Goal: Task Accomplishment & Management: Manage account settings

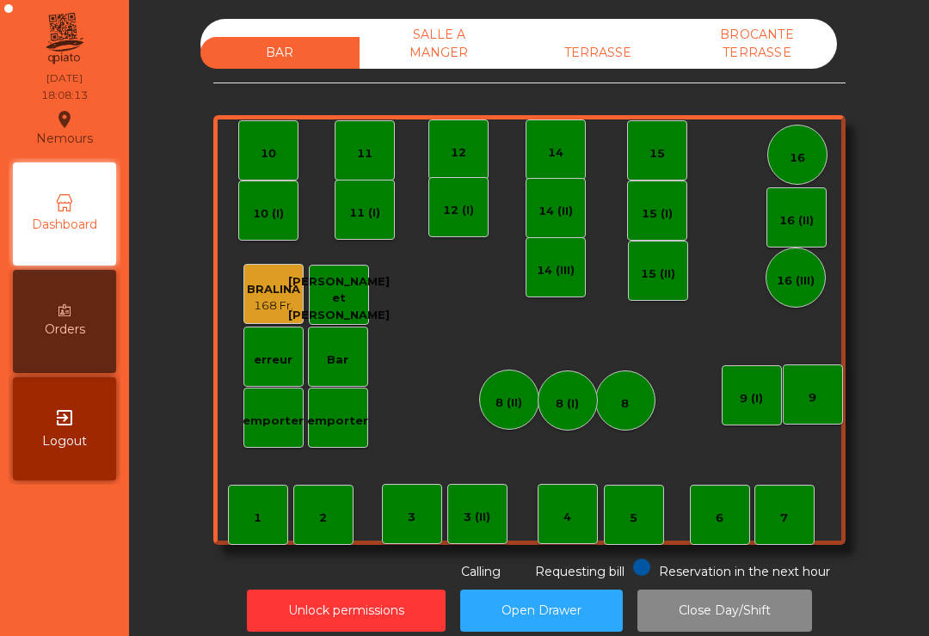
click at [627, 65] on div "TERRASSE" at bounding box center [598, 53] width 159 height 32
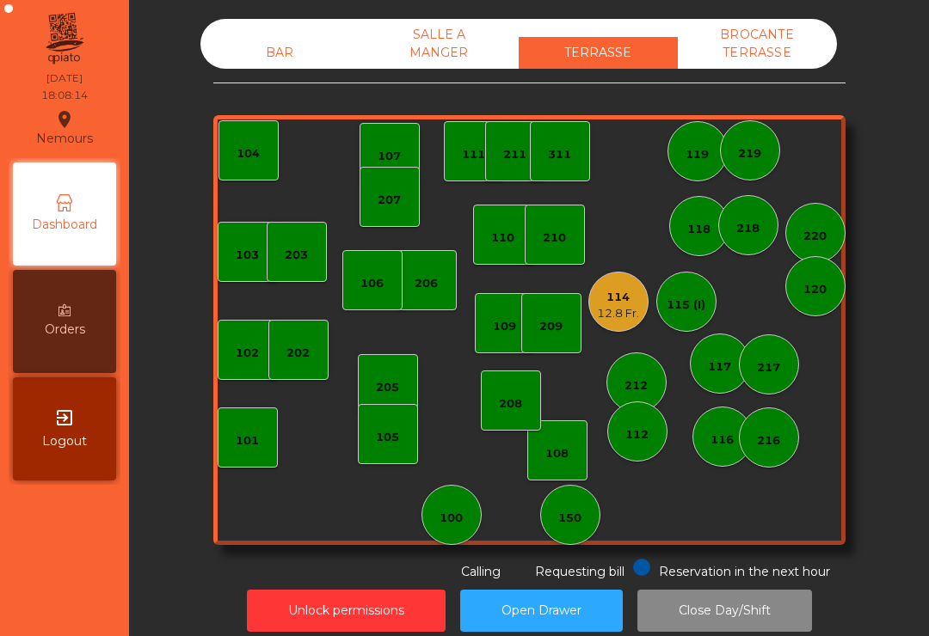
click at [245, 458] on div "101" at bounding box center [248, 438] width 60 height 60
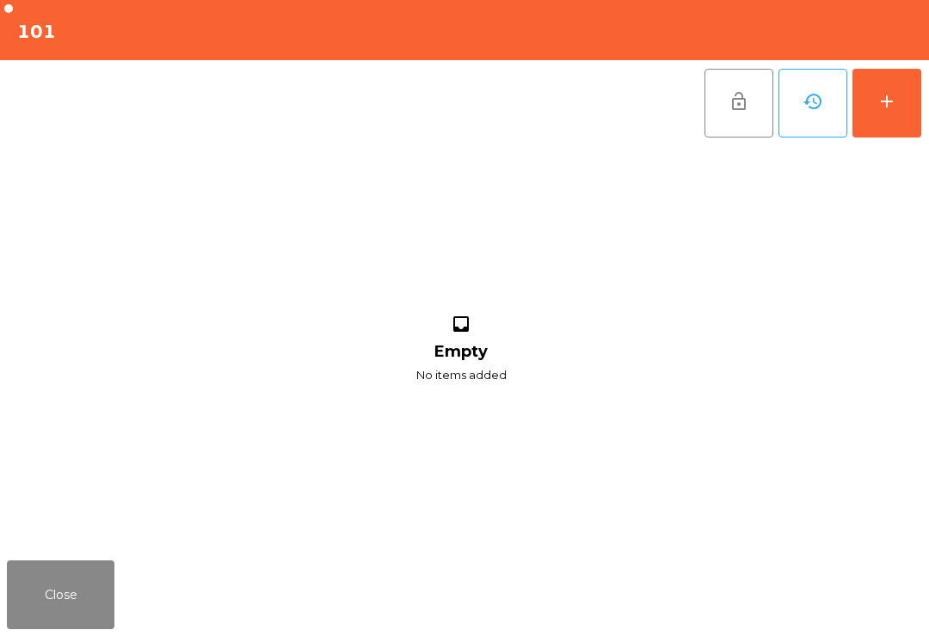
click at [904, 105] on button "add" at bounding box center [886, 103] width 69 height 69
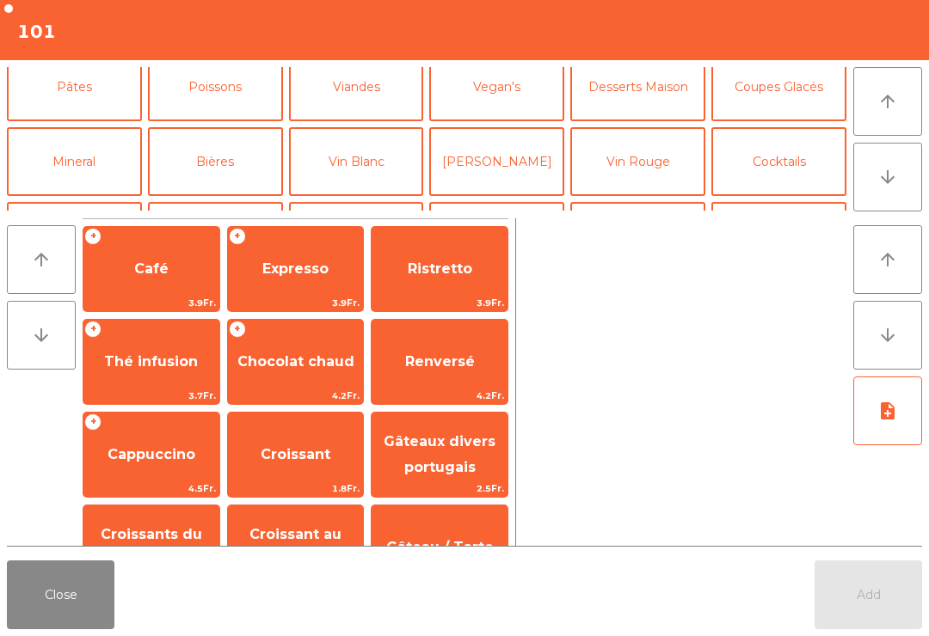
scroll to position [90, 0]
click at [379, 173] on button "Vin Blanc" at bounding box center [356, 160] width 135 height 69
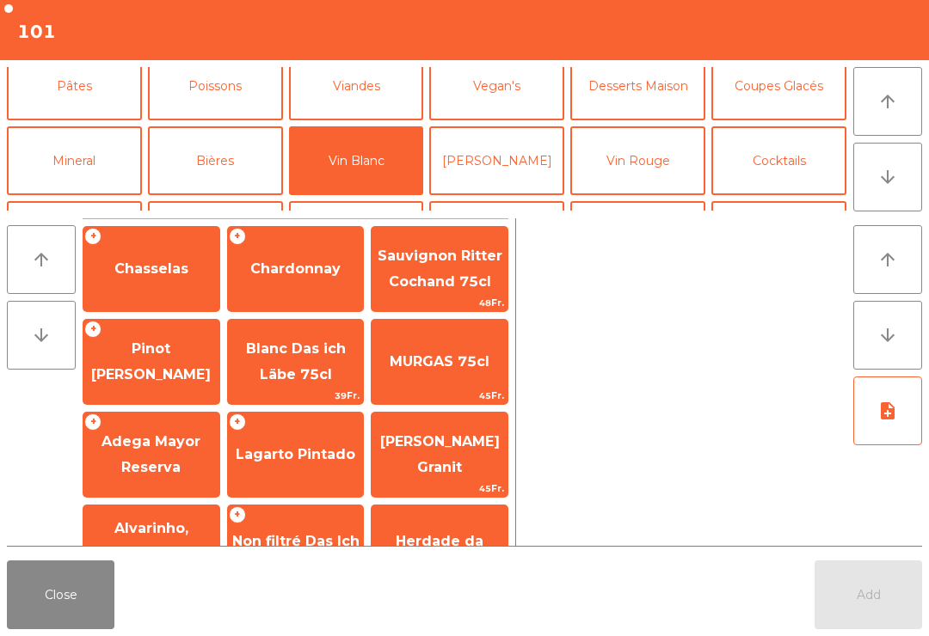
click at [298, 273] on span "Chardonnay" at bounding box center [295, 269] width 90 height 16
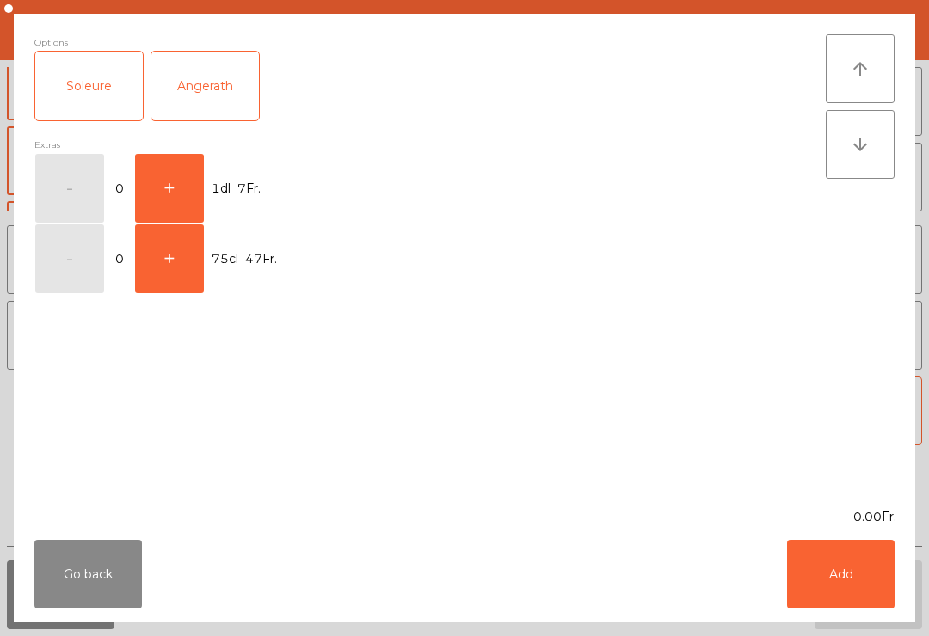
click at [161, 180] on button "+" at bounding box center [169, 188] width 69 height 69
click at [831, 580] on button "Add" at bounding box center [841, 574] width 108 height 69
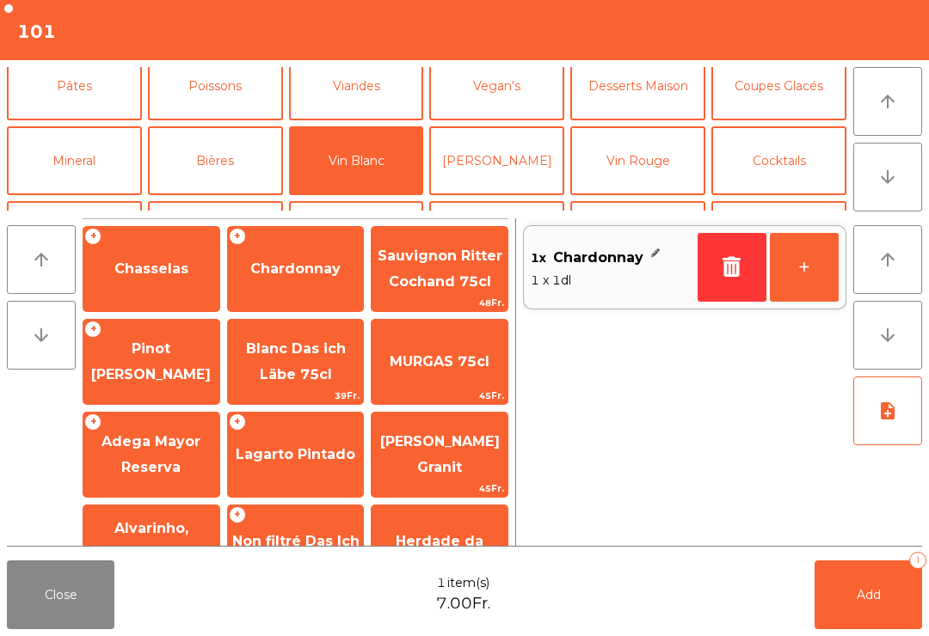
click at [889, 605] on button "Add 1" at bounding box center [868, 595] width 108 height 69
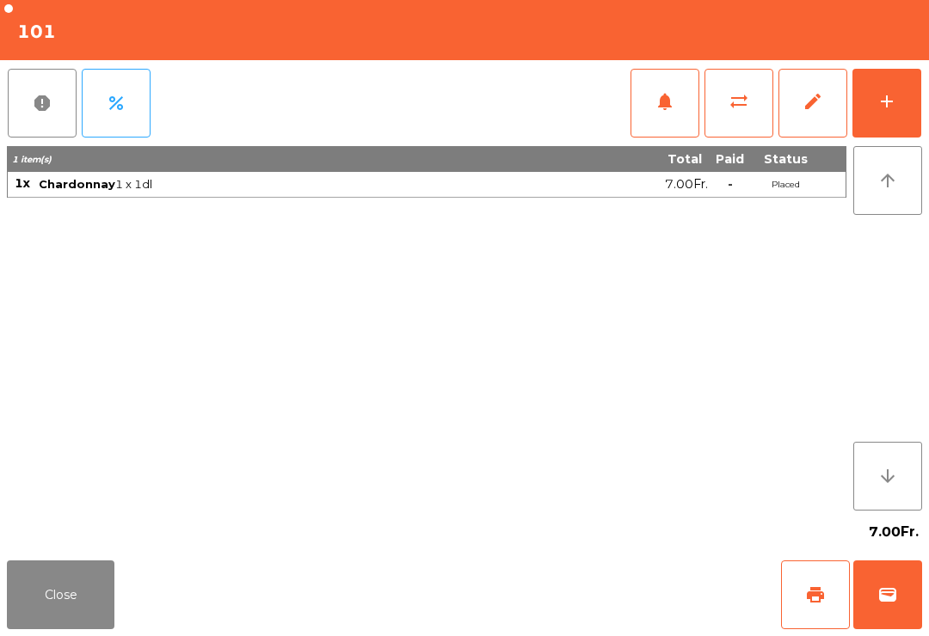
click at [55, 621] on button "Close" at bounding box center [61, 595] width 108 height 69
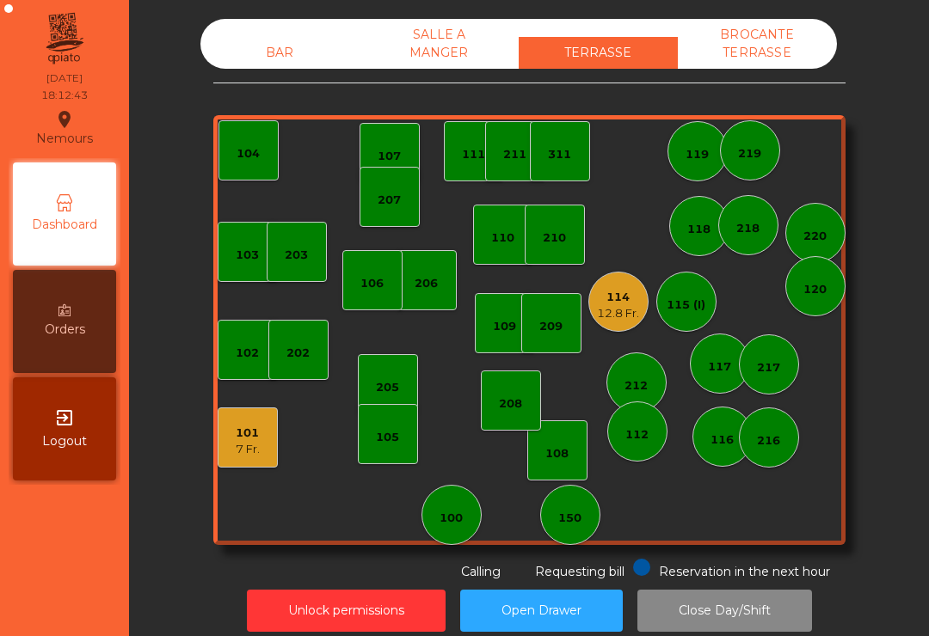
click at [269, 451] on div "101 7 Fr." at bounding box center [248, 438] width 60 height 60
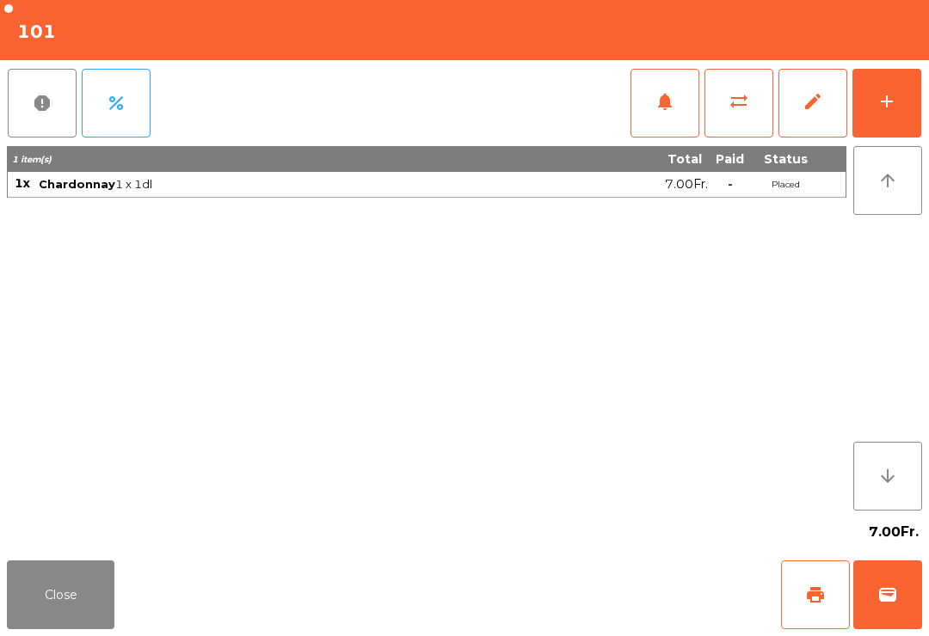
click at [899, 116] on button "add" at bounding box center [886, 103] width 69 height 69
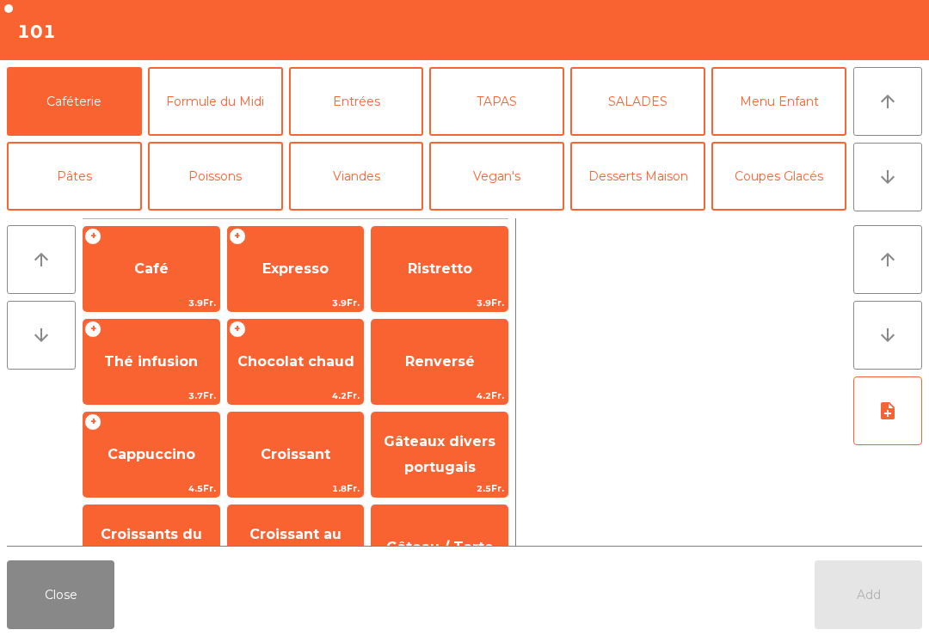
click at [234, 189] on button "Poissons" at bounding box center [215, 176] width 135 height 69
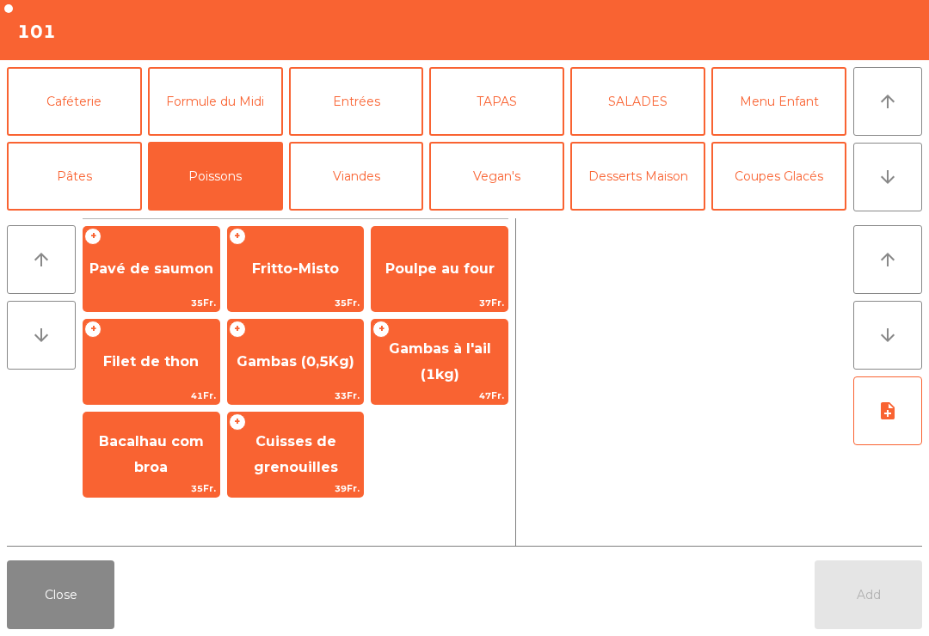
click at [477, 270] on span "Poulpe au four" at bounding box center [439, 269] width 109 height 16
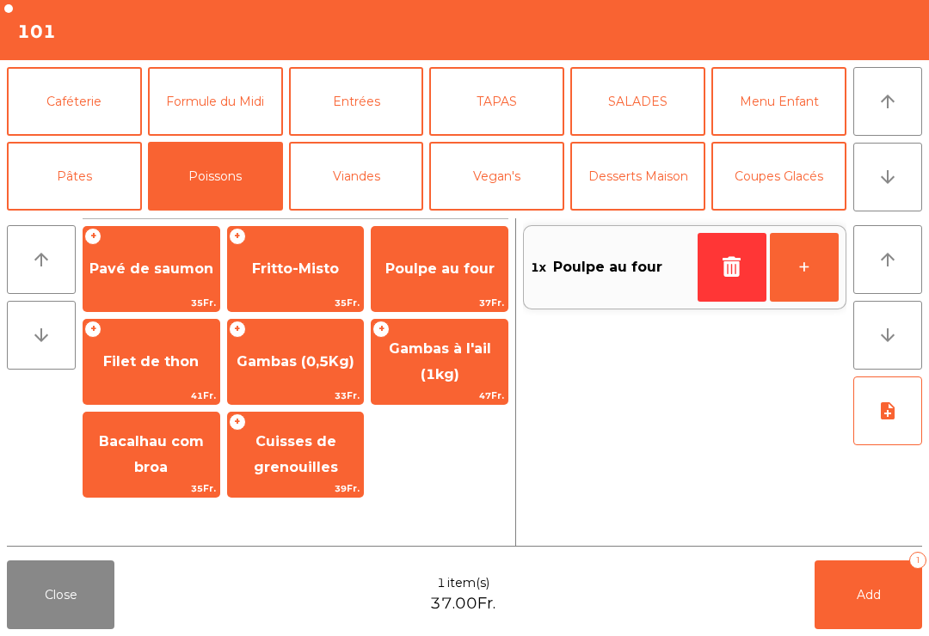
click at [883, 603] on button "Add 1" at bounding box center [868, 595] width 108 height 69
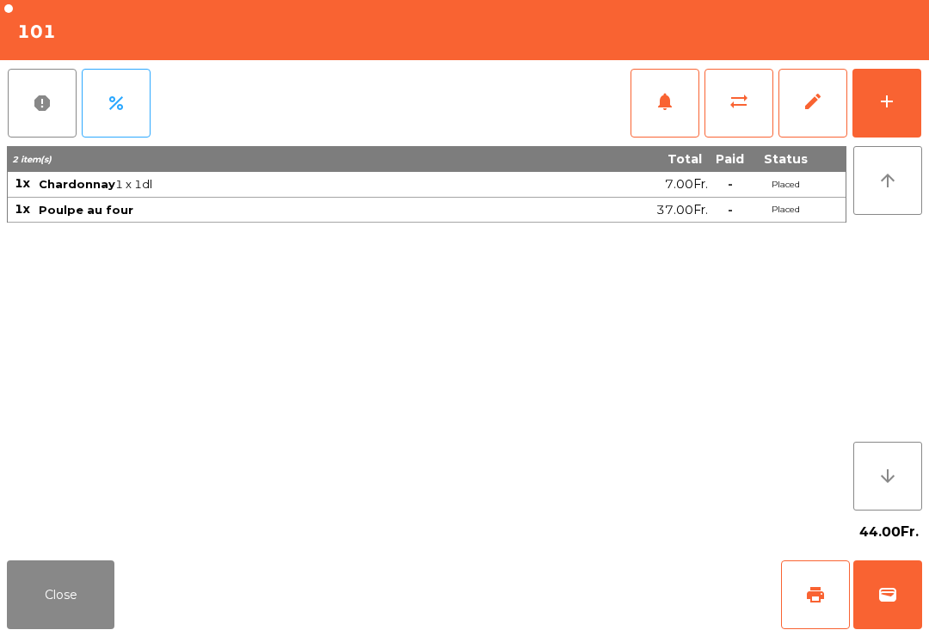
click at [49, 607] on button "Close" at bounding box center [61, 595] width 108 height 69
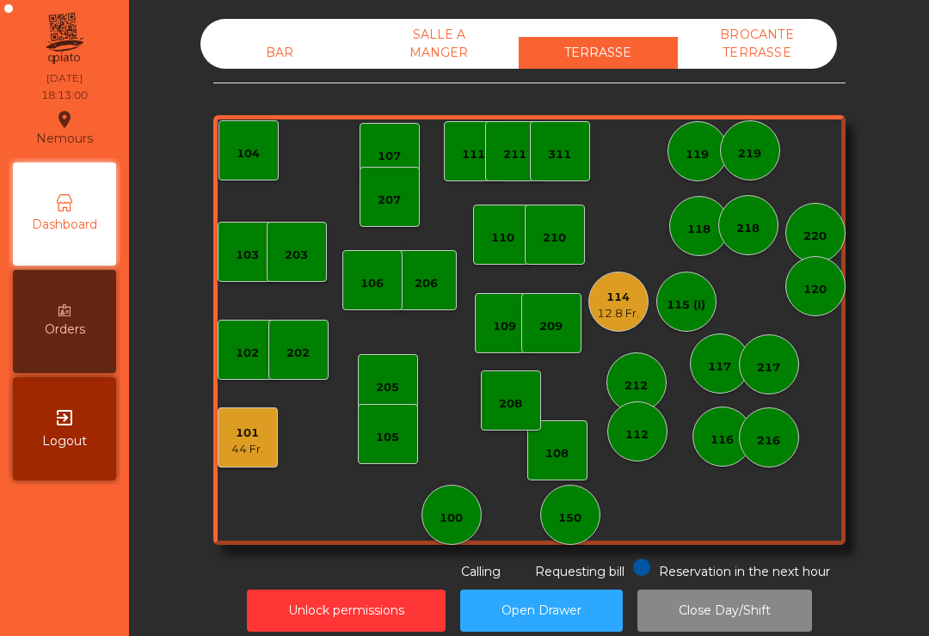
click at [459, 529] on div "100" at bounding box center [451, 515] width 60 height 60
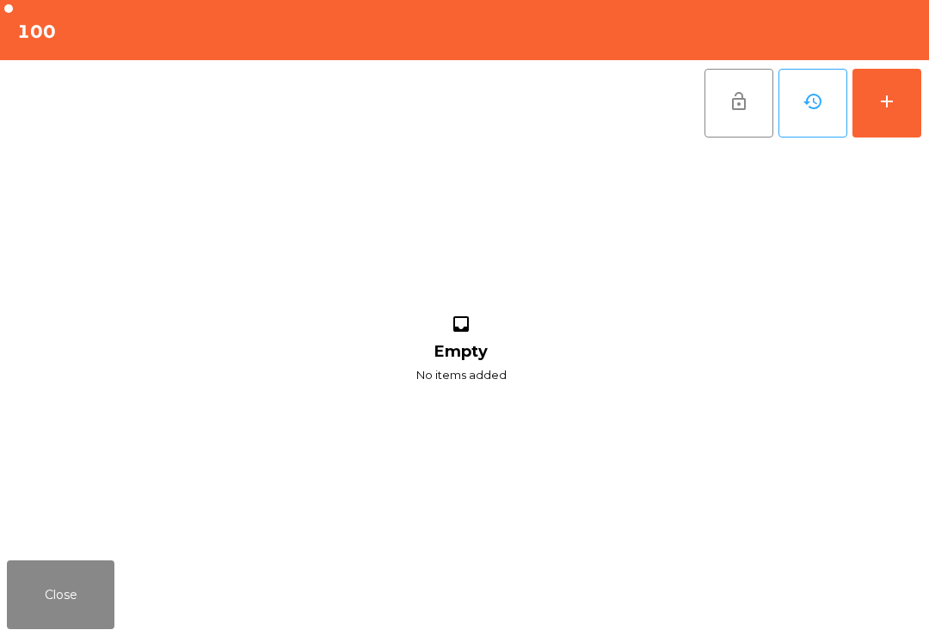
click at [895, 121] on button "add" at bounding box center [886, 103] width 69 height 69
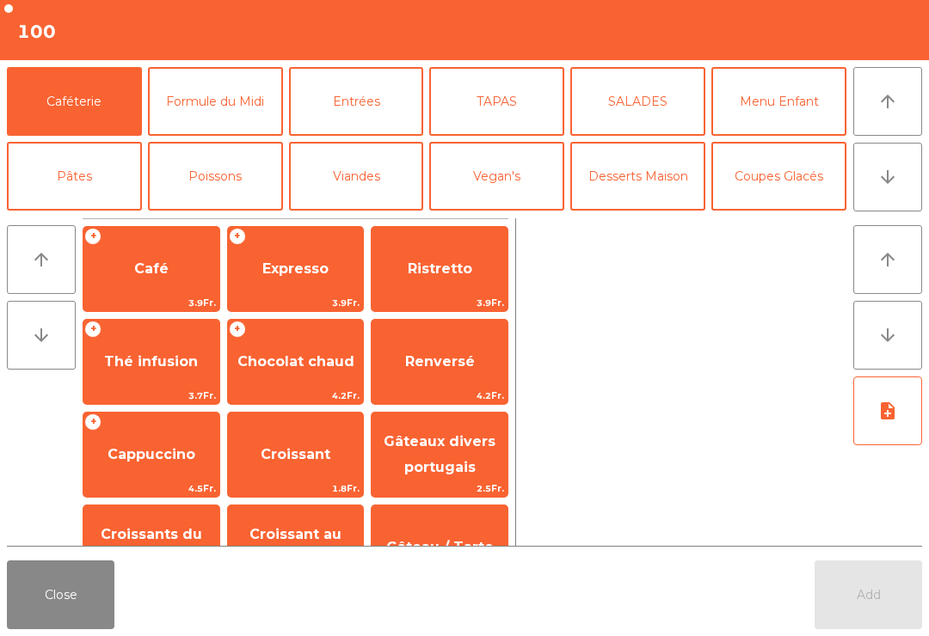
click at [919, 188] on button "arrow_downward" at bounding box center [887, 177] width 69 height 69
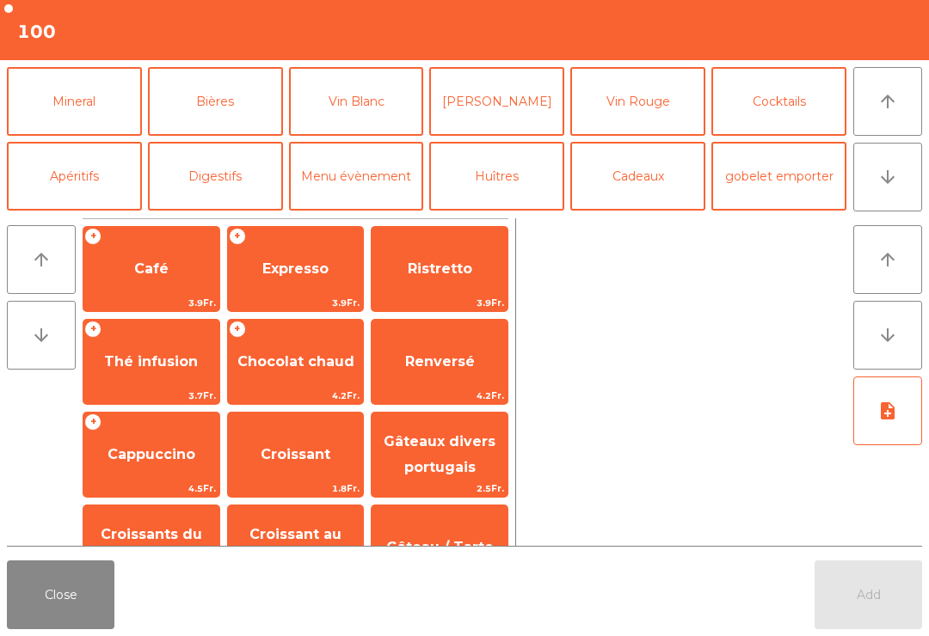
scroll to position [150, 0]
click at [240, 100] on button "Bières" at bounding box center [215, 101] width 135 height 69
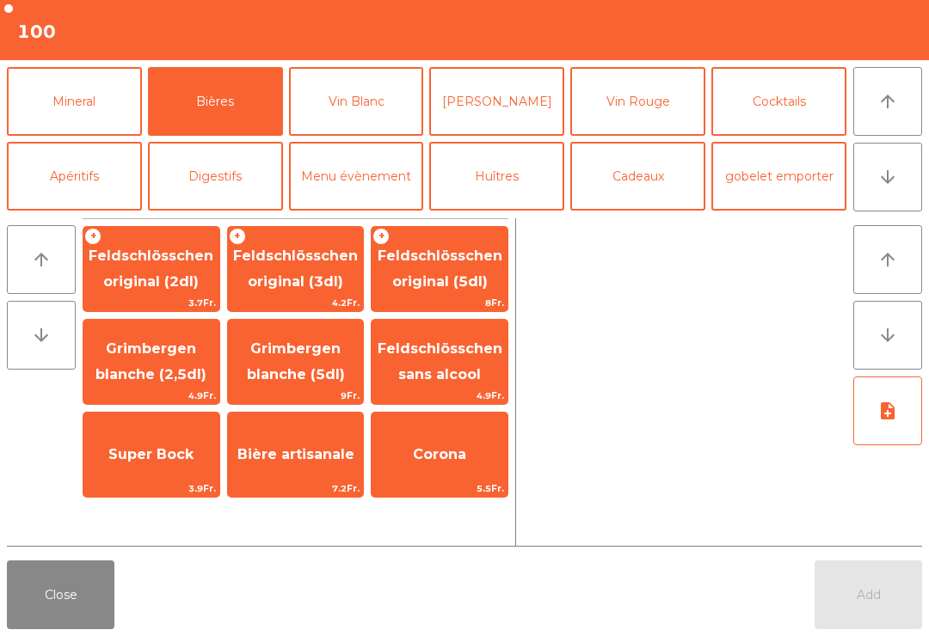
click at [321, 303] on span "4.2Fr." at bounding box center [296, 303] width 136 height 16
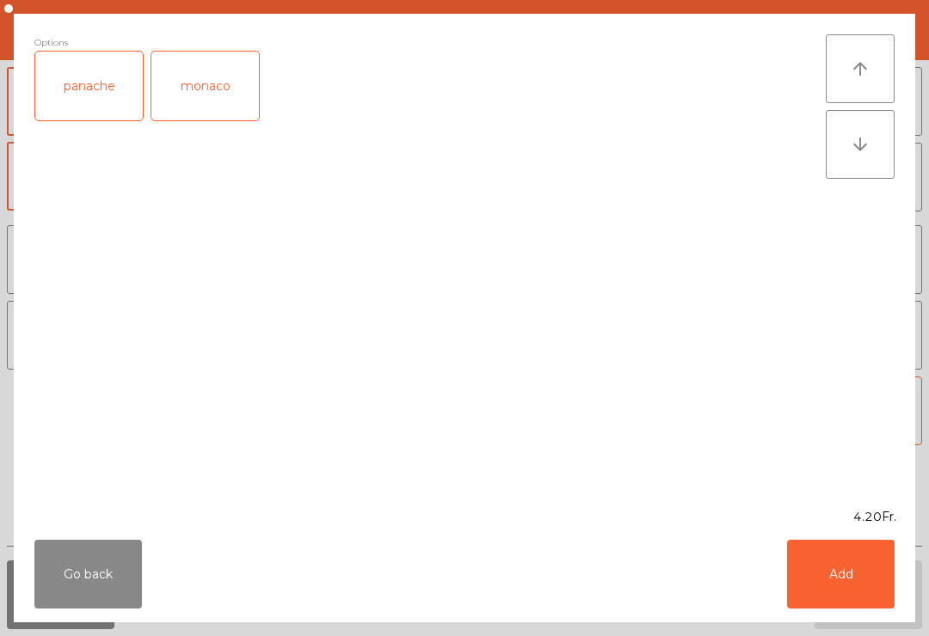
click at [858, 582] on button "Add" at bounding box center [841, 574] width 108 height 69
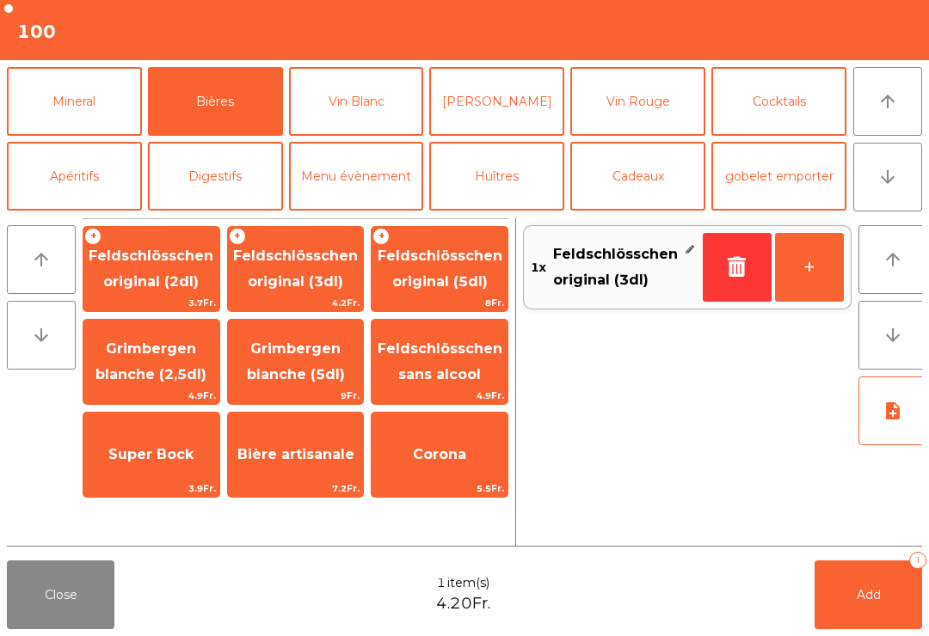
click at [857, 581] on button "Add 1" at bounding box center [868, 595] width 108 height 69
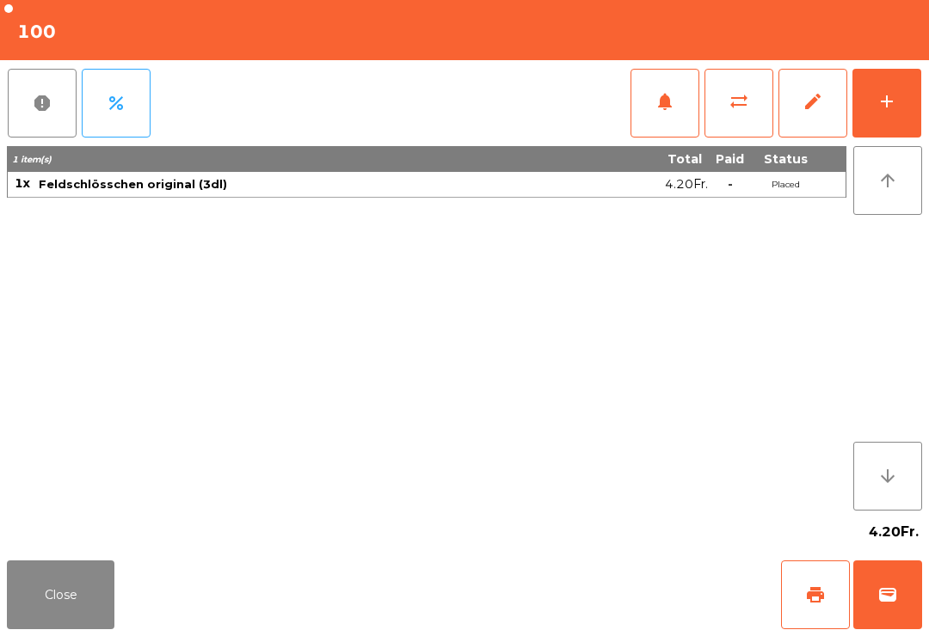
click at [58, 581] on button "Close" at bounding box center [61, 595] width 108 height 69
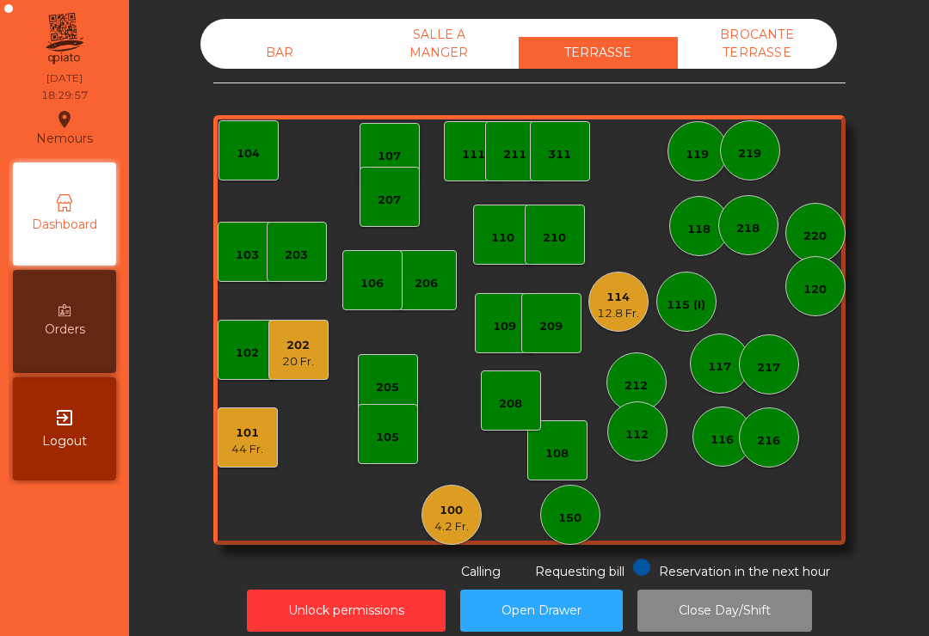
click at [304, 51] on div "BAR" at bounding box center [279, 53] width 159 height 32
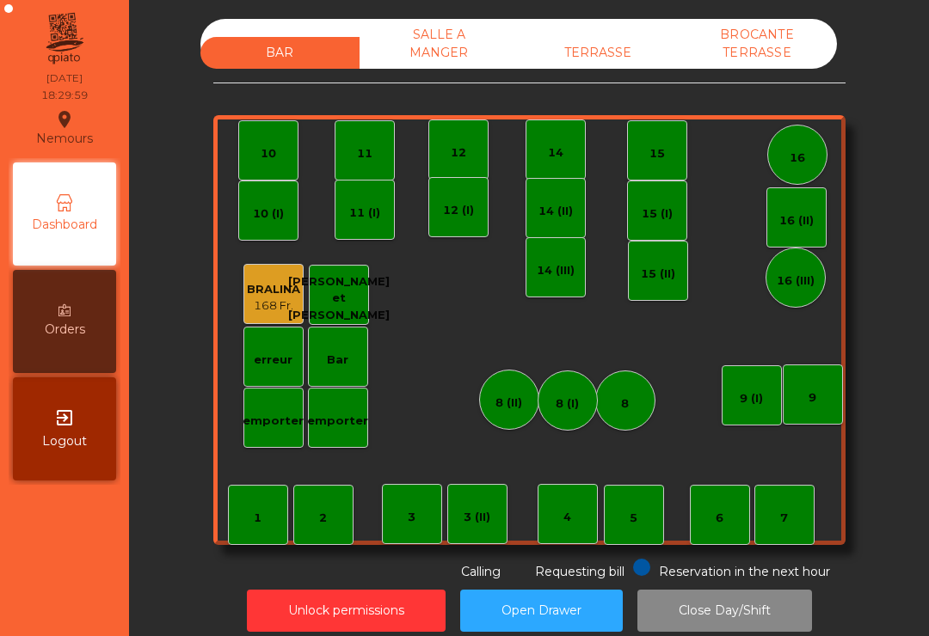
click at [504, 522] on div "3 (II)" at bounding box center [477, 514] width 60 height 60
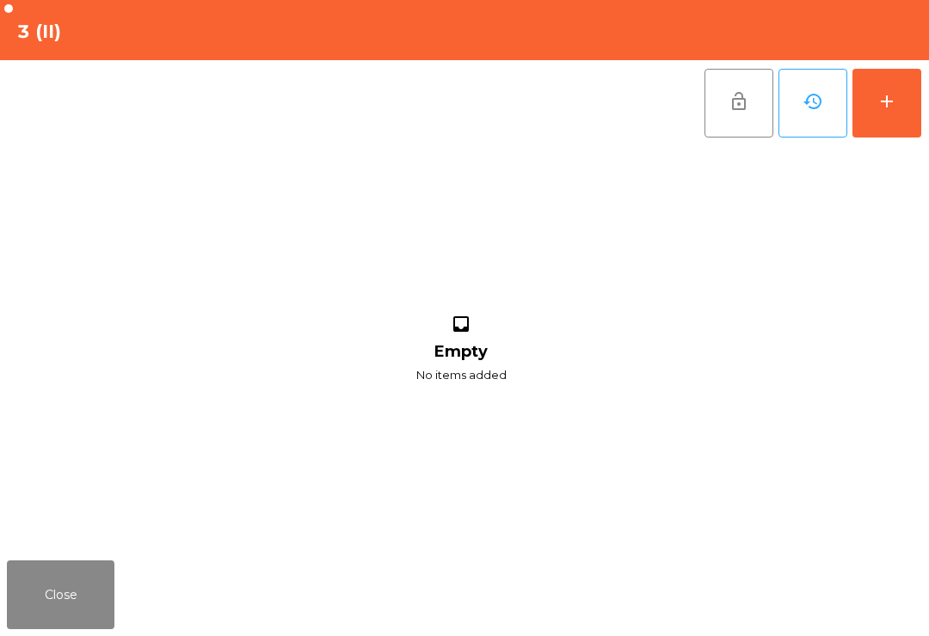
click at [84, 599] on button "Close" at bounding box center [61, 595] width 108 height 69
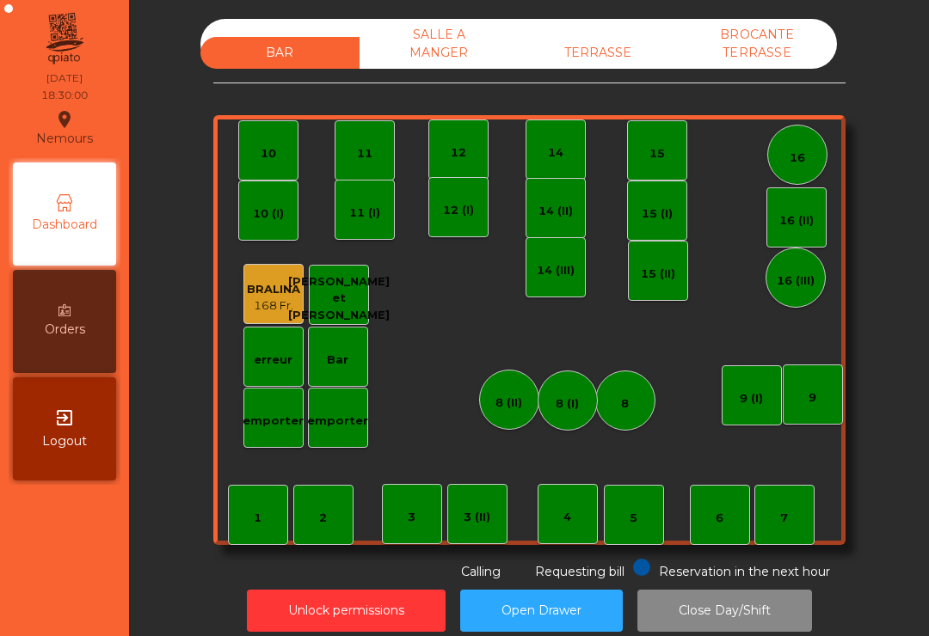
click at [577, 517] on div "4" at bounding box center [568, 514] width 60 height 60
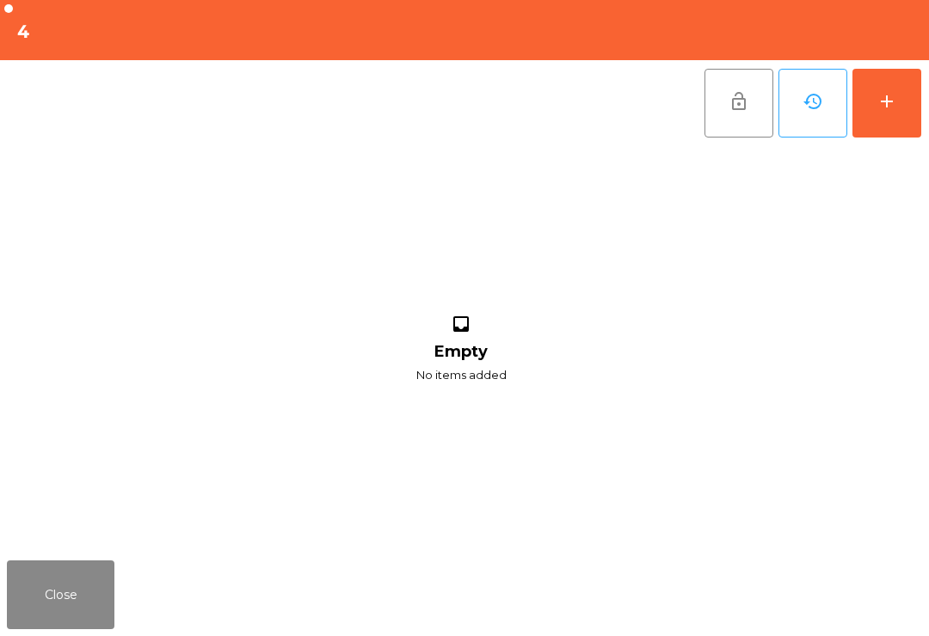
click at [903, 108] on button "add" at bounding box center [886, 103] width 69 height 69
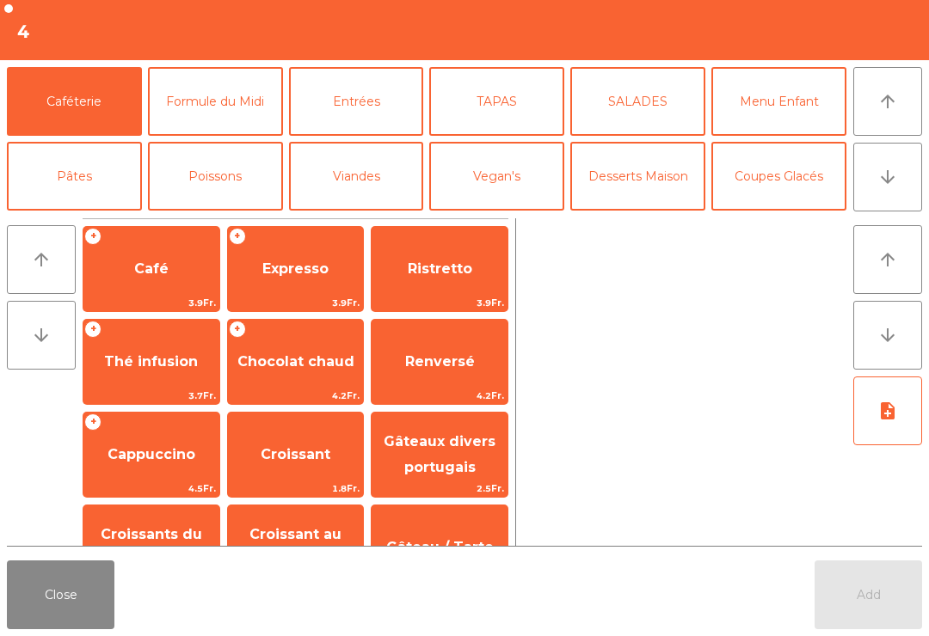
click at [917, 185] on button "arrow_downward" at bounding box center [887, 177] width 69 height 69
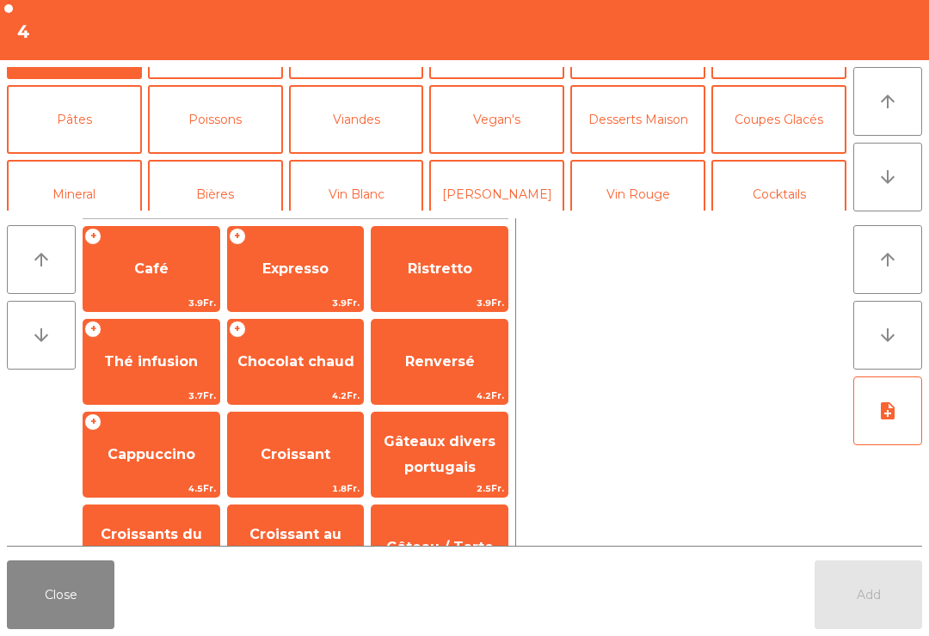
click at [261, 160] on button "Bières" at bounding box center [215, 194] width 135 height 69
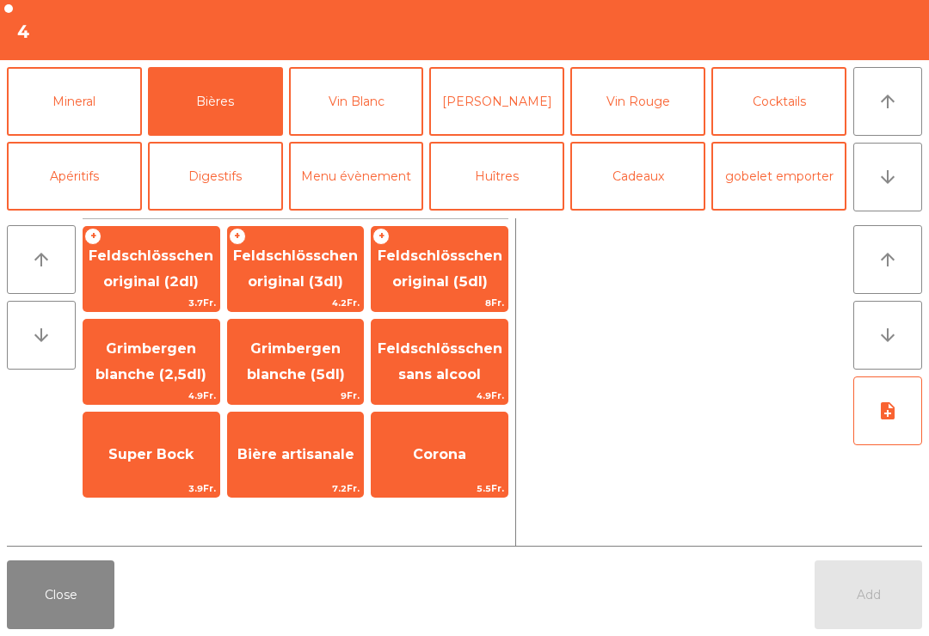
click at [175, 486] on span "3.9Fr." at bounding box center [151, 489] width 136 height 16
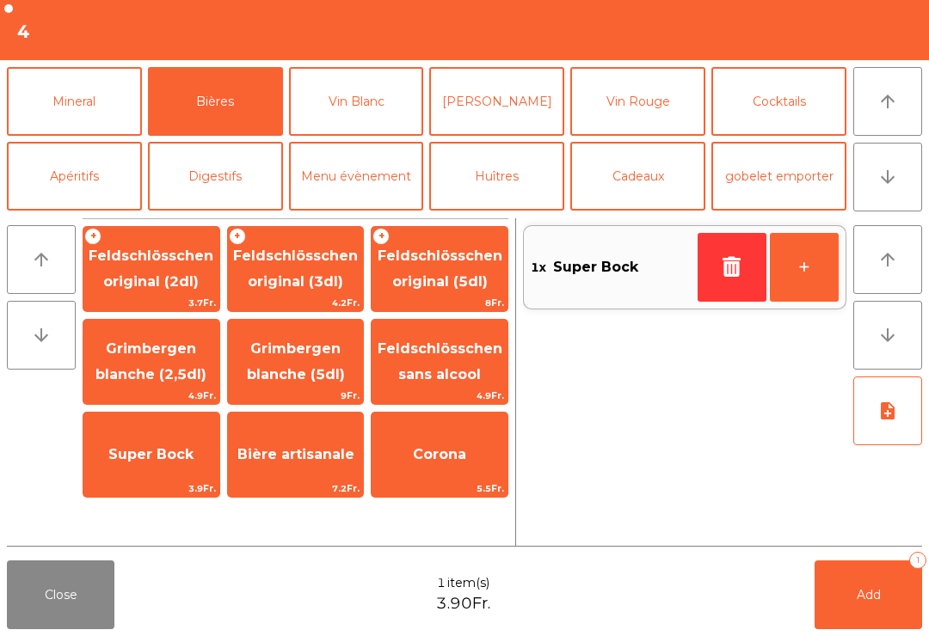
click at [827, 280] on button "+" at bounding box center [804, 267] width 69 height 69
click at [845, 605] on button "Add 2" at bounding box center [868, 595] width 108 height 69
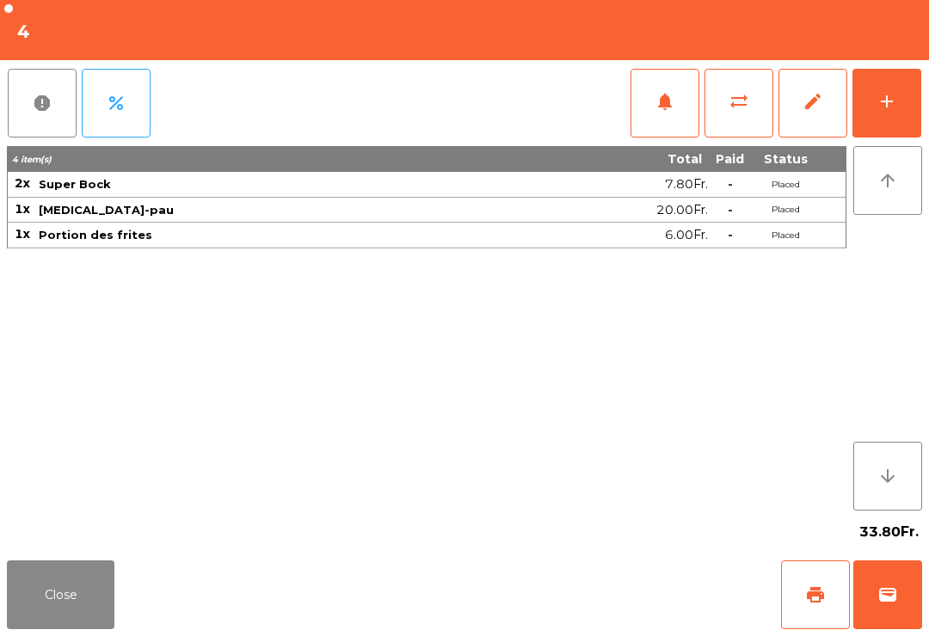
click at [51, 604] on button "Close" at bounding box center [61, 595] width 108 height 69
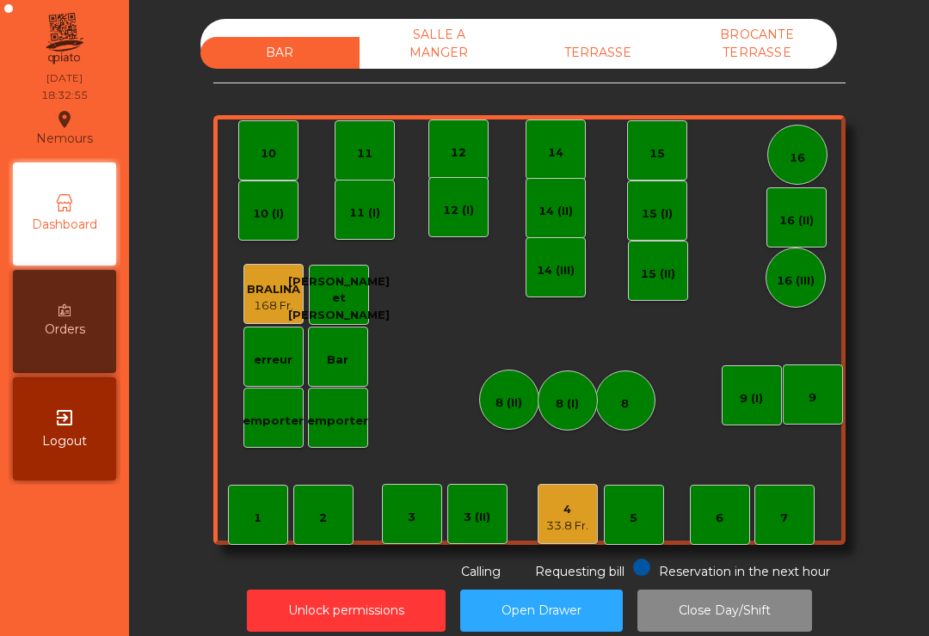
click at [591, 67] on div "TERRASSE" at bounding box center [598, 53] width 159 height 32
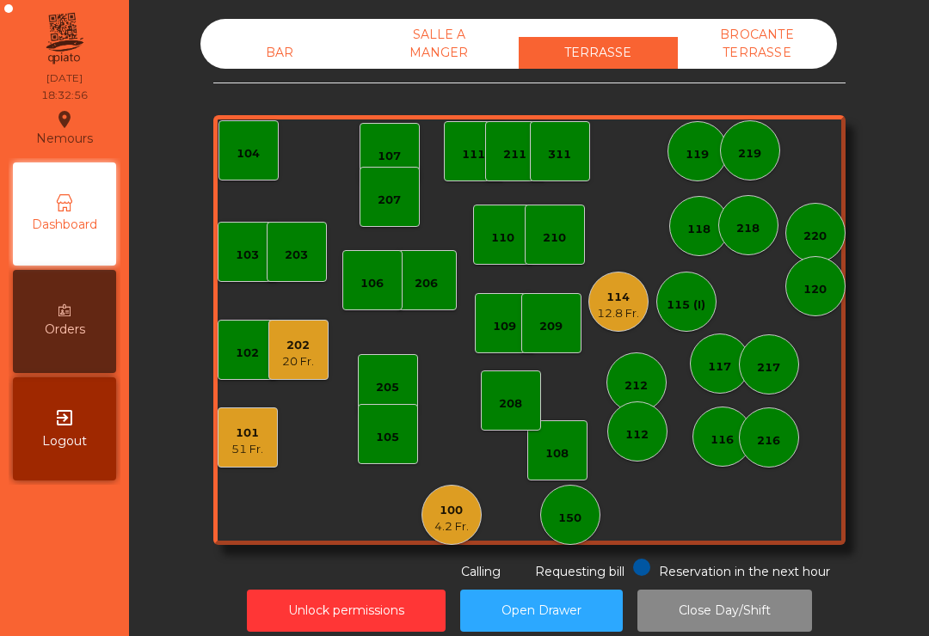
click at [636, 302] on div "114" at bounding box center [618, 297] width 42 height 17
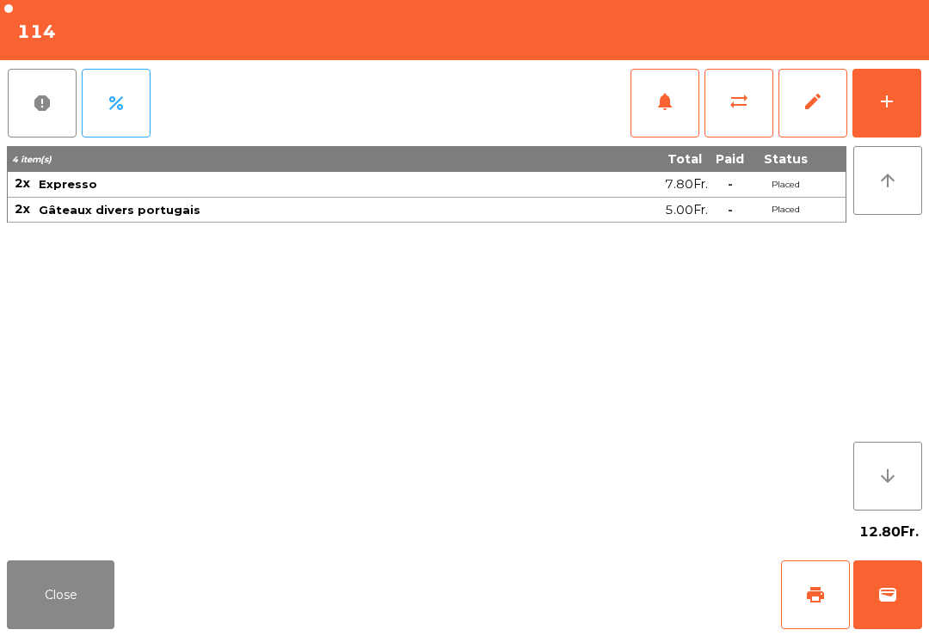
click at [818, 610] on button "print" at bounding box center [815, 595] width 69 height 69
click at [48, 561] on button "Close" at bounding box center [61, 595] width 108 height 69
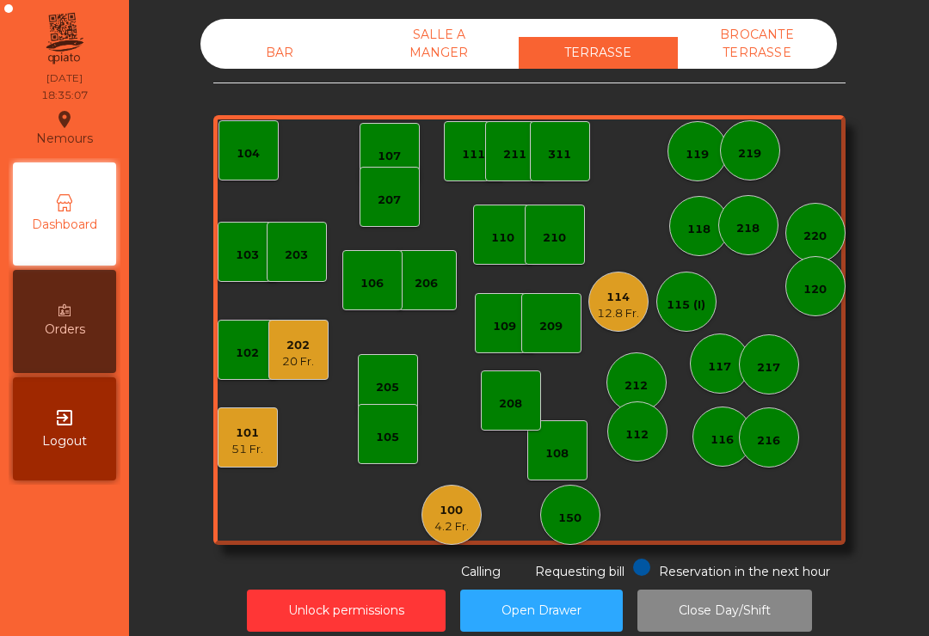
click at [629, 303] on div "114" at bounding box center [618, 297] width 42 height 17
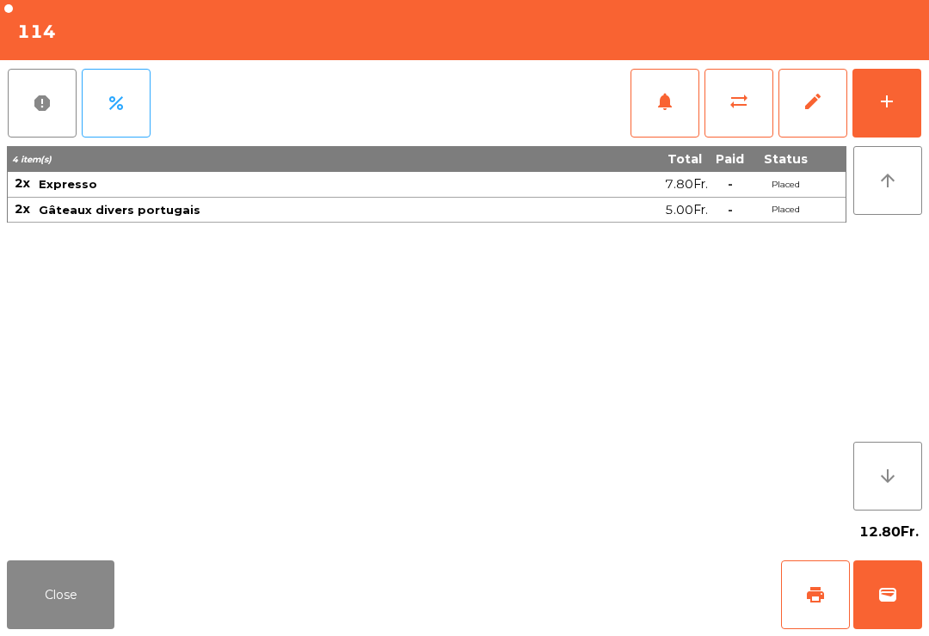
click at [801, 579] on button "print" at bounding box center [815, 595] width 69 height 69
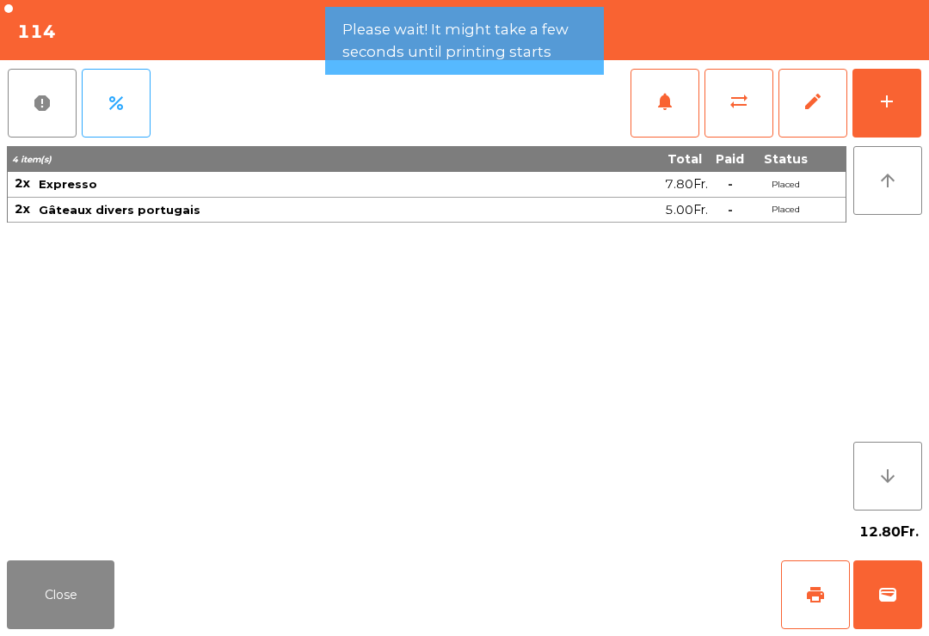
click at [884, 609] on button "wallet" at bounding box center [887, 595] width 69 height 69
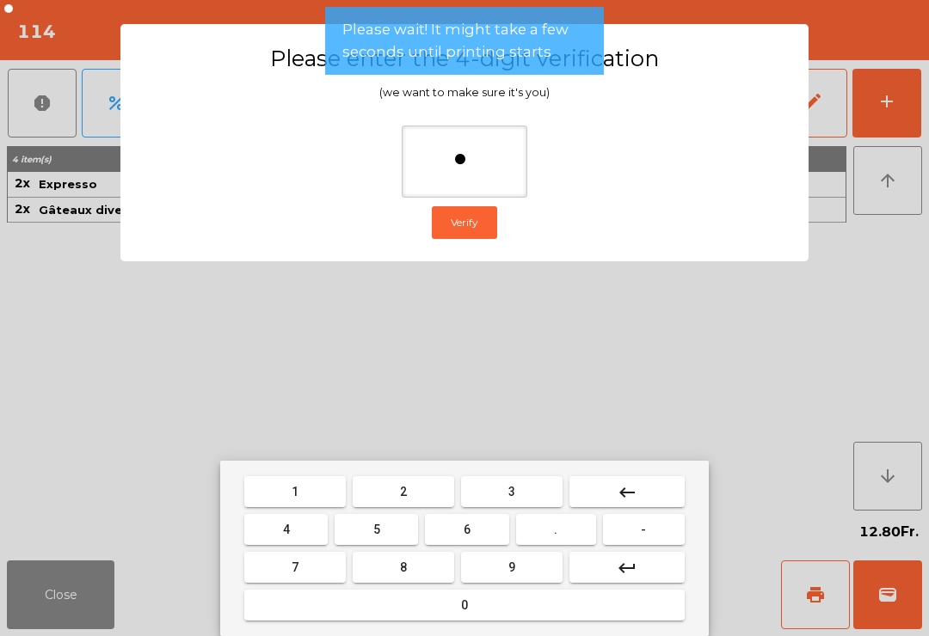
type input "**"
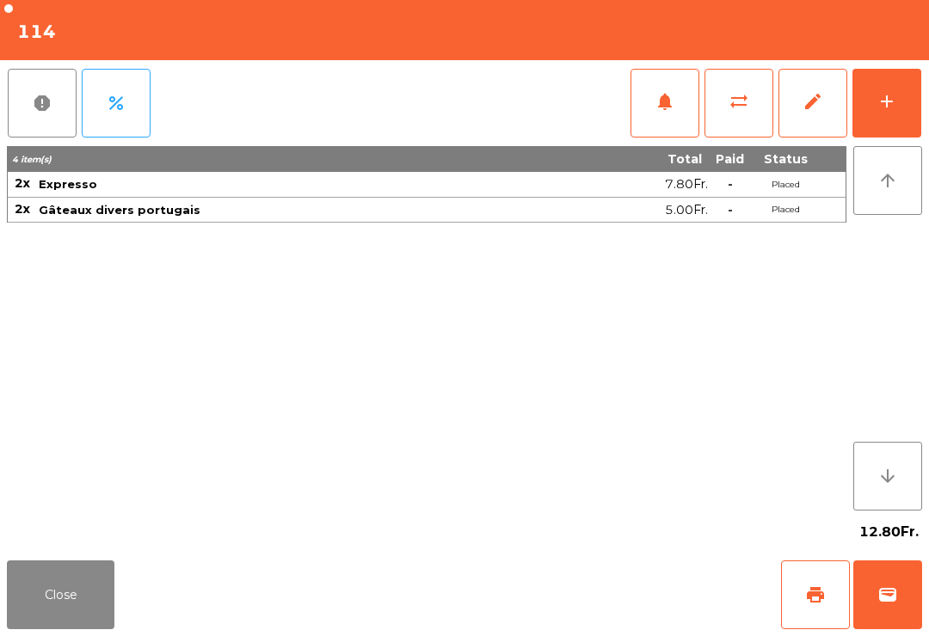
click at [628, 527] on div "12.80Fr." at bounding box center [464, 532] width 915 height 43
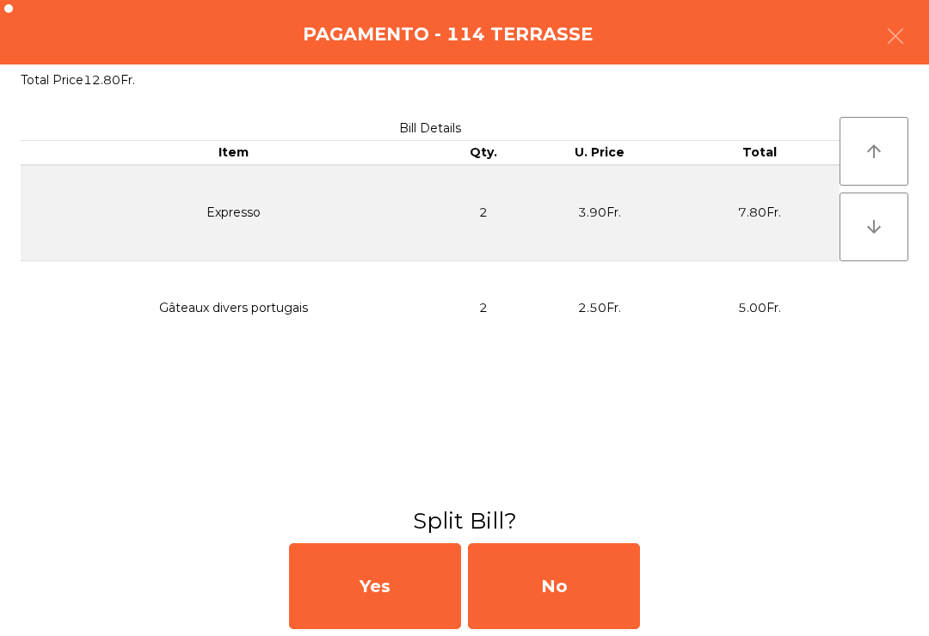
click at [616, 574] on div "No" at bounding box center [554, 587] width 172 height 86
click at [616, 574] on div "MB" at bounding box center [554, 587] width 172 height 86
click at [578, 578] on div "No" at bounding box center [554, 587] width 172 height 86
click at [577, 578] on div "No" at bounding box center [554, 587] width 172 height 86
click at [577, 581] on div "No" at bounding box center [554, 587] width 172 height 86
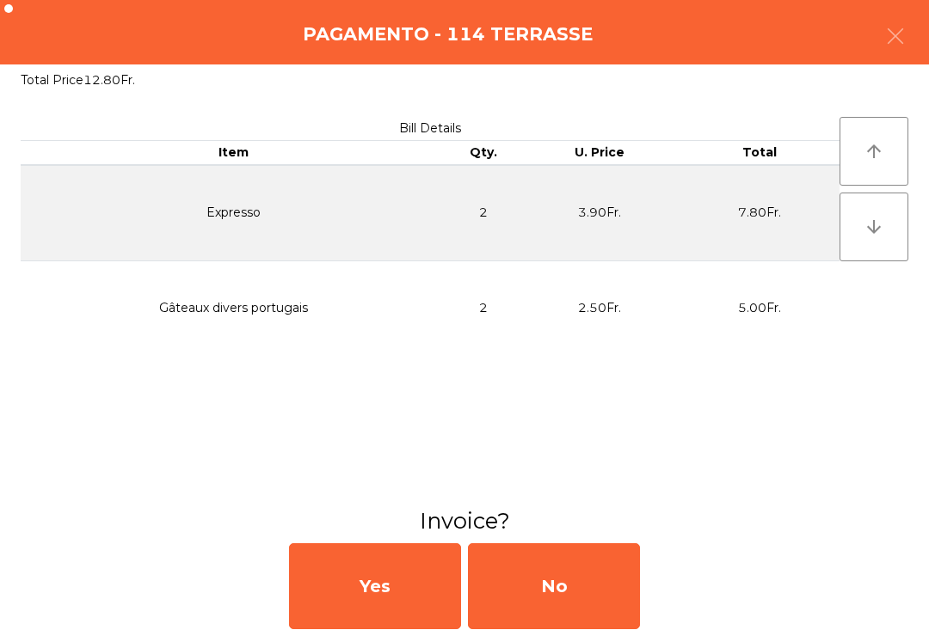
click at [547, 589] on div "No" at bounding box center [554, 587] width 172 height 86
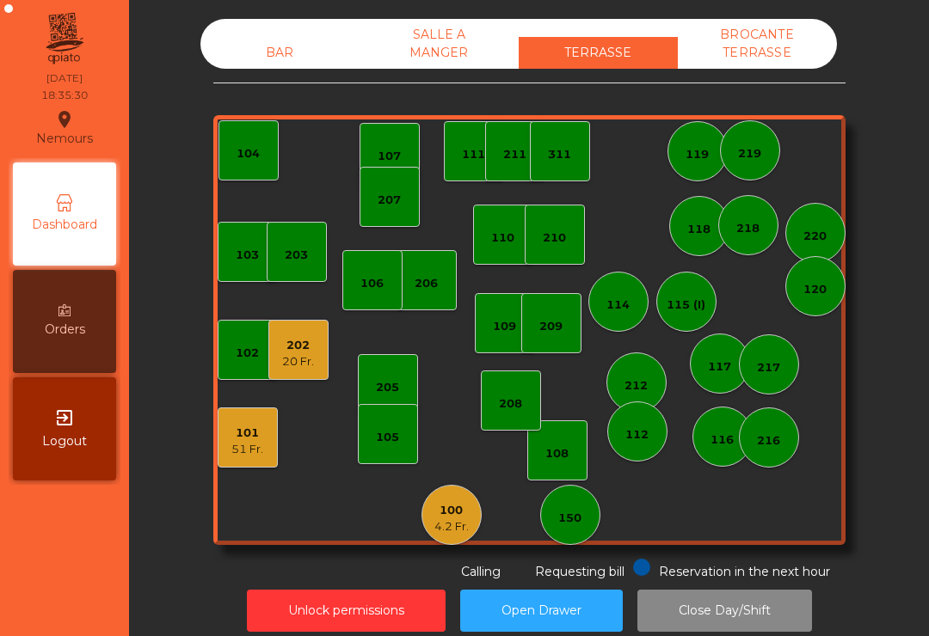
click at [455, 528] on div "4.2 Fr." at bounding box center [451, 527] width 34 height 17
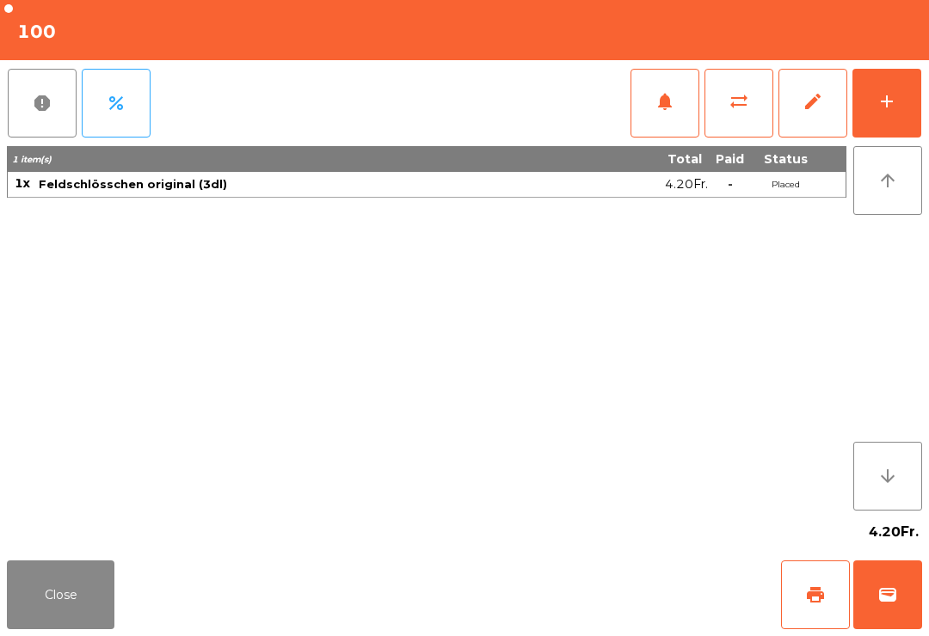
click at [903, 607] on button "wallet" at bounding box center [887, 595] width 69 height 69
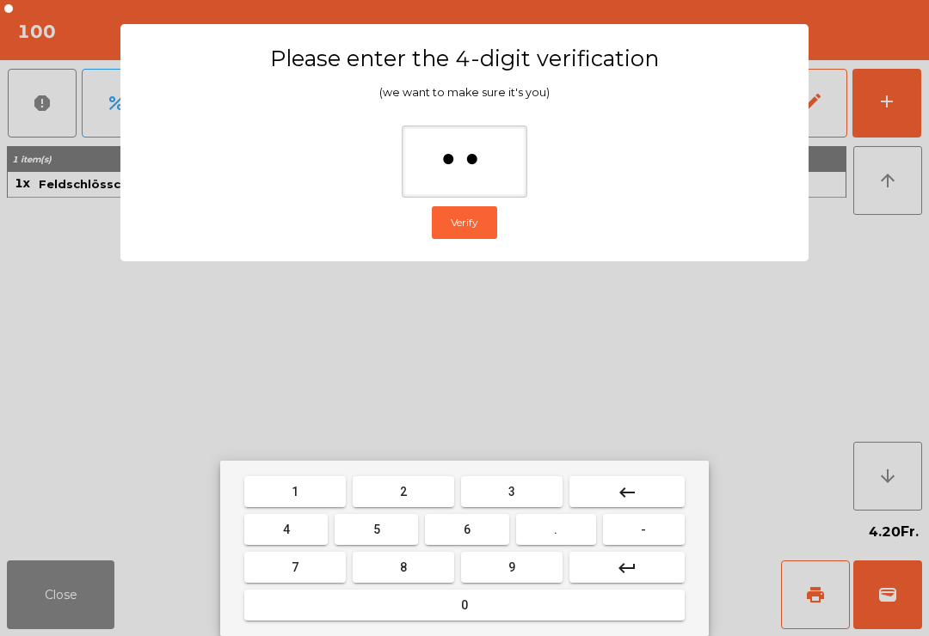
type input "***"
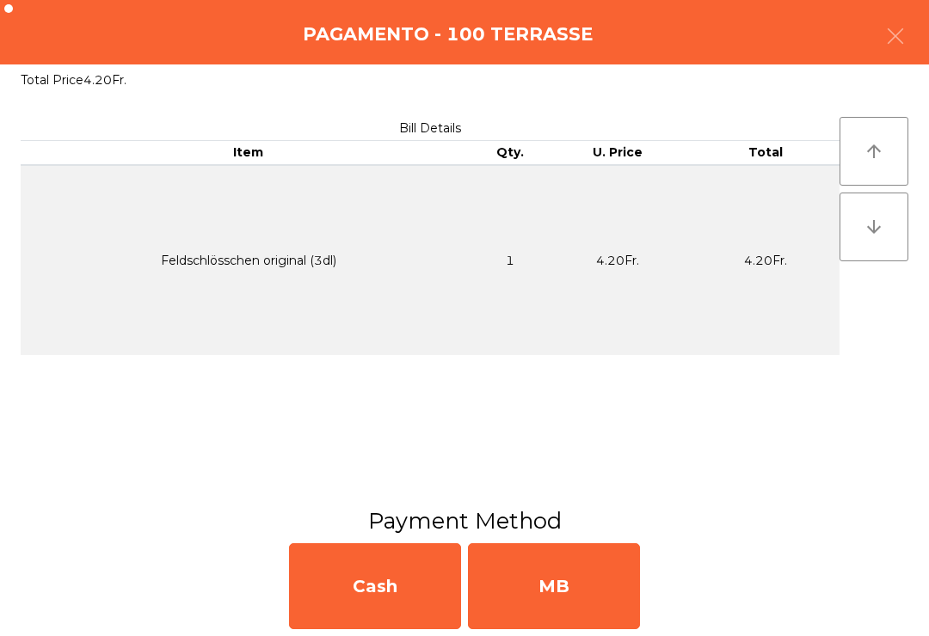
click at [590, 581] on div "MB" at bounding box center [554, 587] width 172 height 86
click at [567, 585] on div "No" at bounding box center [554, 587] width 172 height 86
click at [587, 563] on div "No" at bounding box center [554, 587] width 172 height 86
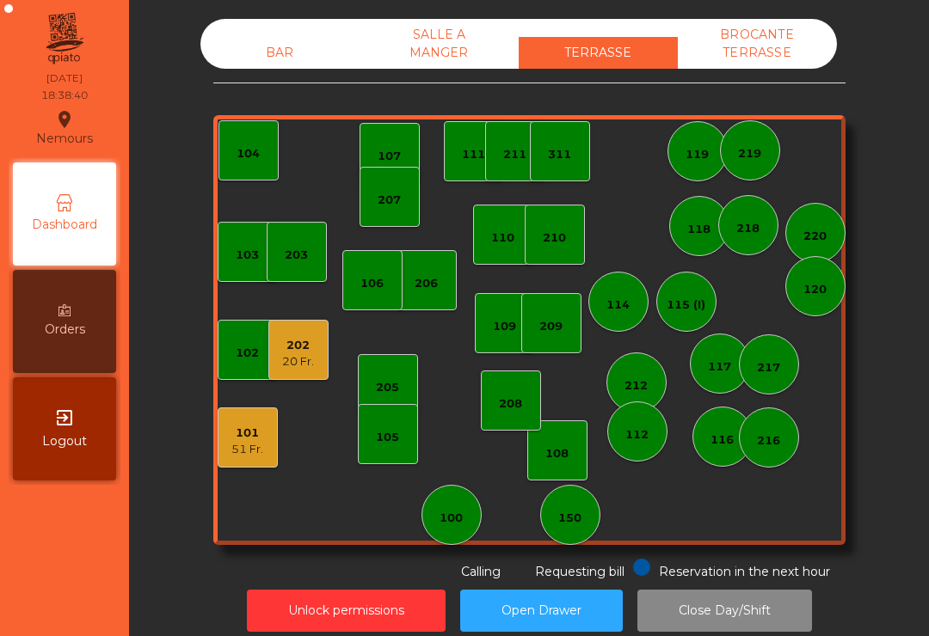
click at [726, 268] on div "103 102 101 51 Fr. 202 20 Fr. 206 104 205 108 105 107 100 150 110 207 203 208 1…" at bounding box center [529, 330] width 632 height 430
click at [747, 245] on div "218" at bounding box center [748, 225] width 60 height 60
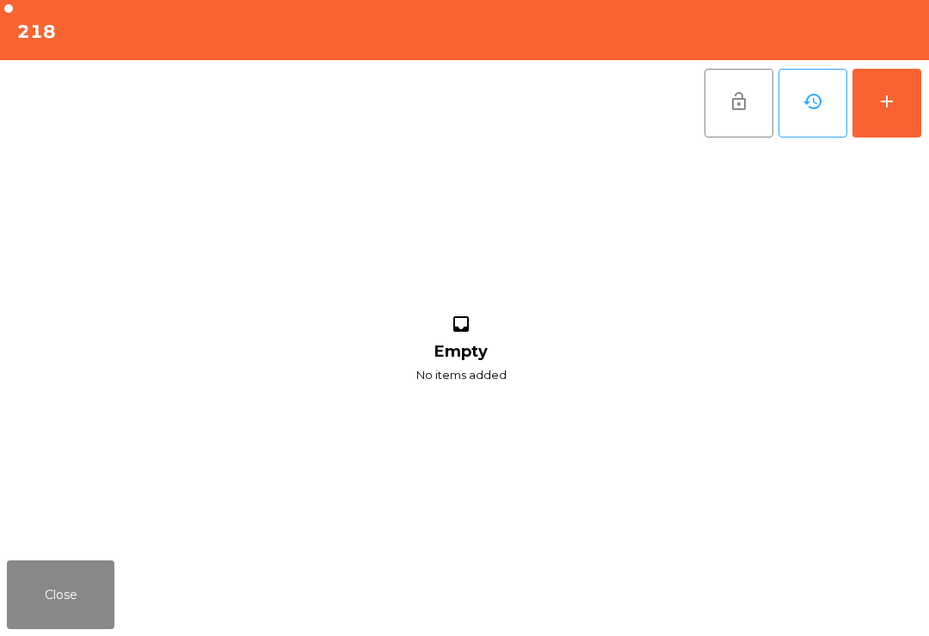
click at [918, 126] on button "add" at bounding box center [886, 103] width 69 height 69
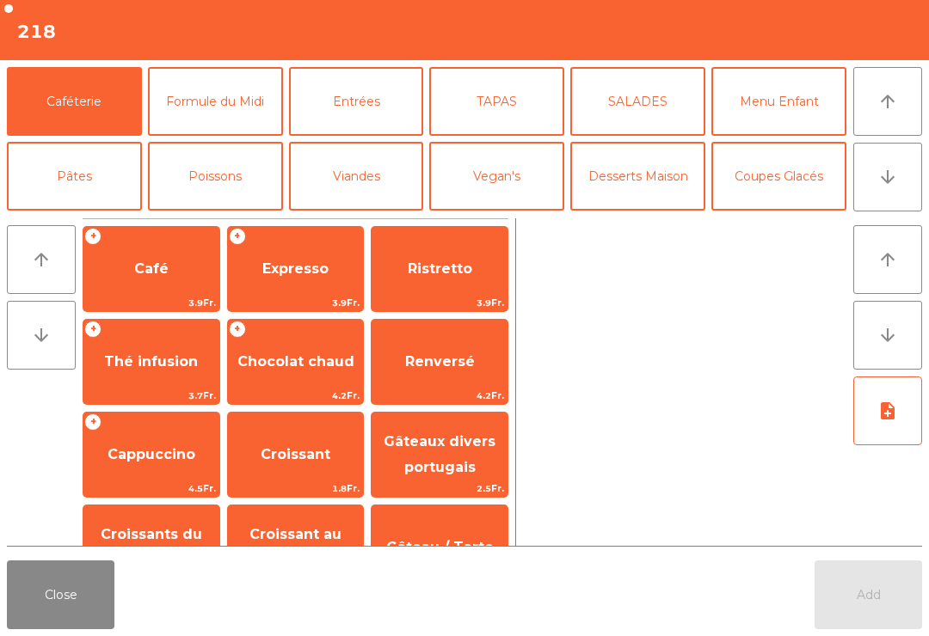
scroll to position [124, 0]
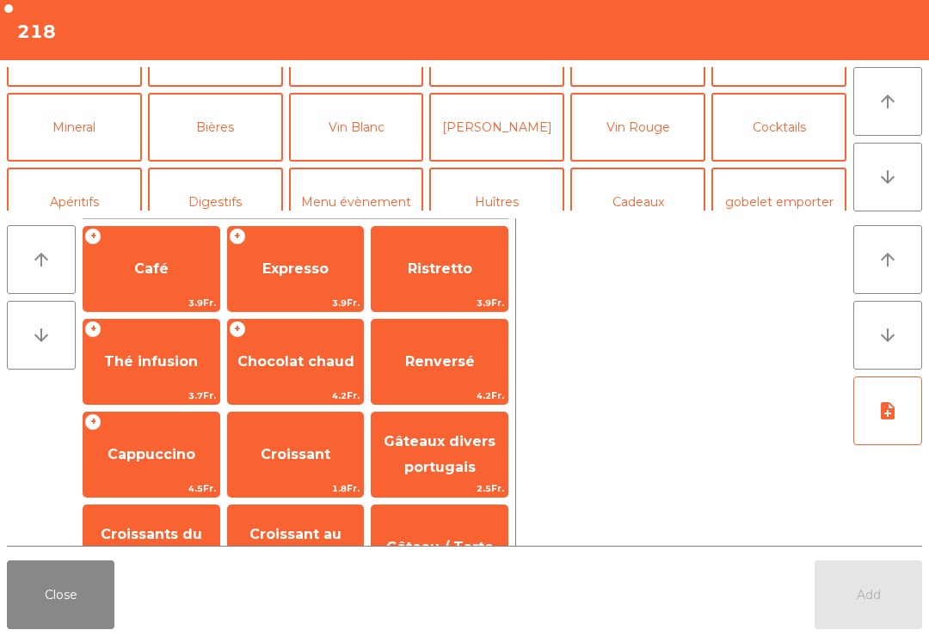
click at [235, 135] on button "Bières" at bounding box center [215, 127] width 135 height 69
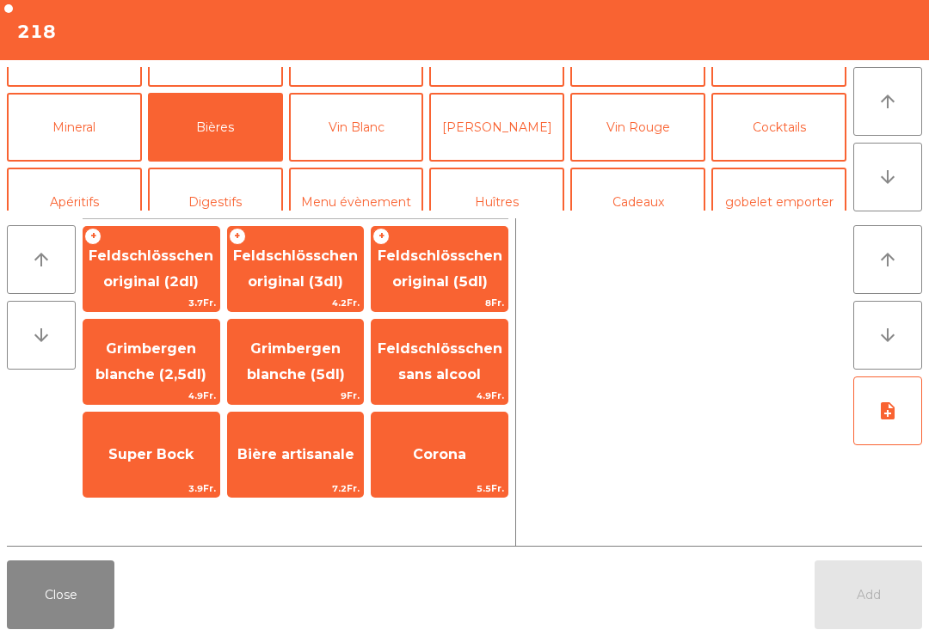
click at [310, 277] on span "Feldschlösschen original (3dl)" at bounding box center [295, 269] width 125 height 42
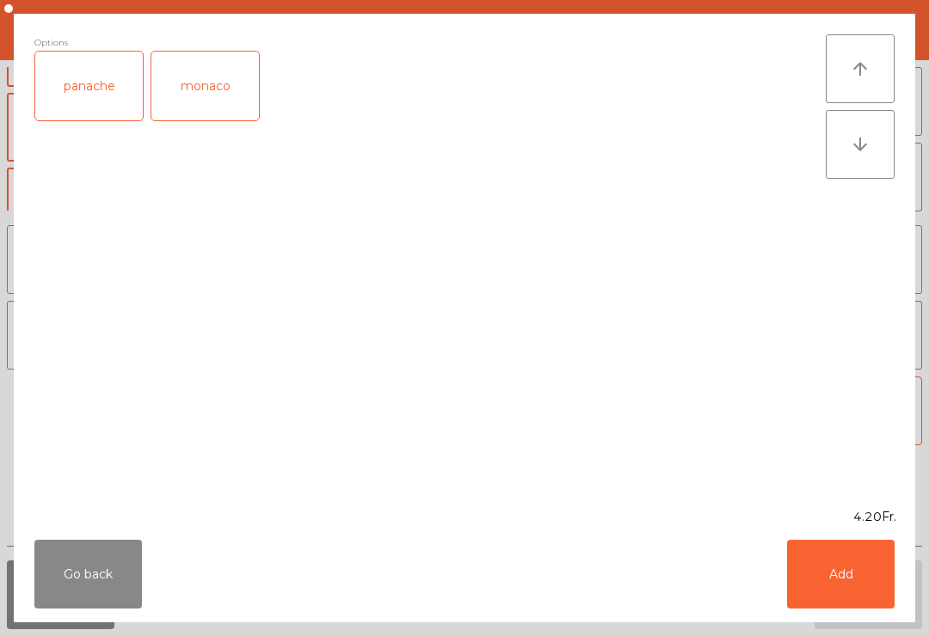
click at [99, 94] on div "panache" at bounding box center [89, 86] width 108 height 69
click at [855, 621] on div "Go back Add" at bounding box center [464, 574] width 901 height 96
click at [887, 580] on button "Add" at bounding box center [841, 574] width 108 height 69
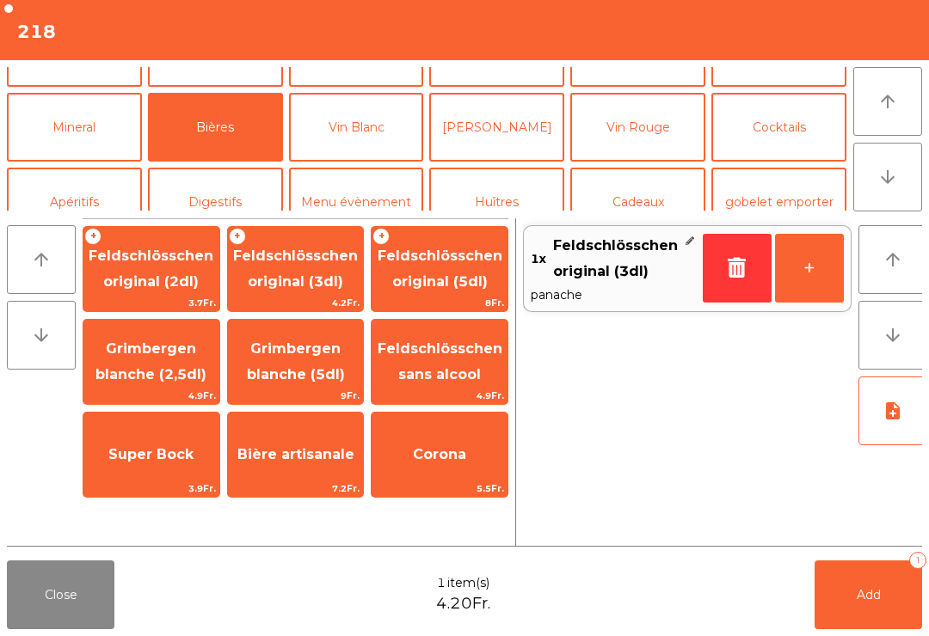
click at [861, 620] on button "Add 1" at bounding box center [868, 595] width 108 height 69
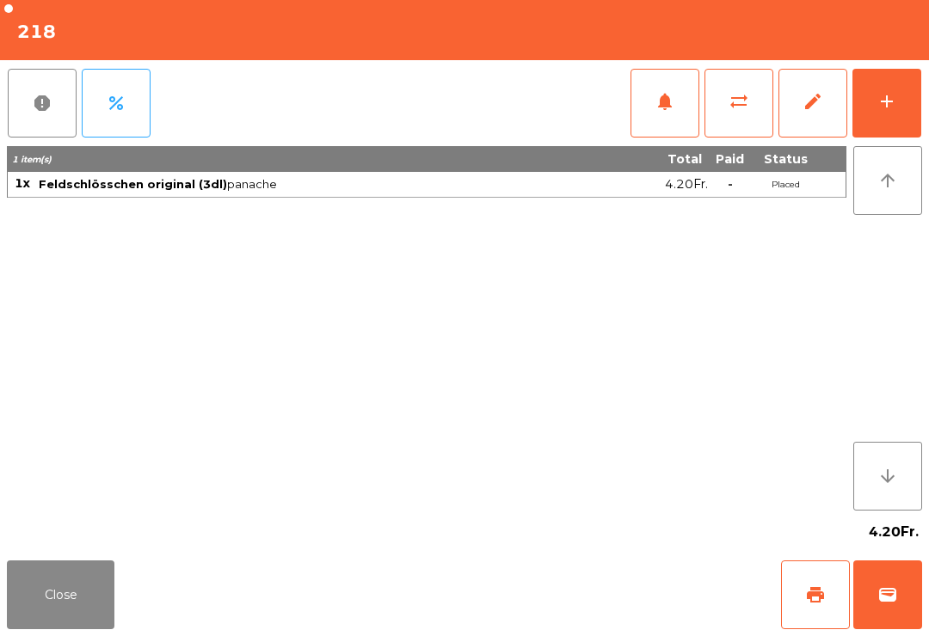
click at [15, 580] on button "Close" at bounding box center [61, 595] width 108 height 69
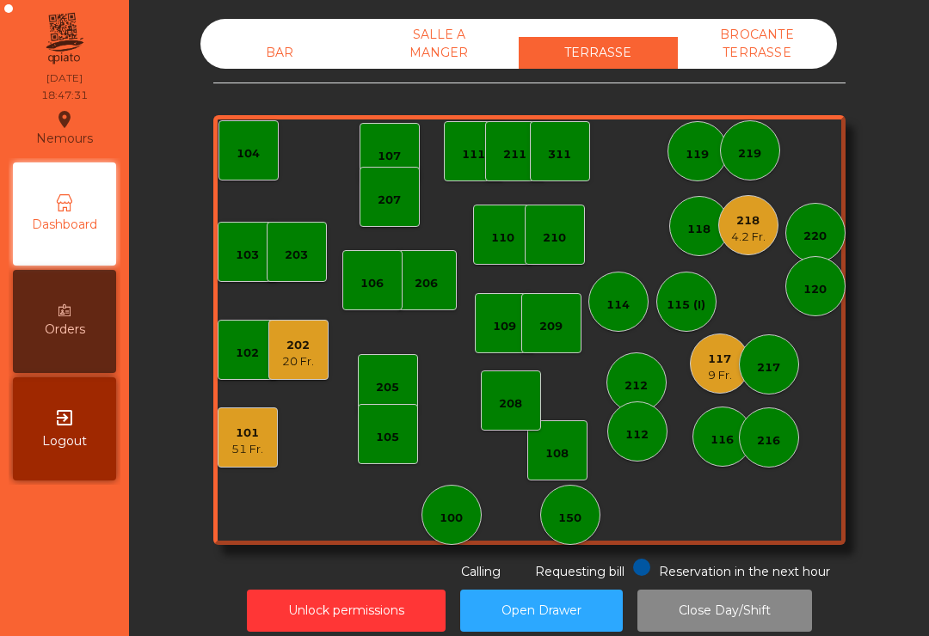
click at [278, 62] on div "BAR" at bounding box center [279, 53] width 159 height 32
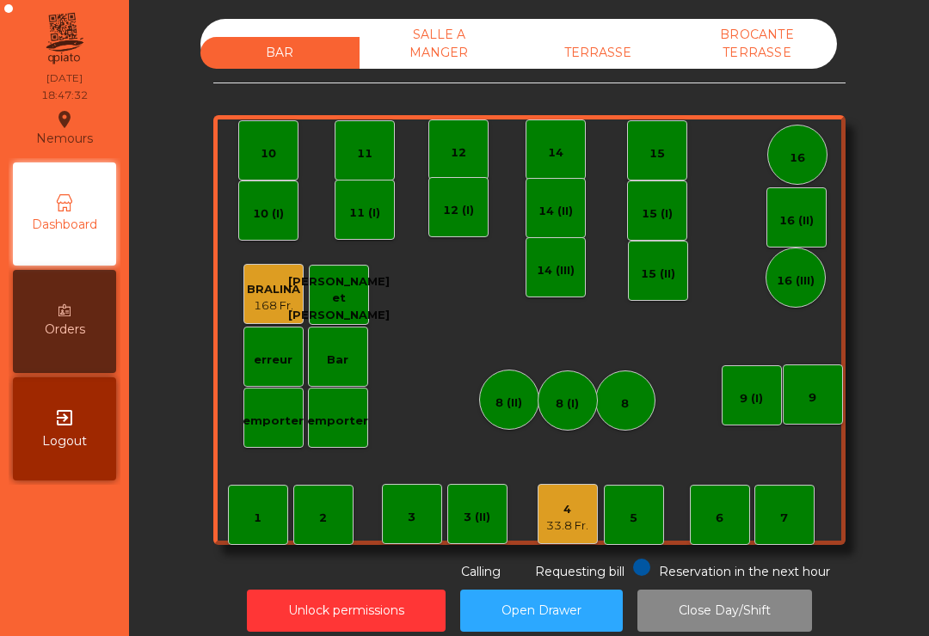
click at [561, 537] on div "4 33.8 Fr." at bounding box center [568, 514] width 60 height 60
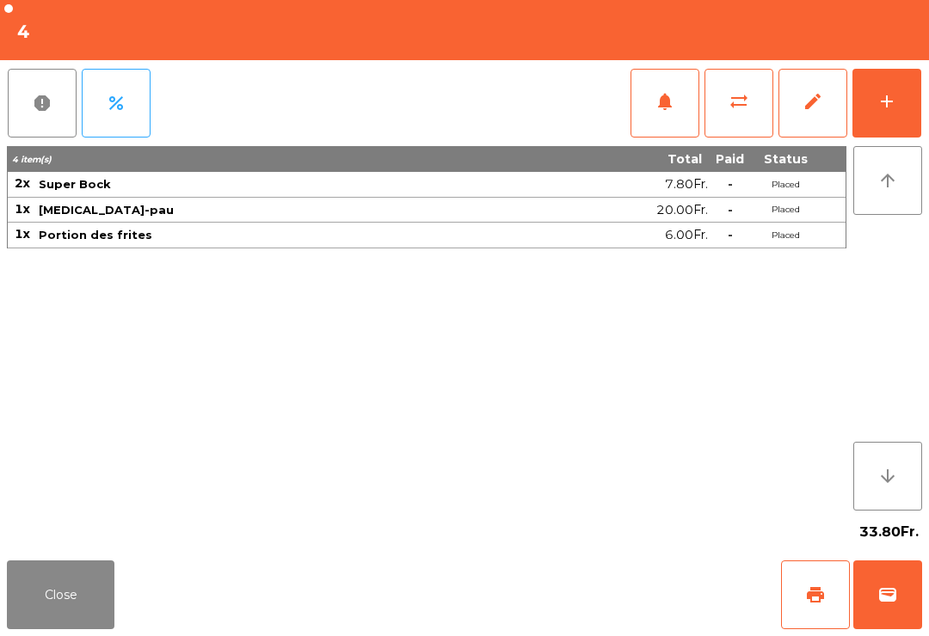
click at [900, 106] on button "add" at bounding box center [886, 103] width 69 height 69
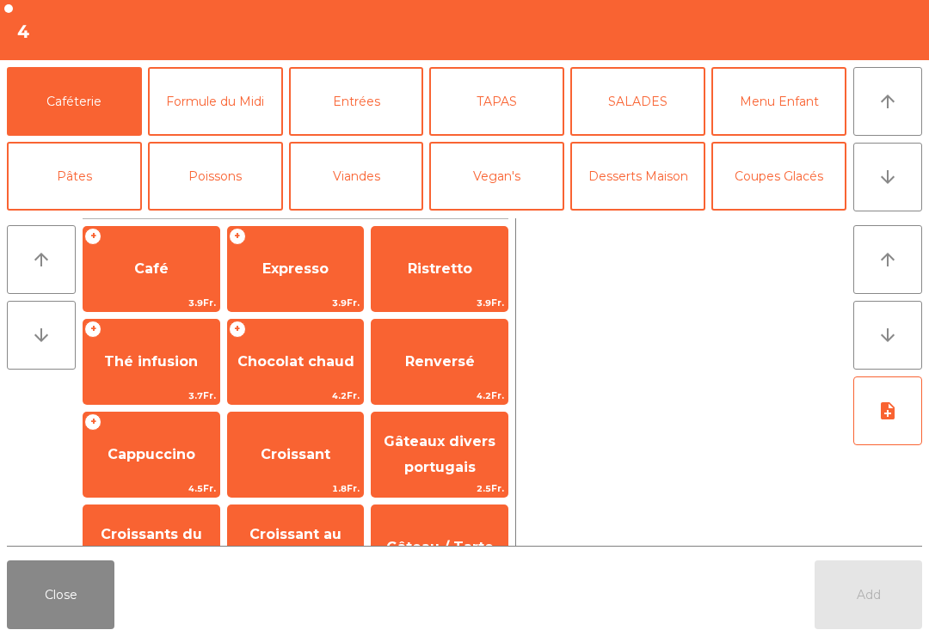
click at [882, 174] on icon "arrow_downward" at bounding box center [887, 177] width 21 height 21
click at [242, 217] on button "Bières" at bounding box center [215, 251] width 135 height 69
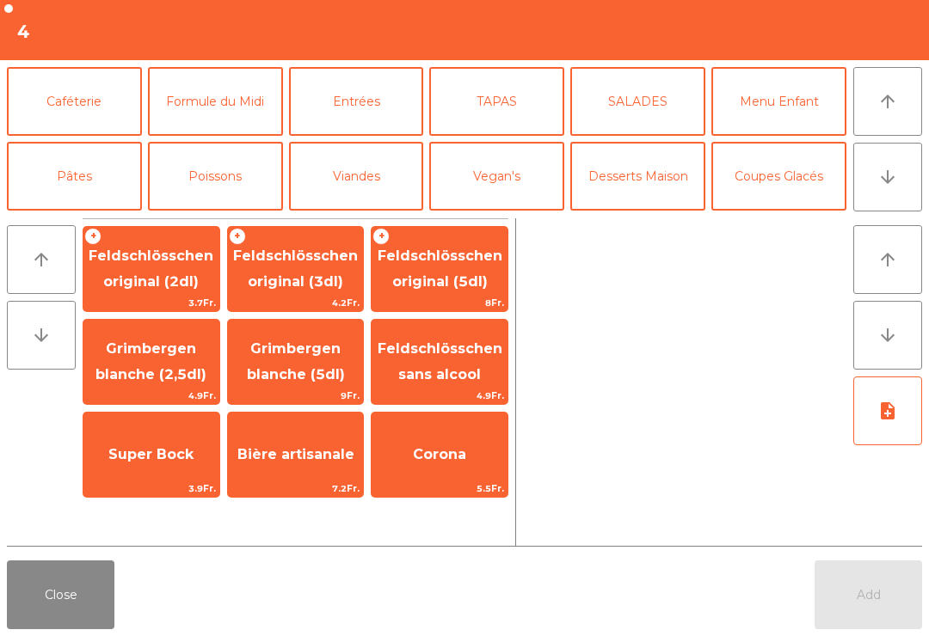
scroll to position [150, 0]
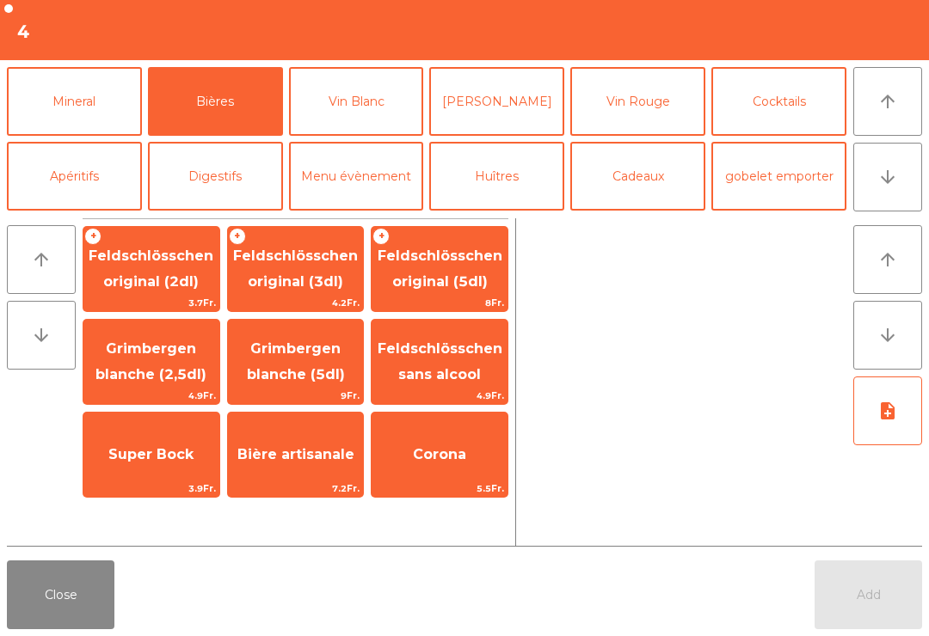
click at [155, 488] on span "3.9Fr." at bounding box center [151, 489] width 136 height 16
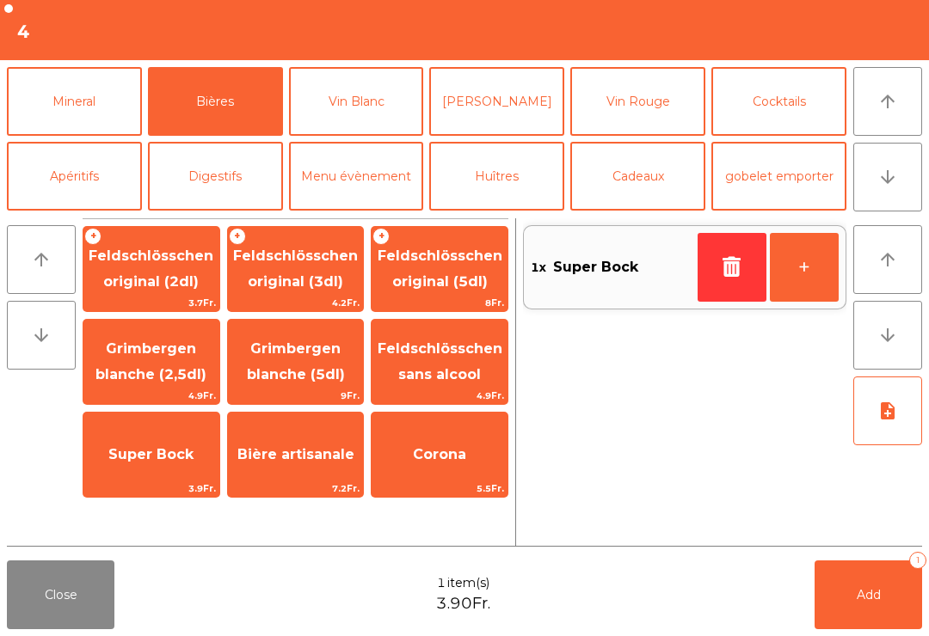
click at [816, 277] on button "+" at bounding box center [804, 267] width 69 height 69
click at [885, 609] on button "Add 2" at bounding box center [868, 595] width 108 height 69
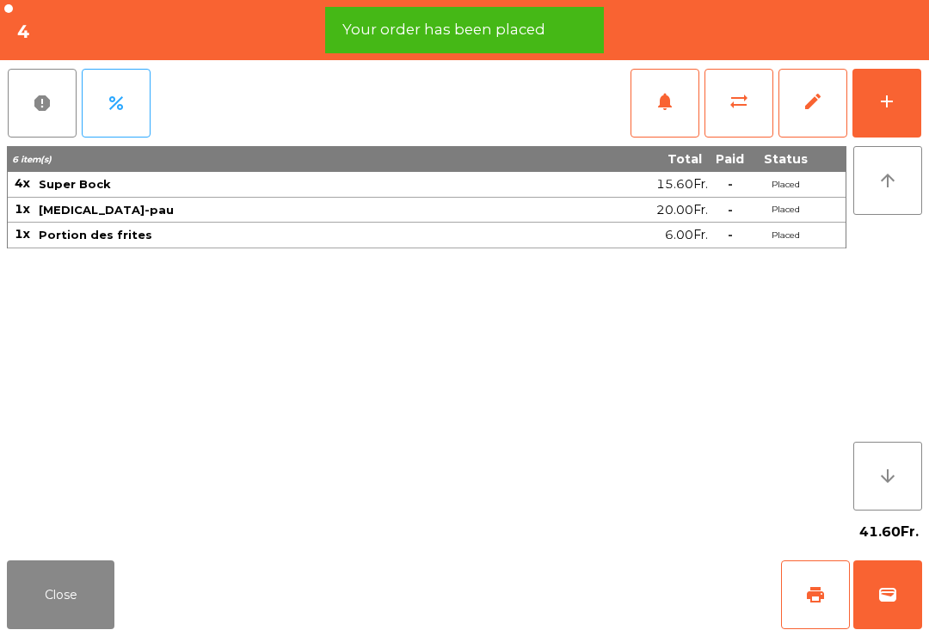
click at [901, 114] on button "add" at bounding box center [886, 103] width 69 height 69
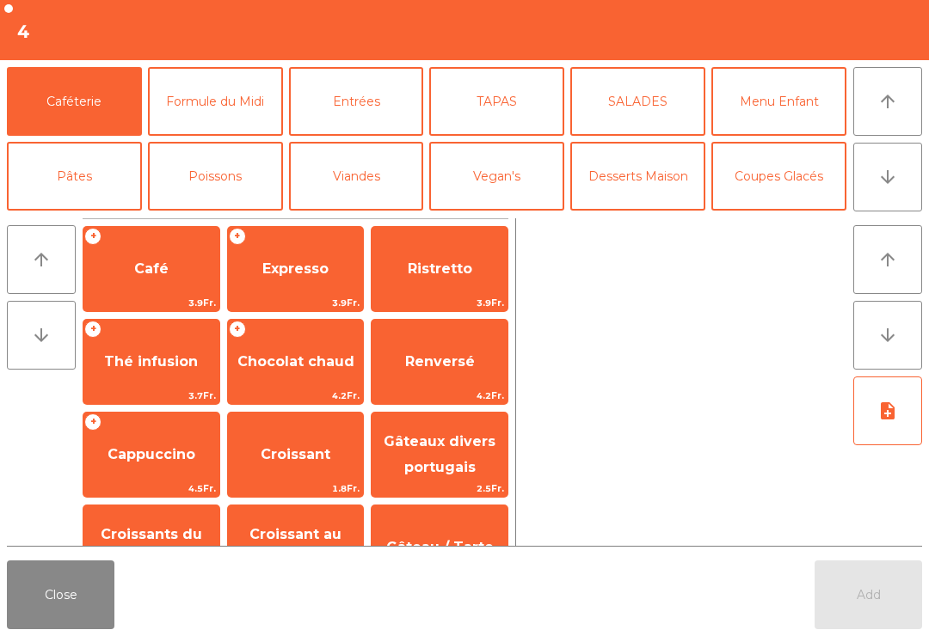
click at [920, 182] on button "arrow_downward" at bounding box center [887, 177] width 69 height 69
click at [219, 217] on button "Bières" at bounding box center [215, 251] width 135 height 69
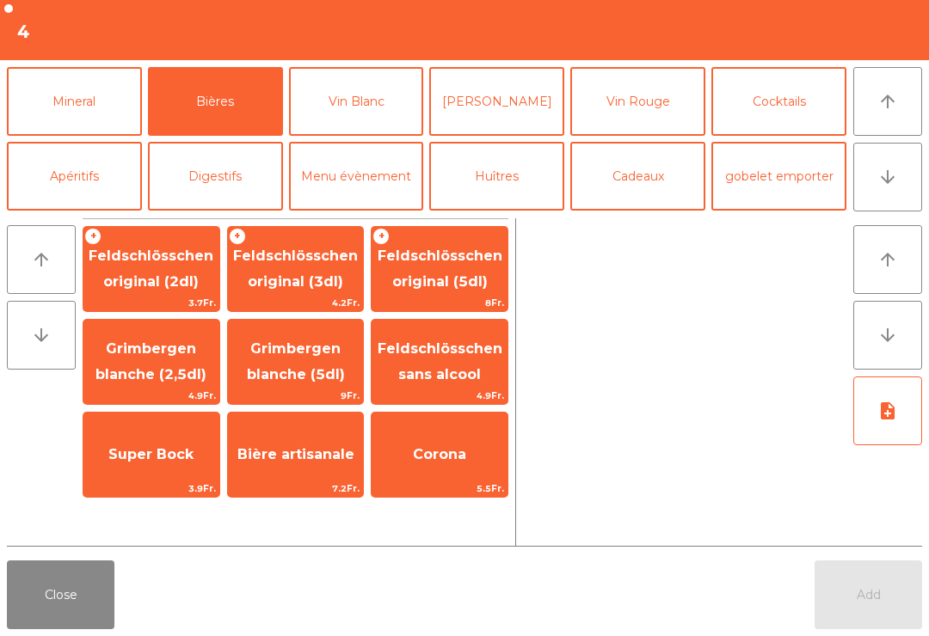
click at [177, 481] on span "3.9Fr." at bounding box center [151, 489] width 136 height 16
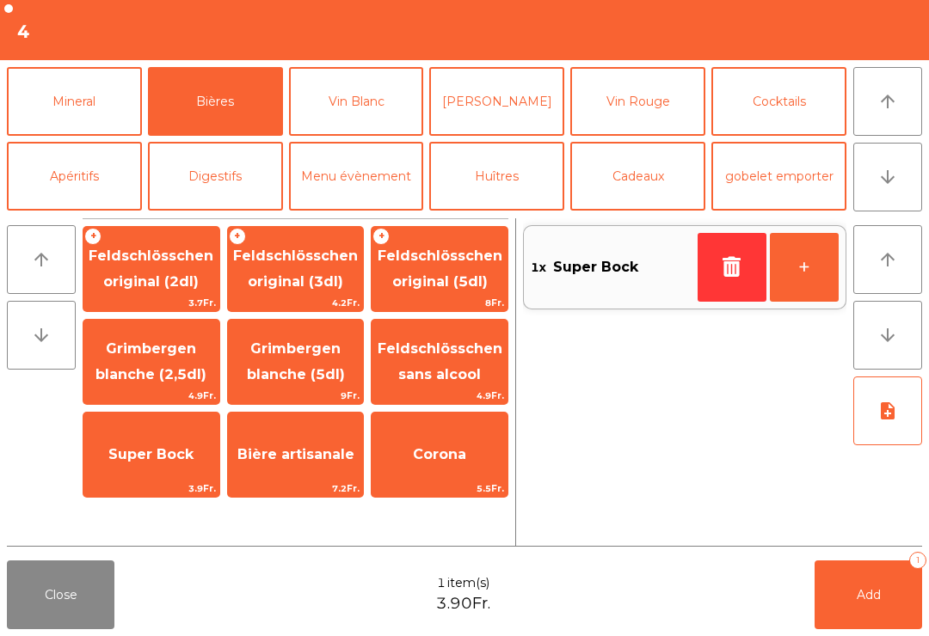
click at [787, 285] on button "+" at bounding box center [804, 267] width 69 height 69
click at [870, 587] on button "Add 2" at bounding box center [868, 595] width 108 height 69
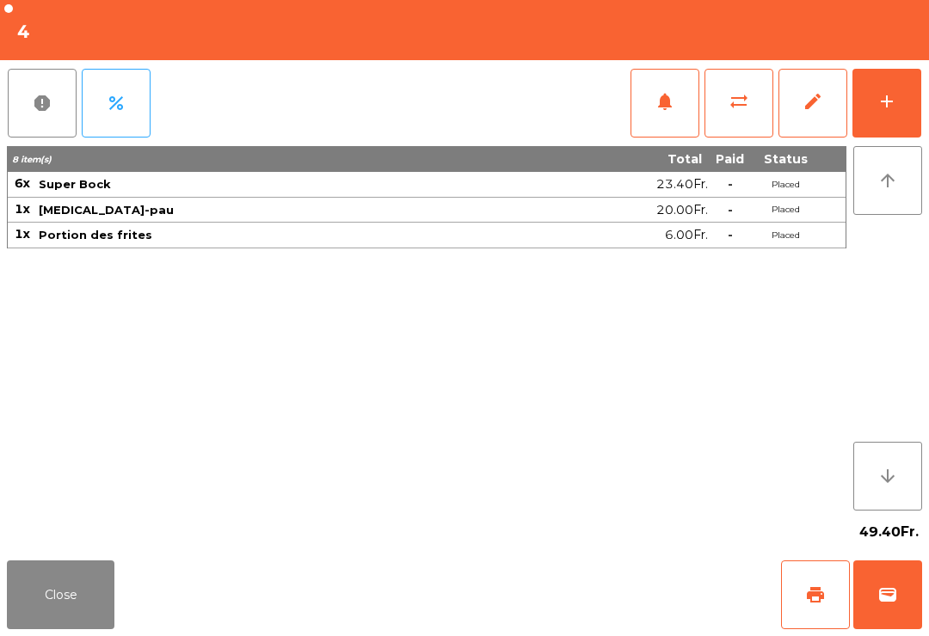
click at [45, 629] on button "Close" at bounding box center [61, 595] width 108 height 69
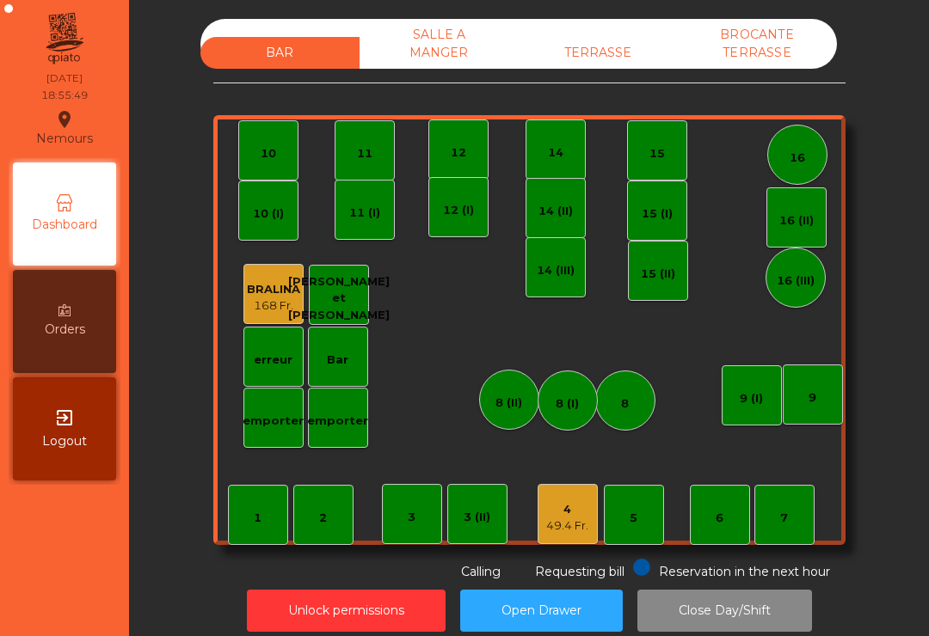
click at [605, 56] on div "TERRASSE" at bounding box center [598, 53] width 159 height 32
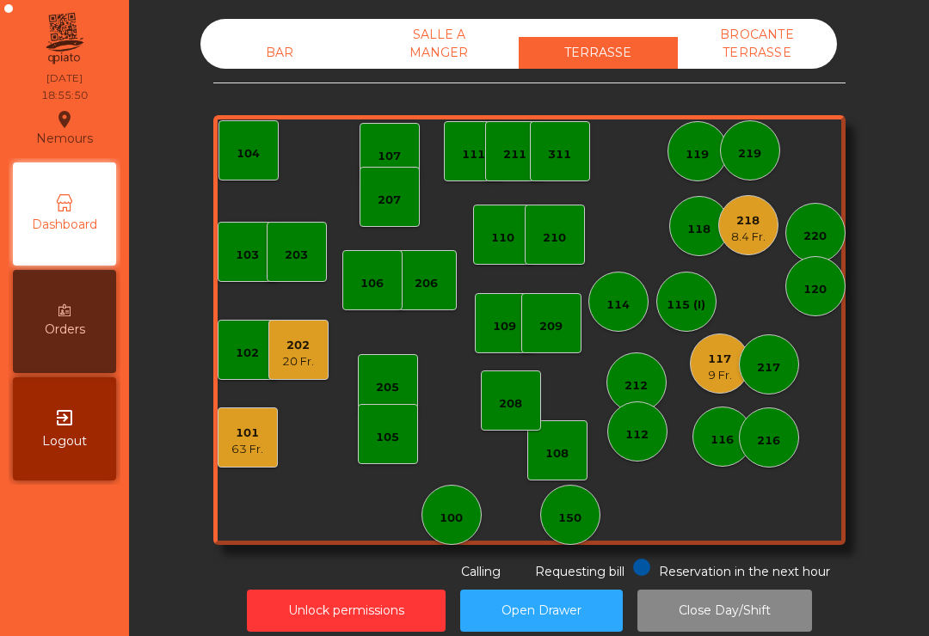
click at [562, 227] on div "210" at bounding box center [554, 235] width 23 height 24
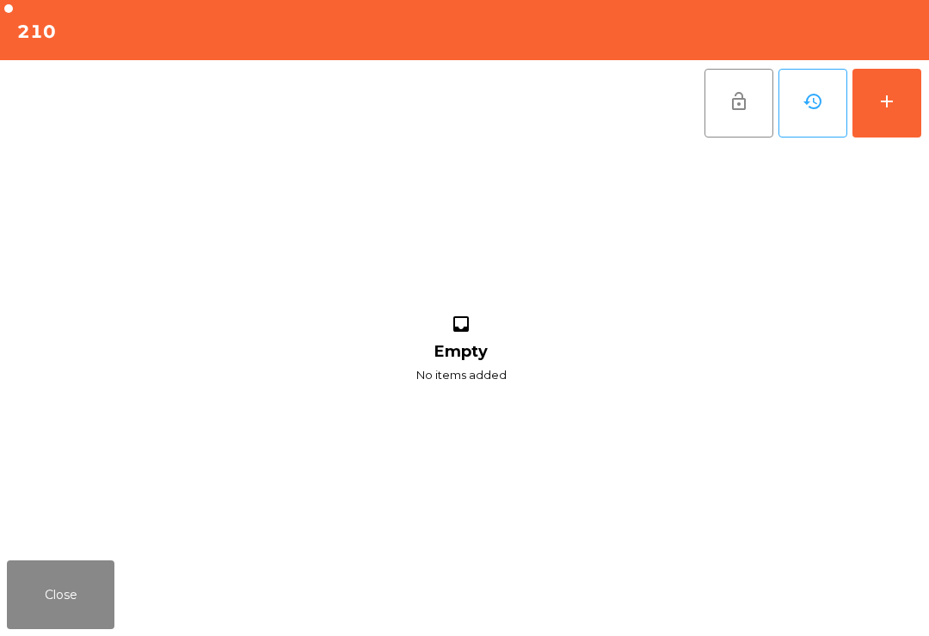
click at [903, 102] on button "add" at bounding box center [886, 103] width 69 height 69
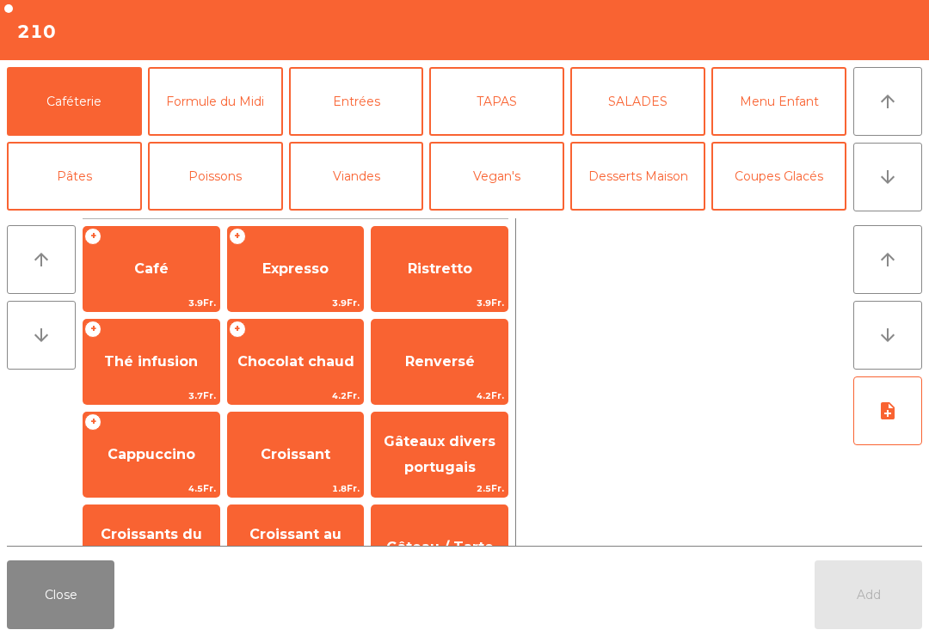
click at [898, 182] on button "arrow_downward" at bounding box center [887, 177] width 69 height 69
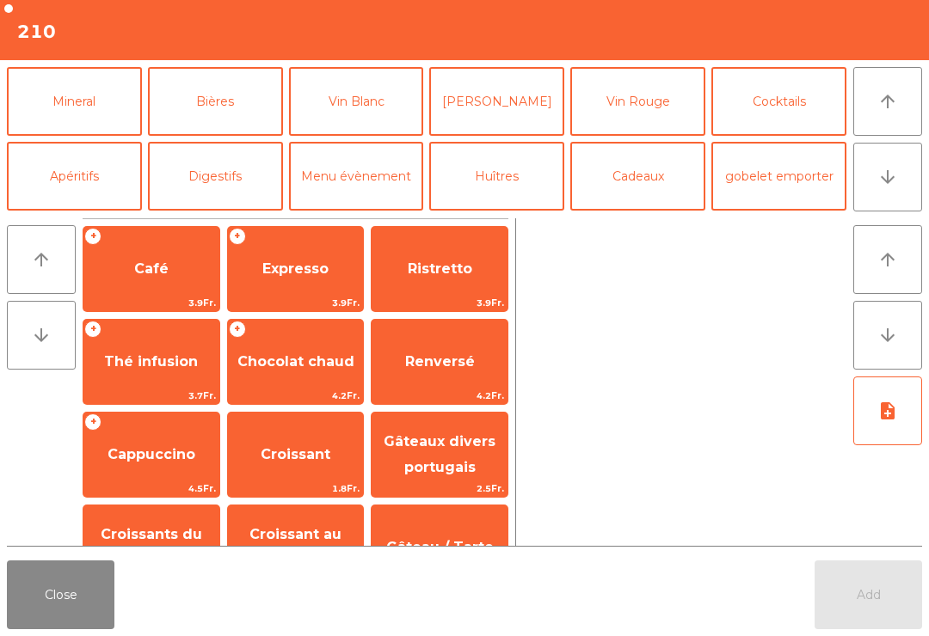
click at [375, 124] on button "Vin Blanc" at bounding box center [356, 101] width 135 height 69
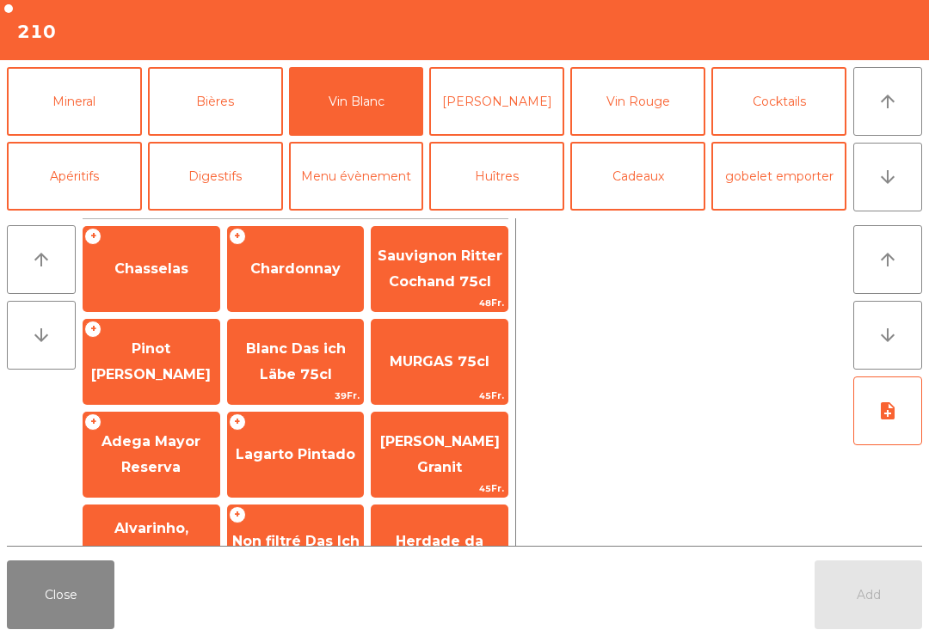
click at [300, 263] on span "Chardonnay" at bounding box center [295, 269] width 90 height 16
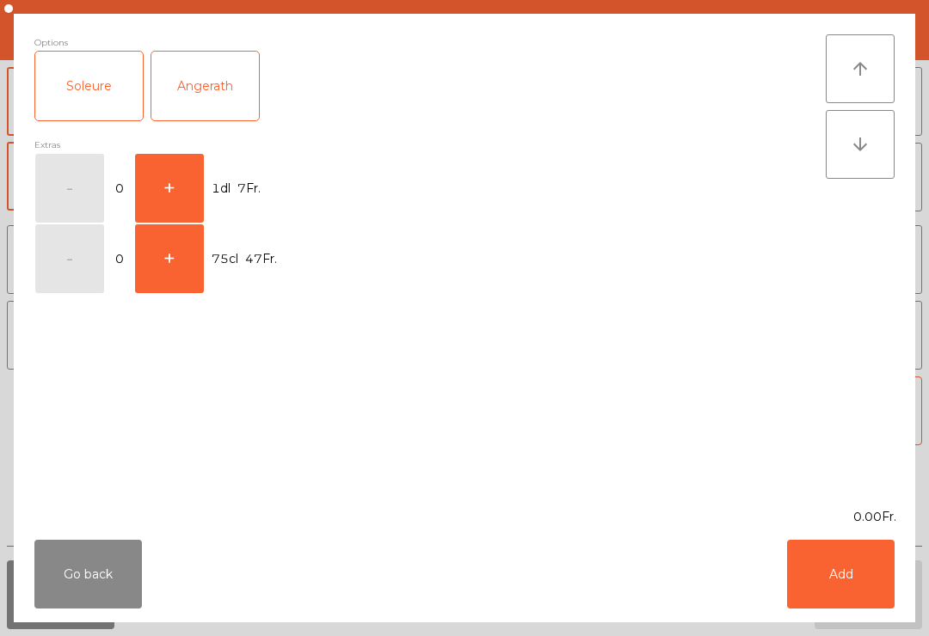
click at [193, 181] on button "+" at bounding box center [169, 188] width 69 height 69
click at [815, 556] on button "Add" at bounding box center [841, 574] width 108 height 69
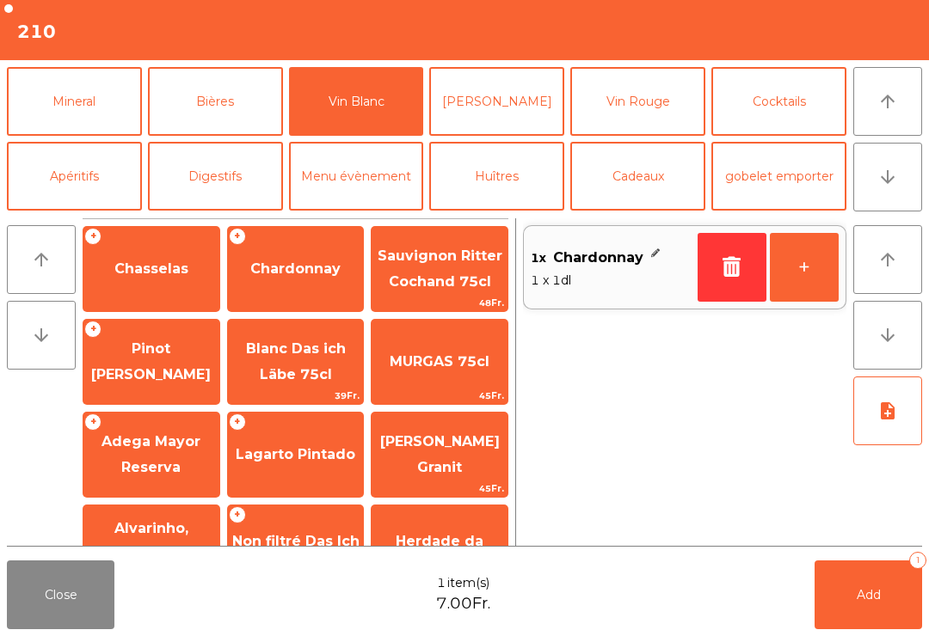
click at [159, 349] on span "Pinot Gris Angelrath" at bounding box center [151, 362] width 120 height 42
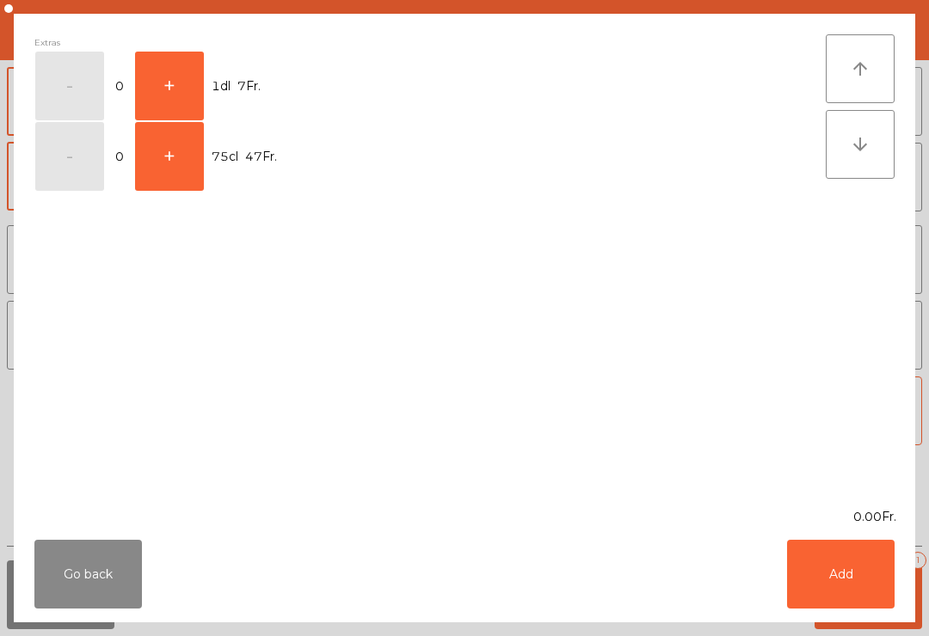
click at [188, 94] on button "+" at bounding box center [169, 86] width 69 height 69
click at [876, 588] on button "Add" at bounding box center [841, 574] width 108 height 69
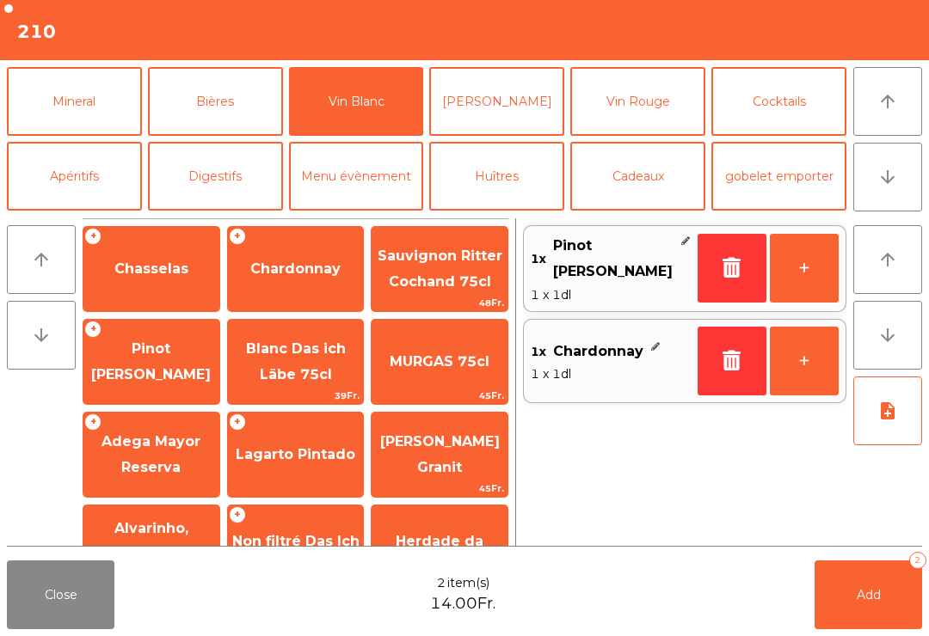
click at [86, 111] on button "Mineral" at bounding box center [74, 101] width 135 height 69
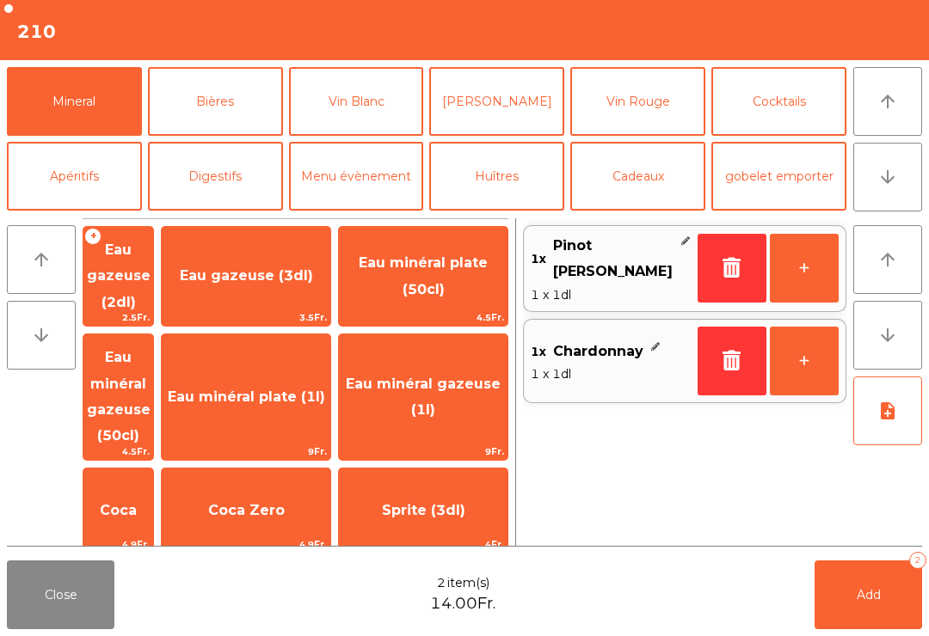
click at [467, 284] on span "Eau minéral plate (50cl)" at bounding box center [423, 276] width 169 height 73
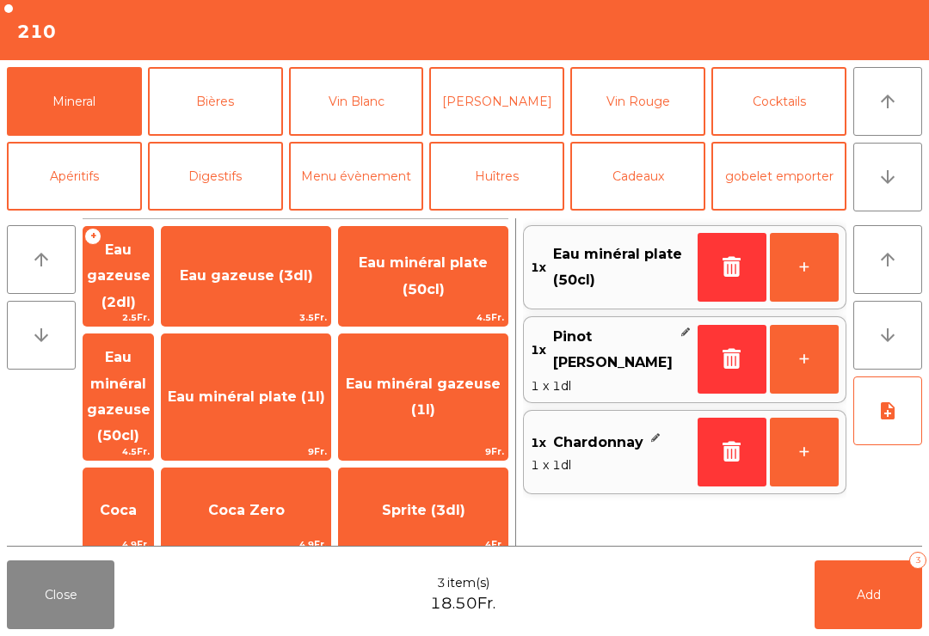
click at [148, 371] on span "Eau minéral gazeuse (50cl)" at bounding box center [119, 396] width 64 height 95
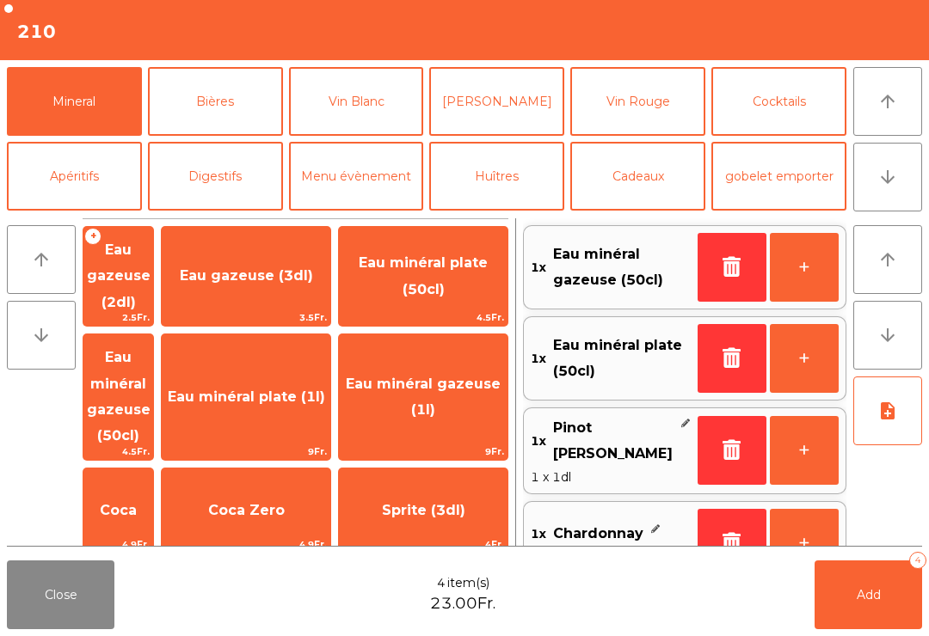
click at [849, 597] on button "Add 4" at bounding box center [868, 595] width 108 height 69
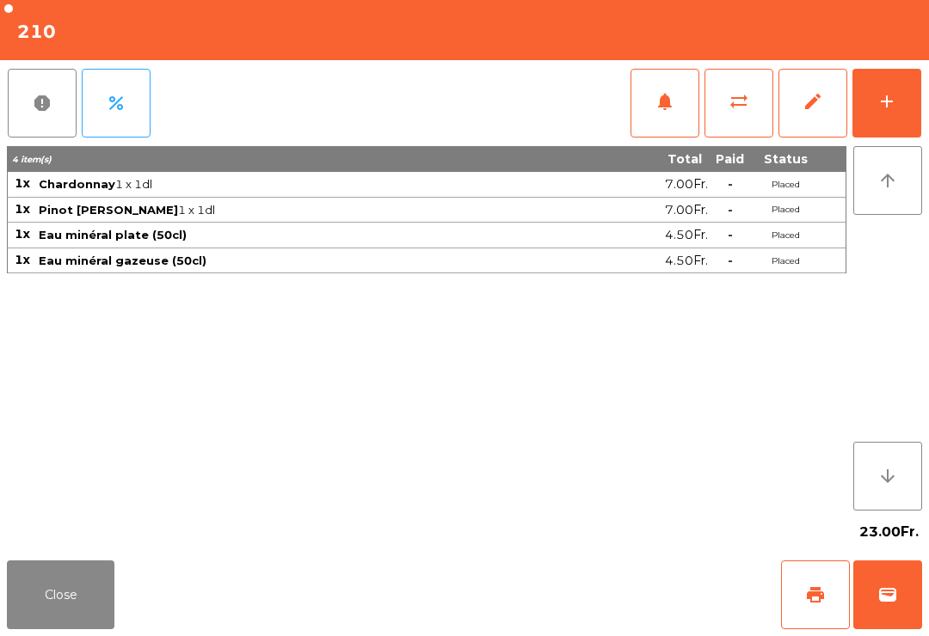
click at [47, 602] on button "Close" at bounding box center [61, 595] width 108 height 69
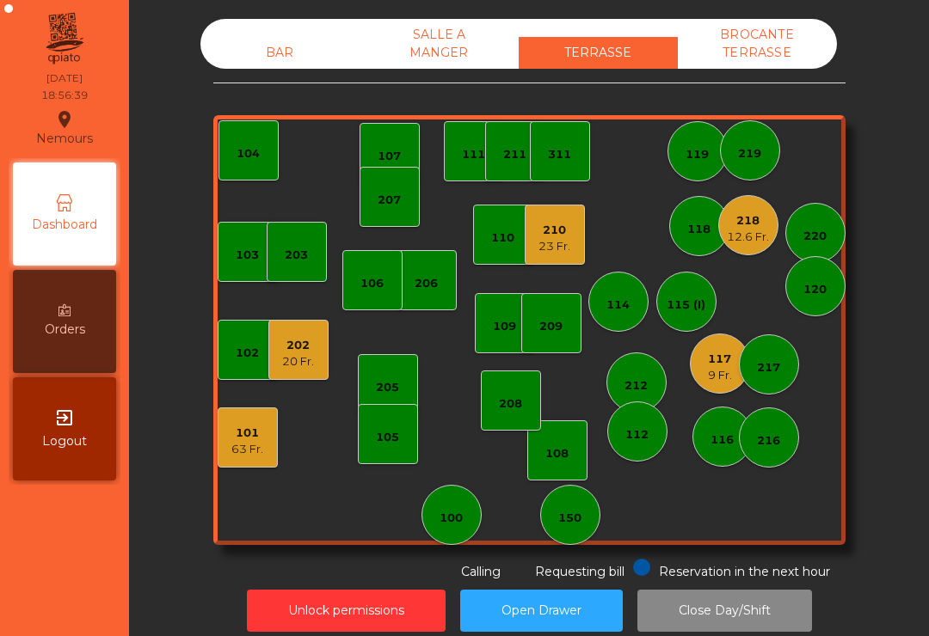
click at [567, 262] on div "210 23 Fr." at bounding box center [555, 235] width 60 height 60
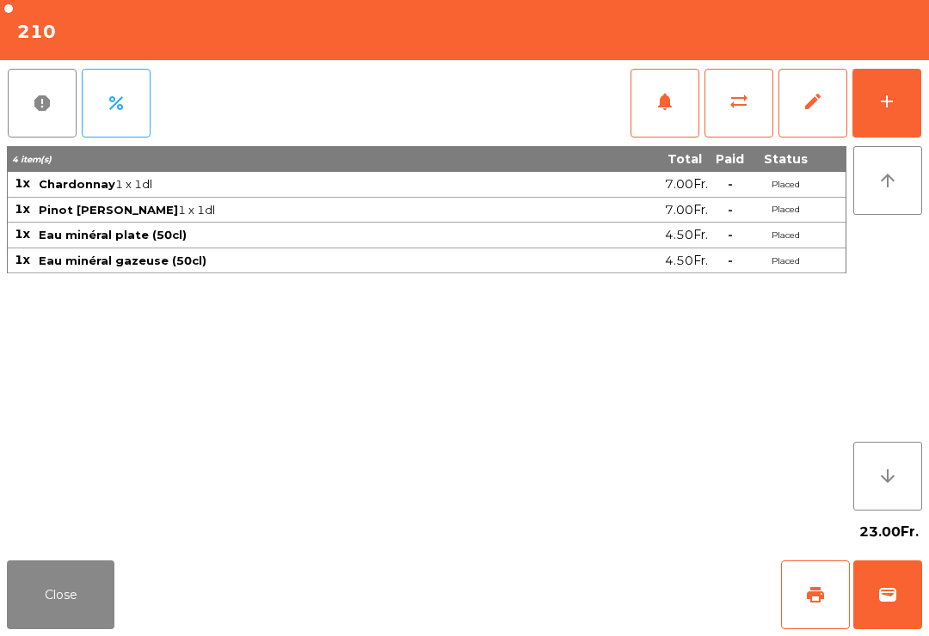
click at [755, 129] on button "sync_alt" at bounding box center [738, 103] width 69 height 69
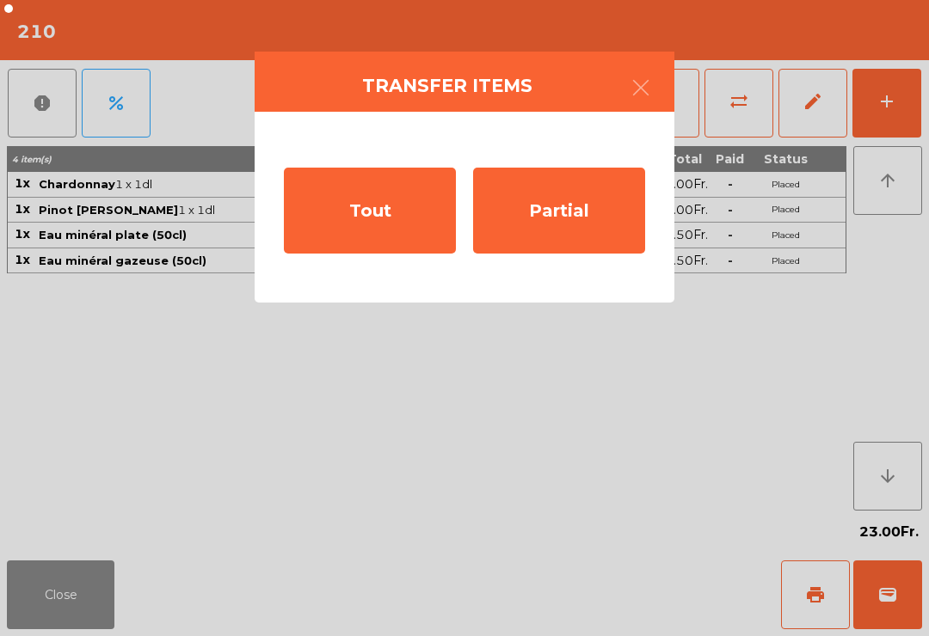
click at [353, 218] on div "Tout" at bounding box center [370, 211] width 172 height 86
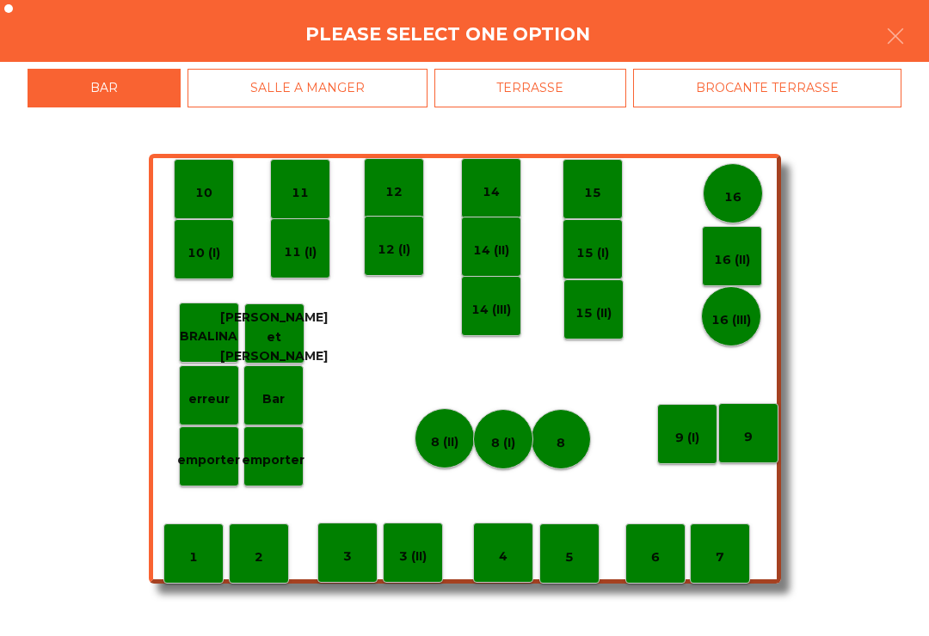
click at [578, 77] on div "TERRASSE" at bounding box center [530, 88] width 193 height 39
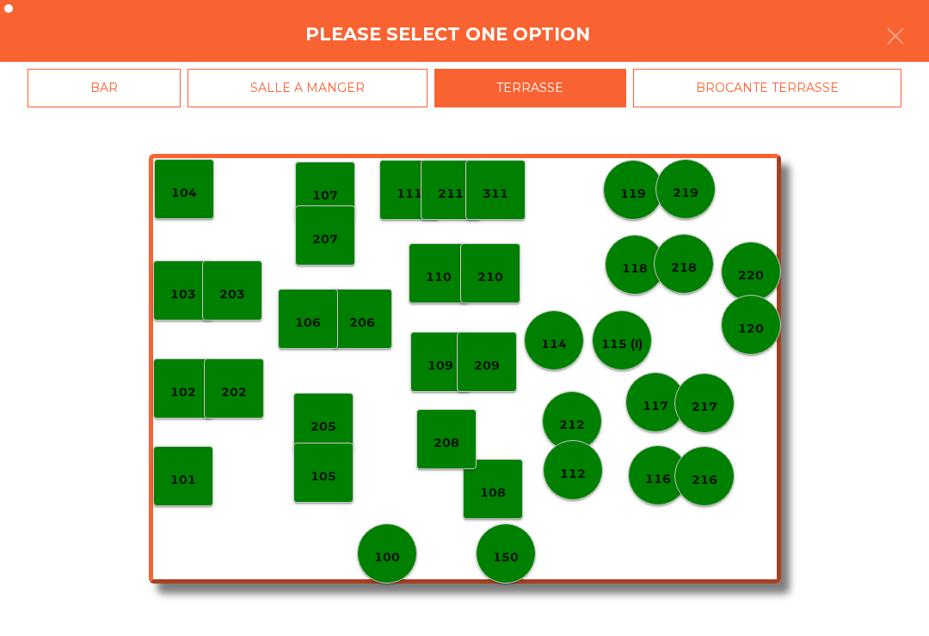
click at [631, 345] on p "115 (I)" at bounding box center [621, 345] width 41 height 20
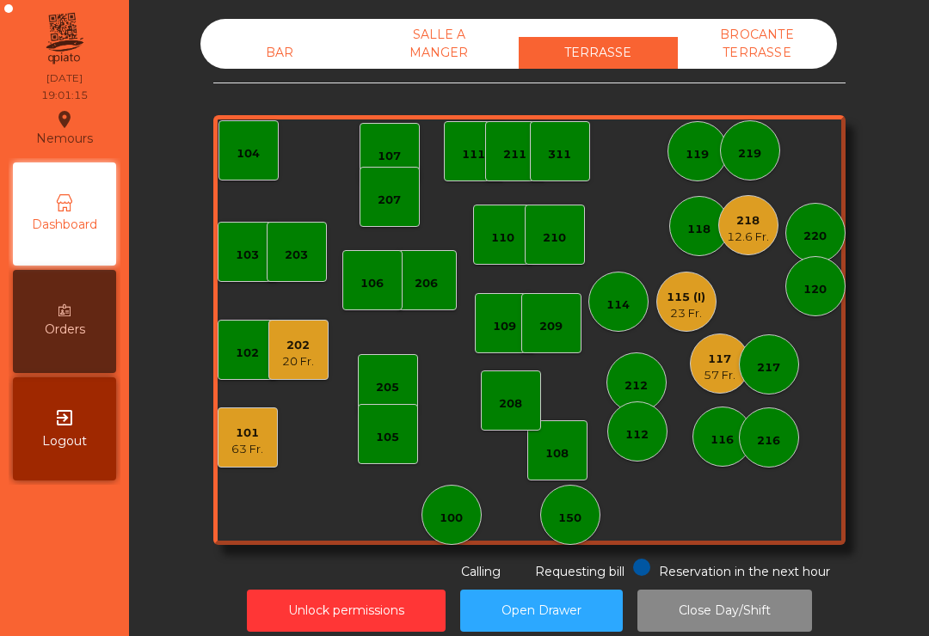
click at [697, 315] on div "23 Fr." at bounding box center [686, 313] width 39 height 17
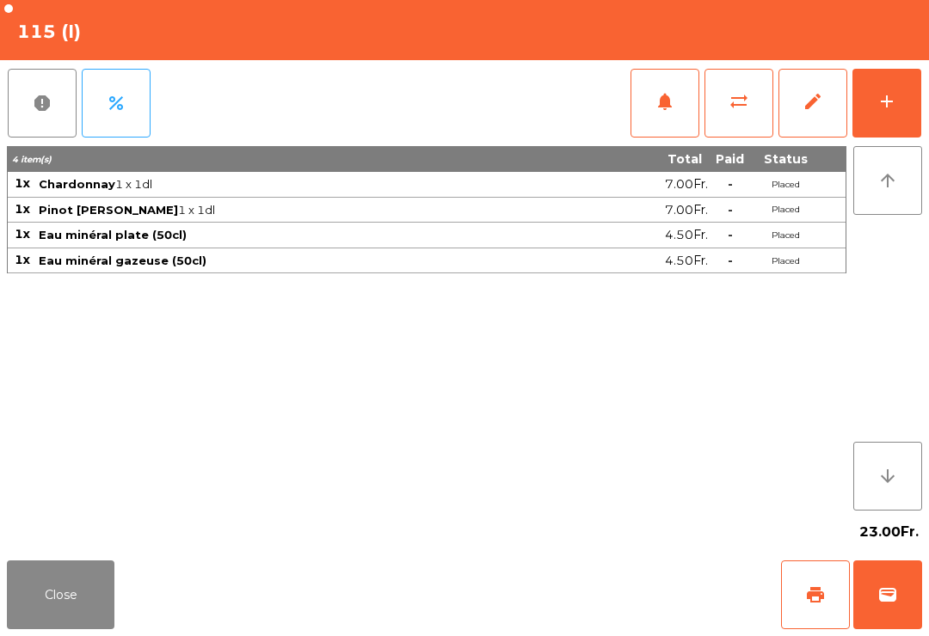
click at [742, 91] on span "sync_alt" at bounding box center [738, 101] width 21 height 21
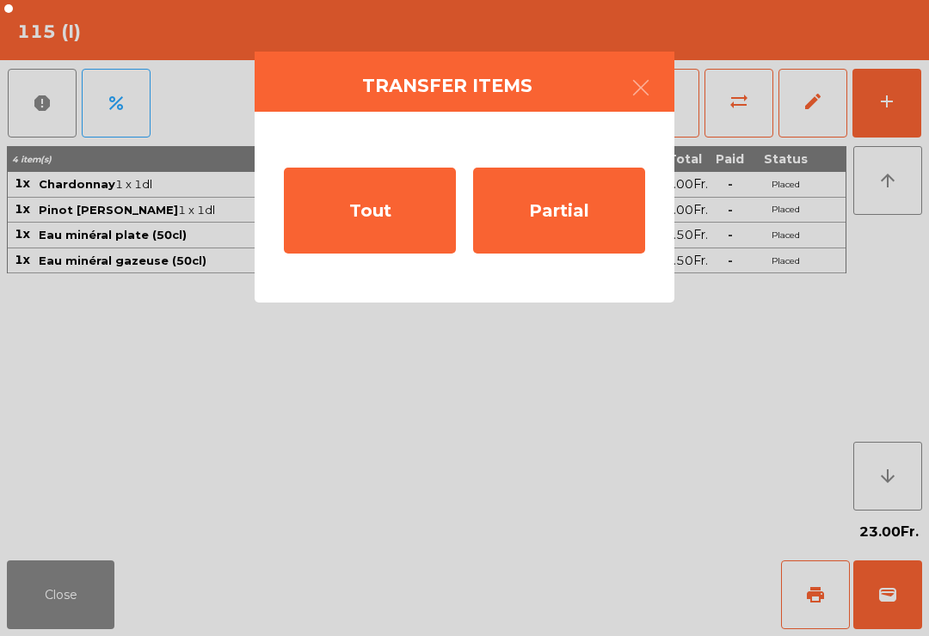
click at [416, 222] on div "Tout" at bounding box center [370, 211] width 172 height 86
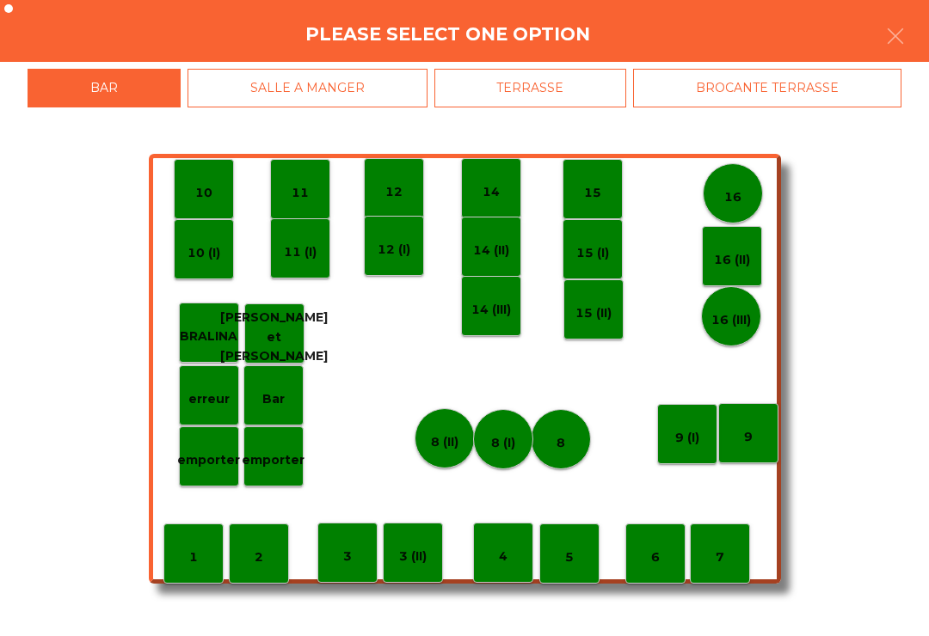
click at [581, 99] on div "TERRASSE" at bounding box center [530, 88] width 193 height 39
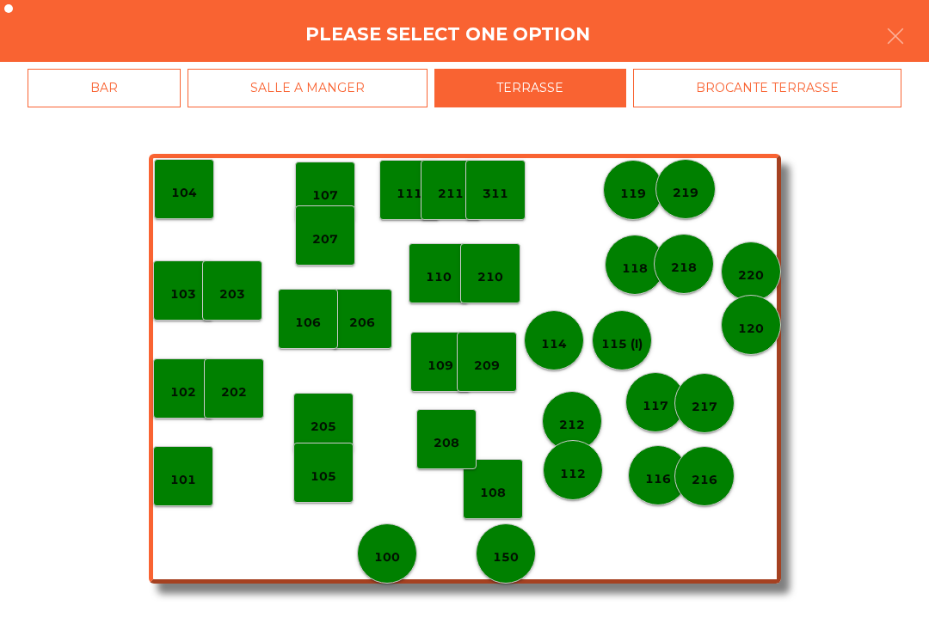
click at [696, 206] on div "219" at bounding box center [685, 189] width 60 height 60
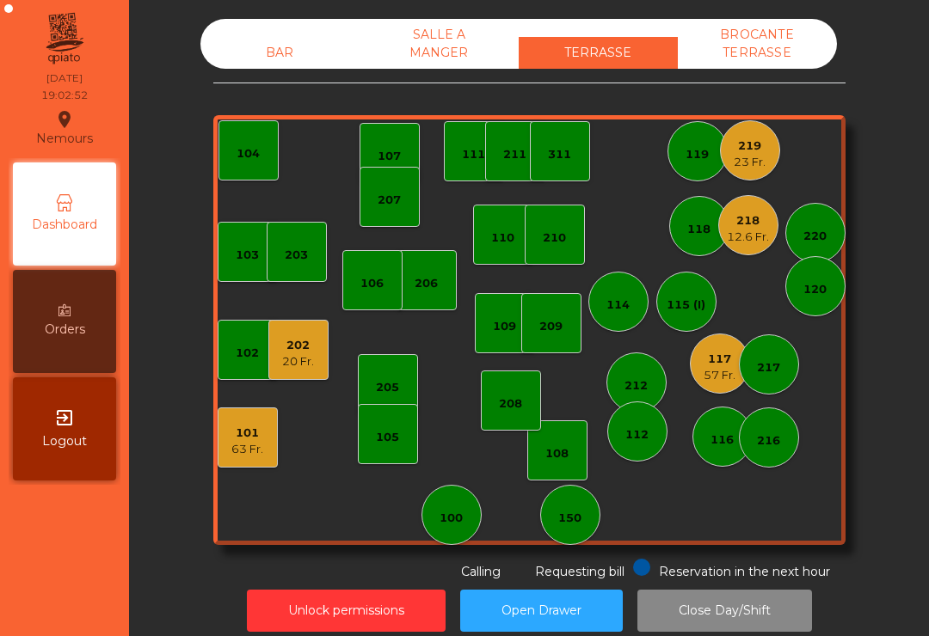
click at [753, 153] on div "219" at bounding box center [750, 146] width 32 height 17
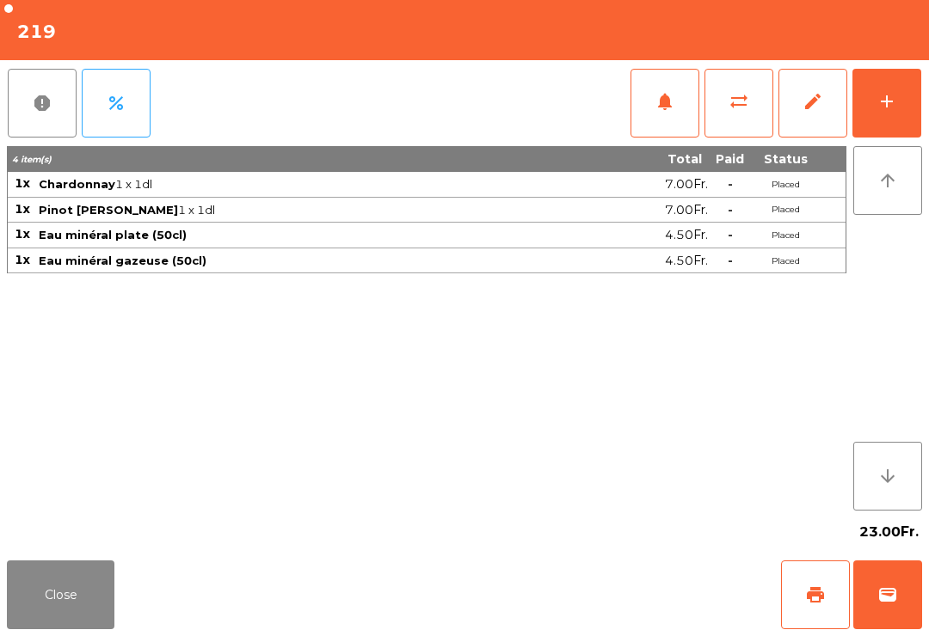
click at [891, 96] on div "add" at bounding box center [886, 101] width 21 height 21
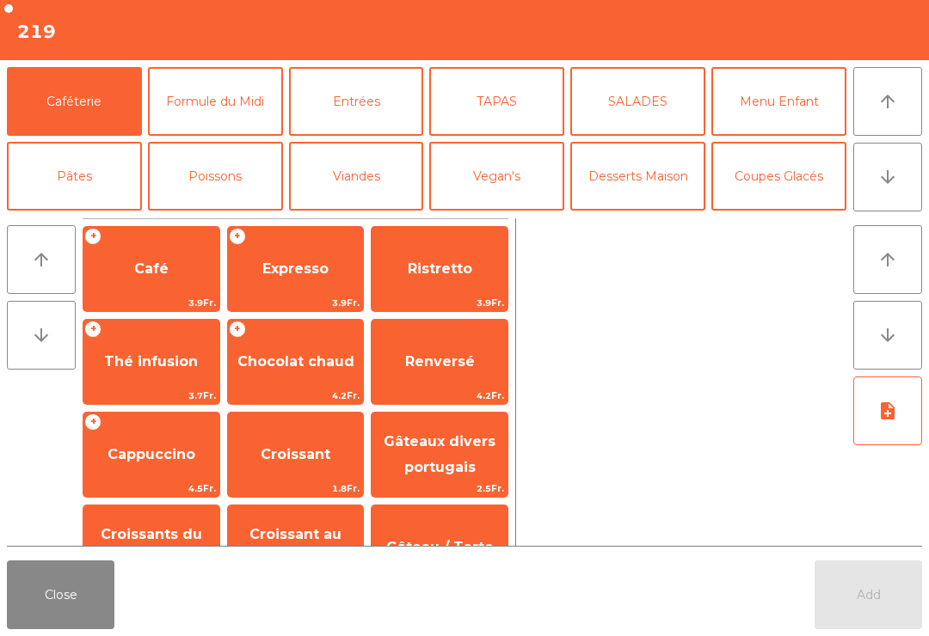
scroll to position [15, 0]
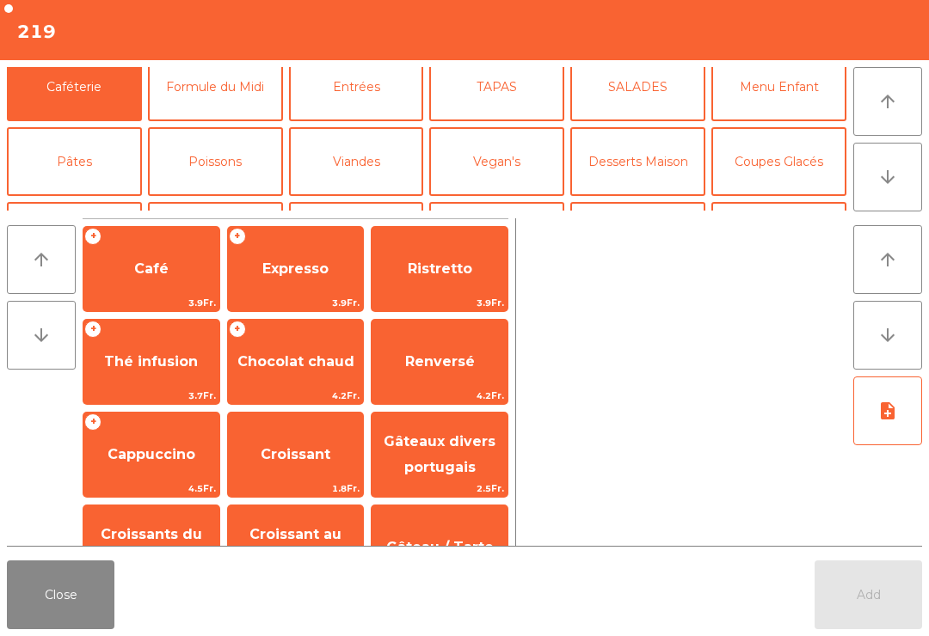
click at [240, 202] on button "Bières" at bounding box center [215, 236] width 135 height 69
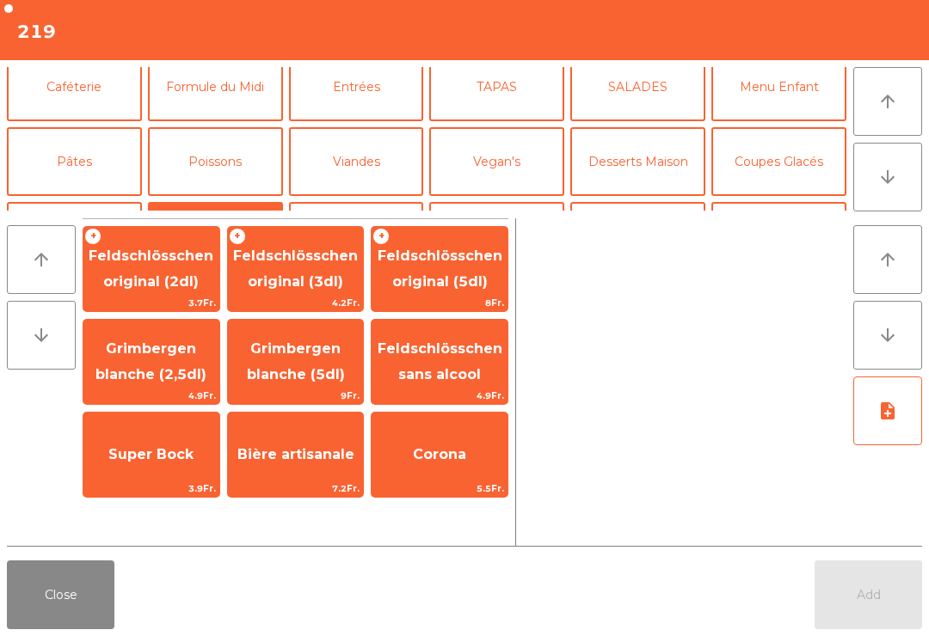
click at [484, 286] on span "Feldschlösschen original (5dl)" at bounding box center [440, 269] width 125 height 42
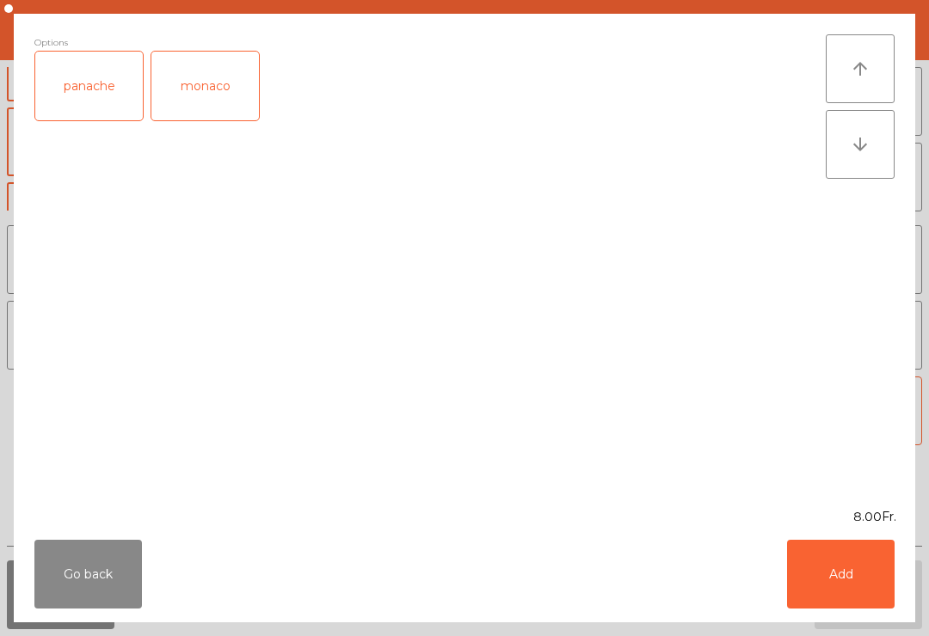
click at [71, 91] on div "panache" at bounding box center [89, 86] width 108 height 69
click at [844, 579] on button "Add" at bounding box center [841, 574] width 108 height 69
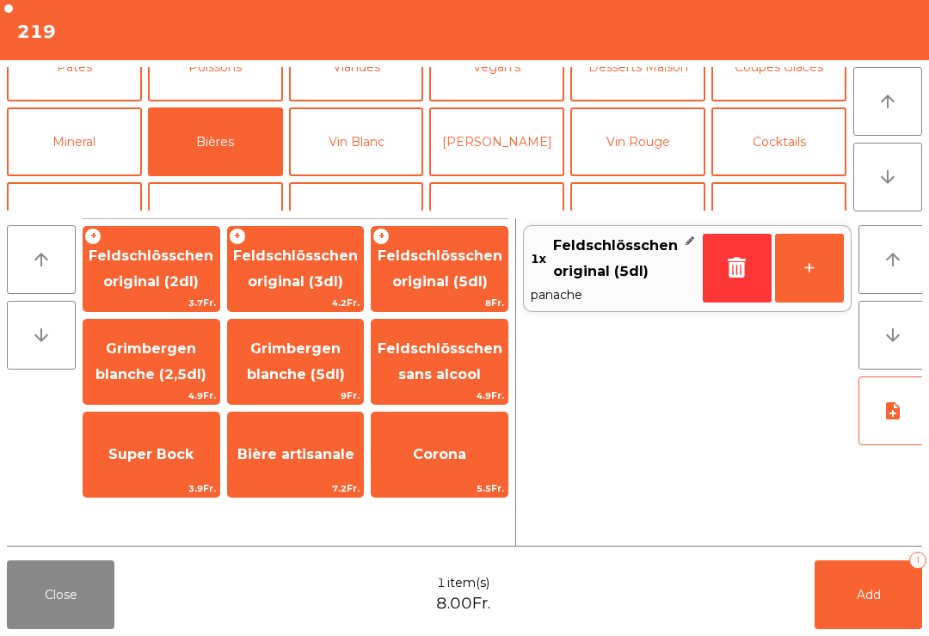
click at [509, 108] on button "[PERSON_NAME]" at bounding box center [496, 142] width 135 height 69
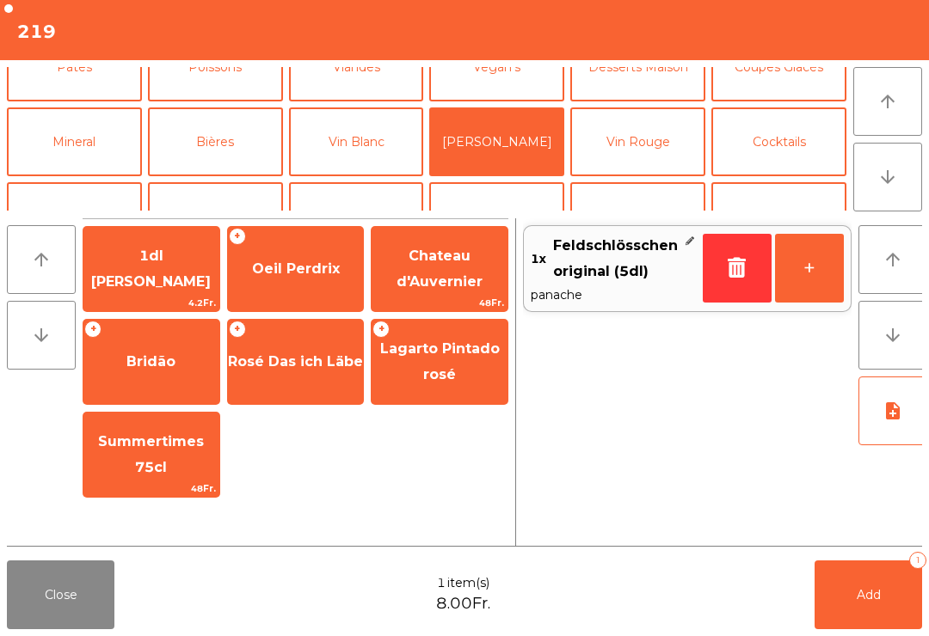
scroll to position [168, 0]
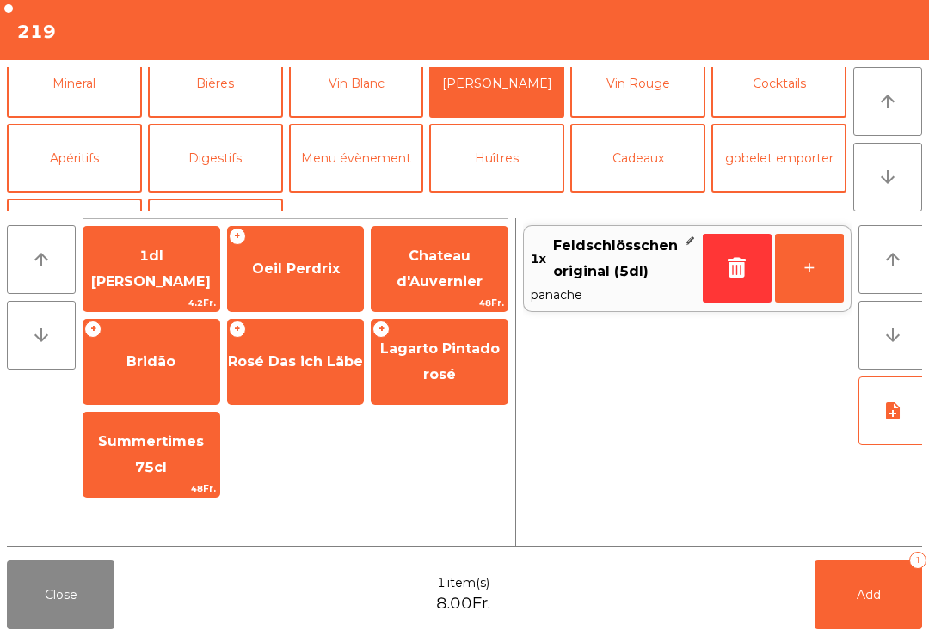
click at [311, 304] on div "+ Oeil Perdrix" at bounding box center [296, 269] width 138 height 86
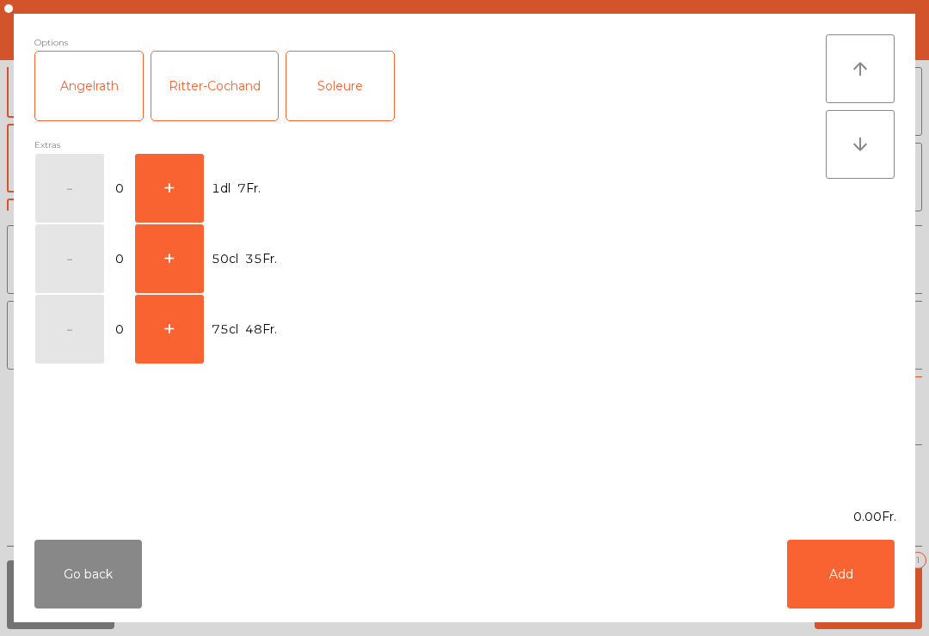
click at [152, 181] on button "+" at bounding box center [169, 188] width 69 height 69
click at [855, 544] on button "Add" at bounding box center [841, 574] width 108 height 69
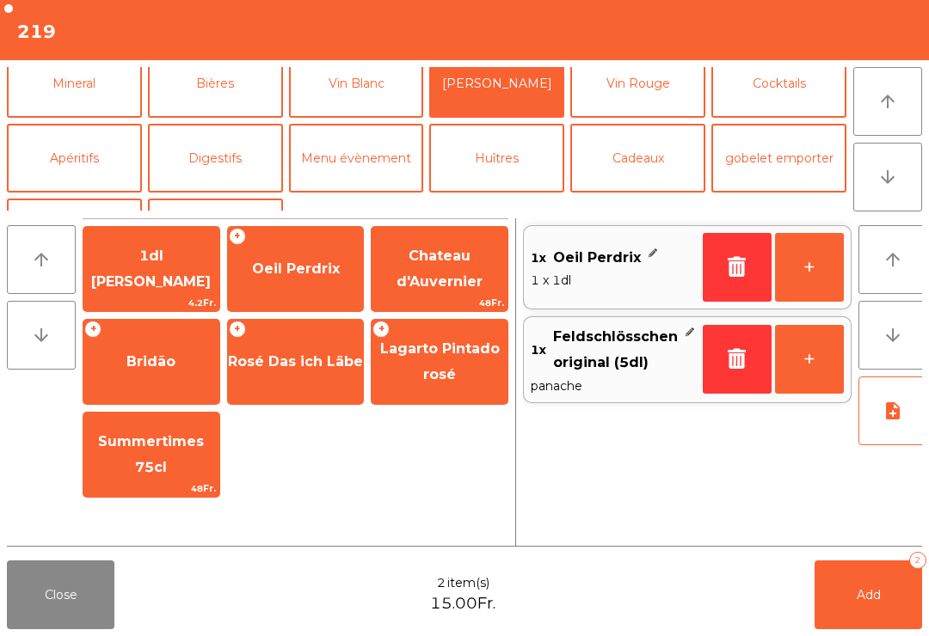
click at [883, 629] on button "Add 2" at bounding box center [868, 595] width 108 height 69
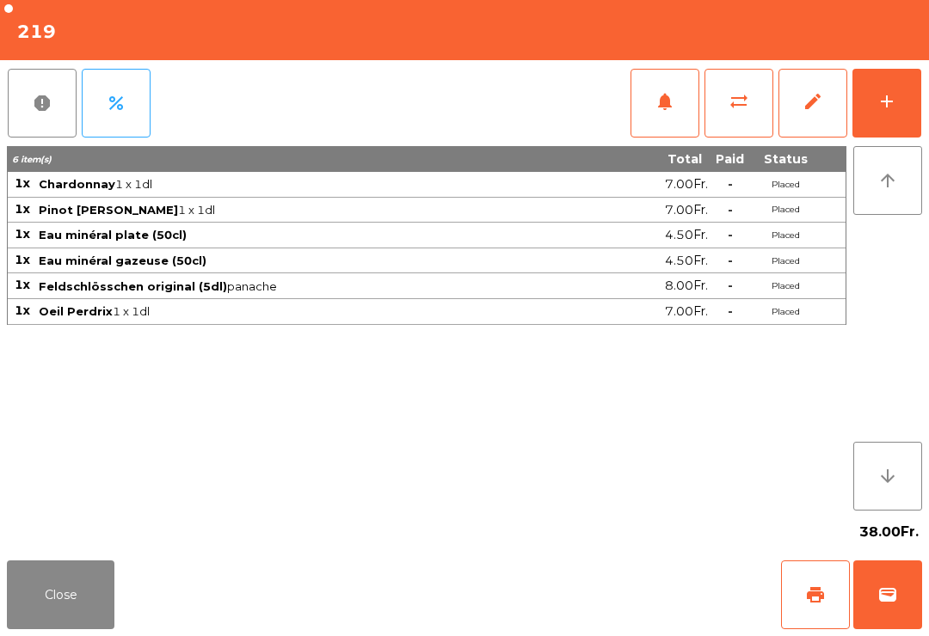
click at [60, 585] on button "Close" at bounding box center [61, 595] width 108 height 69
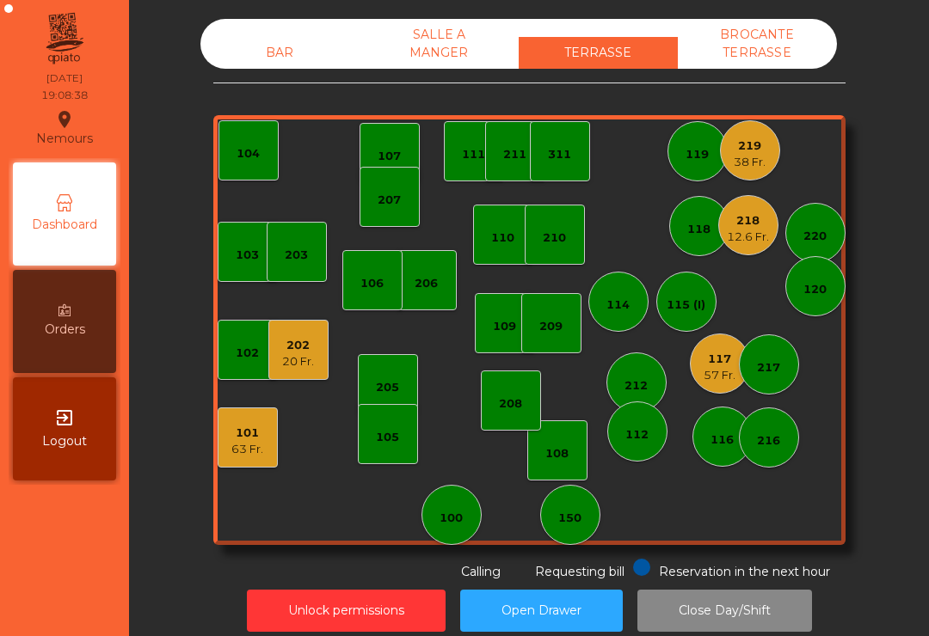
click at [243, 462] on div "101 63 Fr." at bounding box center [248, 438] width 60 height 60
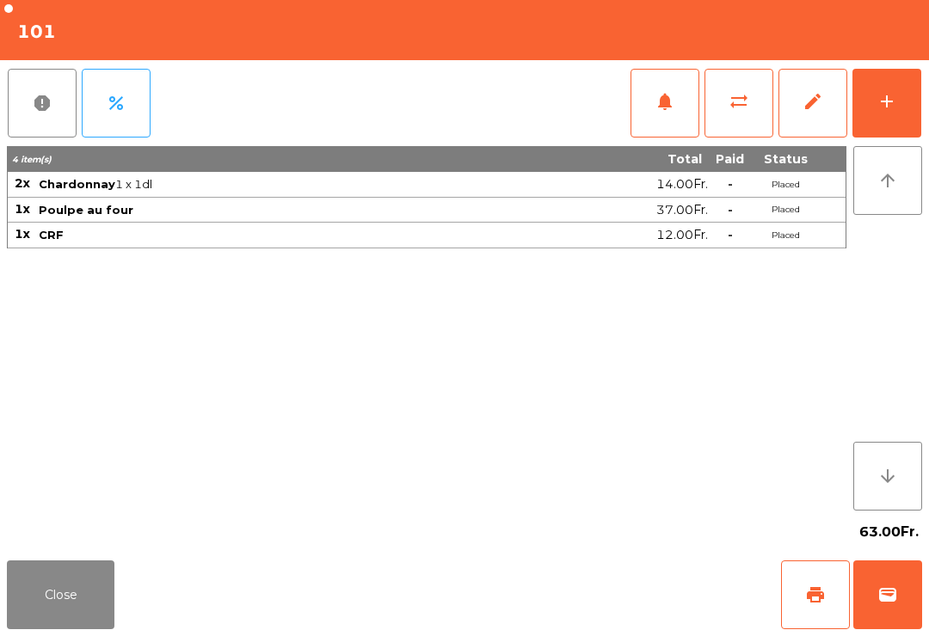
click at [742, 114] on button "sync_alt" at bounding box center [738, 103] width 69 height 69
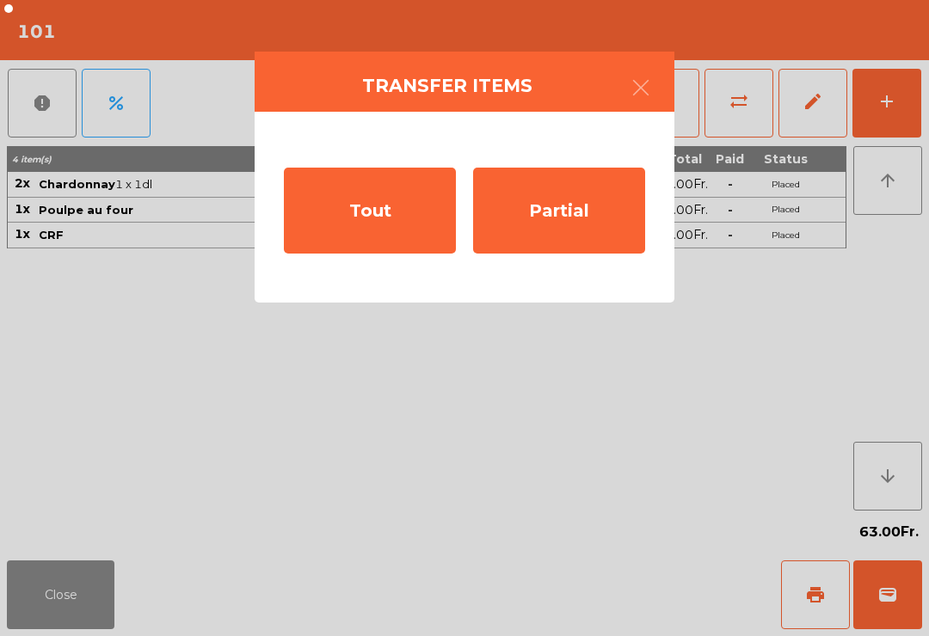
click at [373, 231] on div "Tout" at bounding box center [370, 211] width 172 height 86
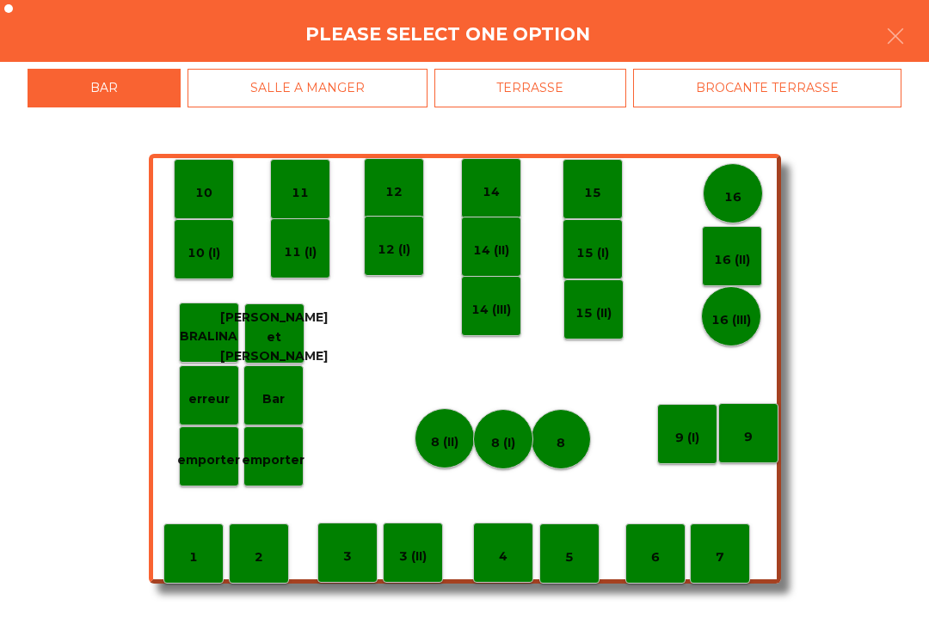
click at [710, 94] on div "BROCANTE TERRASSE" at bounding box center [767, 88] width 268 height 39
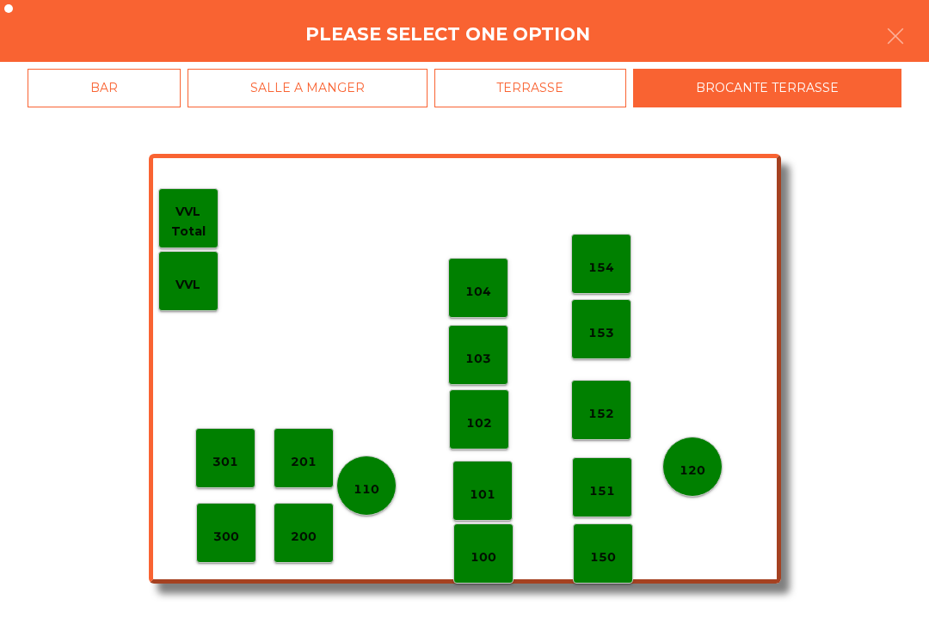
click at [670, 476] on div "120" at bounding box center [692, 467] width 60 height 60
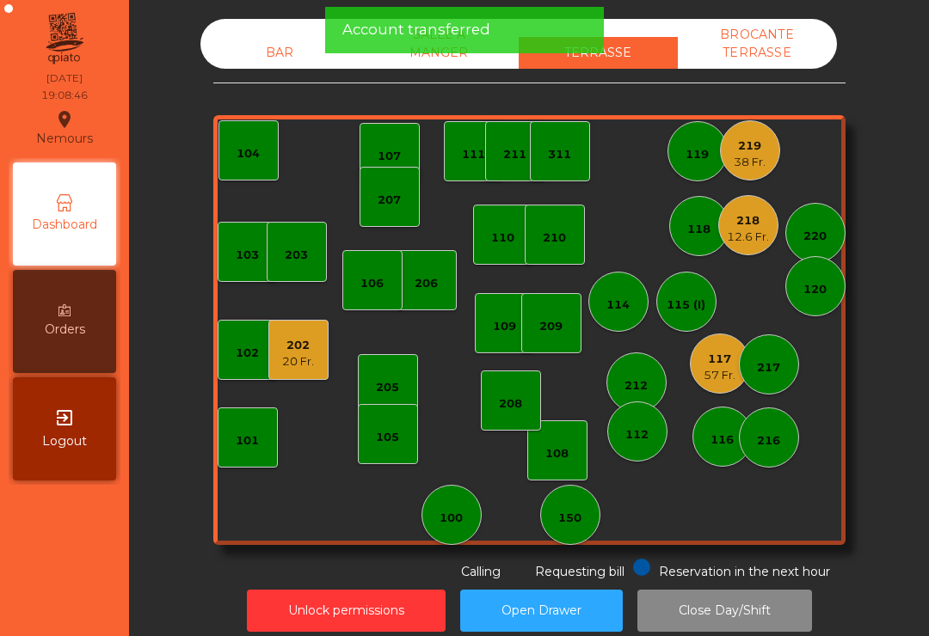
click at [255, 63] on div "BAR" at bounding box center [279, 53] width 159 height 32
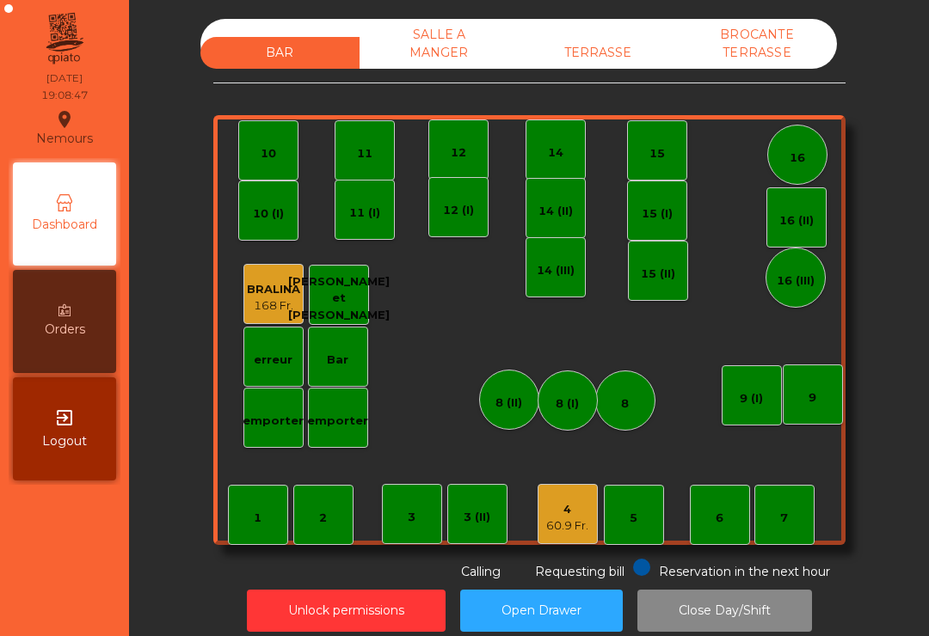
click at [553, 531] on div "60.9 Fr." at bounding box center [567, 526] width 42 height 17
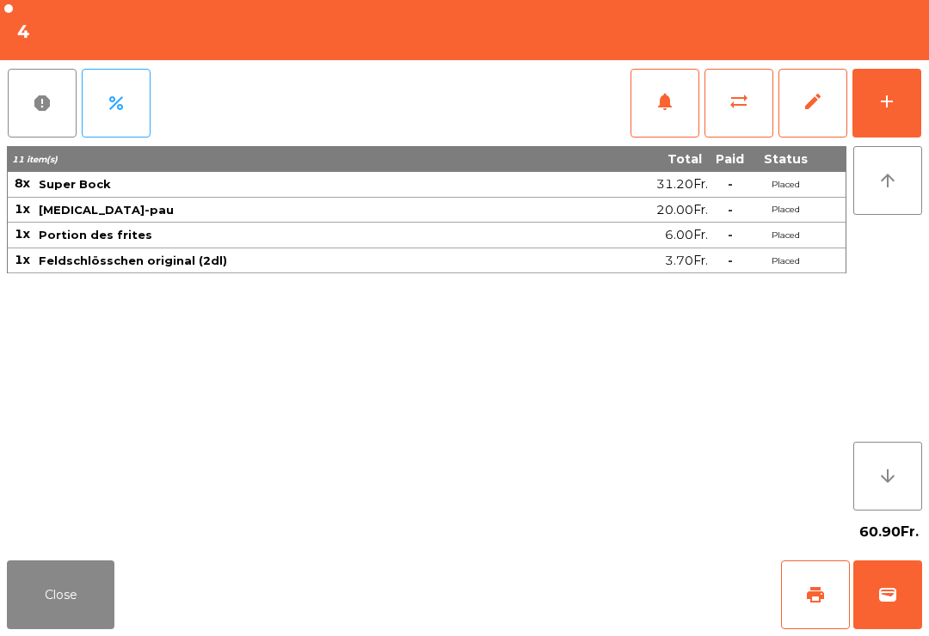
click at [107, 584] on button "Close" at bounding box center [61, 595] width 108 height 69
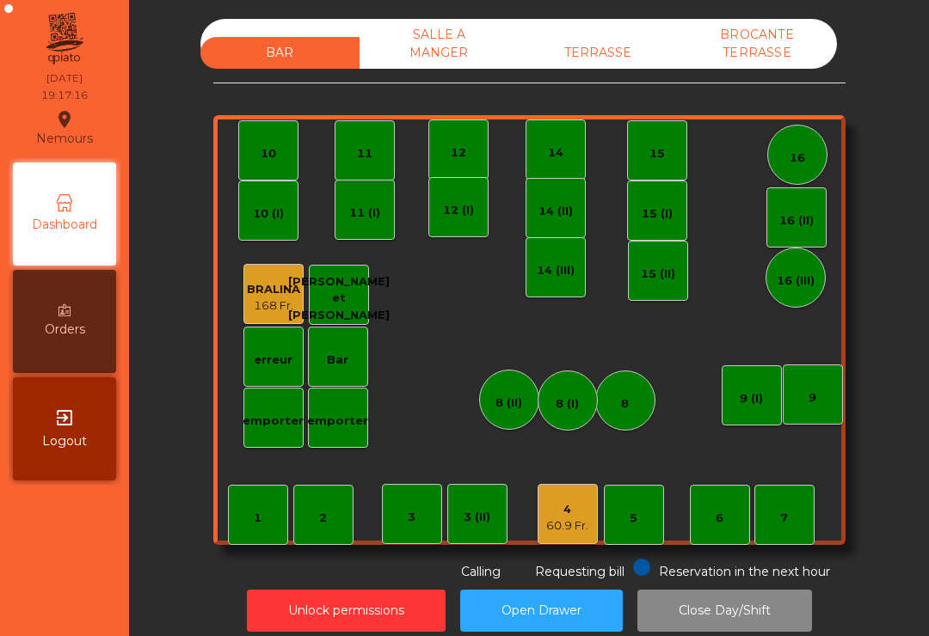
click at [611, 57] on div "TERRASSE" at bounding box center [598, 53] width 159 height 32
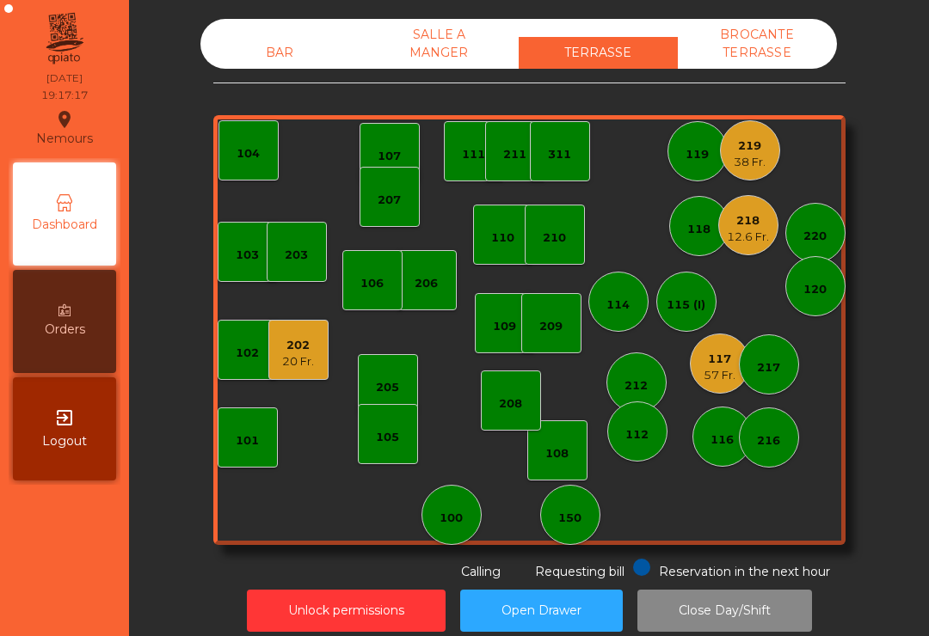
click at [738, 155] on div "38 Fr." at bounding box center [750, 162] width 32 height 17
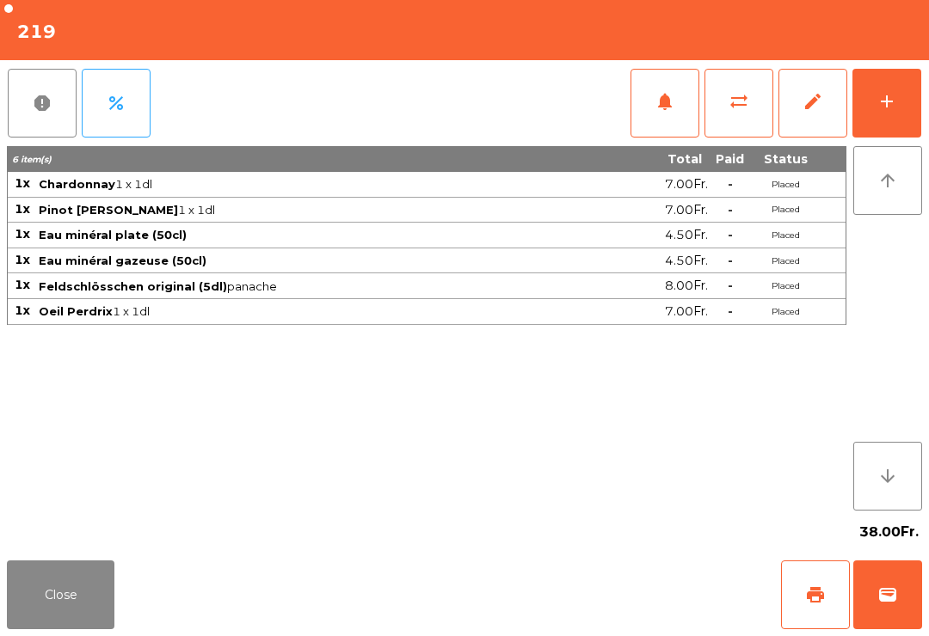
click at [904, 109] on button "add" at bounding box center [886, 103] width 69 height 69
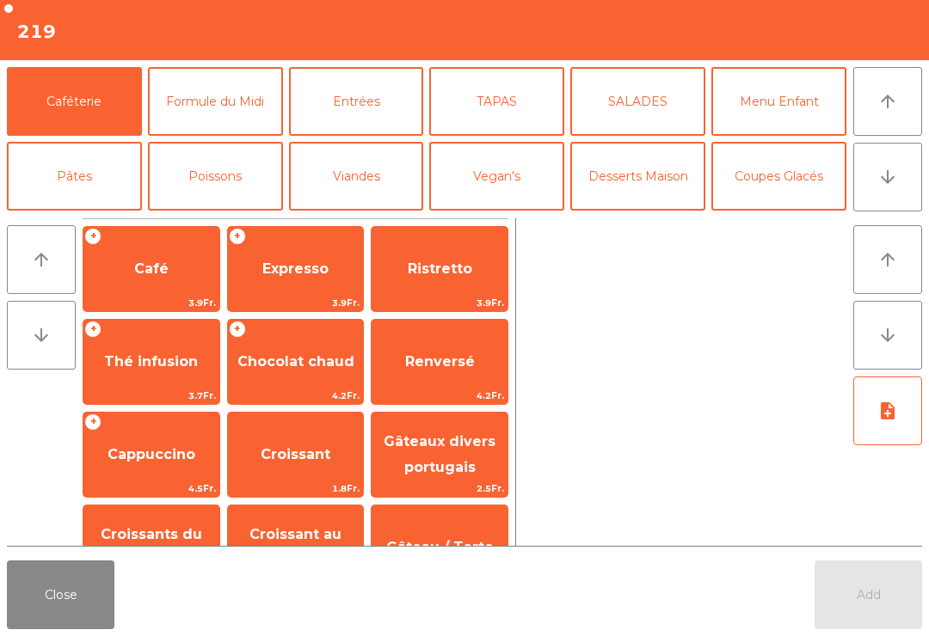
click at [347, 105] on button "Entrées" at bounding box center [356, 101] width 135 height 69
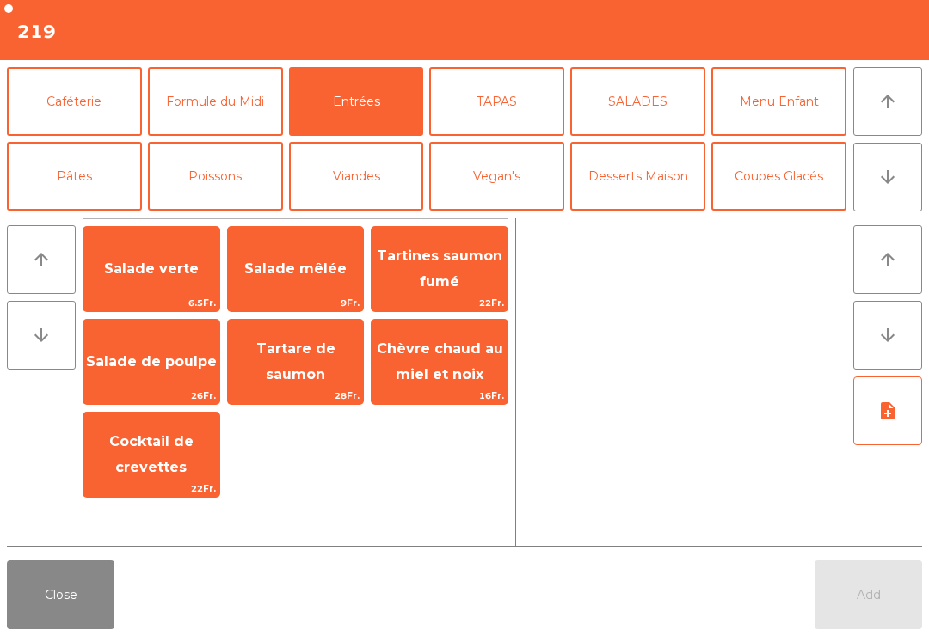
click at [325, 265] on span "Salade mêlée" at bounding box center [295, 269] width 102 height 16
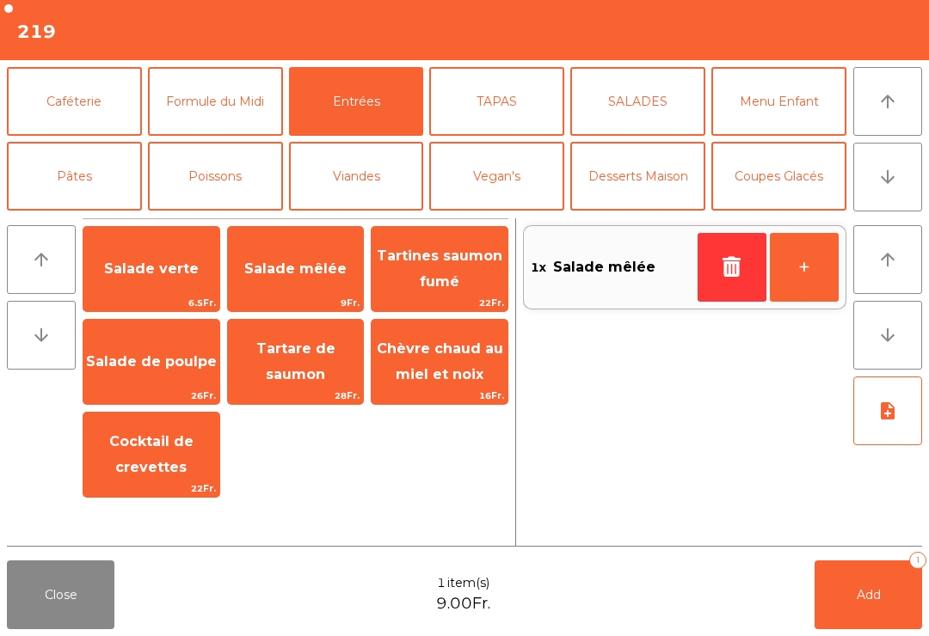
click at [800, 289] on button "+" at bounding box center [804, 267] width 69 height 69
click at [161, 251] on span "Salade verte" at bounding box center [151, 269] width 136 height 46
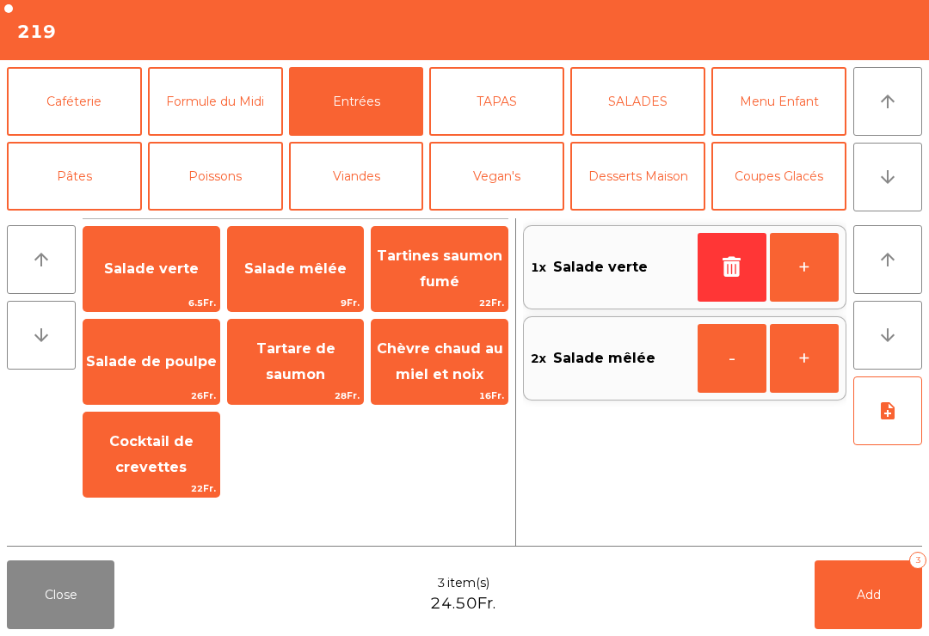
click at [372, 174] on button "Viandes" at bounding box center [356, 176] width 135 height 69
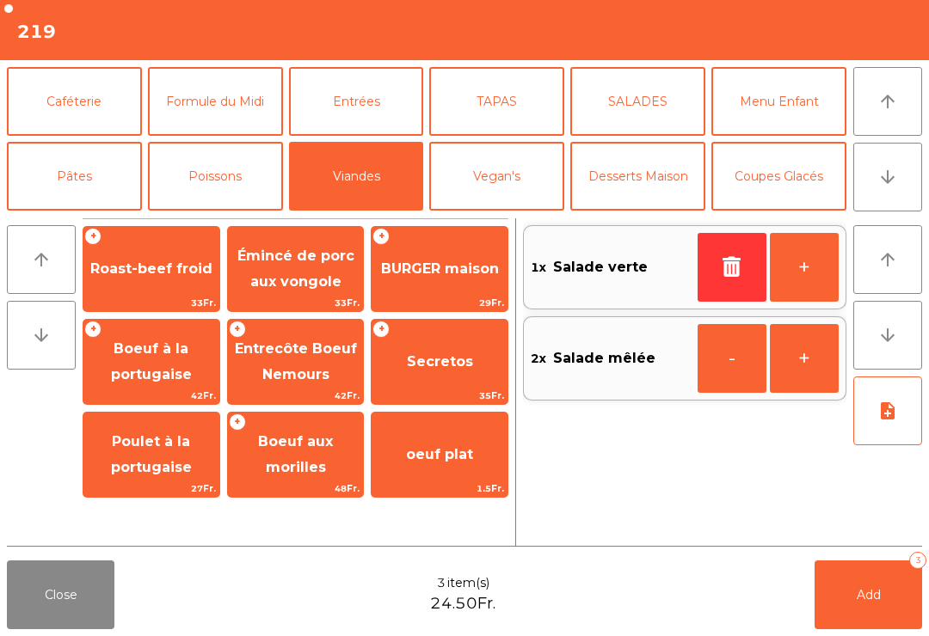
click at [160, 280] on span "Roast-beef froid" at bounding box center [151, 269] width 136 height 46
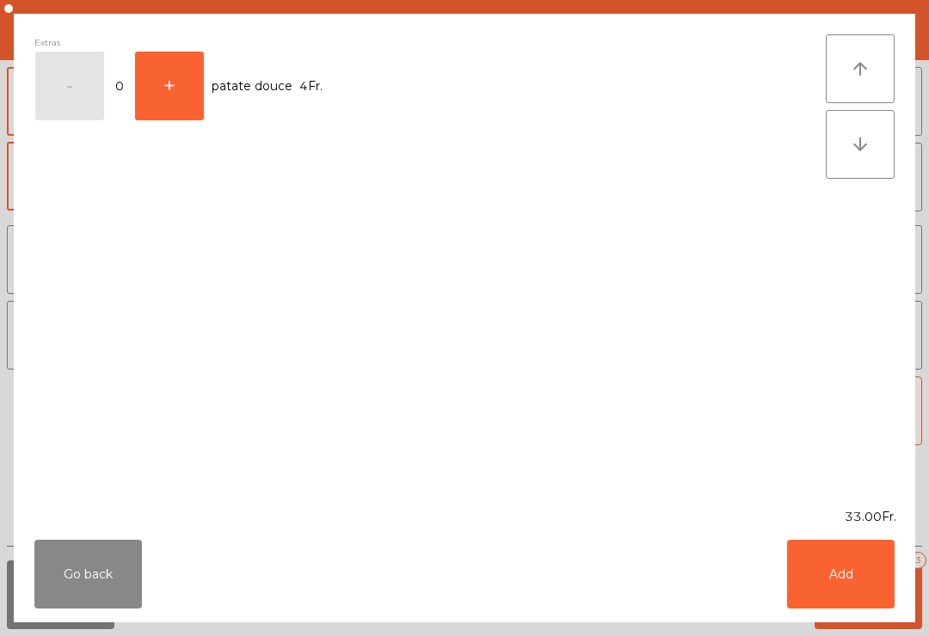
click at [802, 568] on button "Add" at bounding box center [841, 574] width 108 height 69
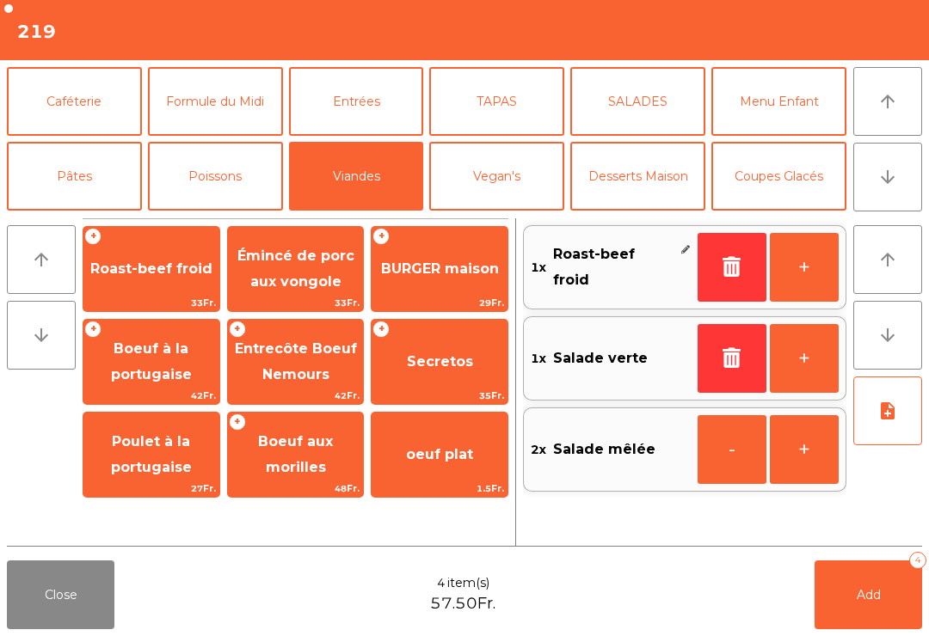
click at [830, 274] on button "+" at bounding box center [804, 267] width 69 height 69
click at [237, 194] on button "Poissons" at bounding box center [215, 176] width 135 height 69
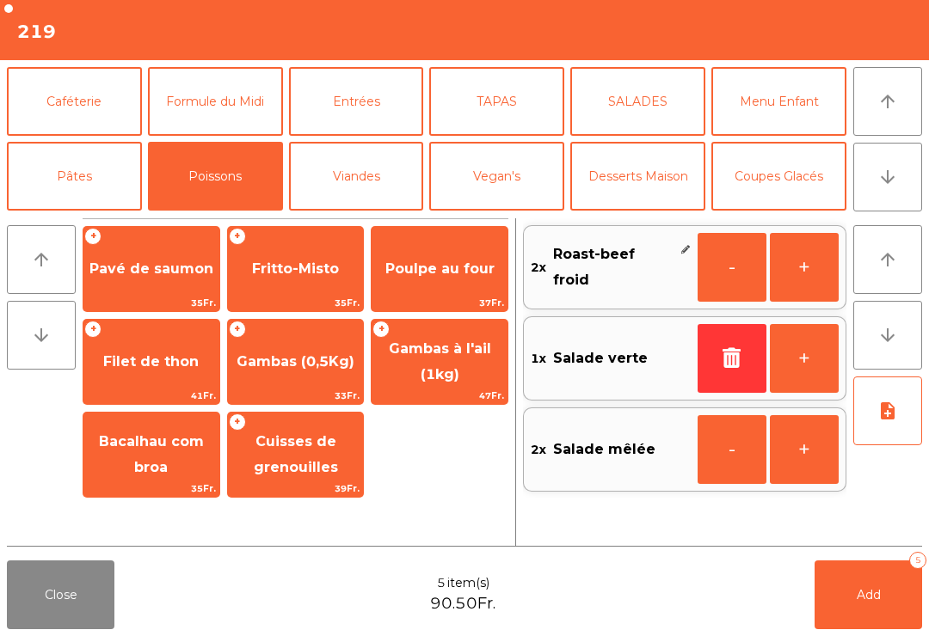
click at [152, 286] on span "Pavé de saumon" at bounding box center [151, 269] width 136 height 46
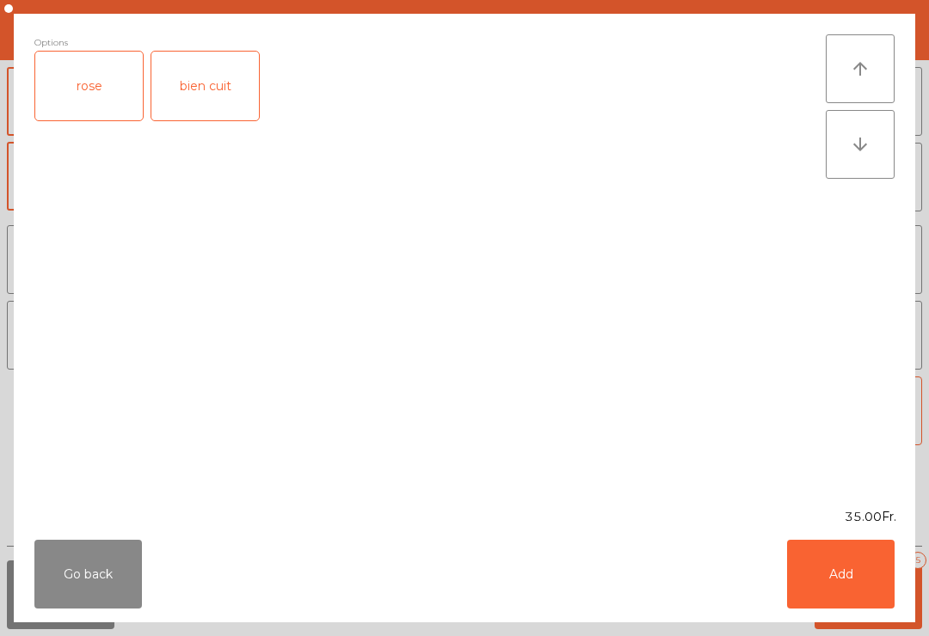
click at [85, 95] on div "rose" at bounding box center [89, 86] width 108 height 69
click at [859, 578] on button "Add" at bounding box center [841, 574] width 108 height 69
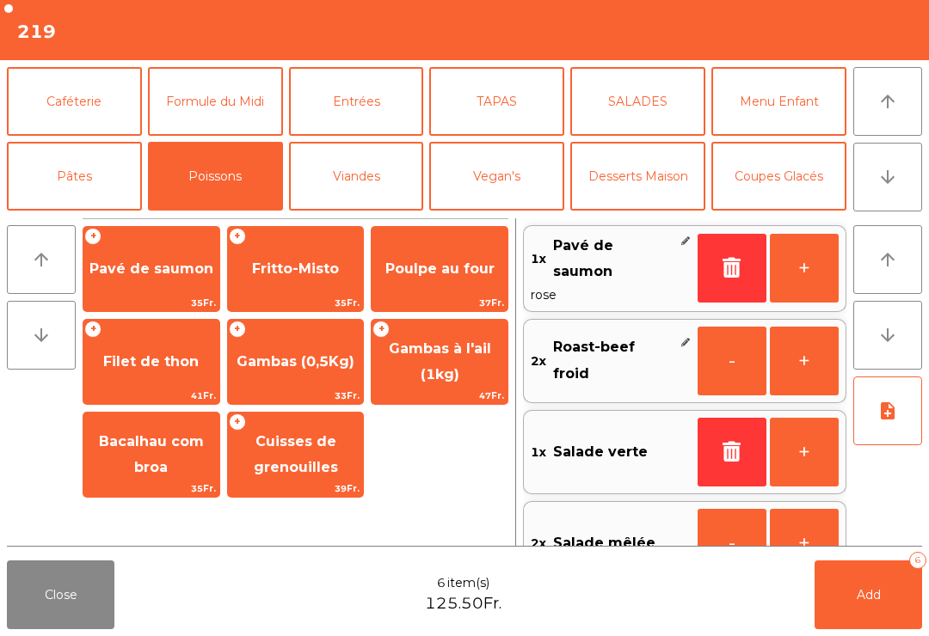
click at [814, 280] on button "+" at bounding box center [804, 268] width 69 height 69
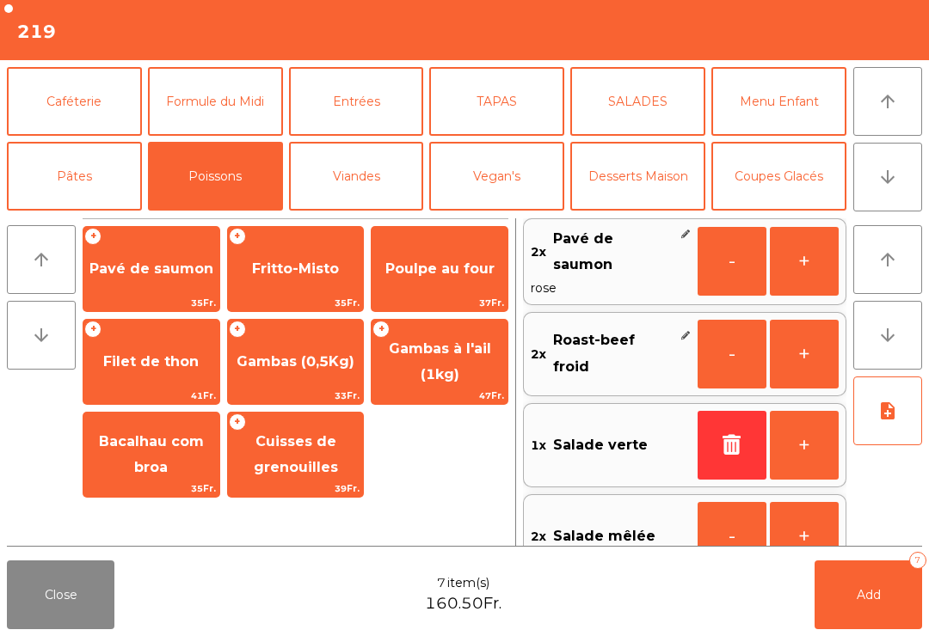
click at [532, 92] on button "TAPAS" at bounding box center [496, 101] width 135 height 69
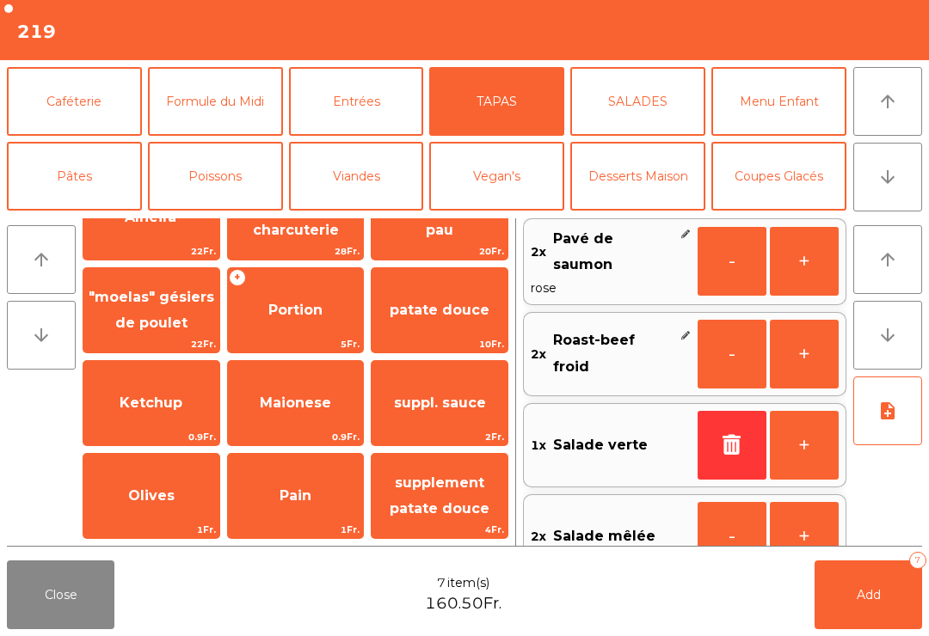
scroll to position [330, 0]
click at [472, 404] on span "suppl. sauce" at bounding box center [440, 403] width 92 height 16
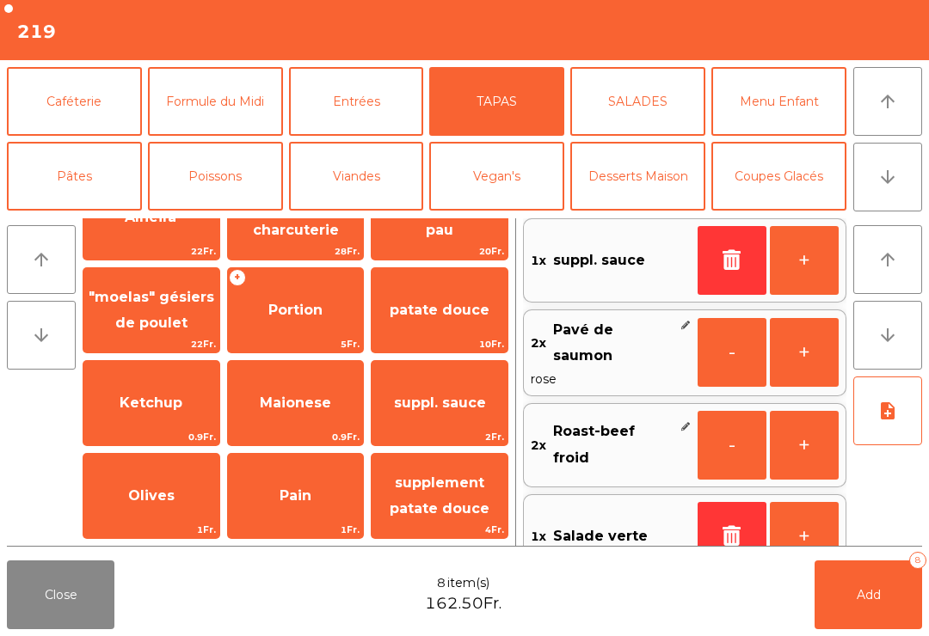
click at [872, 433] on button "note_add" at bounding box center [887, 411] width 69 height 69
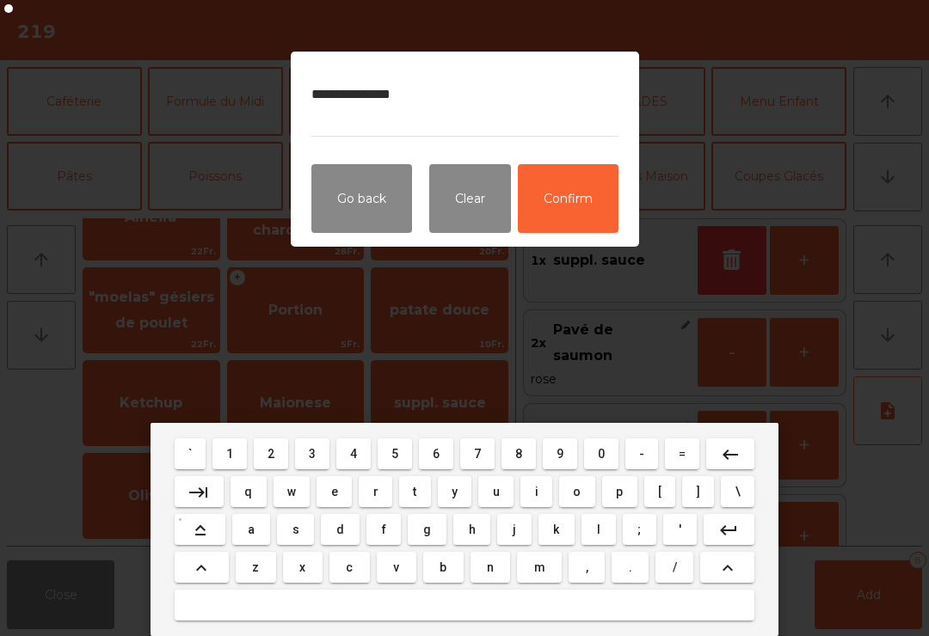
type textarea "**********"
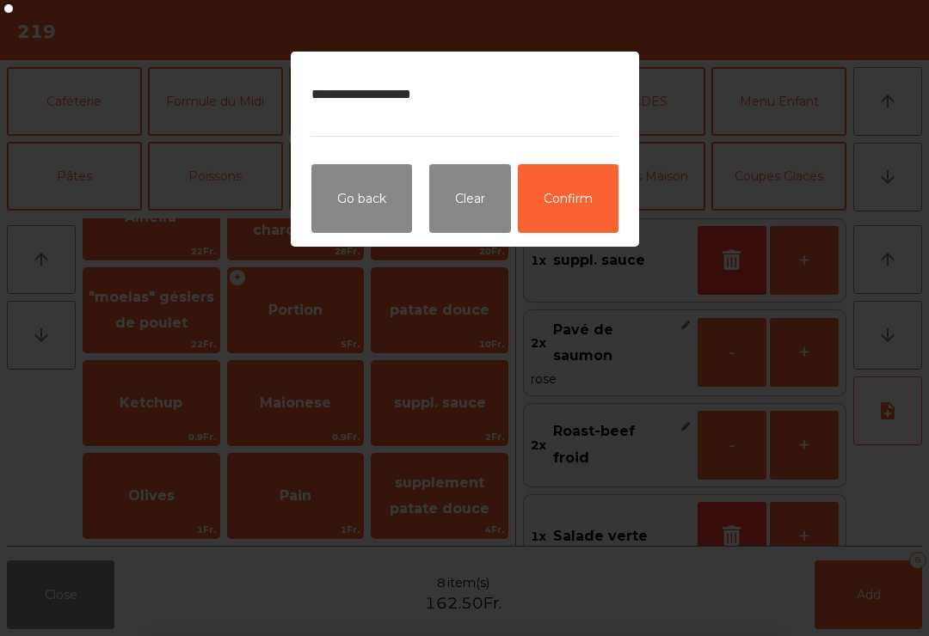
click at [586, 187] on button "Confirm" at bounding box center [568, 198] width 101 height 69
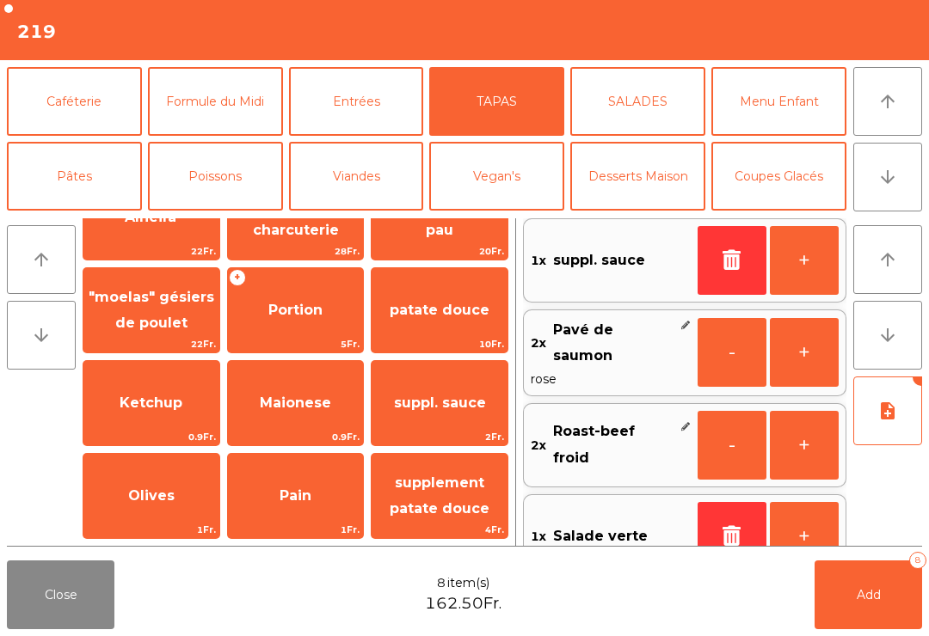
click at [876, 582] on button "Add 8" at bounding box center [868, 595] width 108 height 69
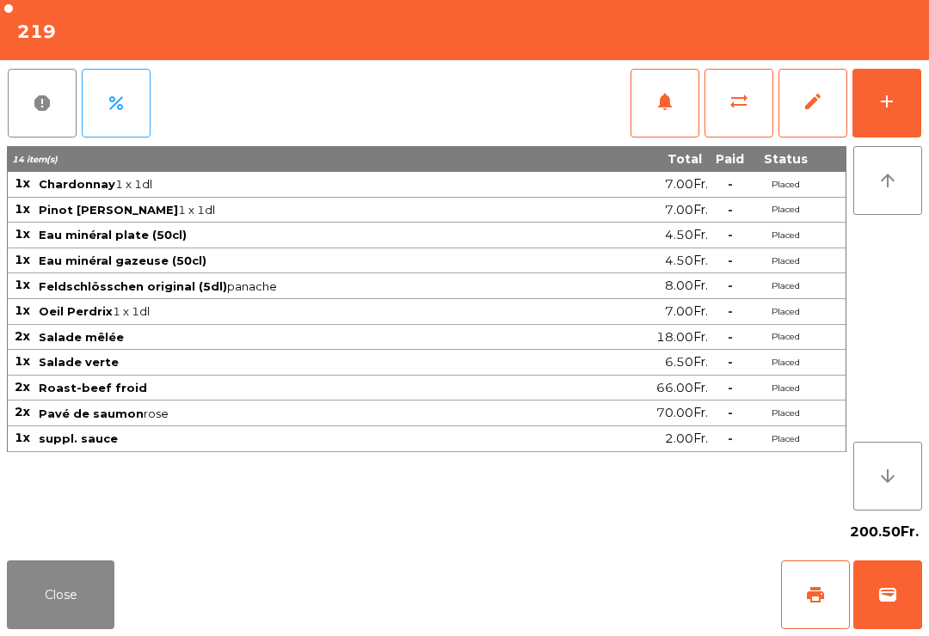
click at [54, 578] on button "Close" at bounding box center [61, 595] width 108 height 69
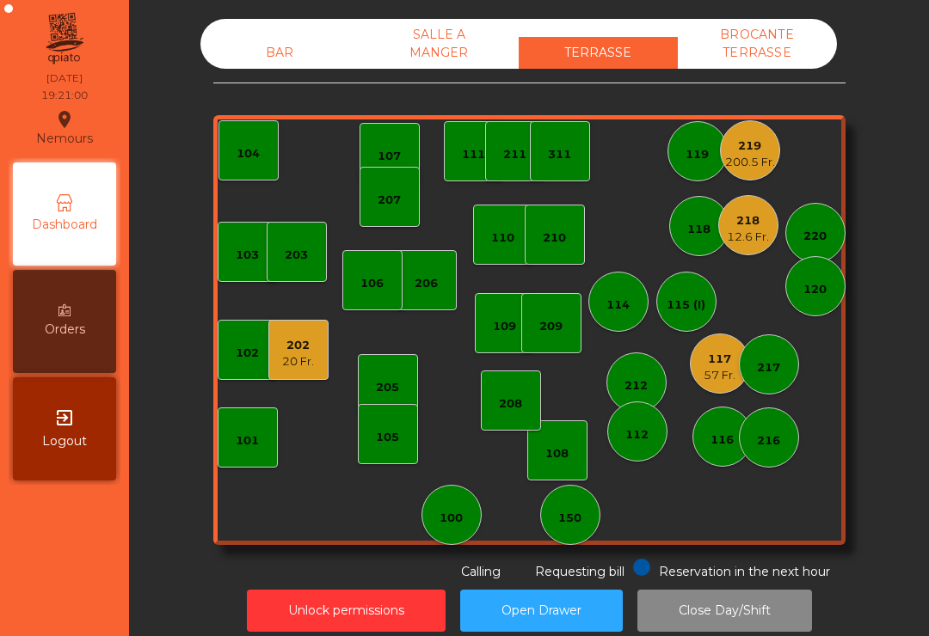
click at [262, 61] on div "BAR" at bounding box center [279, 53] width 159 height 32
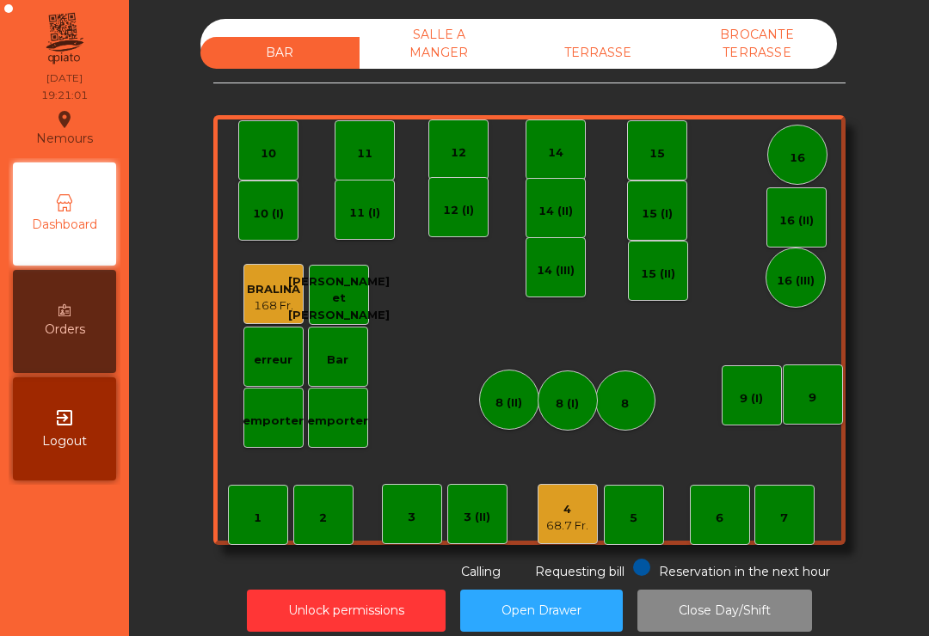
click at [562, 534] on div "4 68.7 Fr." at bounding box center [568, 514] width 60 height 60
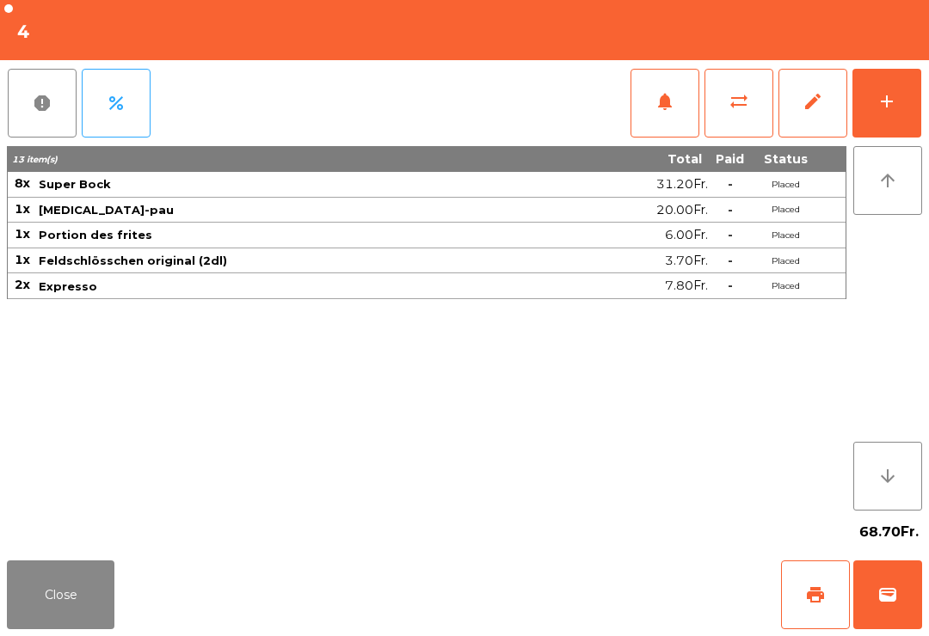
click at [891, 108] on div "add" at bounding box center [886, 101] width 21 height 21
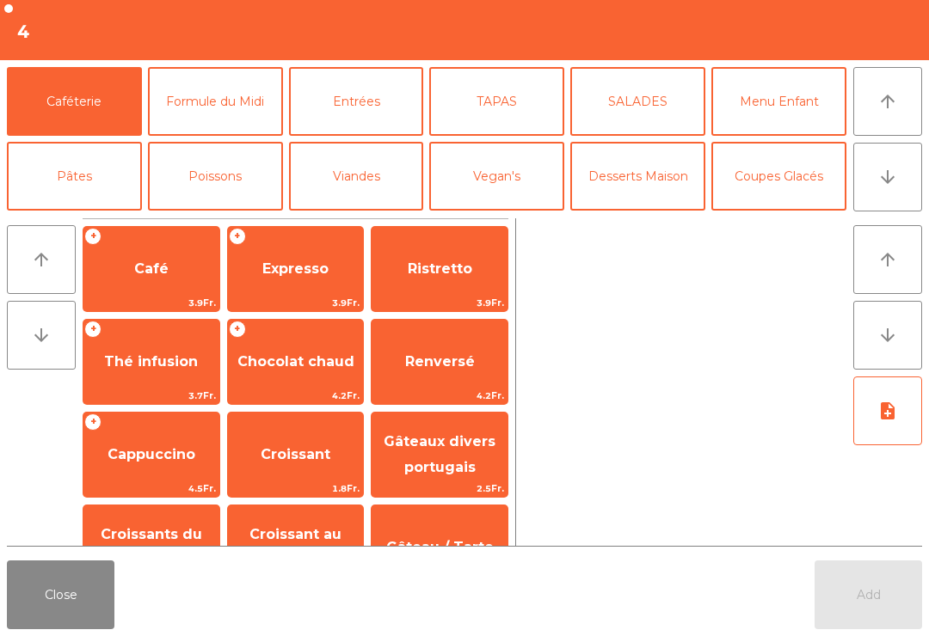
click at [464, 458] on span "Gâteaux divers portugais" at bounding box center [440, 454] width 112 height 42
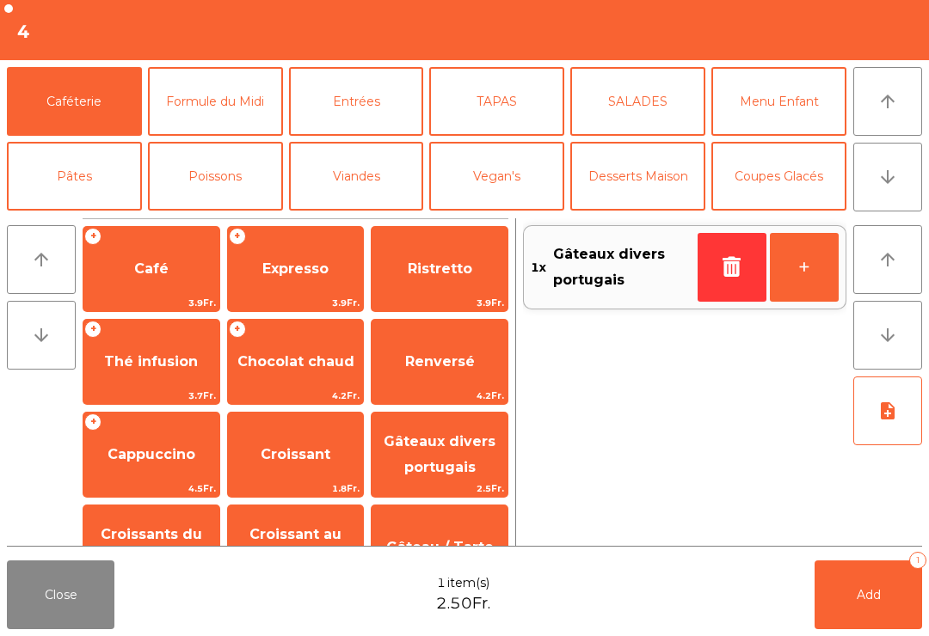
click at [809, 280] on button "+" at bounding box center [804, 267] width 69 height 69
click at [846, 596] on button "Add 2" at bounding box center [868, 595] width 108 height 69
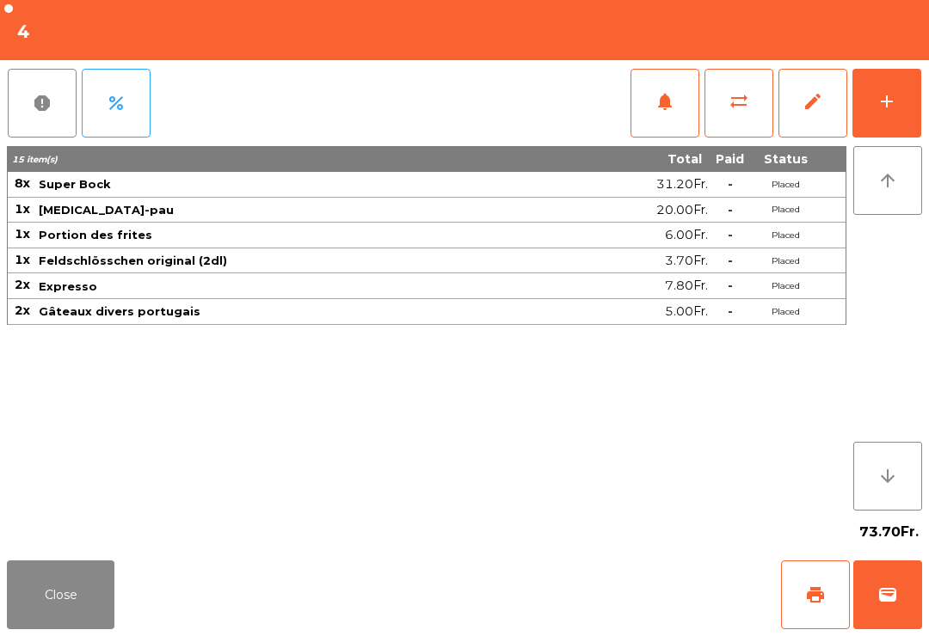
click at [40, 605] on button "Close" at bounding box center [61, 595] width 108 height 69
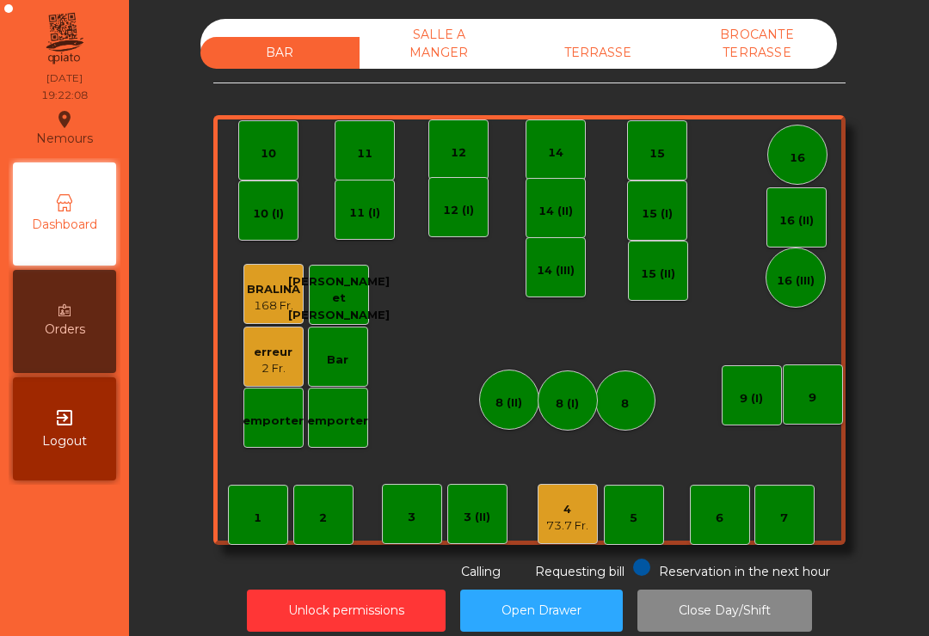
click at [568, 531] on div "73.7 Fr." at bounding box center [567, 526] width 42 height 17
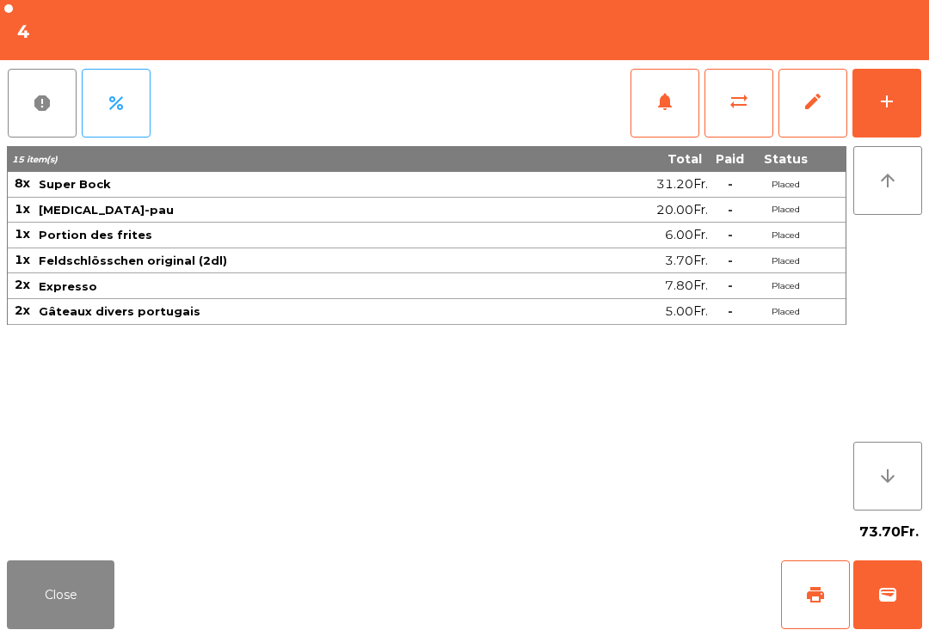
click at [809, 593] on span "print" at bounding box center [815, 595] width 21 height 21
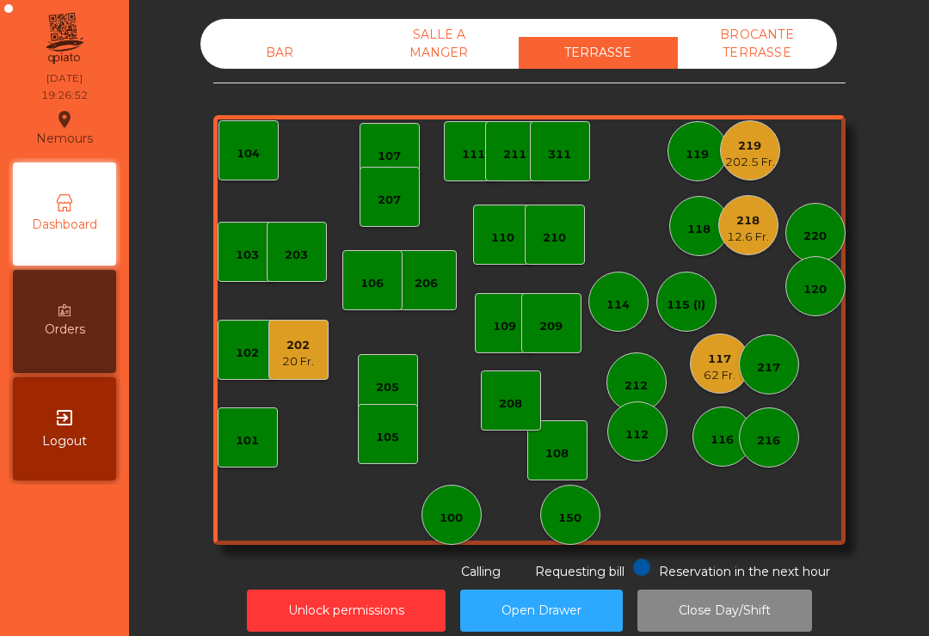
click at [729, 151] on div "219" at bounding box center [750, 146] width 50 height 17
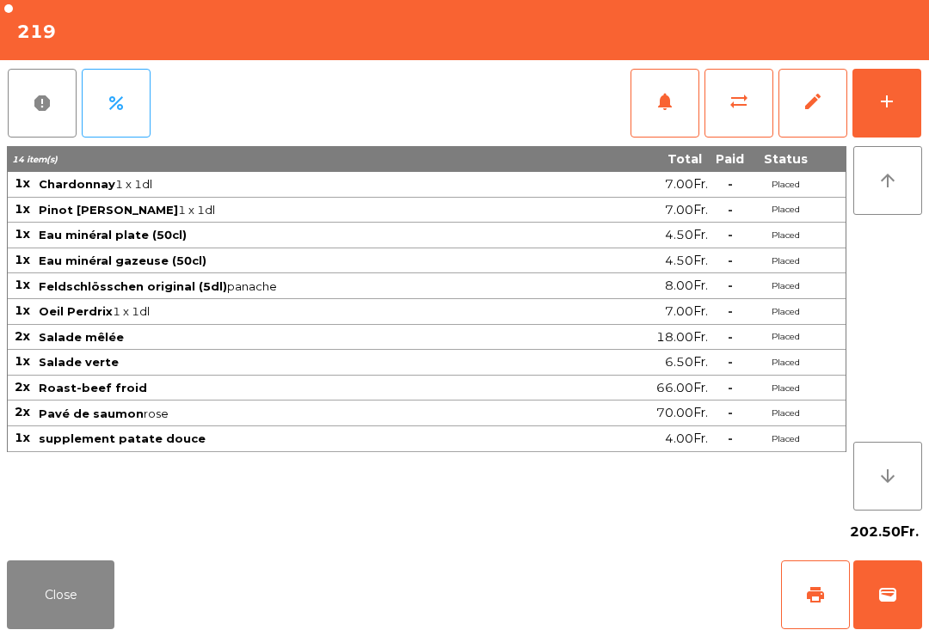
click at [881, 133] on button "add" at bounding box center [886, 103] width 69 height 69
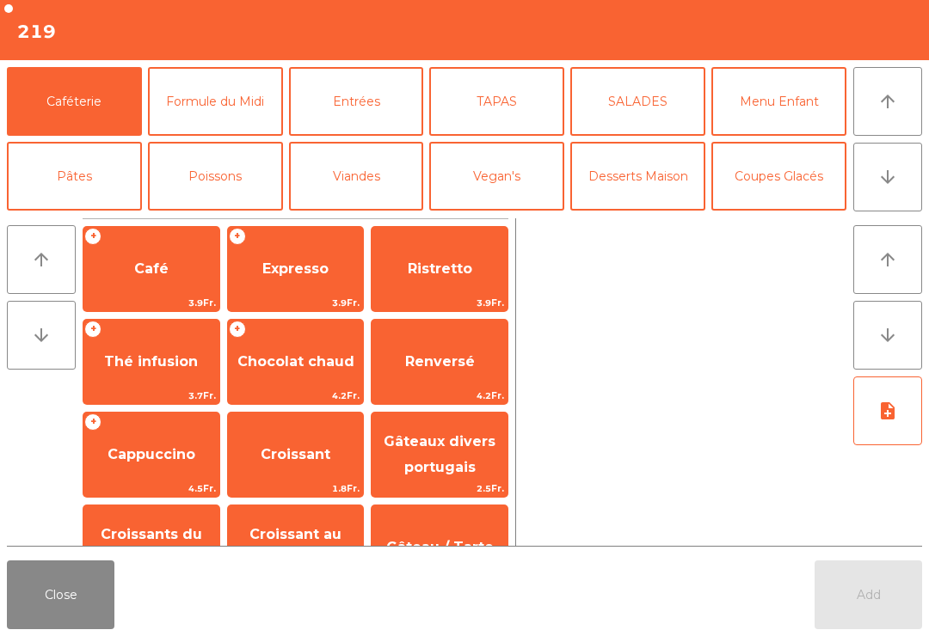
click at [101, 217] on button "Mineral" at bounding box center [74, 251] width 135 height 69
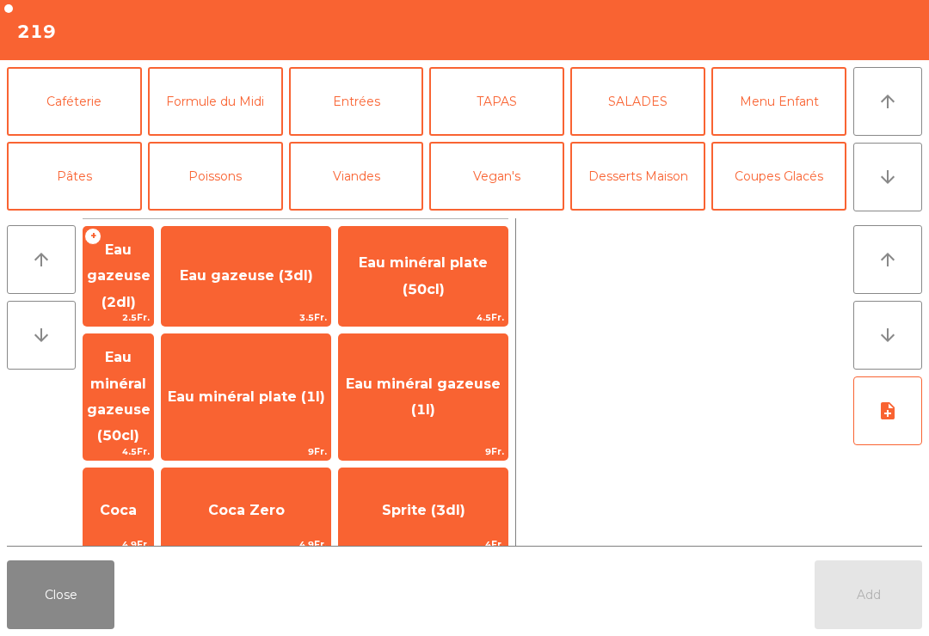
scroll to position [52, 0]
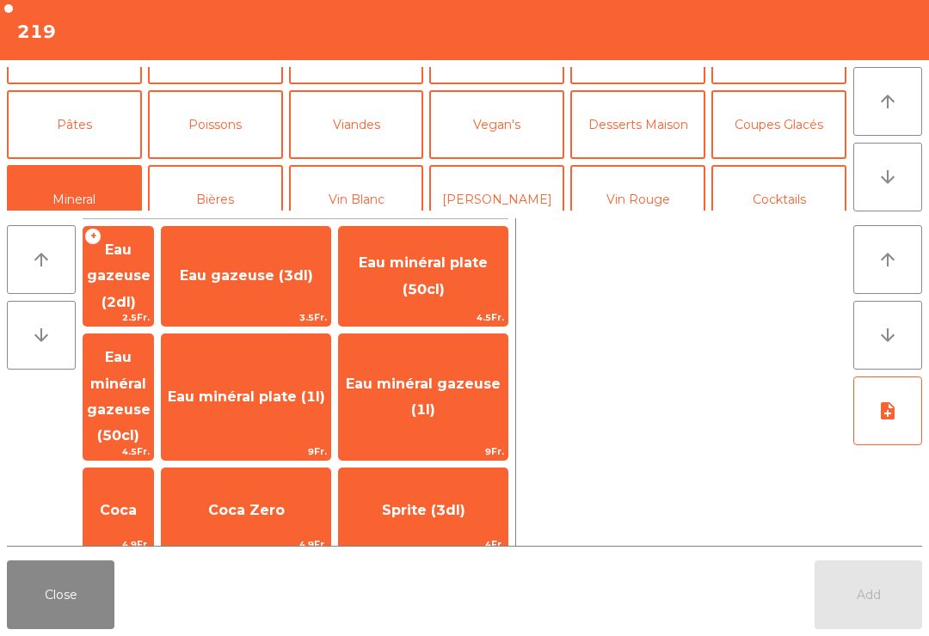
click at [457, 376] on span "Eau minéral gazeuse (1l)" at bounding box center [423, 397] width 155 height 42
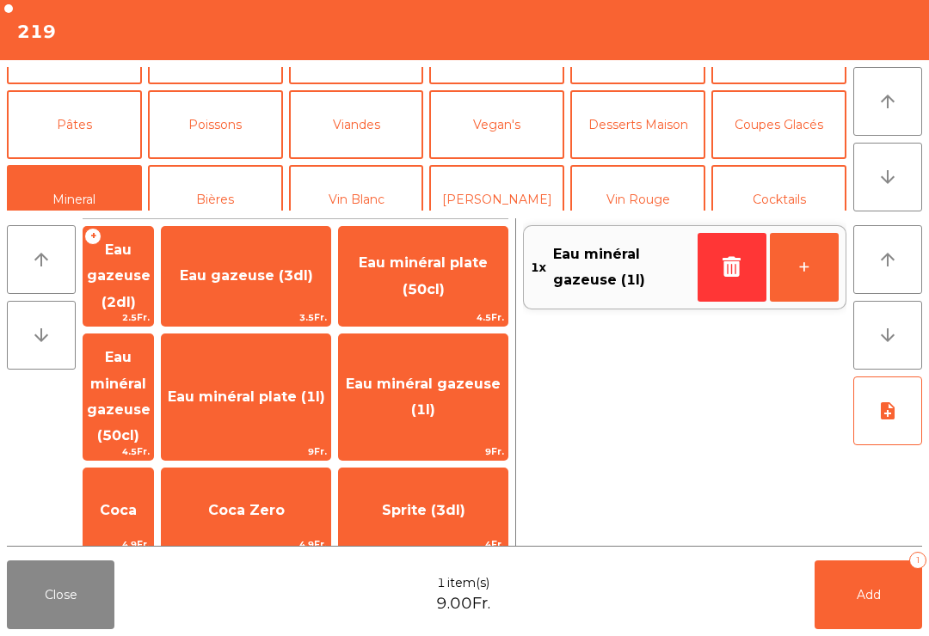
click at [901, 607] on button "Add 1" at bounding box center [868, 595] width 108 height 69
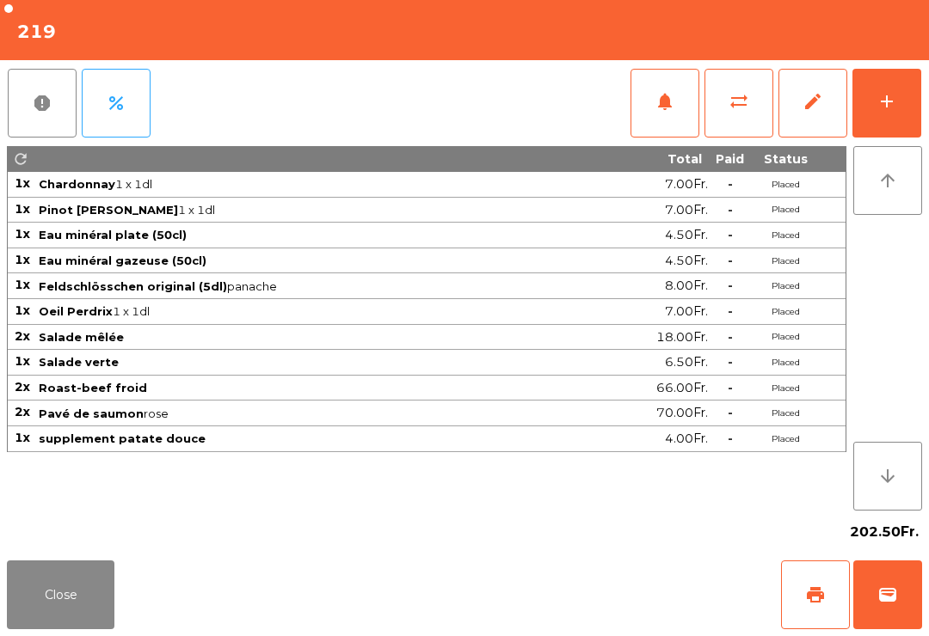
click at [918, 124] on button "add" at bounding box center [886, 103] width 69 height 69
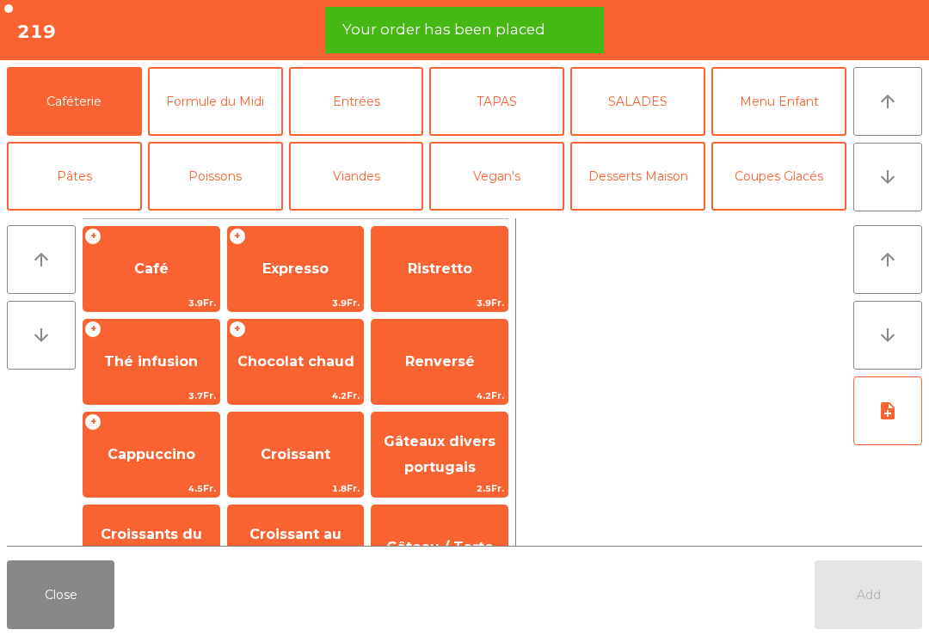
scroll to position [84, 0]
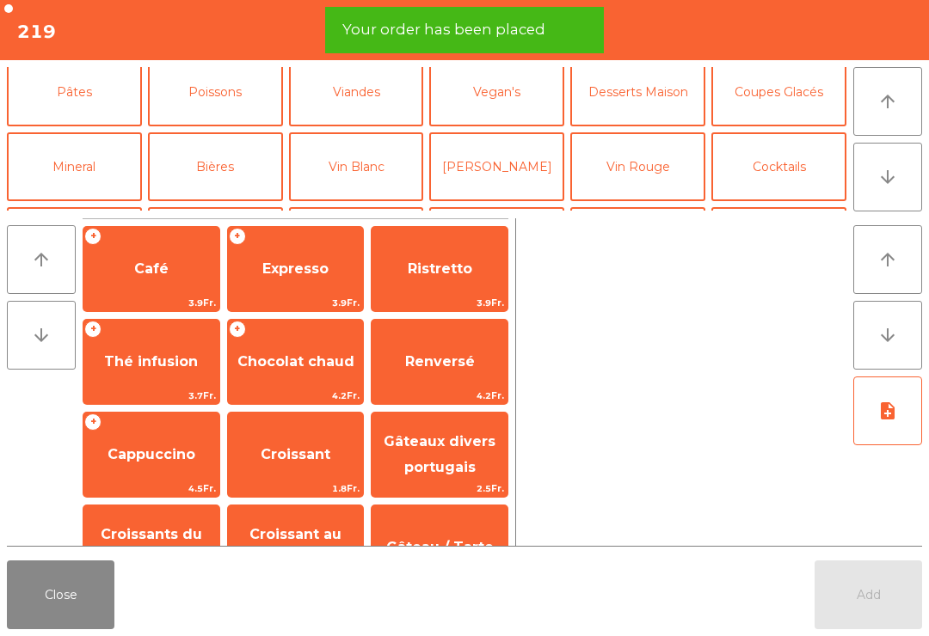
click at [488, 180] on button "[PERSON_NAME]" at bounding box center [496, 166] width 135 height 69
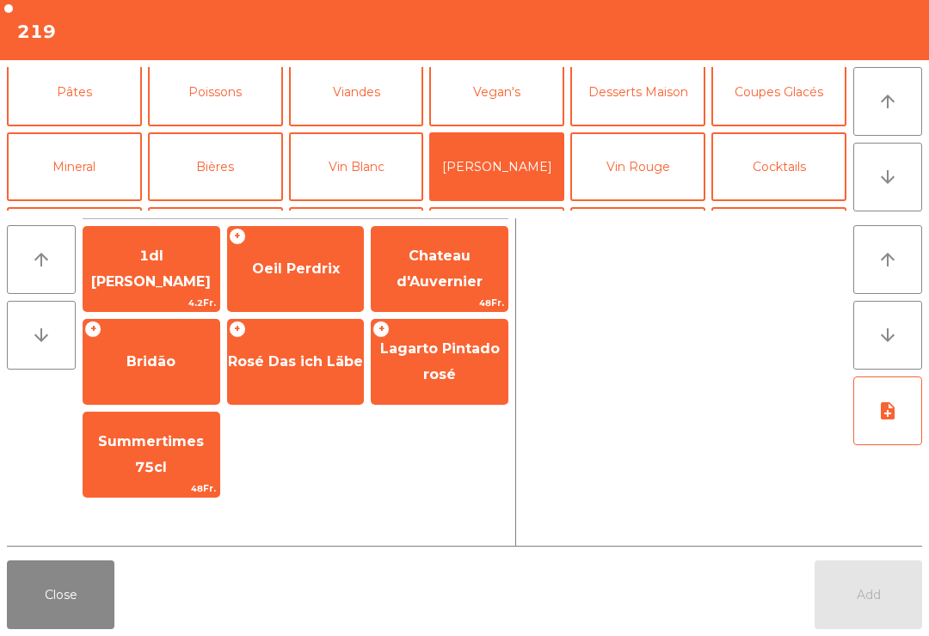
click at [446, 298] on span "48Fr." at bounding box center [440, 303] width 136 height 16
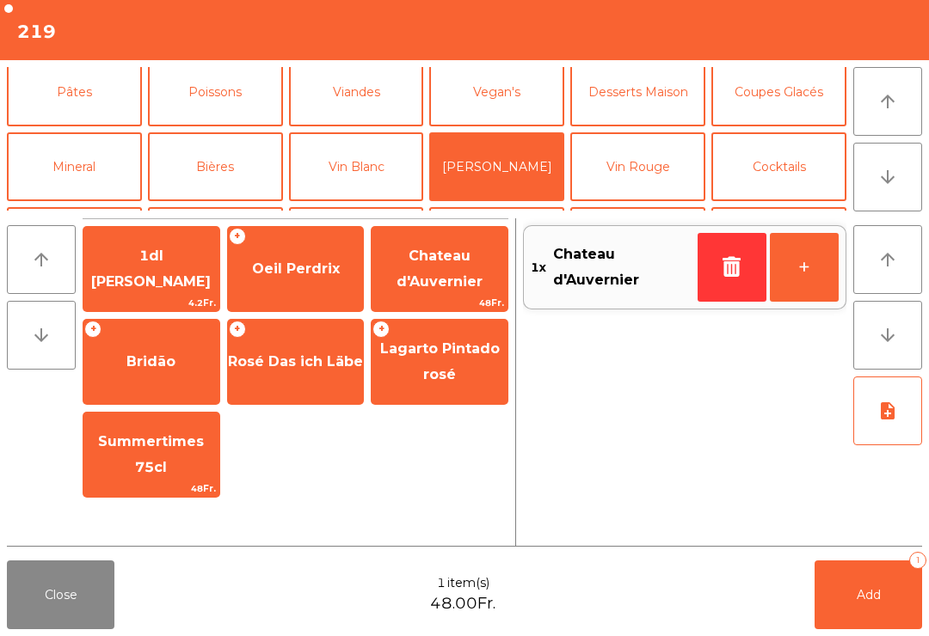
click at [882, 600] on button "Add 1" at bounding box center [868, 595] width 108 height 69
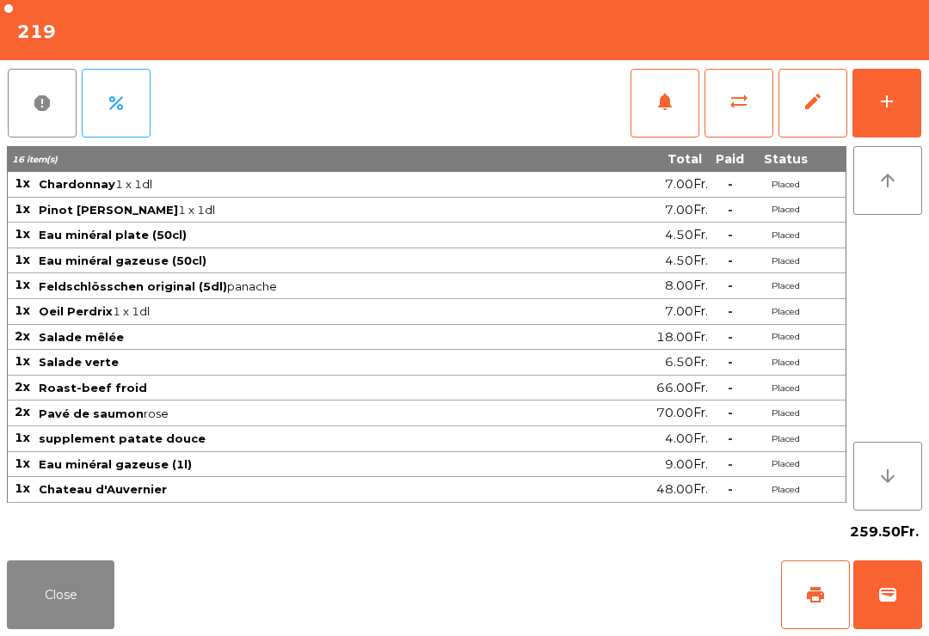
click at [98, 598] on button "Close" at bounding box center [61, 595] width 108 height 69
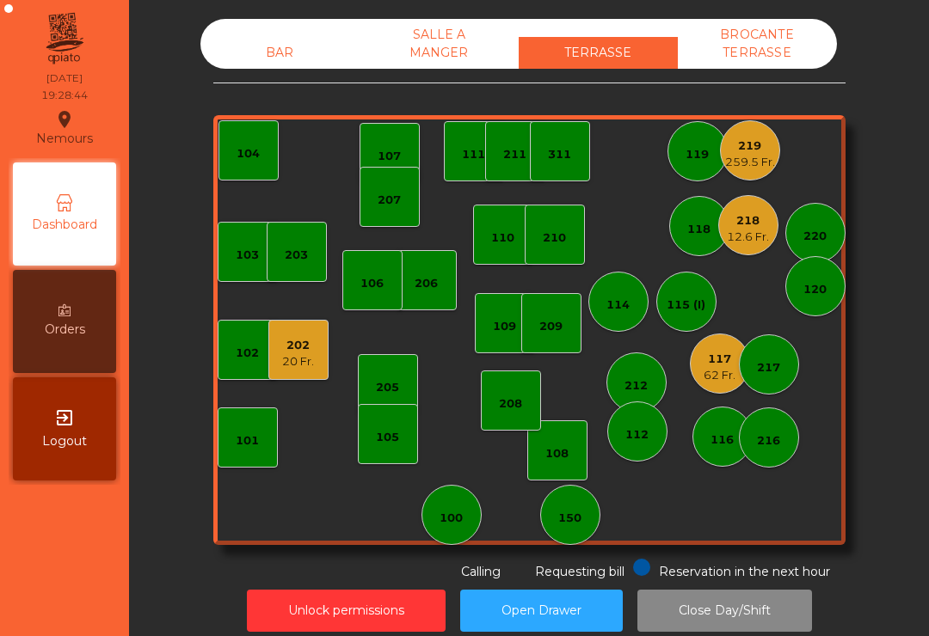
click at [682, 169] on div "119" at bounding box center [697, 151] width 60 height 60
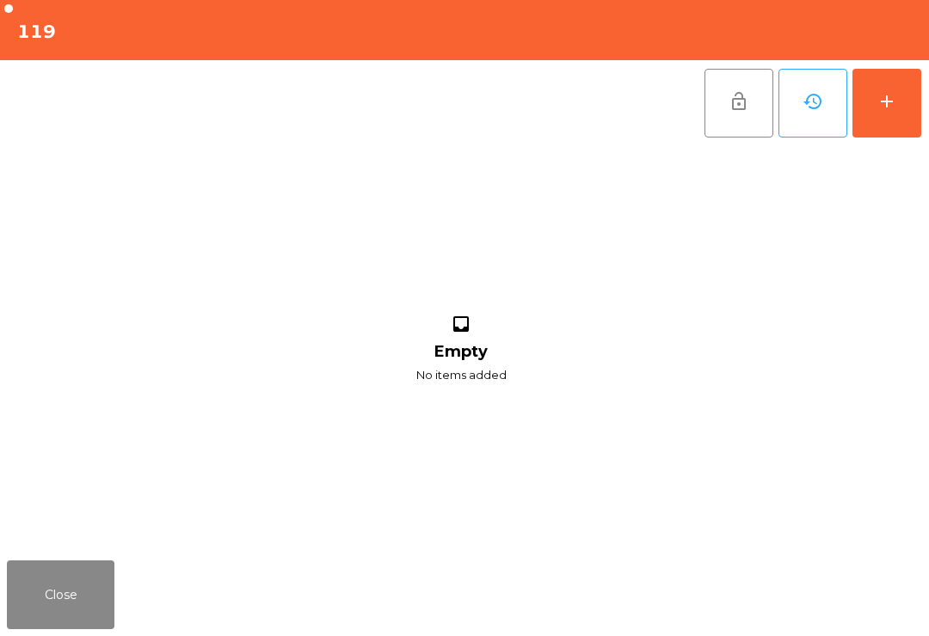
click at [904, 111] on button "add" at bounding box center [886, 103] width 69 height 69
click at [66, 588] on button "Close" at bounding box center [61, 595] width 108 height 69
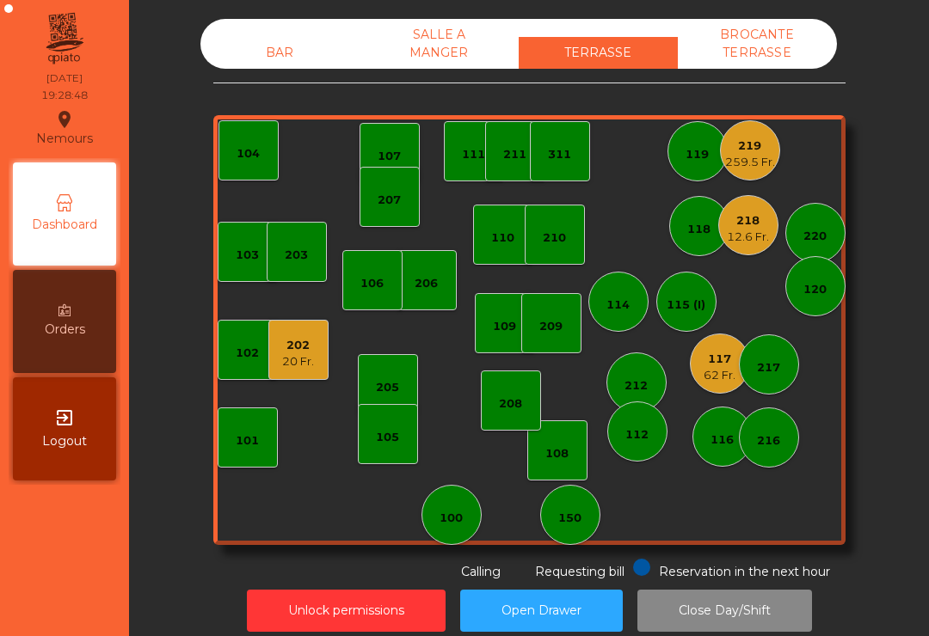
click at [684, 147] on div "119" at bounding box center [697, 151] width 60 height 60
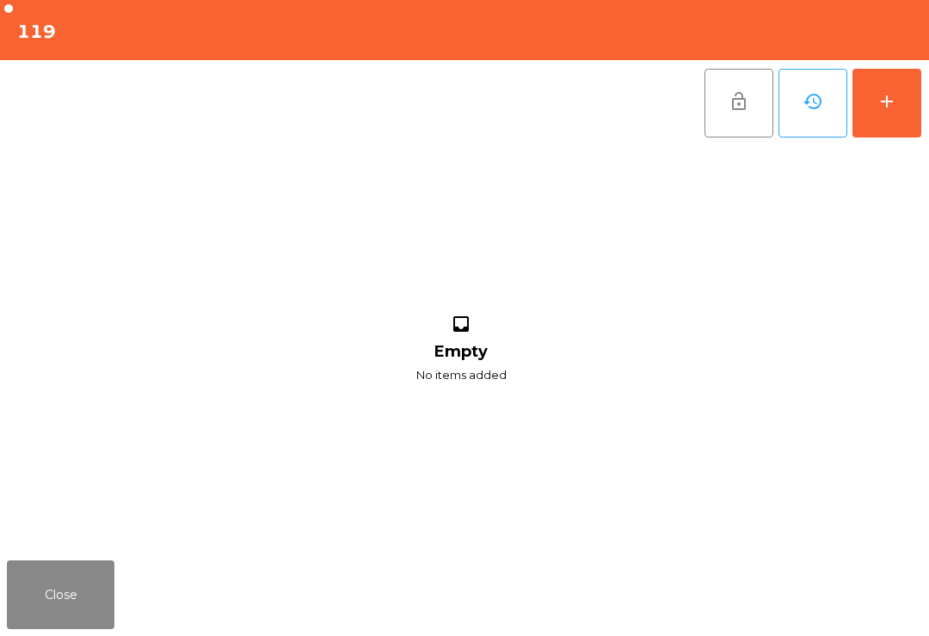
click at [877, 103] on div "add" at bounding box center [886, 101] width 21 height 21
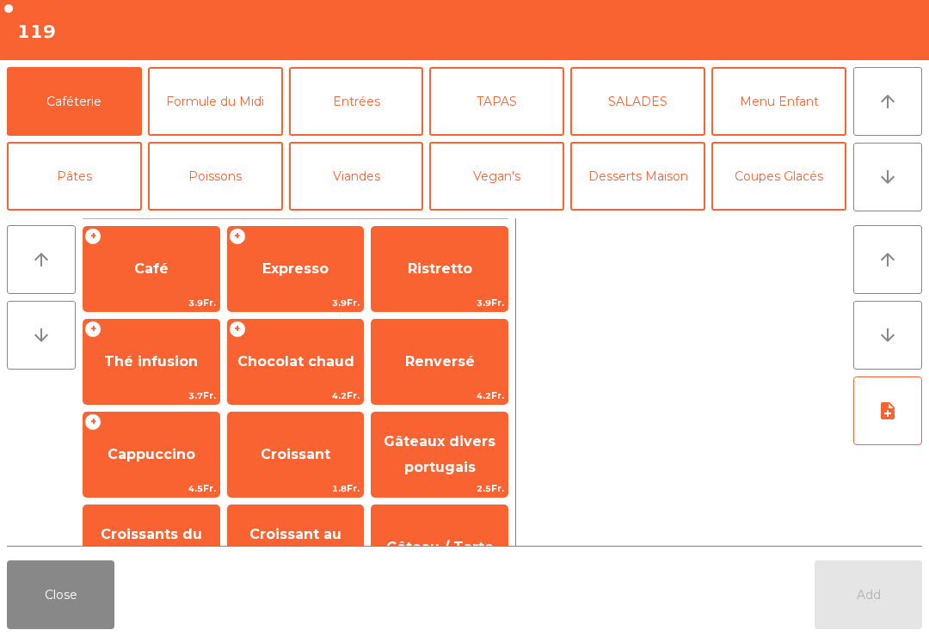
click at [371, 111] on button "Entrées" at bounding box center [356, 101] width 135 height 69
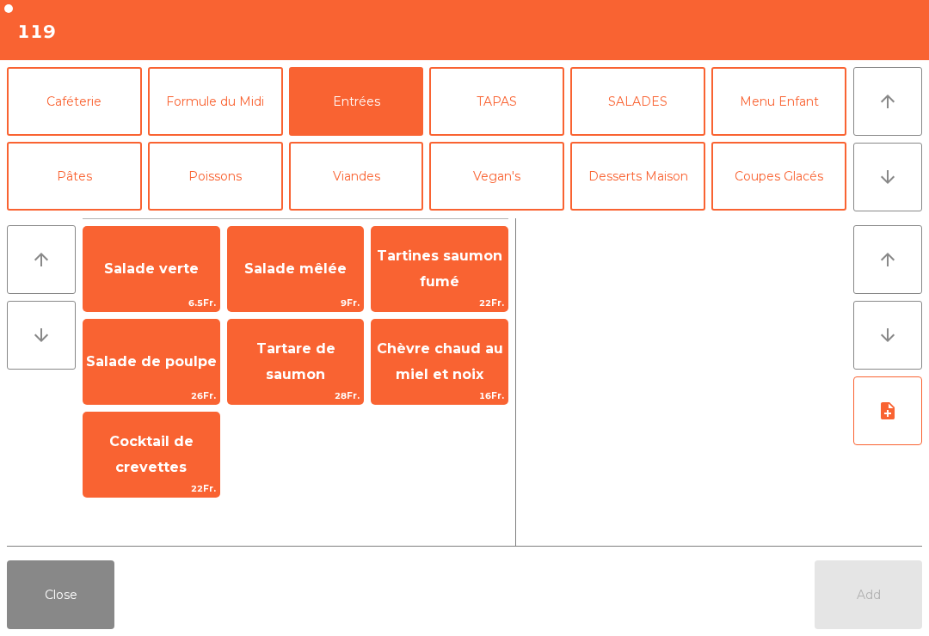
click at [140, 268] on span "Salade verte" at bounding box center [151, 269] width 95 height 16
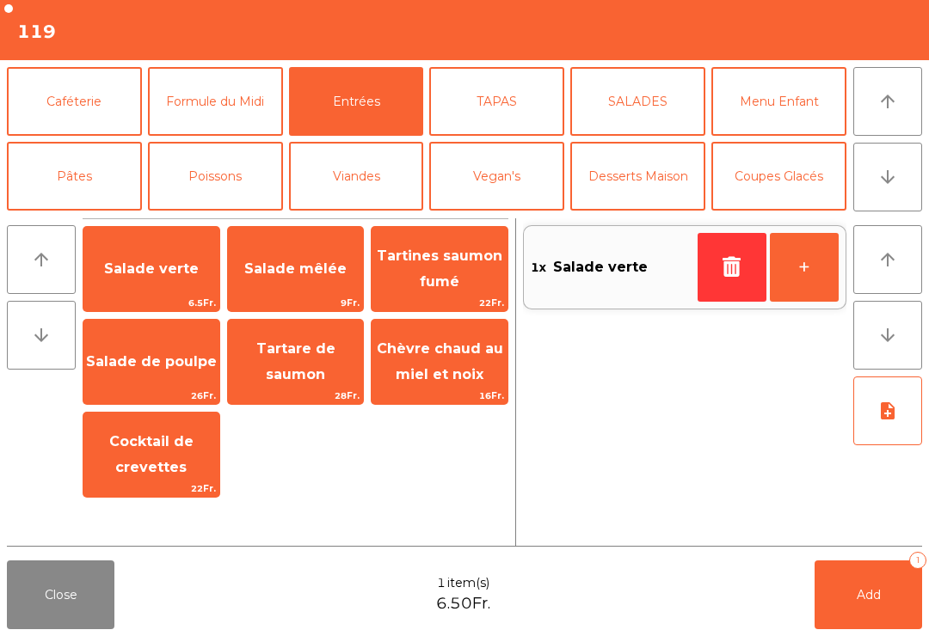
click at [871, 594] on span "Add" at bounding box center [869, 594] width 24 height 15
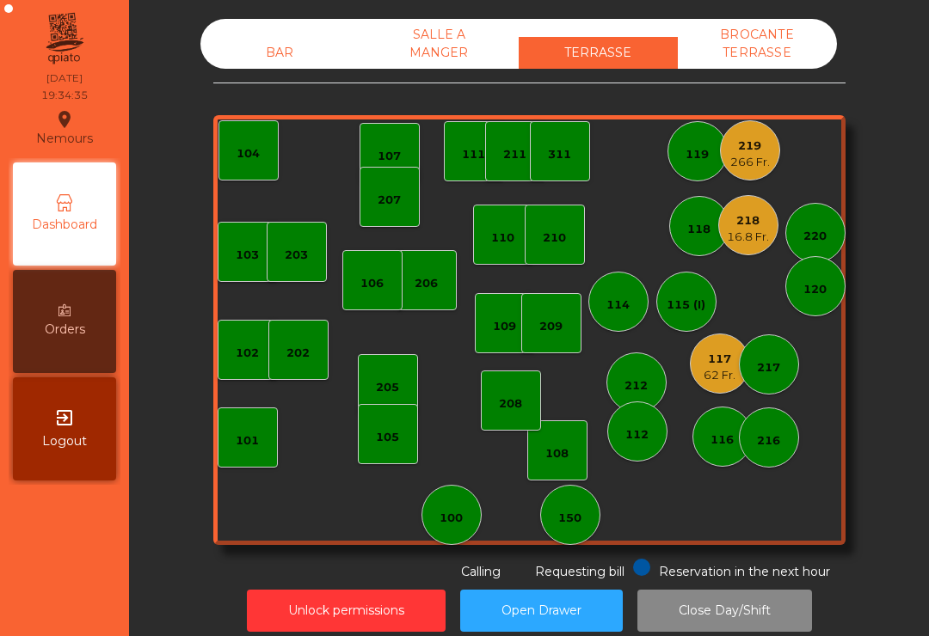
click at [237, 461] on div "101" at bounding box center [248, 438] width 60 height 60
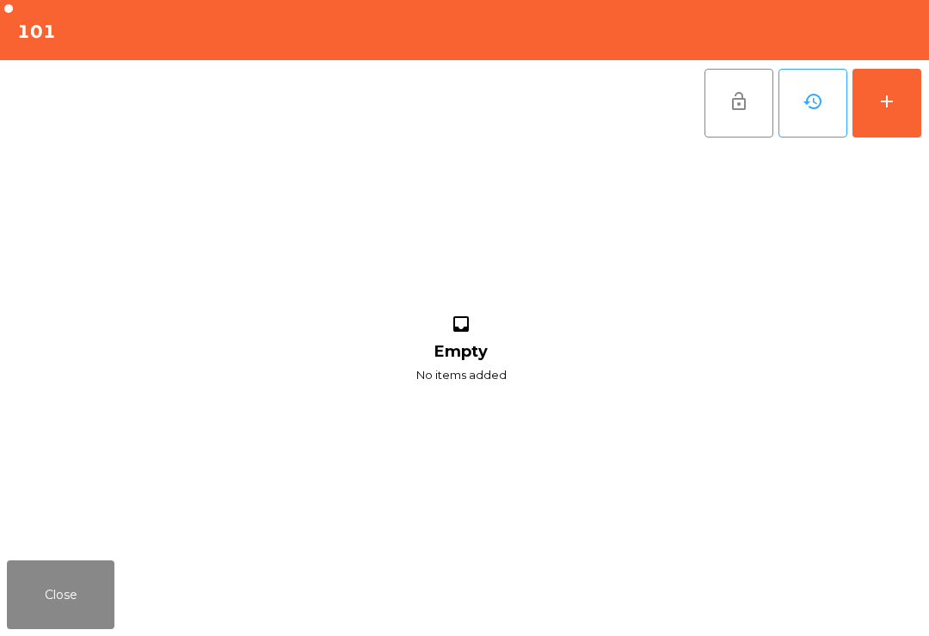
click at [897, 137] on button "add" at bounding box center [886, 103] width 69 height 69
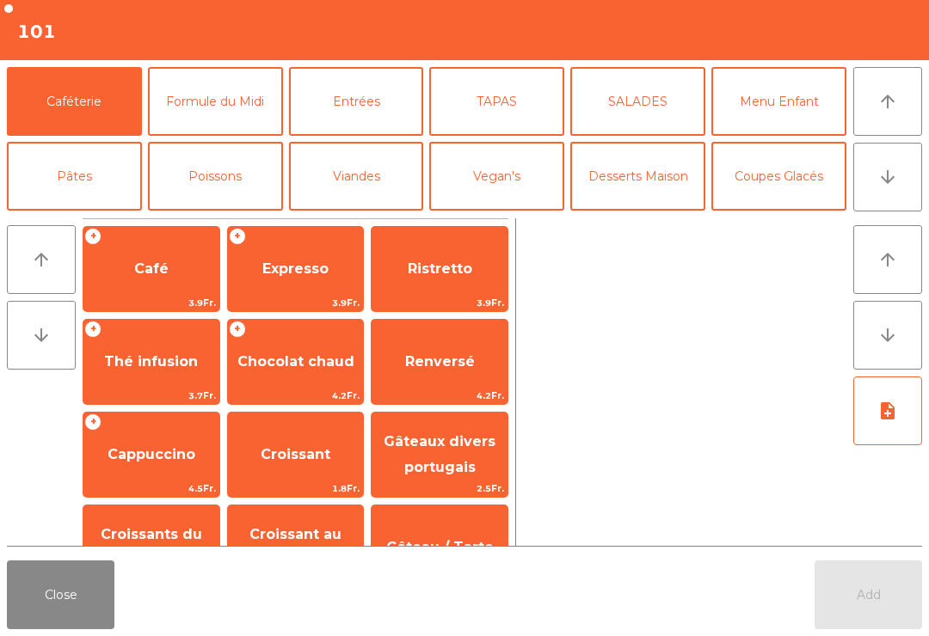
click at [892, 186] on icon "arrow_downward" at bounding box center [887, 177] width 21 height 21
click at [781, 217] on button "Cocktails" at bounding box center [778, 251] width 135 height 69
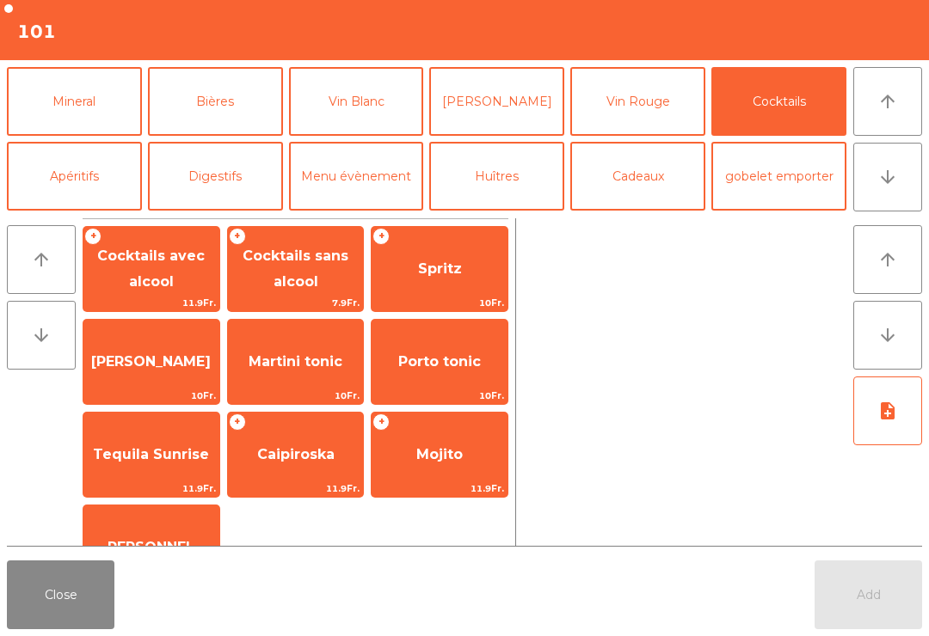
click at [442, 456] on span "Mojito" at bounding box center [439, 454] width 46 height 16
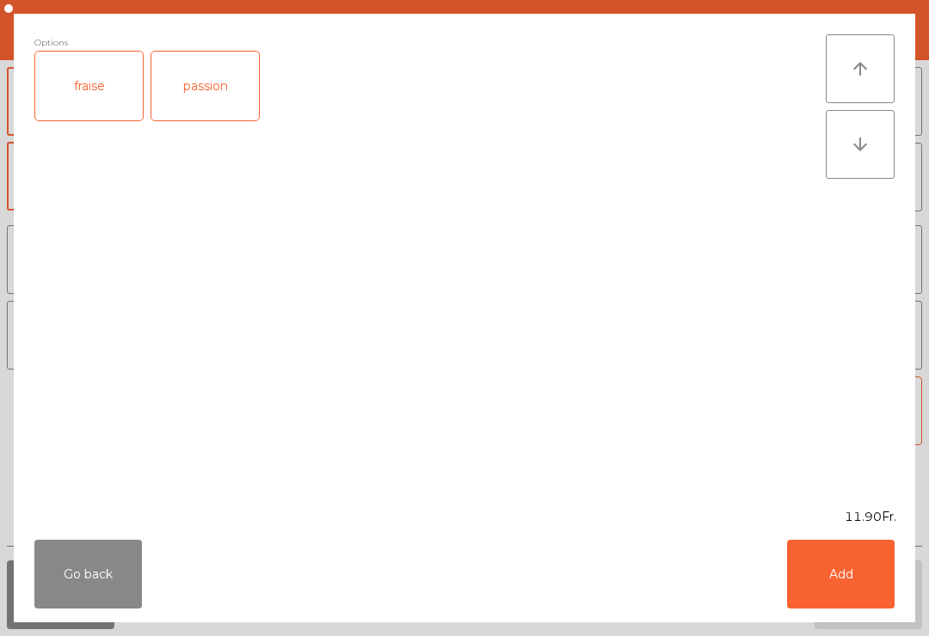
click at [226, 88] on div "passion" at bounding box center [205, 86] width 108 height 69
click at [856, 578] on button "Add" at bounding box center [841, 574] width 108 height 69
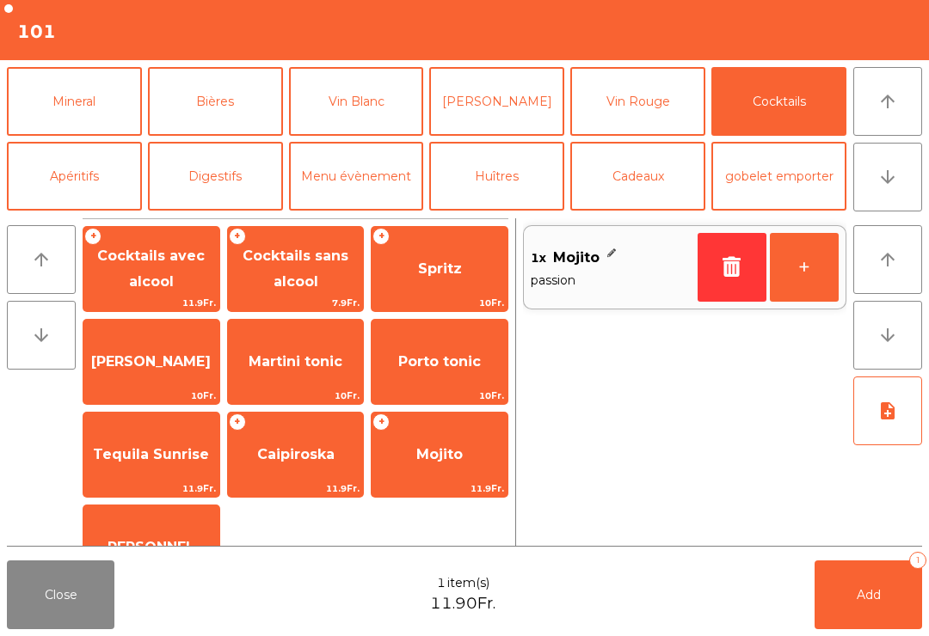
click at [163, 288] on span "Cocktails avec alcool" at bounding box center [151, 269] width 108 height 42
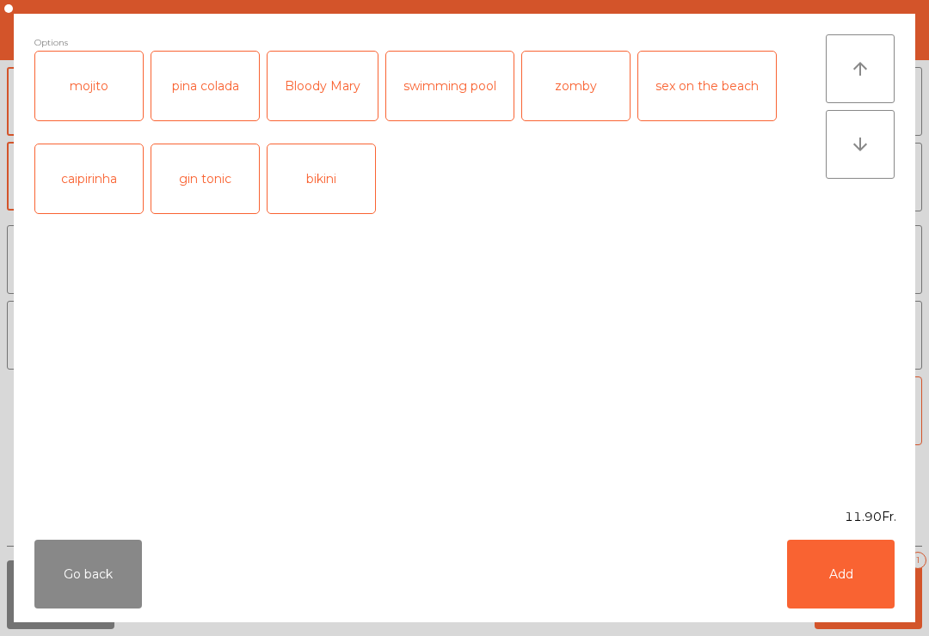
click at [106, 187] on div "caipirinha" at bounding box center [89, 178] width 108 height 69
click at [878, 608] on button "Add" at bounding box center [841, 574] width 108 height 69
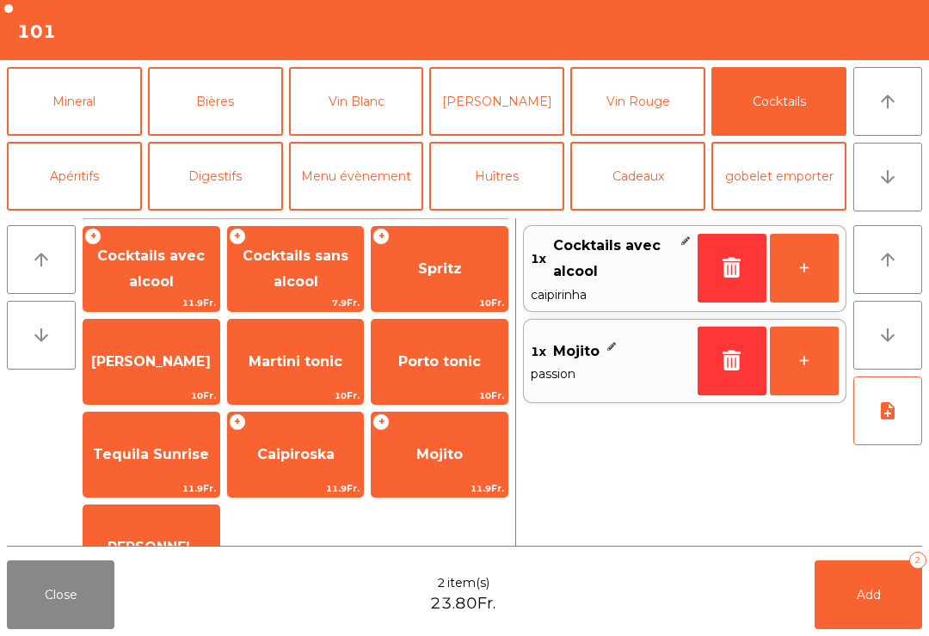
click at [914, 593] on button "Add 2" at bounding box center [868, 595] width 108 height 69
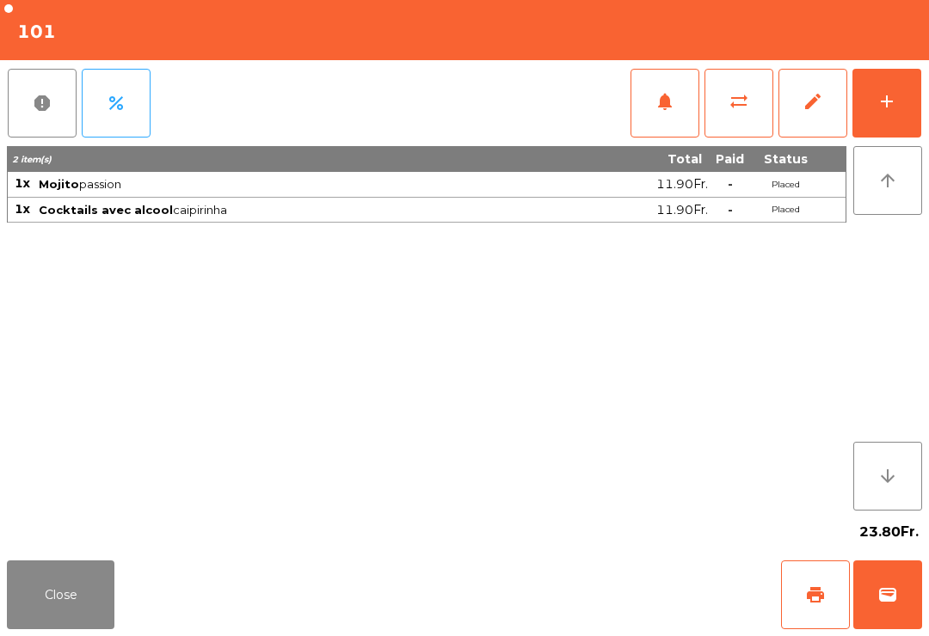
click at [45, 596] on button "Close" at bounding box center [61, 595] width 108 height 69
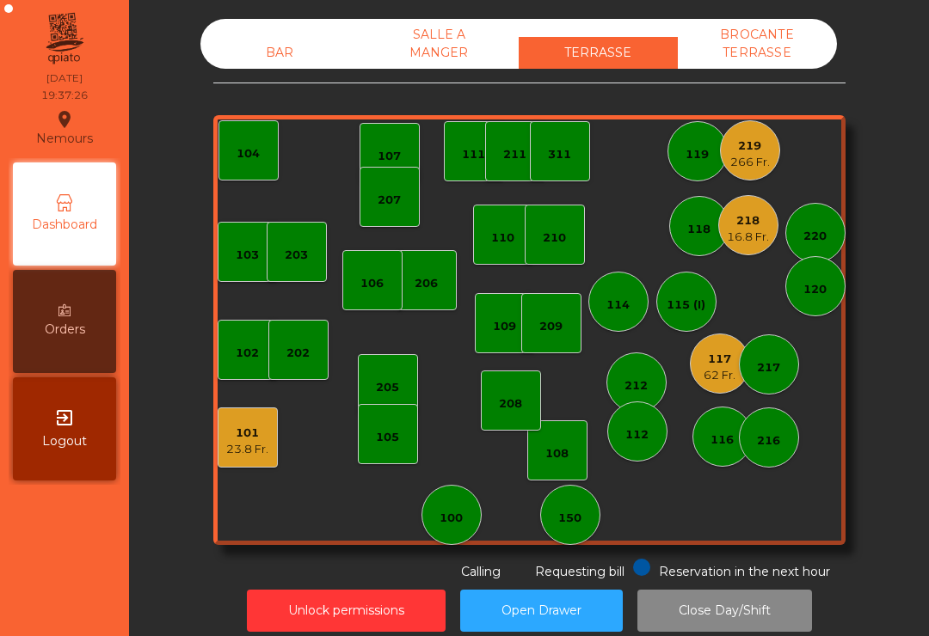
click at [492, 408] on div "208" at bounding box center [511, 401] width 60 height 60
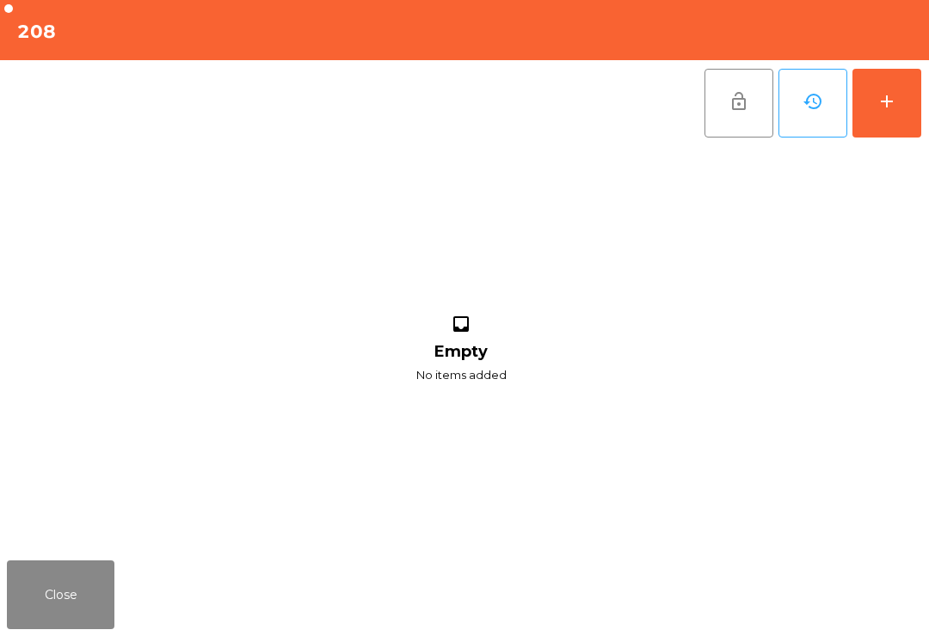
click at [870, 109] on button "add" at bounding box center [886, 103] width 69 height 69
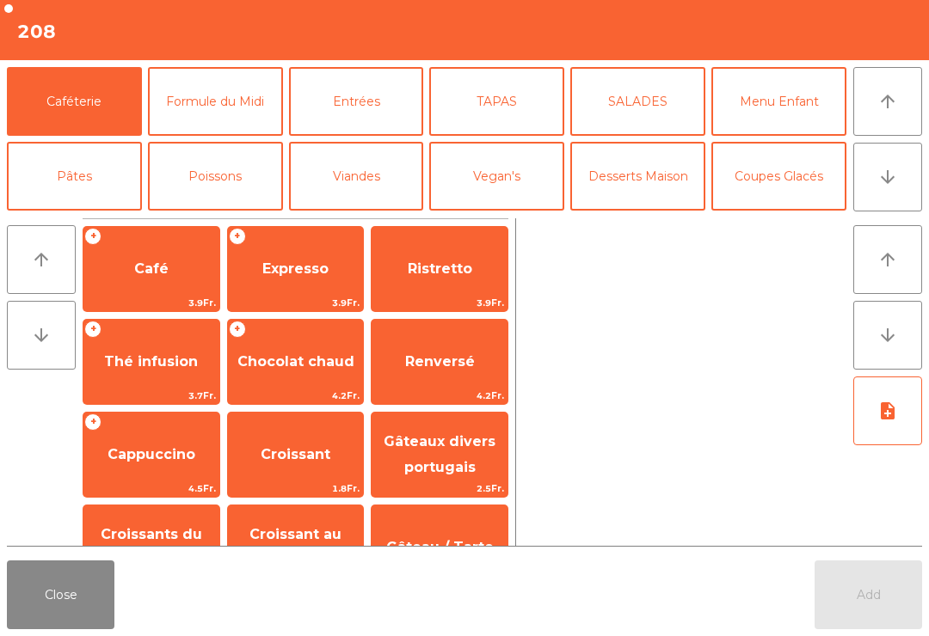
scroll to position [224, 0]
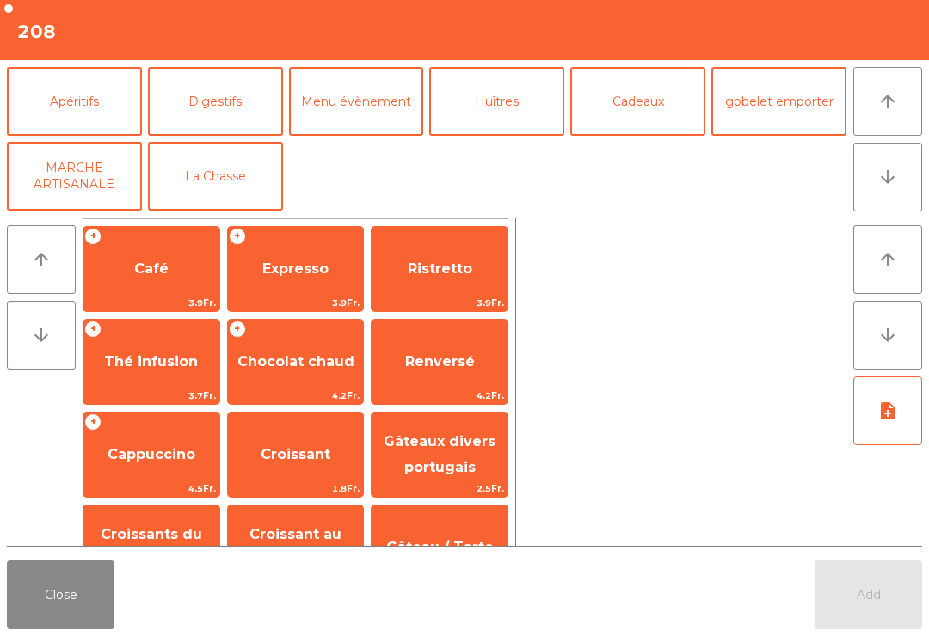
click at [212, 100] on button "Digestifs" at bounding box center [215, 101] width 135 height 69
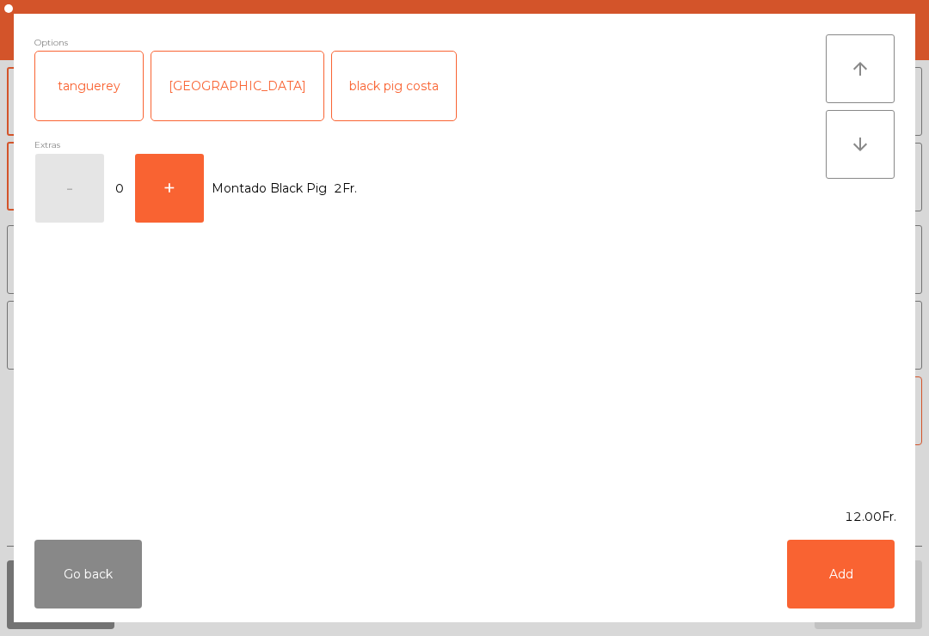
click at [856, 576] on button "Add" at bounding box center [841, 574] width 108 height 69
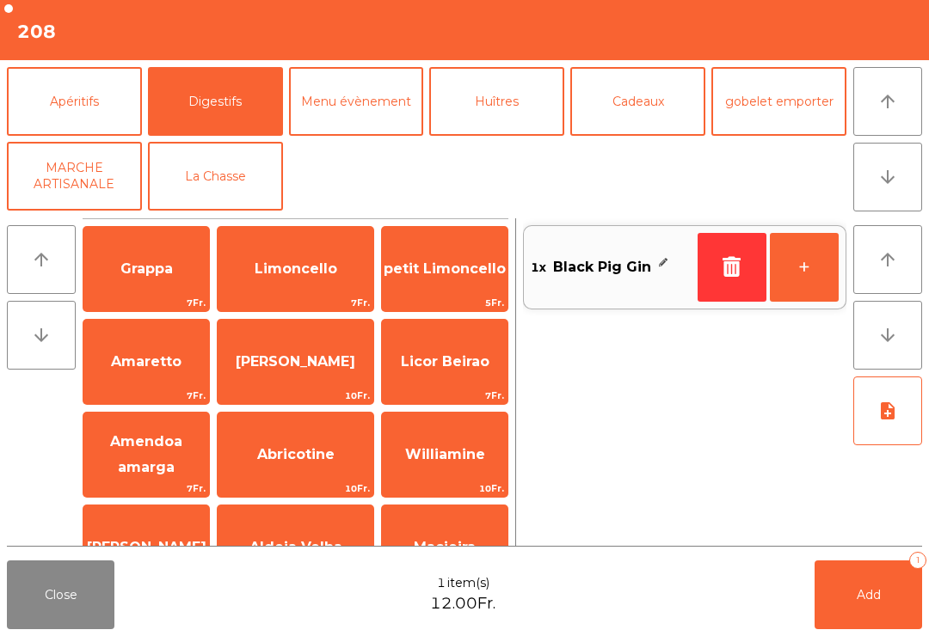
scroll to position [447, 0]
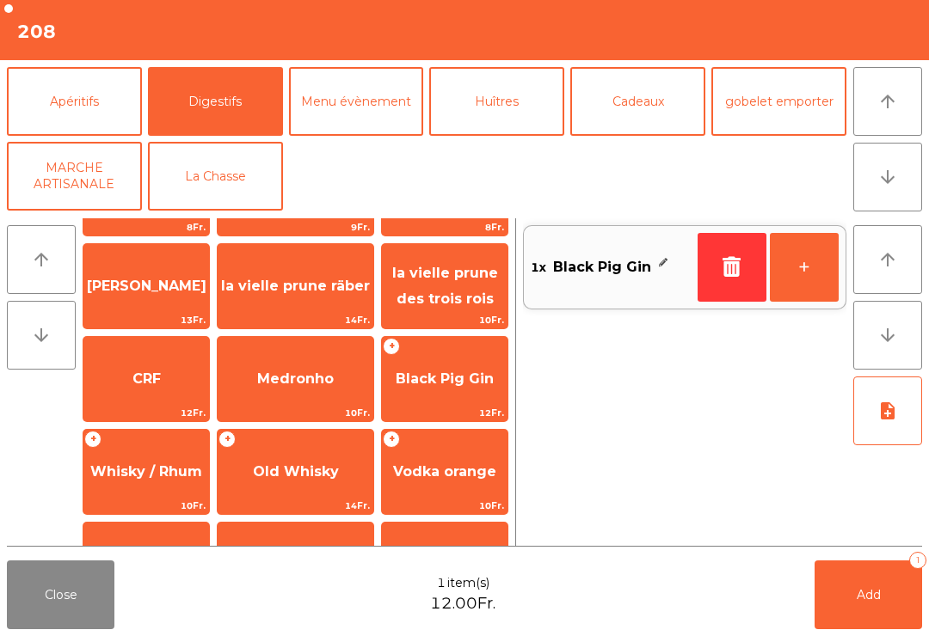
click at [232, 61] on button "Bières" at bounding box center [215, 26] width 135 height 69
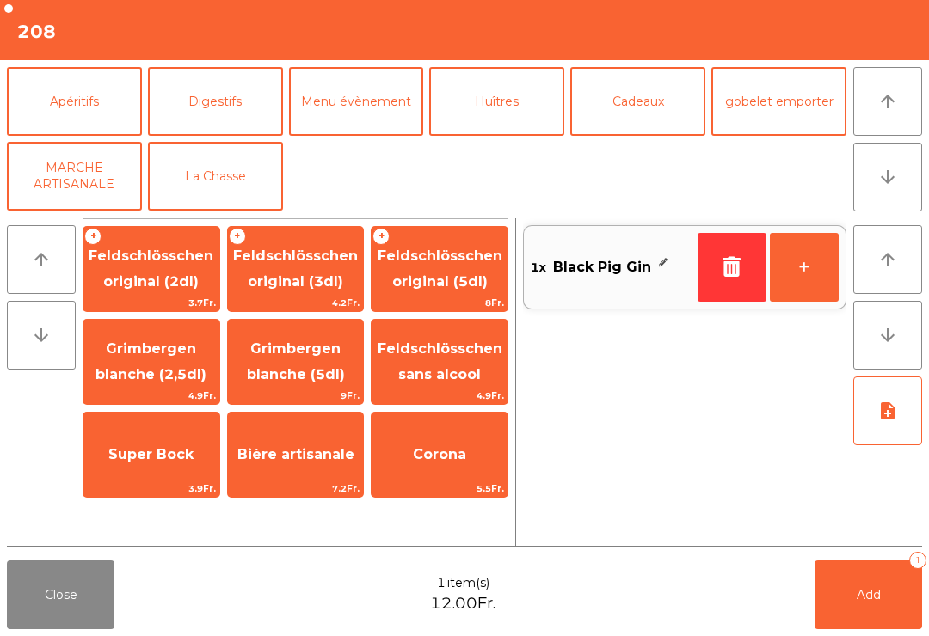
click at [310, 276] on span "Feldschlösschen original (3dl)" at bounding box center [295, 269] width 125 height 42
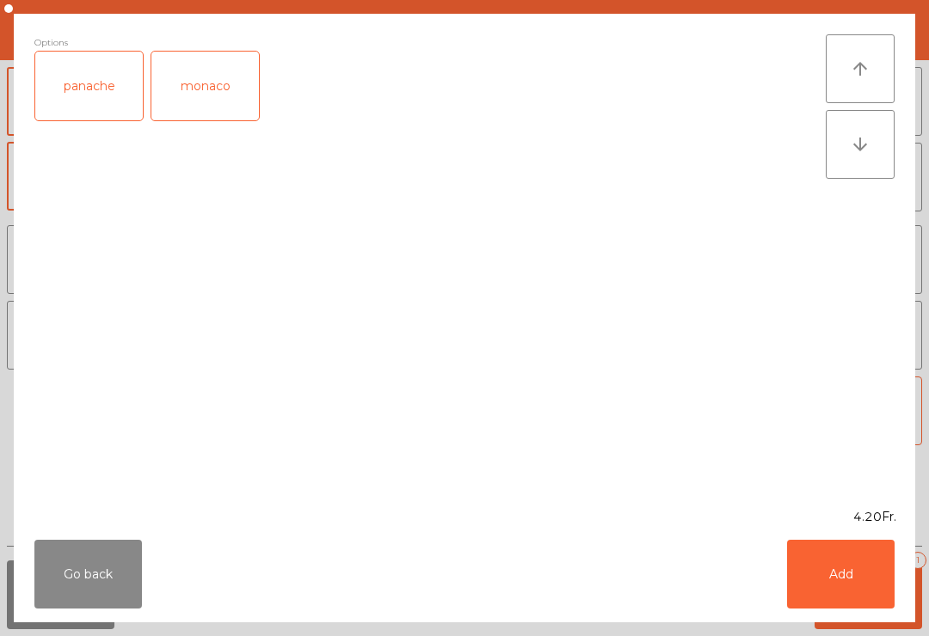
click at [845, 562] on button "Add" at bounding box center [841, 574] width 108 height 69
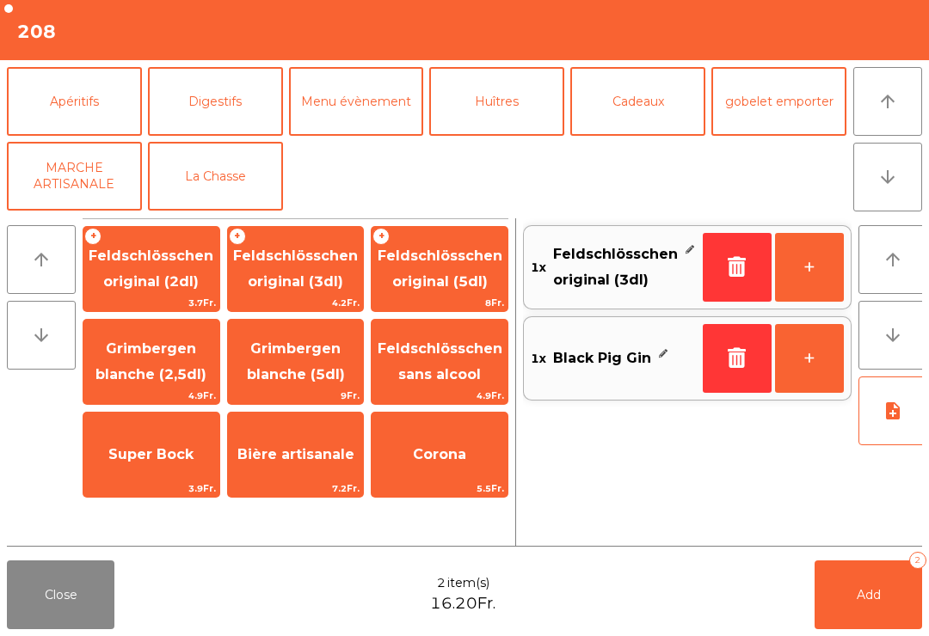
click at [857, 607] on button "Add 2" at bounding box center [868, 595] width 108 height 69
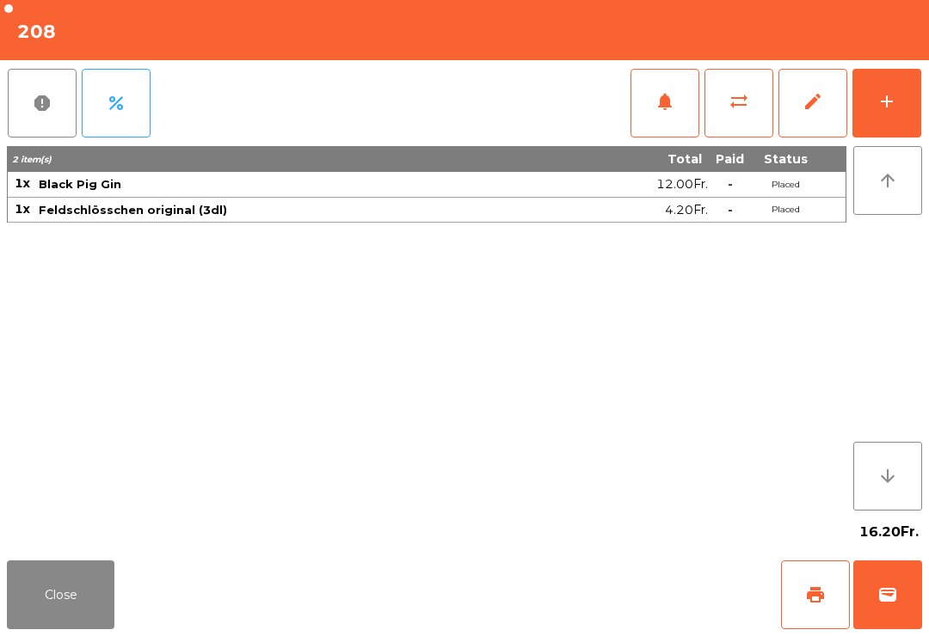
click at [114, 611] on button "Close" at bounding box center [61, 595] width 108 height 69
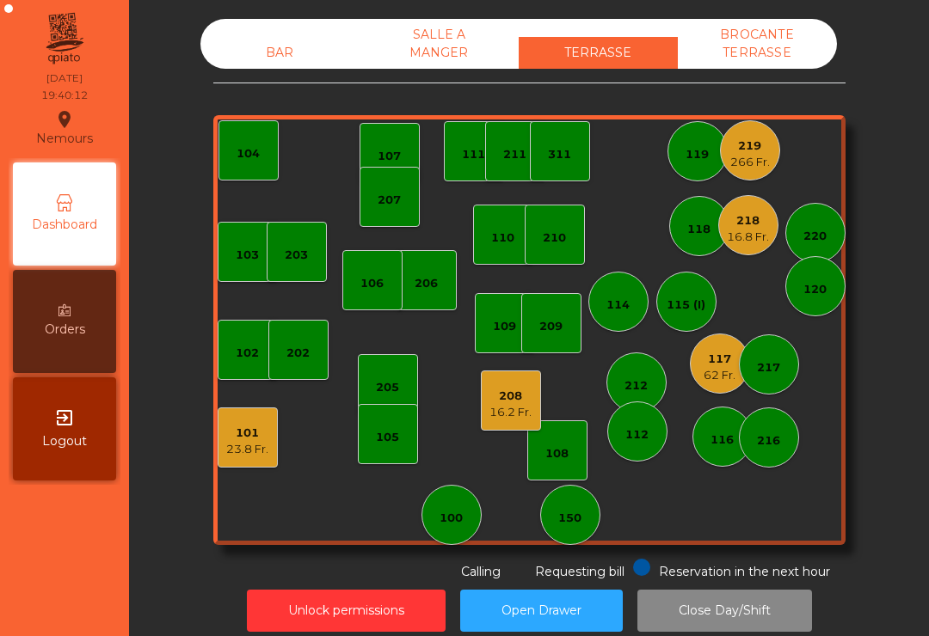
click at [488, 408] on div "208 16.2 Fr." at bounding box center [511, 401] width 60 height 60
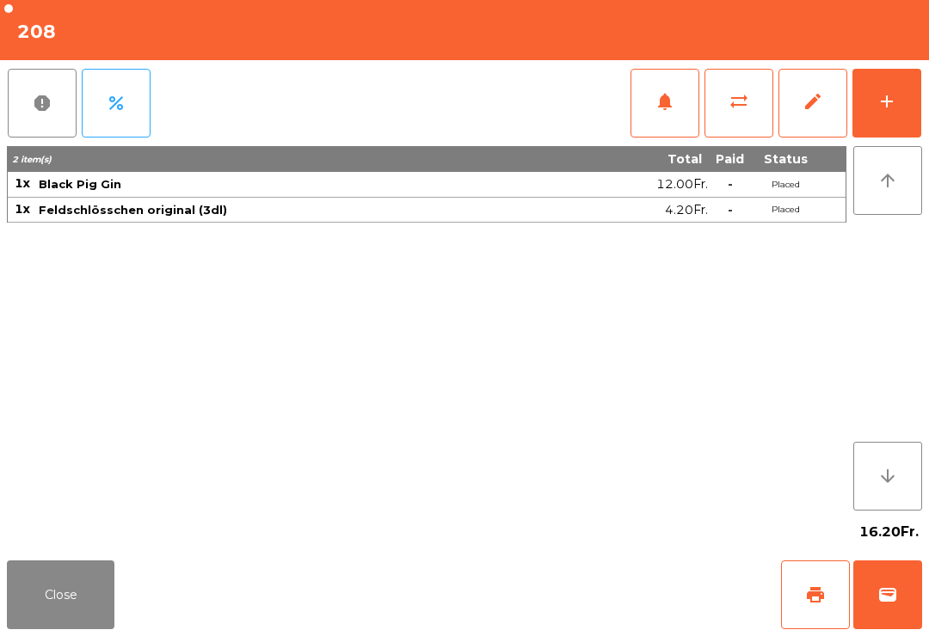
click at [889, 116] on button "add" at bounding box center [886, 103] width 69 height 69
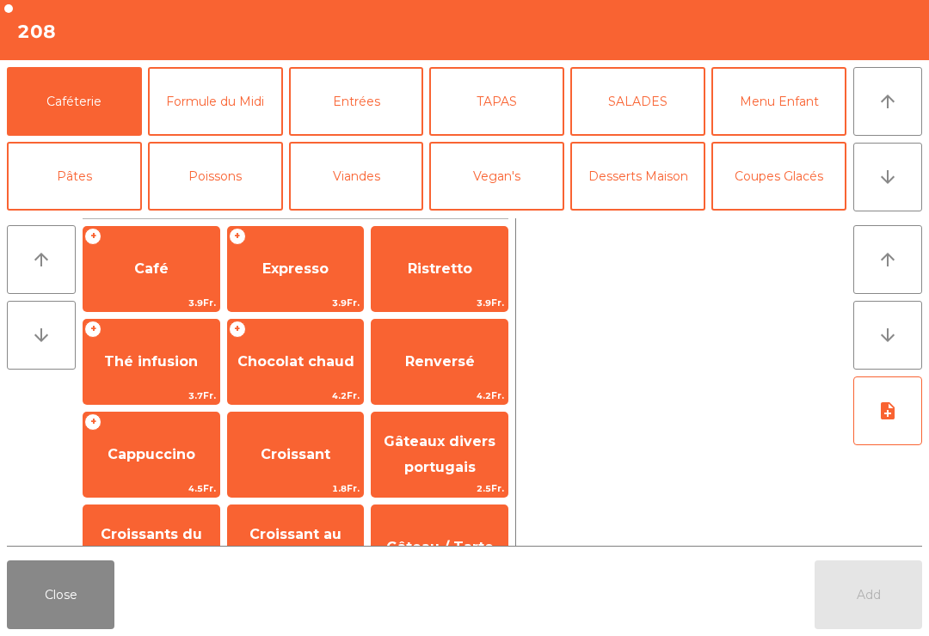
click at [495, 105] on button "TAPAS" at bounding box center [496, 101] width 135 height 69
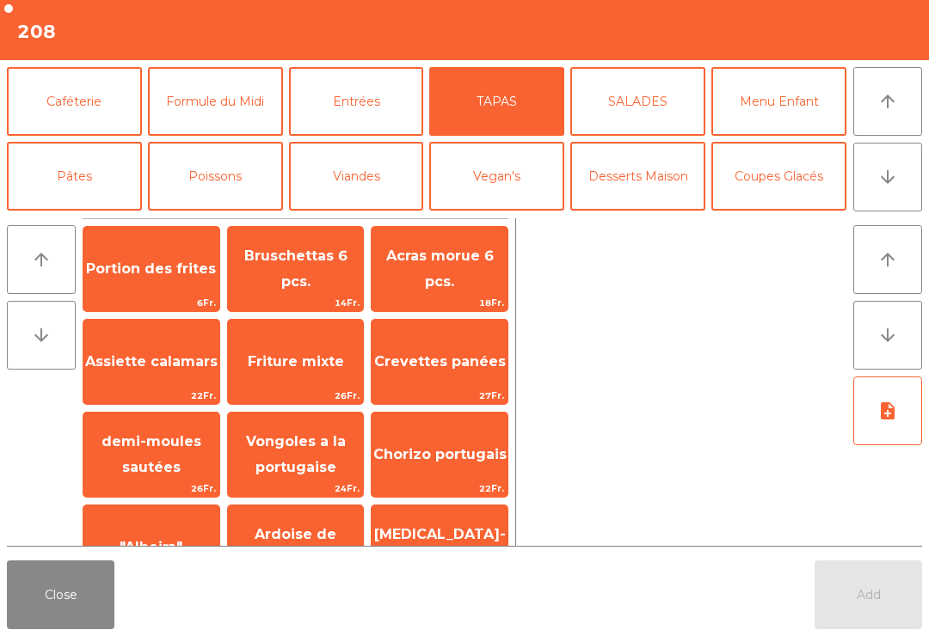
click at [437, 266] on span "Acras morue 6 pcs." at bounding box center [440, 269] width 136 height 73
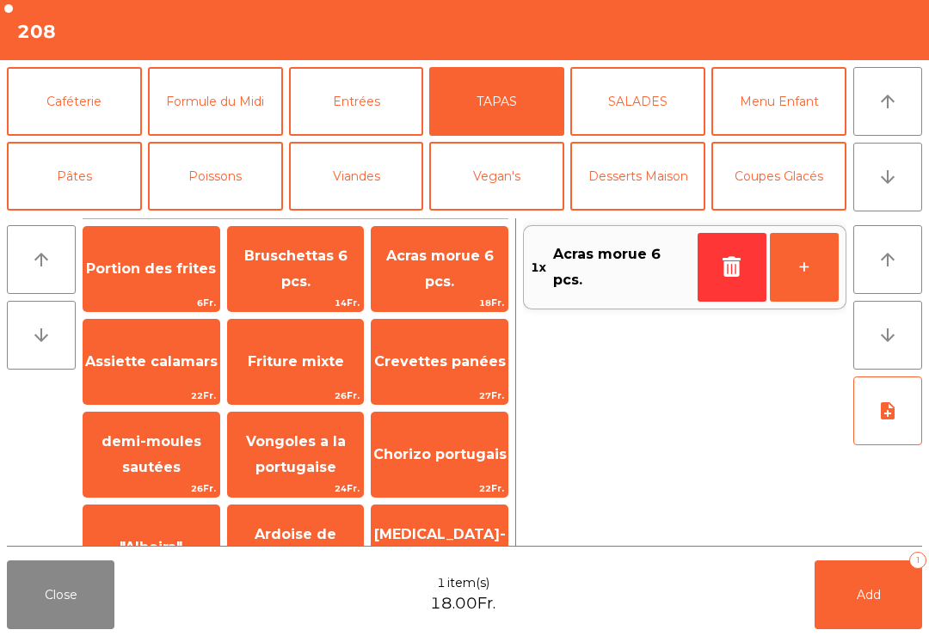
click at [868, 597] on span "Add" at bounding box center [869, 594] width 24 height 15
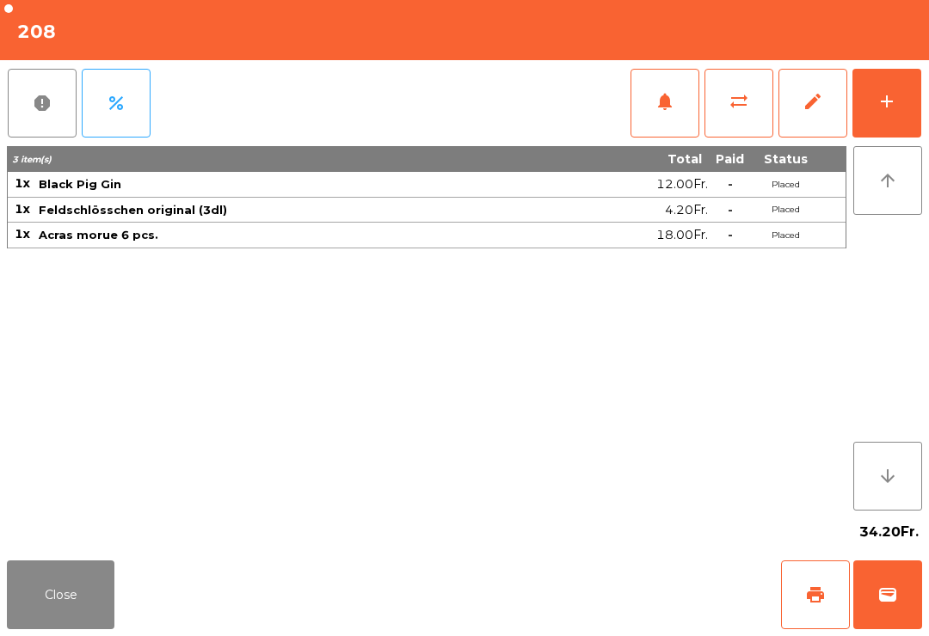
click at [10, 627] on button "Close" at bounding box center [61, 595] width 108 height 69
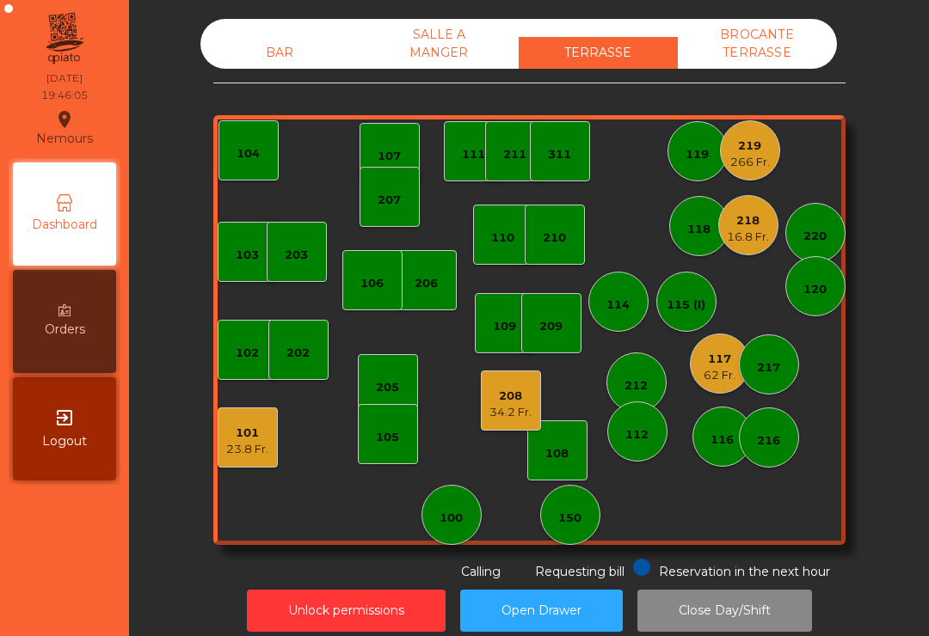
scroll to position [1, 0]
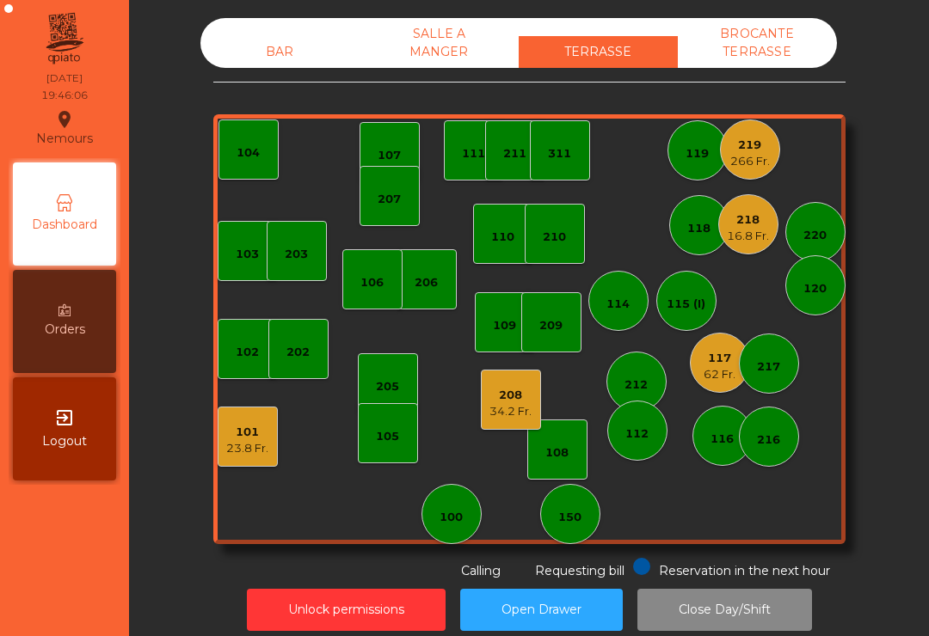
click at [744, 169] on div "219 266 Fr." at bounding box center [750, 150] width 60 height 60
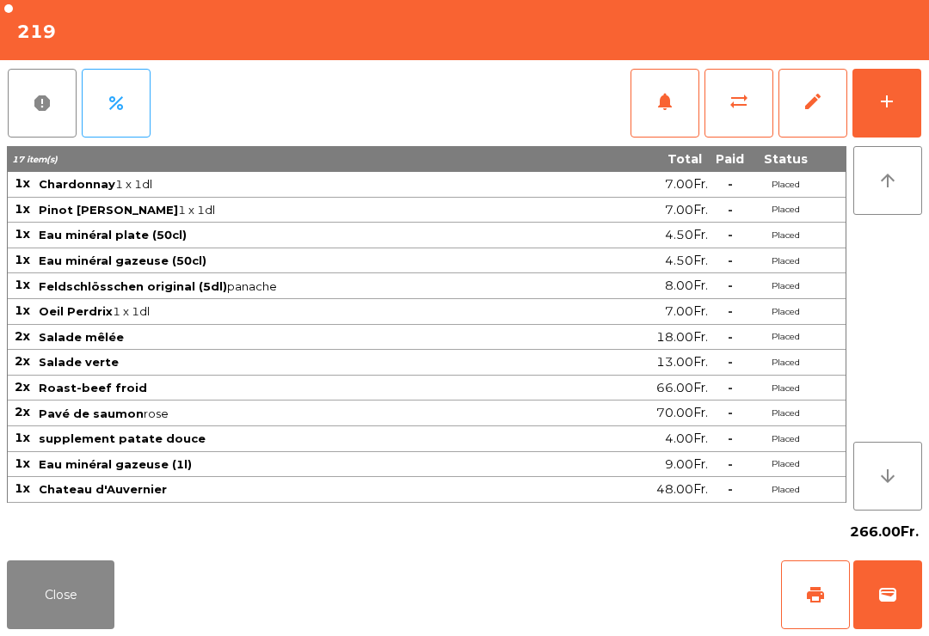
click at [675, 101] on button "notifications" at bounding box center [664, 103] width 69 height 69
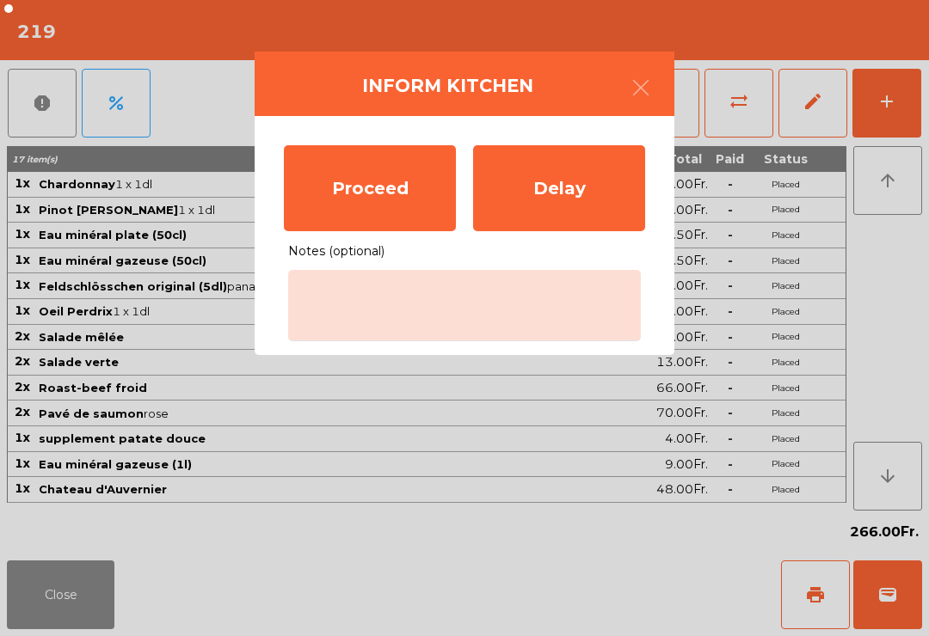
click at [393, 193] on div "Proceed" at bounding box center [370, 188] width 172 height 86
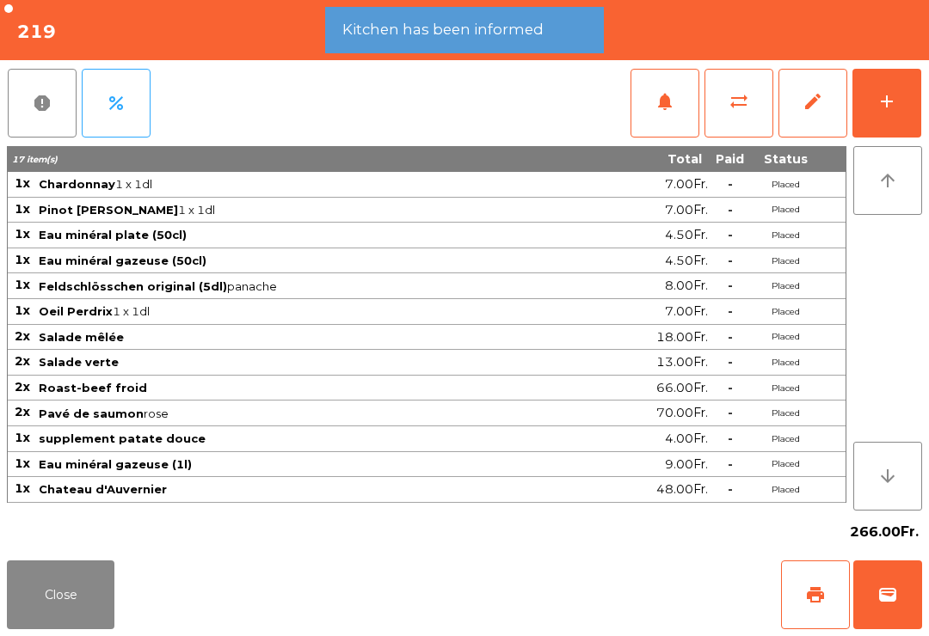
scroll to position [3, 0]
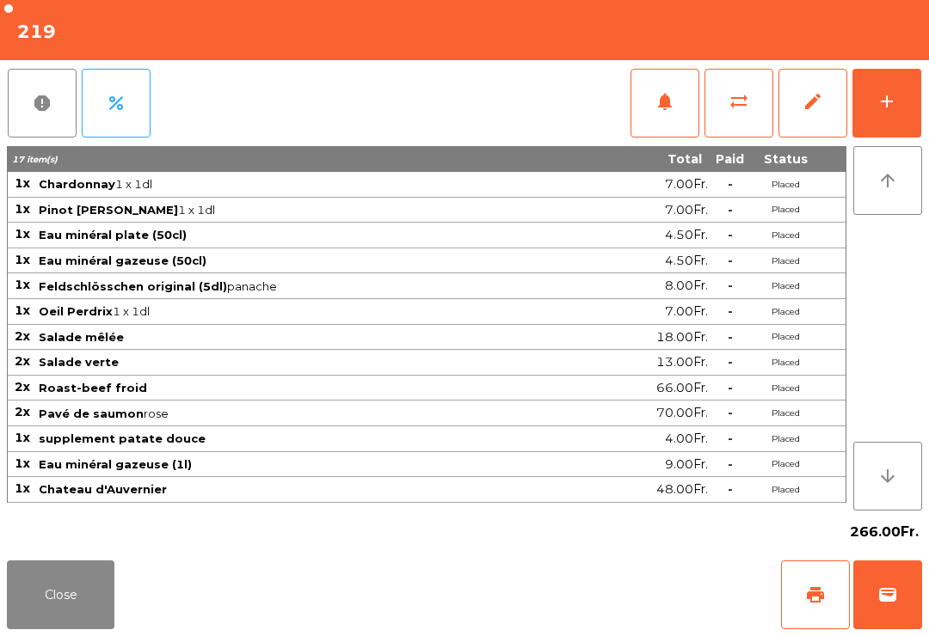
click at [77, 625] on button "Close" at bounding box center [61, 595] width 108 height 69
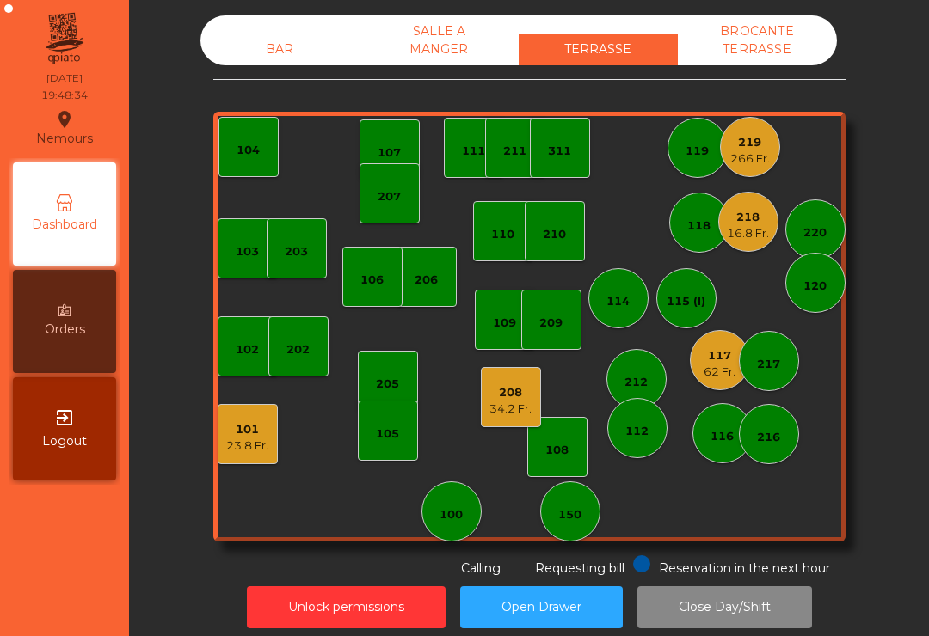
click at [519, 405] on div "34.2 Fr." at bounding box center [510, 409] width 42 height 17
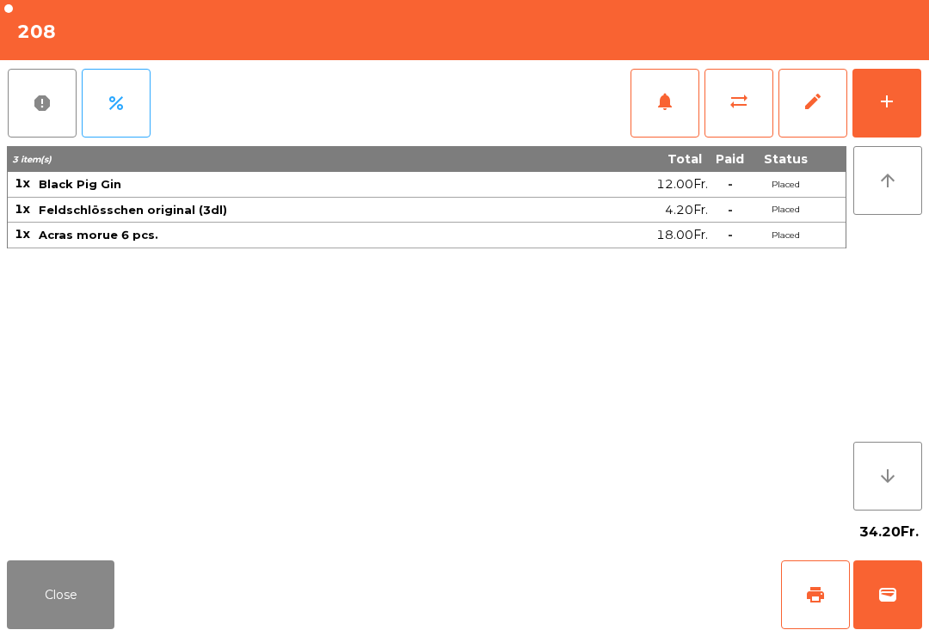
click at [902, 96] on button "add" at bounding box center [886, 103] width 69 height 69
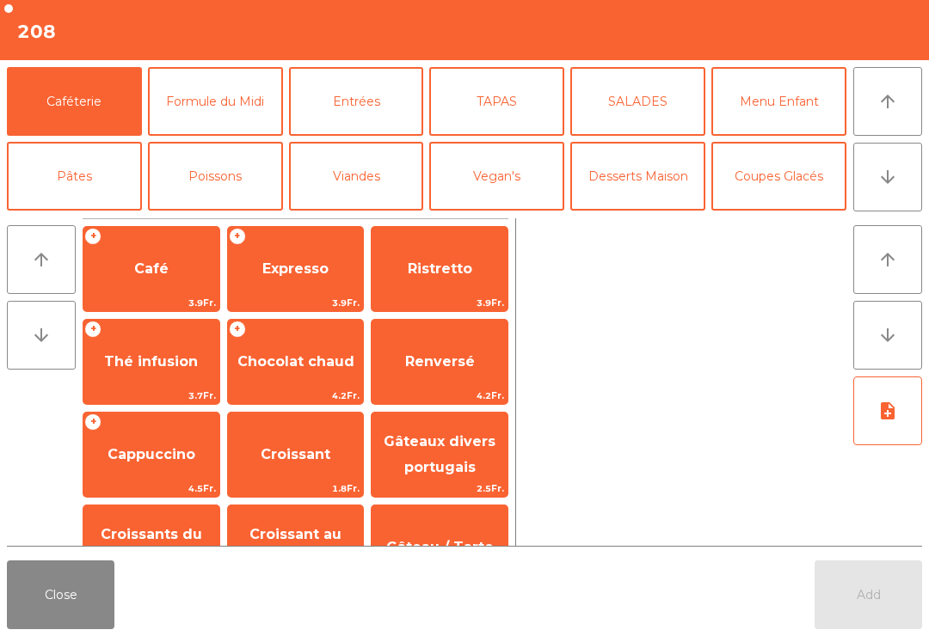
click at [378, 180] on button "Viandes" at bounding box center [356, 176] width 135 height 69
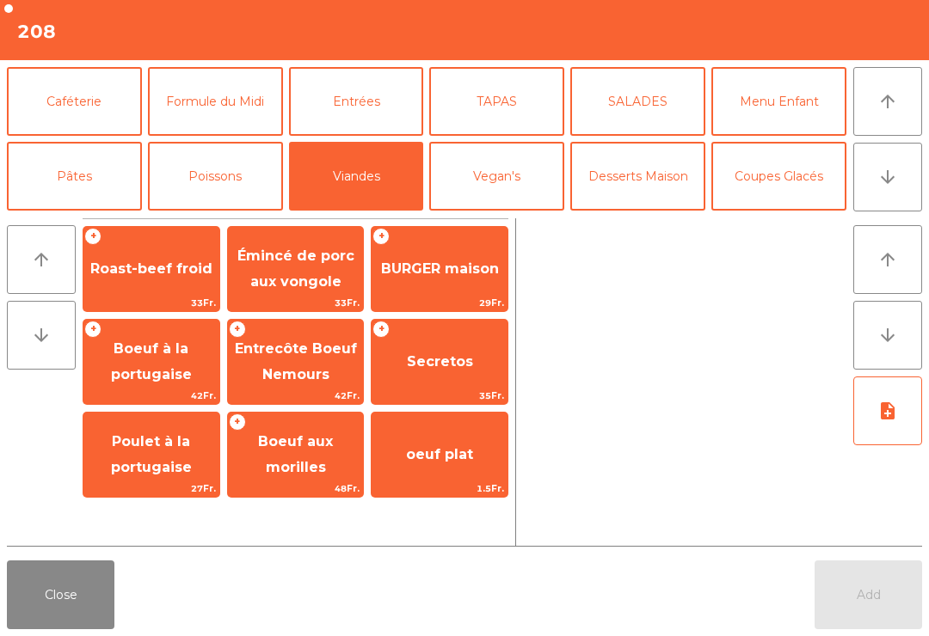
click at [464, 270] on span "BURGER maison" at bounding box center [440, 269] width 118 height 16
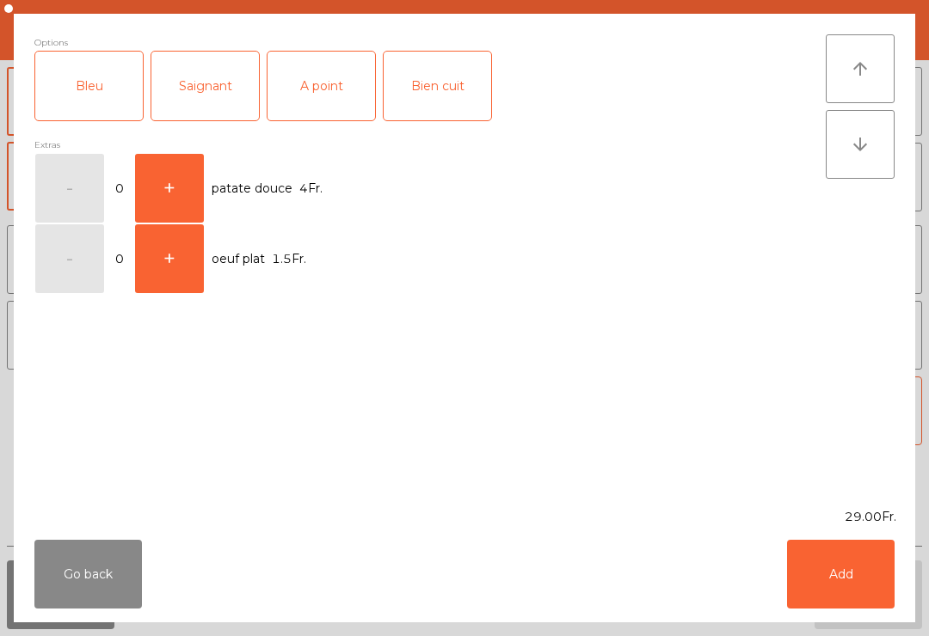
click at [203, 63] on div "Saignant" at bounding box center [205, 86] width 108 height 69
click at [847, 568] on button "Add" at bounding box center [841, 574] width 108 height 69
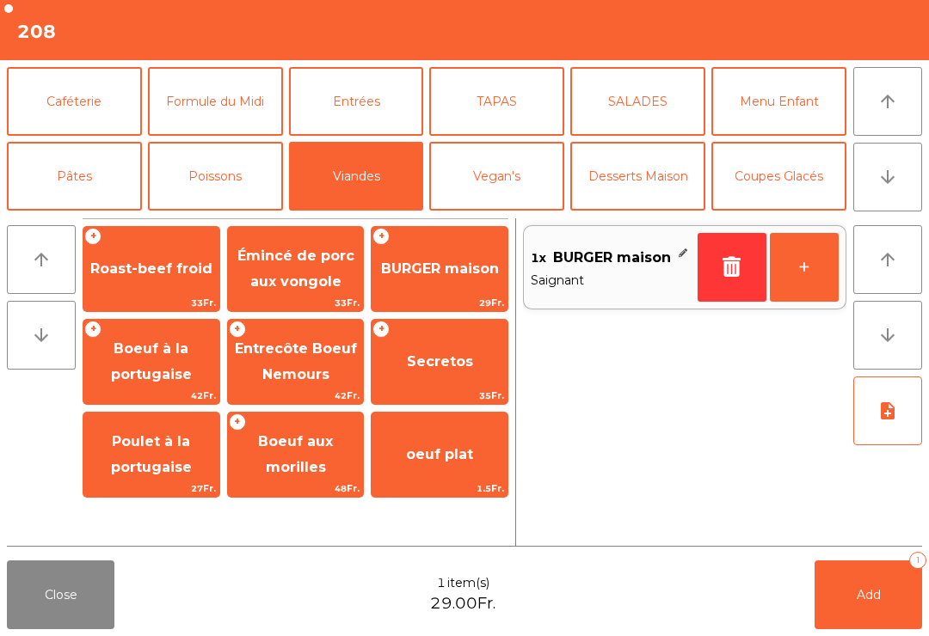
click at [822, 259] on button "+" at bounding box center [804, 267] width 69 height 69
click at [923, 458] on div "arrow_upward arrow_downward + Roast-beef froid 33Fr. Émincé de porc aux vongole…" at bounding box center [464, 383] width 929 height 342
click at [888, 404] on icon "note_add" at bounding box center [887, 411] width 21 height 21
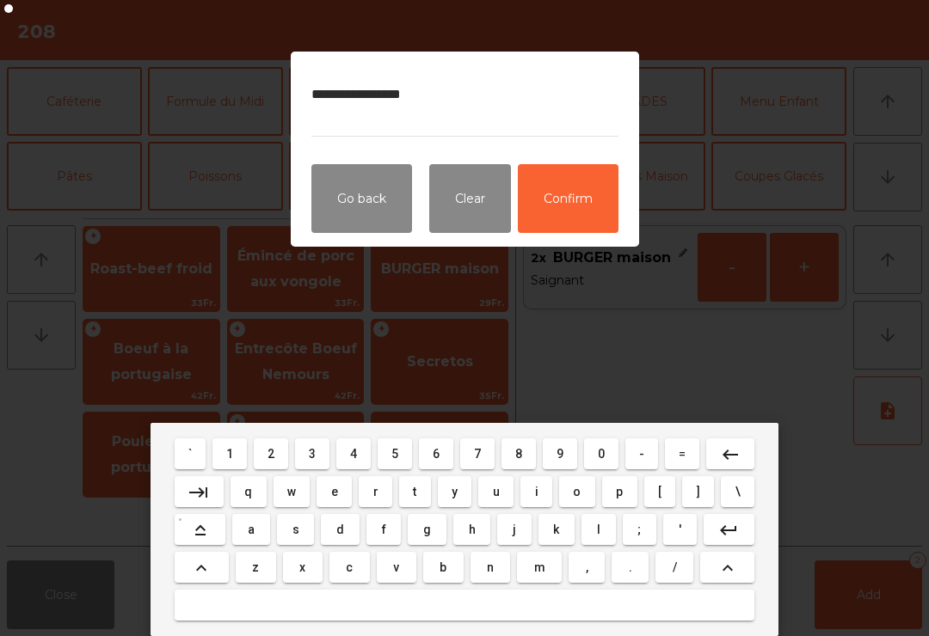
type textarea "**********"
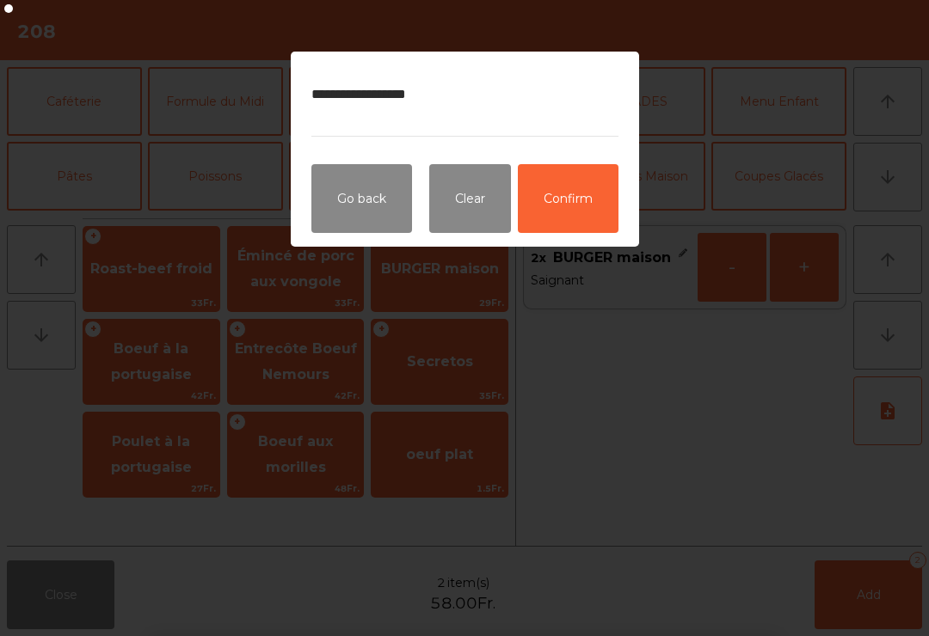
click at [553, 210] on button "Confirm" at bounding box center [568, 198] width 101 height 69
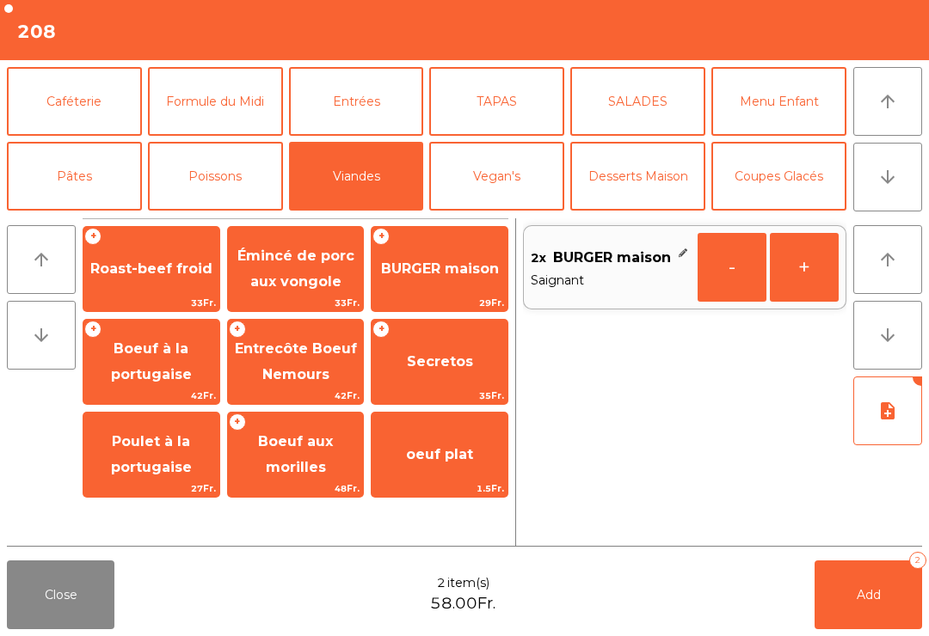
click at [877, 598] on span "Add" at bounding box center [869, 594] width 24 height 15
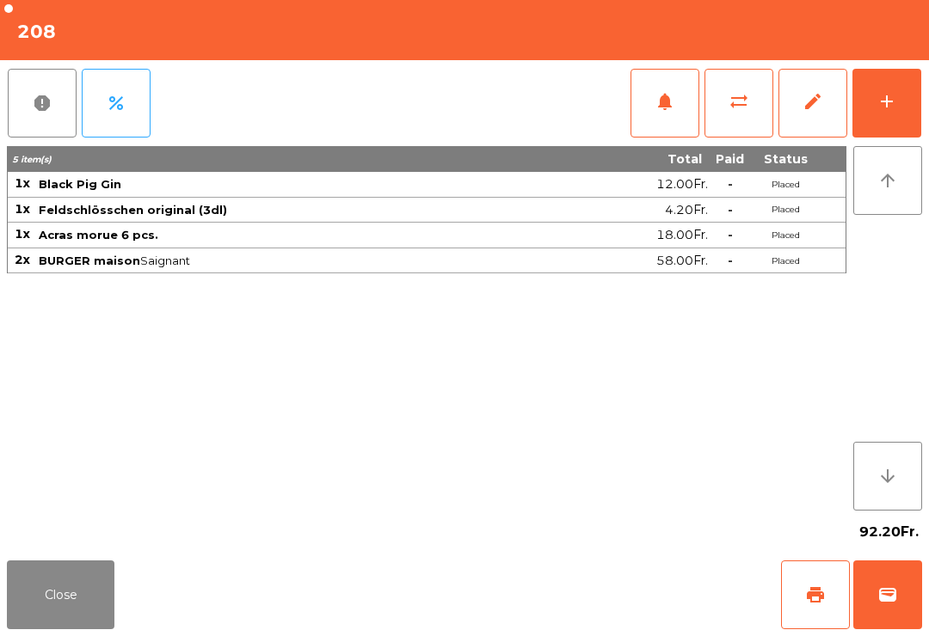
click at [36, 605] on button "Close" at bounding box center [61, 595] width 108 height 69
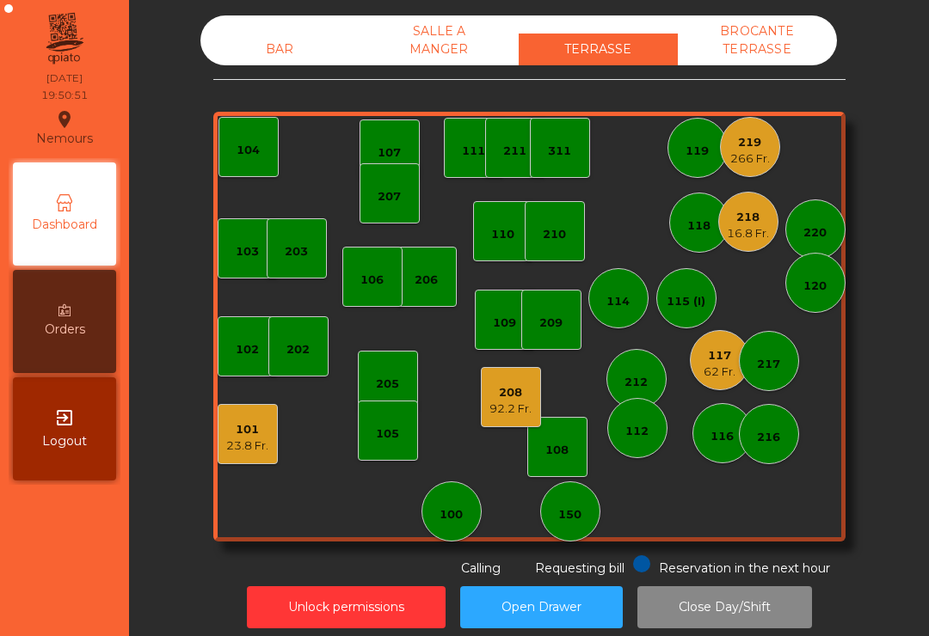
click at [264, 364] on div "102" at bounding box center [248, 346] width 60 height 60
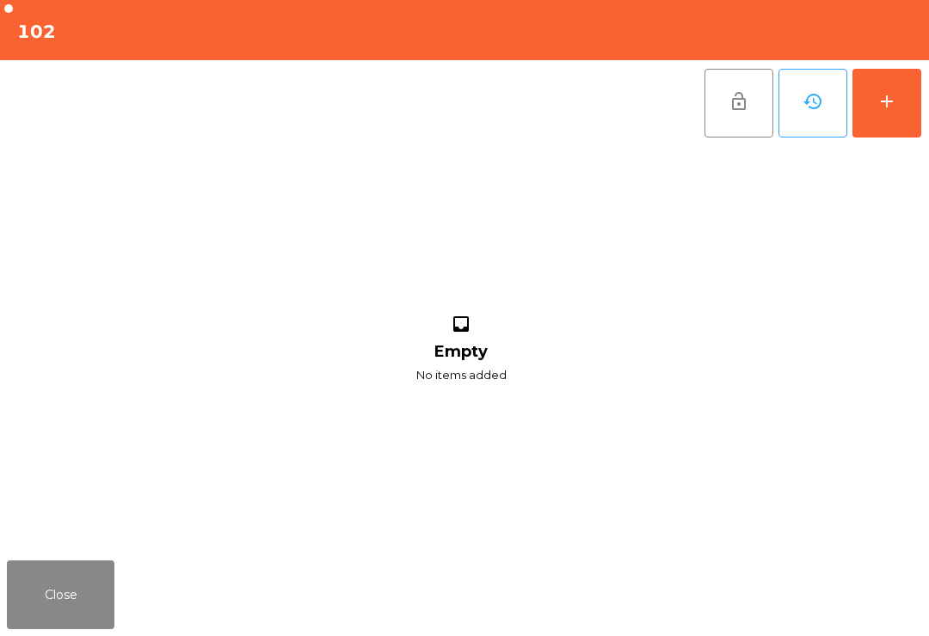
click at [912, 115] on button "add" at bounding box center [886, 103] width 69 height 69
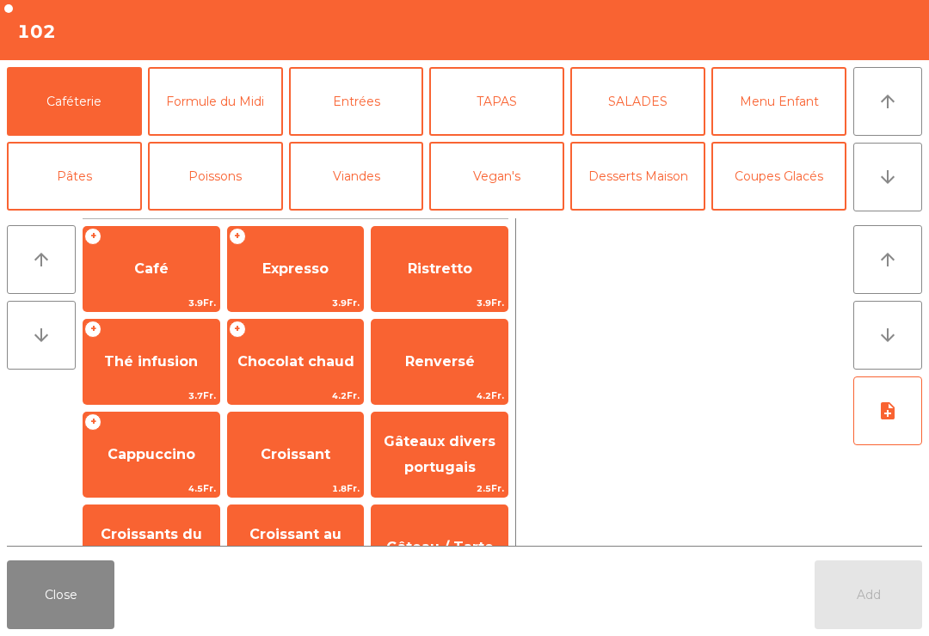
click at [496, 217] on button "[PERSON_NAME]" at bounding box center [496, 251] width 135 height 69
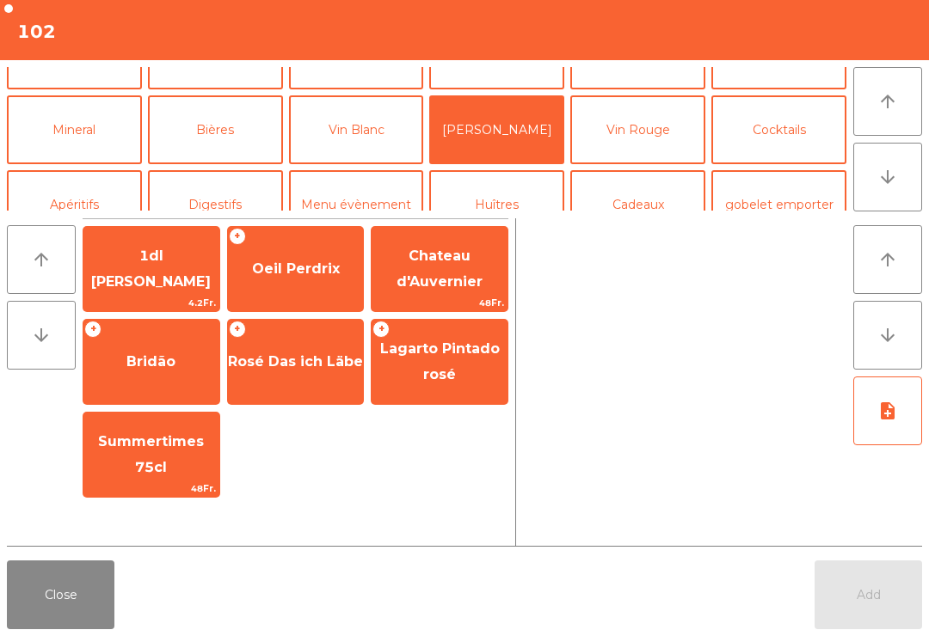
click at [304, 284] on span "Oeil Perdrix" at bounding box center [296, 269] width 136 height 46
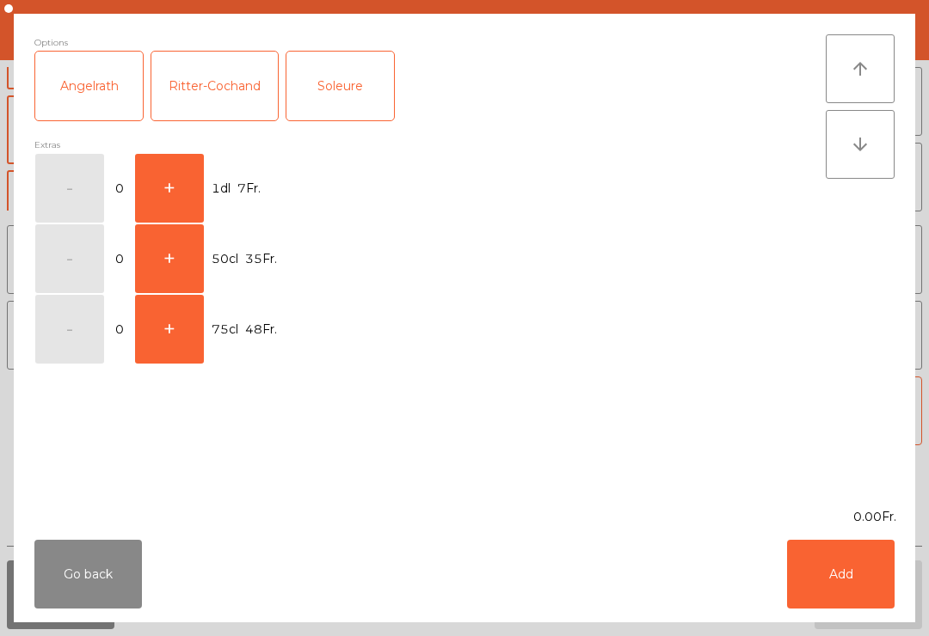
click at [163, 189] on button "+" at bounding box center [169, 188] width 69 height 69
click at [840, 568] on button "Add" at bounding box center [841, 574] width 108 height 69
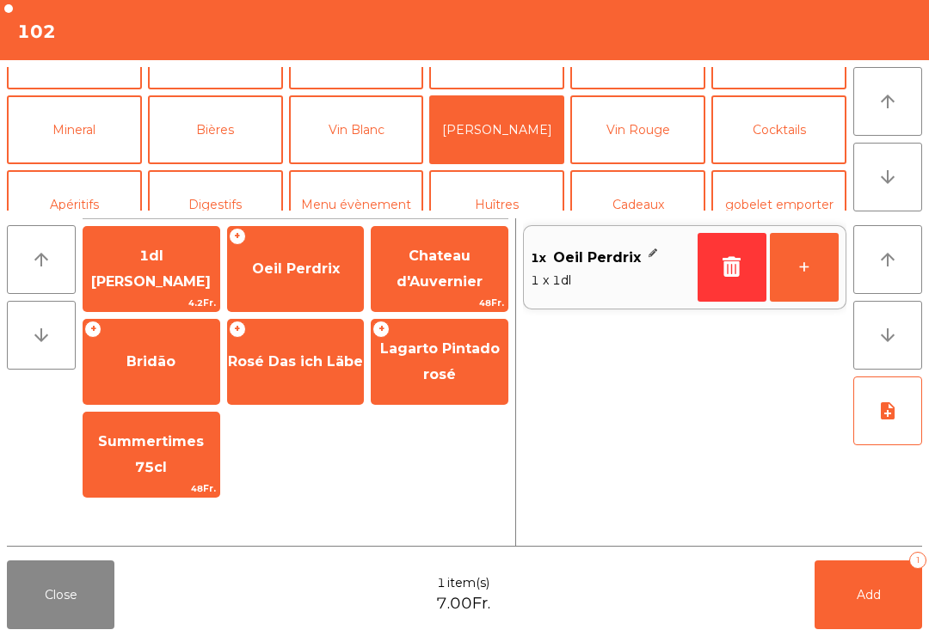
click at [879, 607] on button "Add 1" at bounding box center [868, 595] width 108 height 69
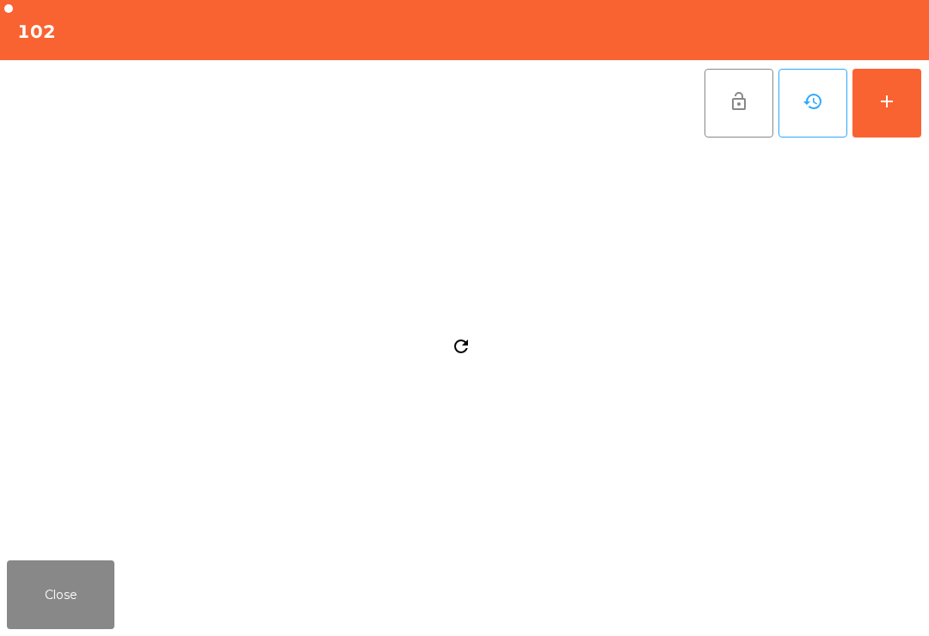
click at [82, 585] on button "Close" at bounding box center [61, 595] width 108 height 69
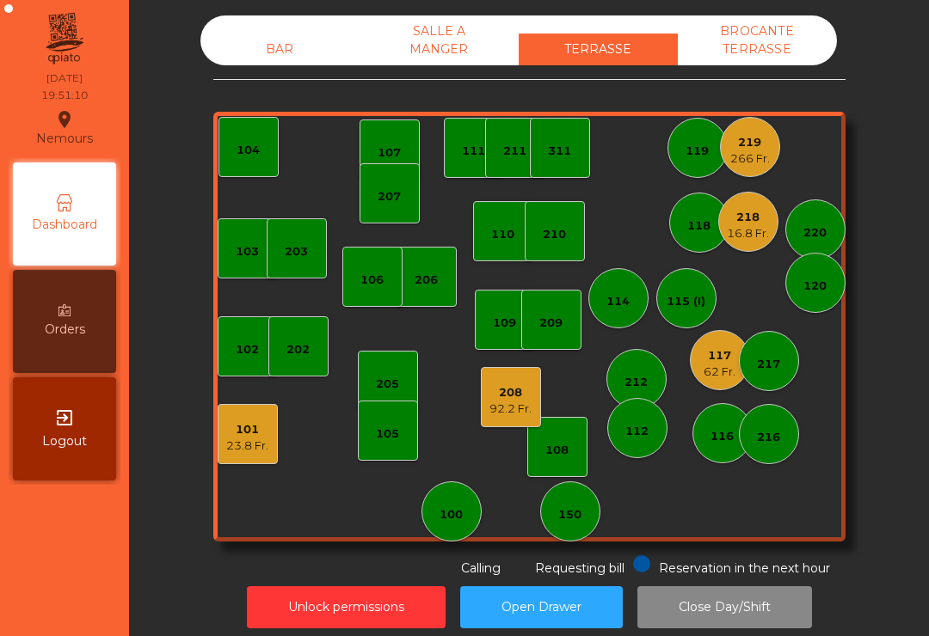
click at [644, 295] on div "114" at bounding box center [618, 298] width 60 height 60
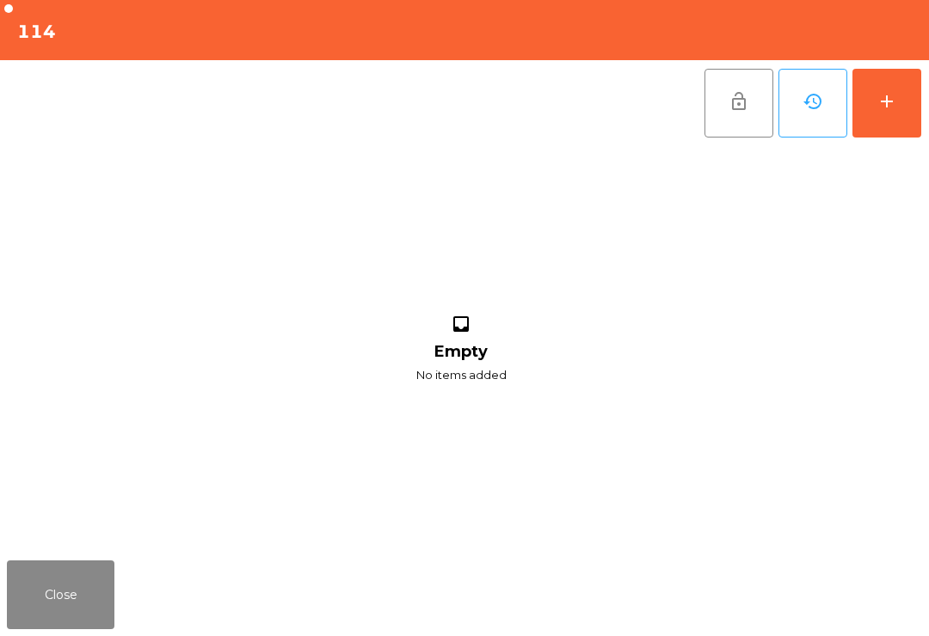
click at [900, 97] on button "add" at bounding box center [886, 103] width 69 height 69
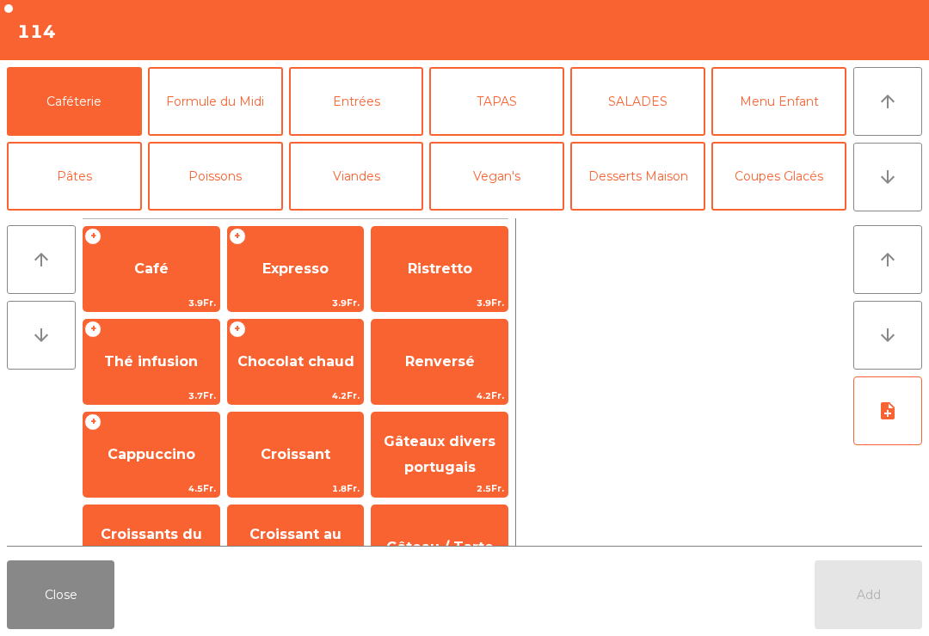
click at [874, 187] on button "arrow_downward" at bounding box center [887, 177] width 69 height 69
click at [791, 217] on button "Cocktails" at bounding box center [778, 251] width 135 height 69
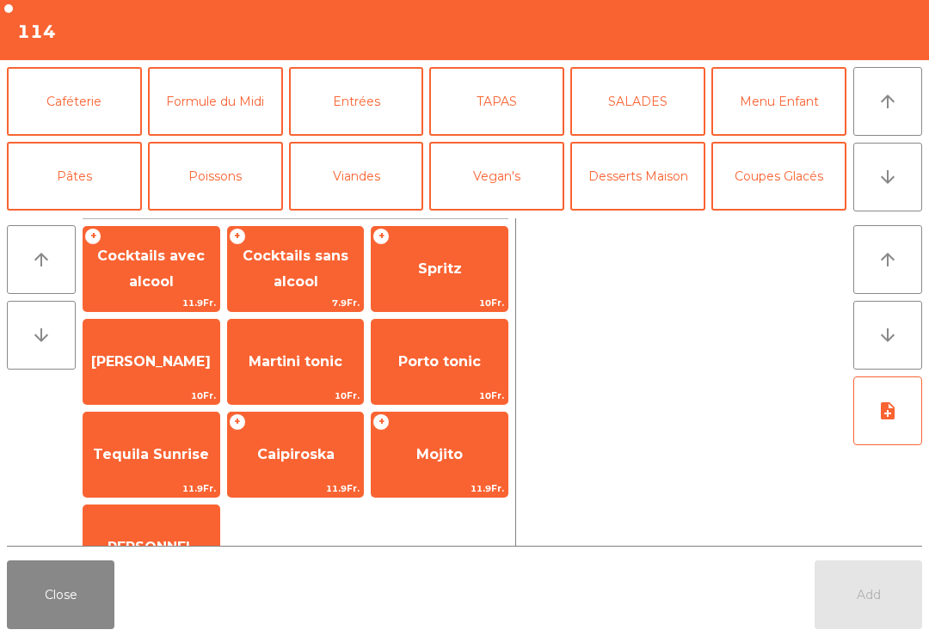
click at [457, 267] on span "Spritz" at bounding box center [440, 269] width 44 height 16
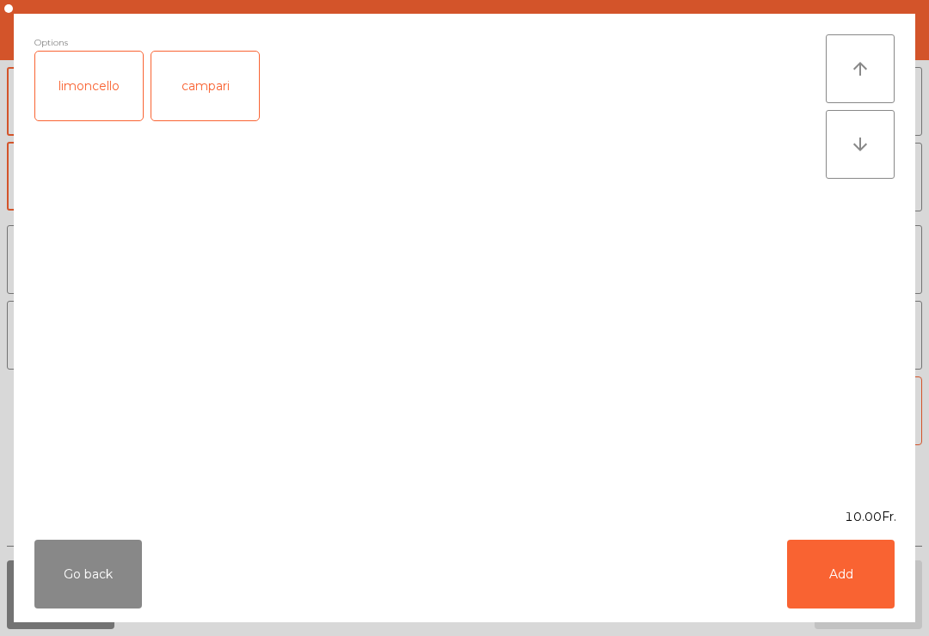
click at [839, 582] on button "Add" at bounding box center [841, 574] width 108 height 69
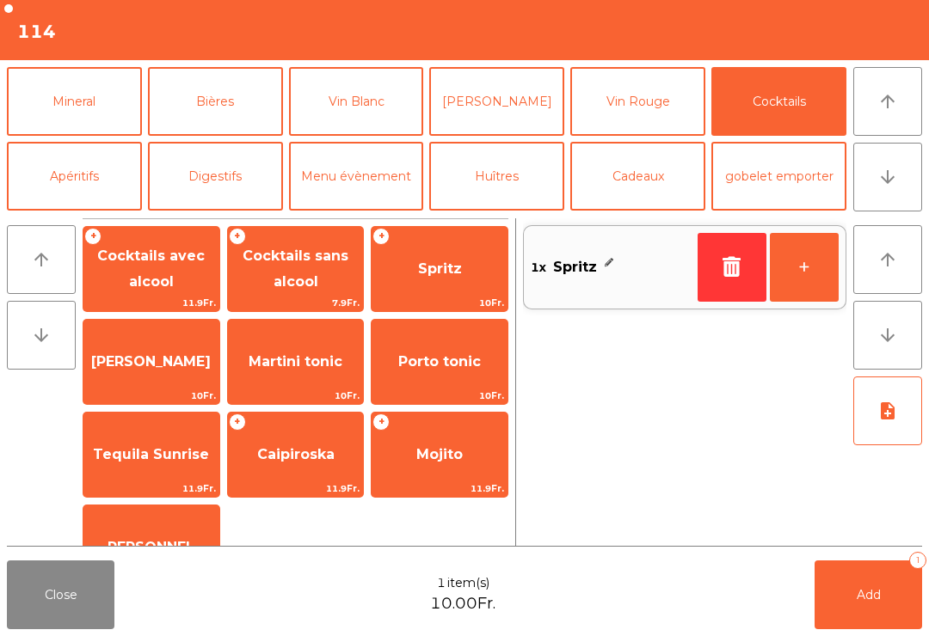
click at [228, 114] on button "Bières" at bounding box center [215, 101] width 135 height 69
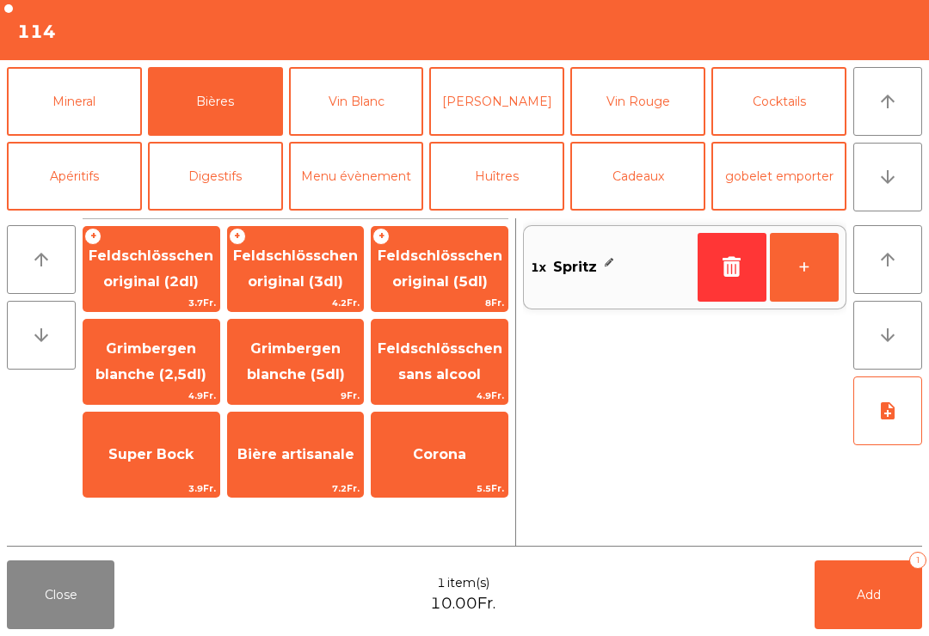
click at [156, 378] on span "Grimbergen blanche (2,5dl)" at bounding box center [150, 362] width 111 height 42
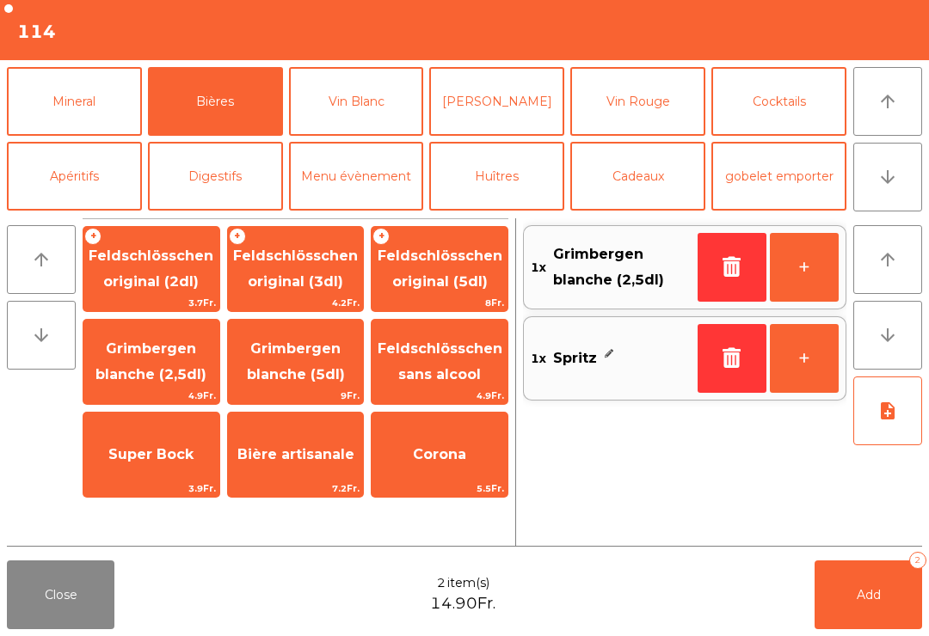
click at [152, 366] on span "Grimbergen blanche (2,5dl)" at bounding box center [150, 362] width 111 height 42
click at [862, 601] on span "Add" at bounding box center [869, 594] width 24 height 15
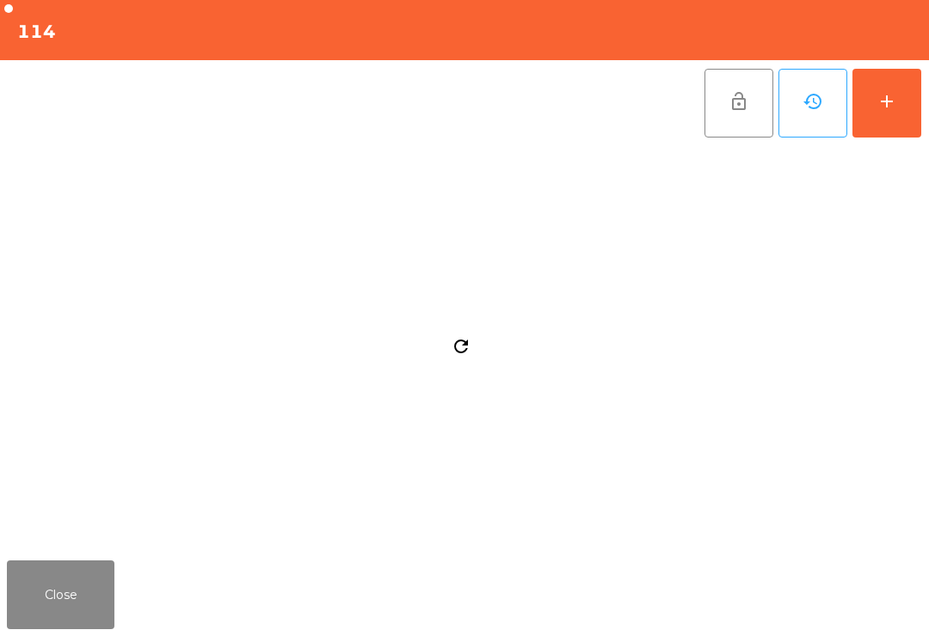
click at [101, 565] on button "Close" at bounding box center [61, 595] width 108 height 69
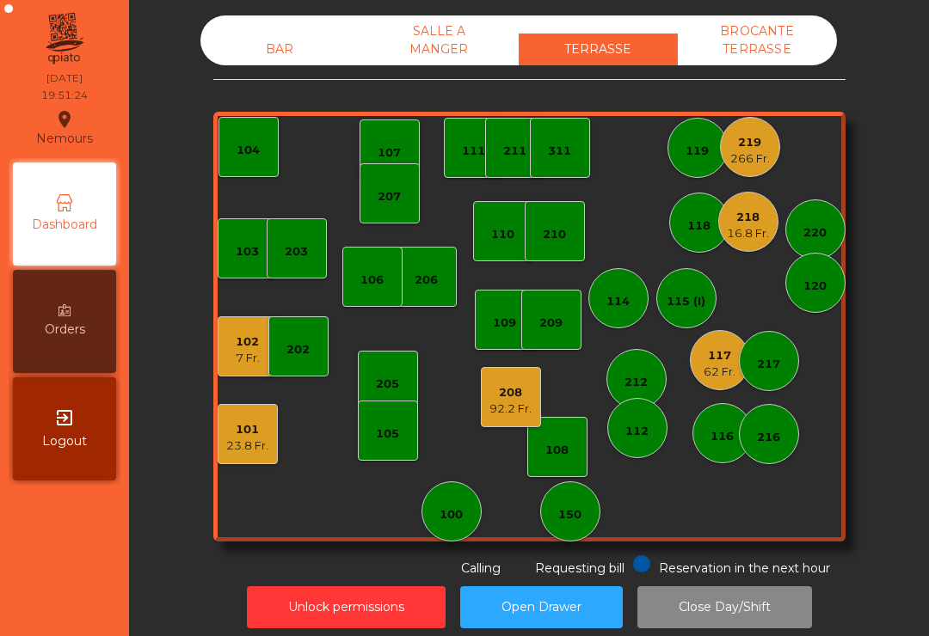
click at [551, 402] on div "103 102 7 Fr. 101 23.8 Fr. 202 206 104 205 108 105 107 100 150 110 207 203 208 …" at bounding box center [529, 327] width 632 height 430
click at [513, 400] on div "208" at bounding box center [510, 392] width 42 height 17
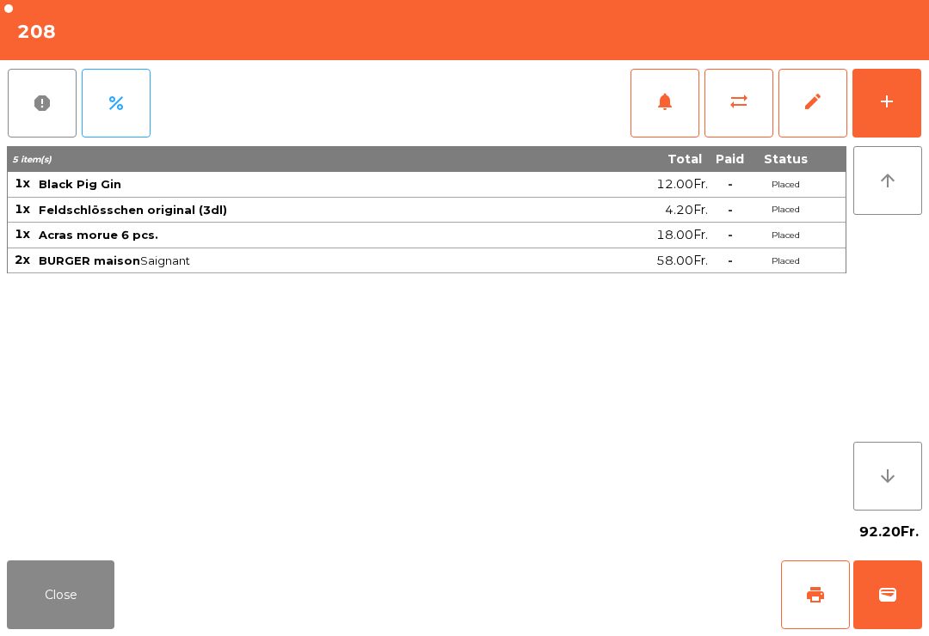
click at [55, 587] on button "Close" at bounding box center [61, 595] width 108 height 69
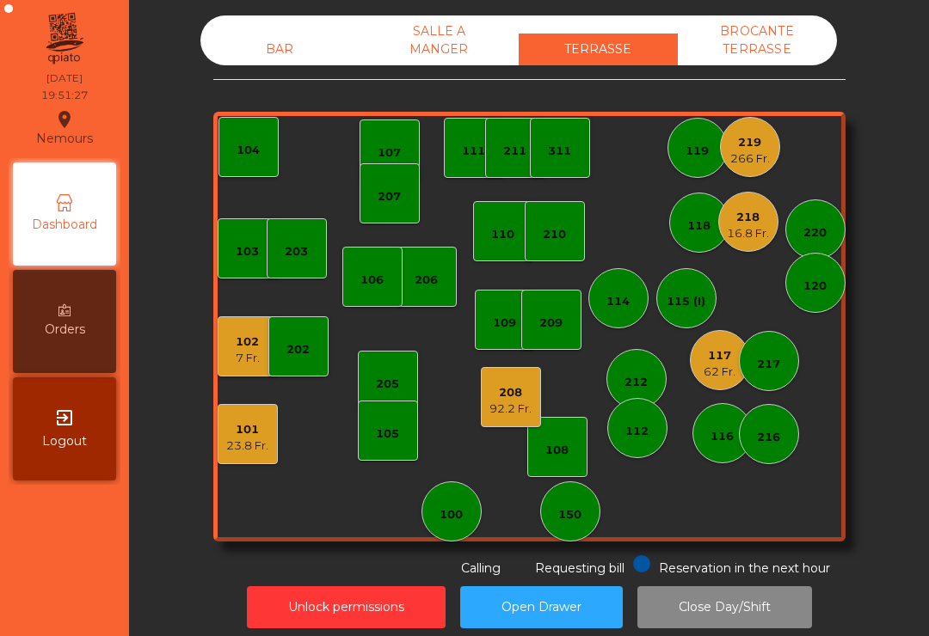
click at [757, 218] on div "218" at bounding box center [748, 217] width 42 height 17
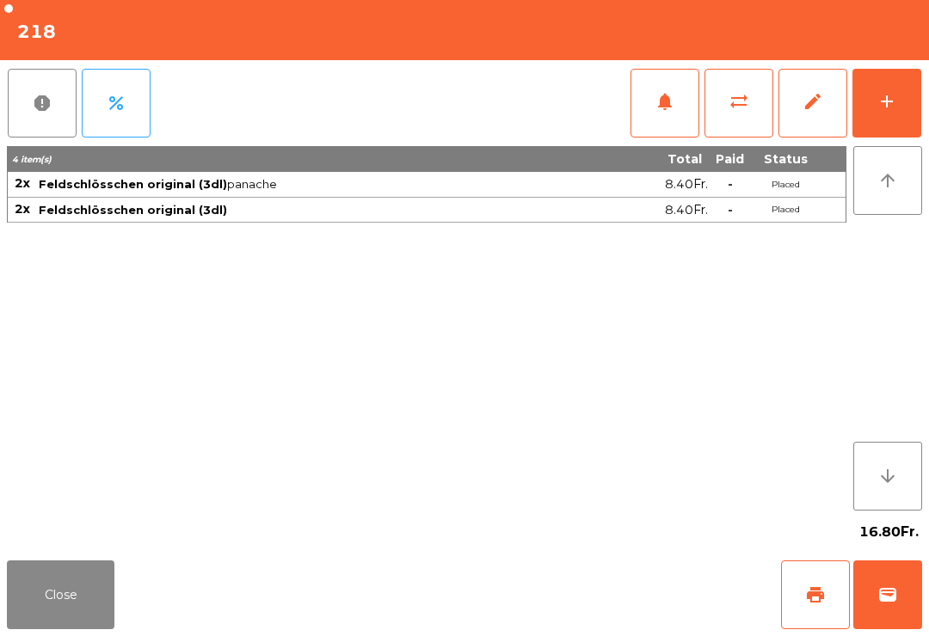
click at [83, 569] on button "Close" at bounding box center [61, 595] width 108 height 69
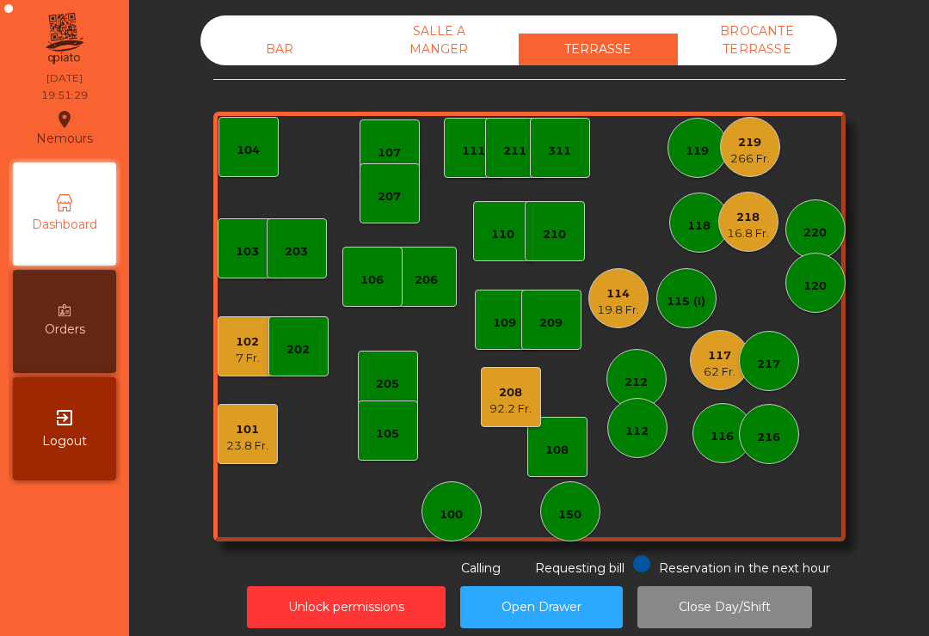
click at [741, 365] on div "217" at bounding box center [769, 361] width 60 height 60
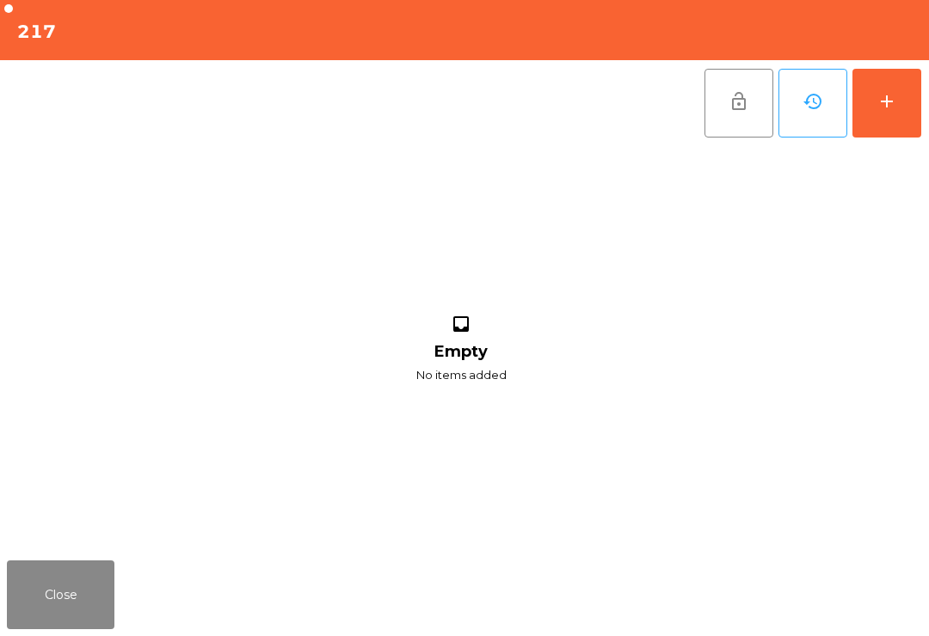
click at [56, 619] on button "Close" at bounding box center [61, 595] width 108 height 69
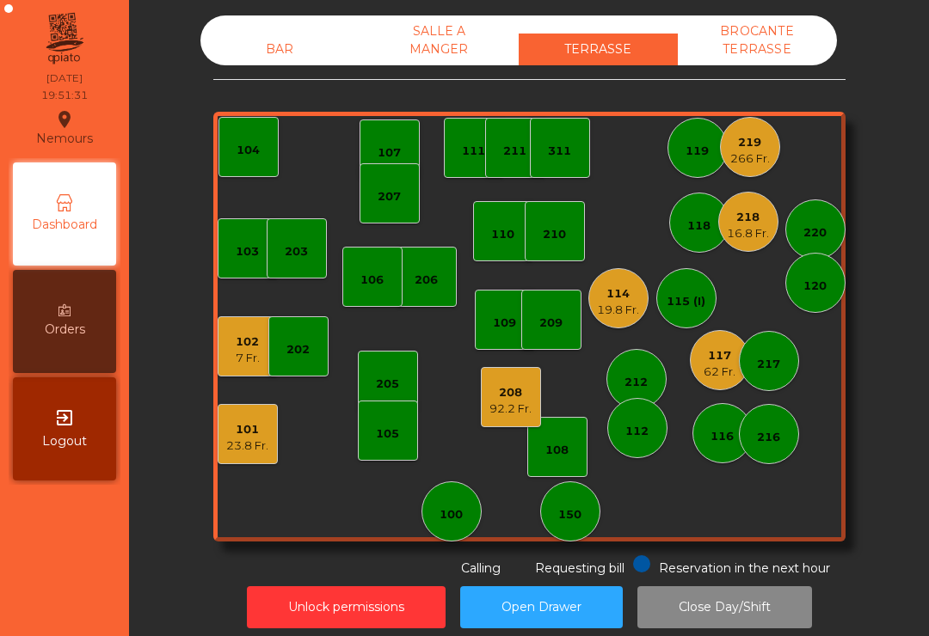
click at [699, 377] on div "117 62 Fr." at bounding box center [720, 360] width 60 height 60
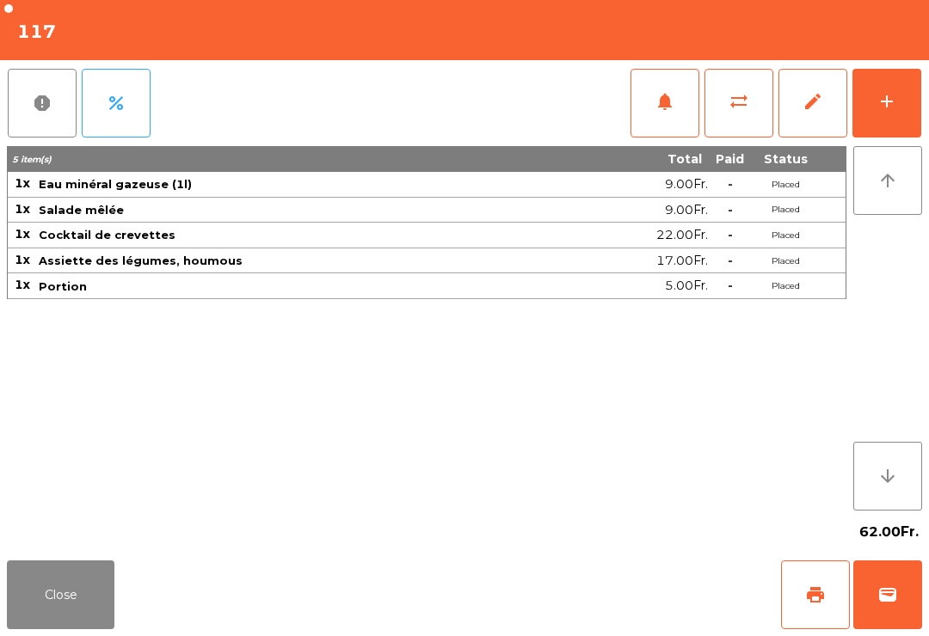
click at [126, 594] on div "Close print wallet" at bounding box center [464, 595] width 929 height 83
click at [88, 594] on button "Close" at bounding box center [61, 595] width 108 height 69
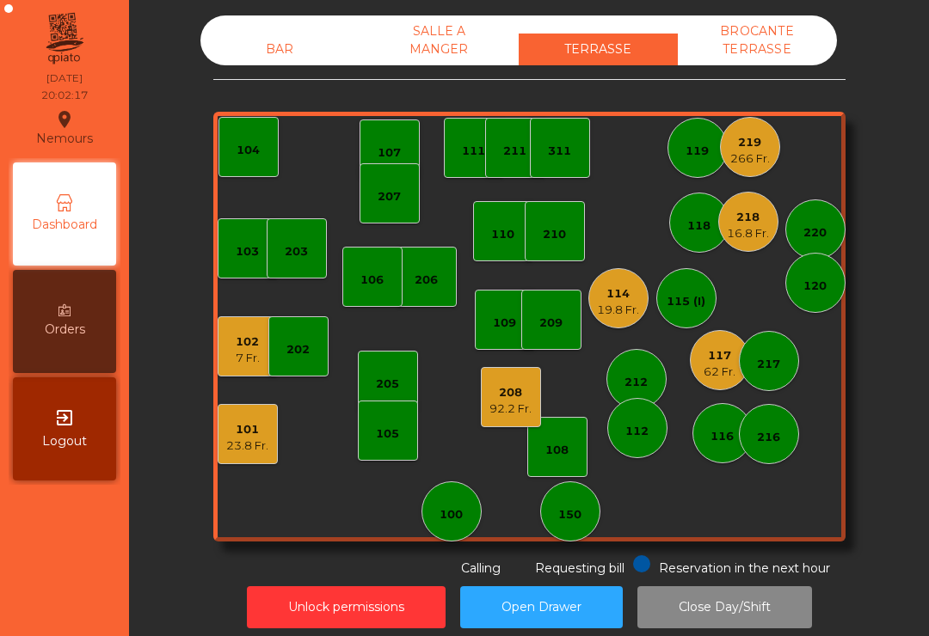
click at [549, 307] on div "209" at bounding box center [551, 320] width 60 height 60
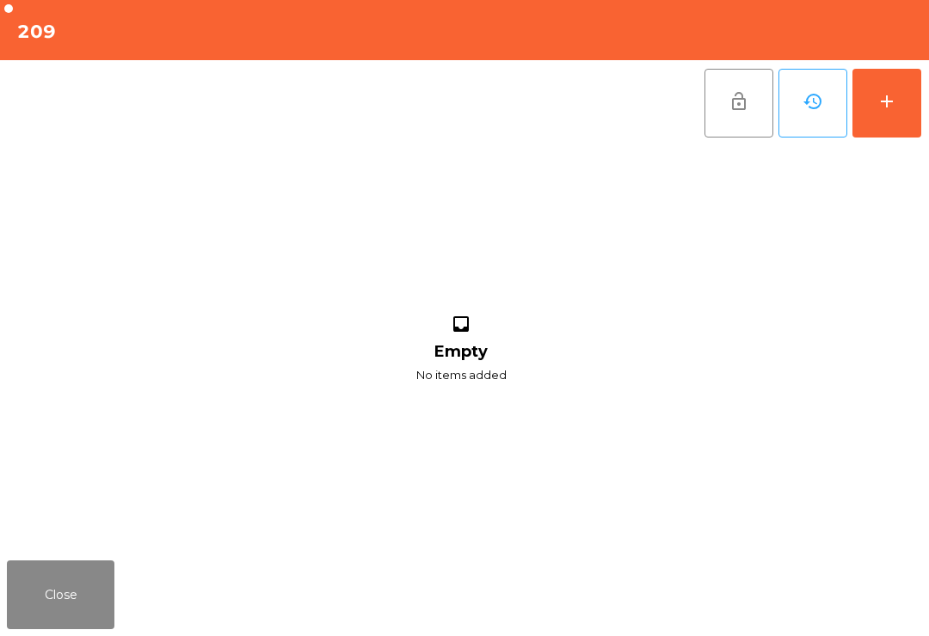
click at [884, 114] on button "add" at bounding box center [886, 103] width 69 height 69
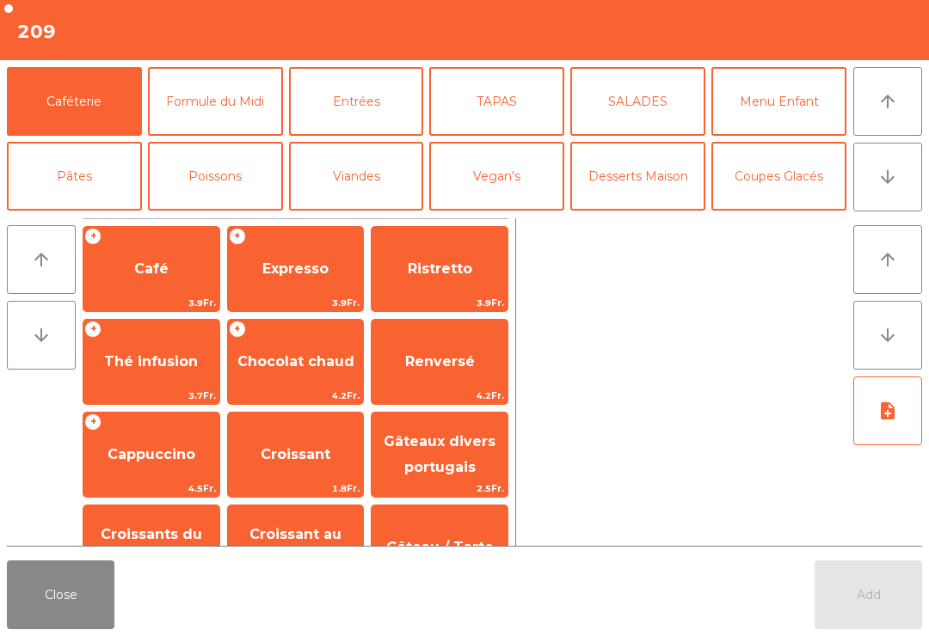
click at [894, 179] on icon "arrow_downward" at bounding box center [887, 177] width 21 height 21
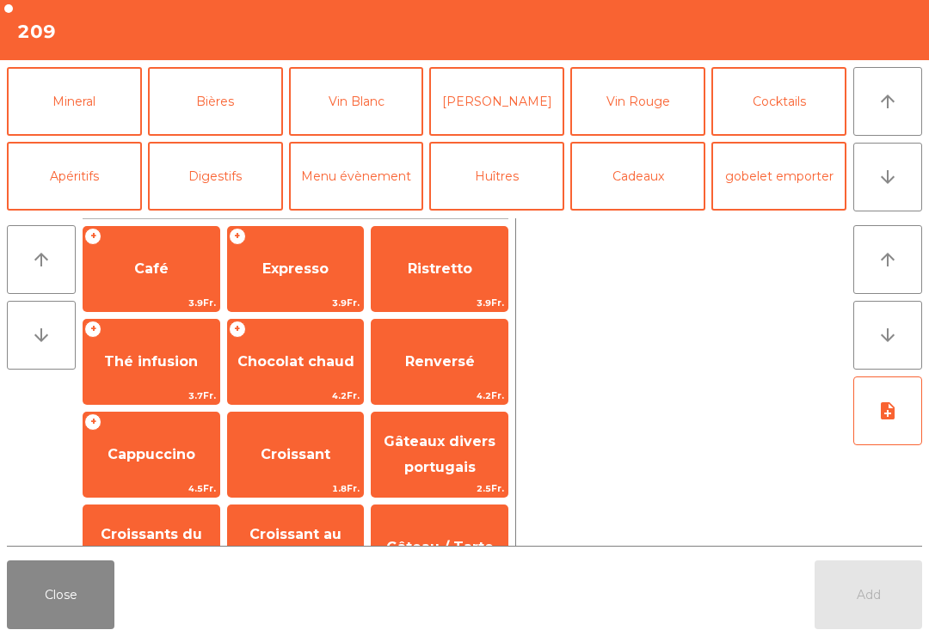
click at [89, 128] on button "Mineral" at bounding box center [74, 101] width 135 height 69
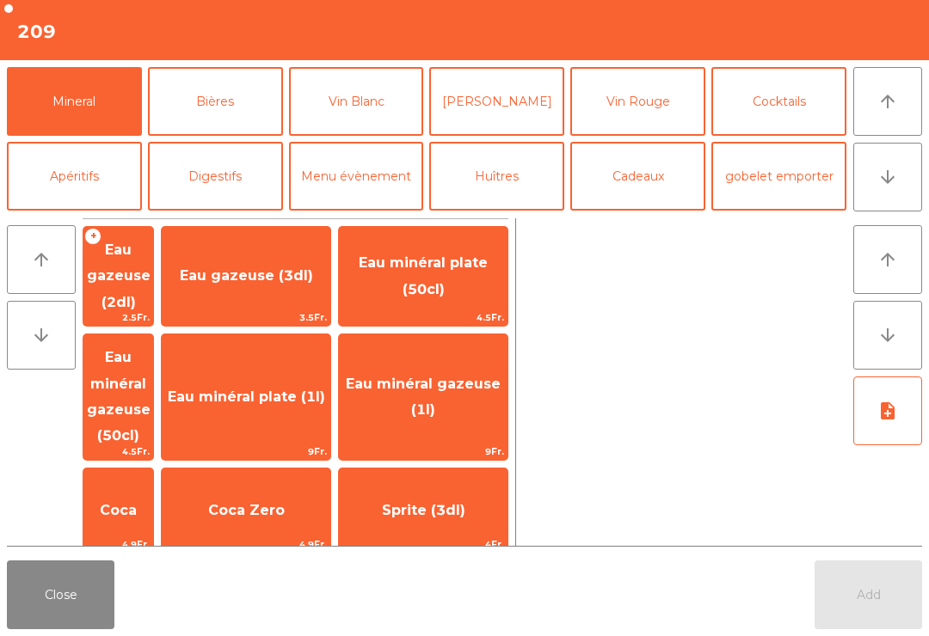
click at [381, 114] on button "Vin Blanc" at bounding box center [356, 101] width 135 height 69
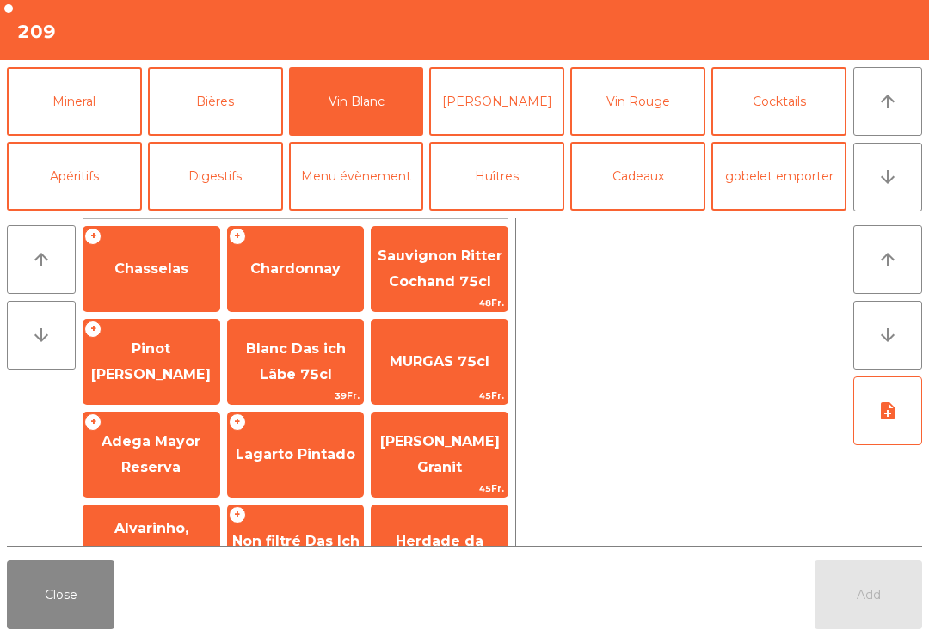
click at [166, 280] on span "Chasselas" at bounding box center [151, 269] width 136 height 46
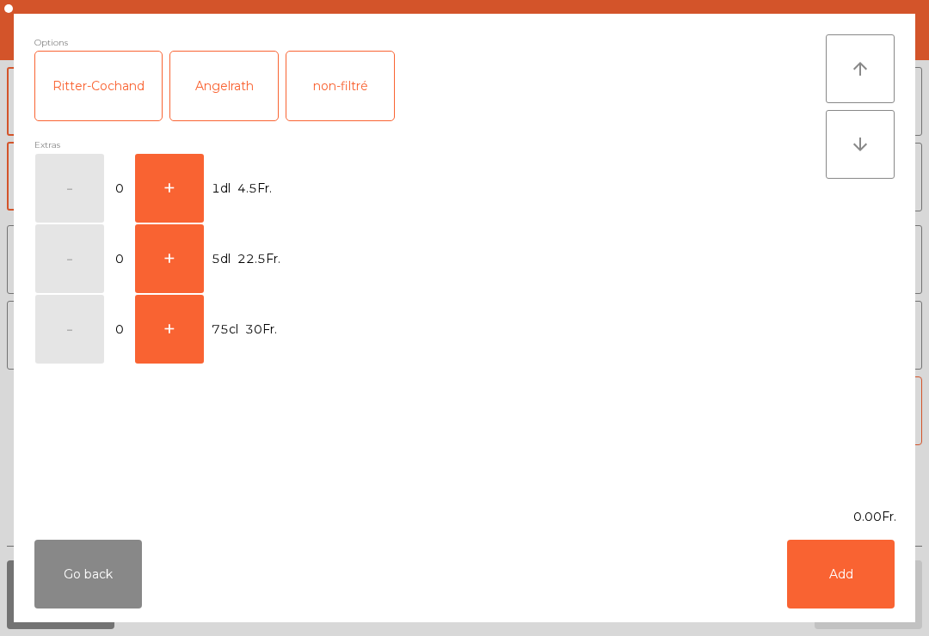
click at [167, 189] on button "+" at bounding box center [169, 188] width 69 height 69
click at [805, 559] on button "Add" at bounding box center [841, 574] width 108 height 69
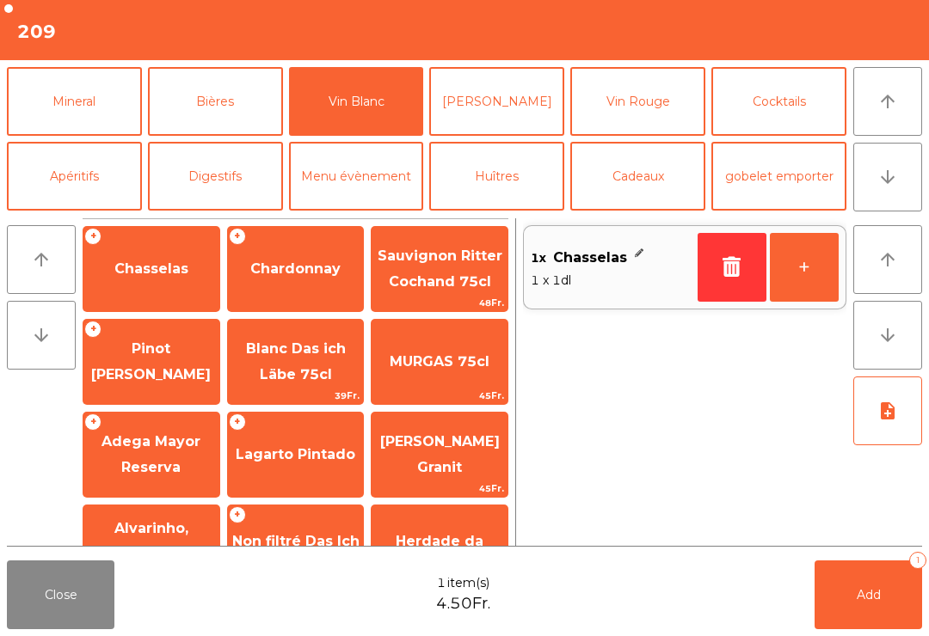
click at [509, 128] on button "[PERSON_NAME]" at bounding box center [496, 101] width 135 height 69
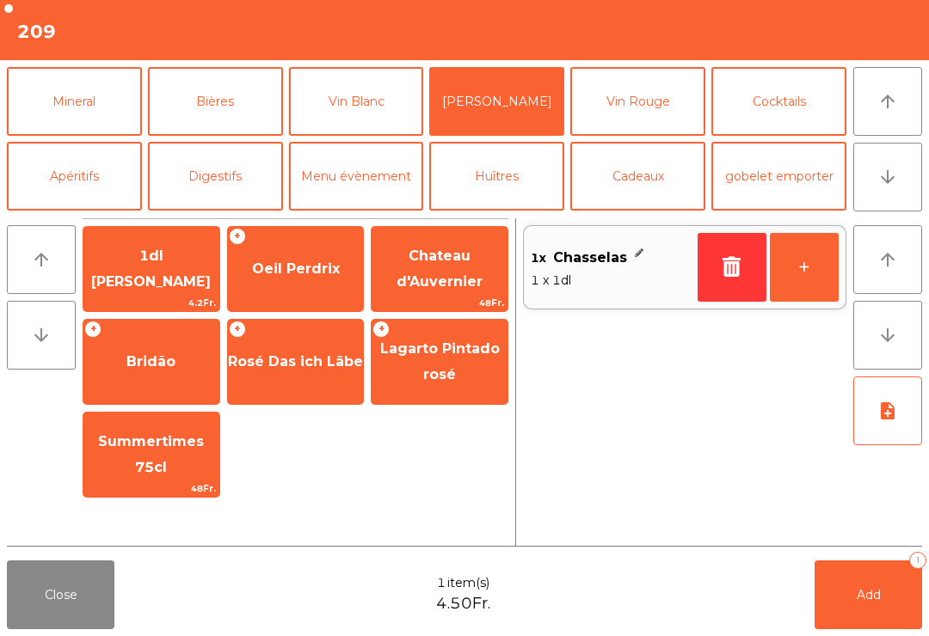
click at [323, 270] on span "Oeil Perdrix" at bounding box center [296, 269] width 88 height 16
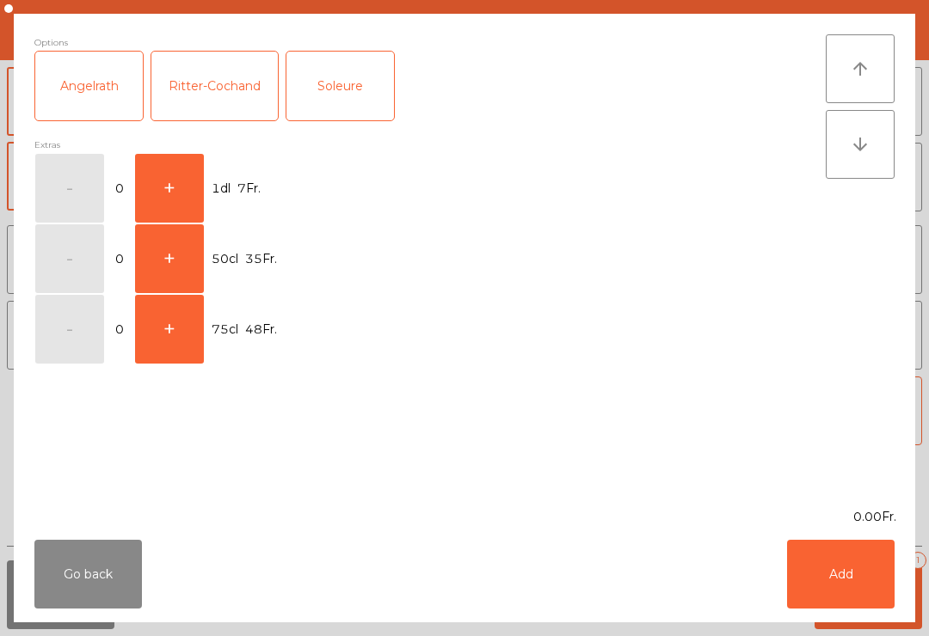
click at [175, 191] on button "+" at bounding box center [169, 188] width 69 height 69
click at [872, 556] on button "Add" at bounding box center [841, 574] width 108 height 69
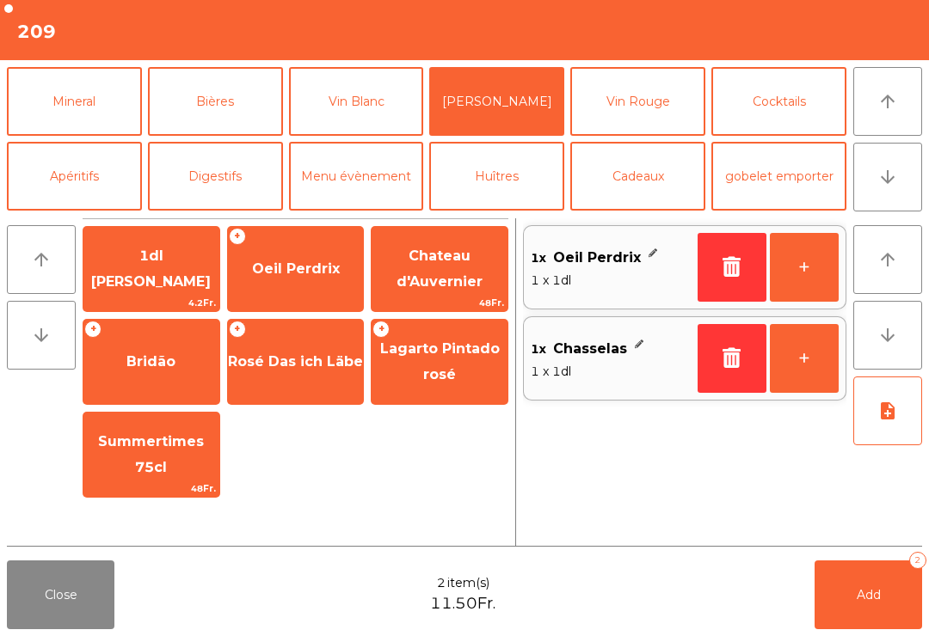
click at [113, 105] on button "Mineral" at bounding box center [74, 101] width 135 height 69
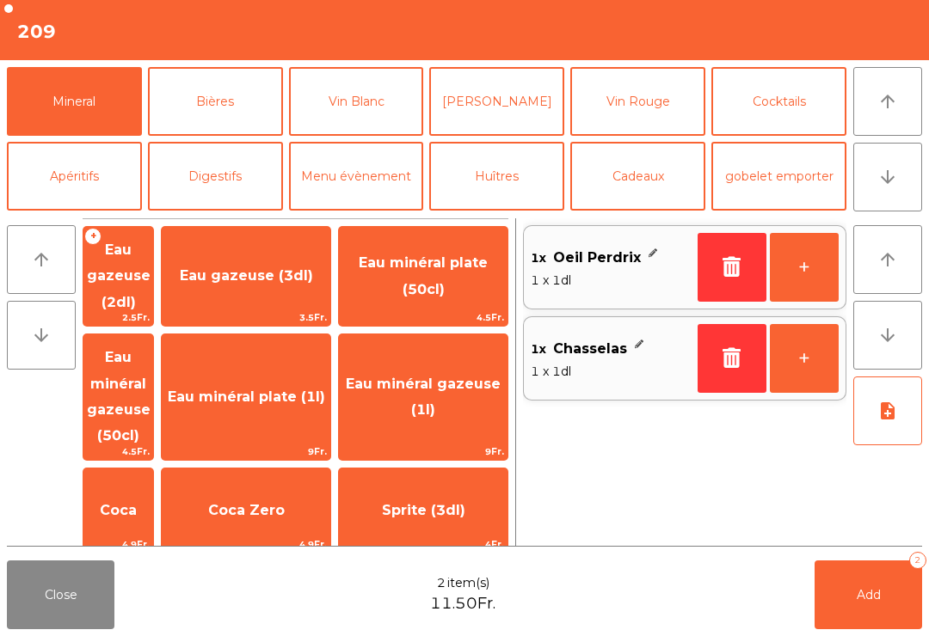
click at [151, 444] on span "4.5Fr." at bounding box center [118, 452] width 70 height 16
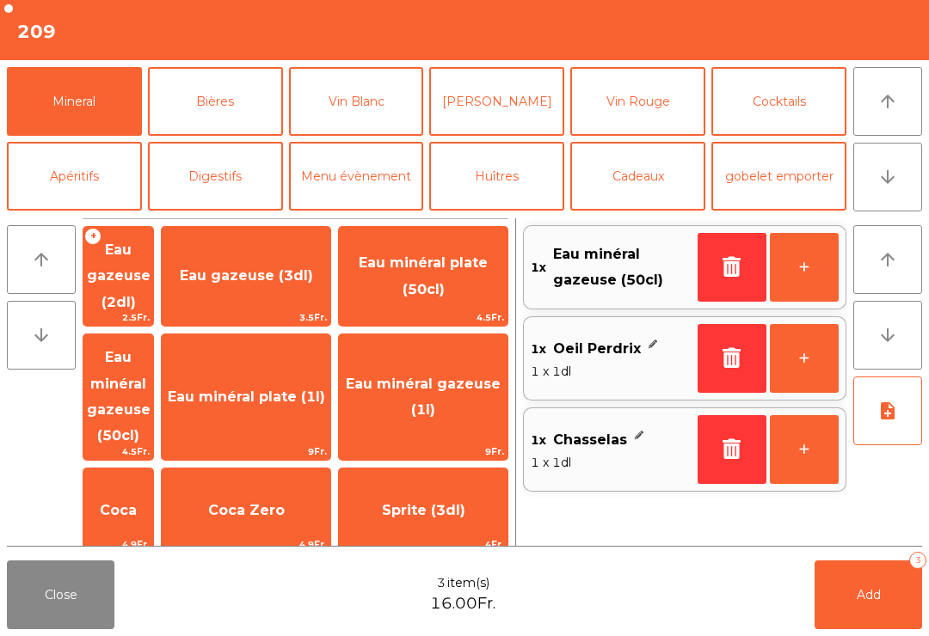
click at [872, 617] on button "Add 3" at bounding box center [868, 595] width 108 height 69
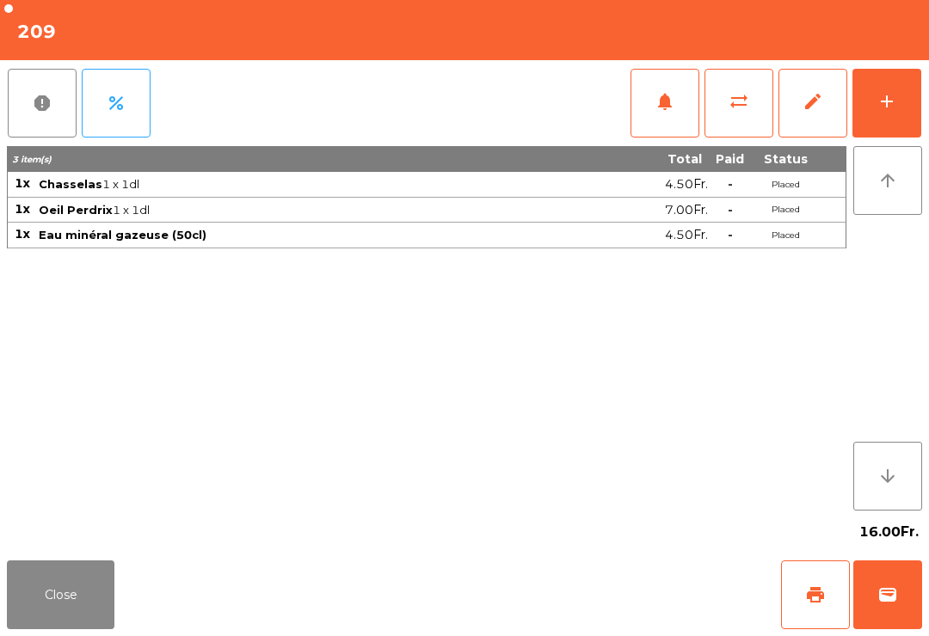
click at [66, 600] on button "Close" at bounding box center [61, 595] width 108 height 69
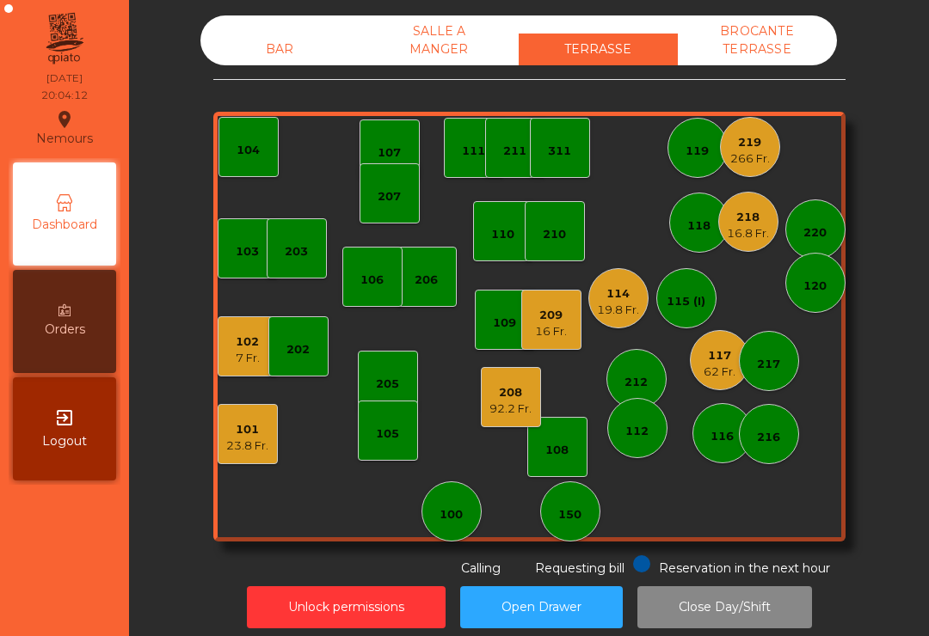
click at [520, 408] on div "92.2 Fr." at bounding box center [510, 409] width 42 height 17
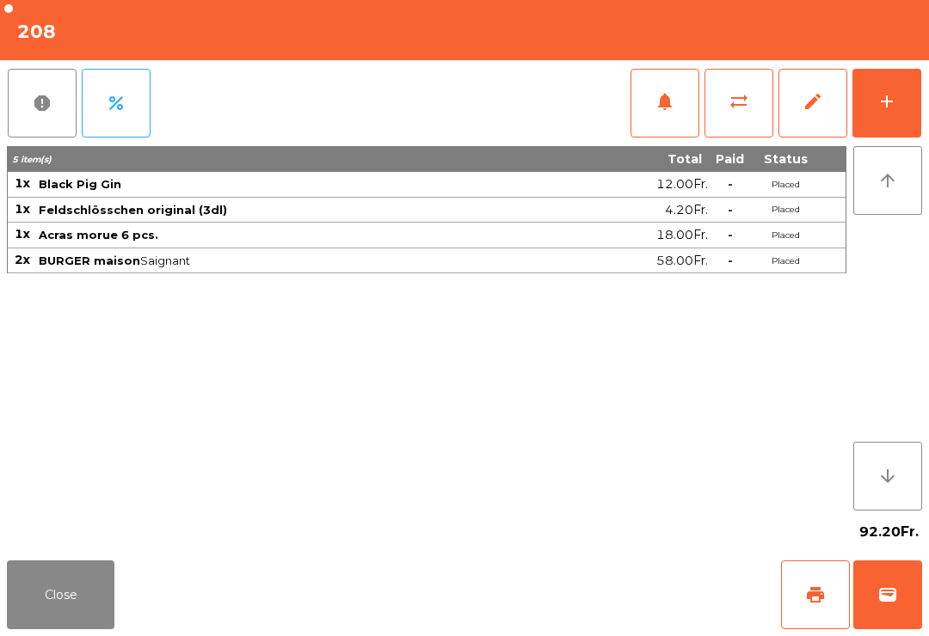
click at [670, 109] on span "notifications" at bounding box center [664, 101] width 21 height 21
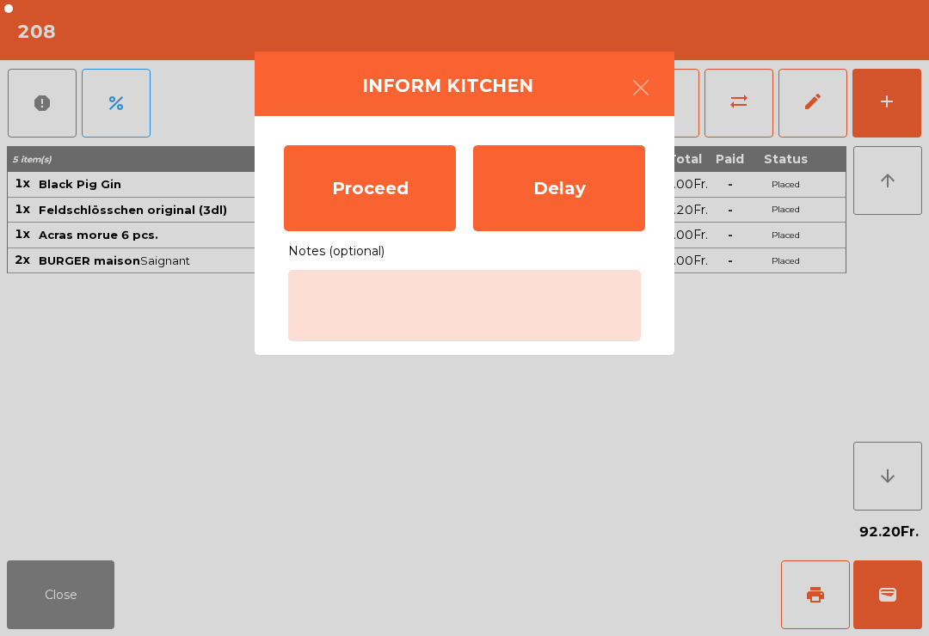
click at [388, 189] on div "Proceed" at bounding box center [370, 188] width 172 height 86
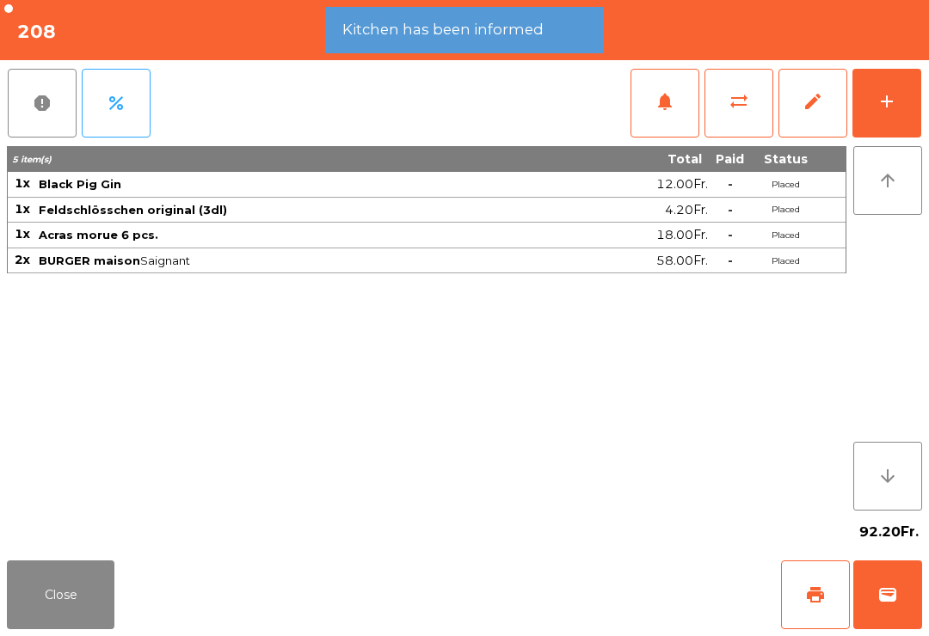
click at [71, 593] on button "Close" at bounding box center [61, 595] width 108 height 69
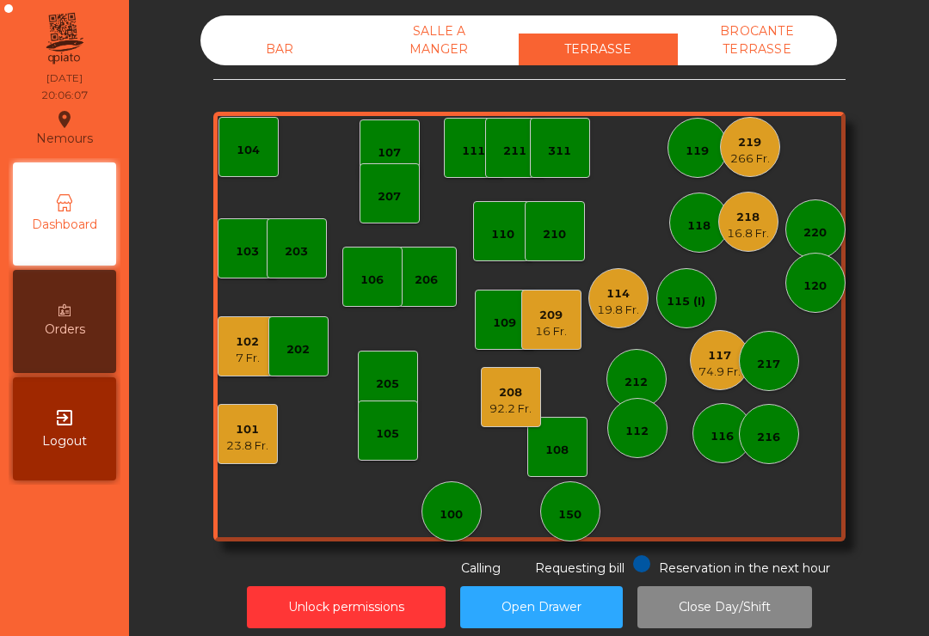
click at [249, 245] on div "103" at bounding box center [247, 251] width 23 height 17
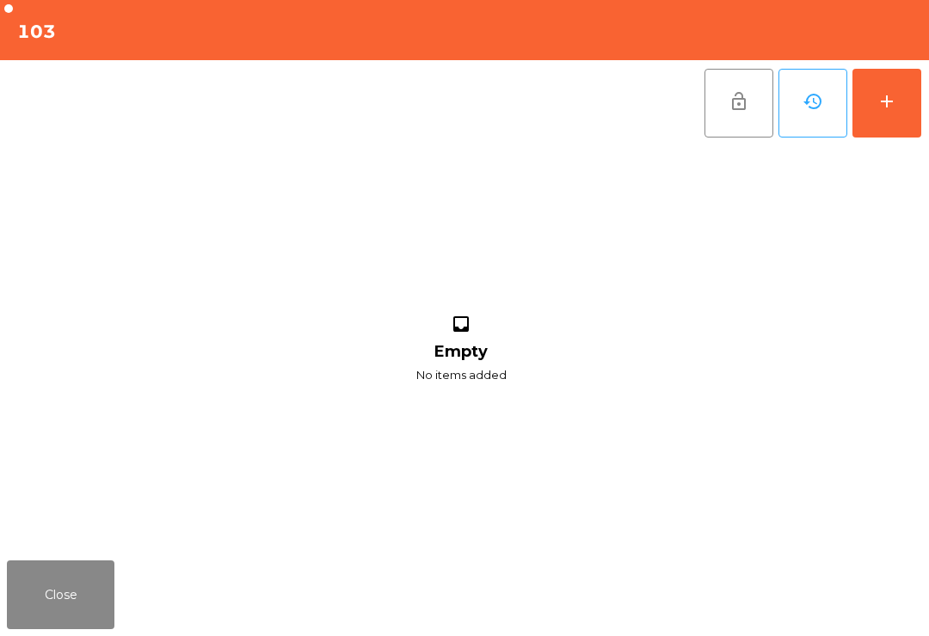
click at [880, 121] on button "add" at bounding box center [886, 103] width 69 height 69
click at [890, 126] on button "add" at bounding box center [886, 103] width 69 height 69
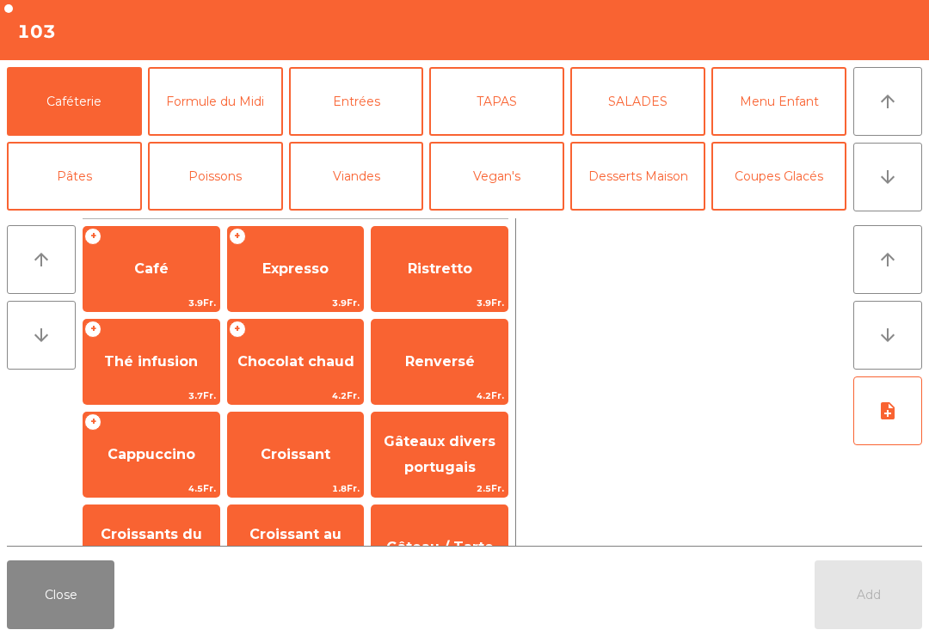
click at [903, 175] on button "arrow_downward" at bounding box center [887, 177] width 69 height 69
click at [95, 217] on button "Mineral" at bounding box center [74, 251] width 135 height 69
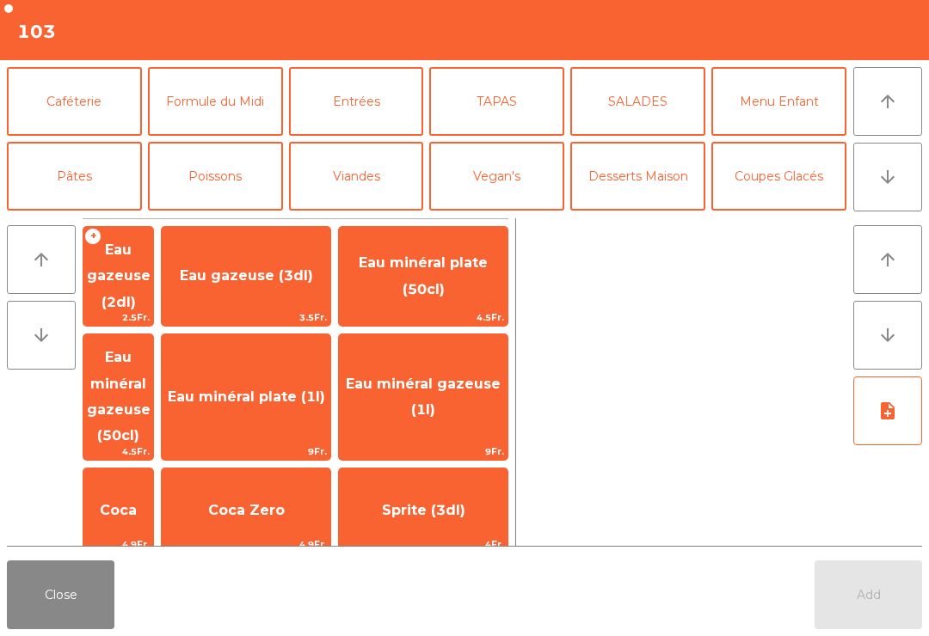
scroll to position [150, 0]
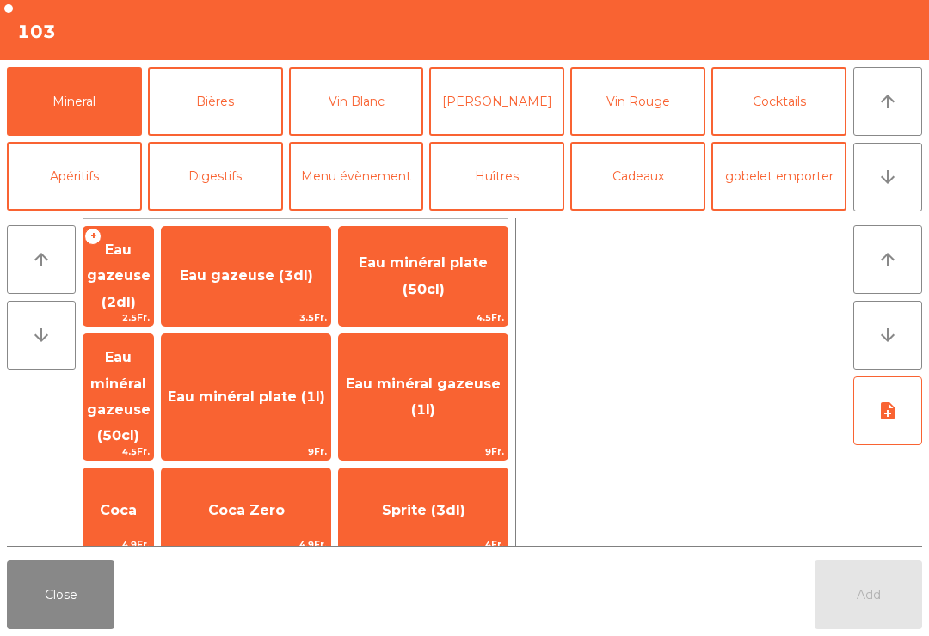
click at [316, 488] on span "Coca Zero" at bounding box center [246, 511] width 169 height 46
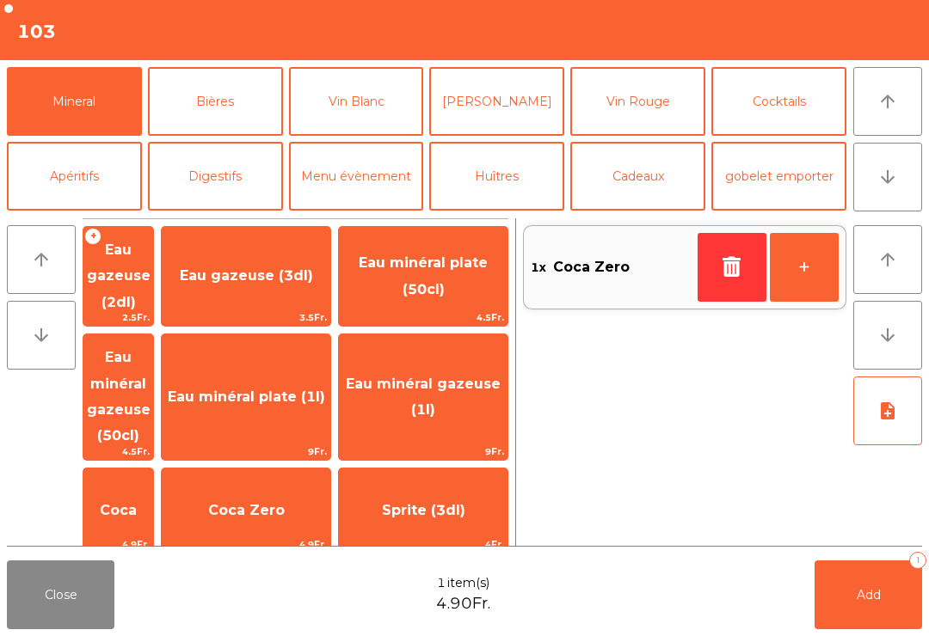
click at [794, 280] on button "+" at bounding box center [804, 267] width 69 height 69
click at [854, 614] on button "Add 2" at bounding box center [868, 595] width 108 height 69
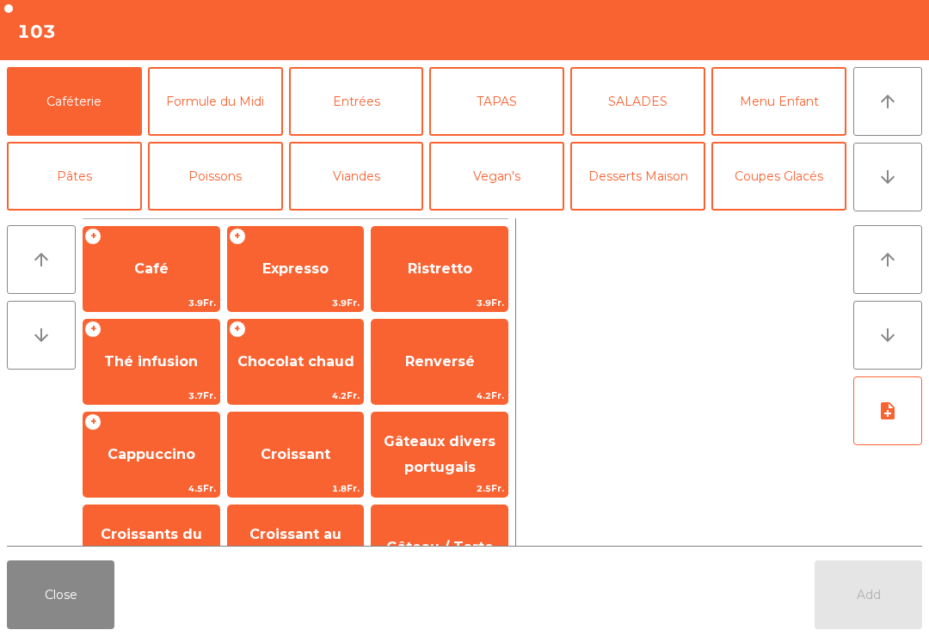
click at [58, 593] on button "Close" at bounding box center [61, 595] width 108 height 69
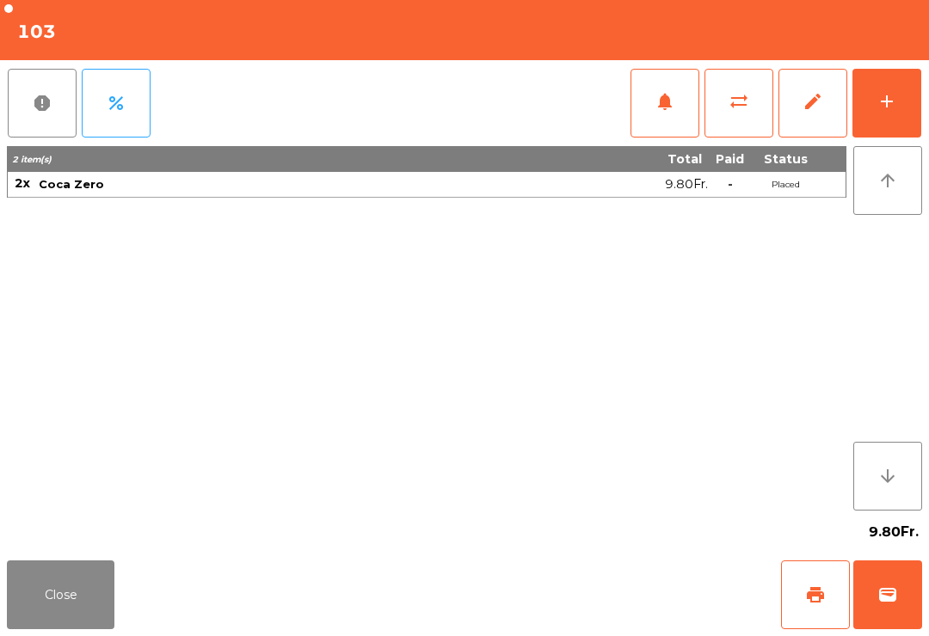
click at [109, 599] on button "Close" at bounding box center [61, 595] width 108 height 69
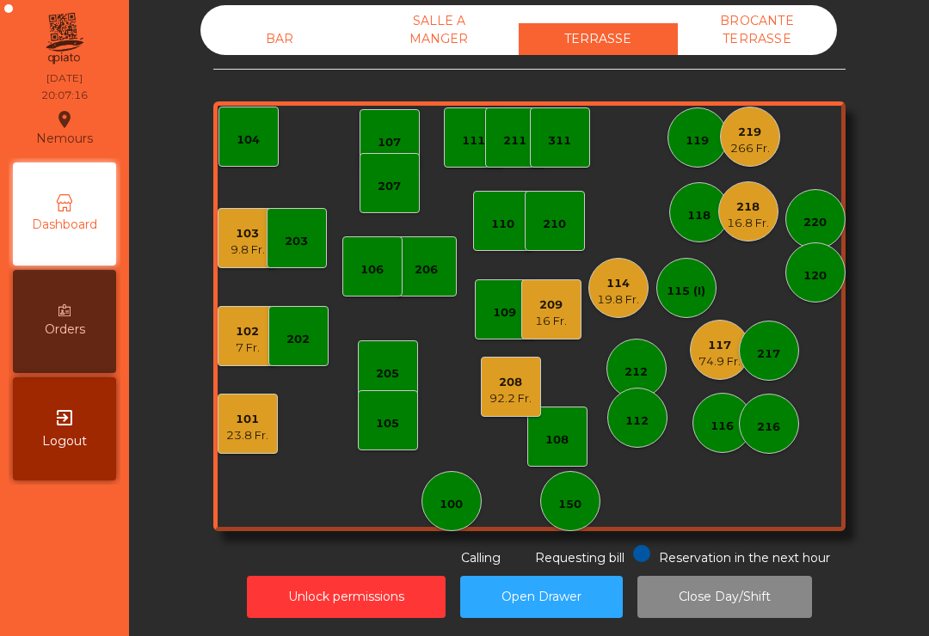
click at [542, 310] on div "209" at bounding box center [551, 305] width 32 height 17
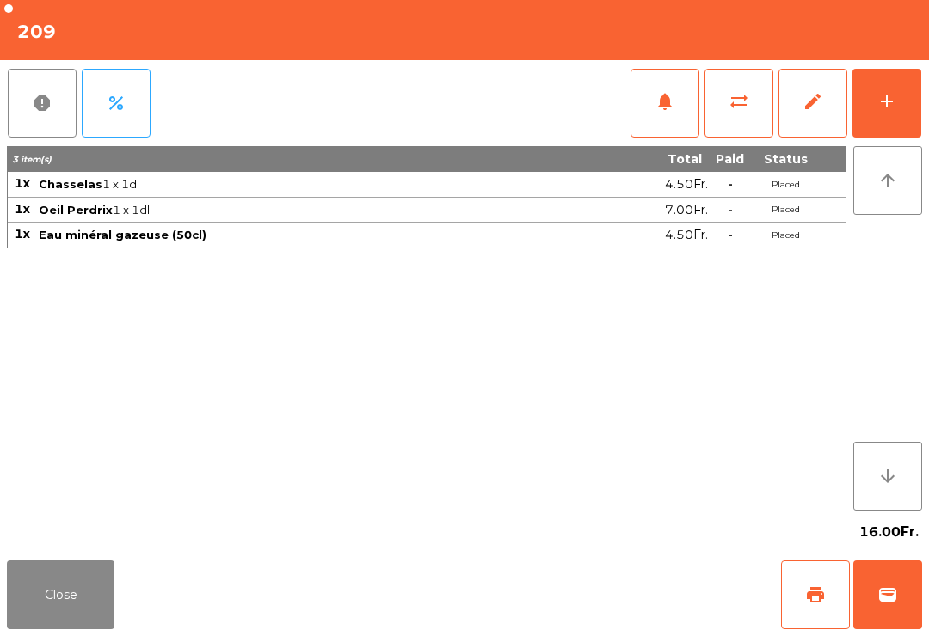
click at [63, 629] on button "Close" at bounding box center [61, 595] width 108 height 69
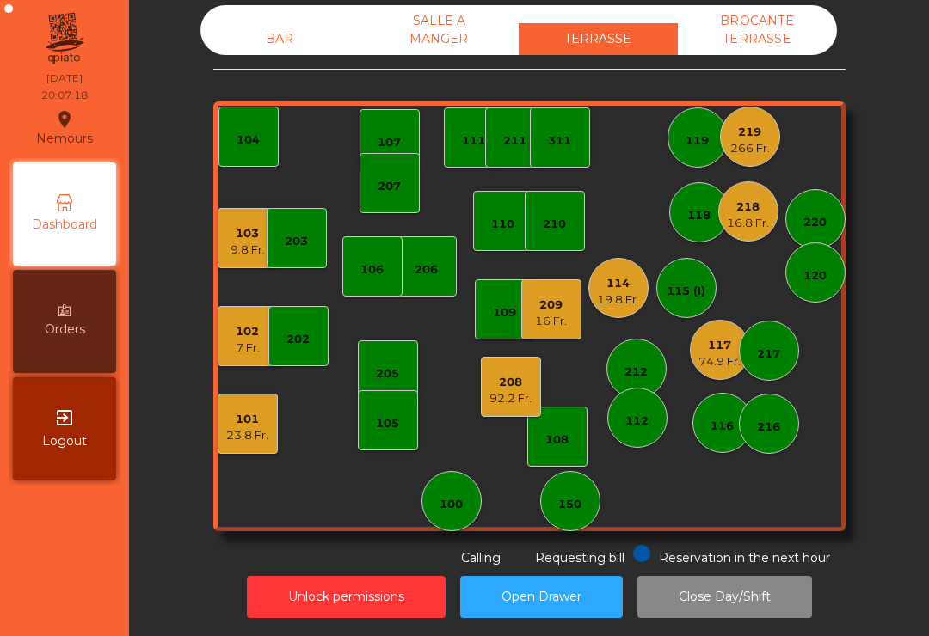
click at [513, 396] on div "92.2 Fr." at bounding box center [510, 398] width 42 height 17
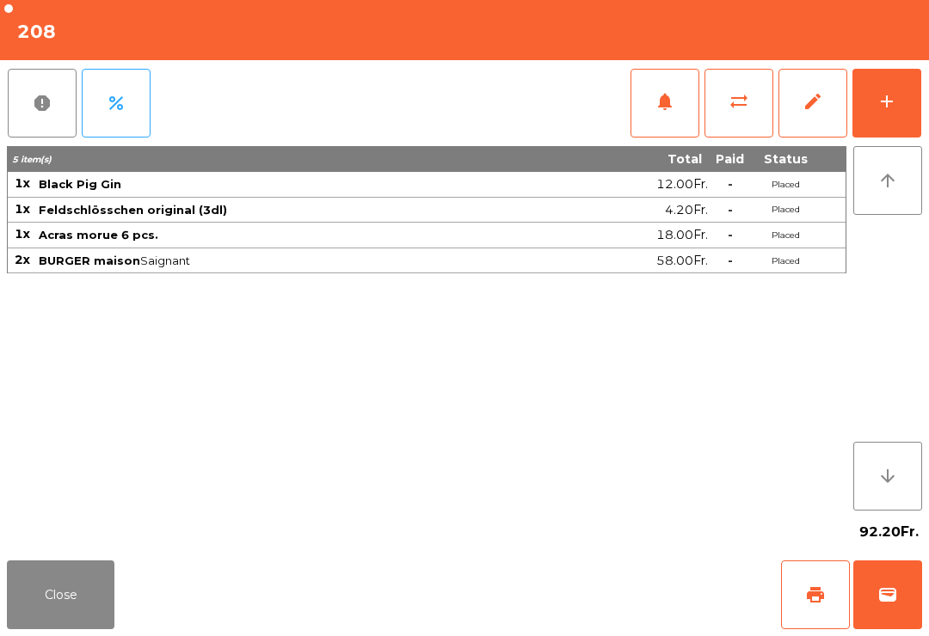
click at [671, 103] on span "notifications" at bounding box center [664, 101] width 21 height 21
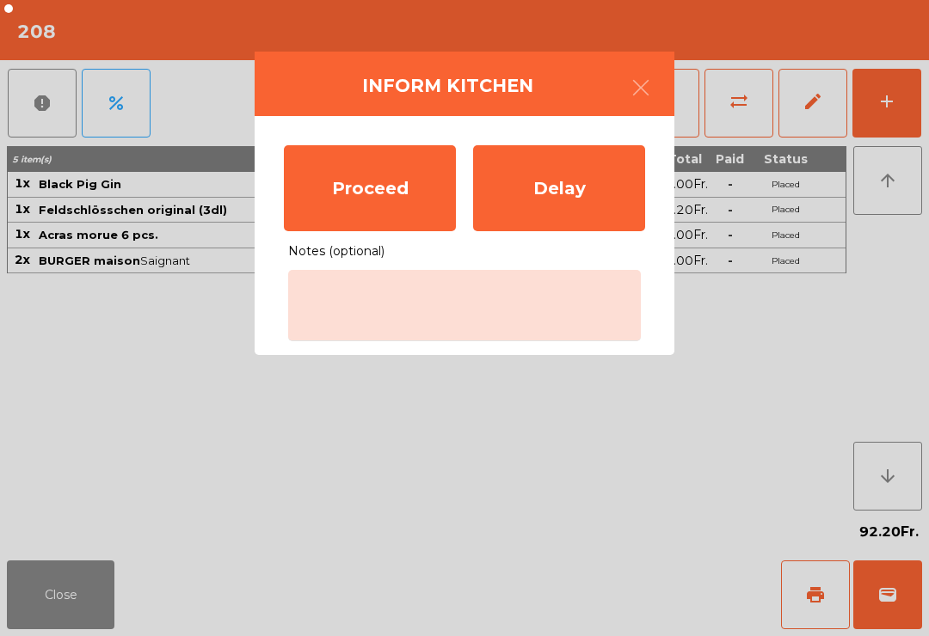
click at [371, 192] on div "Proceed" at bounding box center [370, 188] width 172 height 86
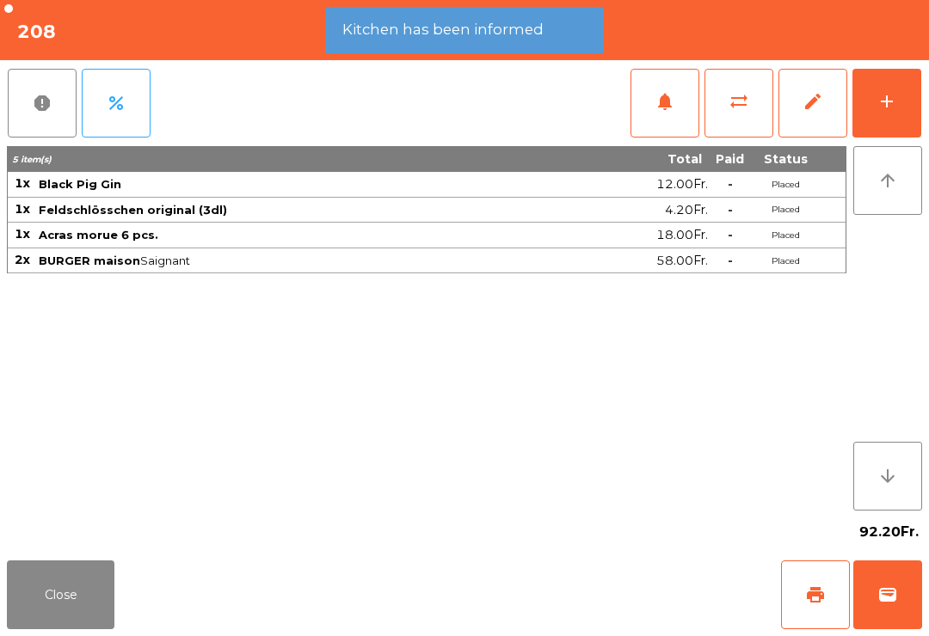
click at [57, 605] on button "Close" at bounding box center [61, 595] width 108 height 69
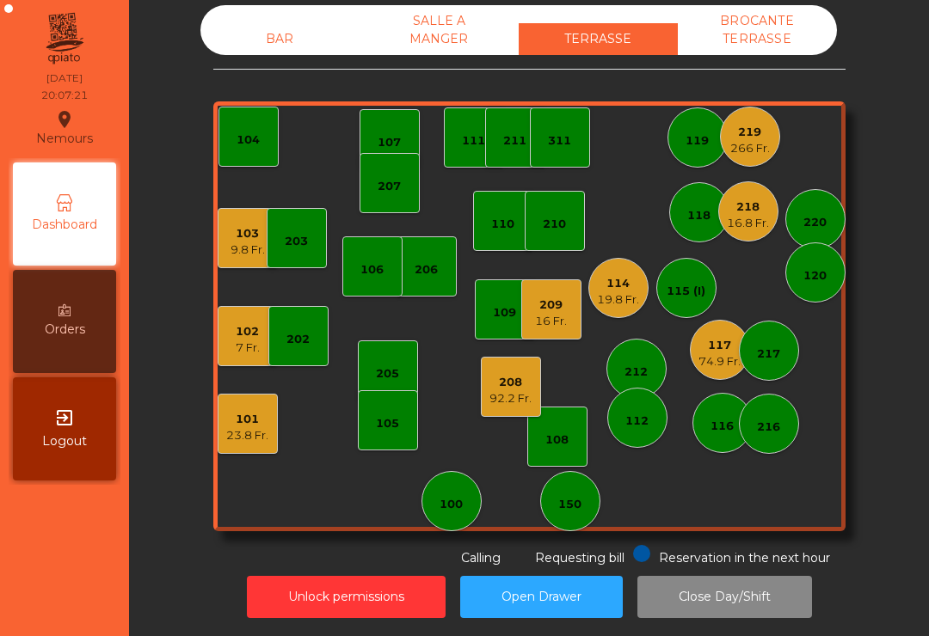
click at [486, 393] on div "208 92.2 Fr." at bounding box center [511, 387] width 60 height 60
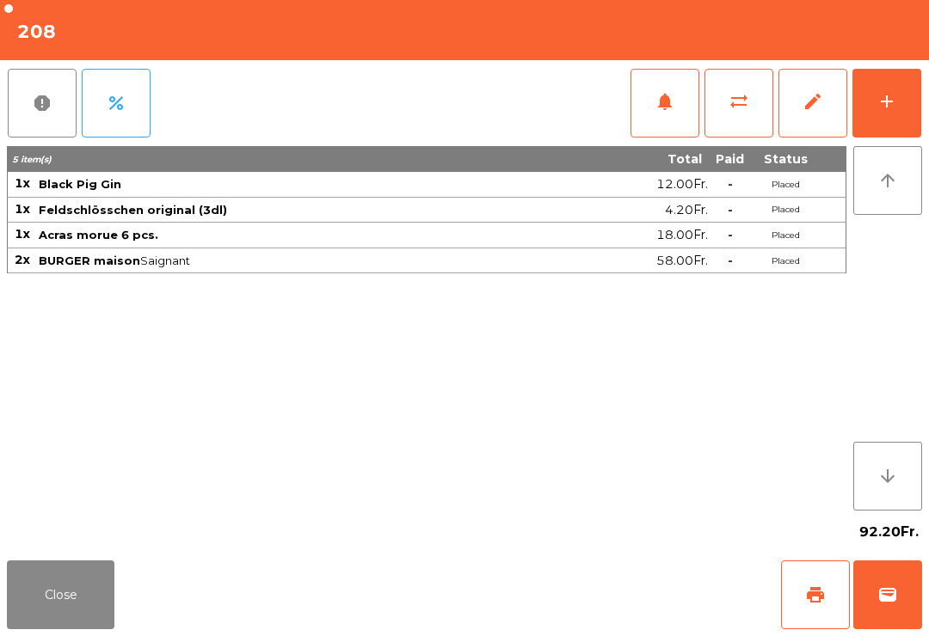
click at [887, 77] on button "add" at bounding box center [886, 103] width 69 height 69
click at [906, 107] on button "add" at bounding box center [886, 103] width 69 height 69
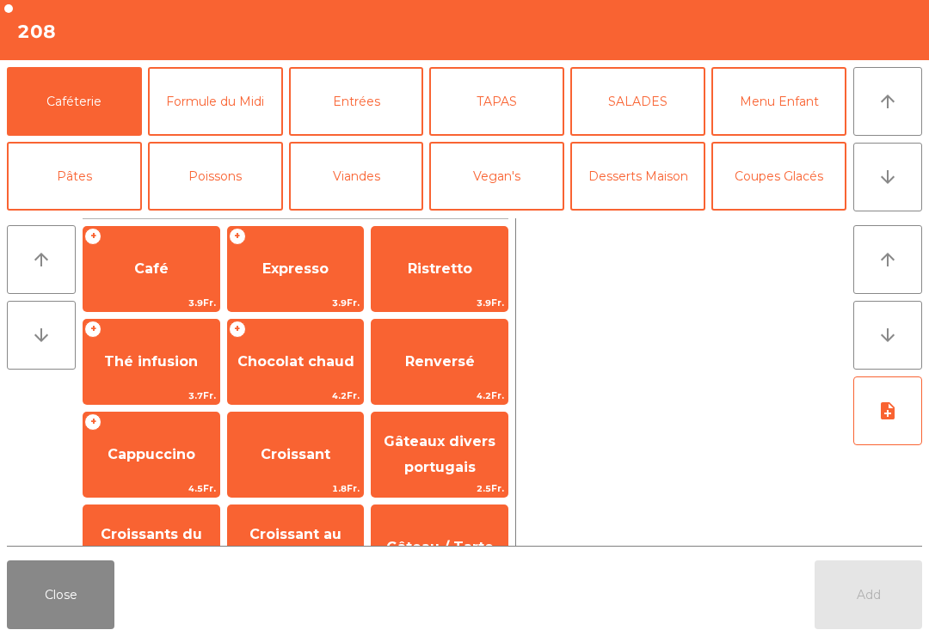
scroll to position [109, 0]
click at [498, 217] on button "[PERSON_NAME]" at bounding box center [496, 251] width 135 height 69
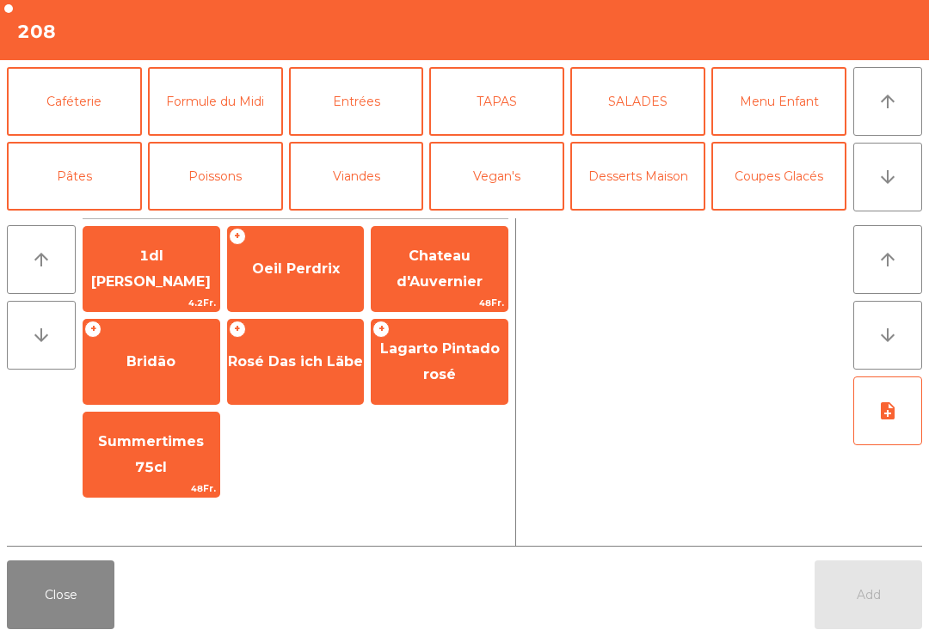
click at [676, 217] on button "Vin Rouge" at bounding box center [637, 251] width 135 height 69
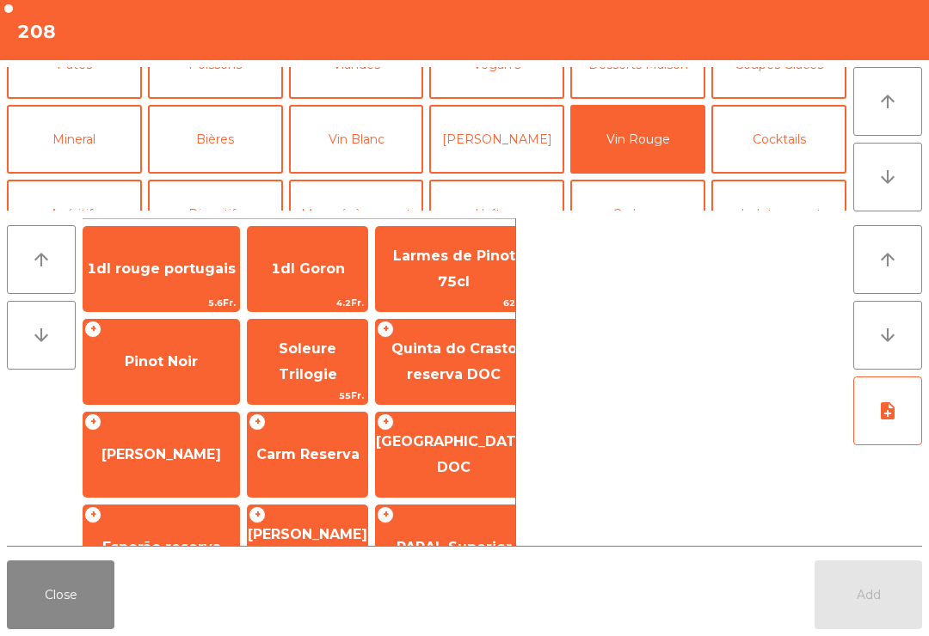
scroll to position [378, 0]
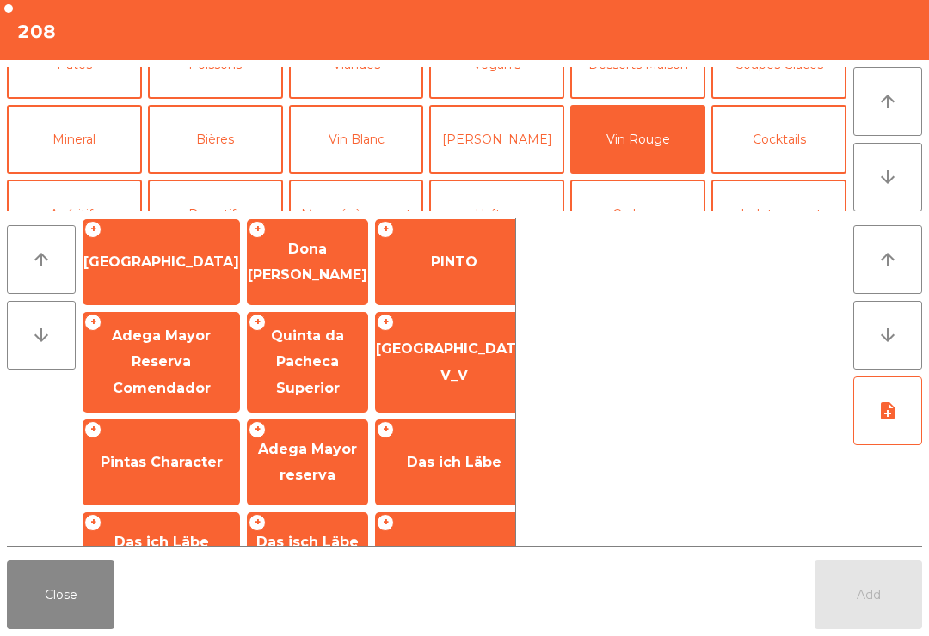
click at [162, 636] on span "Canivete" at bounding box center [161, 648] width 66 height 16
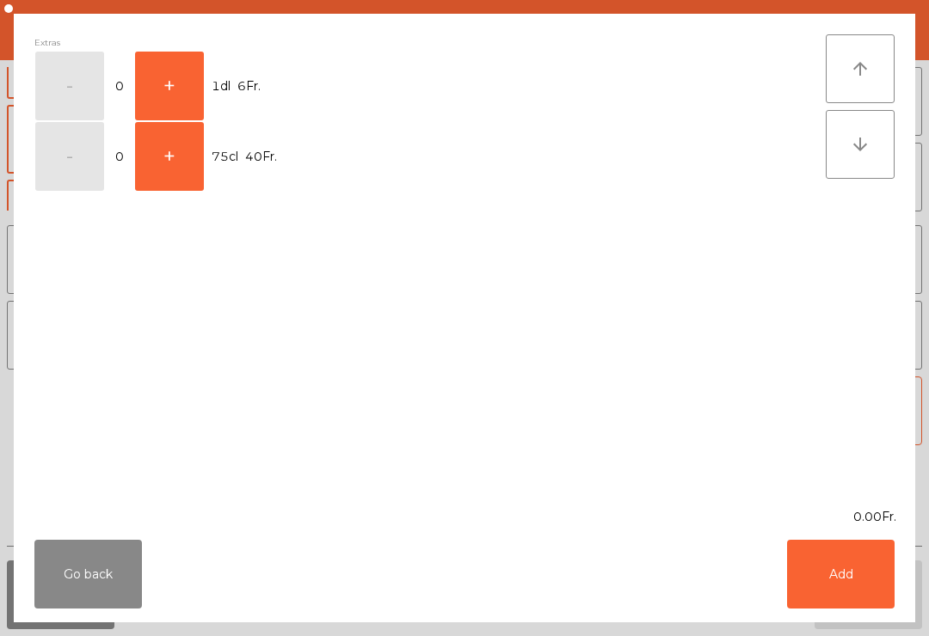
click at [163, 80] on button "+" at bounding box center [169, 86] width 69 height 69
click at [845, 568] on button "Add" at bounding box center [841, 574] width 108 height 69
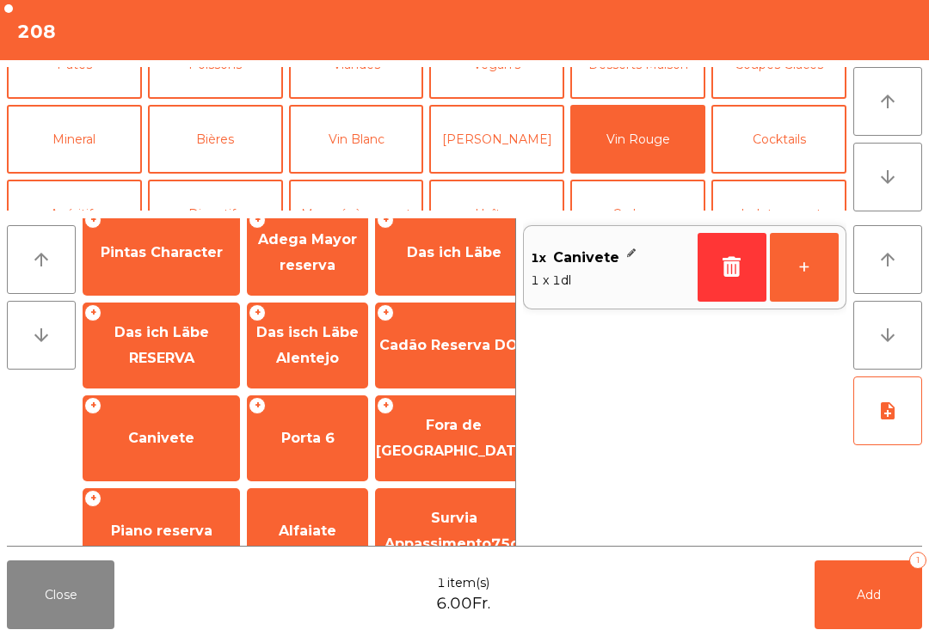
click at [806, 264] on button "+" at bounding box center [804, 267] width 69 height 69
click at [857, 608] on button "Add 2" at bounding box center [868, 595] width 108 height 69
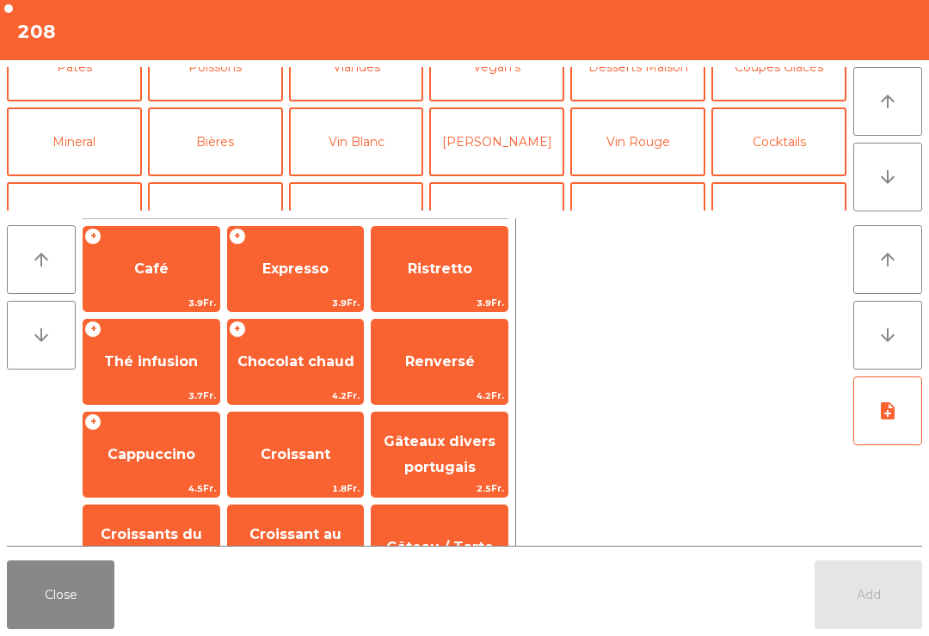
scroll to position [0, 0]
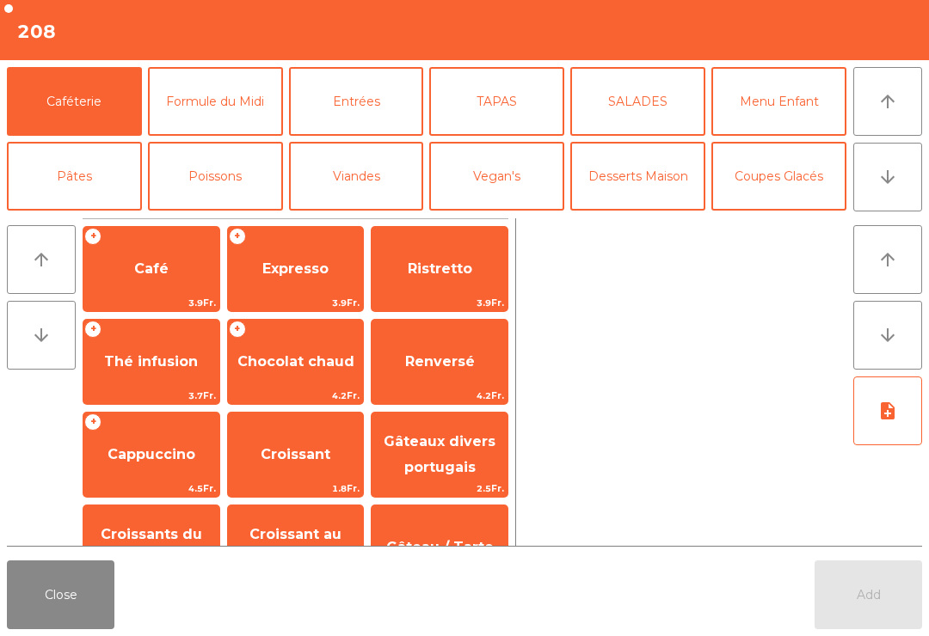
click at [43, 618] on button "Close" at bounding box center [61, 595] width 108 height 69
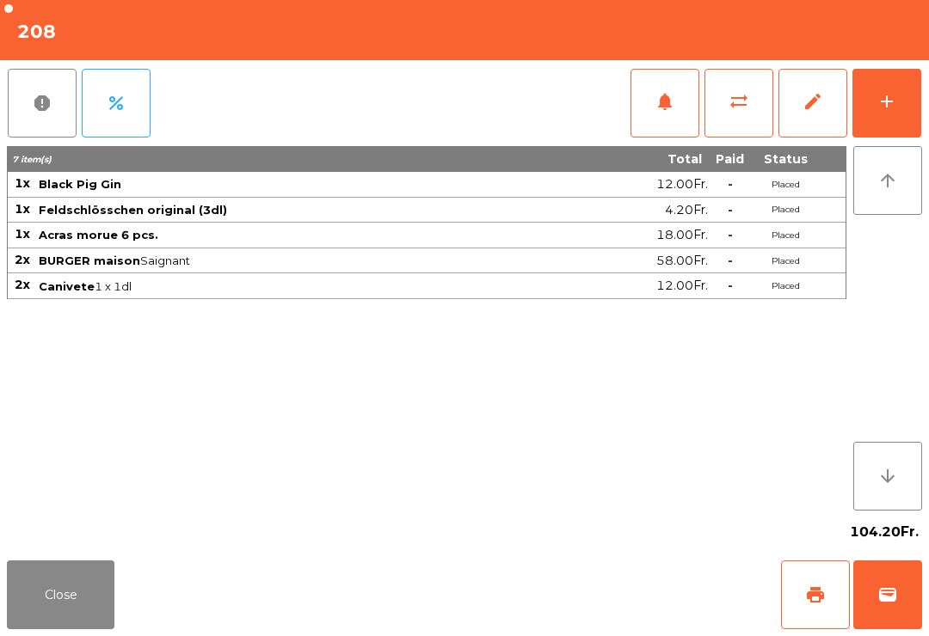
click at [66, 588] on button "Close" at bounding box center [61, 595] width 108 height 69
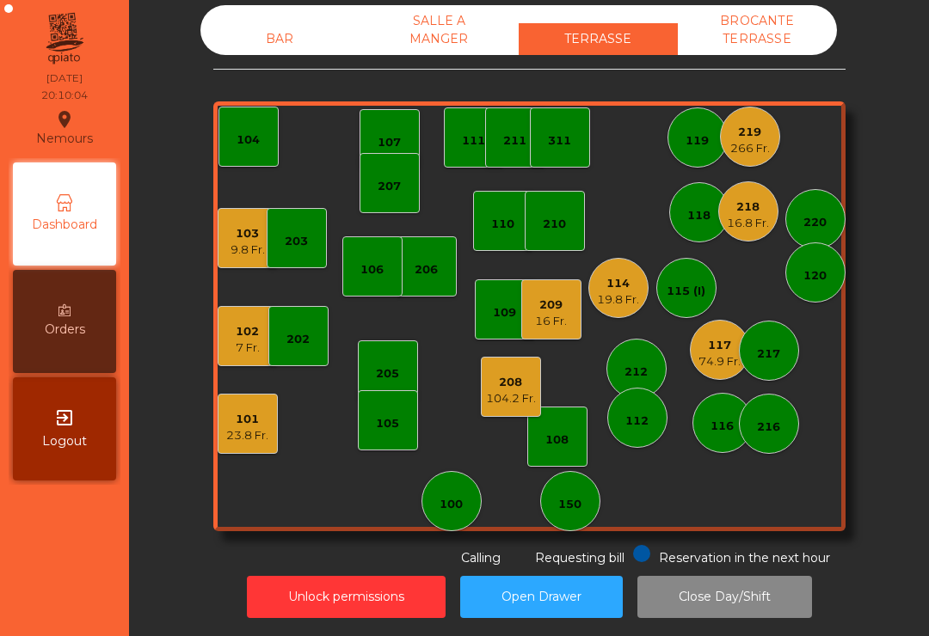
click at [252, 251] on div "9.8 Fr." at bounding box center [247, 250] width 34 height 17
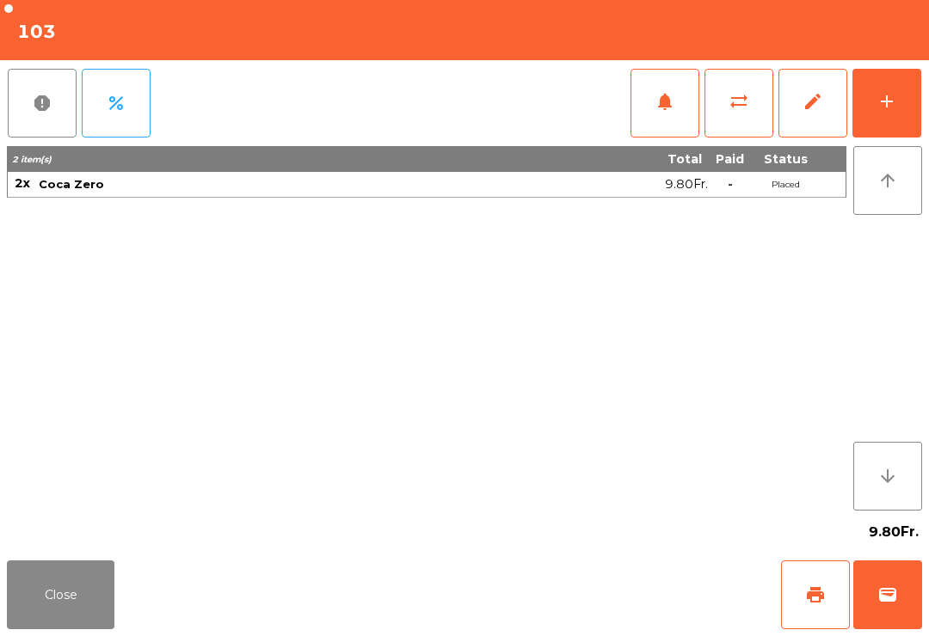
click at [888, 125] on button "add" at bounding box center [886, 103] width 69 height 69
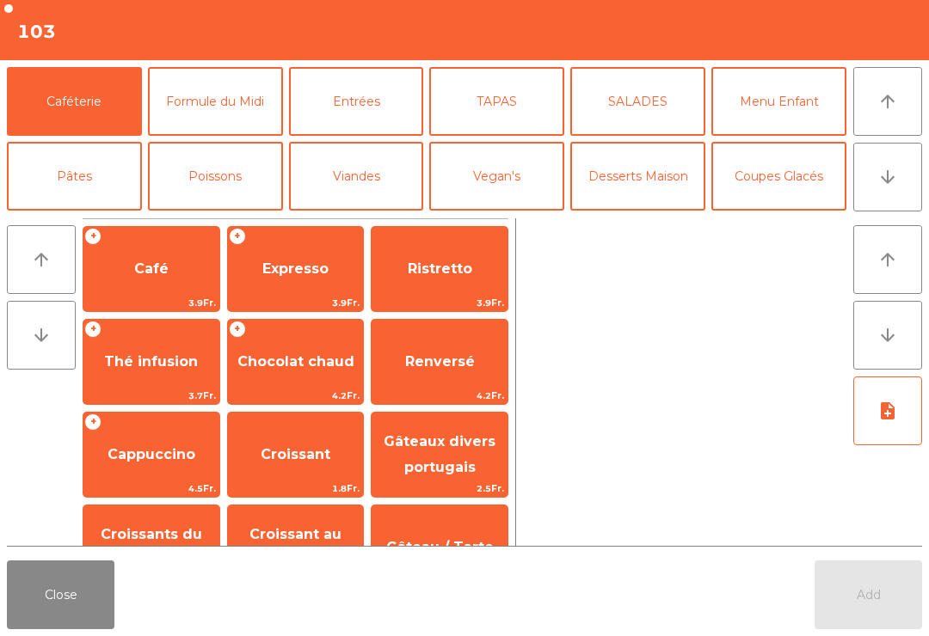
click at [355, 96] on button "Entrées" at bounding box center [356, 101] width 135 height 69
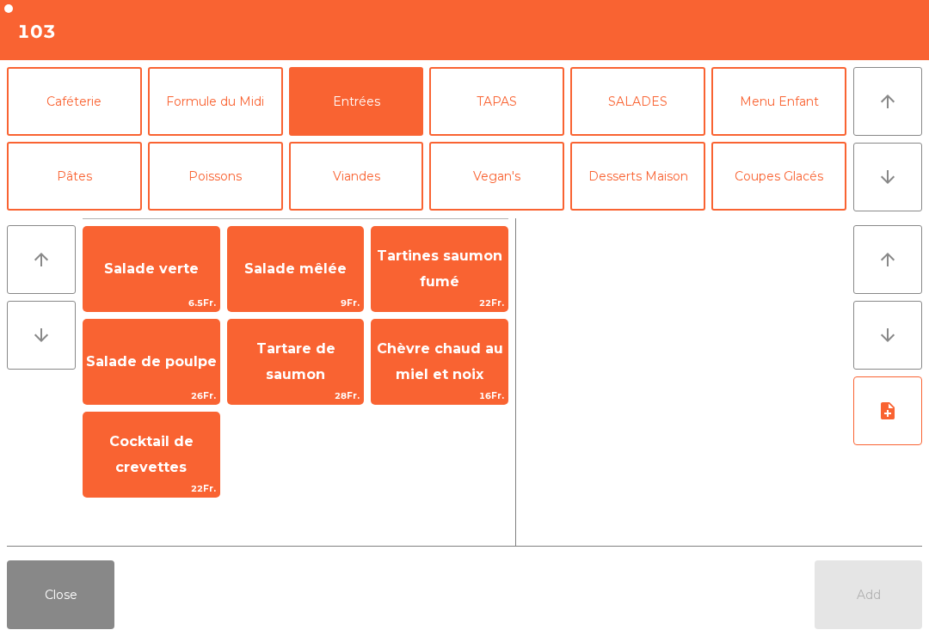
click at [132, 285] on span "Salade verte" at bounding box center [151, 269] width 136 height 46
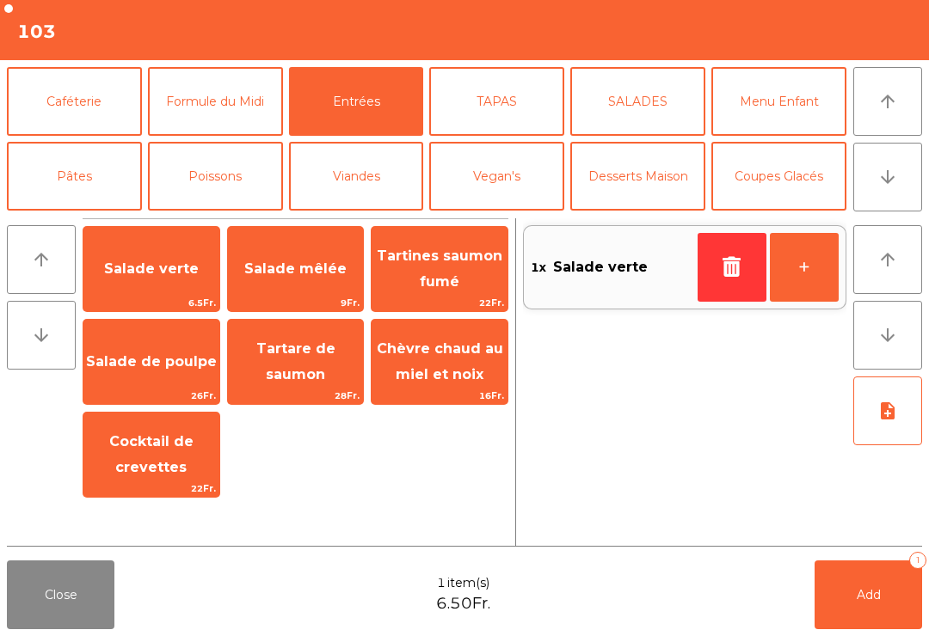
click at [194, 194] on button "Poissons" at bounding box center [215, 176] width 135 height 69
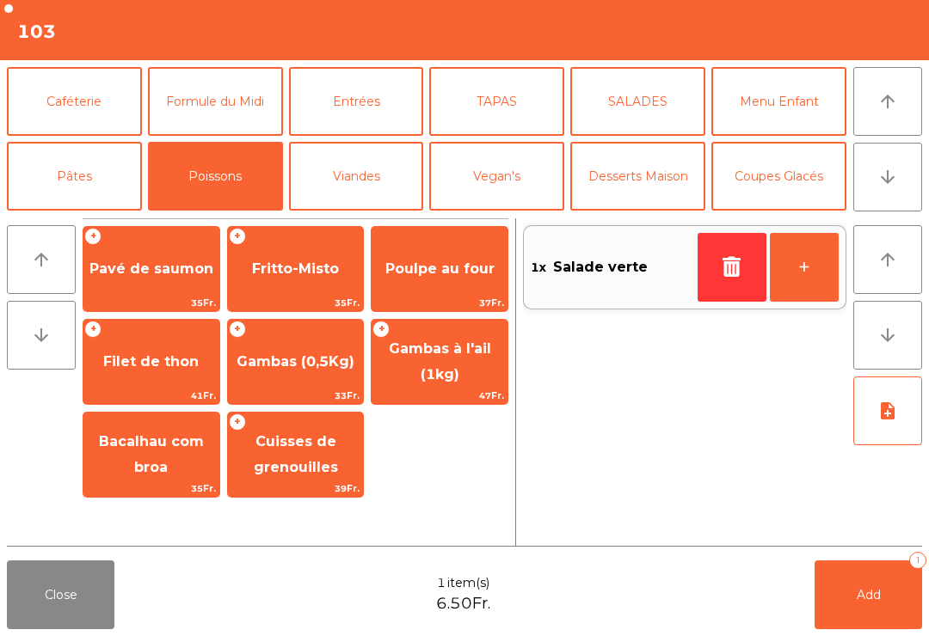
click at [271, 377] on span "Gambas (0,5Kg)" at bounding box center [296, 362] width 136 height 46
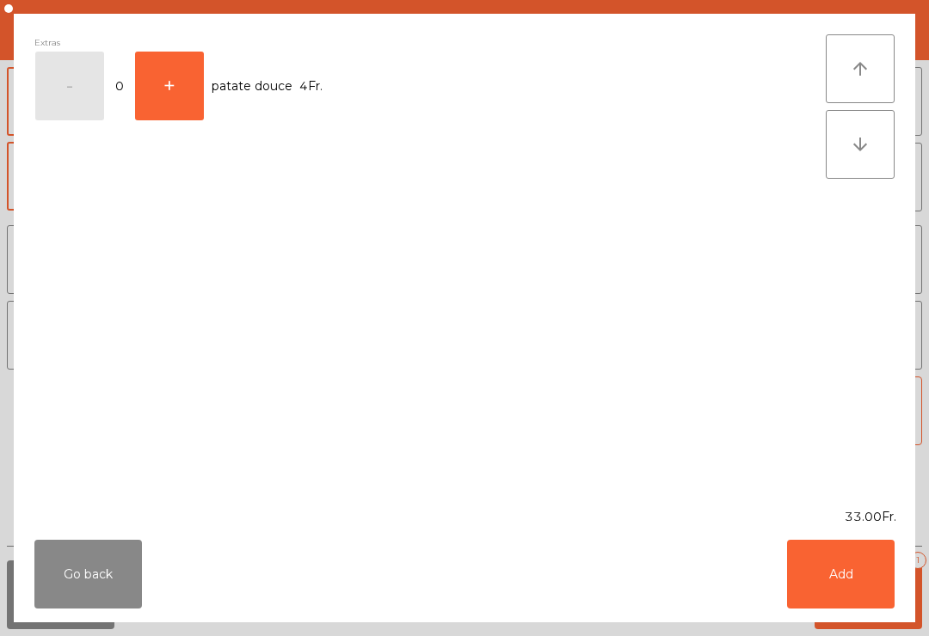
click at [866, 593] on button "Add" at bounding box center [841, 574] width 108 height 69
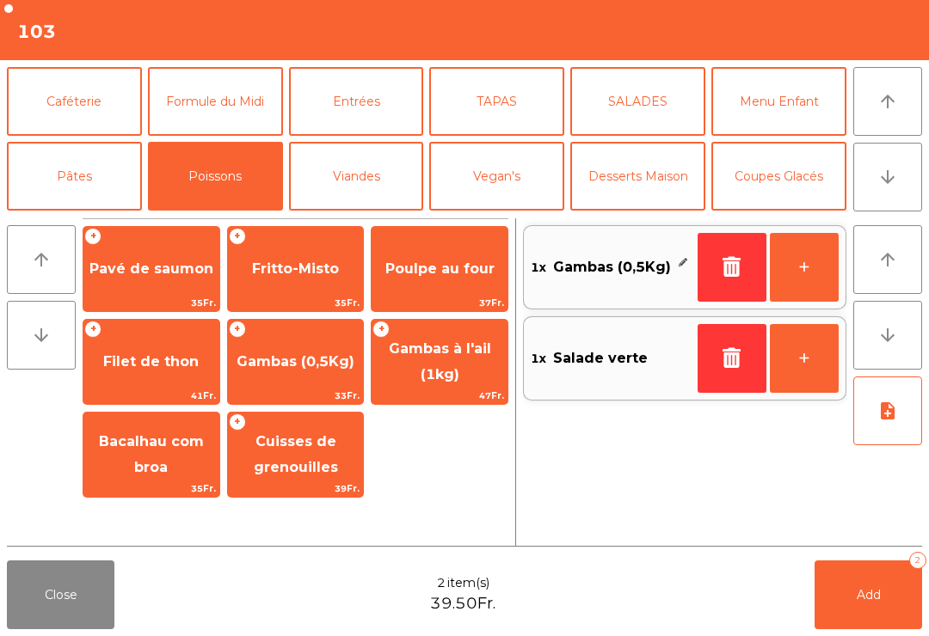
click at [320, 185] on button "Viandes" at bounding box center [356, 176] width 135 height 69
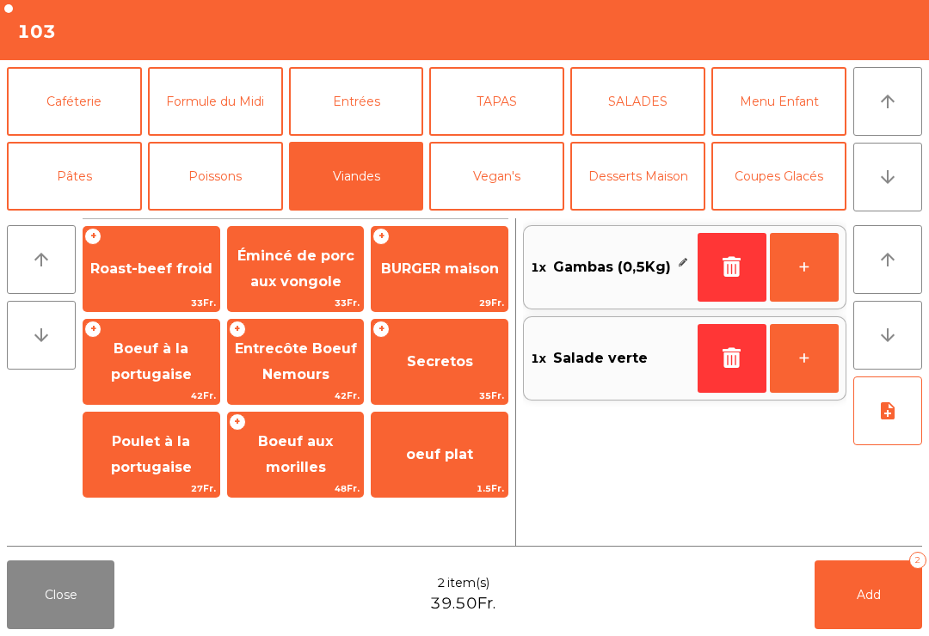
click at [120, 279] on span "Roast-beef froid" at bounding box center [151, 269] width 136 height 46
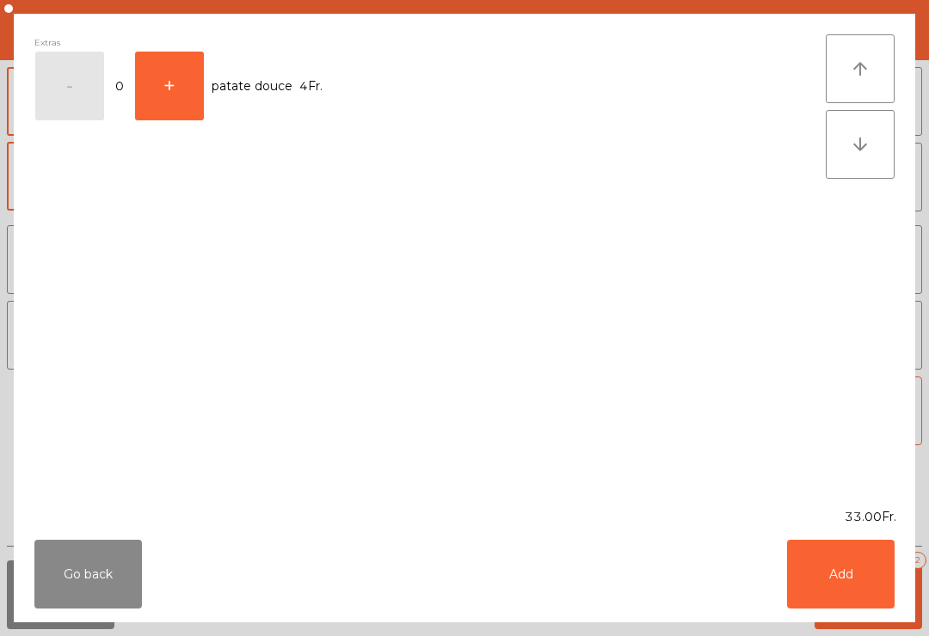
click at [853, 576] on button "Add" at bounding box center [841, 574] width 108 height 69
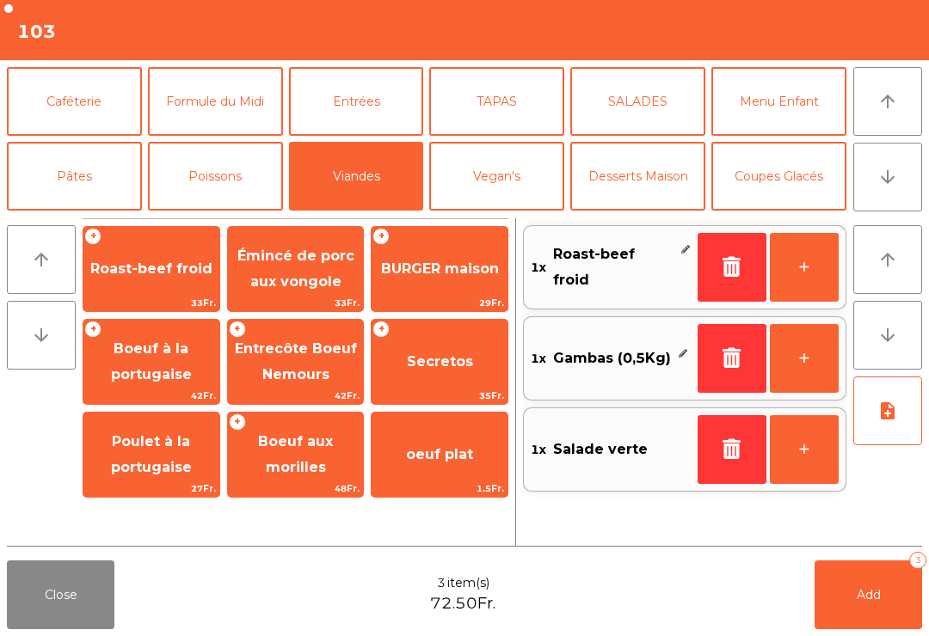
click at [886, 427] on button "note_add" at bounding box center [887, 411] width 69 height 69
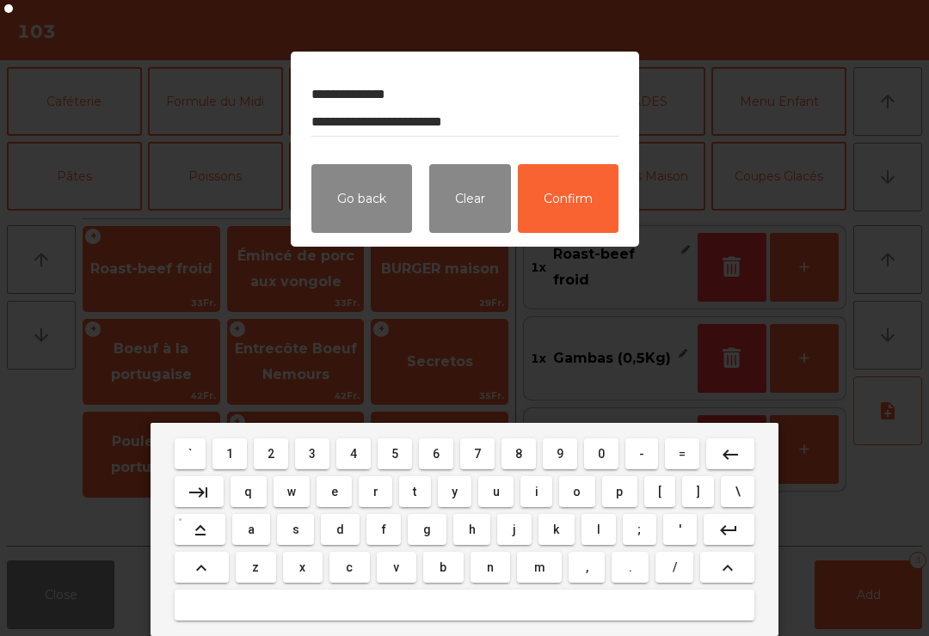
type textarea "**********"
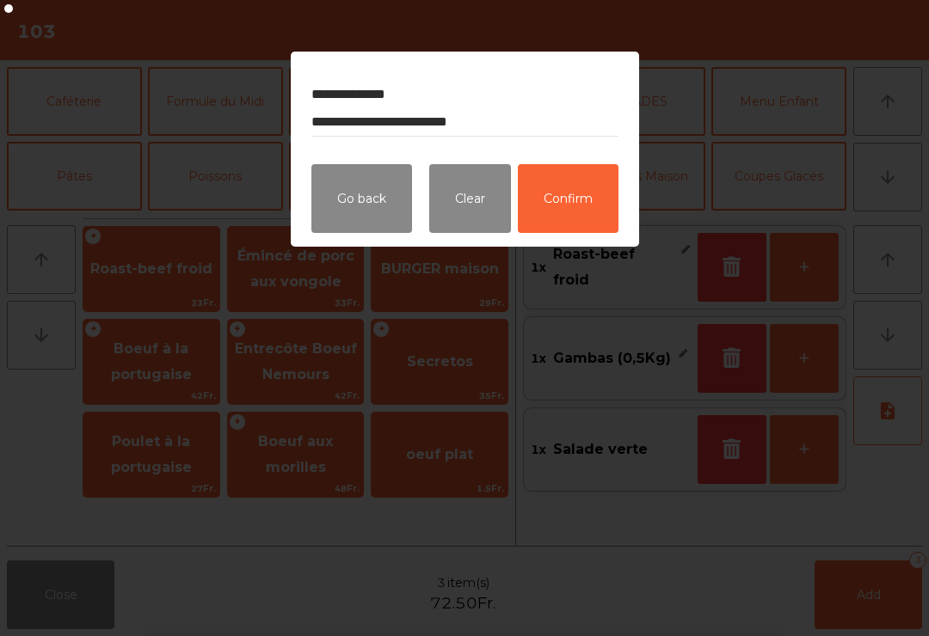
click at [599, 215] on button "Confirm" at bounding box center [568, 198] width 101 height 69
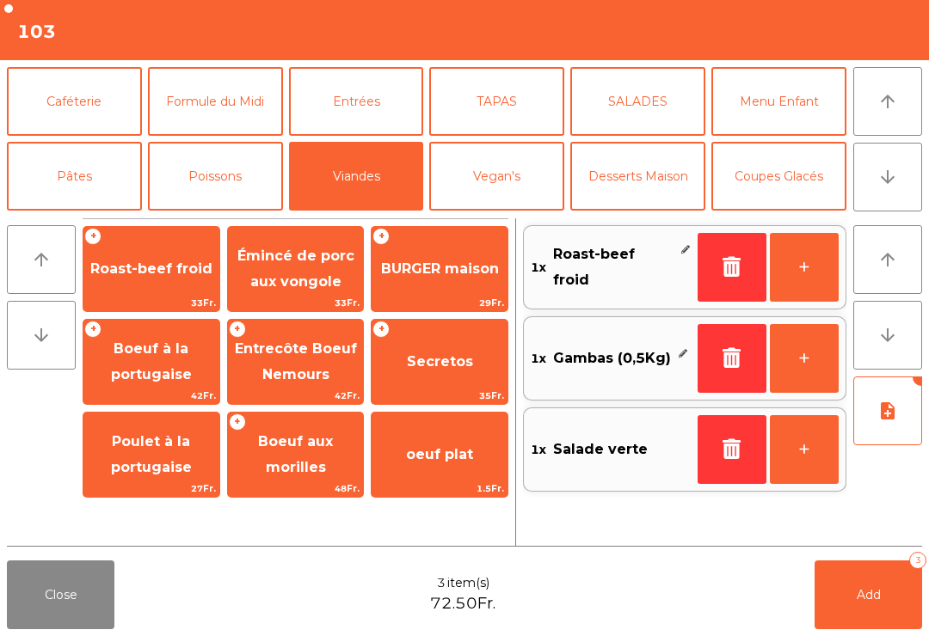
click at [874, 604] on button "Add 3" at bounding box center [868, 595] width 108 height 69
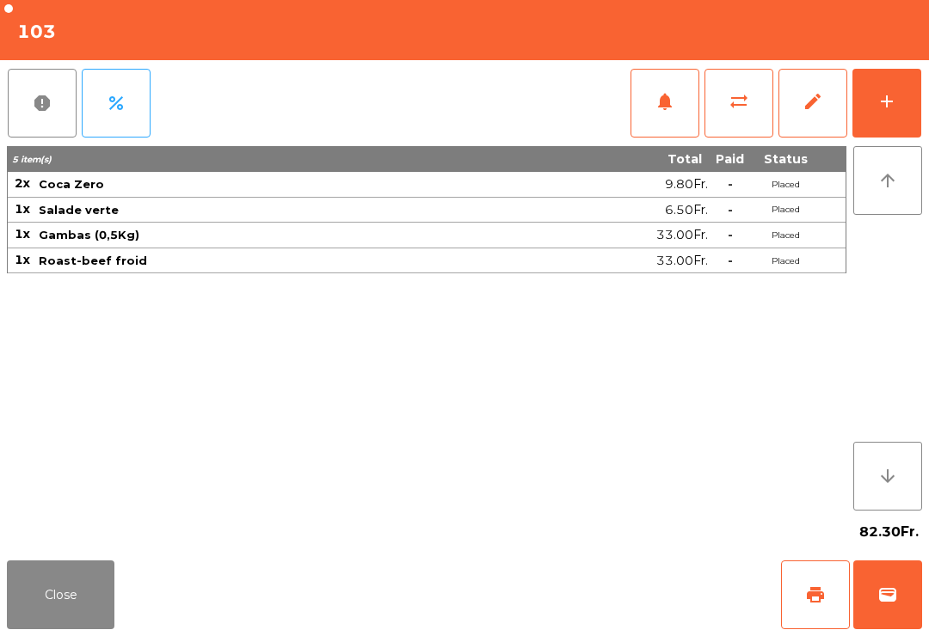
click at [74, 628] on button "Close" at bounding box center [61, 595] width 108 height 69
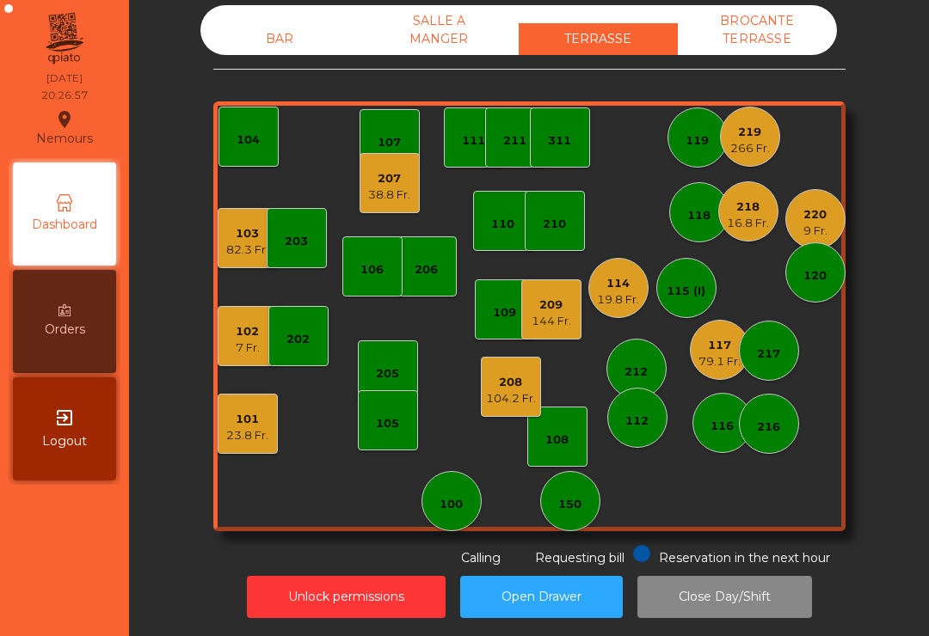
click at [822, 235] on div "9 Fr." at bounding box center [815, 231] width 24 height 17
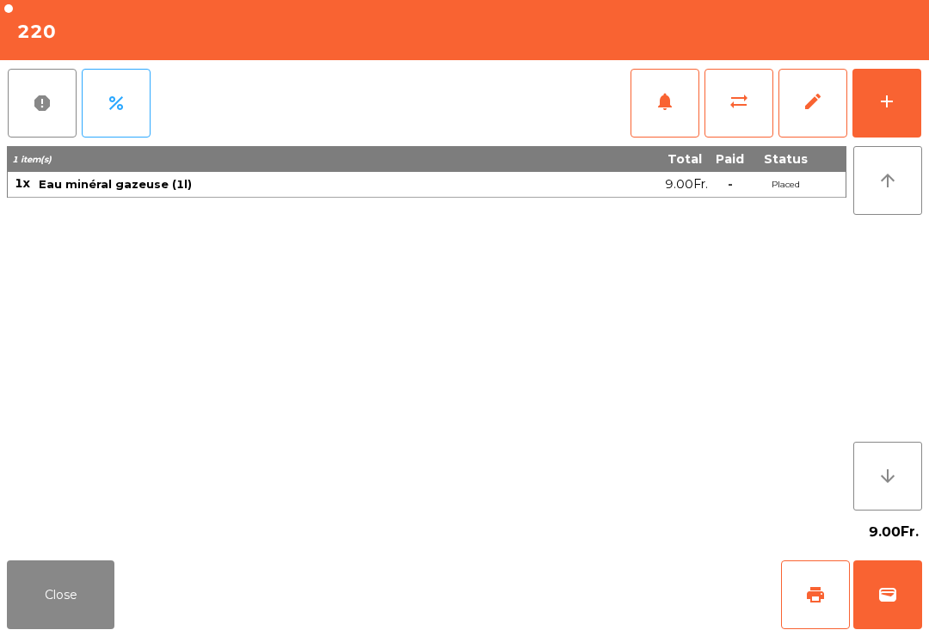
click at [887, 112] on button "add" at bounding box center [886, 103] width 69 height 69
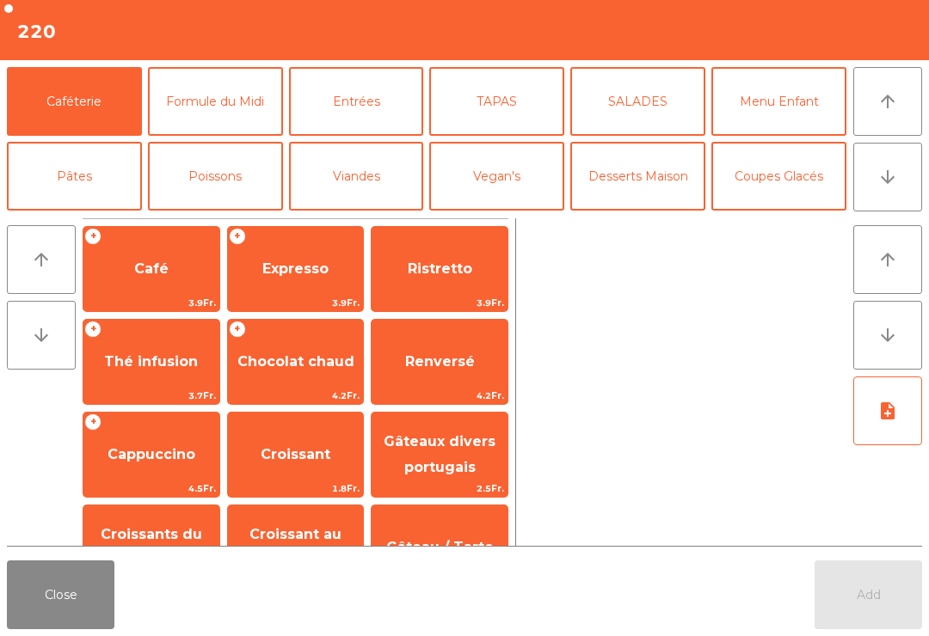
click at [894, 107] on icon "arrow_upward" at bounding box center [887, 101] width 21 height 21
click at [251, 126] on button "Formule du Midi" at bounding box center [215, 101] width 135 height 69
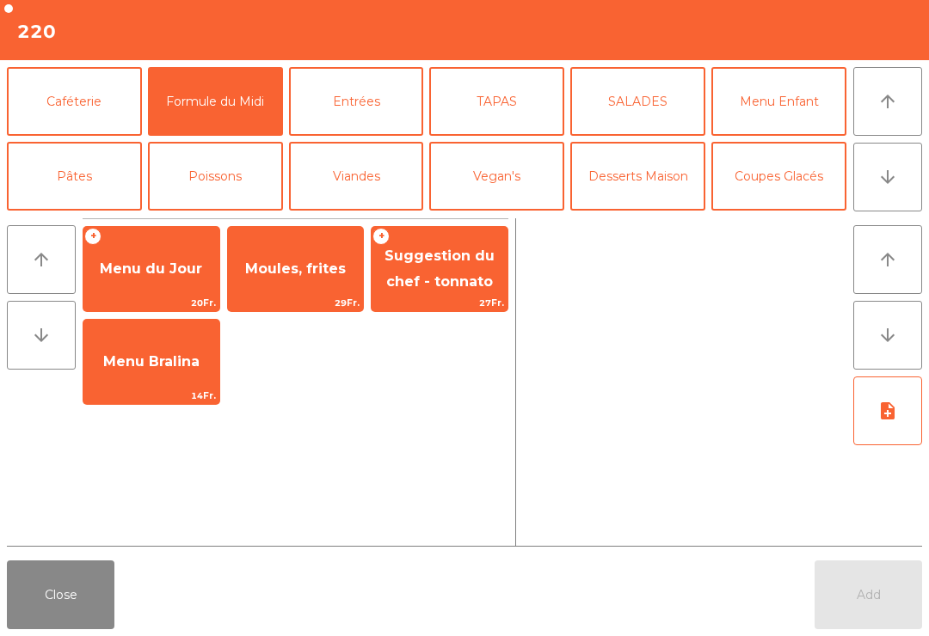
click at [323, 276] on span "Moules, frites" at bounding box center [295, 269] width 101 height 16
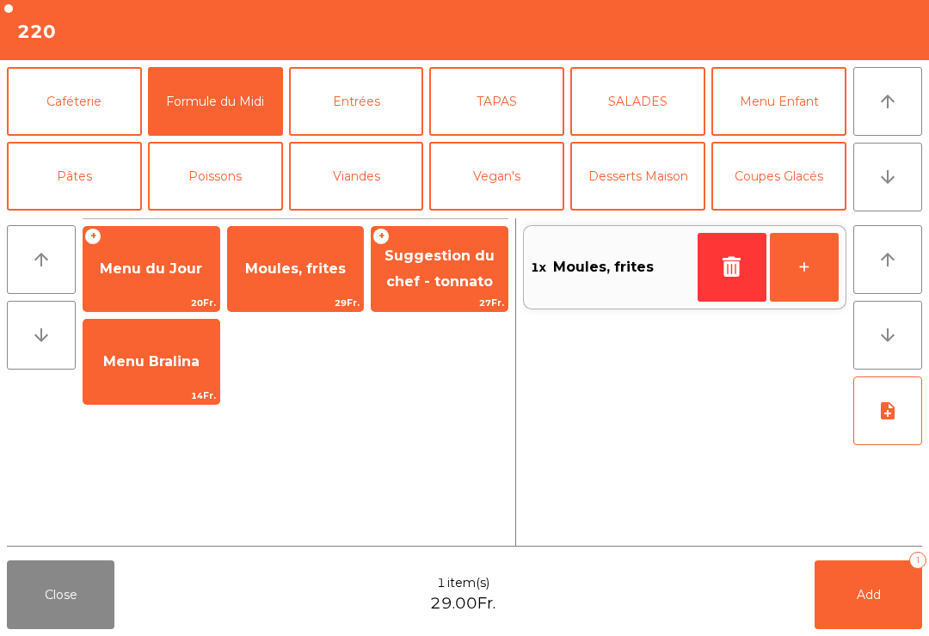
click at [378, 128] on button "Entrées" at bounding box center [356, 101] width 135 height 69
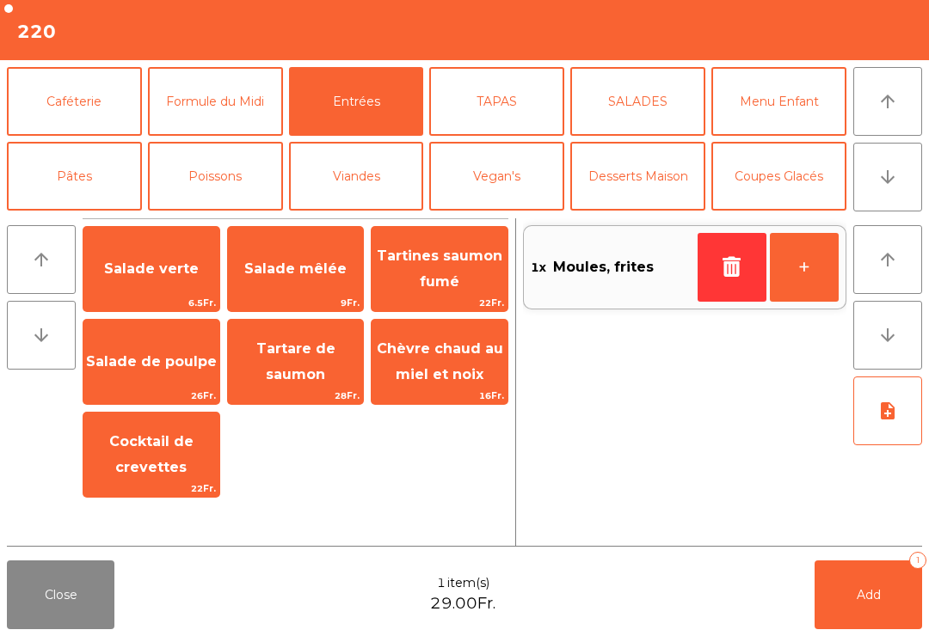
click at [514, 126] on button "TAPAS" at bounding box center [496, 101] width 135 height 69
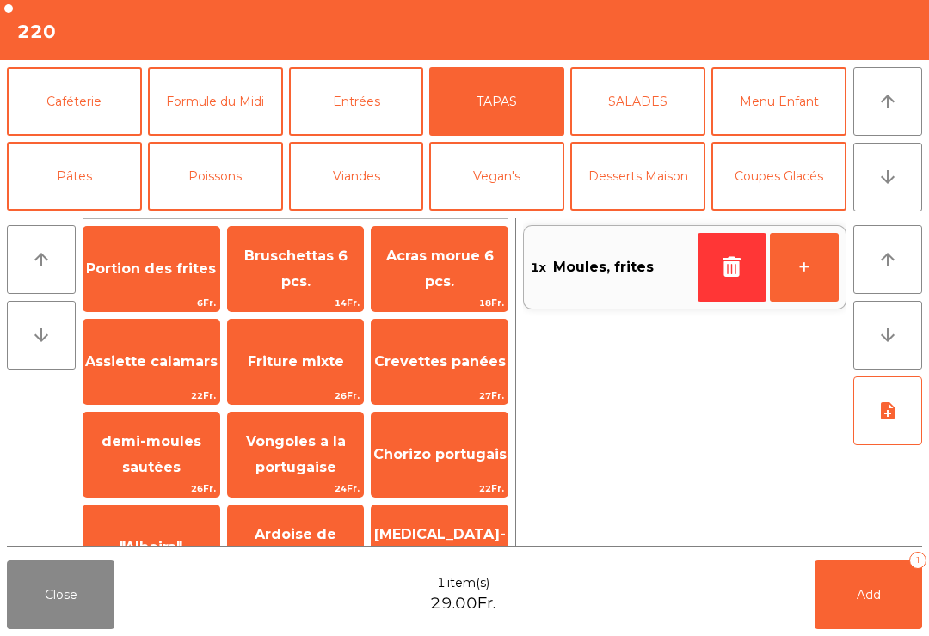
click at [324, 273] on span "Bruschettas 6 pcs." at bounding box center [295, 269] width 103 height 42
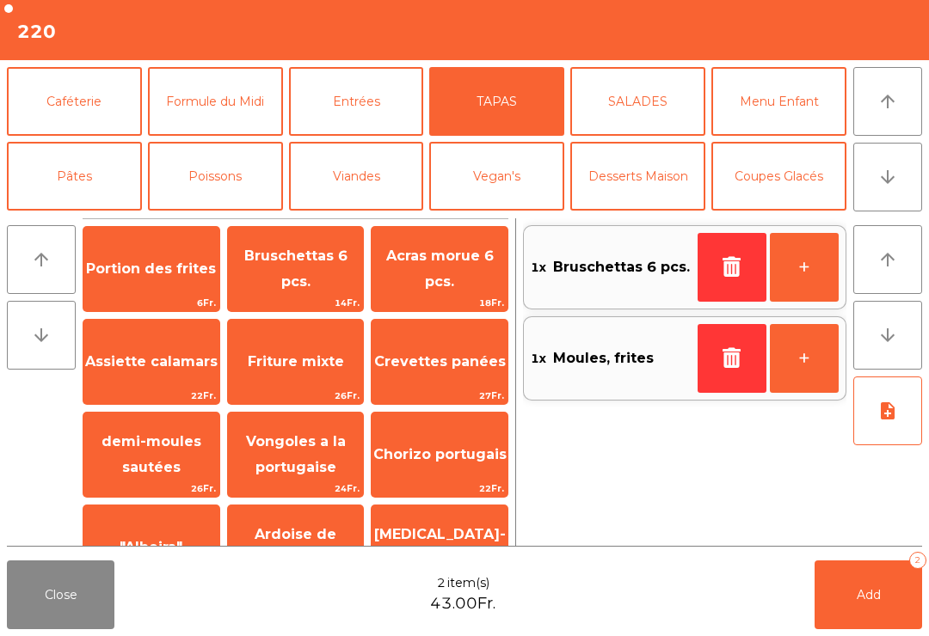
click at [384, 120] on button "Entrées" at bounding box center [356, 101] width 135 height 69
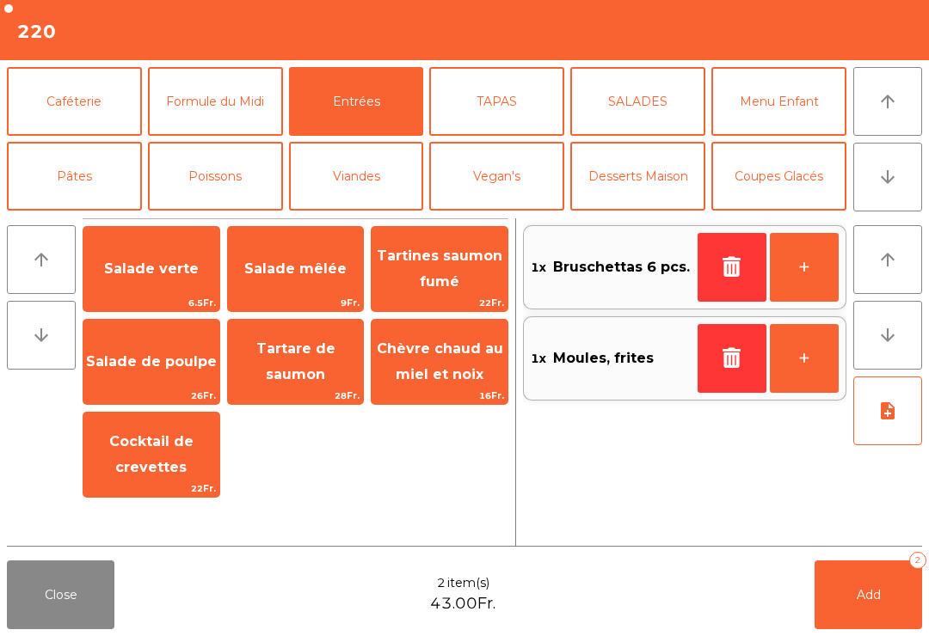
click at [322, 284] on span "Salade mêlée" at bounding box center [296, 269] width 136 height 46
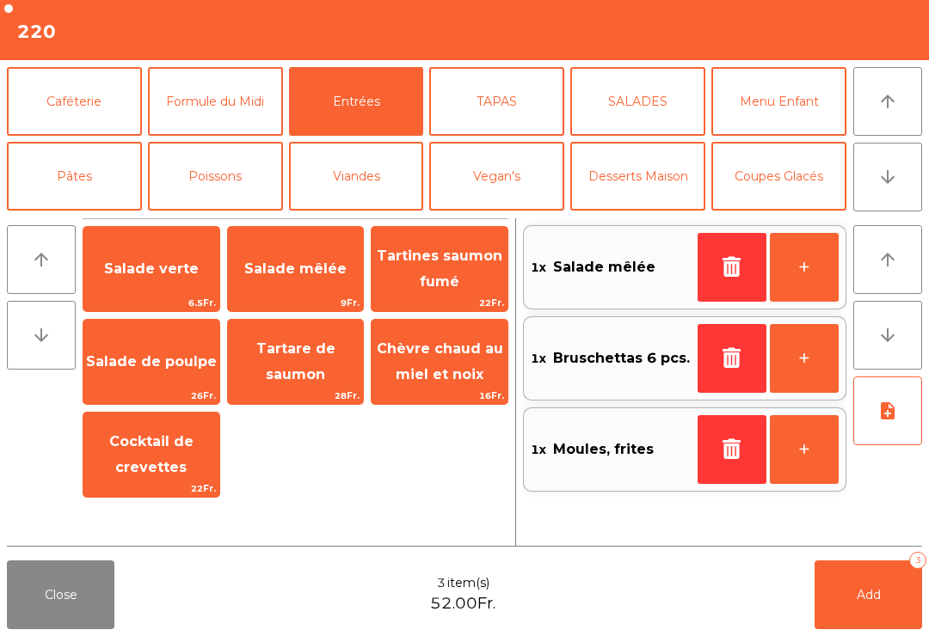
click at [798, 281] on button "+" at bounding box center [804, 267] width 69 height 69
click at [812, 369] on button "+" at bounding box center [804, 358] width 69 height 69
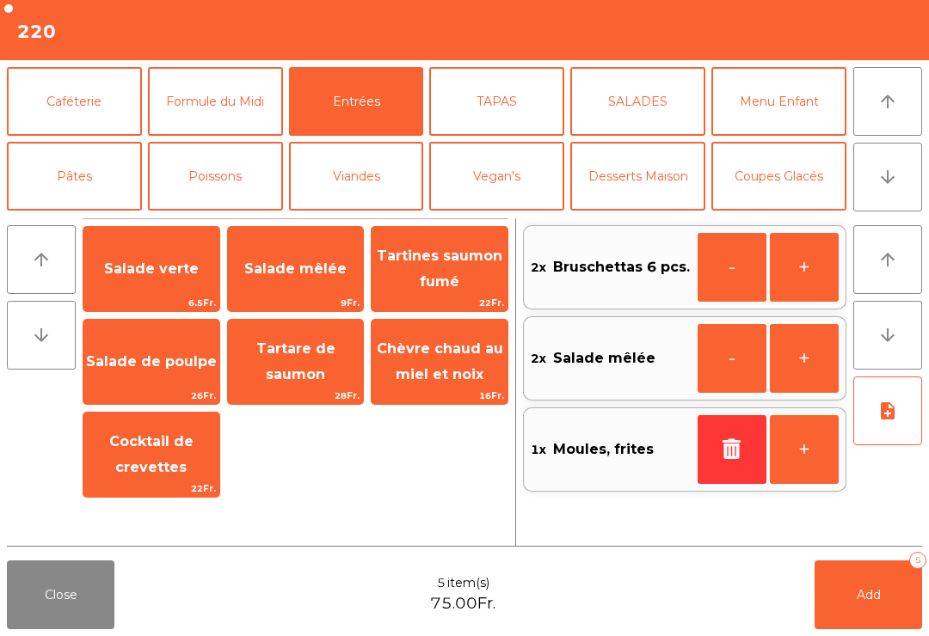
click at [888, 432] on button "note_add" at bounding box center [887, 411] width 69 height 69
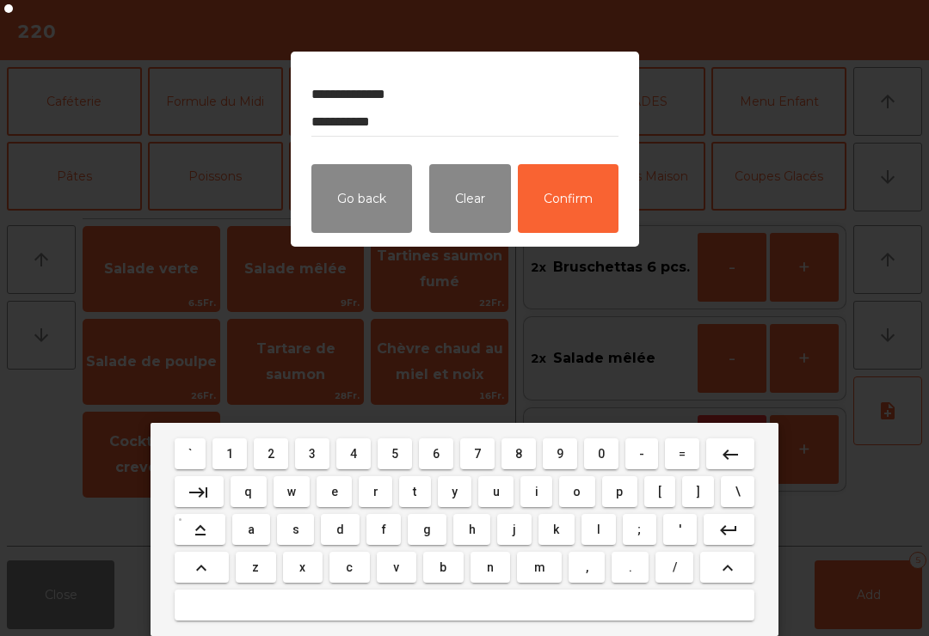
type textarea "**********"
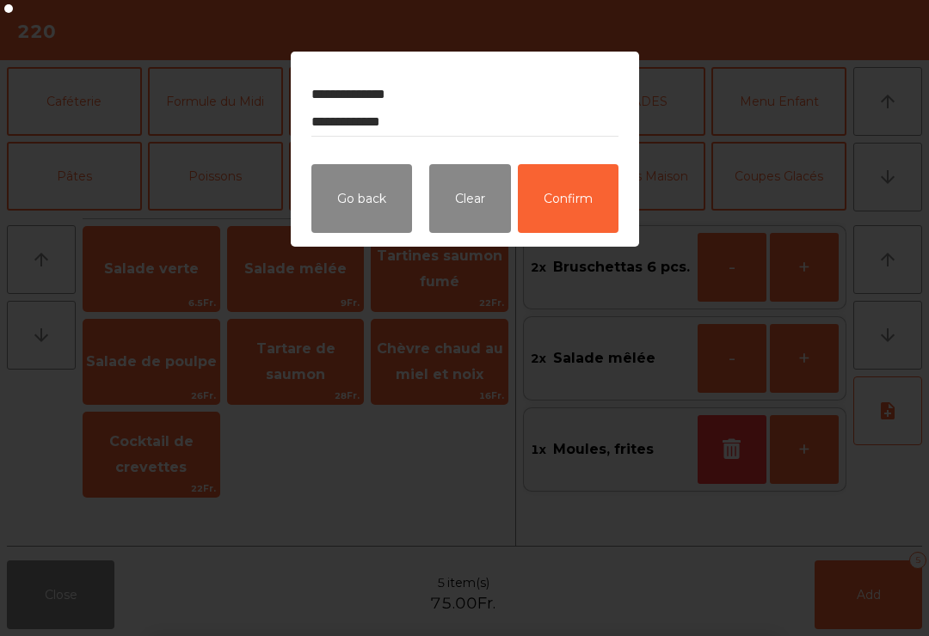
click at [583, 208] on button "Confirm" at bounding box center [568, 198] width 101 height 69
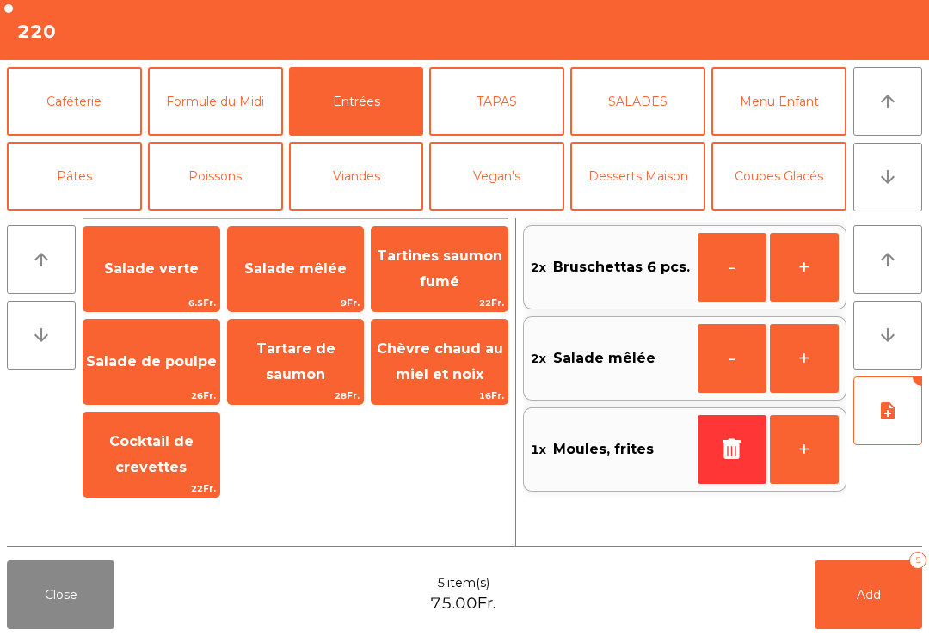
click at [876, 603] on button "Add 5" at bounding box center [868, 595] width 108 height 69
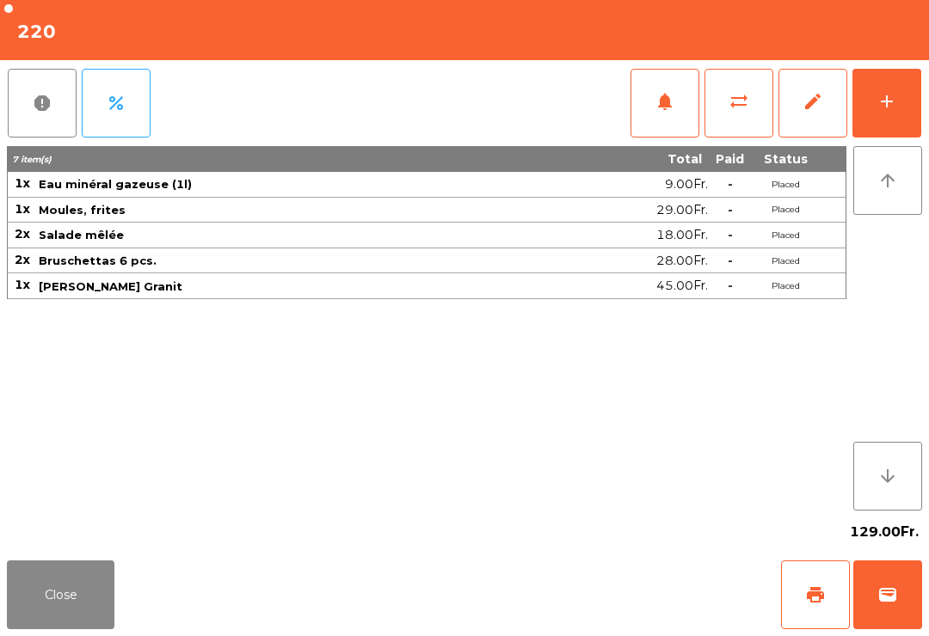
click at [38, 628] on button "Close" at bounding box center [61, 595] width 108 height 69
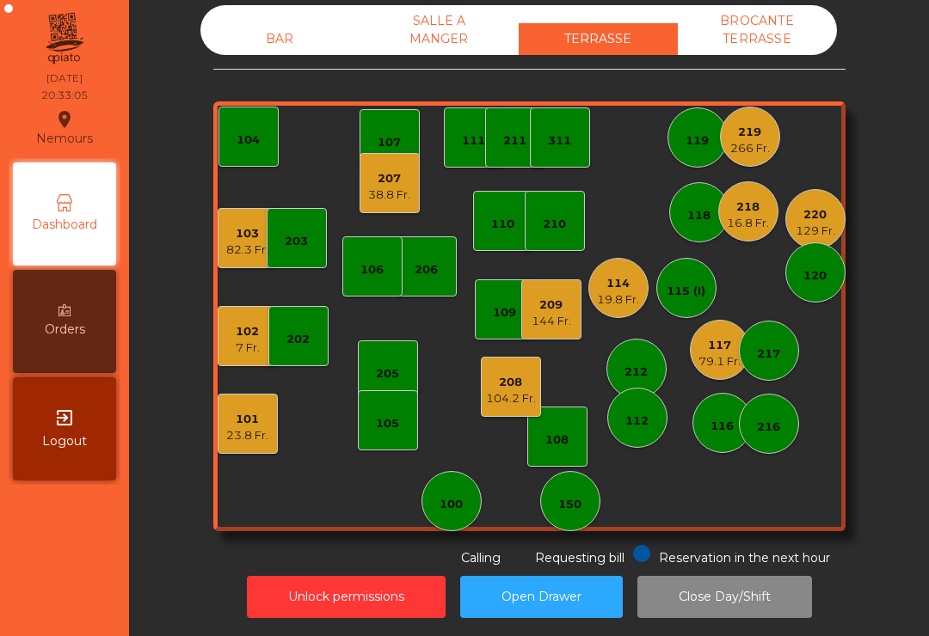
click at [566, 126] on div "311" at bounding box center [559, 138] width 23 height 24
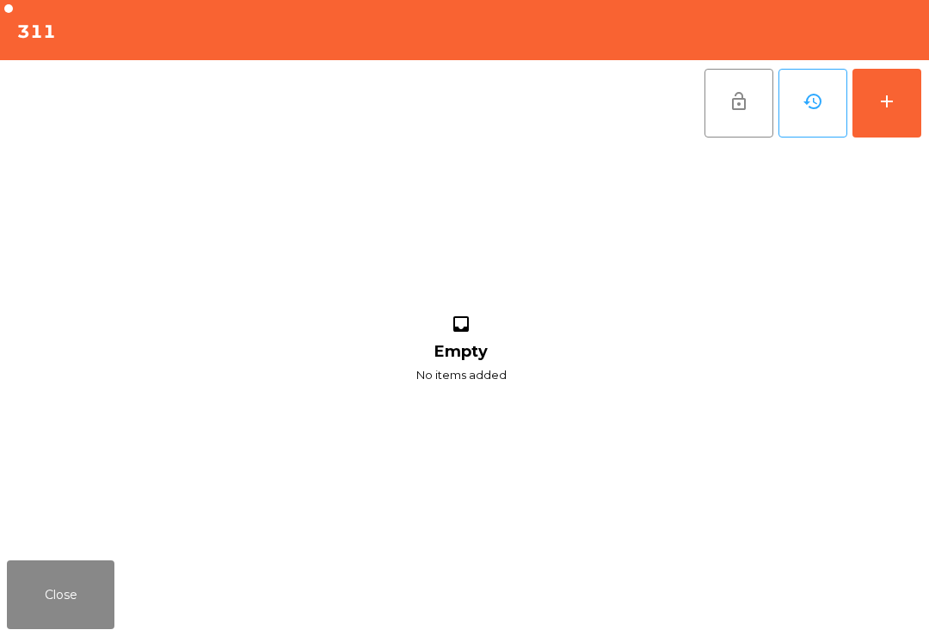
click at [901, 109] on button "add" at bounding box center [886, 103] width 69 height 69
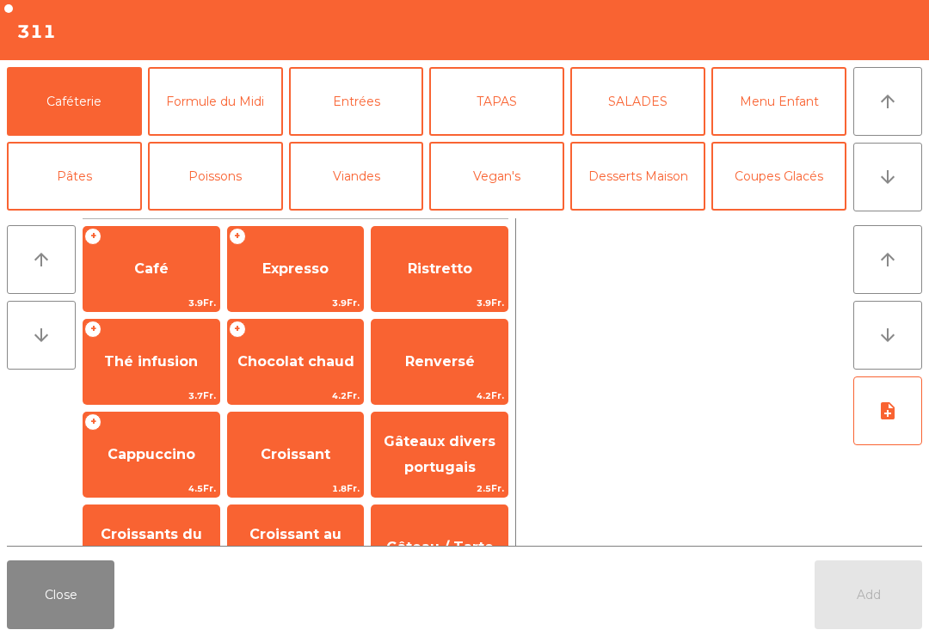
scroll to position [110, 0]
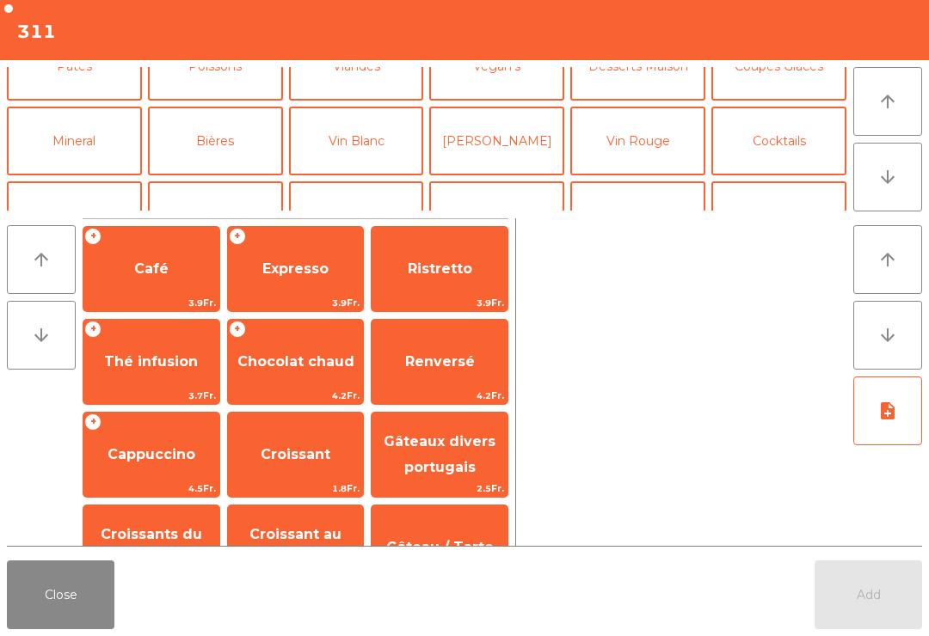
click at [83, 151] on button "Mineral" at bounding box center [74, 141] width 135 height 69
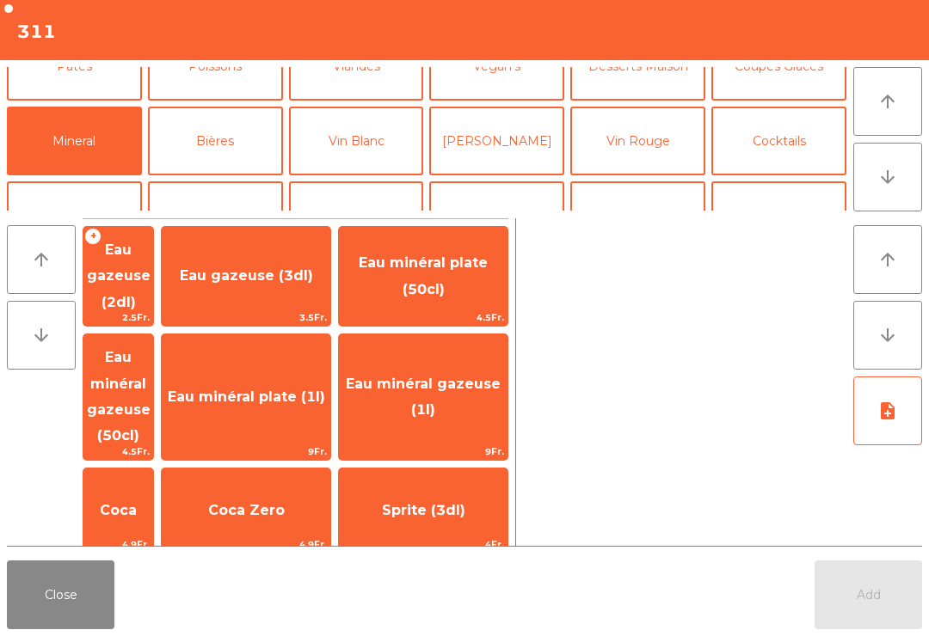
scroll to position [63, 0]
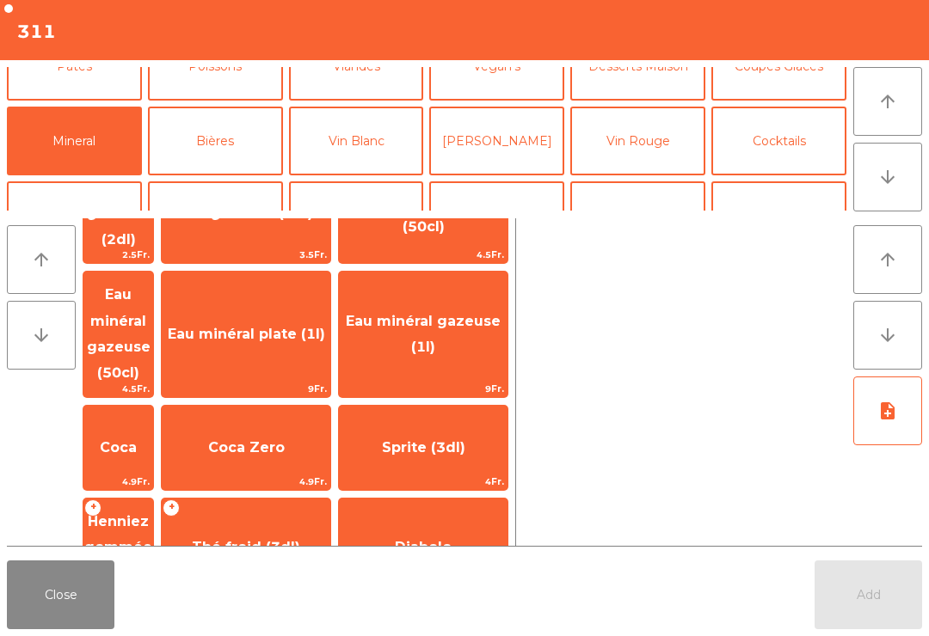
click at [462, 313] on span "Eau minéral gazeuse (1l)" at bounding box center [423, 334] width 155 height 42
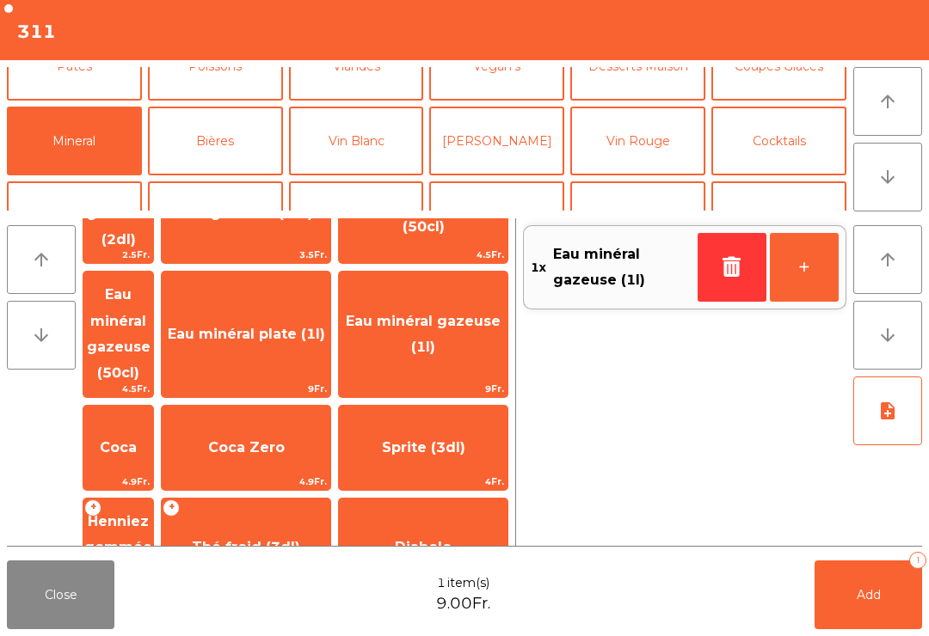
click at [96, 181] on button "Apéritifs" at bounding box center [74, 215] width 135 height 69
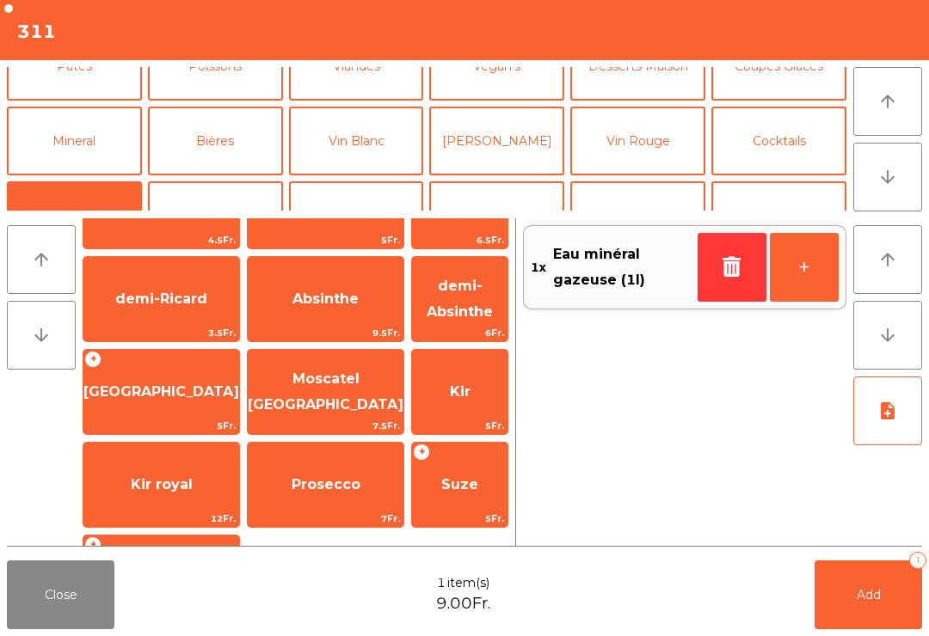
click at [470, 415] on span "Kir" at bounding box center [459, 392] width 95 height 46
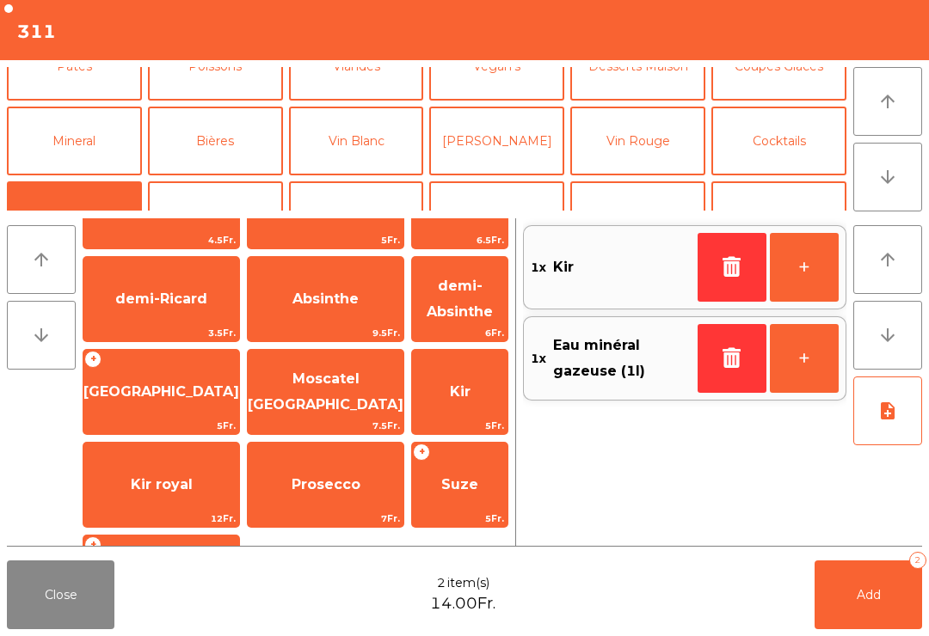
click at [466, 415] on span "Kir" at bounding box center [459, 392] width 95 height 46
click at [465, 415] on span "Kir" at bounding box center [459, 392] width 95 height 46
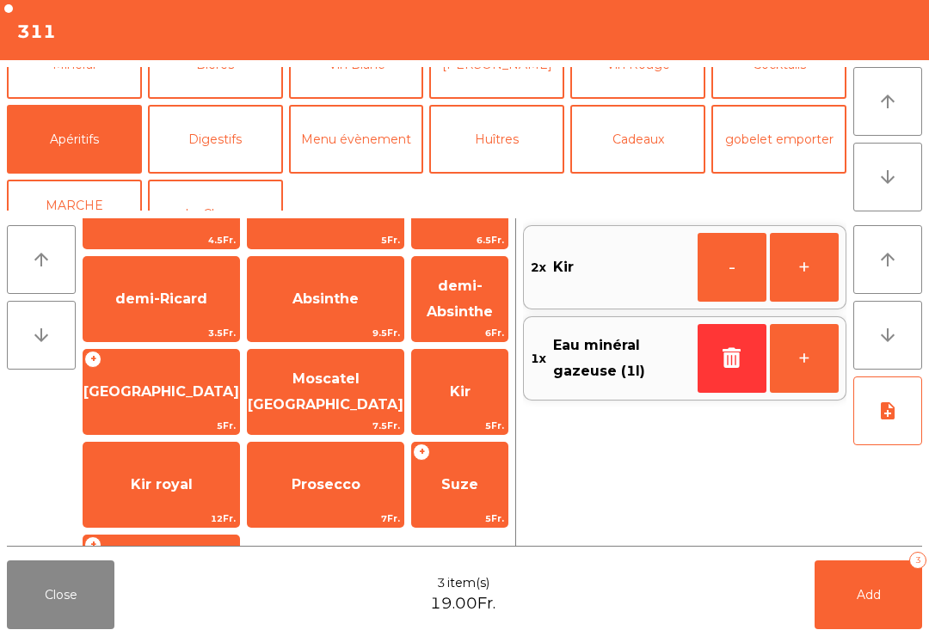
scroll to position [0, 0]
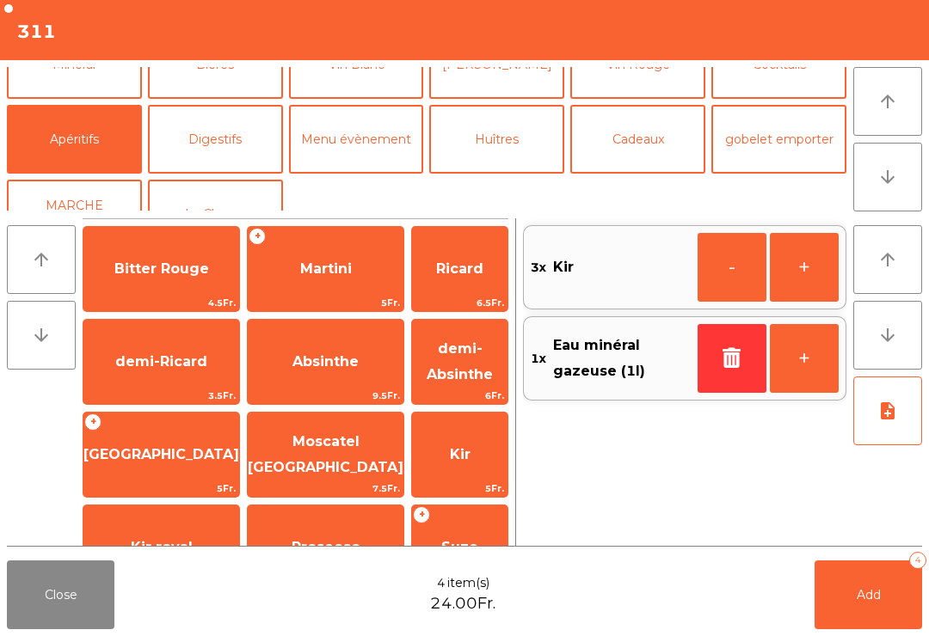
click at [886, 600] on button "Add 4" at bounding box center [868, 595] width 108 height 69
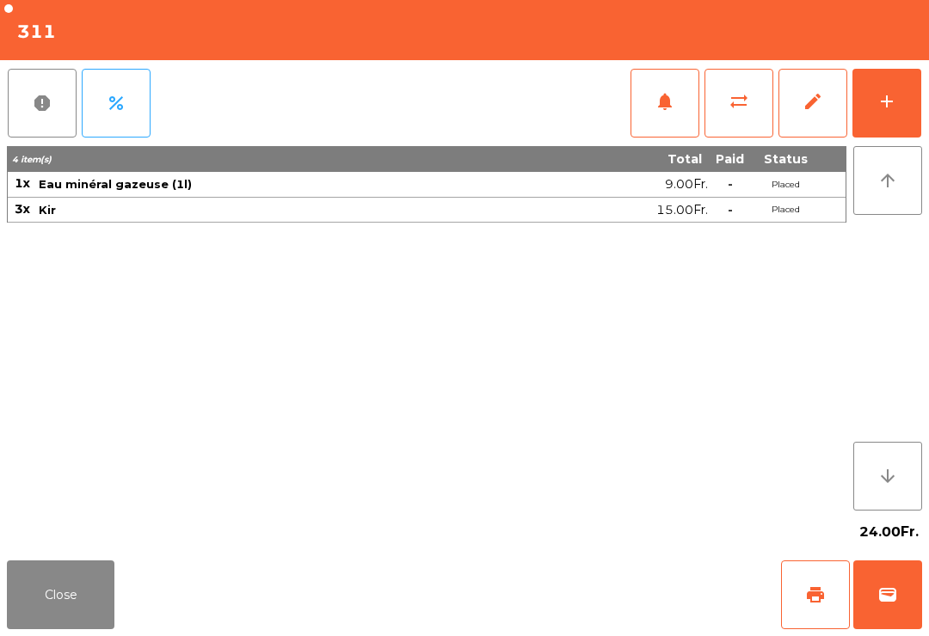
click at [67, 623] on button "Close" at bounding box center [61, 595] width 108 height 69
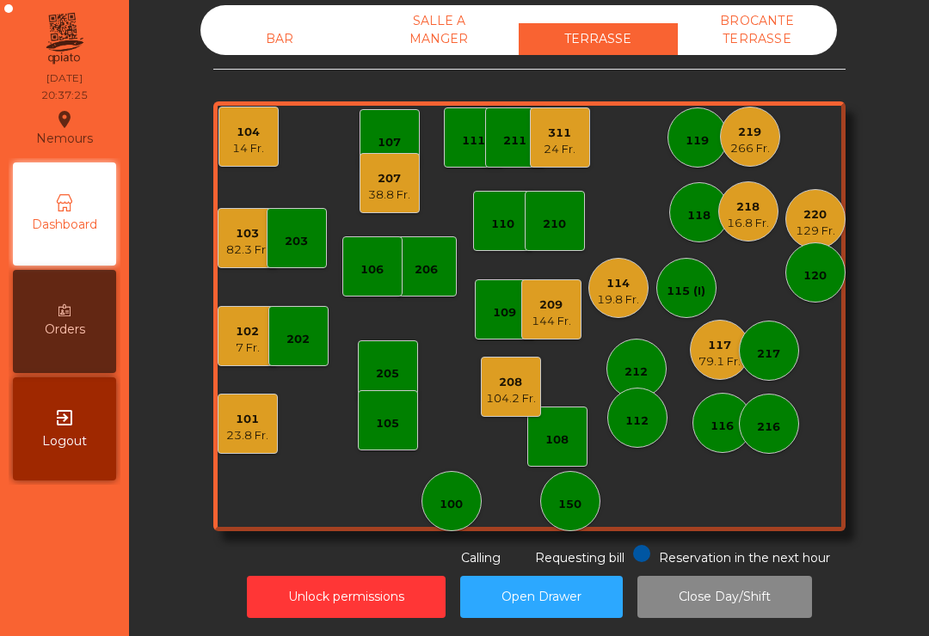
click at [367, 208] on div "207 38.8 Fr." at bounding box center [389, 183] width 60 height 60
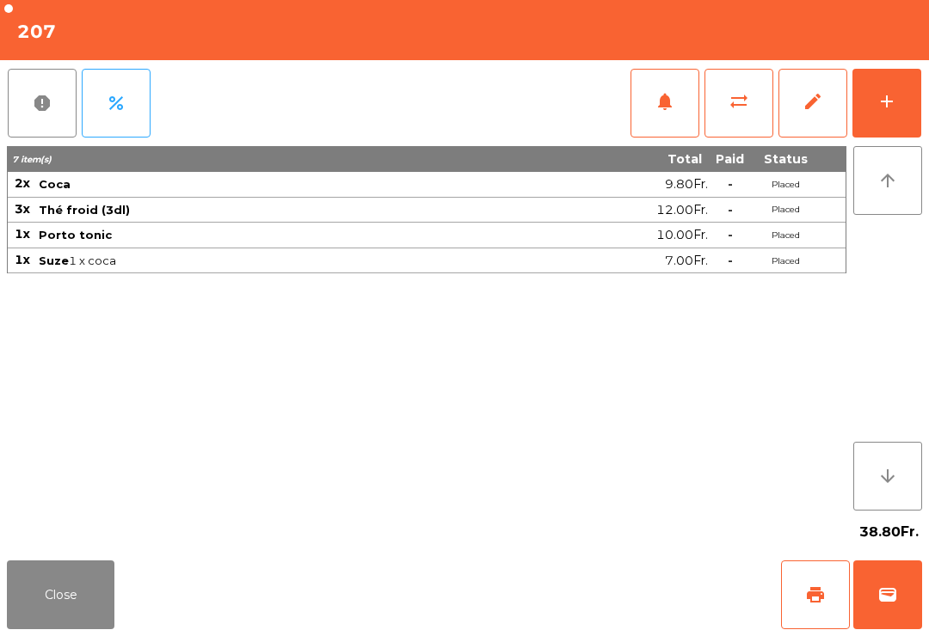
click at [881, 88] on button "add" at bounding box center [886, 103] width 69 height 69
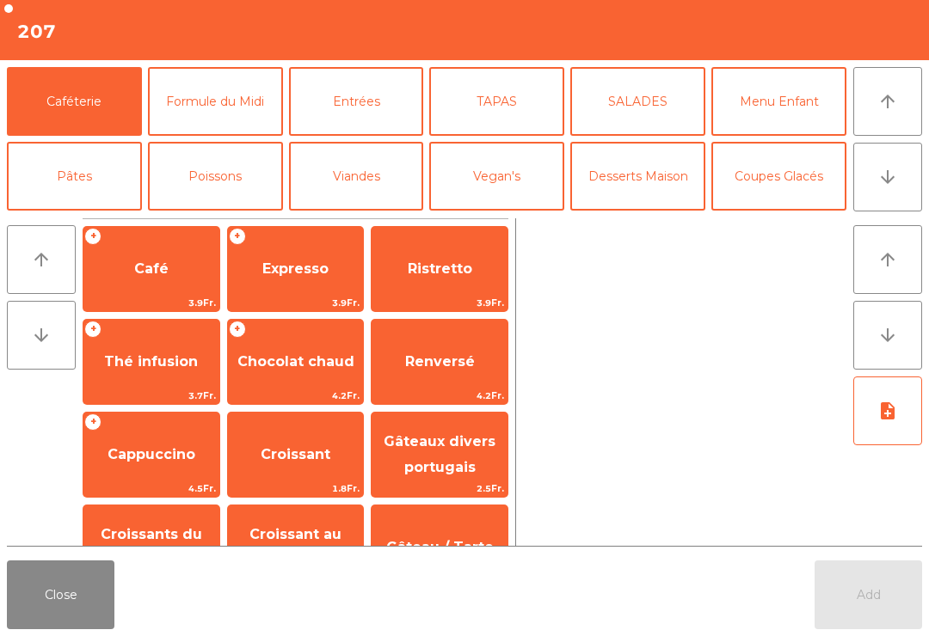
click at [512, 92] on button "TAPAS" at bounding box center [496, 101] width 135 height 69
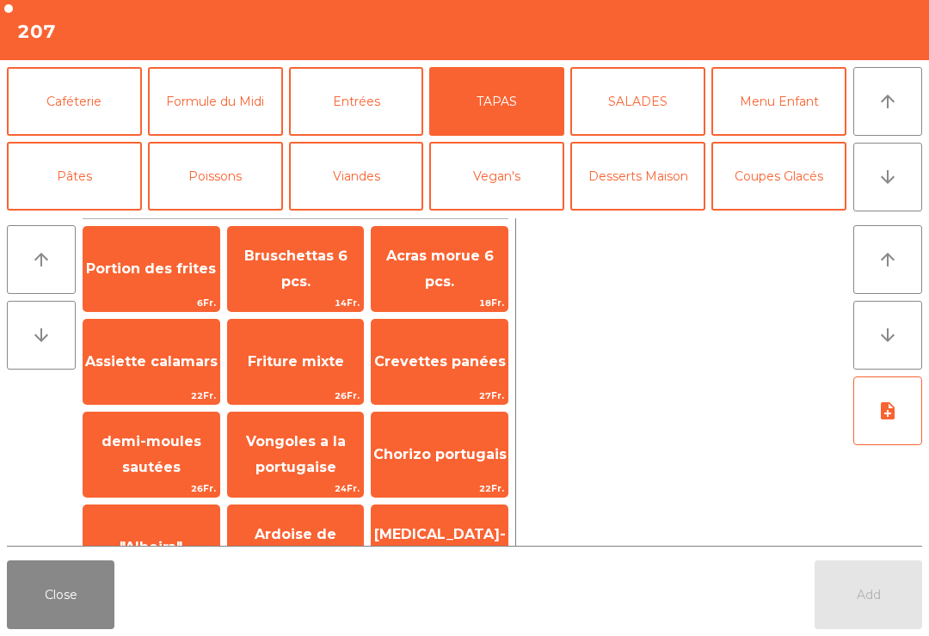
click at [280, 464] on span "Vongoles a la portugaise" at bounding box center [296, 454] width 100 height 42
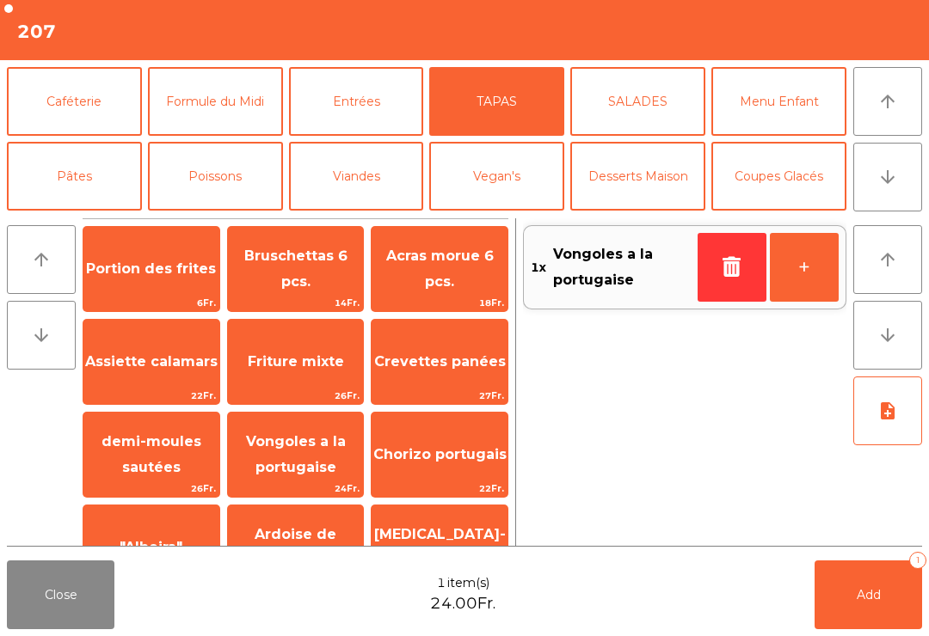
click at [286, 460] on span "Vongoles a la portugaise" at bounding box center [296, 454] width 100 height 42
click at [140, 361] on span "Assiette calamars" at bounding box center [151, 361] width 132 height 16
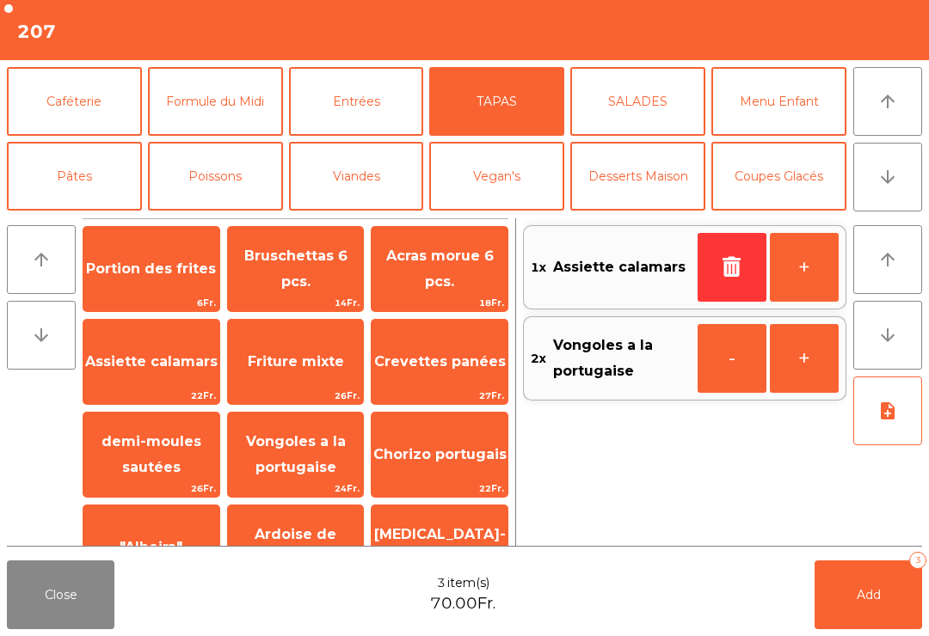
click at [346, 181] on button "Viandes" at bounding box center [356, 176] width 135 height 69
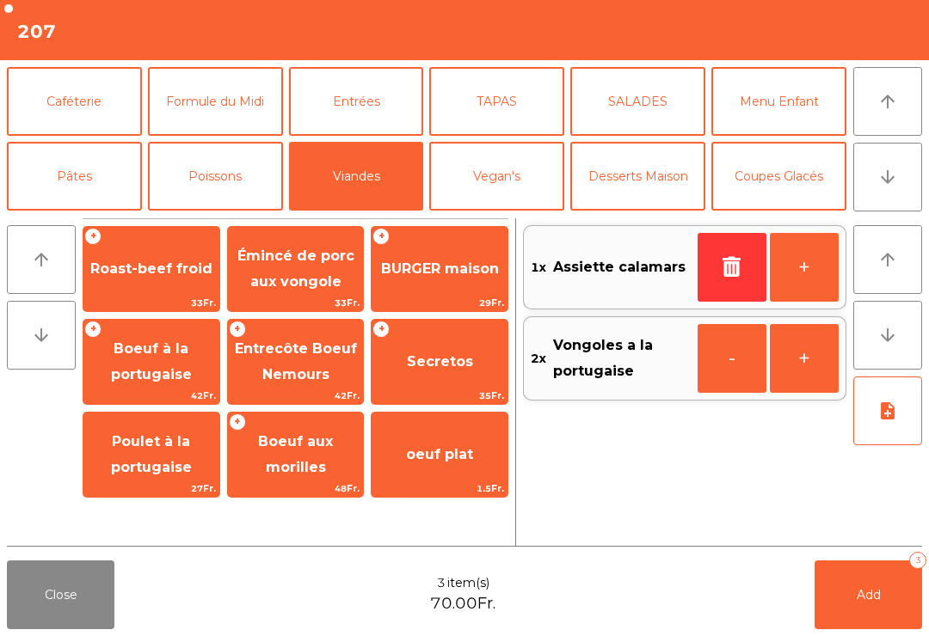
click at [281, 367] on span "Entrecôte Boeuf Nemours" at bounding box center [296, 362] width 122 height 42
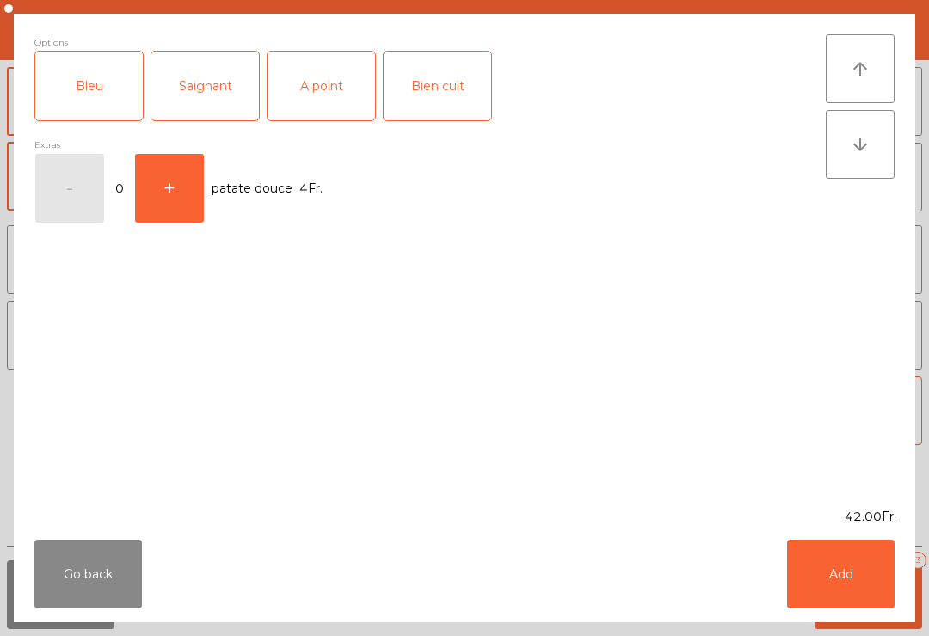
click at [209, 98] on div "Saignant" at bounding box center [205, 86] width 108 height 69
click at [826, 585] on button "Add" at bounding box center [841, 574] width 108 height 69
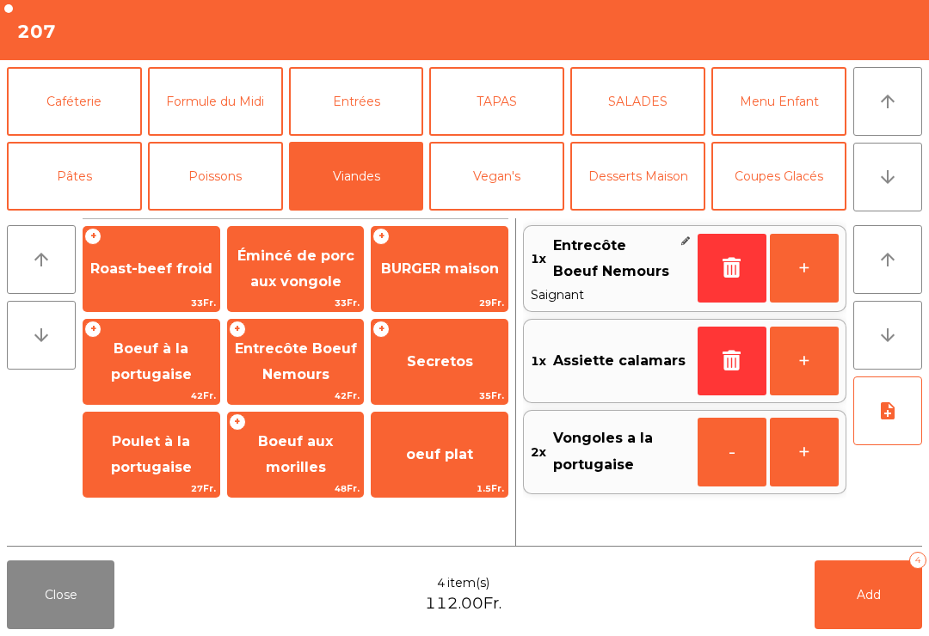
click at [143, 366] on span "Boeuf à la portugaise" at bounding box center [151, 362] width 81 height 42
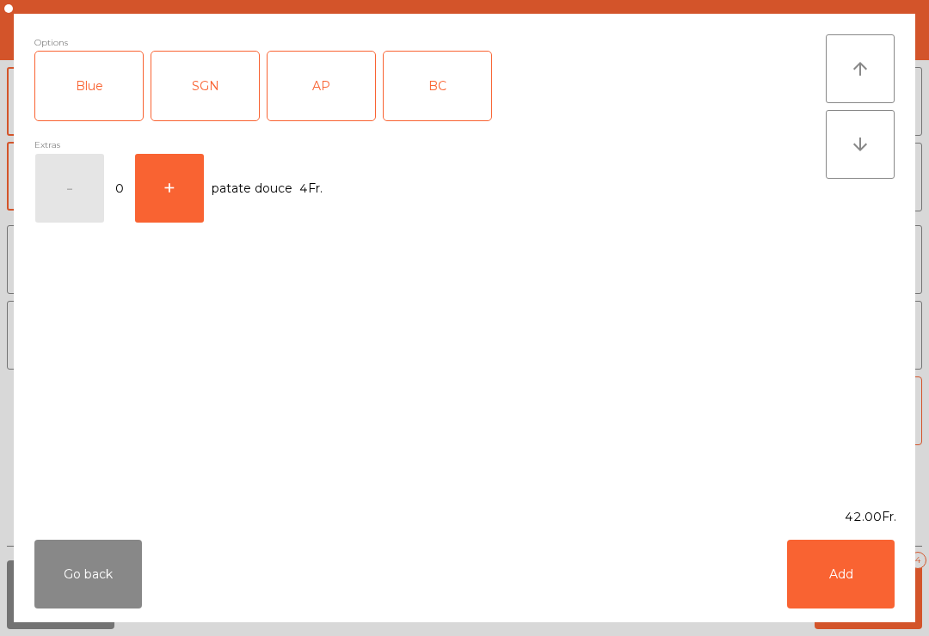
click at [200, 91] on div "SGN" at bounding box center [205, 86] width 108 height 69
click at [830, 578] on button "Add" at bounding box center [841, 574] width 108 height 69
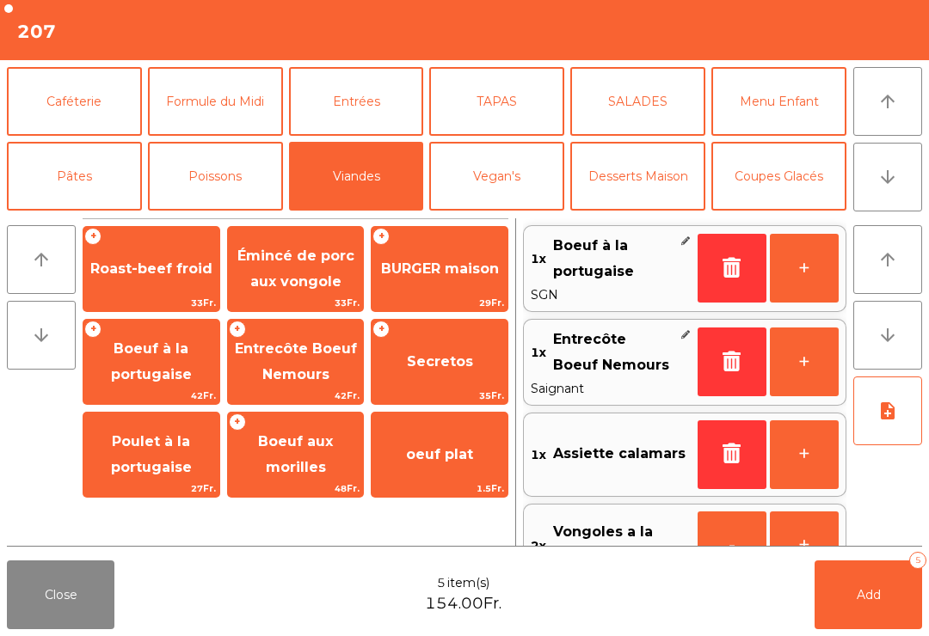
click at [242, 102] on button "Formule du Midi" at bounding box center [215, 101] width 135 height 69
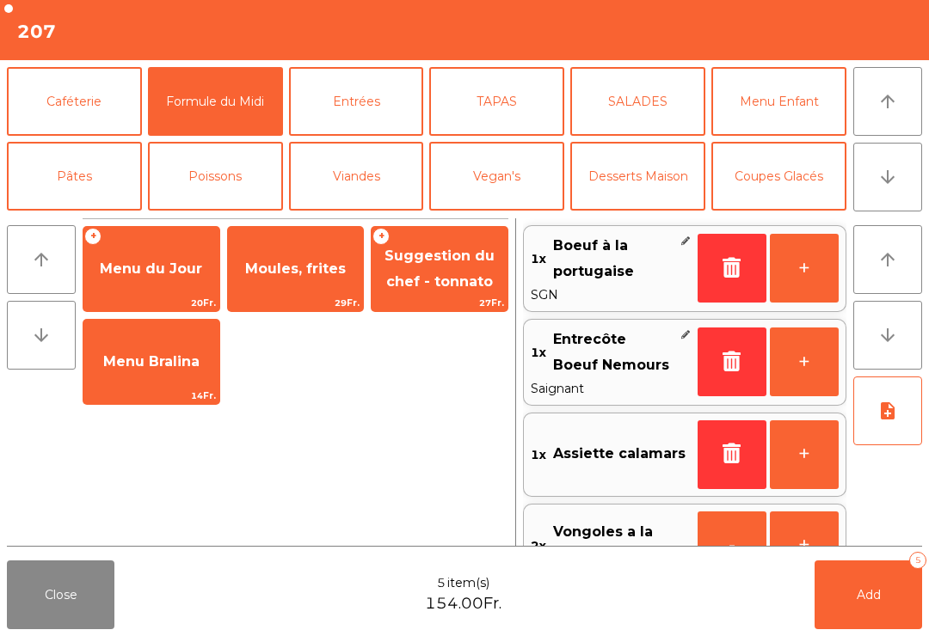
click at [315, 283] on span "Moules, frites" at bounding box center [296, 269] width 136 height 46
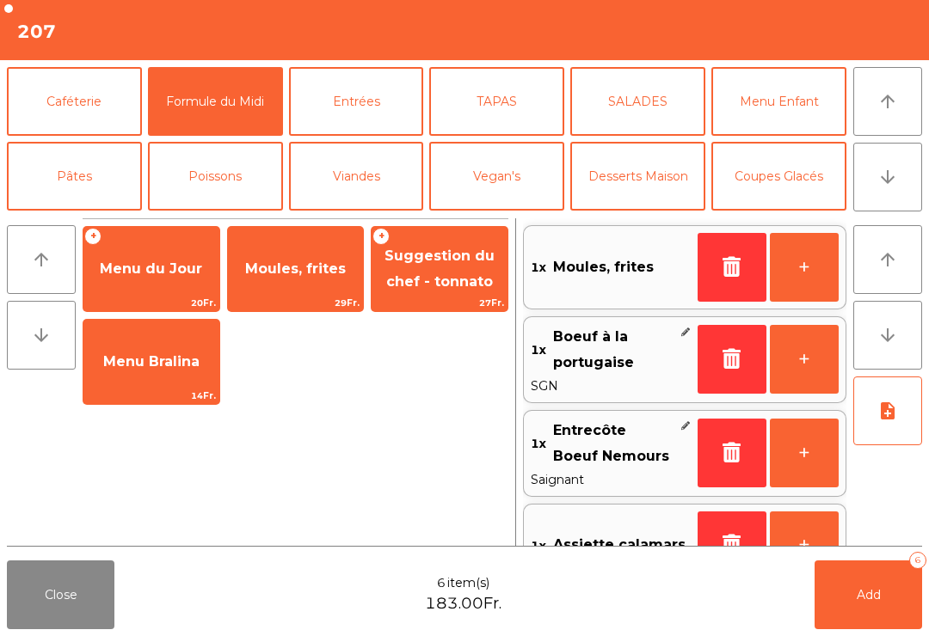
click at [321, 275] on span "Moules, frites" at bounding box center [295, 269] width 101 height 16
click at [324, 255] on span "Moules, frites" at bounding box center [296, 269] width 136 height 46
click at [115, 163] on button "Pâtes" at bounding box center [74, 176] width 135 height 69
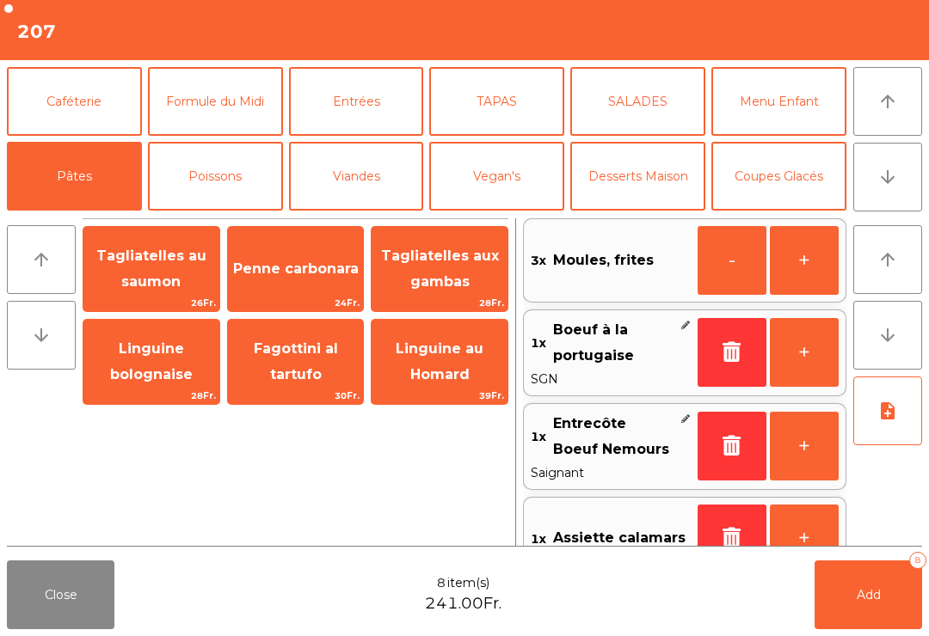
click at [436, 371] on span "Linguine au Homard" at bounding box center [440, 362] width 88 height 42
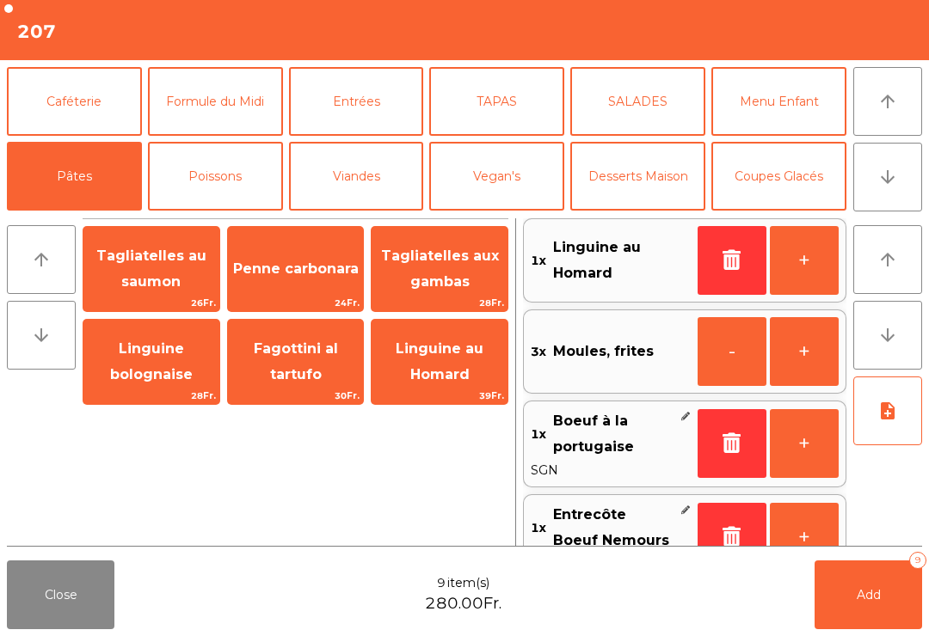
click at [366, 173] on button "Viandes" at bounding box center [356, 176] width 135 height 69
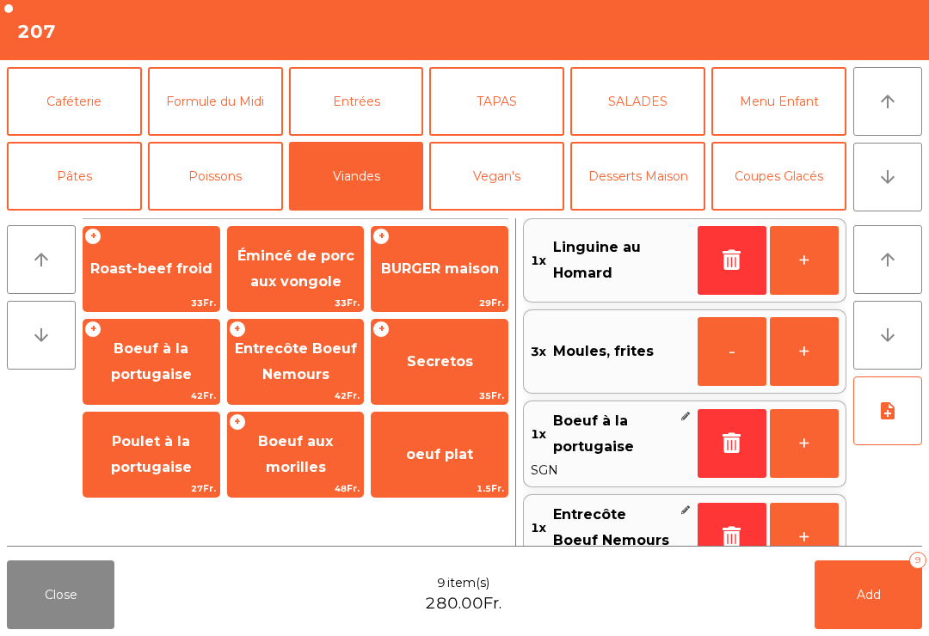
click at [305, 358] on span "Entrecôte Boeuf Nemours" at bounding box center [296, 362] width 136 height 73
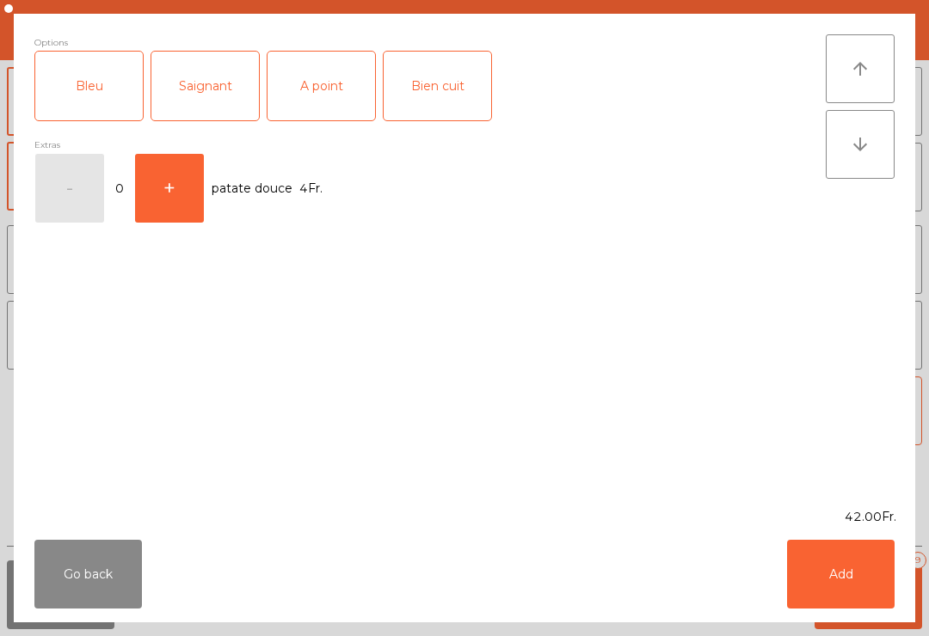
click at [320, 85] on div "A point" at bounding box center [321, 86] width 108 height 69
click at [845, 574] on button "Add" at bounding box center [841, 574] width 108 height 69
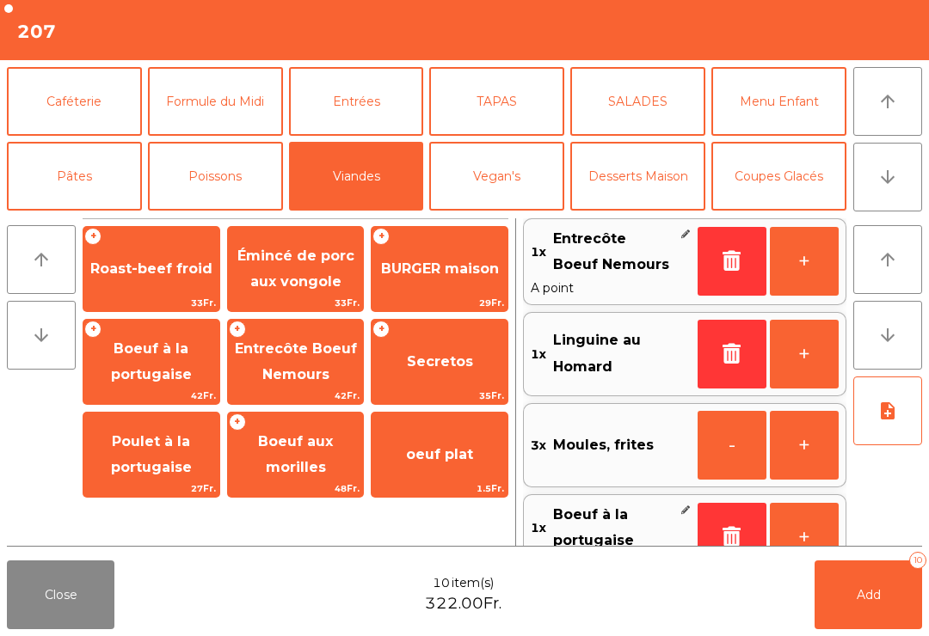
click at [217, 181] on button "Poissons" at bounding box center [215, 176] width 135 height 69
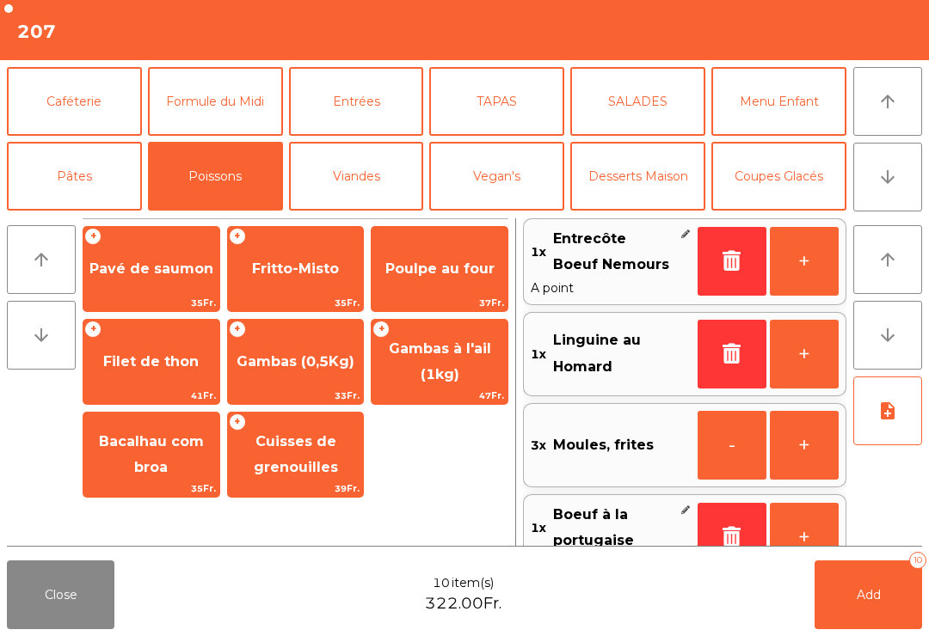
click at [440, 378] on span "Gambas à l'ail (1kg)" at bounding box center [440, 362] width 102 height 42
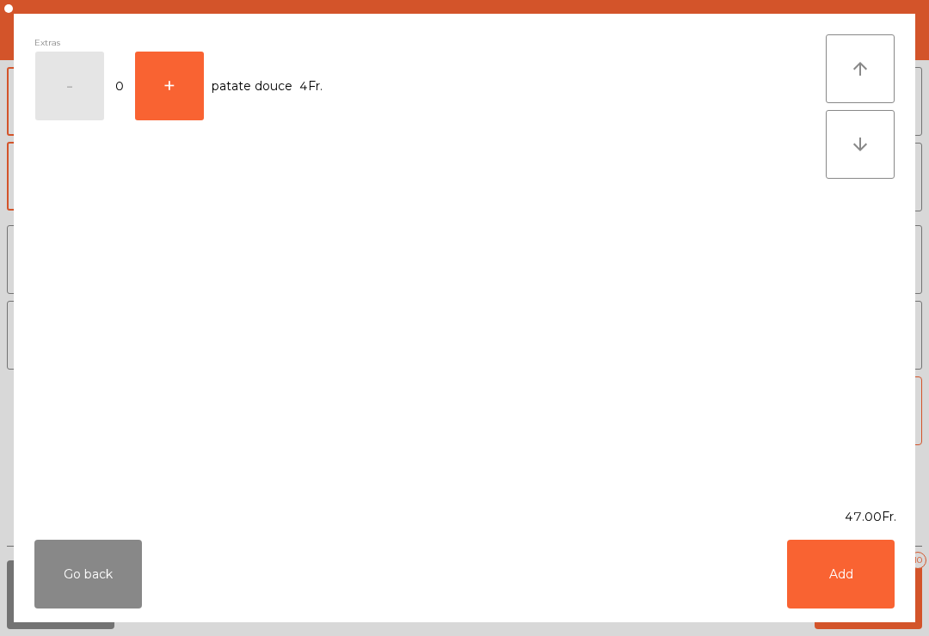
click at [843, 587] on button "Add" at bounding box center [841, 574] width 108 height 69
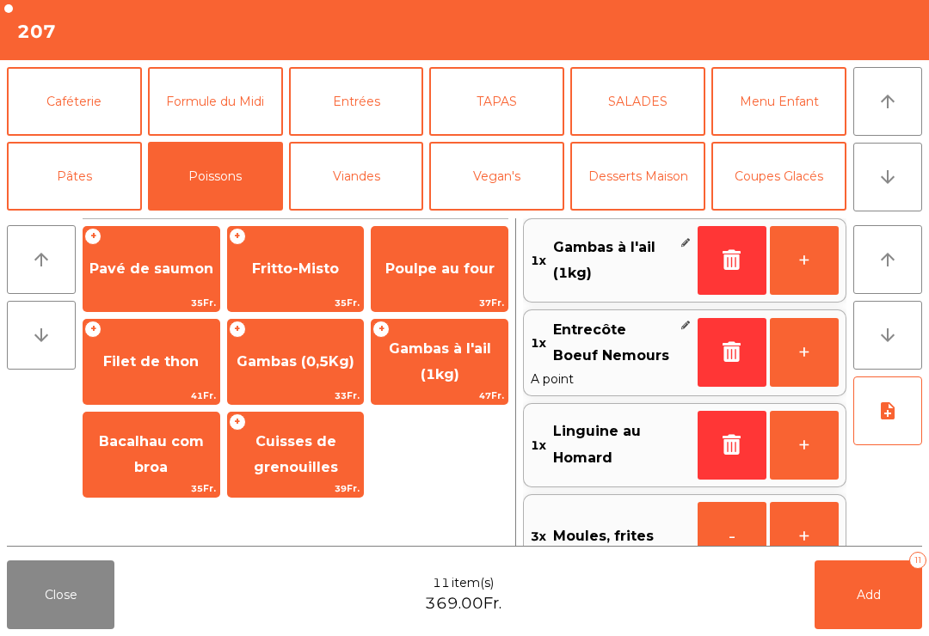
click at [349, 184] on button "Viandes" at bounding box center [356, 176] width 135 height 69
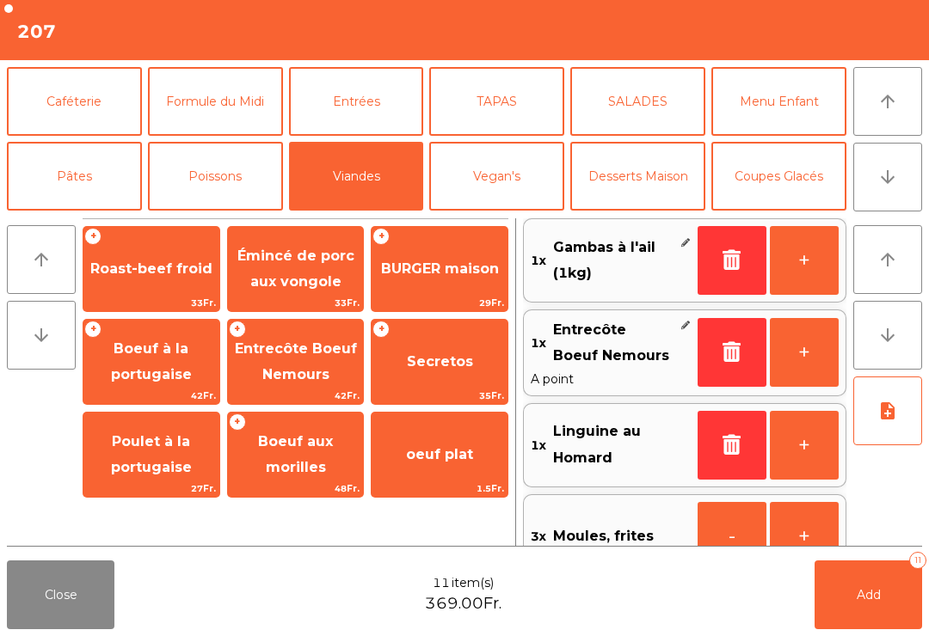
click at [143, 271] on span "Roast-beef froid" at bounding box center [151, 269] width 122 height 16
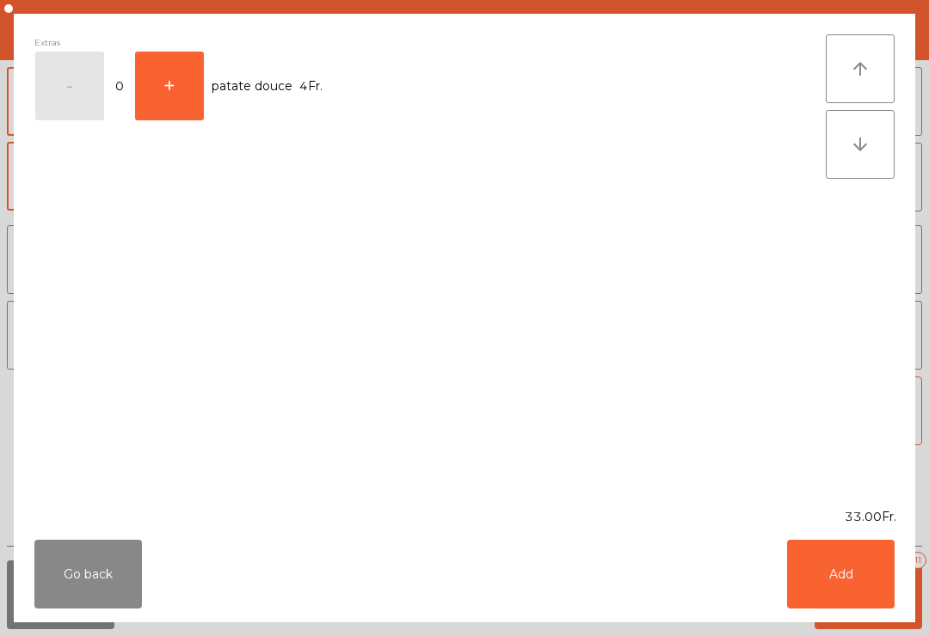
click at [62, 563] on button "Go back" at bounding box center [88, 574] width 108 height 69
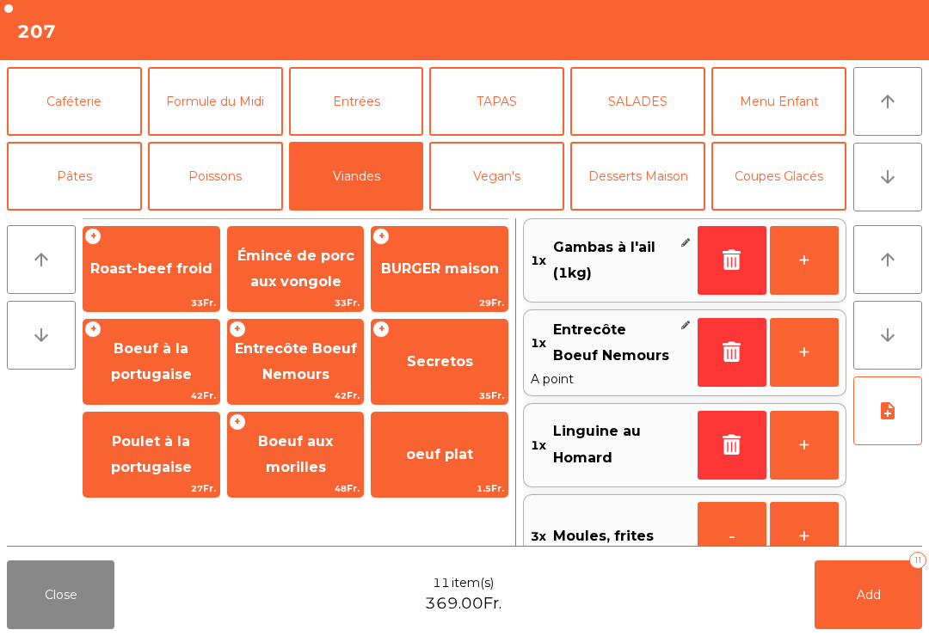
click at [291, 292] on span "Émincé de porc aux vongole" at bounding box center [296, 269] width 136 height 73
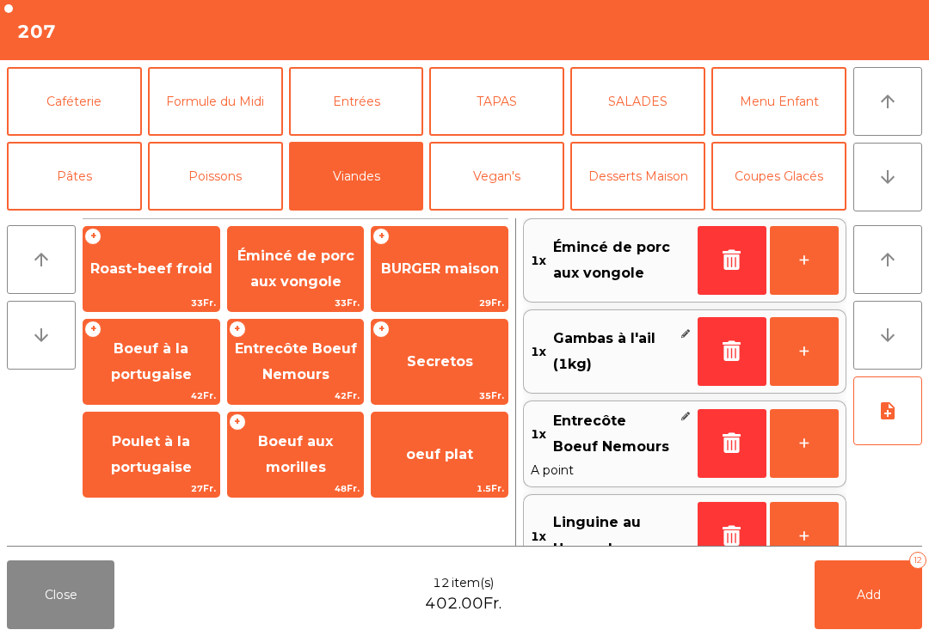
click at [781, 114] on button "Menu Enfant" at bounding box center [778, 101] width 135 height 69
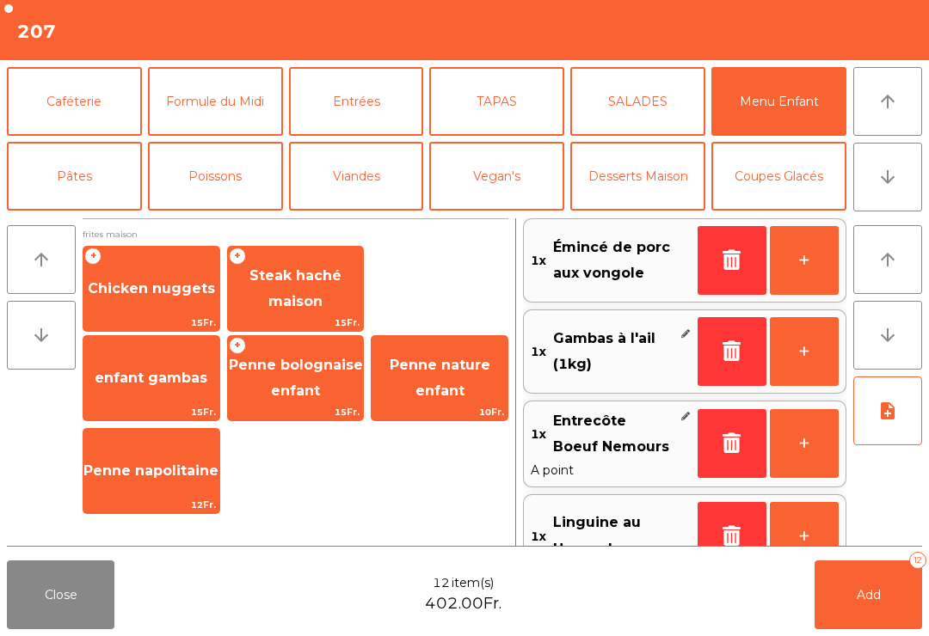
click at [144, 303] on span "Chicken nuggets" at bounding box center [151, 289] width 136 height 46
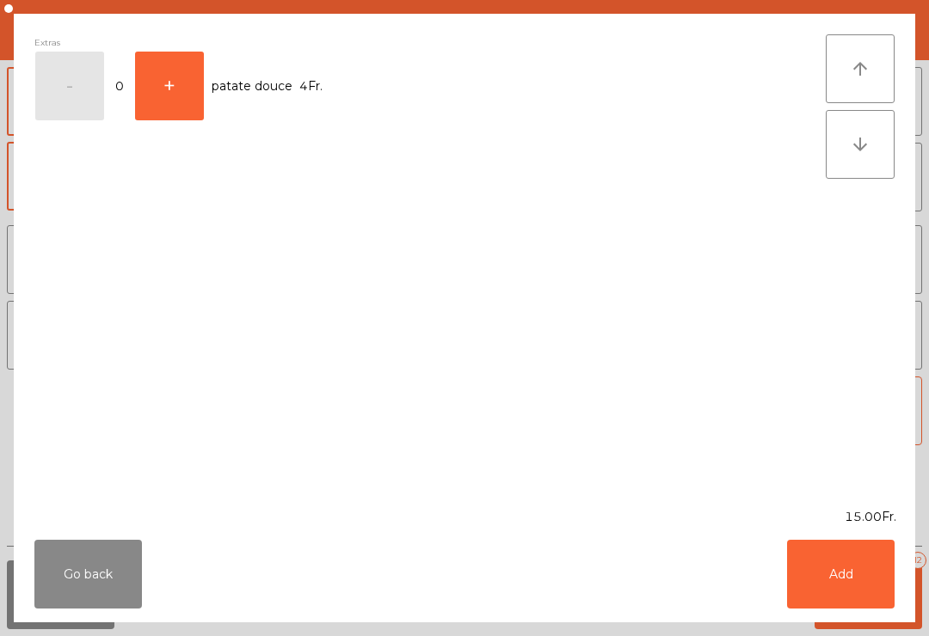
click at [850, 582] on button "Add" at bounding box center [841, 574] width 108 height 69
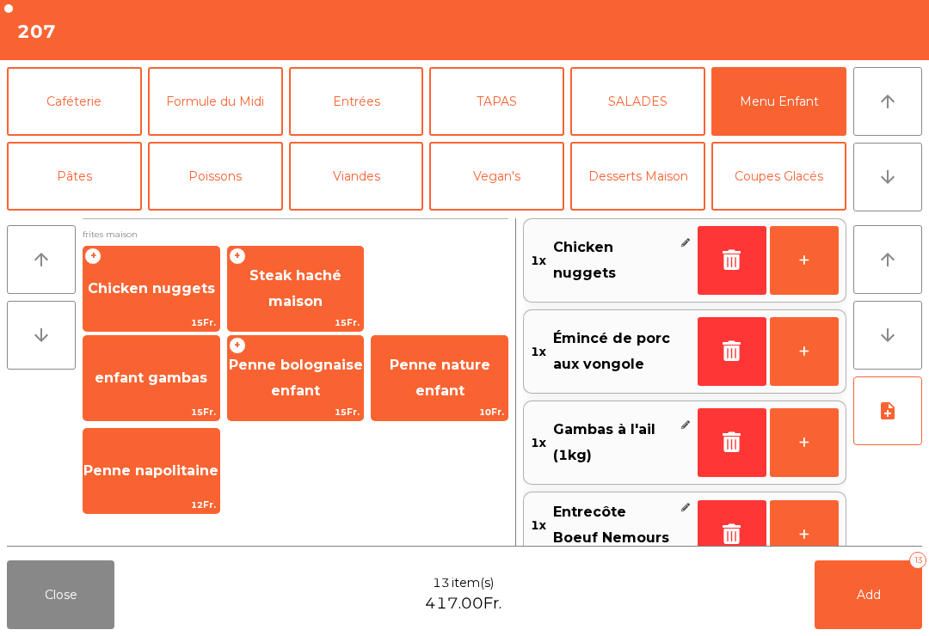
click at [821, 271] on button "+" at bounding box center [804, 260] width 69 height 69
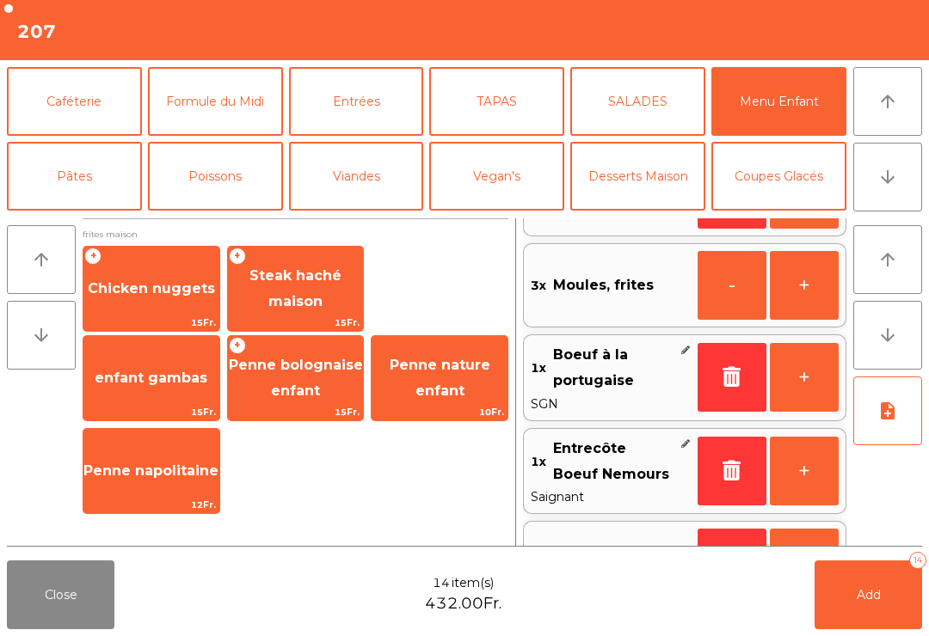
scroll to position [596, 0]
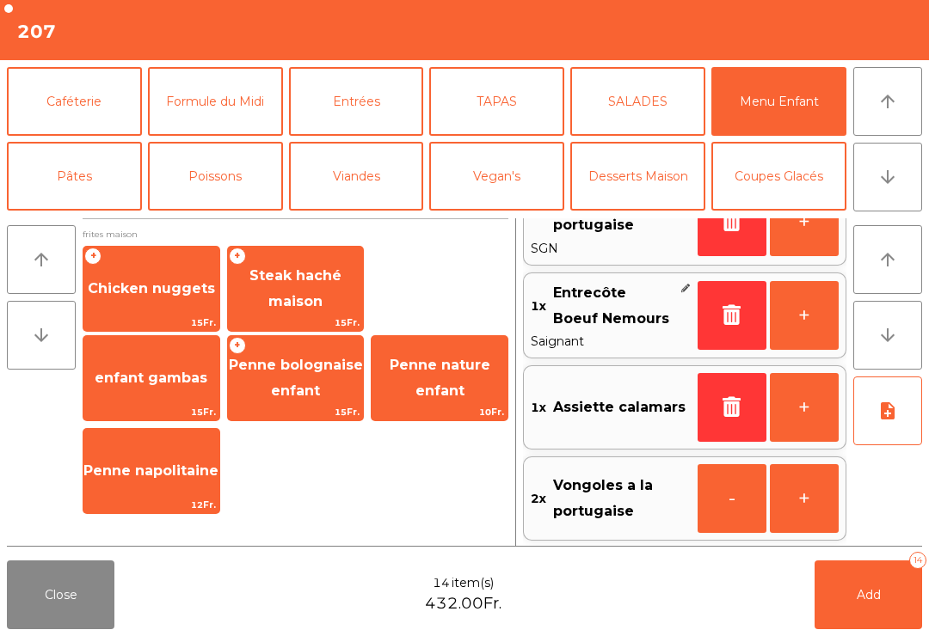
click at [888, 439] on button "note_add" at bounding box center [887, 411] width 69 height 69
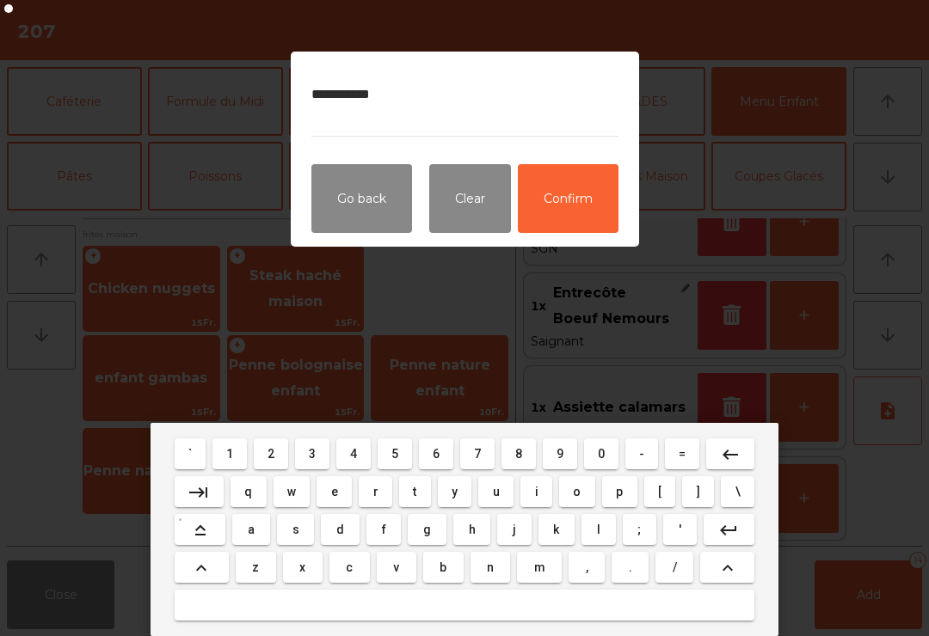
type textarea "**********"
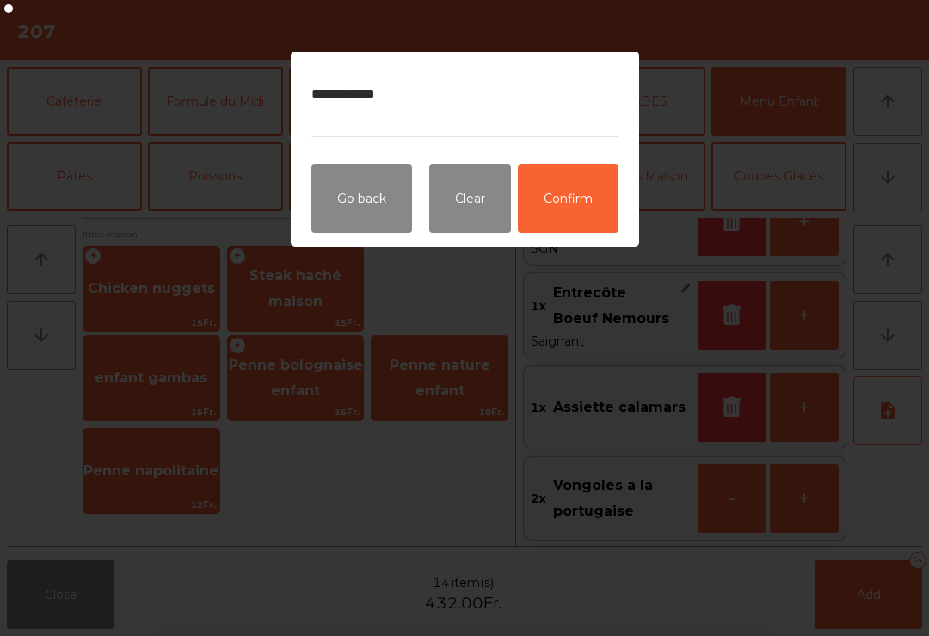
click at [566, 211] on button "Confirm" at bounding box center [568, 198] width 101 height 69
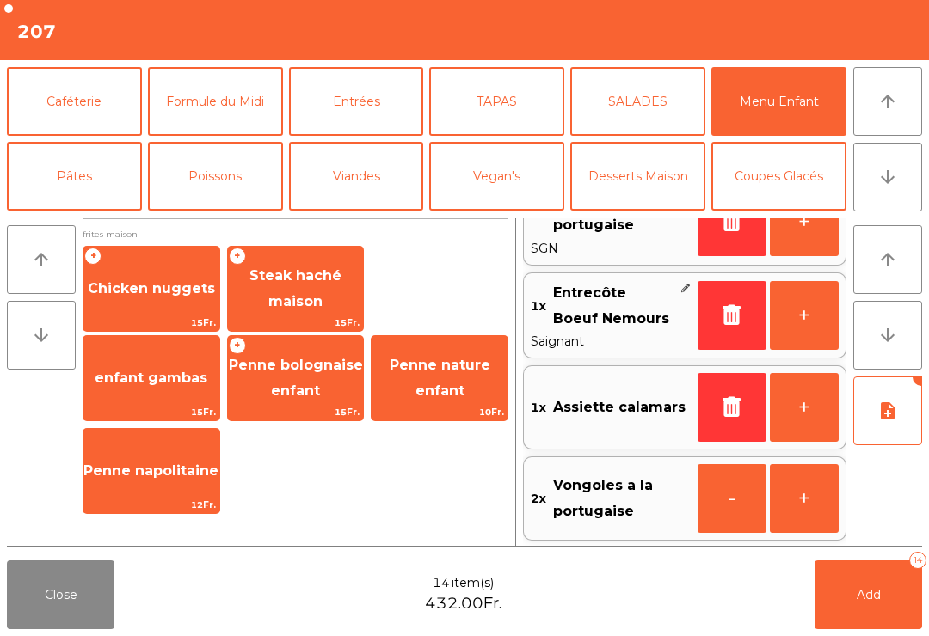
click at [840, 603] on button "Add 14" at bounding box center [868, 595] width 108 height 69
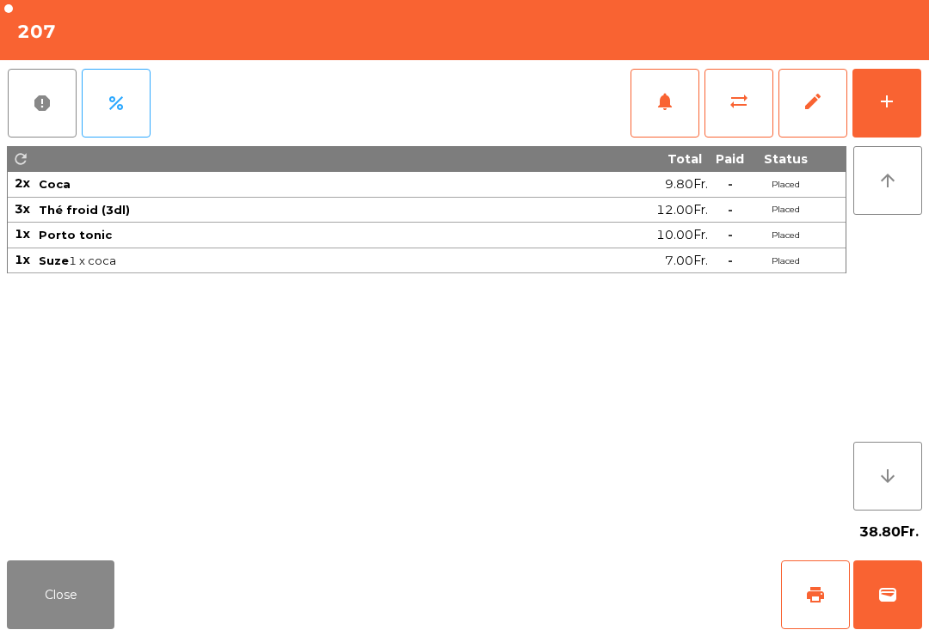
click at [54, 605] on button "Close" at bounding box center [61, 595] width 108 height 69
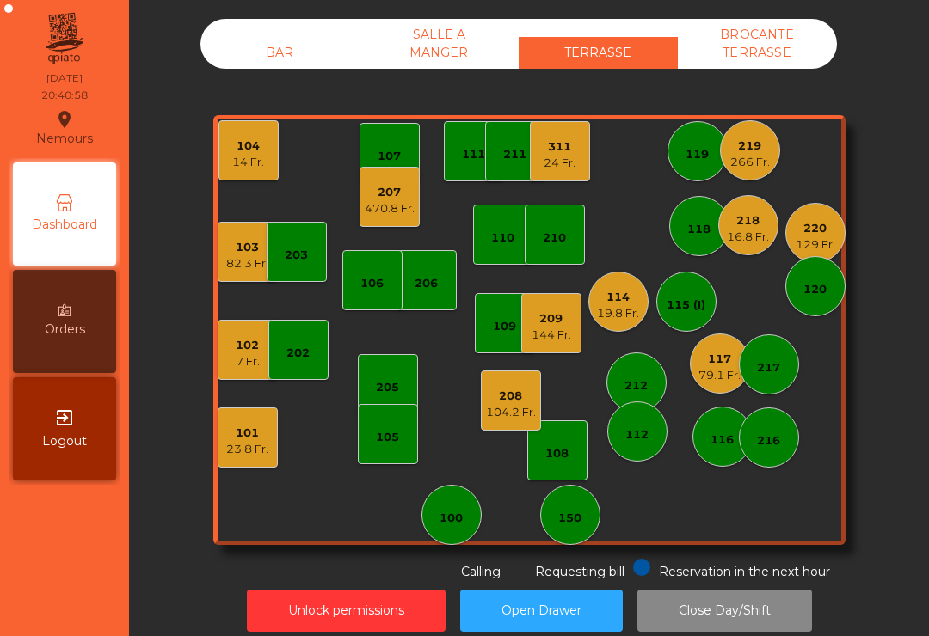
scroll to position [14, 0]
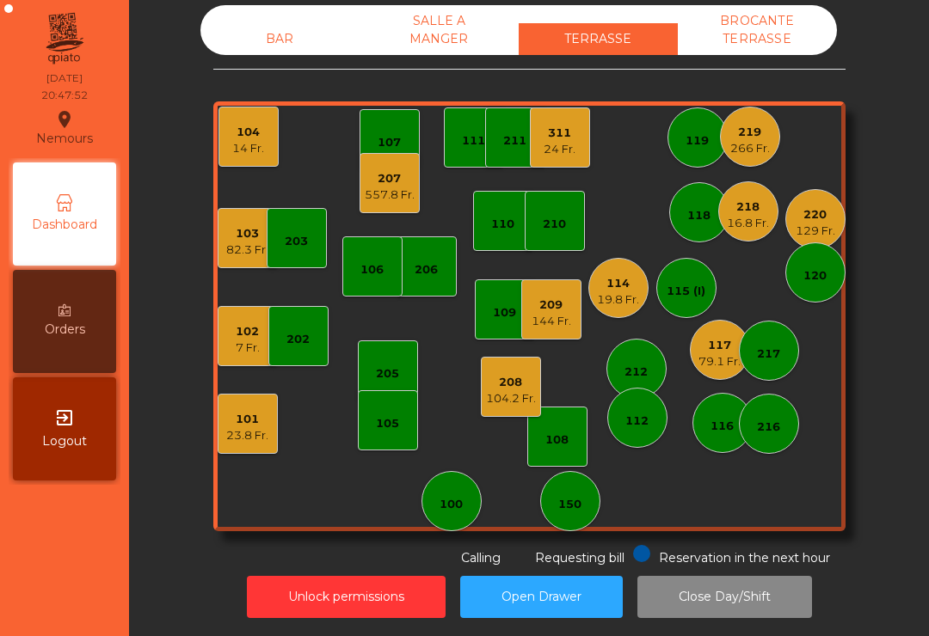
click at [718, 348] on div "117" at bounding box center [719, 345] width 42 height 17
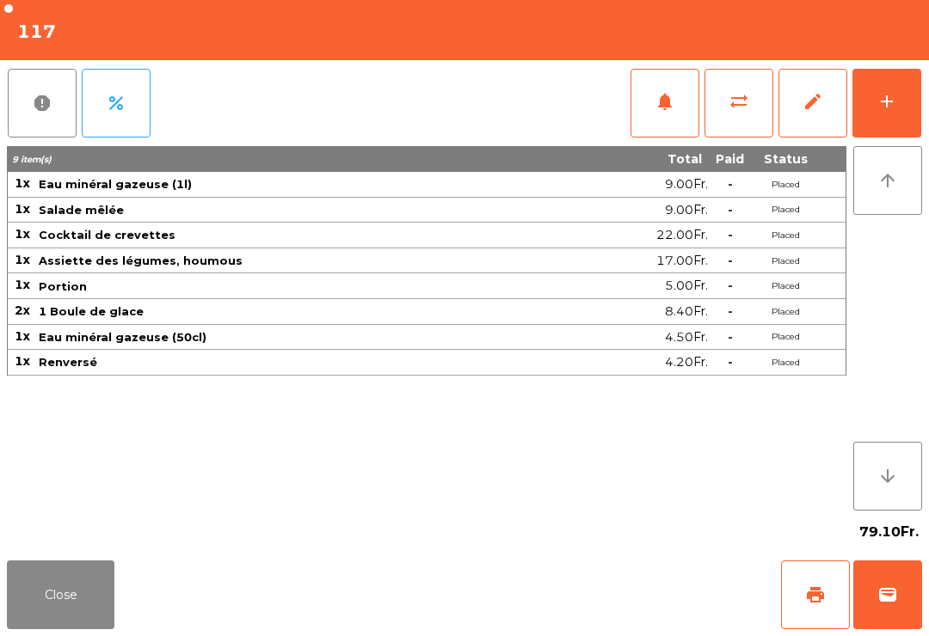
click at [783, 591] on button "print" at bounding box center [815, 595] width 69 height 69
click at [78, 577] on button "Close" at bounding box center [61, 595] width 108 height 69
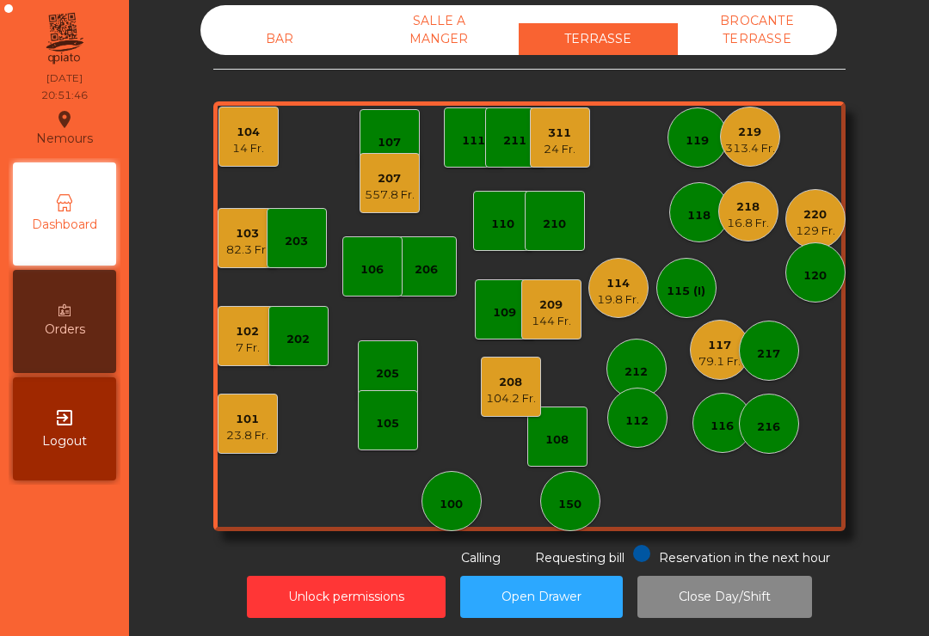
click at [574, 155] on div "24 Fr." at bounding box center [560, 149] width 32 height 17
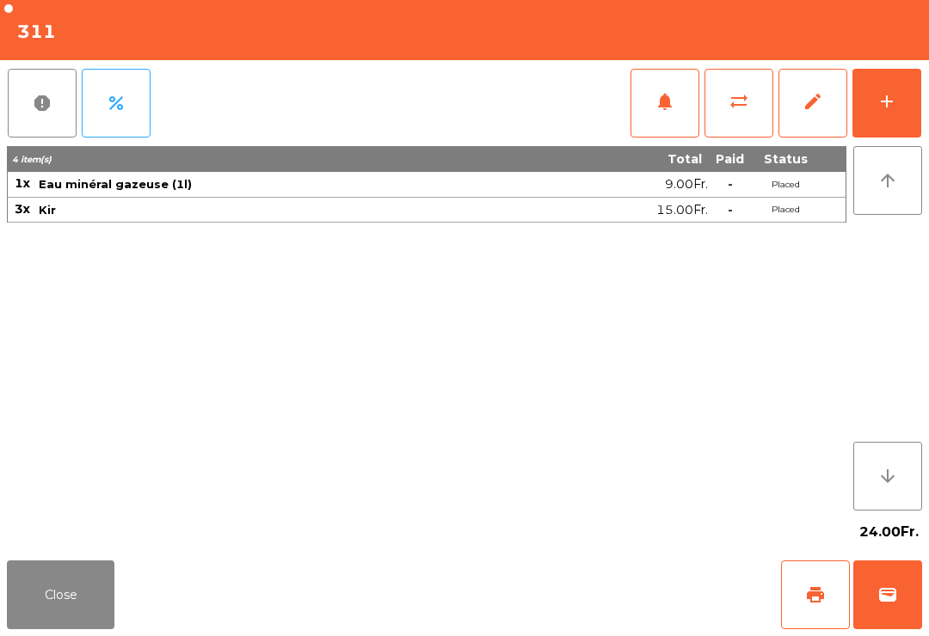
click at [917, 95] on button "add" at bounding box center [886, 103] width 69 height 69
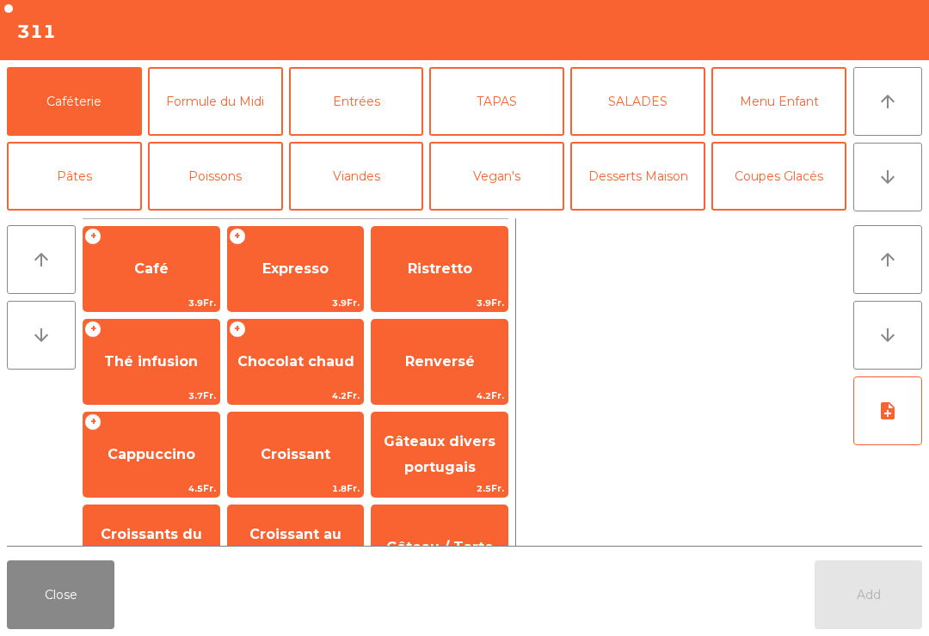
click at [354, 174] on button "Viandes" at bounding box center [356, 176] width 135 height 69
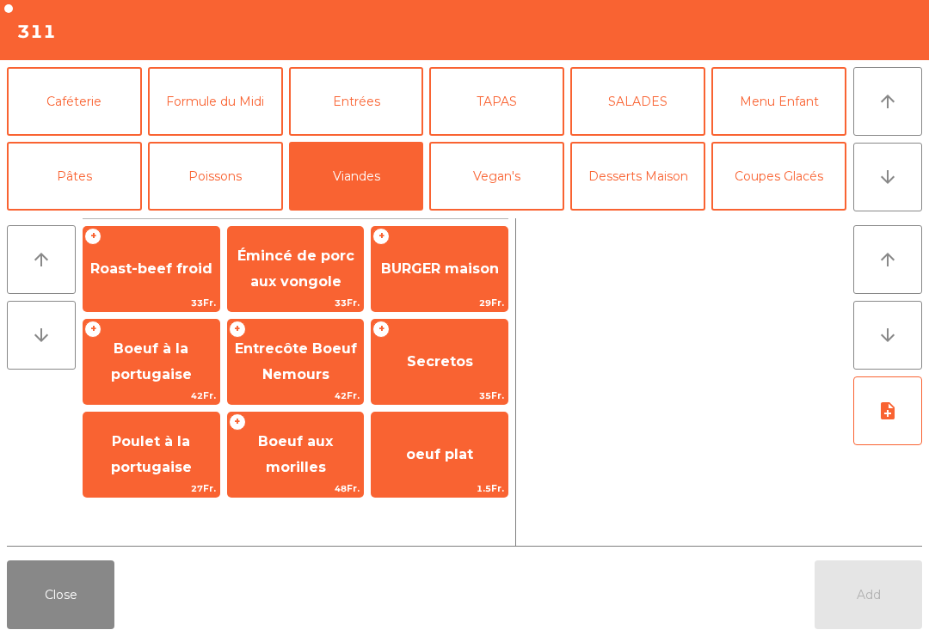
click at [146, 372] on span "Boeuf à la portugaise" at bounding box center [151, 362] width 81 height 42
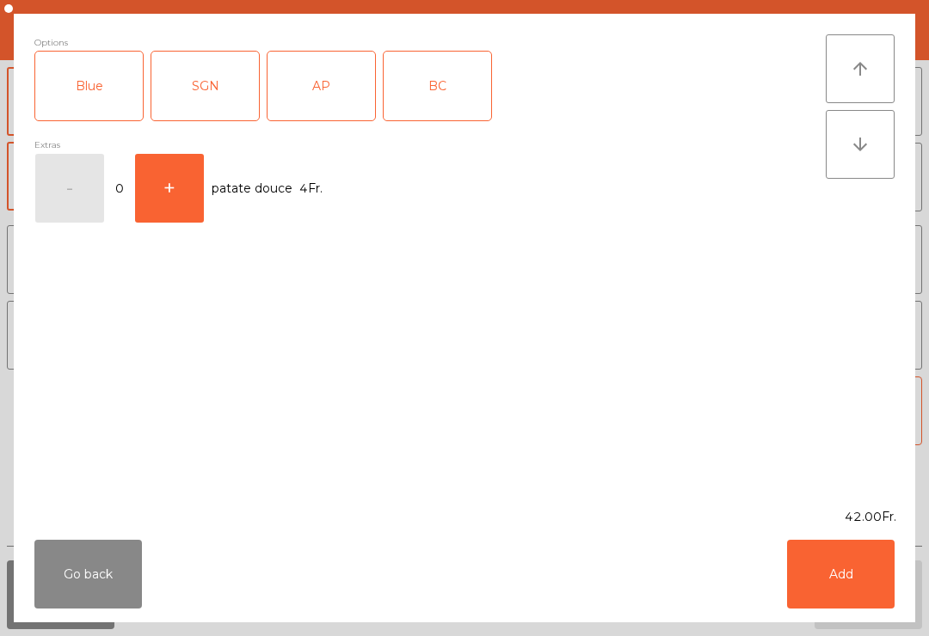
click at [323, 86] on div "AP" at bounding box center [321, 86] width 108 height 69
click at [860, 583] on button "Add" at bounding box center [841, 574] width 108 height 69
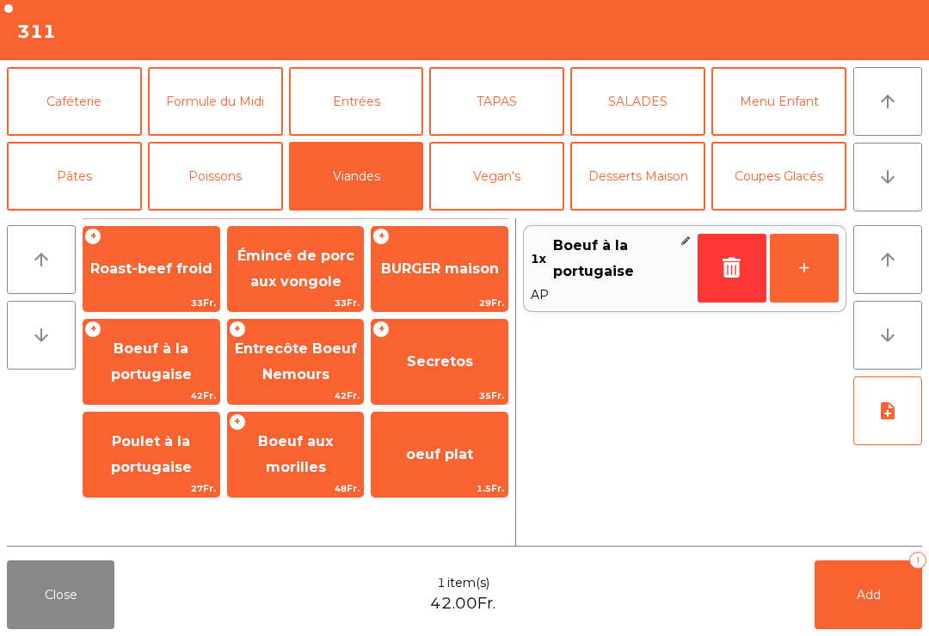
click at [715, 261] on button "button" at bounding box center [731, 268] width 69 height 69
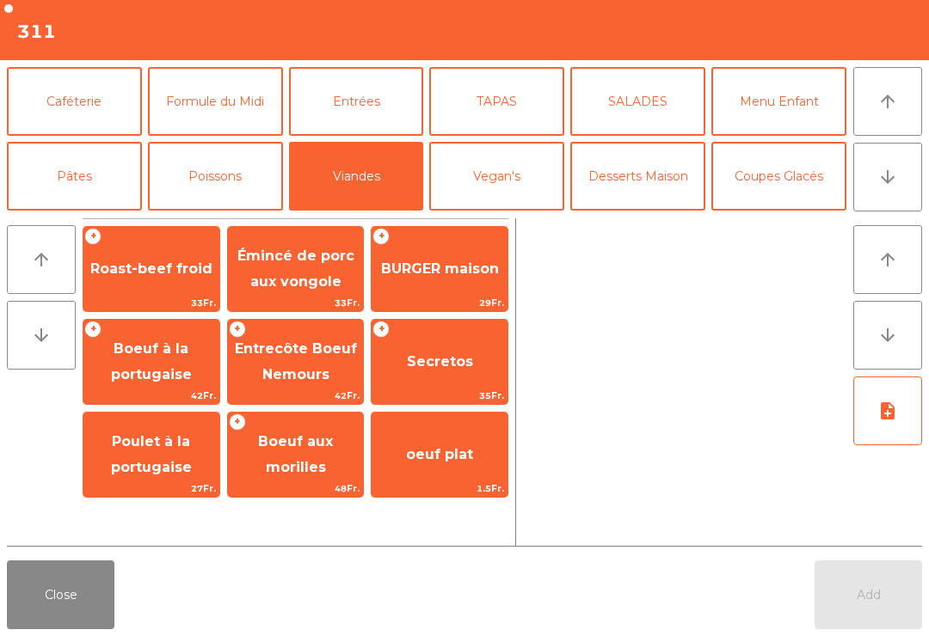
click at [142, 356] on span "Boeuf à la portugaise" at bounding box center [151, 362] width 81 height 42
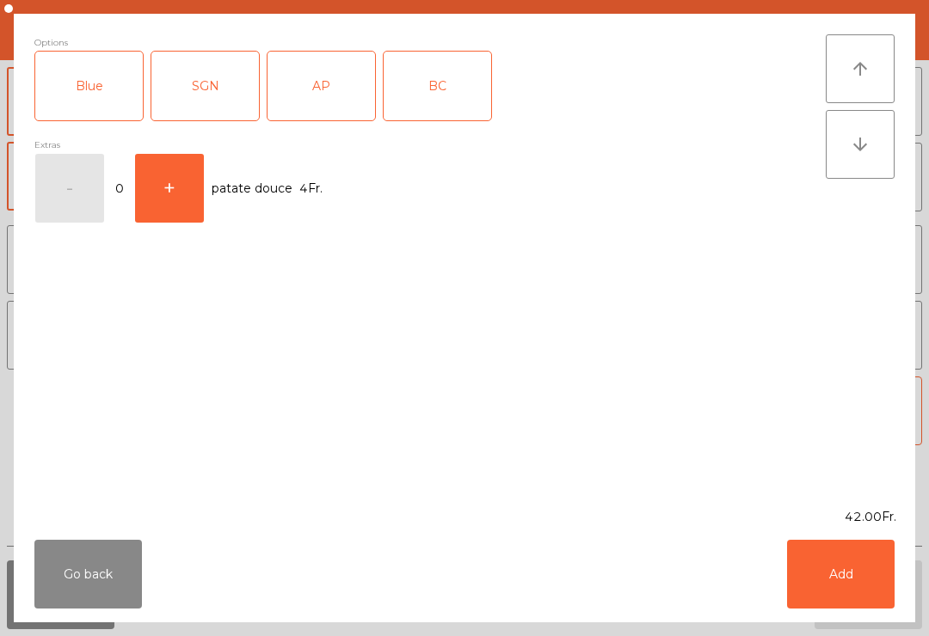
click at [65, 84] on div "Blue" at bounding box center [89, 86] width 108 height 69
click at [850, 580] on button "Add" at bounding box center [841, 574] width 108 height 69
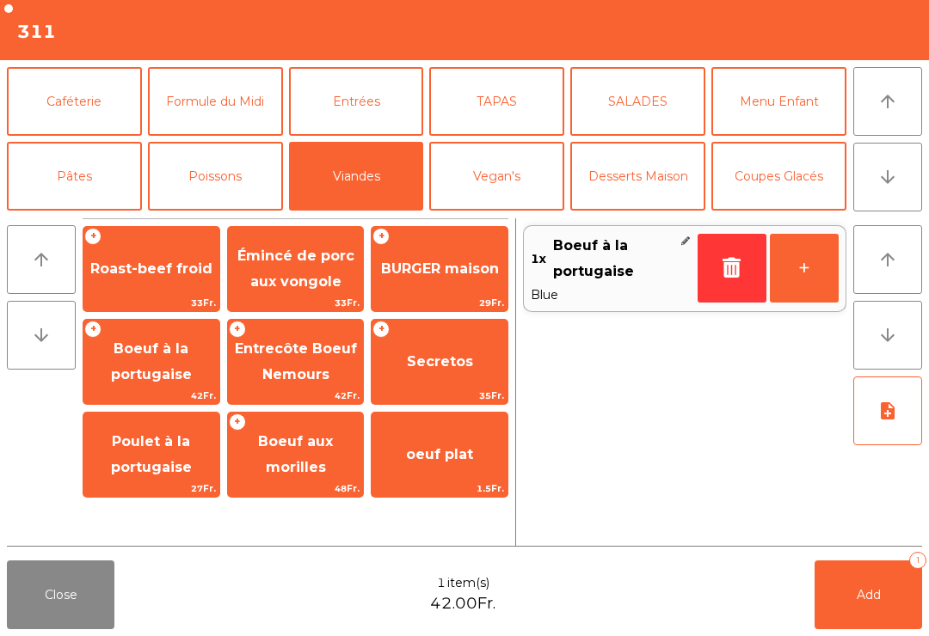
click at [443, 280] on span "BURGER maison" at bounding box center [440, 269] width 136 height 46
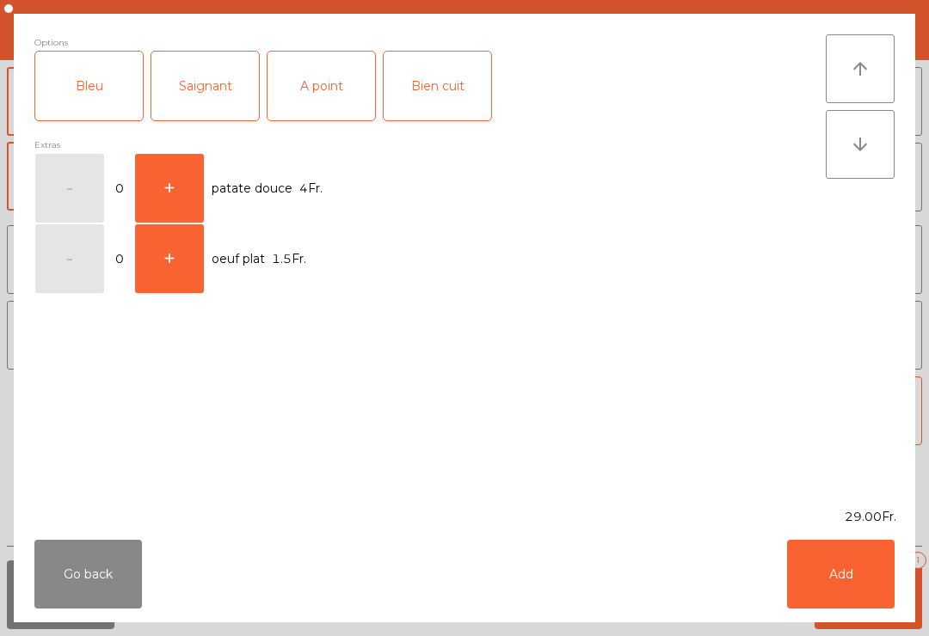
click at [70, 90] on div "Bleu" at bounding box center [89, 86] width 108 height 69
click at [839, 583] on button "Add" at bounding box center [841, 574] width 108 height 69
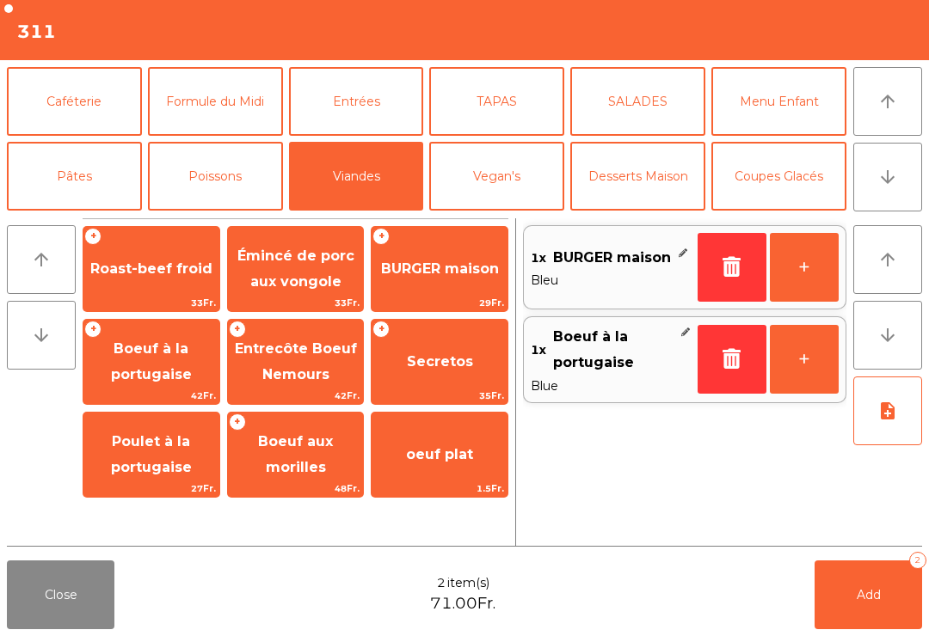
click at [511, 105] on button "TAPAS" at bounding box center [496, 101] width 135 height 69
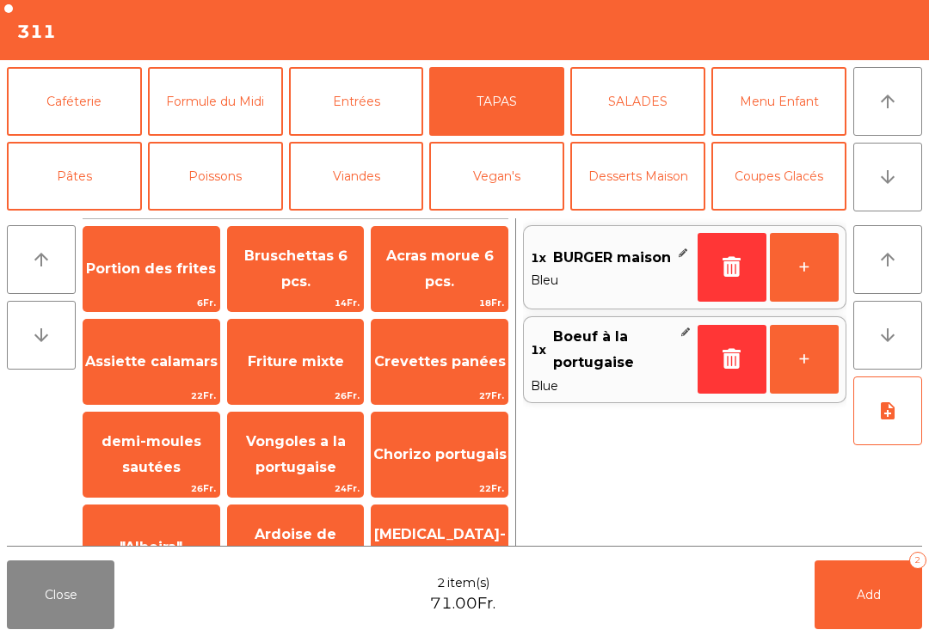
click at [168, 352] on span "Assiette calamars" at bounding box center [151, 362] width 136 height 46
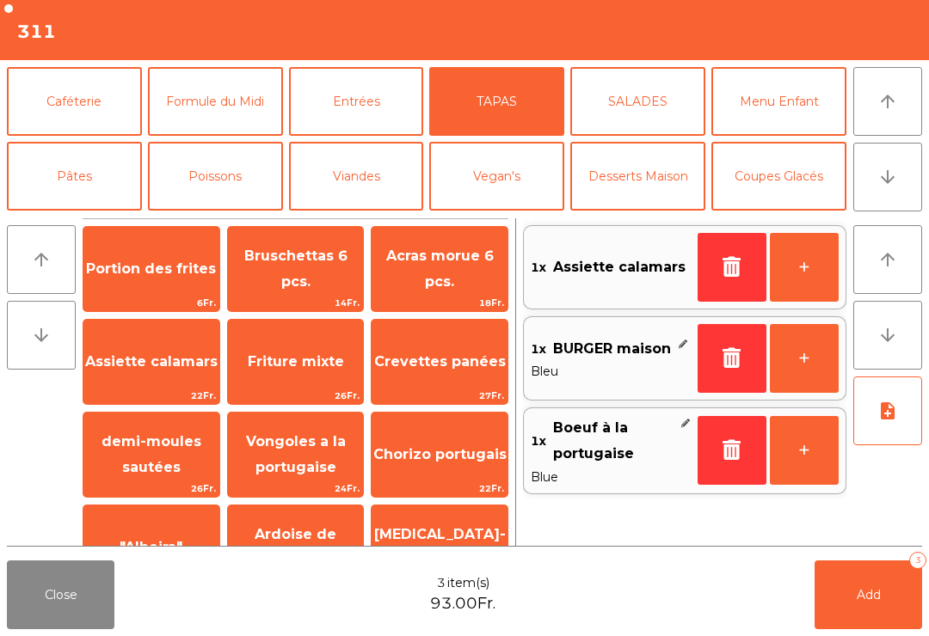
click at [132, 280] on span "Portion des frites" at bounding box center [151, 269] width 136 height 46
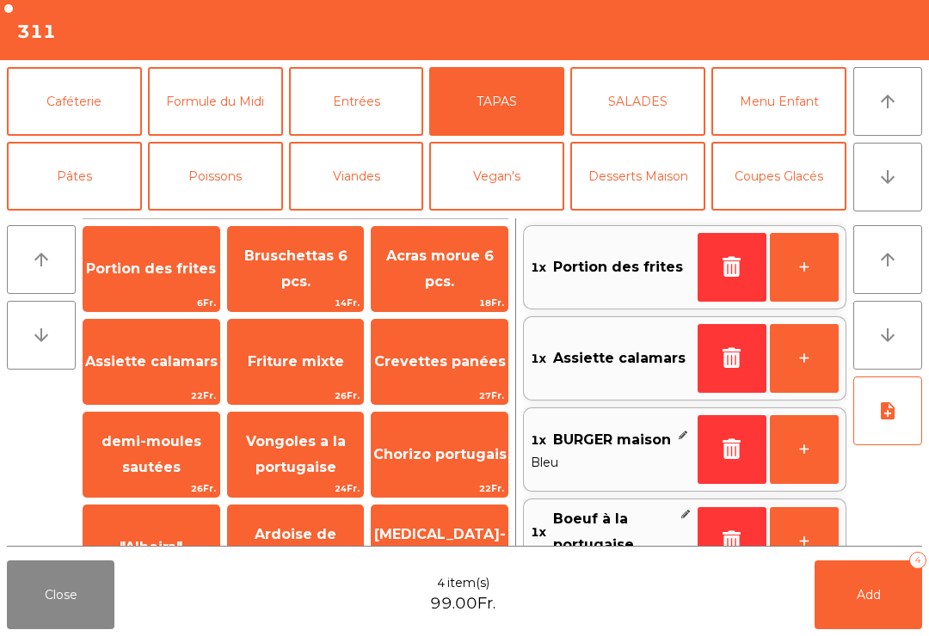
click at [351, 96] on button "Entrées" at bounding box center [356, 101] width 135 height 69
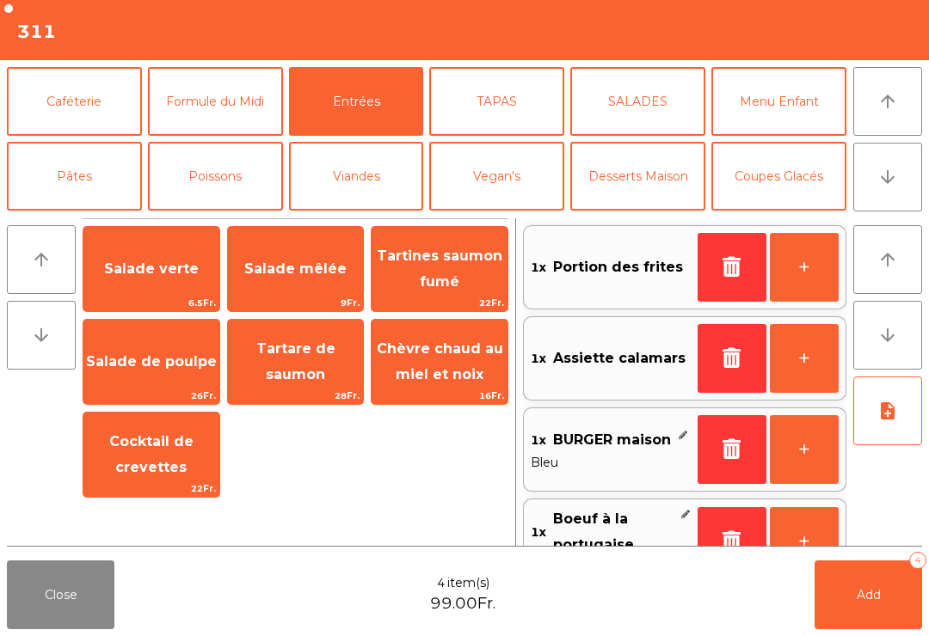
click at [292, 374] on span "Tartare de saumon" at bounding box center [295, 362] width 79 height 42
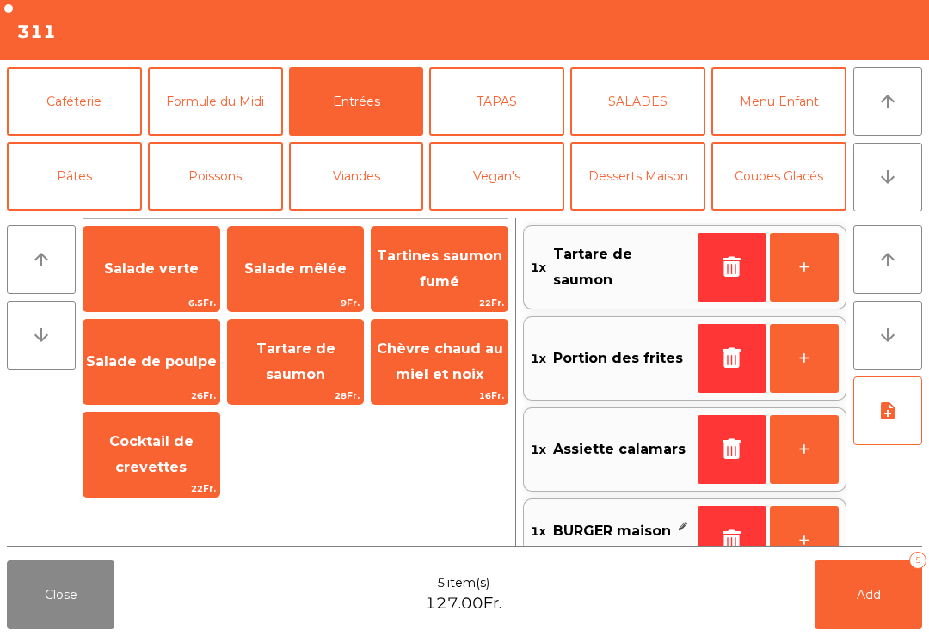
click at [889, 417] on icon "note_add" at bounding box center [887, 411] width 21 height 21
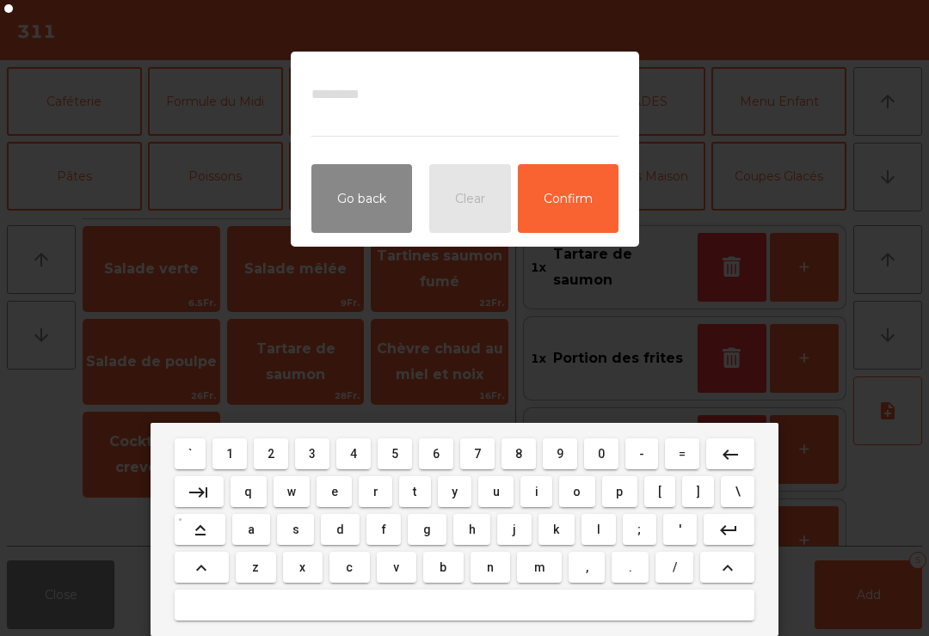
type textarea "*"
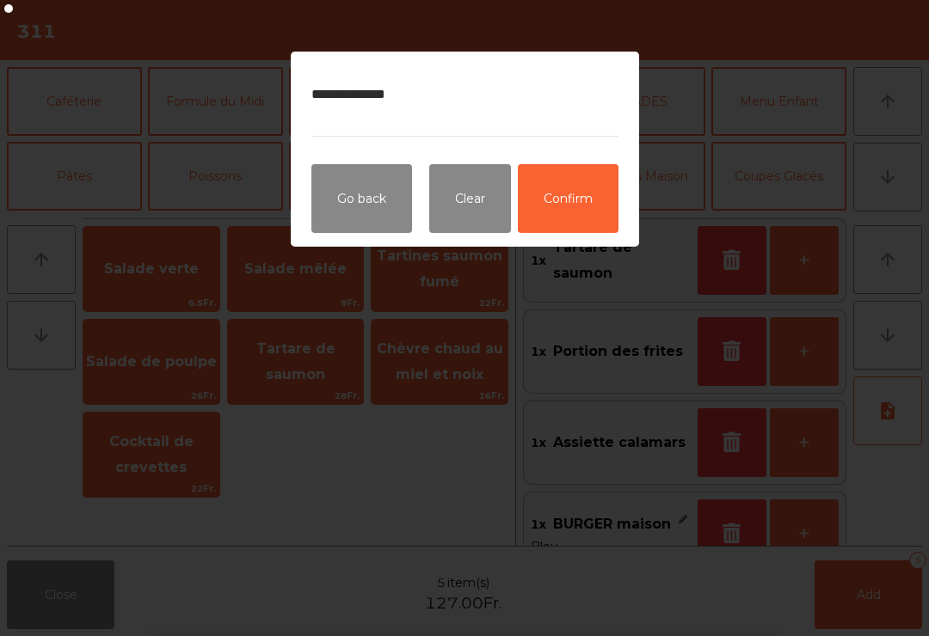
click at [585, 205] on button "Confirm" at bounding box center [568, 198] width 101 height 69
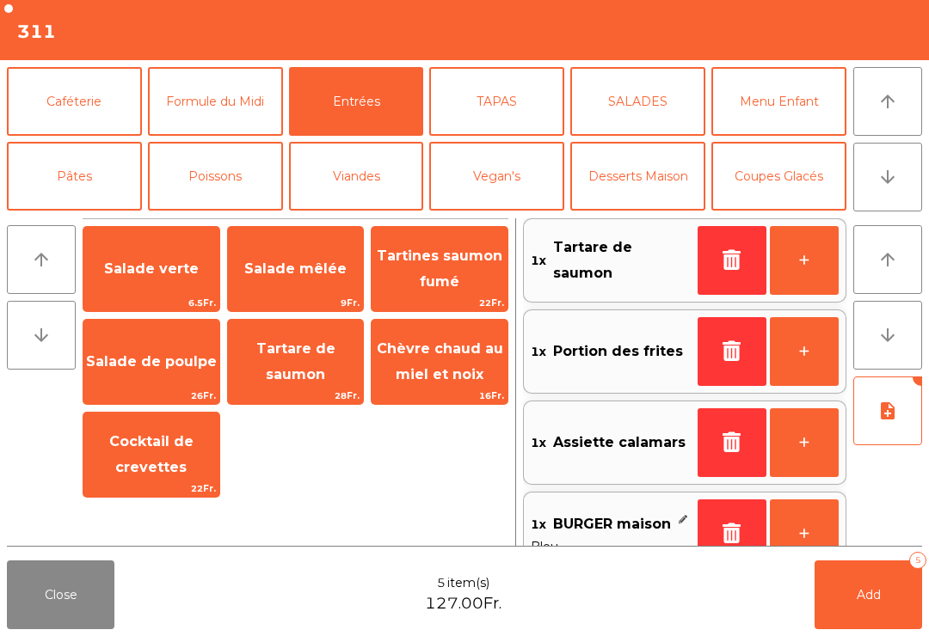
scroll to position [137, 0]
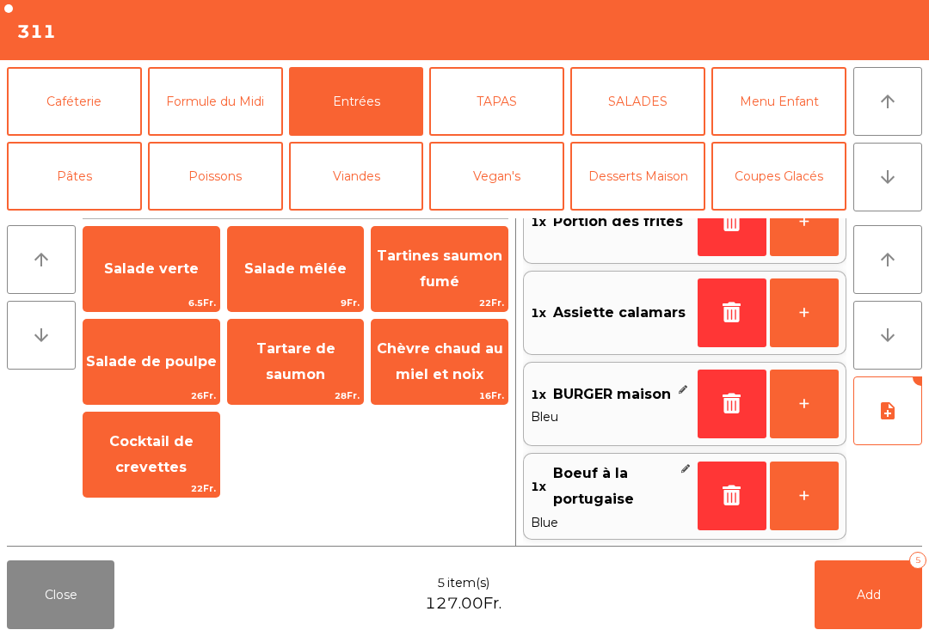
click at [872, 594] on span "Add" at bounding box center [869, 594] width 24 height 15
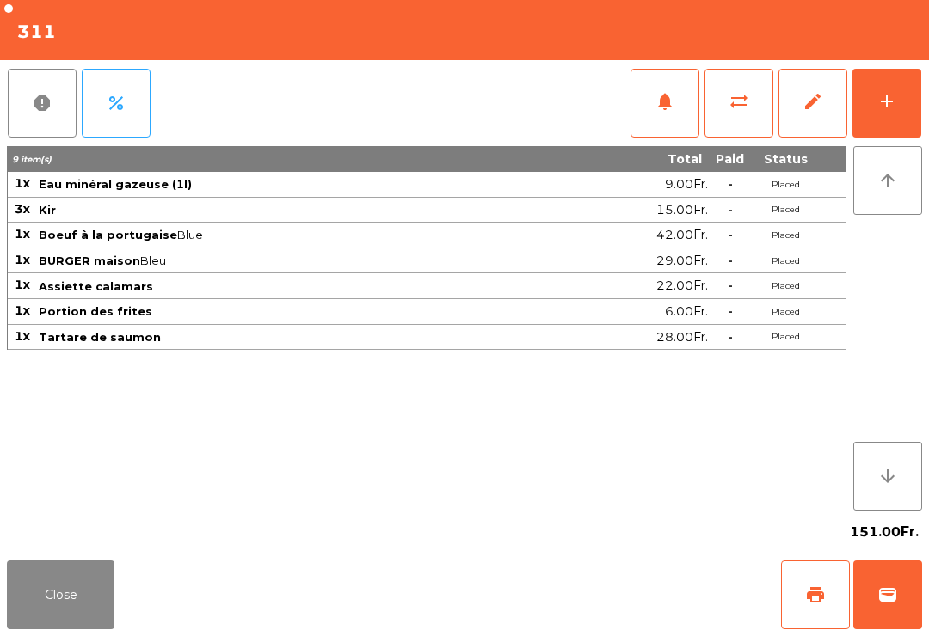
click at [82, 615] on button "Close" at bounding box center [61, 595] width 108 height 69
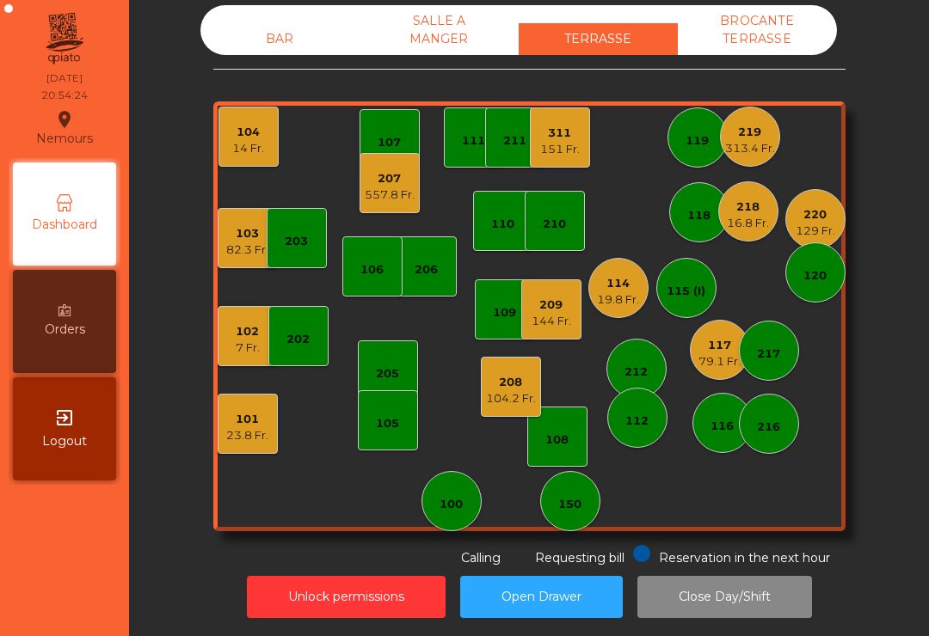
click at [261, 246] on div "82.3 Fr." at bounding box center [247, 250] width 42 height 17
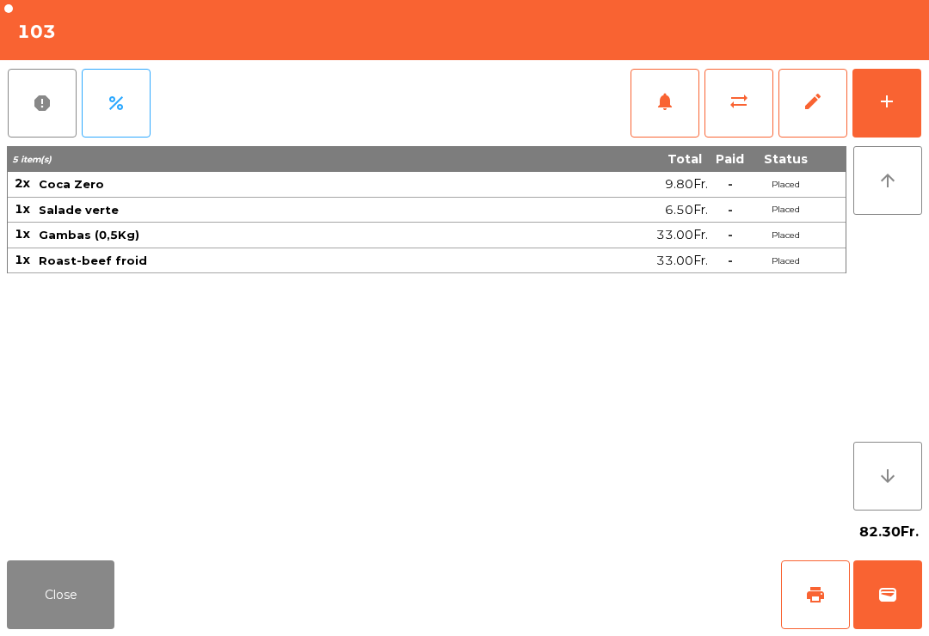
click at [895, 107] on div "add" at bounding box center [886, 101] width 21 height 21
click at [900, 129] on button "add" at bounding box center [886, 103] width 69 height 69
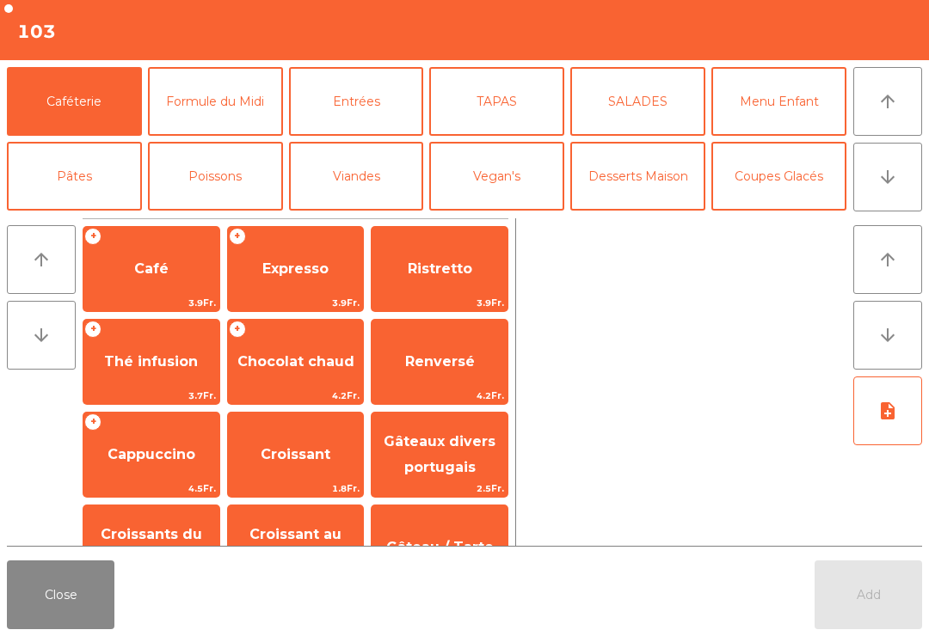
click at [314, 281] on span "Expresso" at bounding box center [296, 269] width 136 height 46
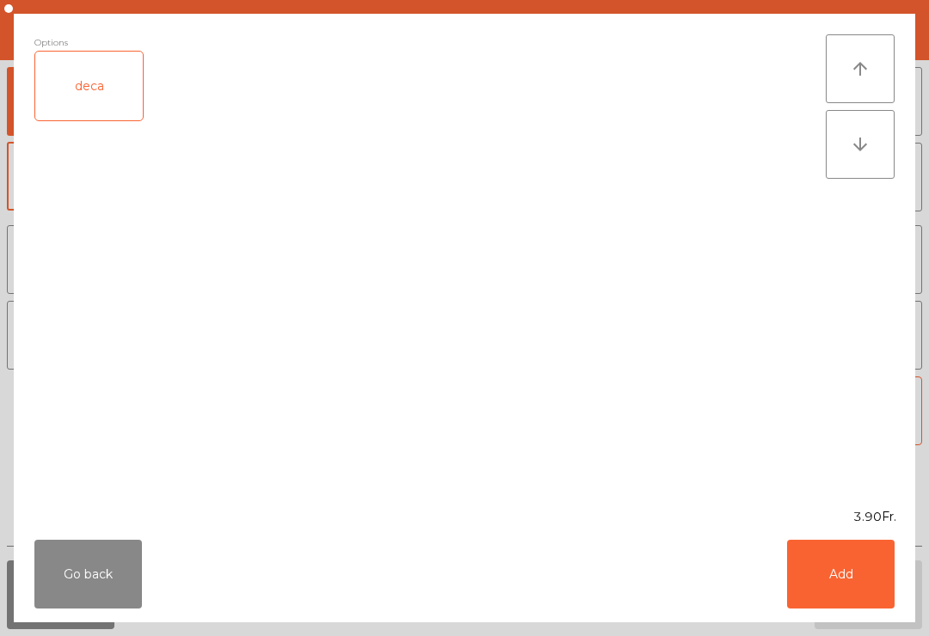
click at [856, 591] on button "Add" at bounding box center [841, 574] width 108 height 69
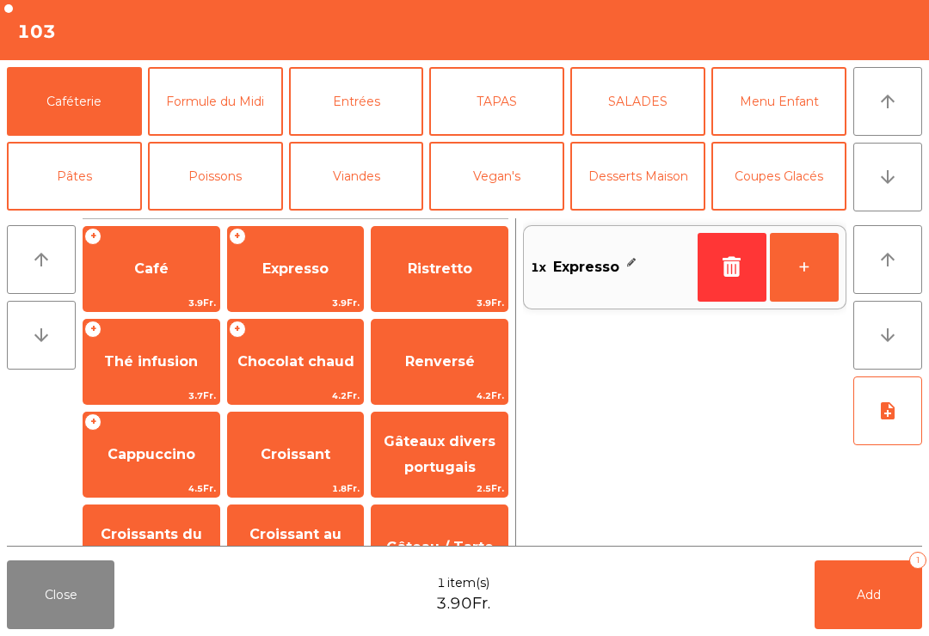
click at [871, 596] on span "Add" at bounding box center [869, 594] width 24 height 15
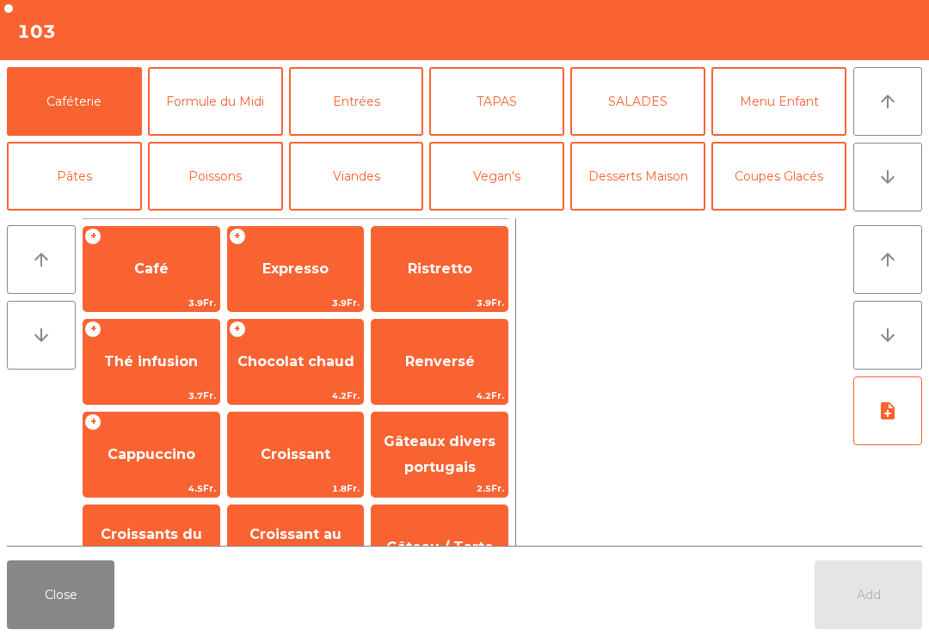
click at [889, 586] on div "Add" at bounding box center [868, 595] width 108 height 69
click at [32, 620] on button "Close" at bounding box center [61, 595] width 108 height 69
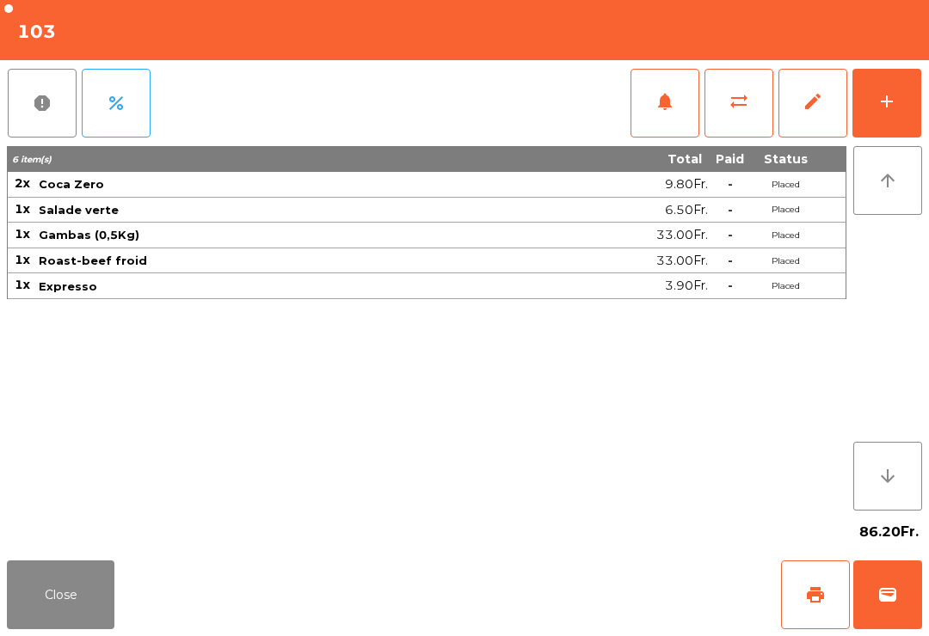
click at [72, 595] on button "Close" at bounding box center [61, 595] width 108 height 69
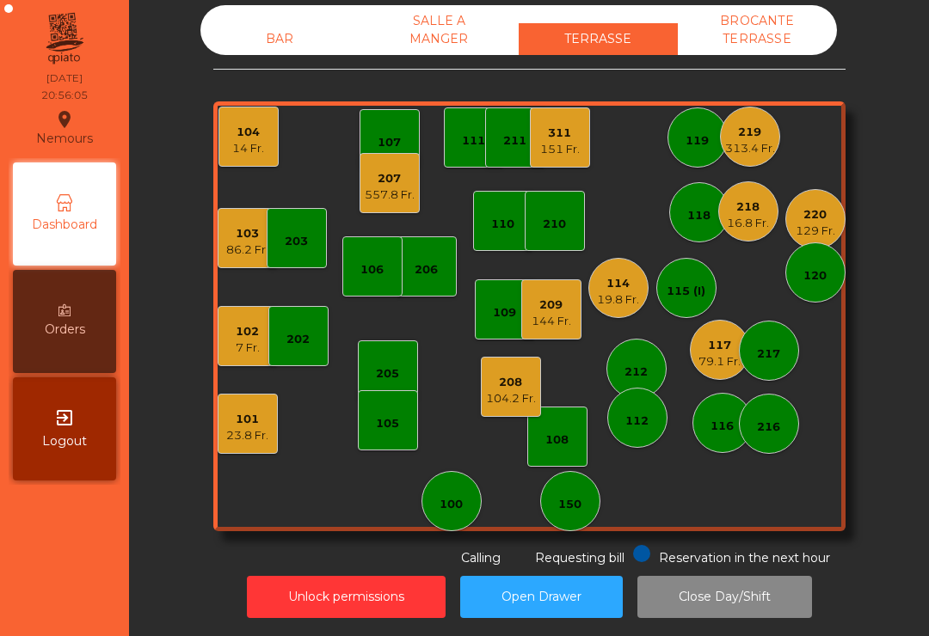
click at [719, 371] on div "117 79.1 Fr." at bounding box center [720, 350] width 60 height 60
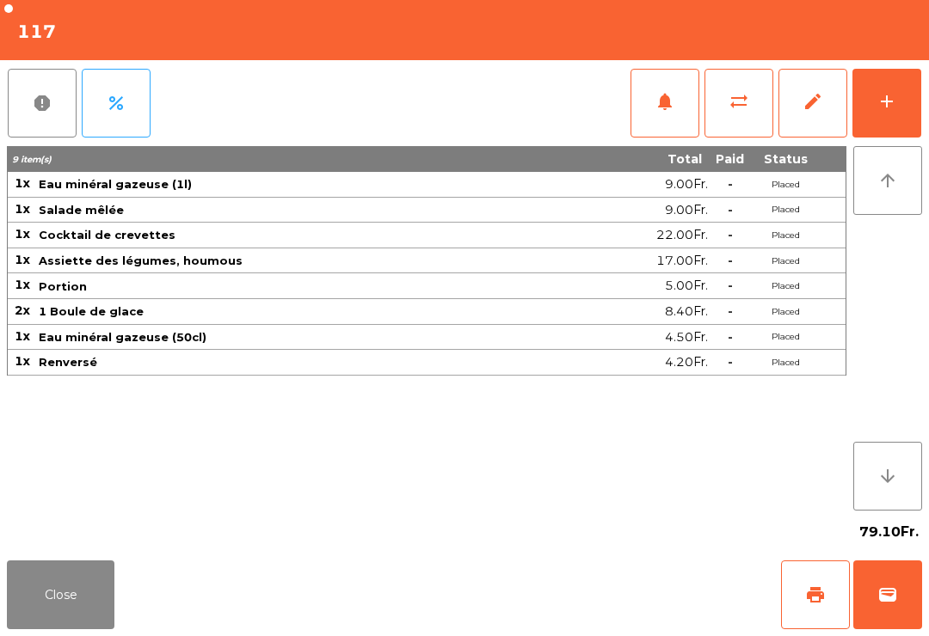
click at [50, 611] on button "Close" at bounding box center [61, 595] width 108 height 69
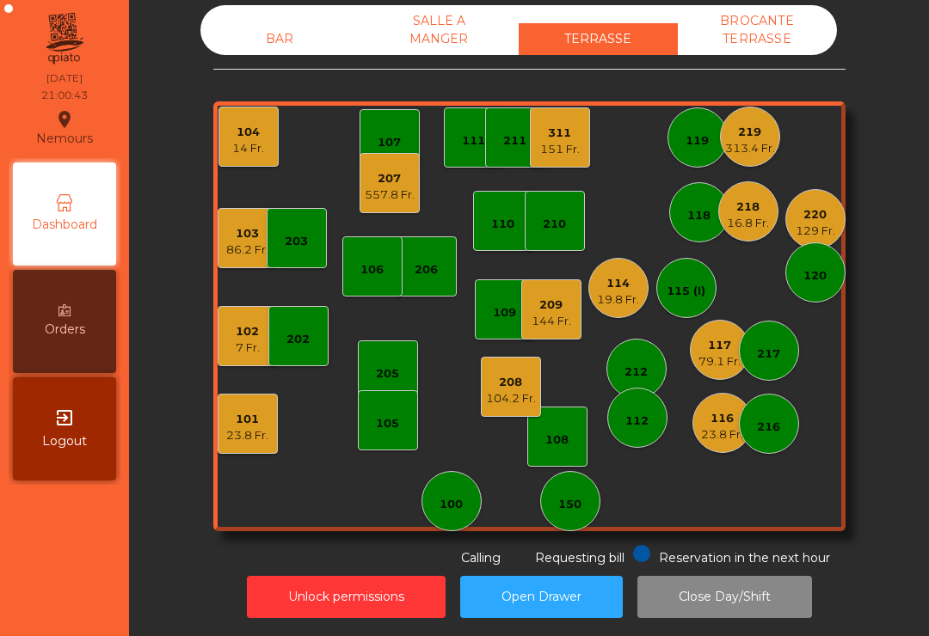
click at [557, 151] on div "151 Fr." at bounding box center [560, 149] width 40 height 17
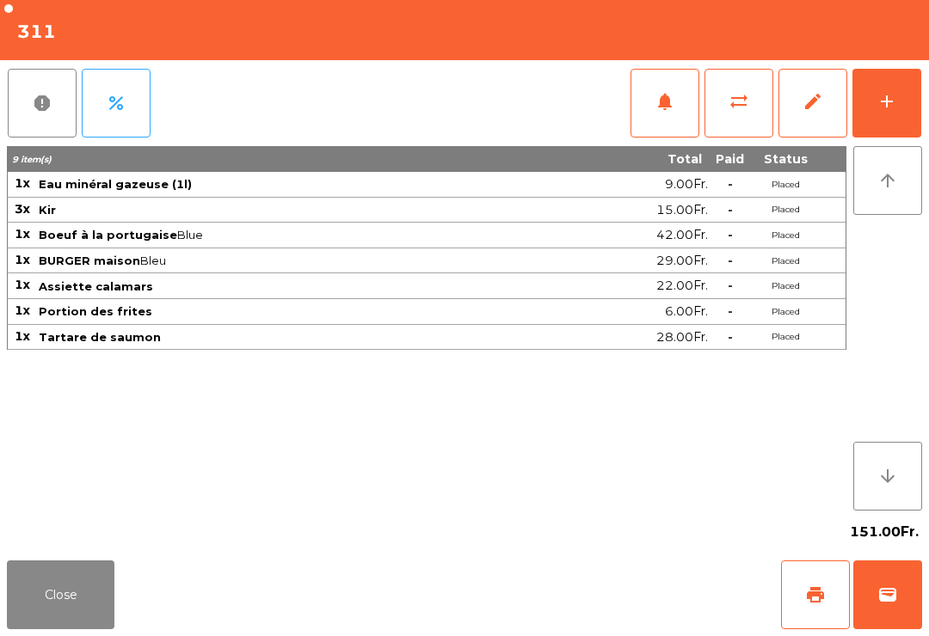
click at [916, 132] on button "add" at bounding box center [886, 103] width 69 height 69
click at [913, 97] on button "add" at bounding box center [886, 103] width 69 height 69
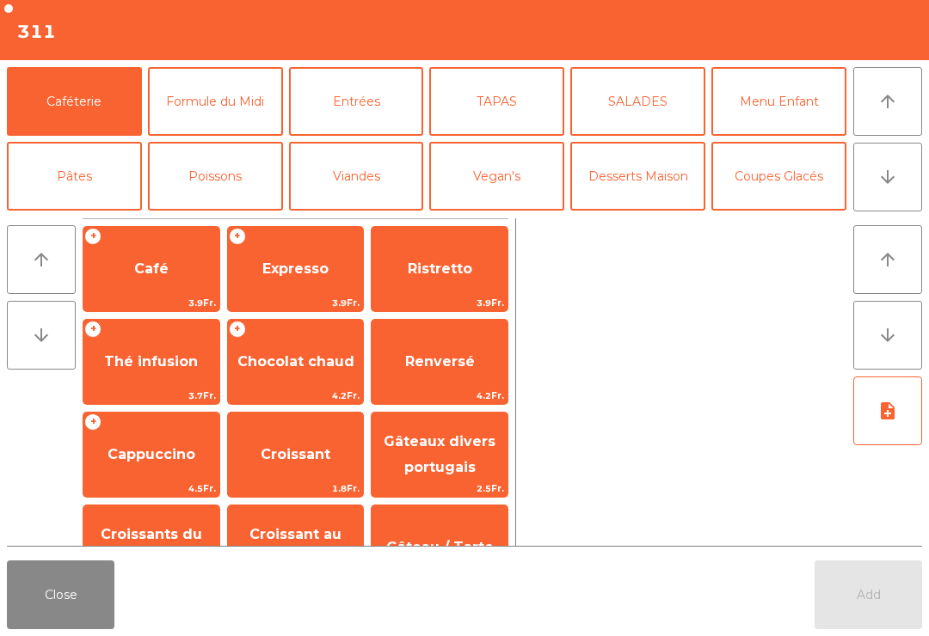
click at [897, 155] on button "arrow_downward" at bounding box center [887, 177] width 69 height 69
click at [642, 217] on button "Vin Rouge" at bounding box center [637, 251] width 135 height 69
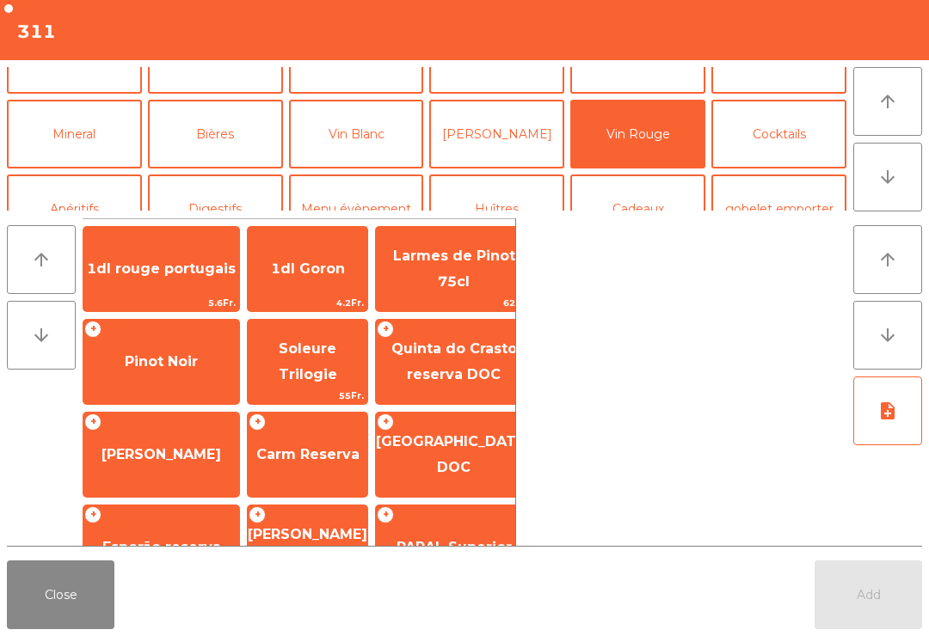
click at [167, 261] on span "1dl rouge portugais" at bounding box center [161, 269] width 149 height 16
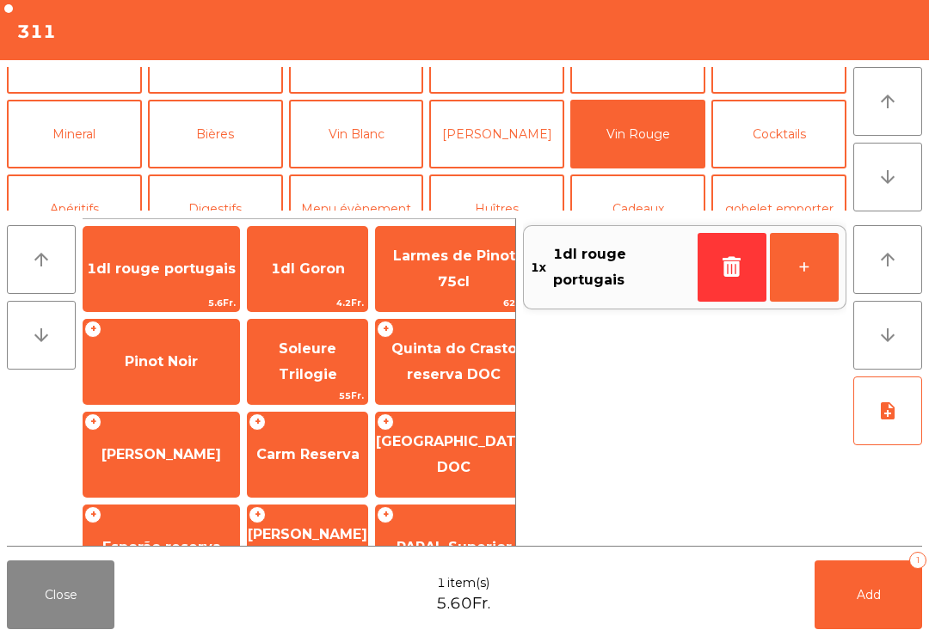
click at [36, 605] on button "Close" at bounding box center [61, 595] width 108 height 69
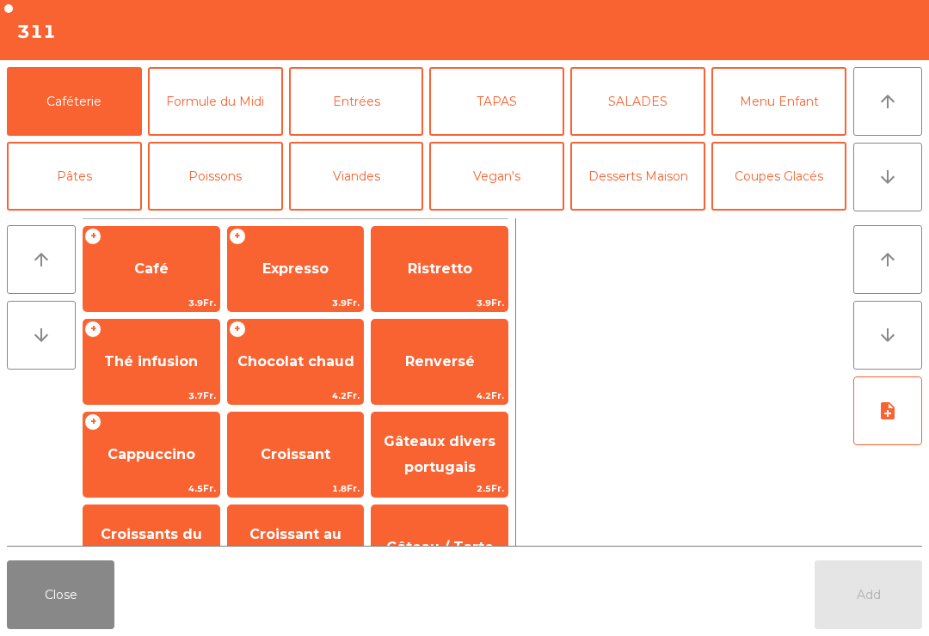
click at [67, 575] on button "Close" at bounding box center [61, 595] width 108 height 69
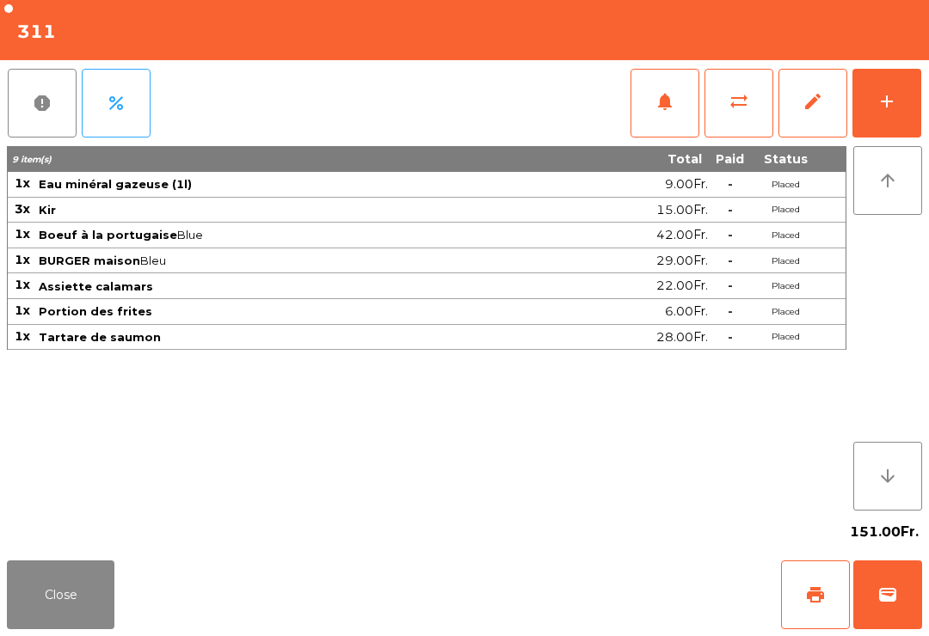
click at [910, 82] on button "add" at bounding box center [886, 103] width 69 height 69
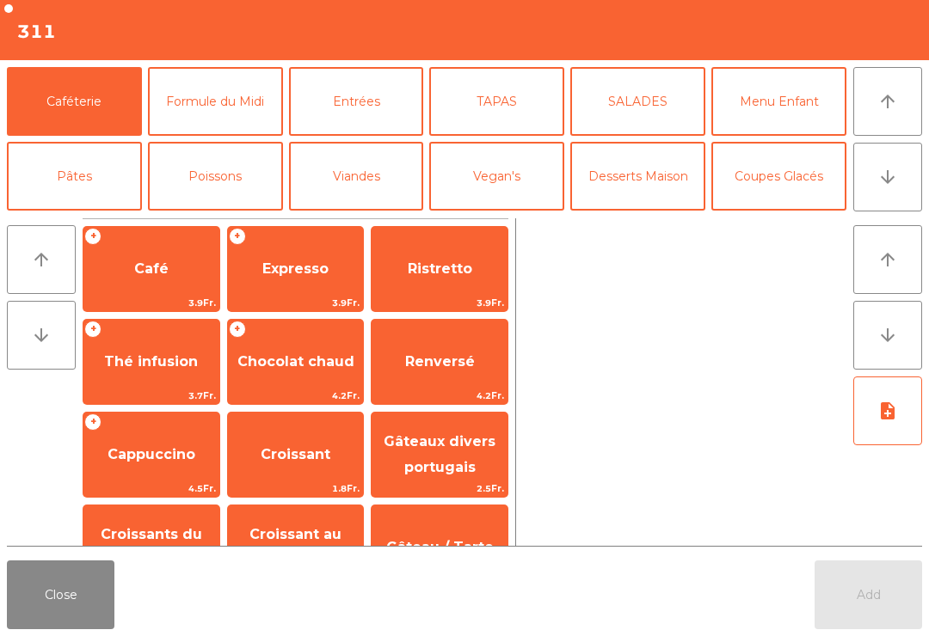
click at [881, 83] on button "arrow_upward" at bounding box center [887, 101] width 69 height 69
click at [659, 217] on button "Vin Rouge" at bounding box center [637, 251] width 135 height 69
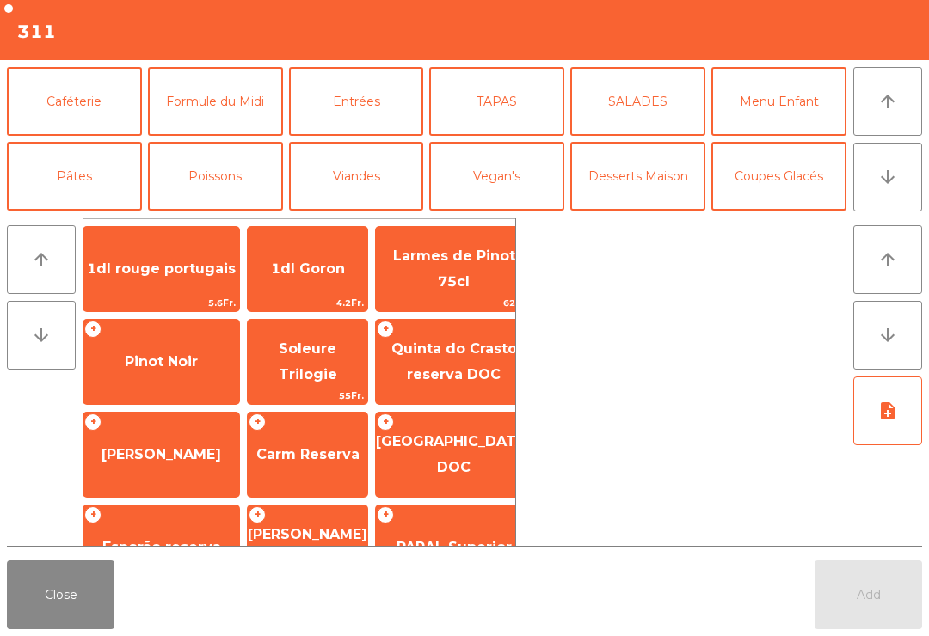
scroll to position [142, 0]
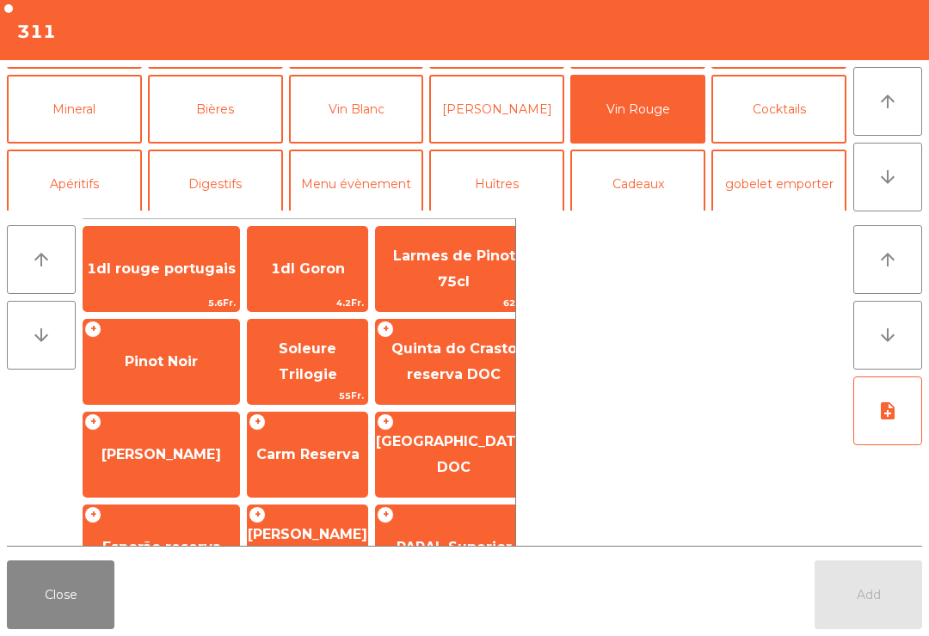
click at [186, 355] on span "Pinot Noir" at bounding box center [161, 361] width 73 height 16
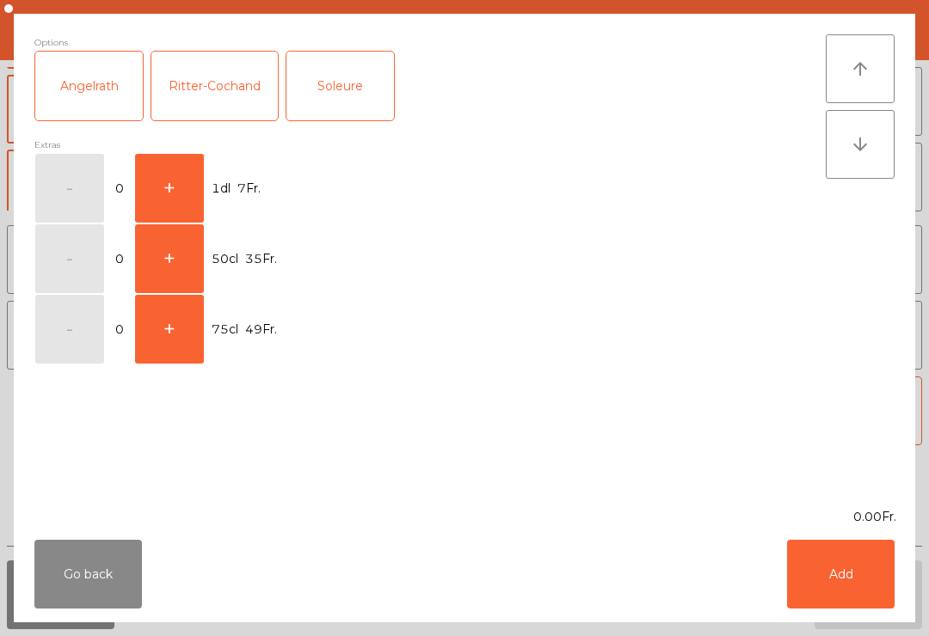
click at [176, 199] on button "+" at bounding box center [169, 188] width 69 height 69
click at [846, 587] on button "Add" at bounding box center [841, 574] width 108 height 69
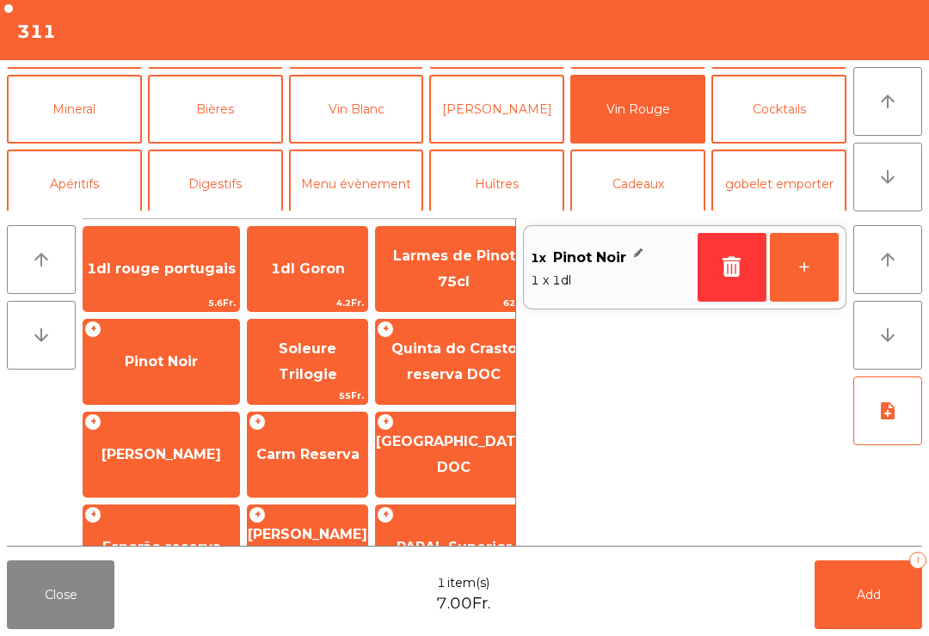
click at [876, 617] on button "Add 1" at bounding box center [868, 595] width 108 height 69
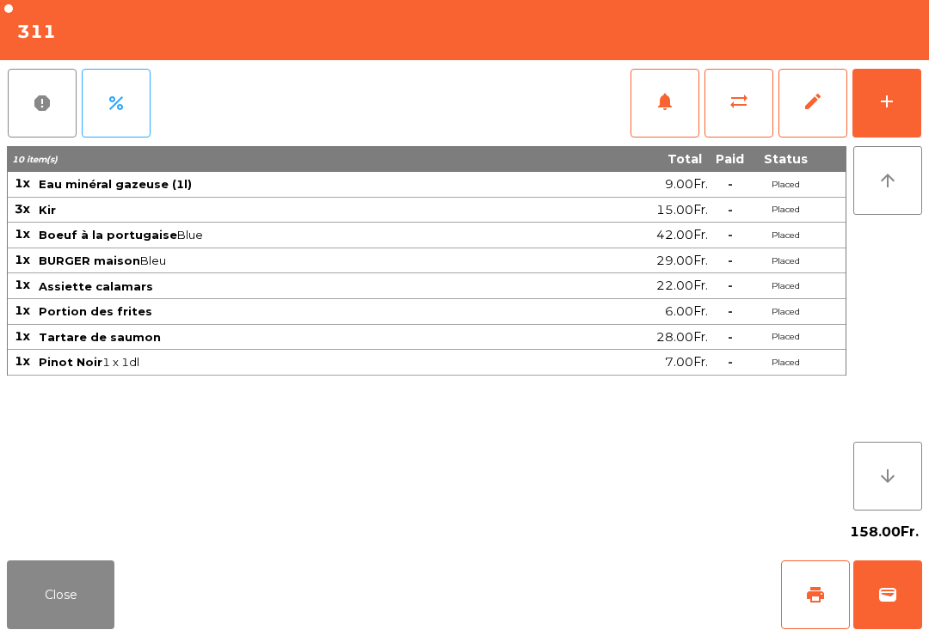
click at [39, 617] on button "Close" at bounding box center [61, 595] width 108 height 69
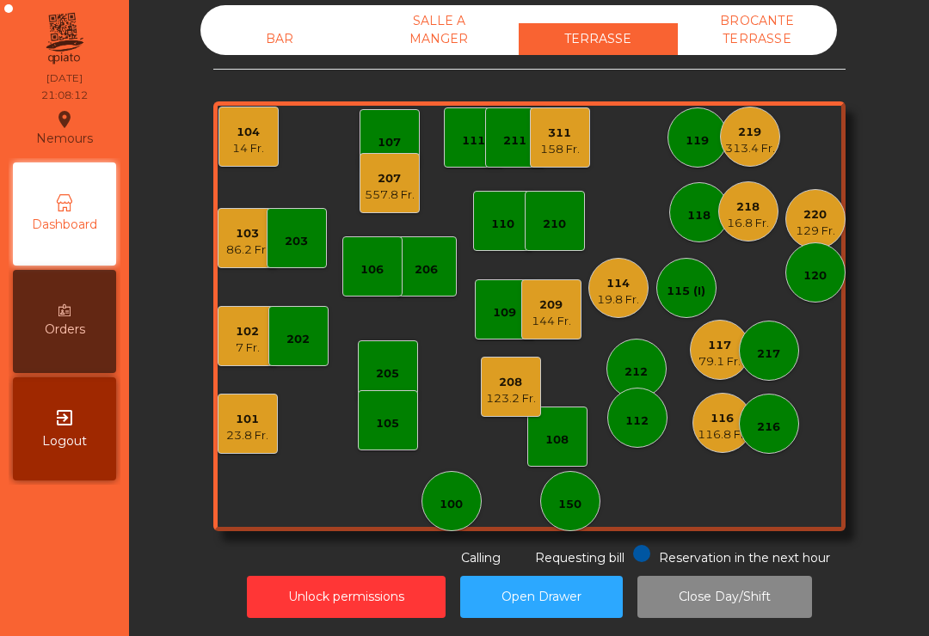
click at [658, 420] on div "112" at bounding box center [637, 418] width 60 height 60
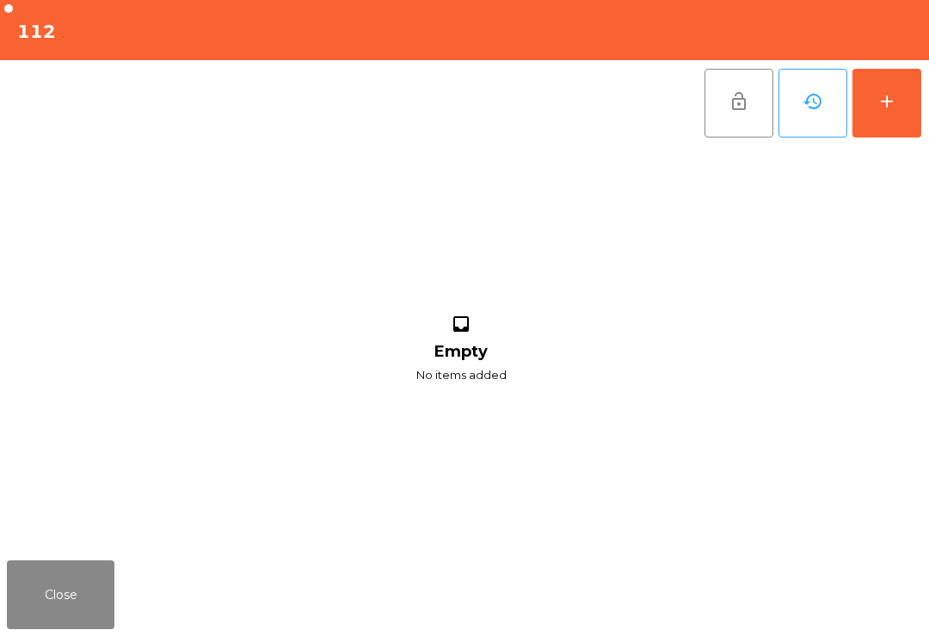
click at [912, 110] on button "add" at bounding box center [886, 103] width 69 height 69
click at [888, 113] on button "add" at bounding box center [886, 103] width 69 height 69
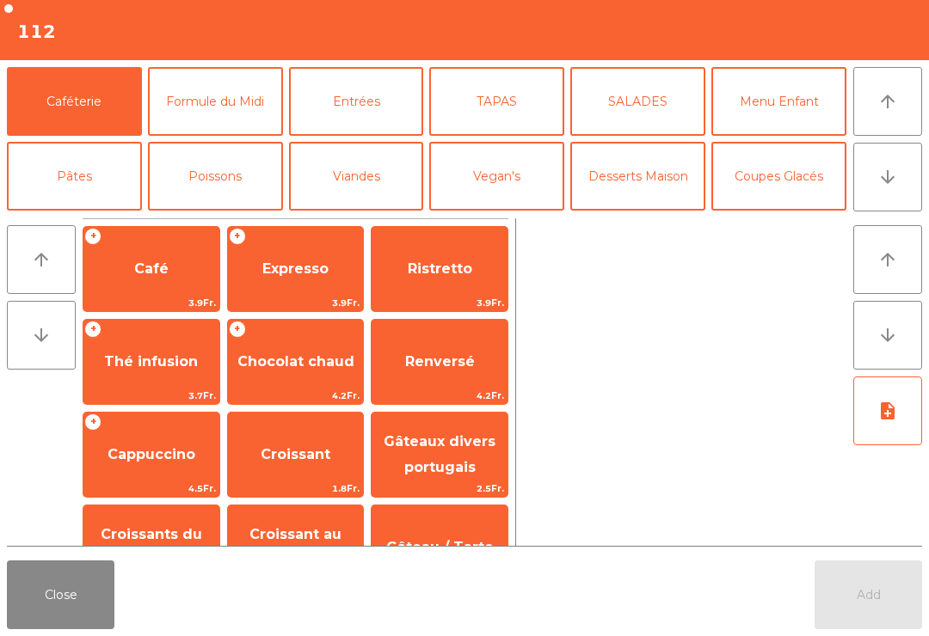
click at [879, 206] on button "arrow_downward" at bounding box center [887, 177] width 69 height 69
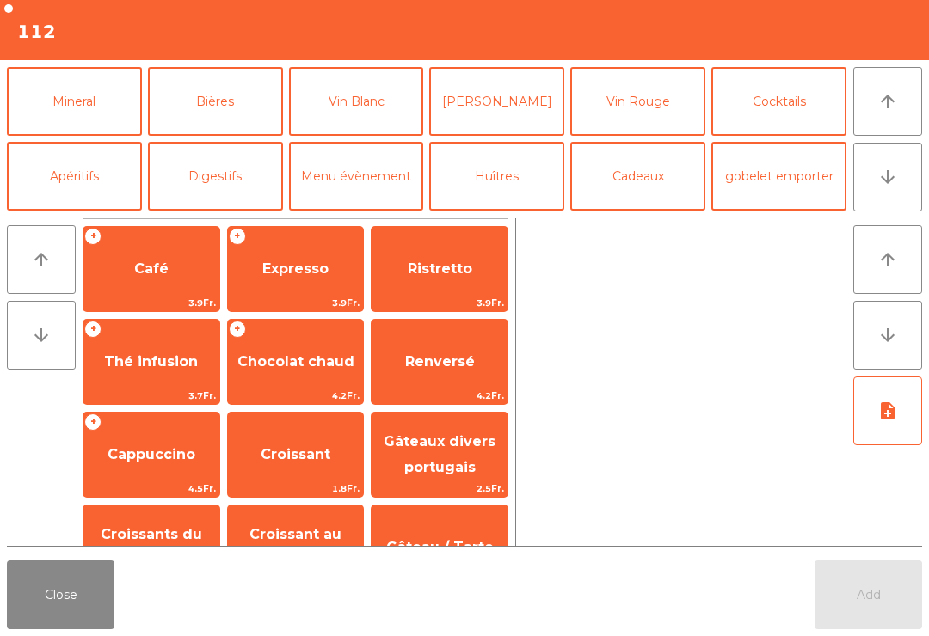
click at [892, 108] on icon "arrow_upward" at bounding box center [887, 101] width 21 height 21
click at [648, 61] on button "Desserts Maison" at bounding box center [637, 26] width 135 height 69
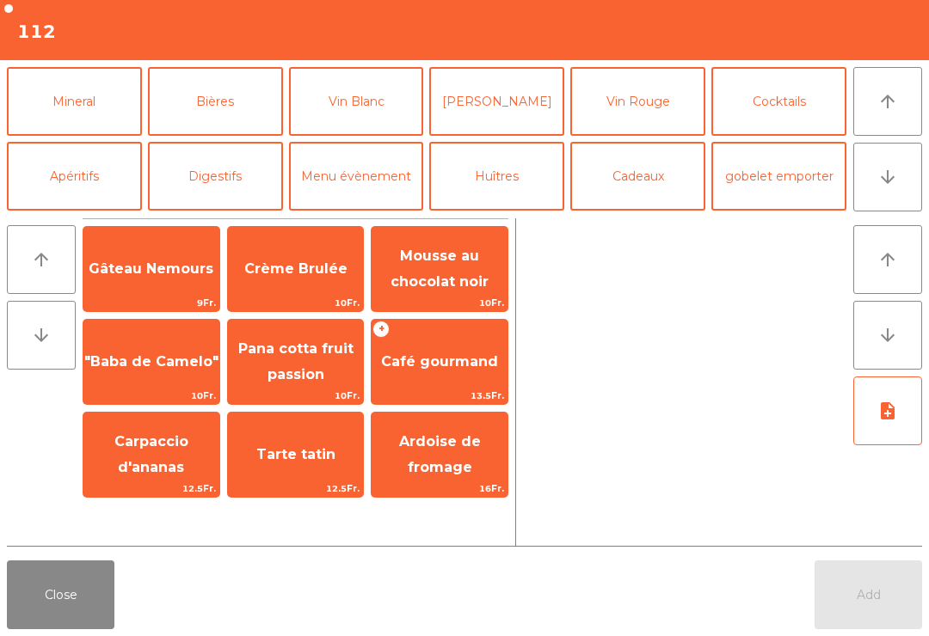
click at [455, 386] on div "+ Café gourmand 13.5Fr." at bounding box center [440, 362] width 138 height 86
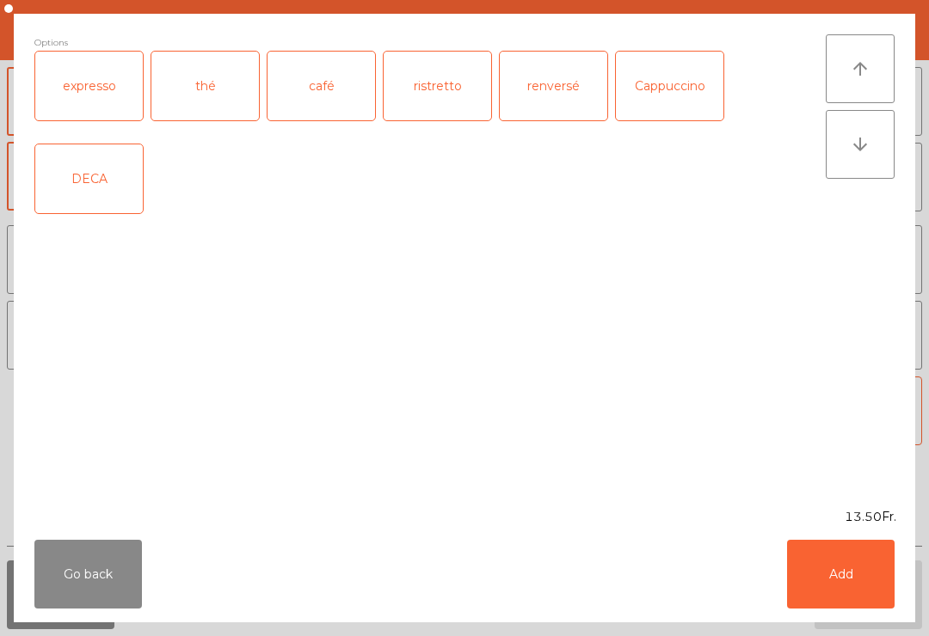
scroll to position [0, 0]
click at [185, 95] on div "thé" at bounding box center [205, 86] width 108 height 69
click at [837, 582] on button "Add" at bounding box center [841, 574] width 108 height 69
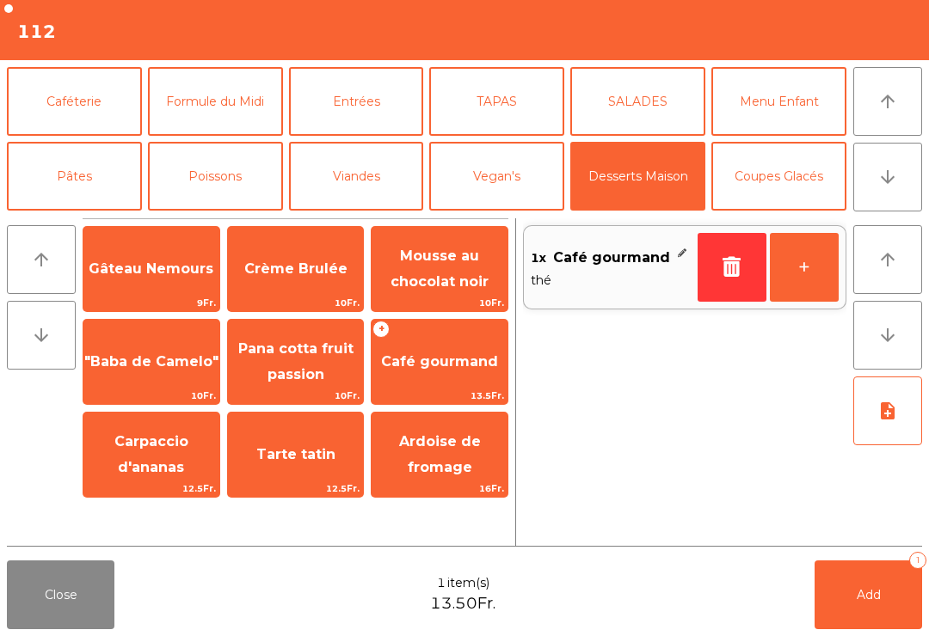
click at [802, 282] on button "+" at bounding box center [804, 267] width 69 height 69
click at [886, 610] on button "Add 2" at bounding box center [868, 595] width 108 height 69
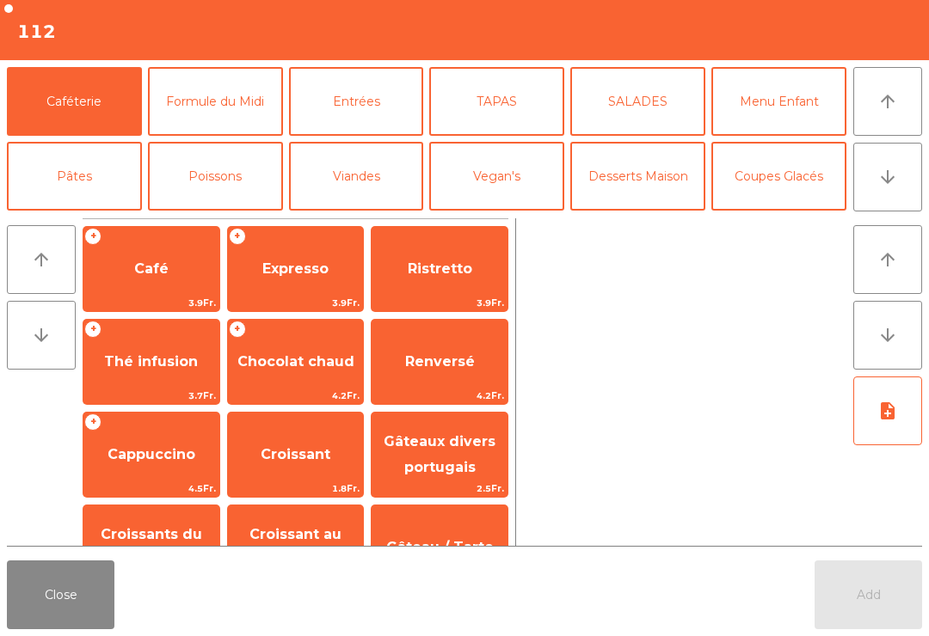
click at [83, 606] on button "Close" at bounding box center [61, 595] width 108 height 69
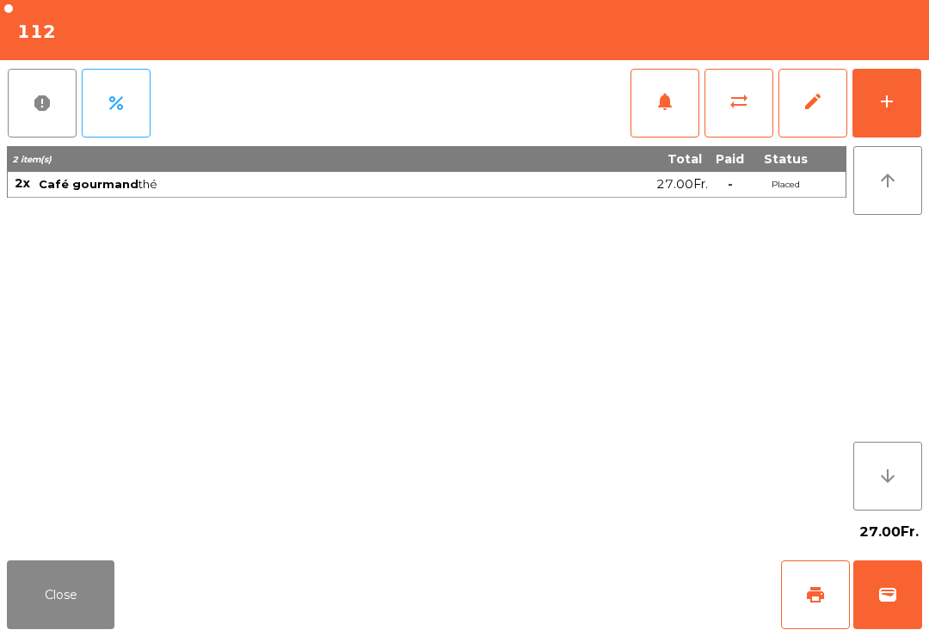
click at [99, 619] on button "Close" at bounding box center [61, 595] width 108 height 69
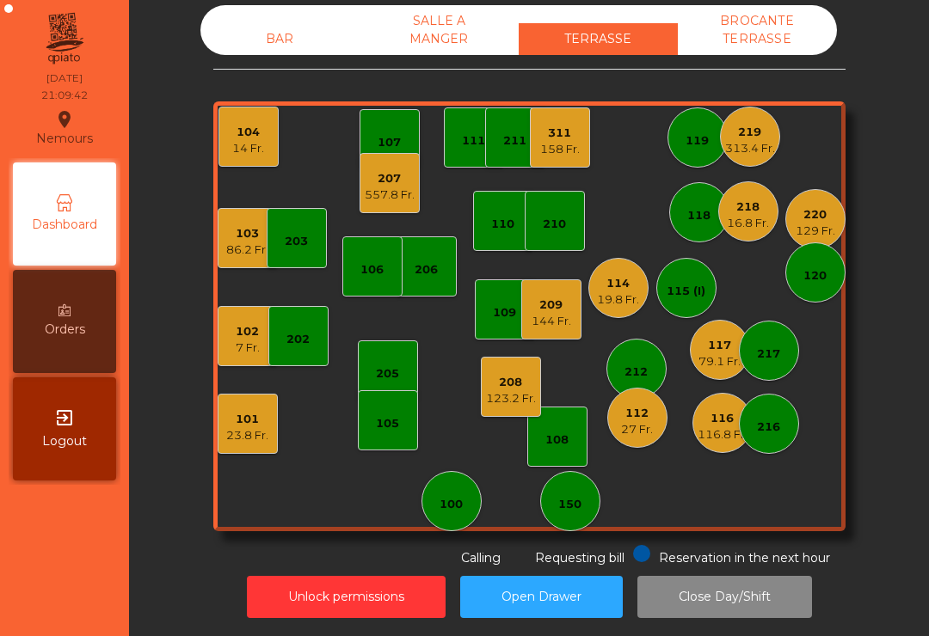
click at [547, 316] on div "144 Fr." at bounding box center [551, 321] width 40 height 17
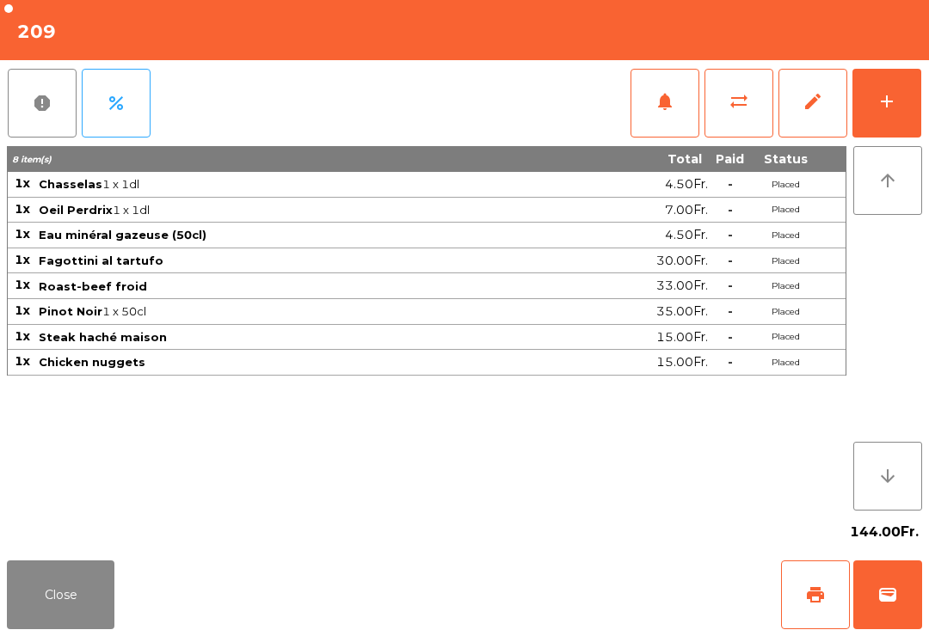
click at [889, 115] on button "add" at bounding box center [886, 103] width 69 height 69
click at [880, 107] on div "add" at bounding box center [886, 101] width 21 height 21
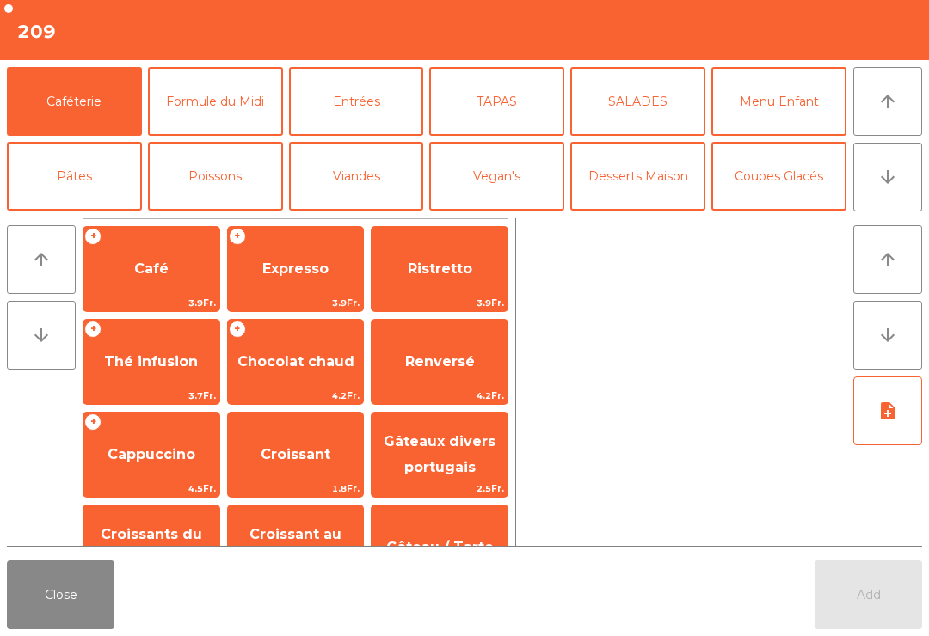
click at [785, 169] on button "Coupes Glacés" at bounding box center [778, 176] width 135 height 69
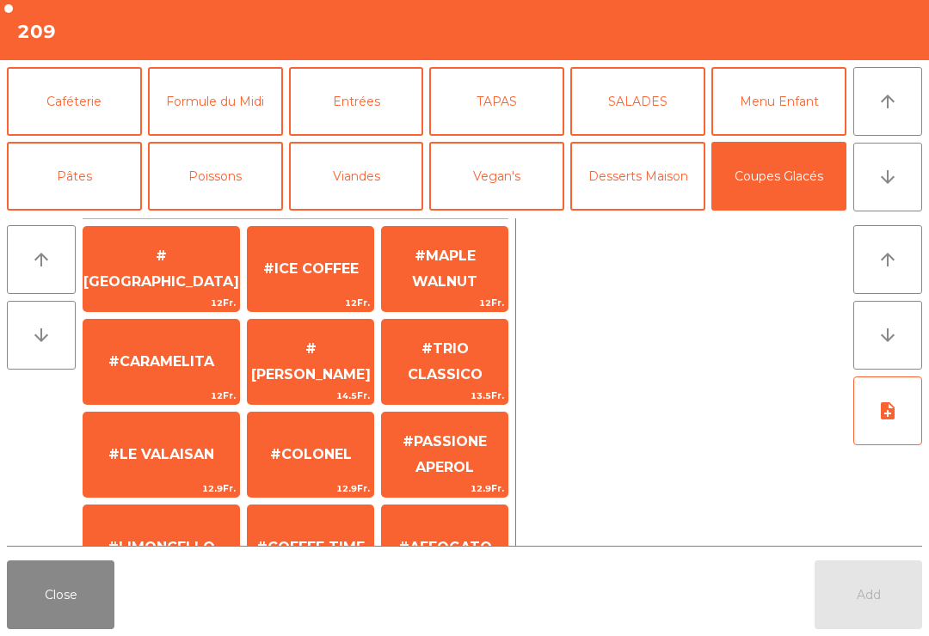
scroll to position [330, 0]
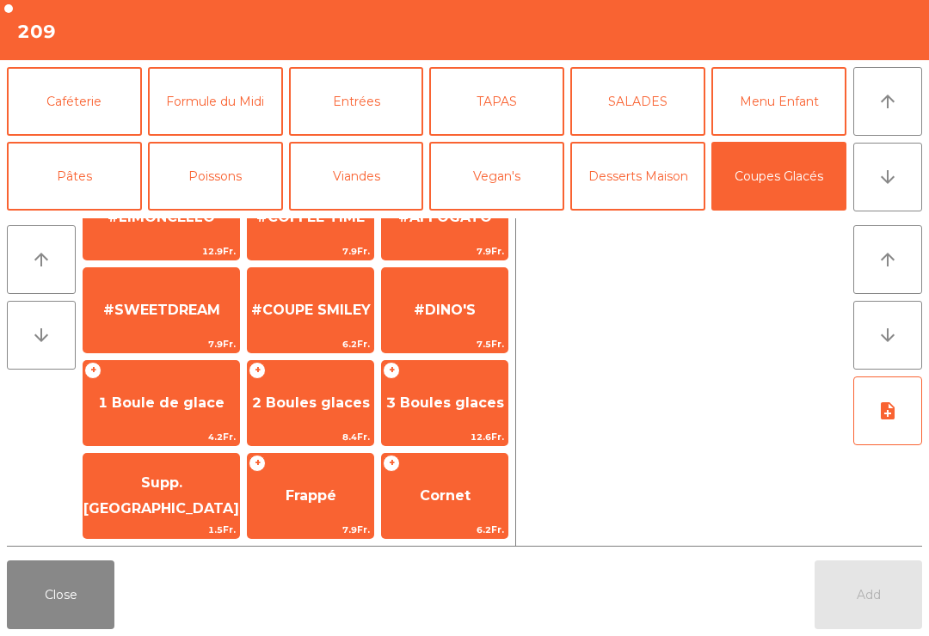
click at [139, 409] on span "1 Boule de glace" at bounding box center [161, 403] width 126 height 16
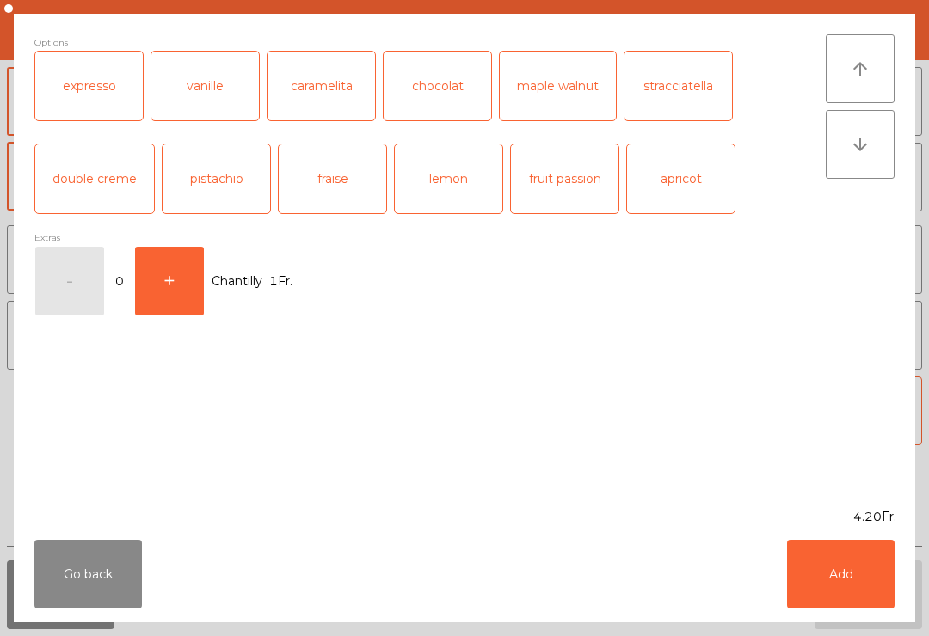
click at [438, 83] on div "chocolat" at bounding box center [438, 86] width 108 height 69
click at [840, 554] on button "Add" at bounding box center [841, 574] width 108 height 69
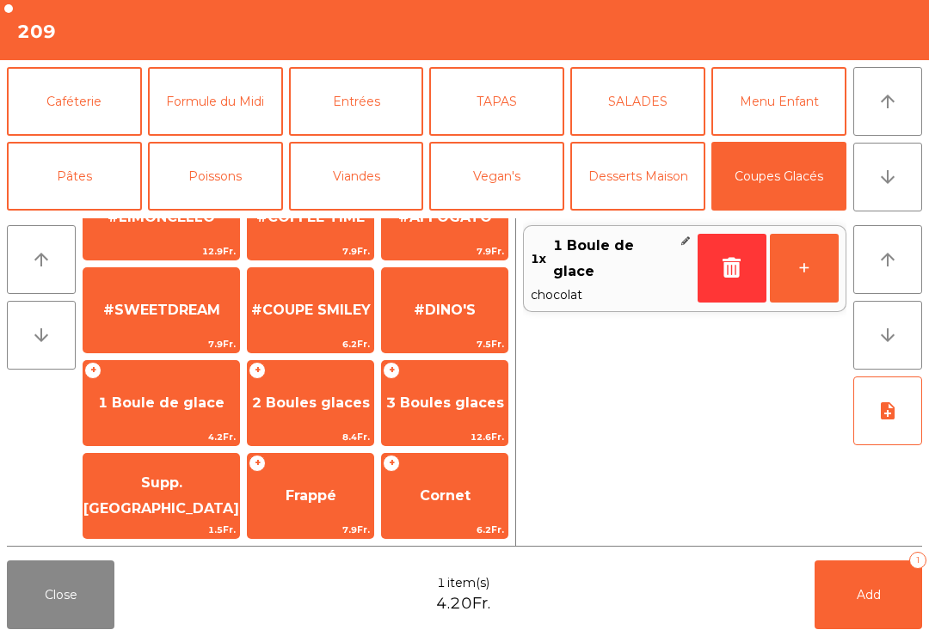
click at [165, 407] on span "1 Boule de glace" at bounding box center [161, 403] width 126 height 16
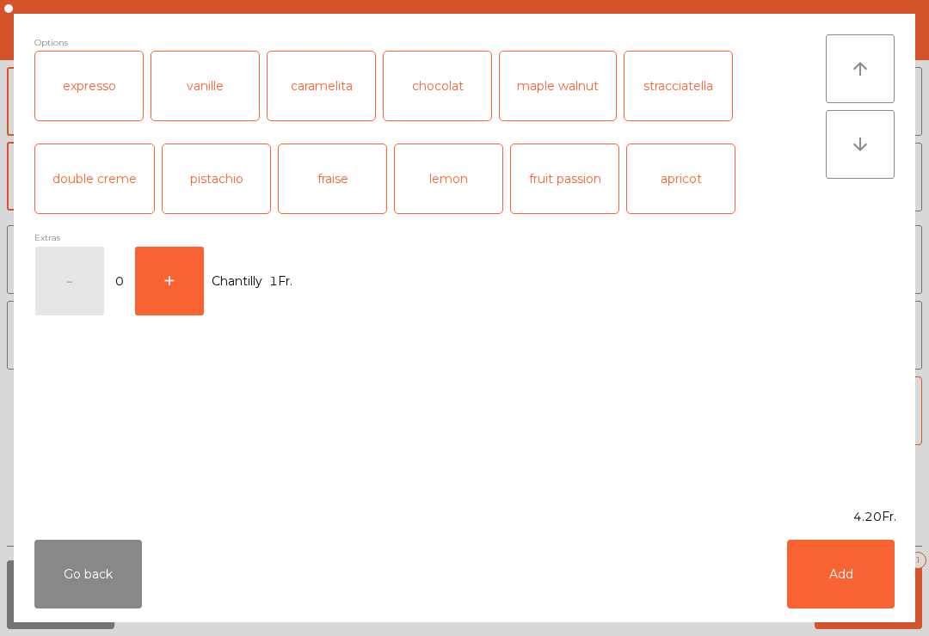
click at [706, 102] on div "stracciatella" at bounding box center [678, 86] width 108 height 69
click at [851, 559] on button "Add" at bounding box center [841, 574] width 108 height 69
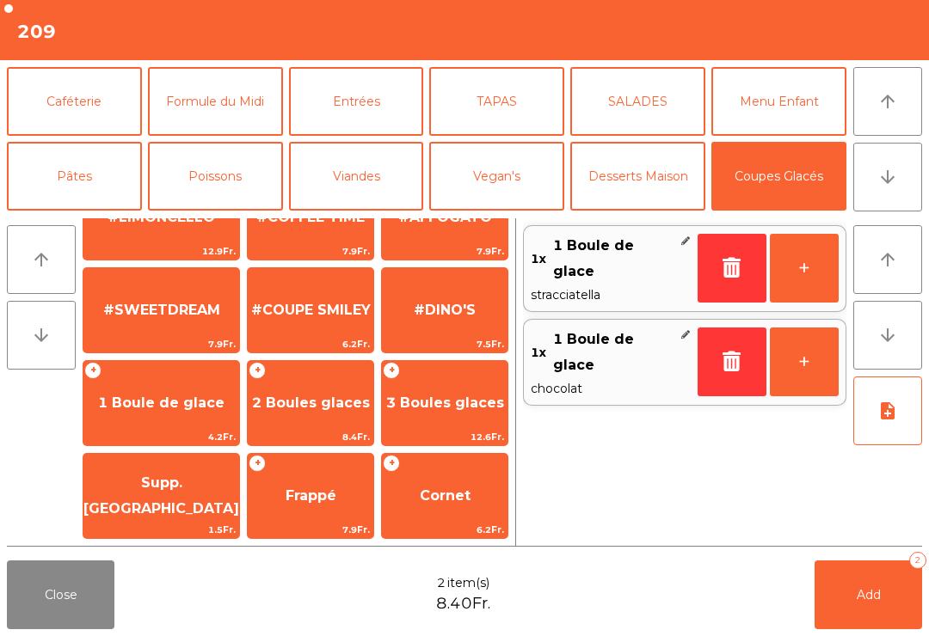
scroll to position [0, 0]
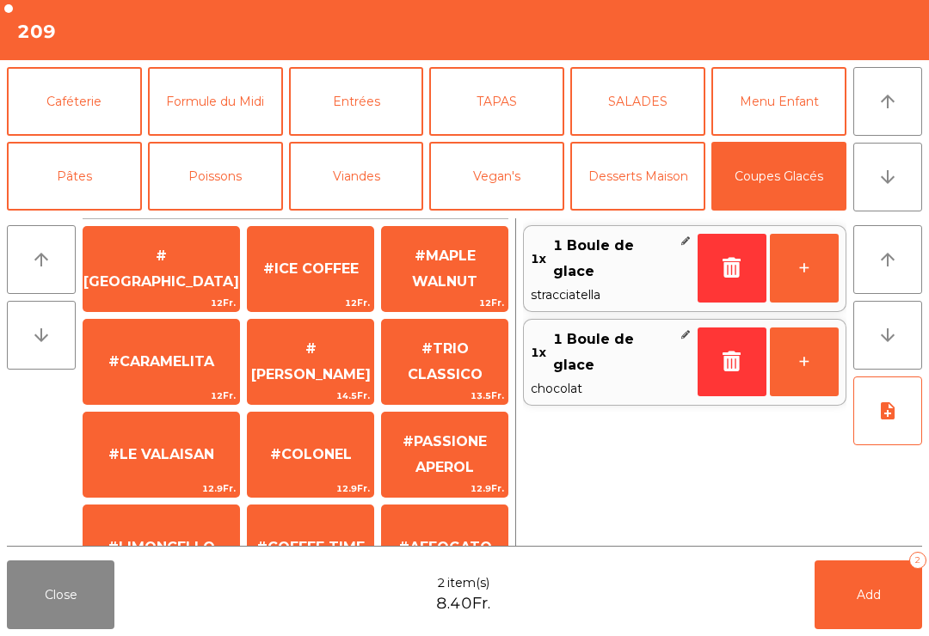
click at [87, 102] on button "Caféterie" at bounding box center [74, 101] width 135 height 69
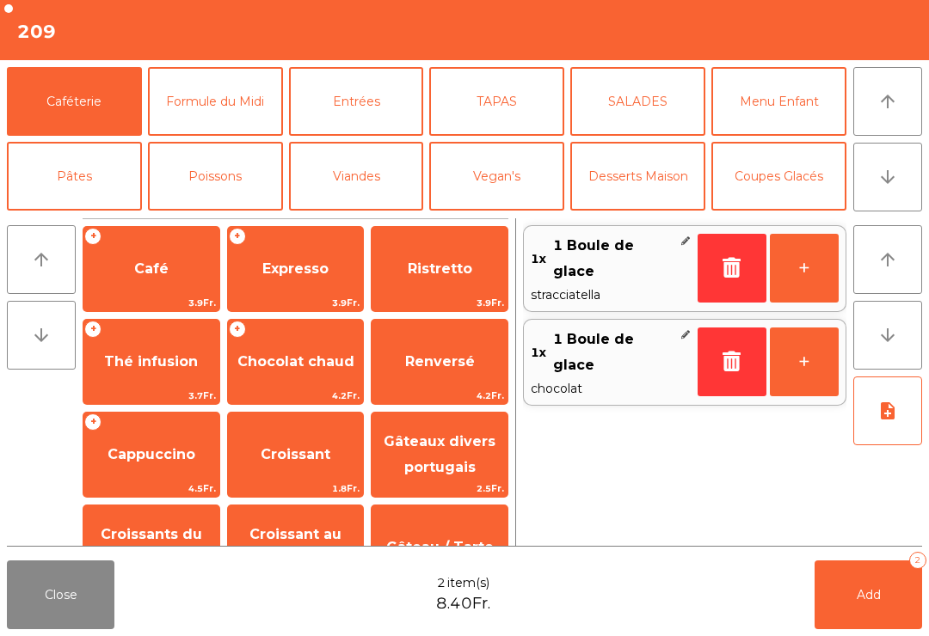
click at [166, 378] on span "Thé infusion" at bounding box center [151, 362] width 136 height 46
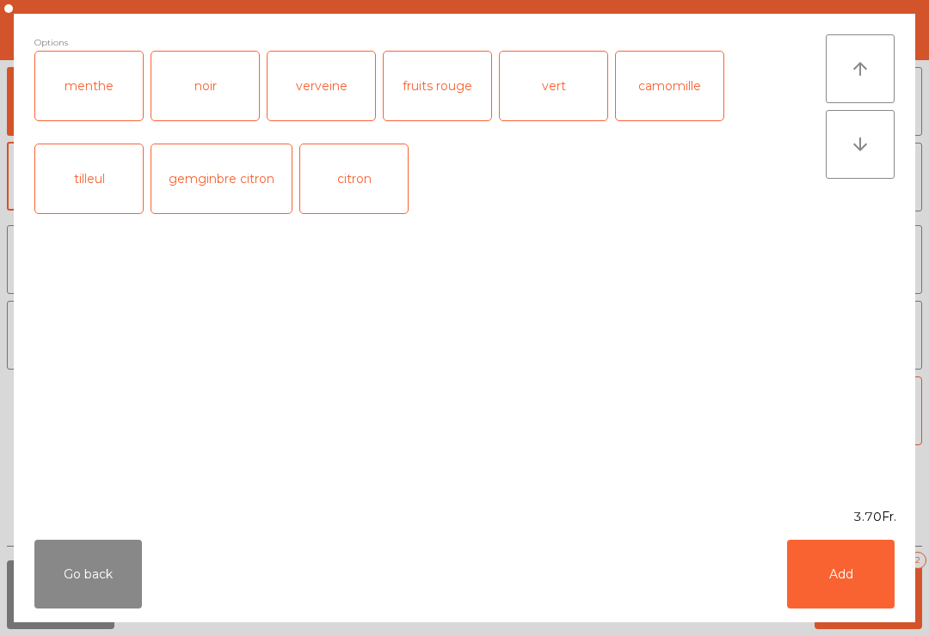
click at [71, 96] on div "menthe" at bounding box center [89, 86] width 108 height 69
click at [103, 85] on div "menthe" at bounding box center [89, 86] width 108 height 69
click at [103, 91] on div "menthe" at bounding box center [89, 86] width 108 height 69
click at [854, 573] on button "Add" at bounding box center [841, 574] width 108 height 69
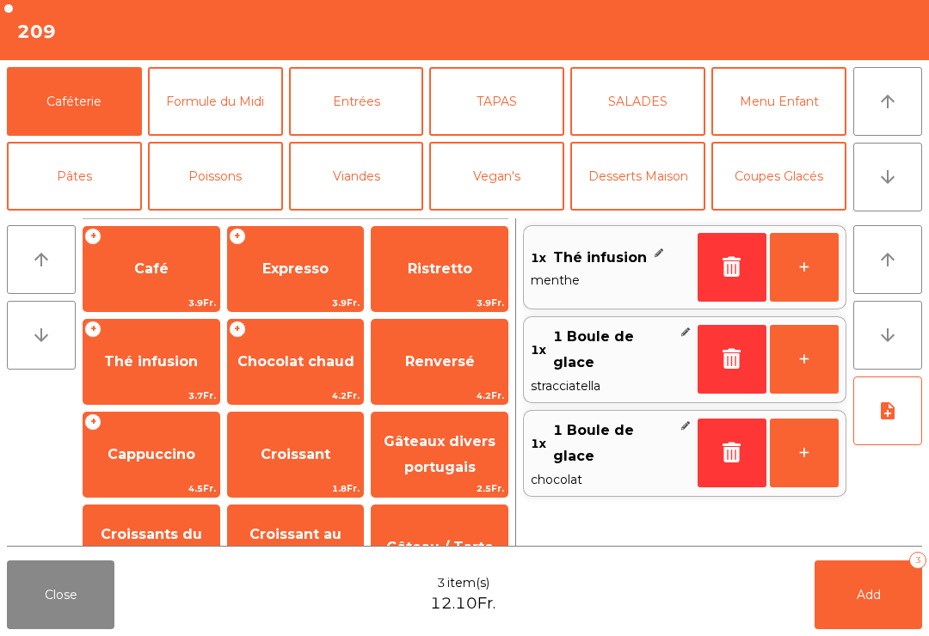
click at [767, 187] on button "Coupes Glacés" at bounding box center [778, 176] width 135 height 69
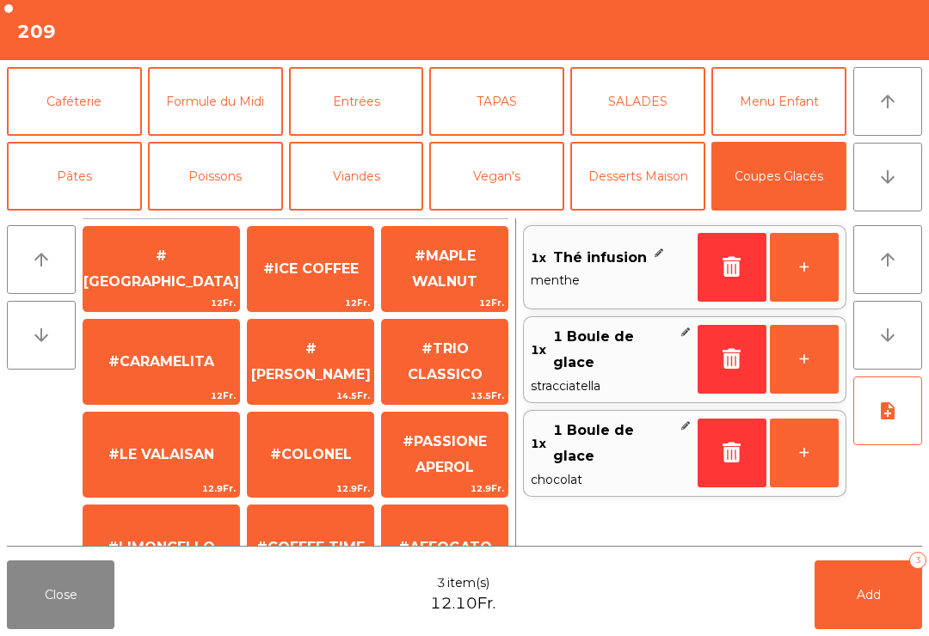
click at [629, 188] on button "Desserts Maison" at bounding box center [637, 176] width 135 height 69
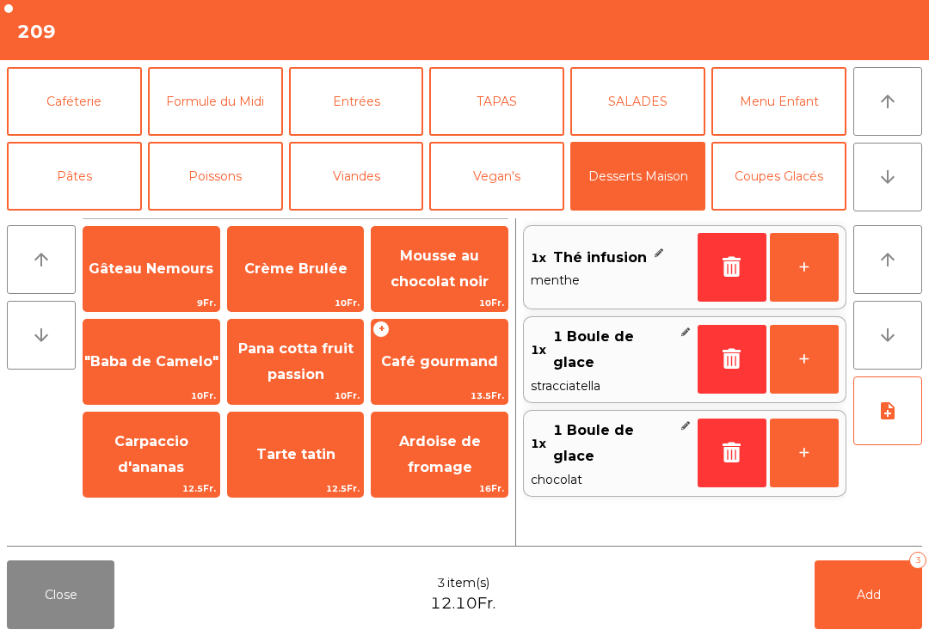
click at [441, 362] on span "Café gourmand" at bounding box center [439, 361] width 117 height 16
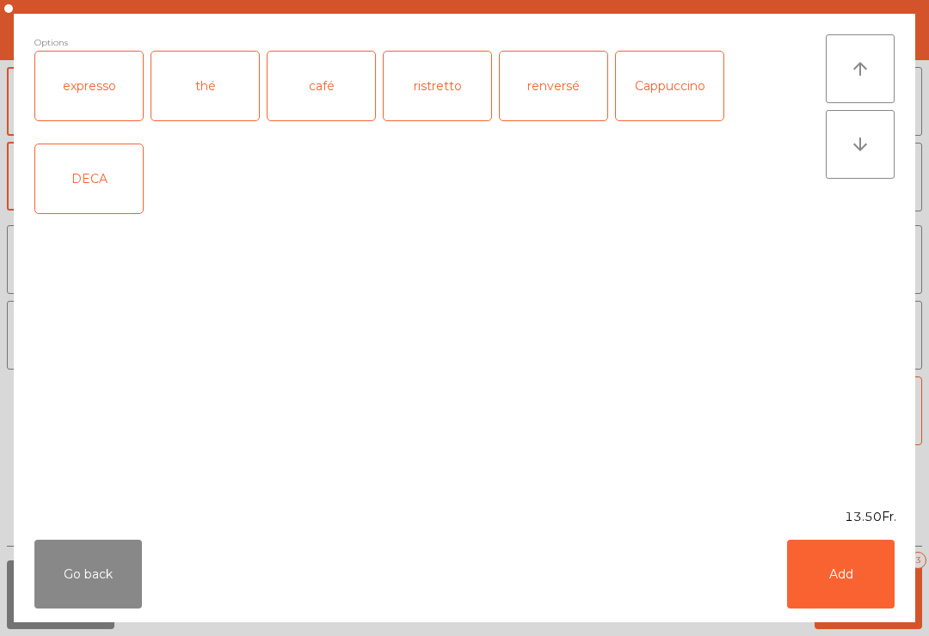
click at [94, 92] on div "expresso" at bounding box center [89, 86] width 108 height 69
click at [842, 569] on button "Add" at bounding box center [841, 574] width 108 height 69
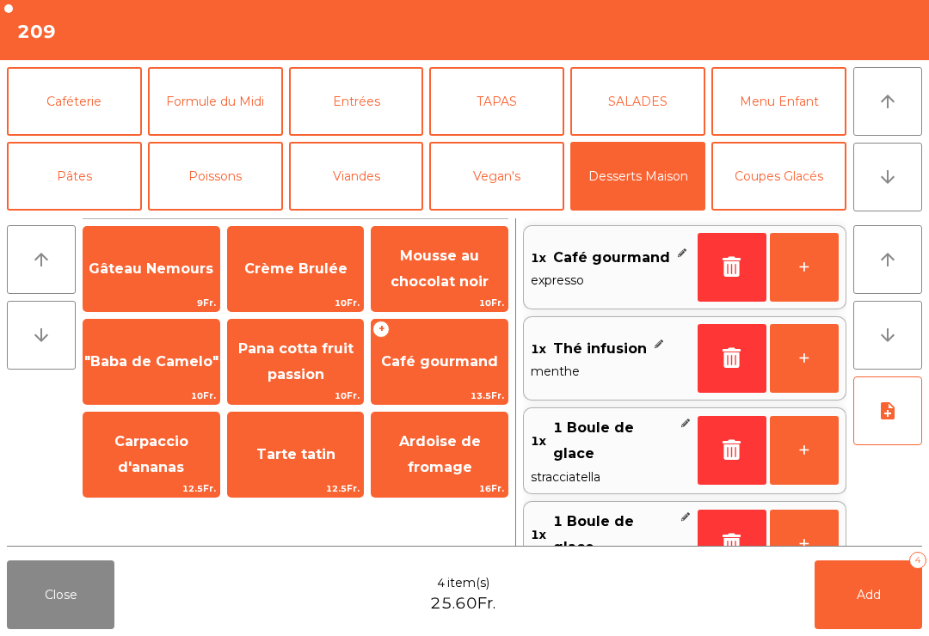
click at [853, 604] on button "Add 4" at bounding box center [868, 595] width 108 height 69
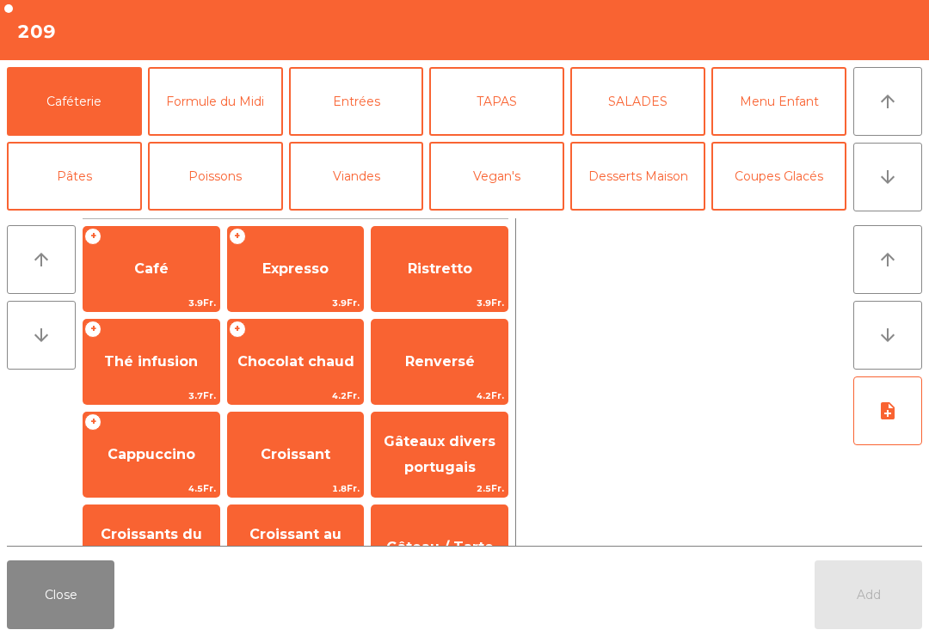
click at [53, 625] on button "Close" at bounding box center [61, 595] width 108 height 69
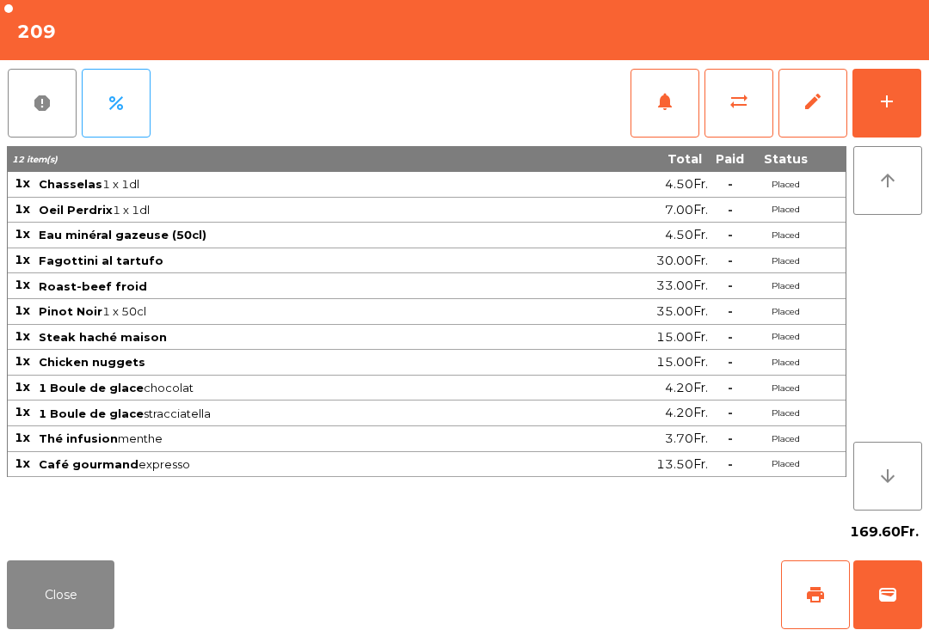
click at [38, 591] on button "Close" at bounding box center [61, 595] width 108 height 69
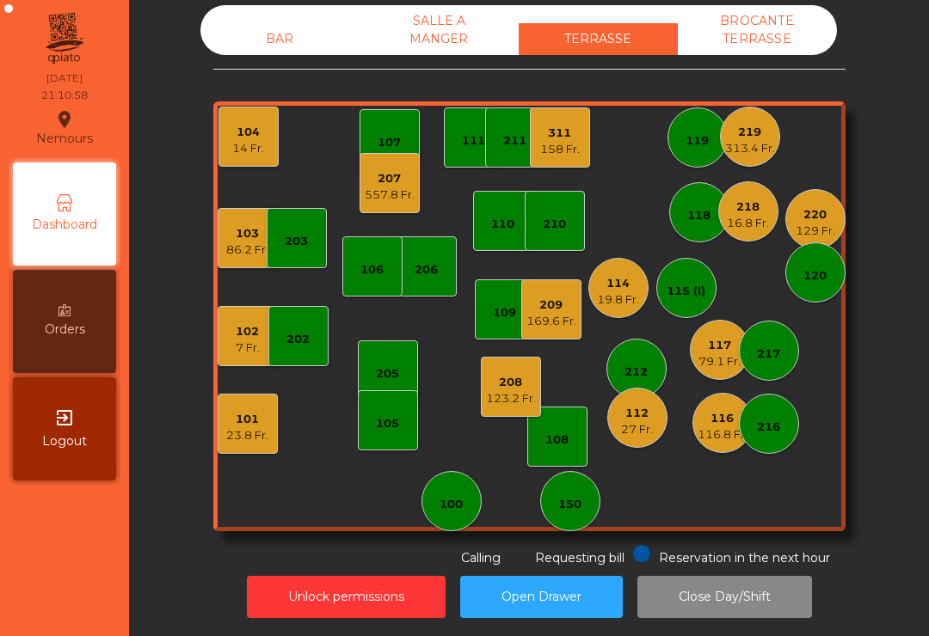
click at [237, 124] on div "104" at bounding box center [248, 132] width 32 height 17
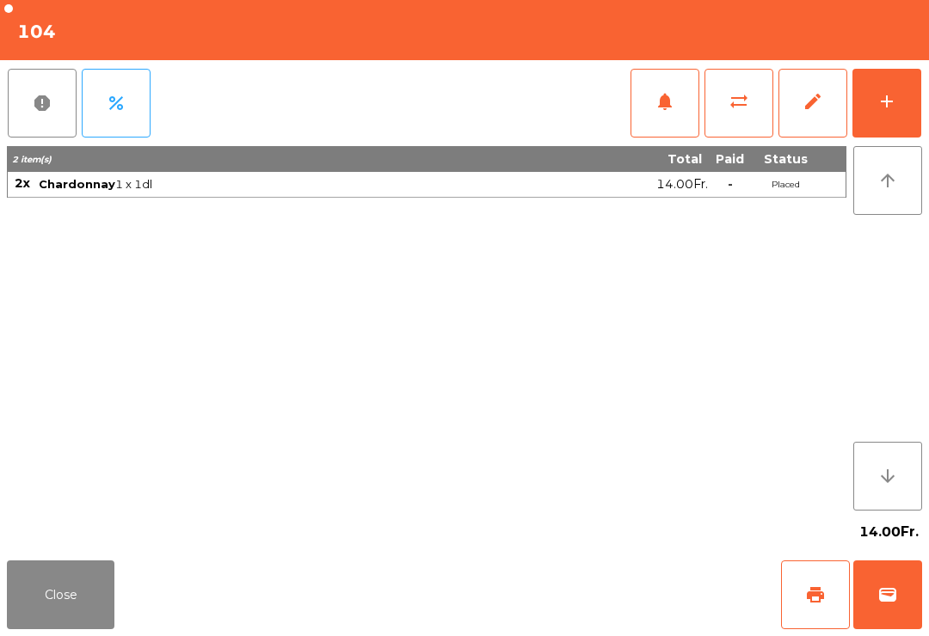
click at [816, 589] on span "print" at bounding box center [815, 595] width 21 height 21
click at [72, 629] on button "Close" at bounding box center [61, 595] width 108 height 69
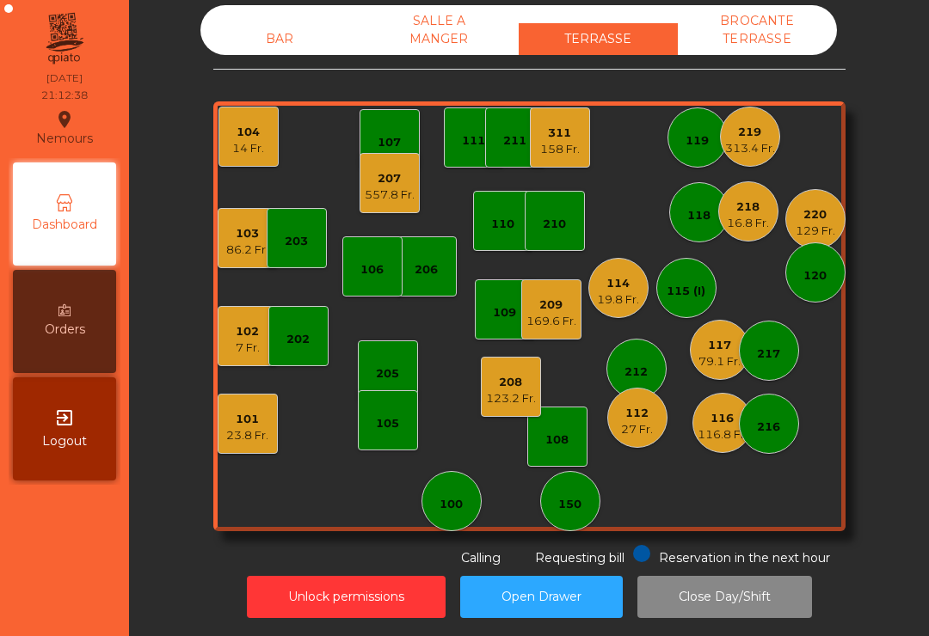
click at [391, 195] on div "557.8 Fr." at bounding box center [390, 195] width 50 height 17
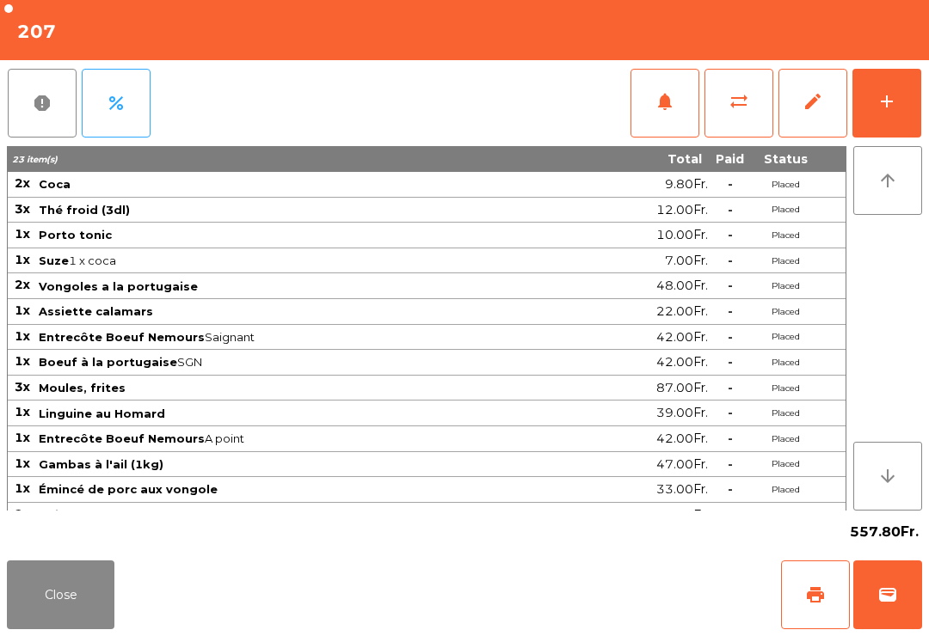
click at [671, 118] on button "notifications" at bounding box center [664, 103] width 69 height 69
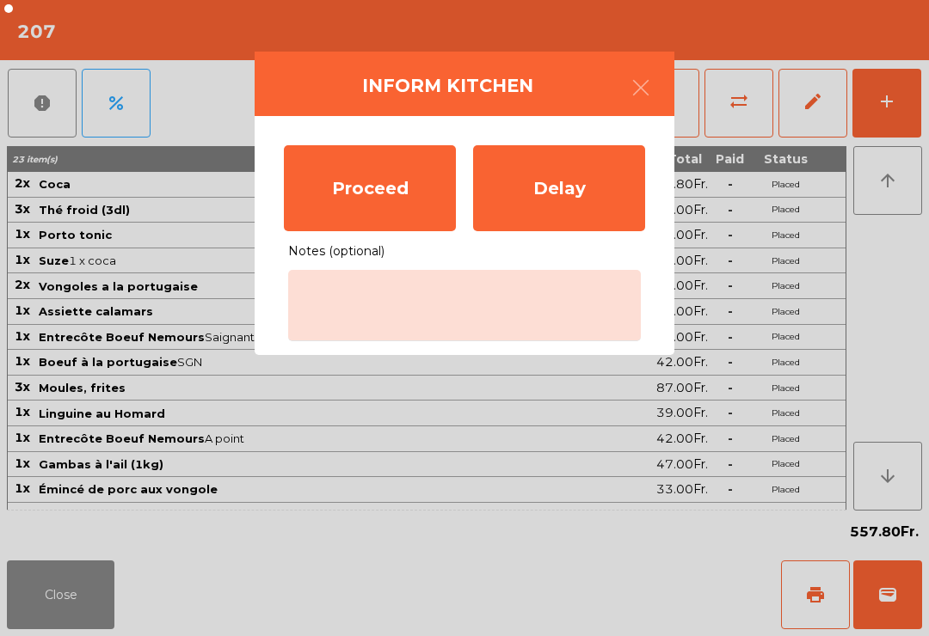
click at [409, 187] on div "Proceed" at bounding box center [370, 188] width 172 height 86
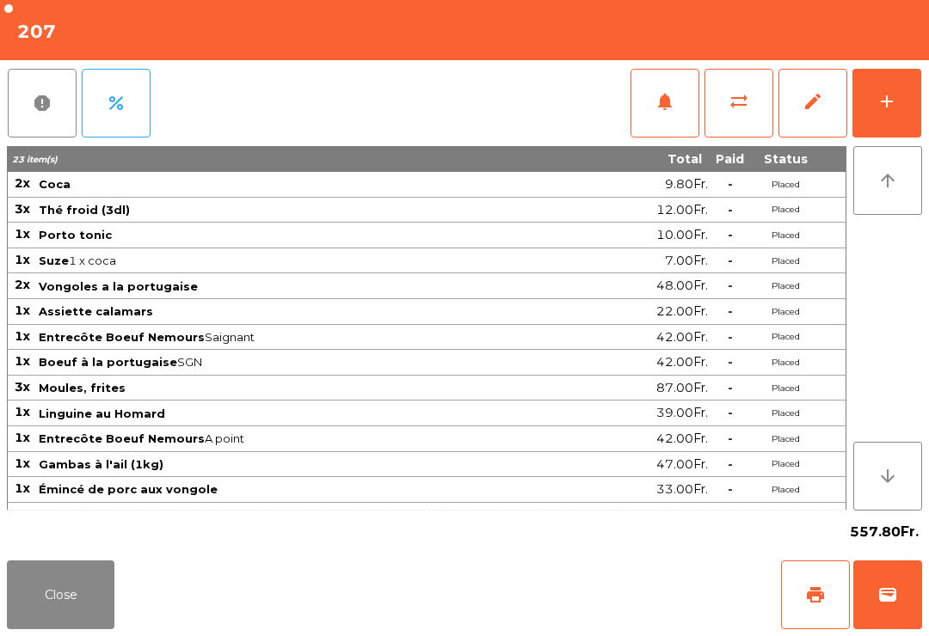
click at [25, 580] on button "Close" at bounding box center [61, 595] width 108 height 69
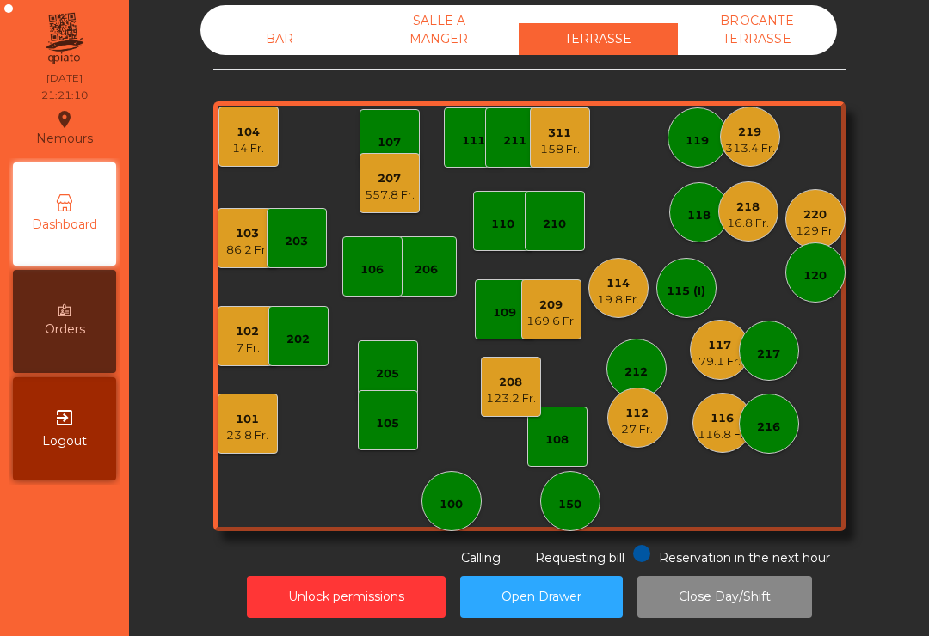
click at [224, 433] on div "101 23.8 Fr." at bounding box center [248, 424] width 60 height 60
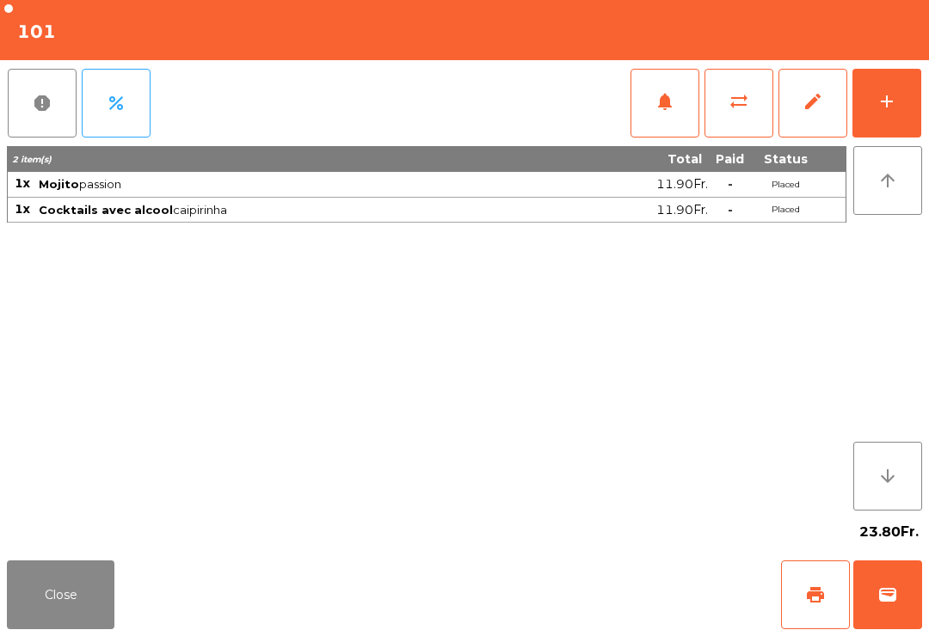
click at [84, 605] on button "Close" at bounding box center [61, 595] width 108 height 69
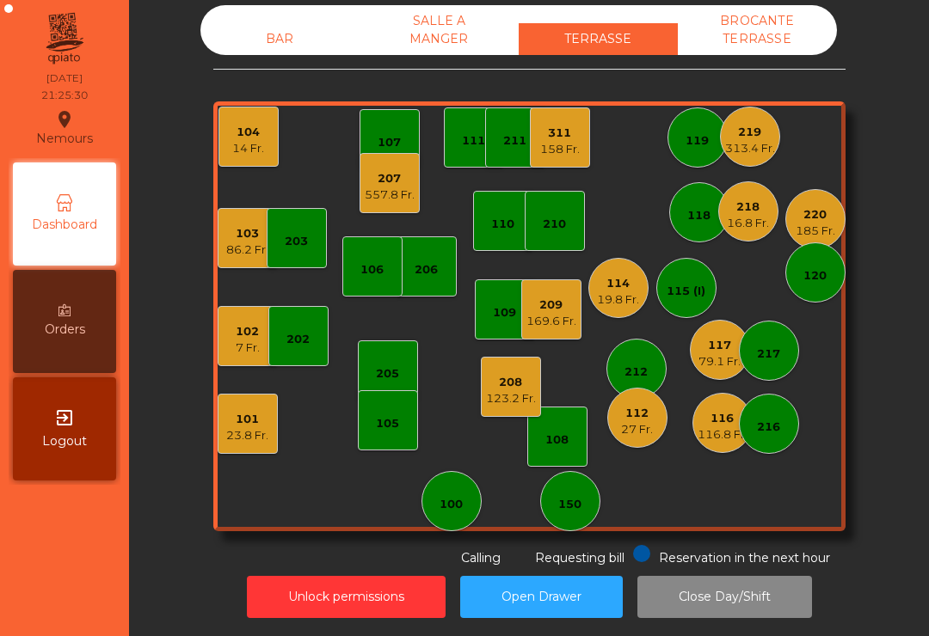
click at [238, 434] on div "23.8 Fr." at bounding box center [247, 435] width 42 height 17
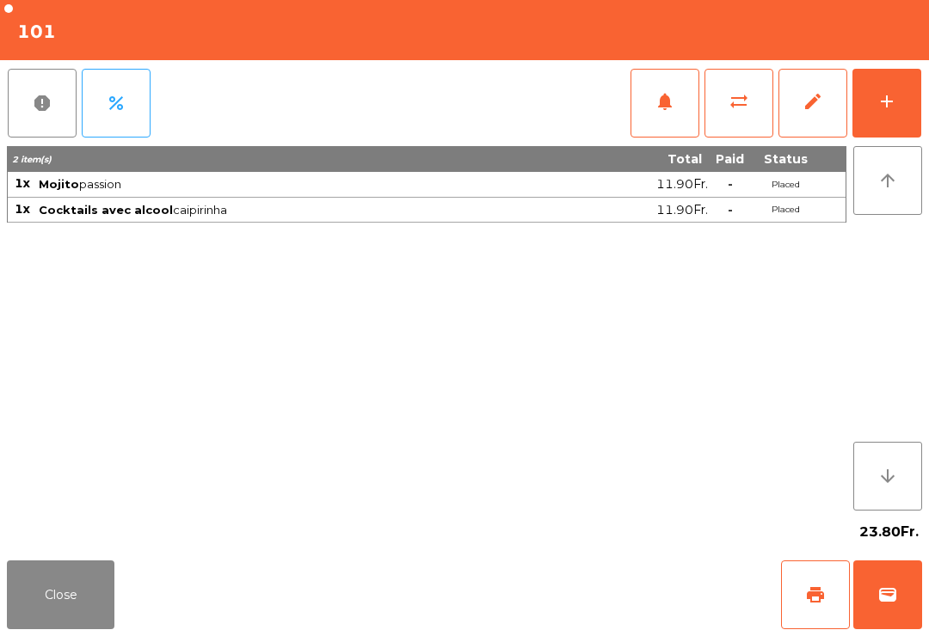
click at [875, 586] on button "wallet" at bounding box center [887, 595] width 69 height 69
click at [610, 585] on div "Close print wallet" at bounding box center [464, 595] width 929 height 83
click at [609, 584] on div "Close print wallet" at bounding box center [464, 595] width 929 height 83
click at [637, 587] on div "Close print wallet" at bounding box center [464, 595] width 929 height 83
click at [637, 596] on div "Close print wallet" at bounding box center [464, 595] width 929 height 83
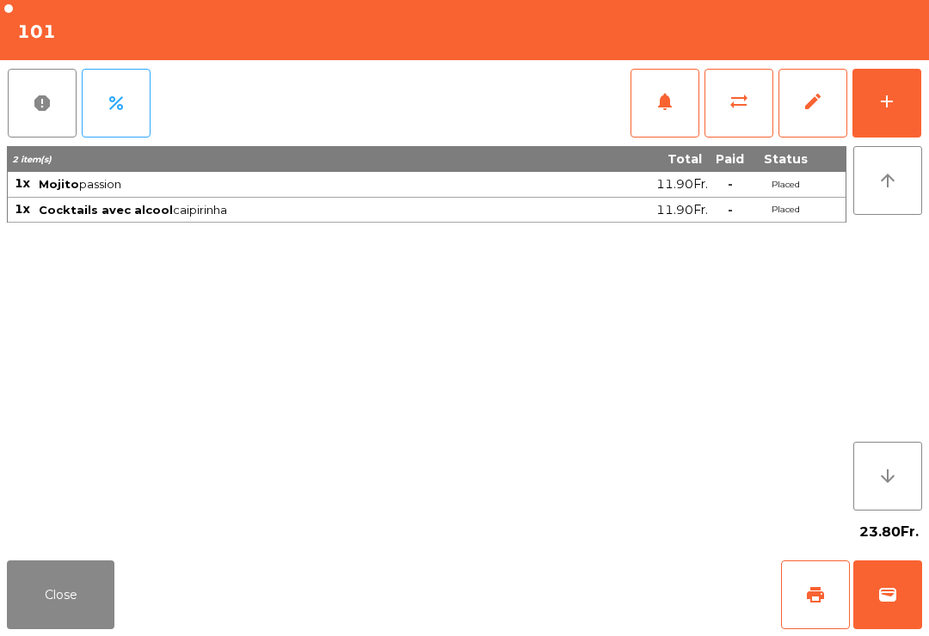
click at [626, 605] on div "Close print wallet" at bounding box center [464, 595] width 929 height 83
click at [639, 594] on div "Close print wallet" at bounding box center [464, 595] width 929 height 83
click at [630, 605] on div "Close print wallet" at bounding box center [464, 595] width 929 height 83
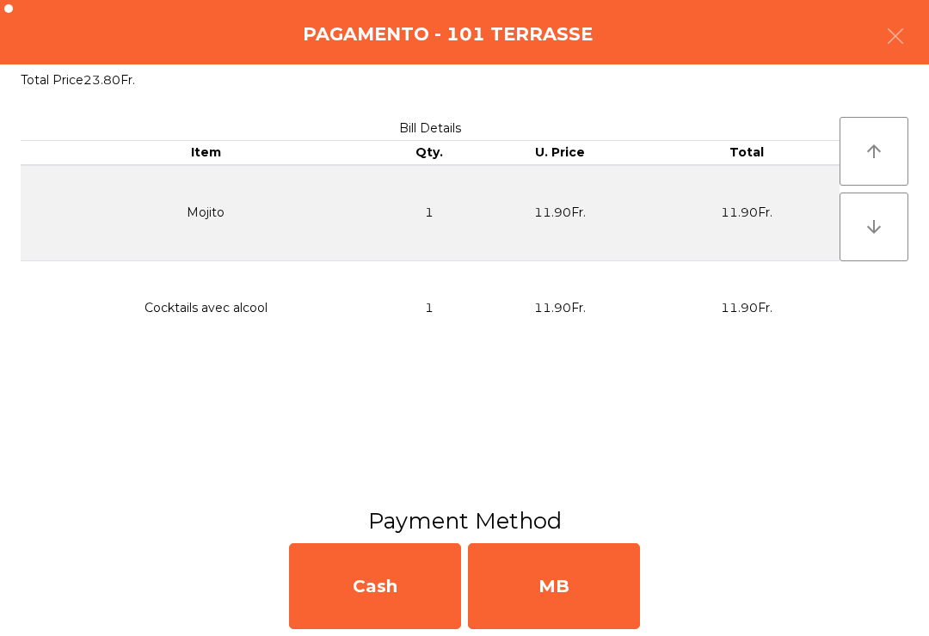
click at [633, 603] on div "MB" at bounding box center [554, 587] width 172 height 86
click at [639, 607] on div "No" at bounding box center [554, 587] width 172 height 86
click at [642, 610] on div "Yes No" at bounding box center [464, 587] width 929 height 100
click at [604, 602] on div "No" at bounding box center [554, 587] width 172 height 86
click at [611, 580] on div "No" at bounding box center [554, 587] width 172 height 86
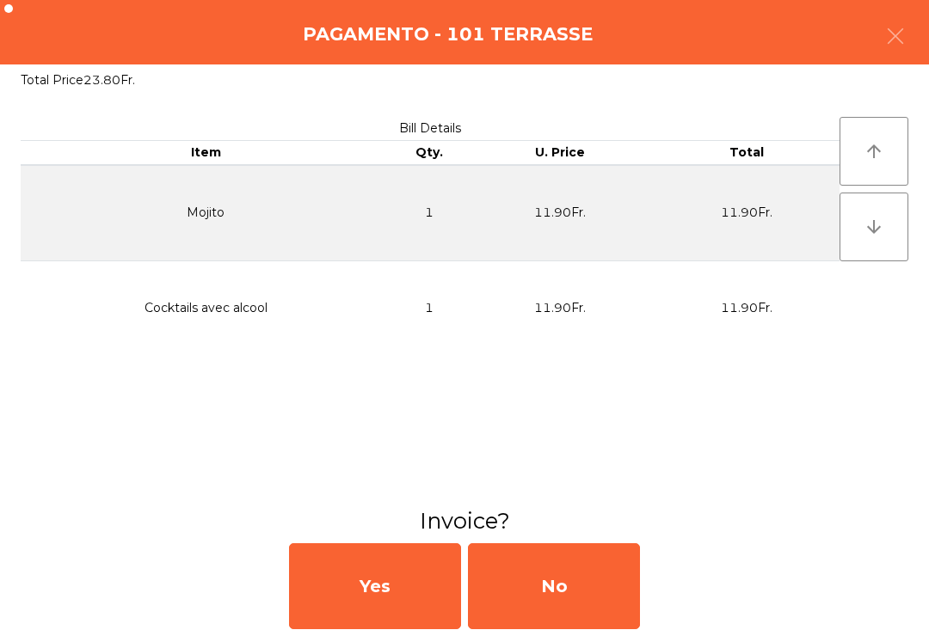
click at [610, 580] on div "No" at bounding box center [554, 587] width 172 height 86
click at [597, 590] on div "No" at bounding box center [554, 587] width 172 height 86
click at [597, 586] on div "No" at bounding box center [554, 587] width 172 height 86
click at [587, 599] on div "No" at bounding box center [554, 587] width 172 height 86
click at [604, 616] on div "No" at bounding box center [554, 587] width 172 height 86
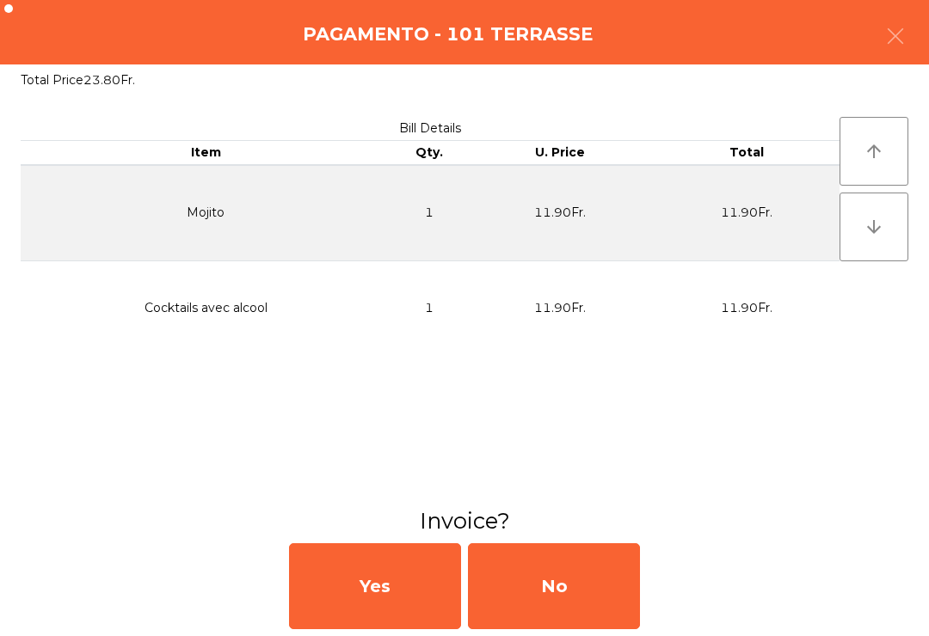
click at [603, 616] on div "No" at bounding box center [554, 587] width 172 height 86
click at [617, 599] on div "No" at bounding box center [554, 587] width 172 height 86
click at [575, 614] on button "Open Drawer" at bounding box center [541, 597] width 163 height 42
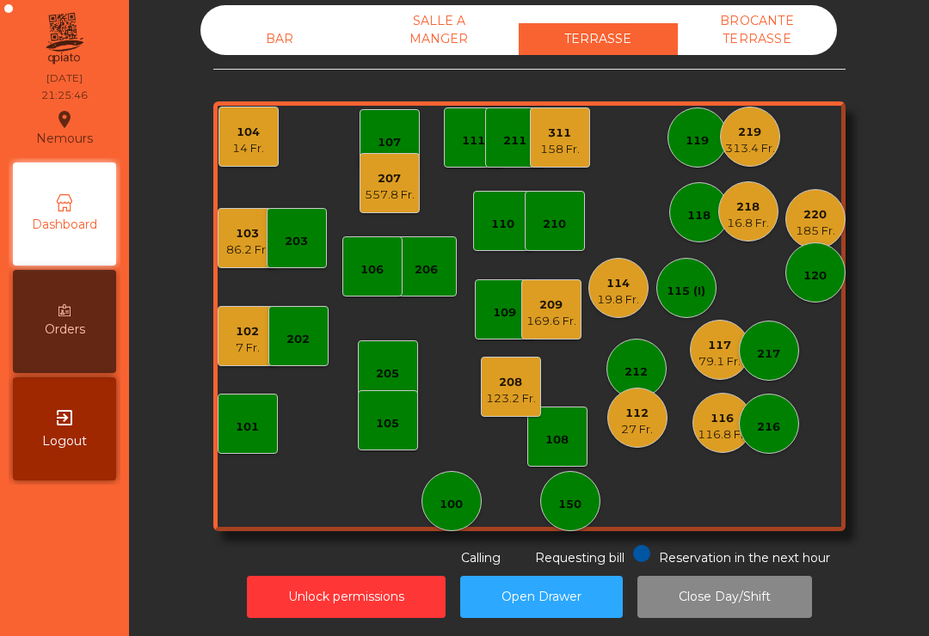
click at [231, 446] on div "101" at bounding box center [248, 424] width 60 height 60
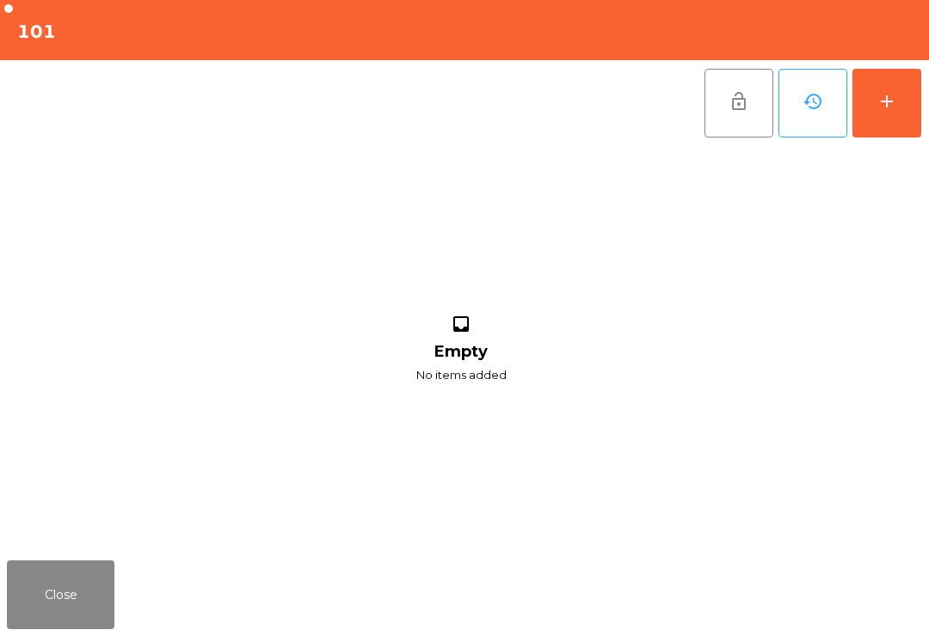
click at [875, 110] on button "add" at bounding box center [886, 103] width 69 height 69
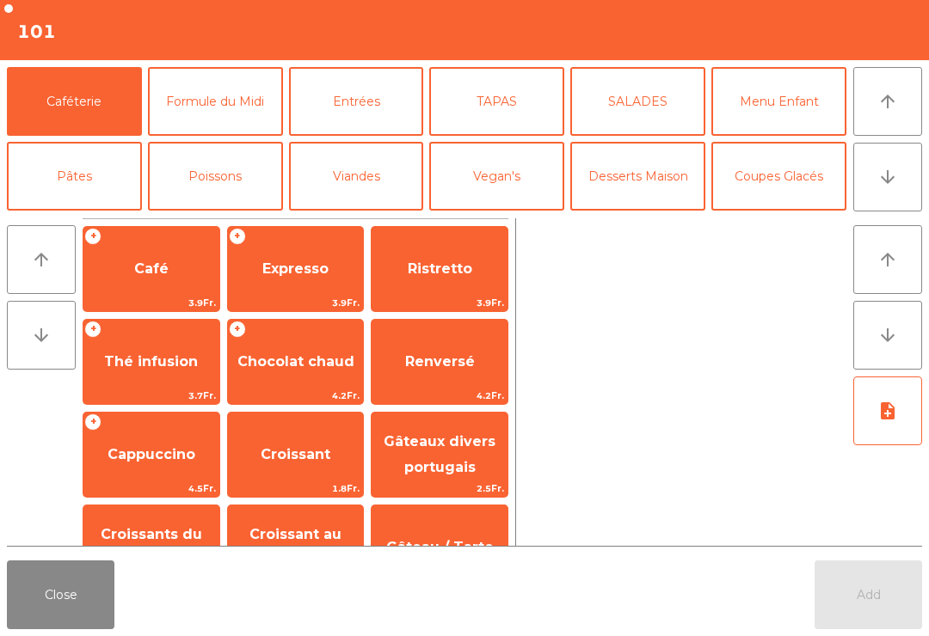
click at [630, 105] on button "SALADES" at bounding box center [637, 101] width 135 height 69
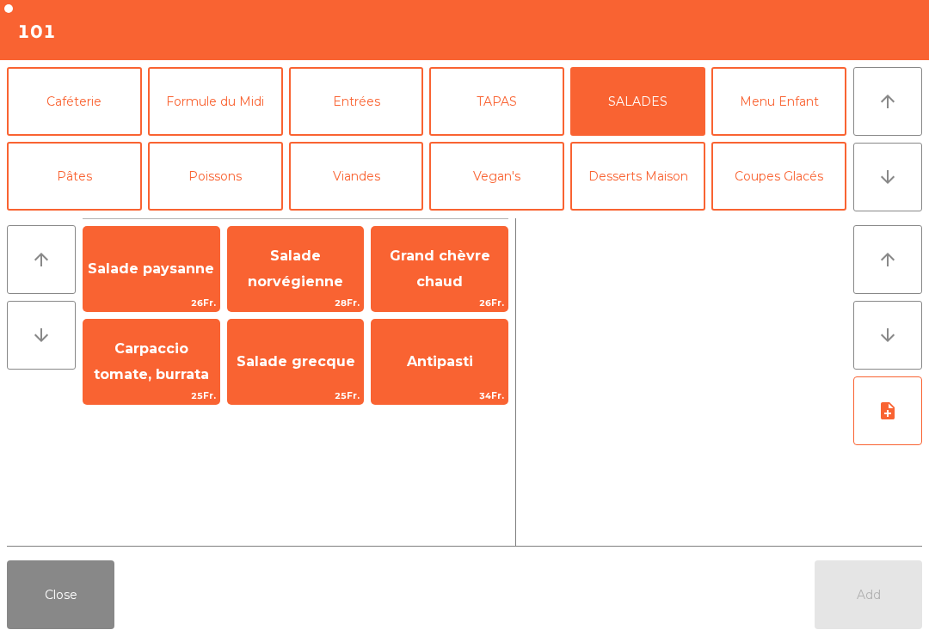
click at [305, 284] on span "Salade norvégienne" at bounding box center [295, 269] width 95 height 42
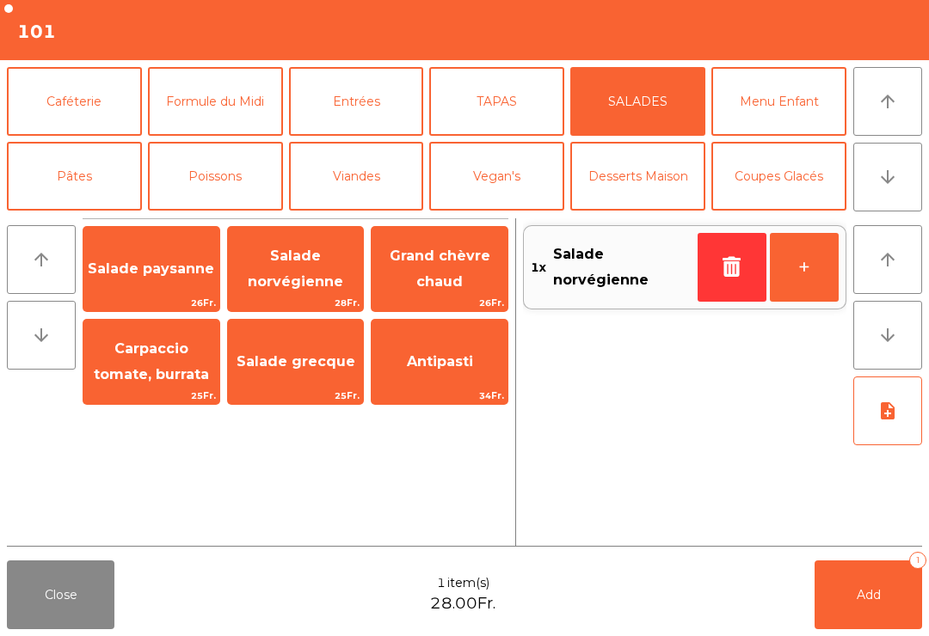
click at [305, 283] on span "Salade norvégienne" at bounding box center [295, 269] width 95 height 42
click at [225, 217] on button "Bières" at bounding box center [215, 251] width 135 height 69
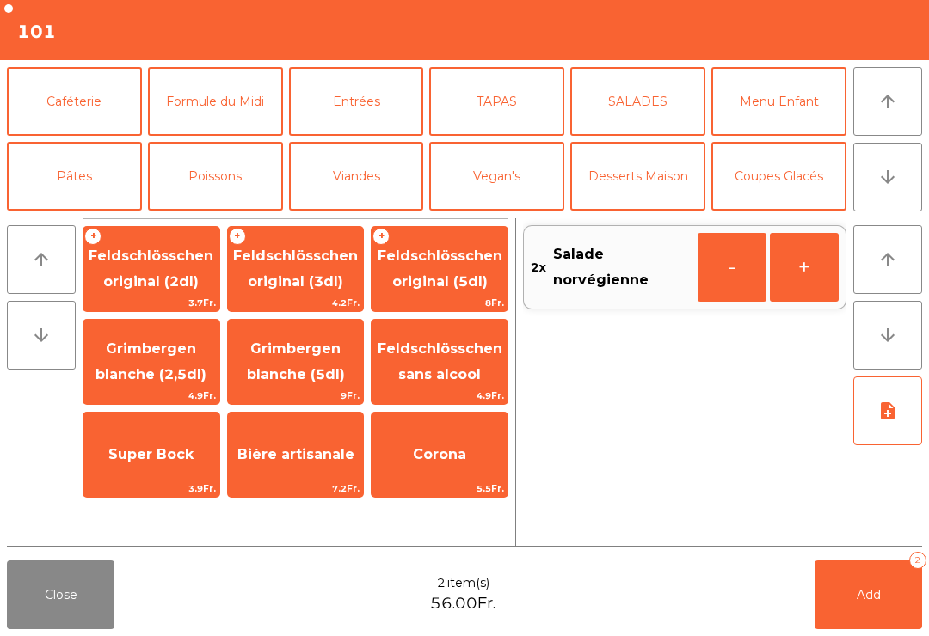
scroll to position [111, 0]
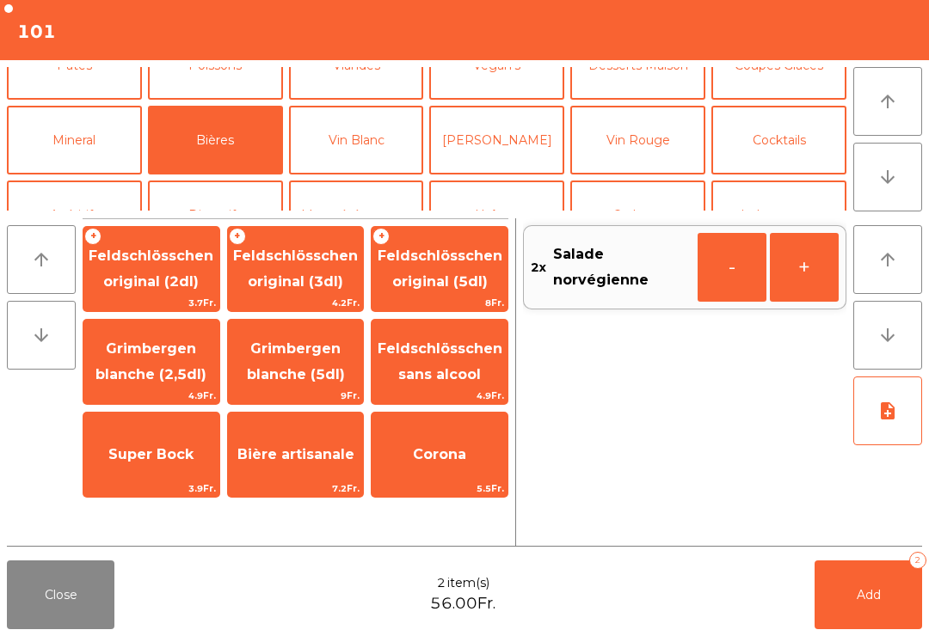
click at [445, 366] on span "Feldschlösschen sans alcool" at bounding box center [440, 362] width 125 height 42
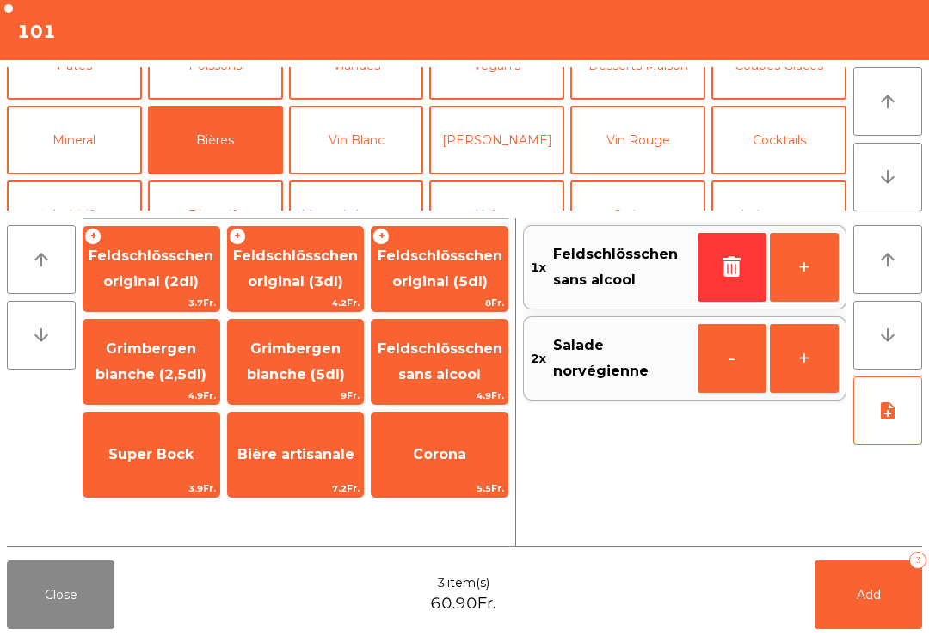
click at [445, 366] on span "Feldschlösschen sans alcool" at bounding box center [440, 362] width 125 height 42
click at [886, 415] on icon "note_add" at bounding box center [887, 411] width 21 height 21
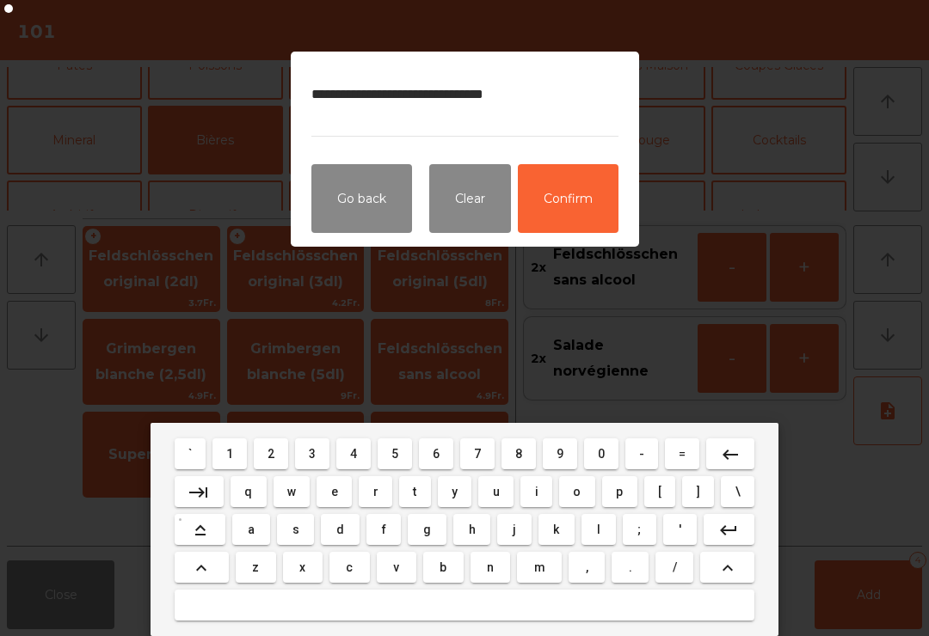
click at [419, 93] on textarea "**********" at bounding box center [464, 104] width 307 height 65
type textarea "**********"
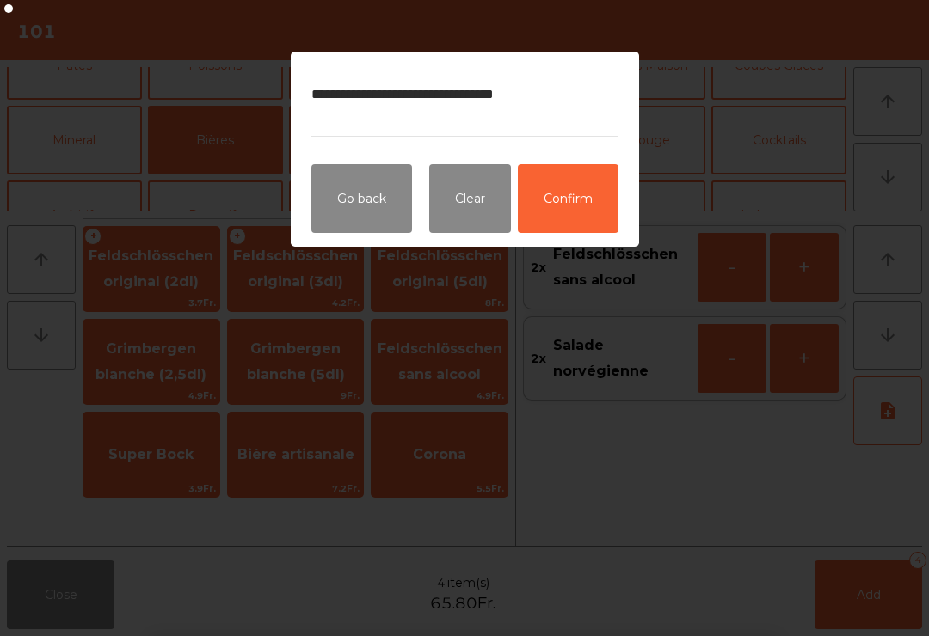
click at [574, 204] on button "Confirm" at bounding box center [568, 198] width 101 height 69
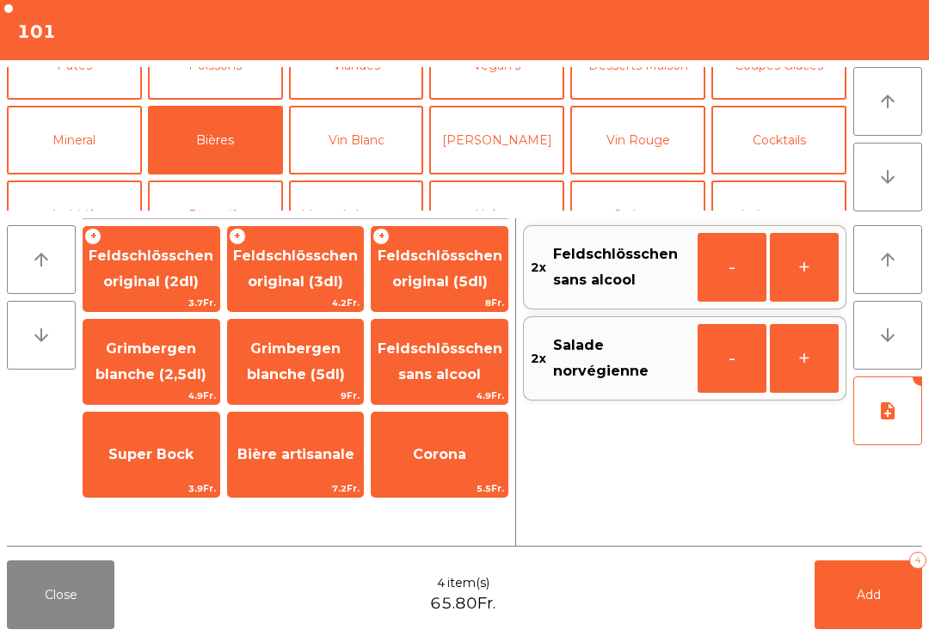
click at [888, 599] on button "Add 4" at bounding box center [868, 595] width 108 height 69
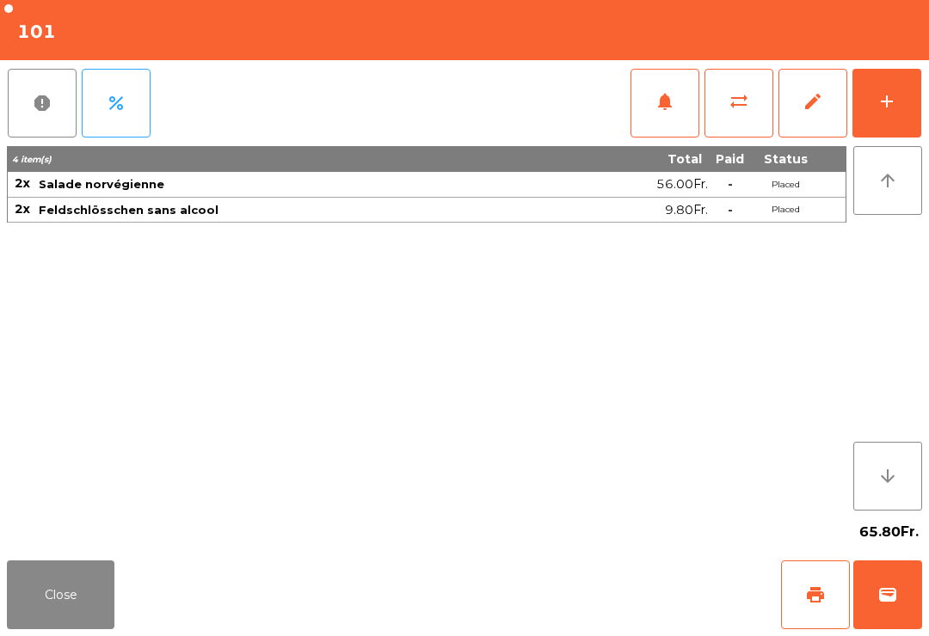
click at [39, 629] on button "Close" at bounding box center [61, 595] width 108 height 69
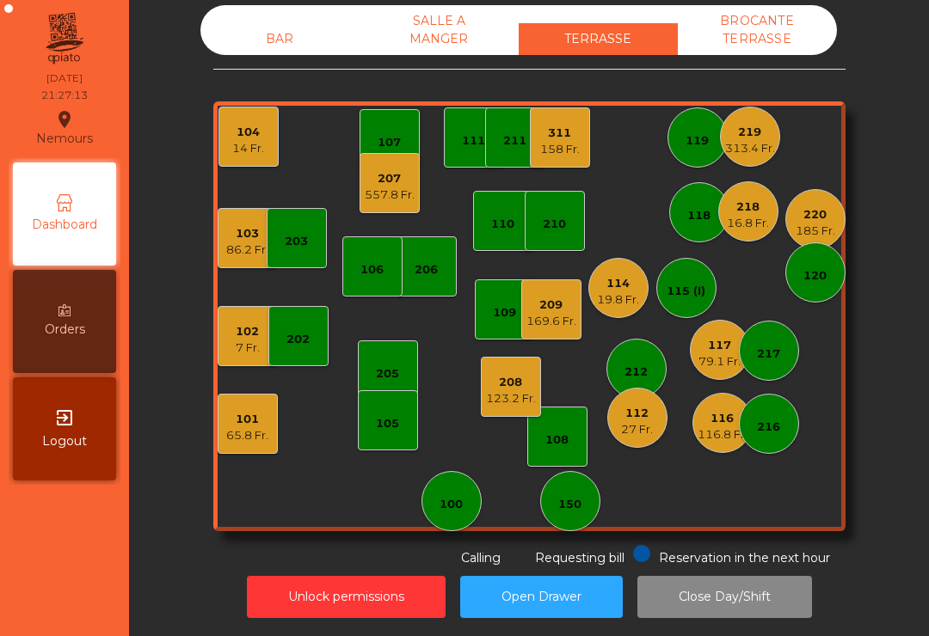
click at [506, 406] on div "123.2 Fr." at bounding box center [511, 398] width 50 height 17
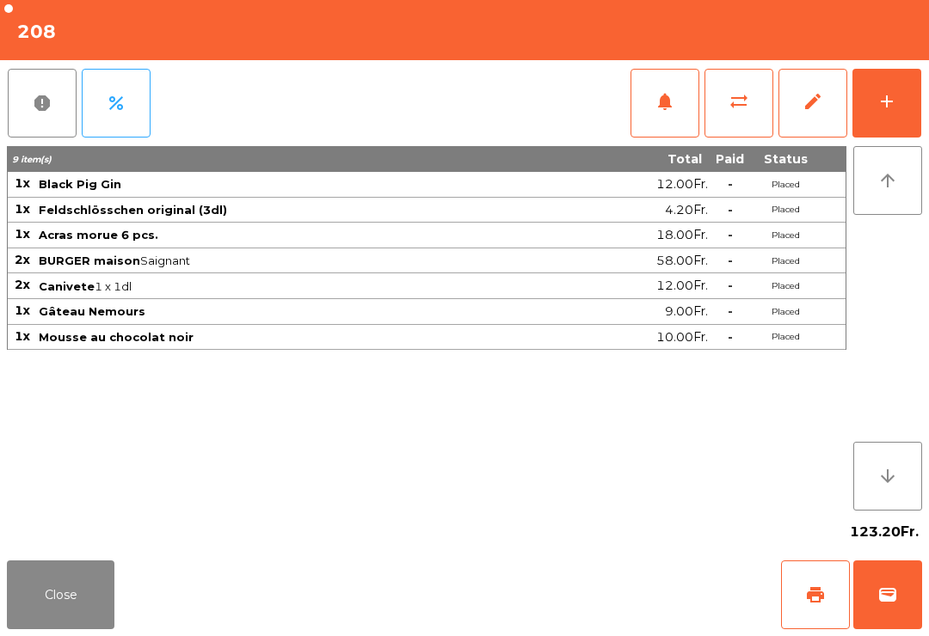
click at [818, 537] on div "123.20Fr." at bounding box center [464, 532] width 915 height 43
click at [889, 114] on button "add" at bounding box center [886, 103] width 69 height 69
click at [872, 83] on button "add" at bounding box center [886, 103] width 69 height 69
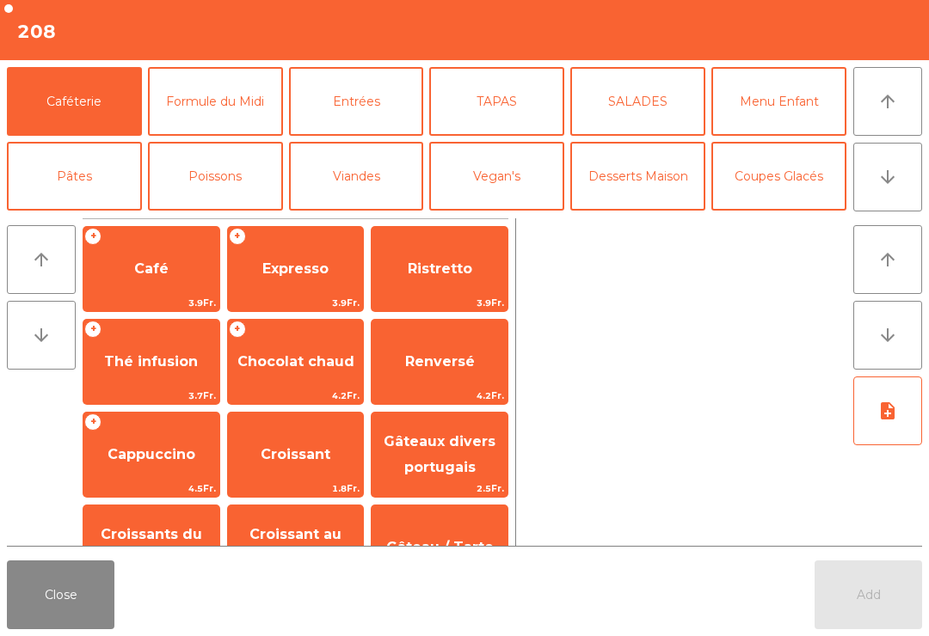
click at [143, 267] on span "Café" at bounding box center [151, 269] width 34 height 16
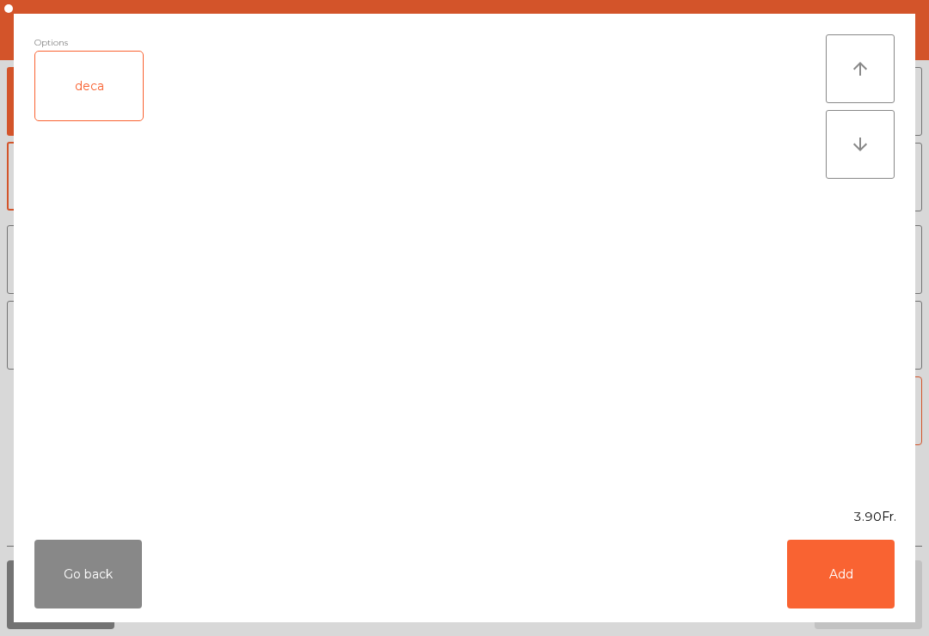
click at [843, 587] on button "Add" at bounding box center [841, 574] width 108 height 69
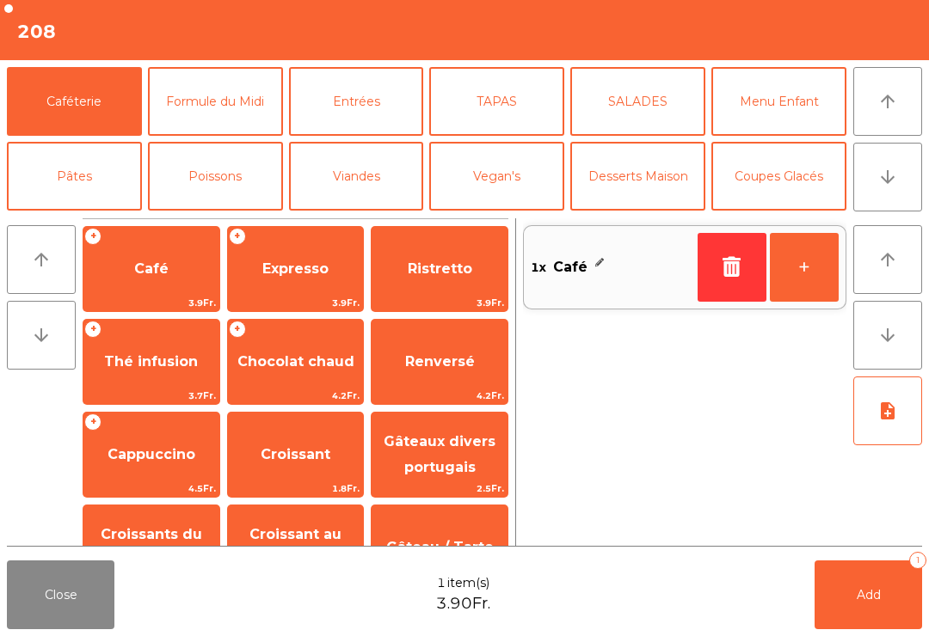
click at [790, 247] on button "+" at bounding box center [804, 267] width 69 height 69
click at [885, 625] on button "Add 2" at bounding box center [868, 595] width 108 height 69
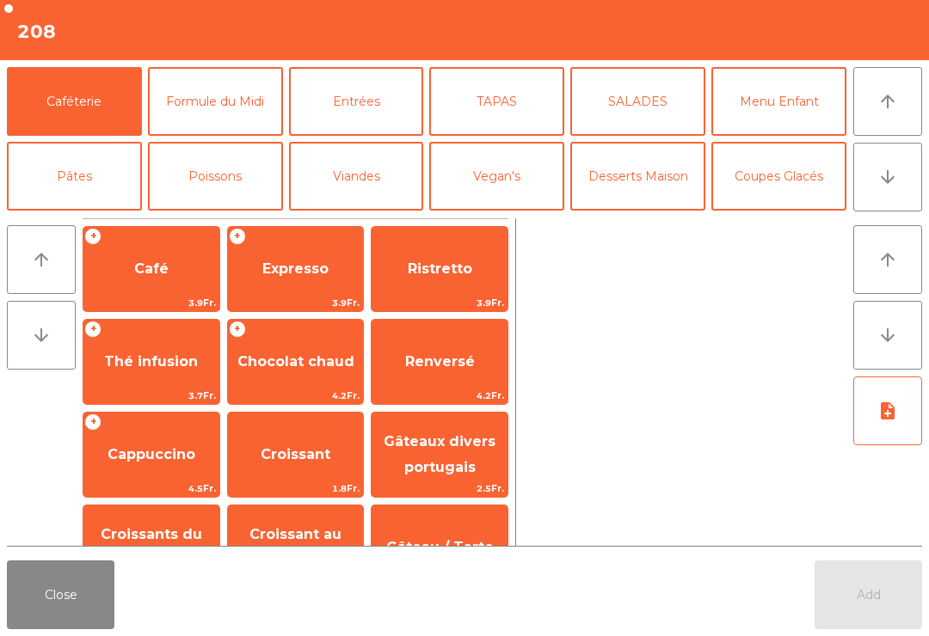
click at [78, 627] on button "Close" at bounding box center [61, 595] width 108 height 69
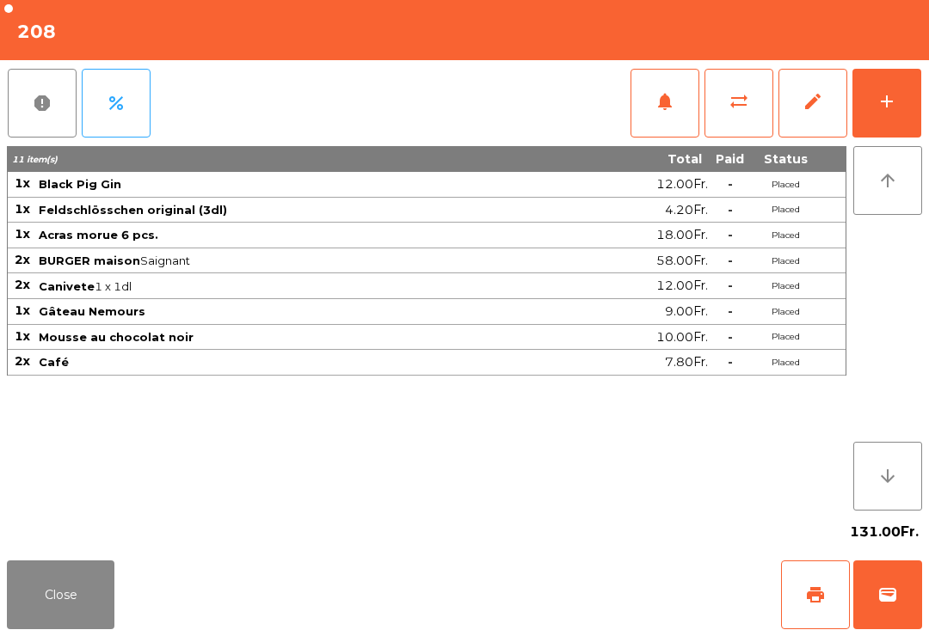
click at [33, 594] on button "Close" at bounding box center [61, 595] width 108 height 69
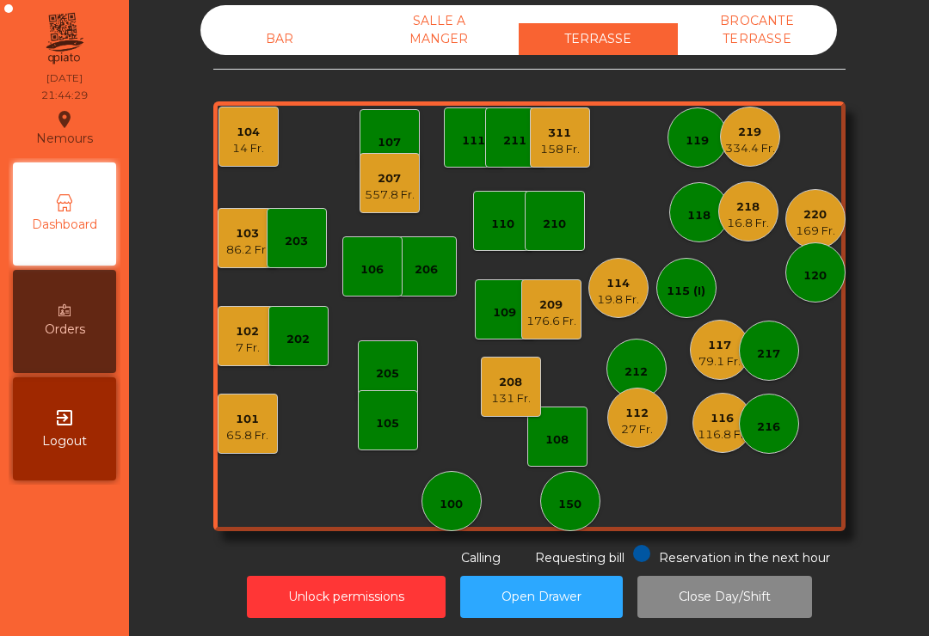
click at [223, 263] on div "103 86.2 Fr." at bounding box center [248, 238] width 60 height 60
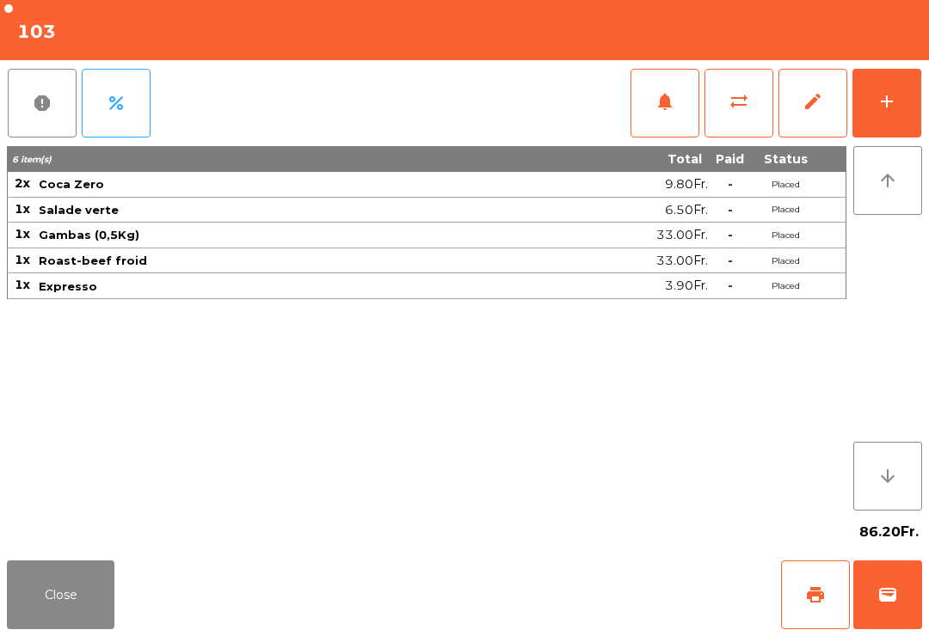
click at [825, 602] on span "print" at bounding box center [815, 595] width 21 height 21
click at [68, 575] on button "Close" at bounding box center [61, 595] width 108 height 69
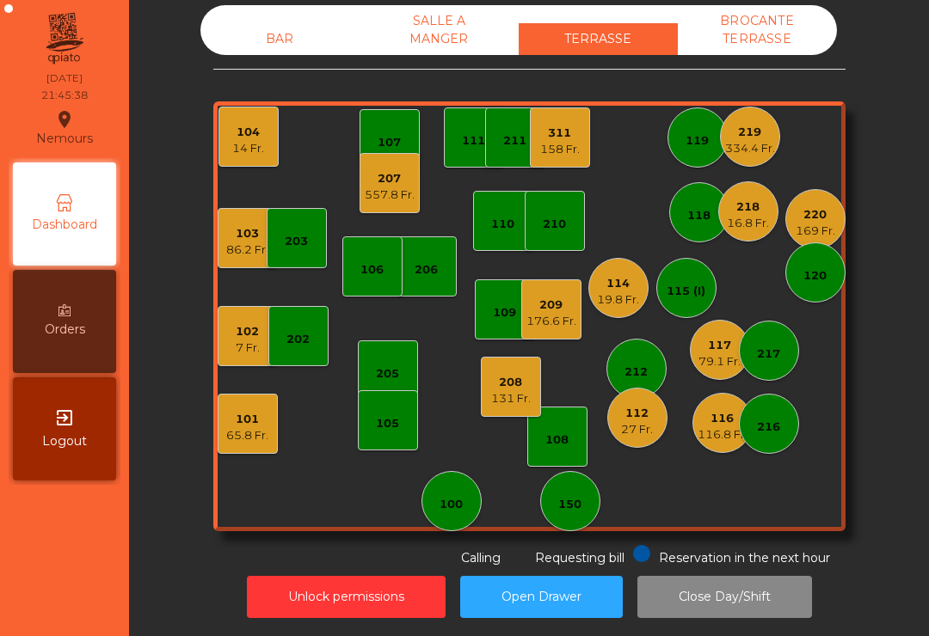
click at [519, 393] on div "131 Fr." at bounding box center [511, 398] width 40 height 17
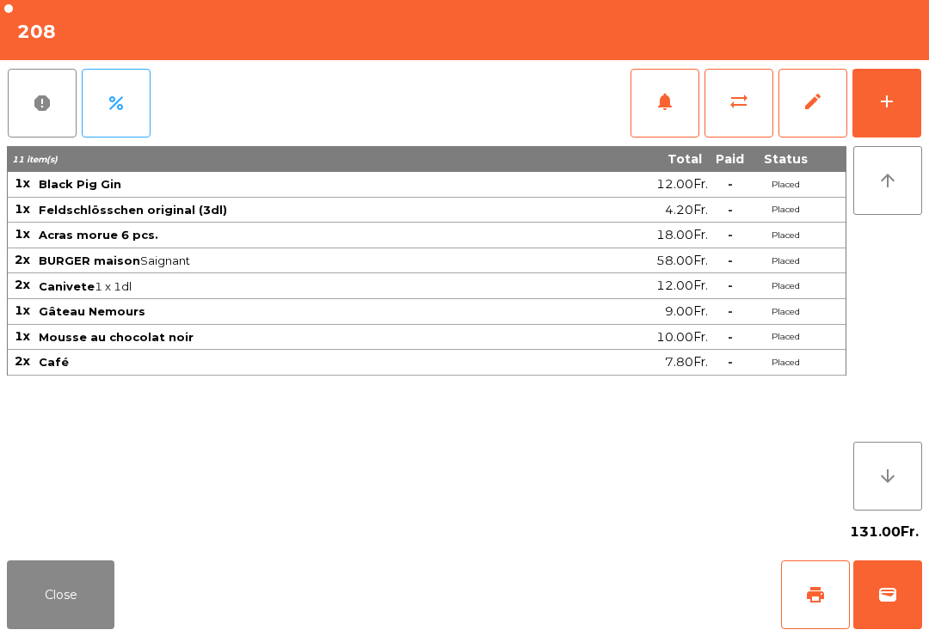
click at [808, 587] on span "print" at bounding box center [815, 595] width 21 height 21
click at [79, 593] on button "Close" at bounding box center [61, 595] width 108 height 69
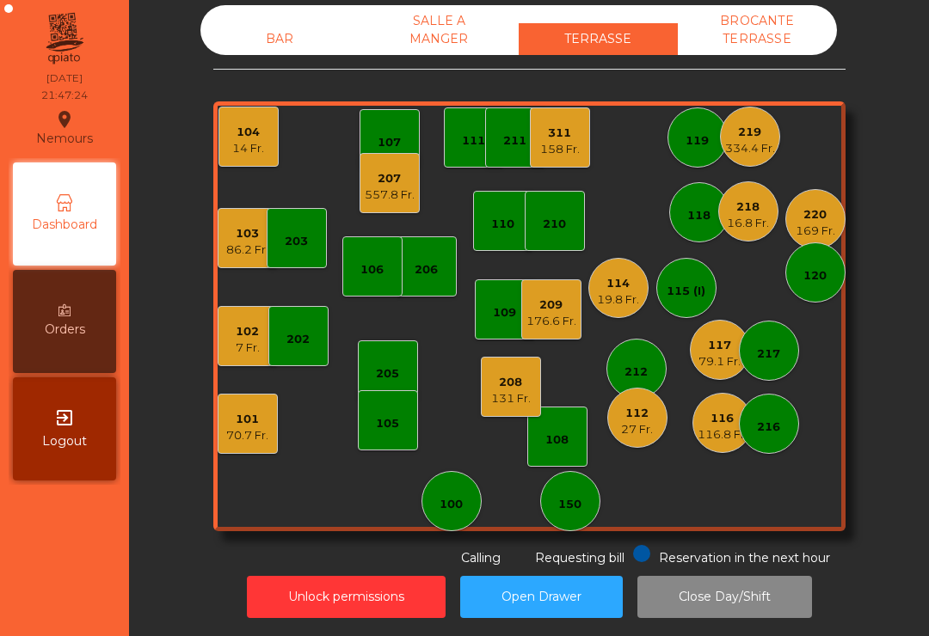
click at [520, 391] on div "131 Fr." at bounding box center [511, 398] width 40 height 17
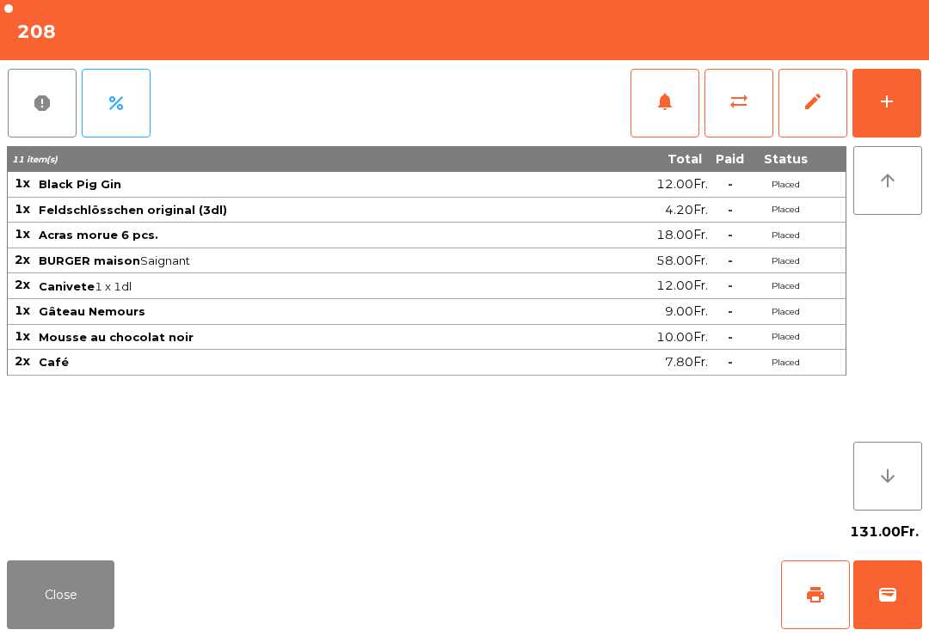
click at [890, 126] on button "add" at bounding box center [886, 103] width 69 height 69
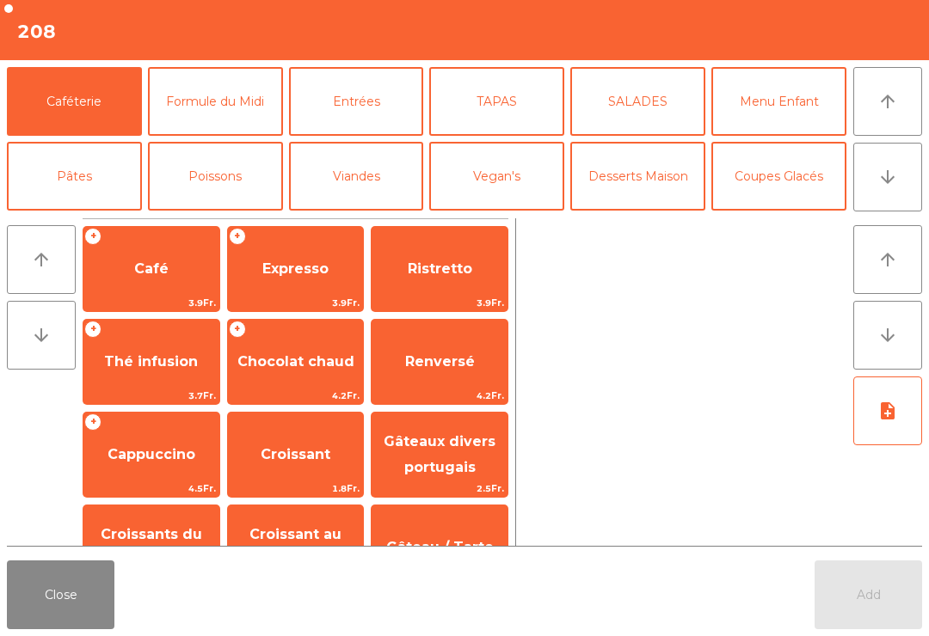
click at [885, 102] on icon "arrow_upward" at bounding box center [887, 101] width 21 height 21
click at [918, 184] on button "arrow_downward" at bounding box center [887, 177] width 69 height 69
click at [655, 217] on button "Vin Rouge" at bounding box center [637, 251] width 135 height 69
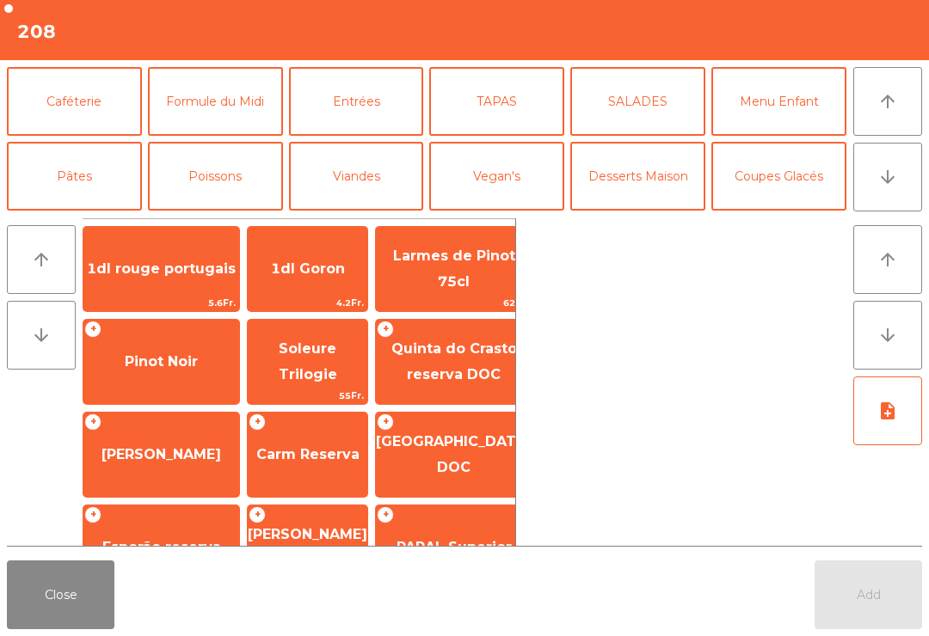
scroll to position [150, 0]
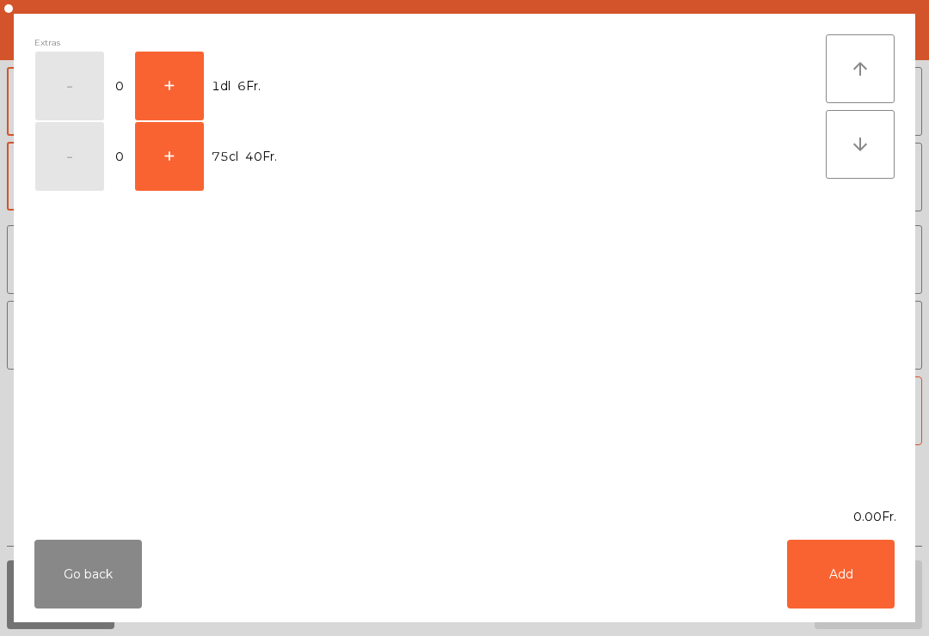
click at [192, 84] on button "+" at bounding box center [169, 86] width 69 height 69
click at [850, 569] on button "Add" at bounding box center [841, 574] width 108 height 69
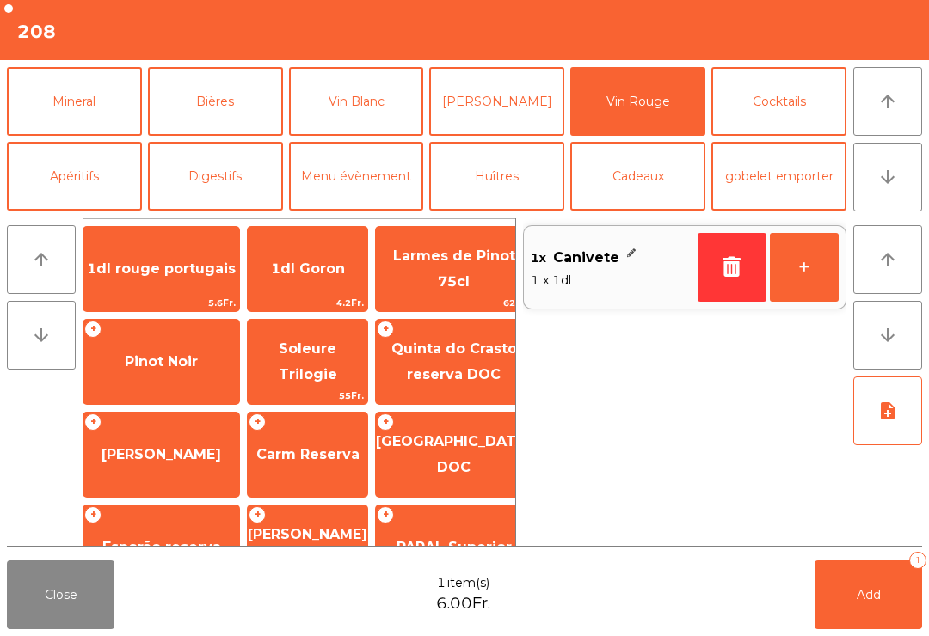
click at [804, 280] on button "+" at bounding box center [804, 267] width 69 height 69
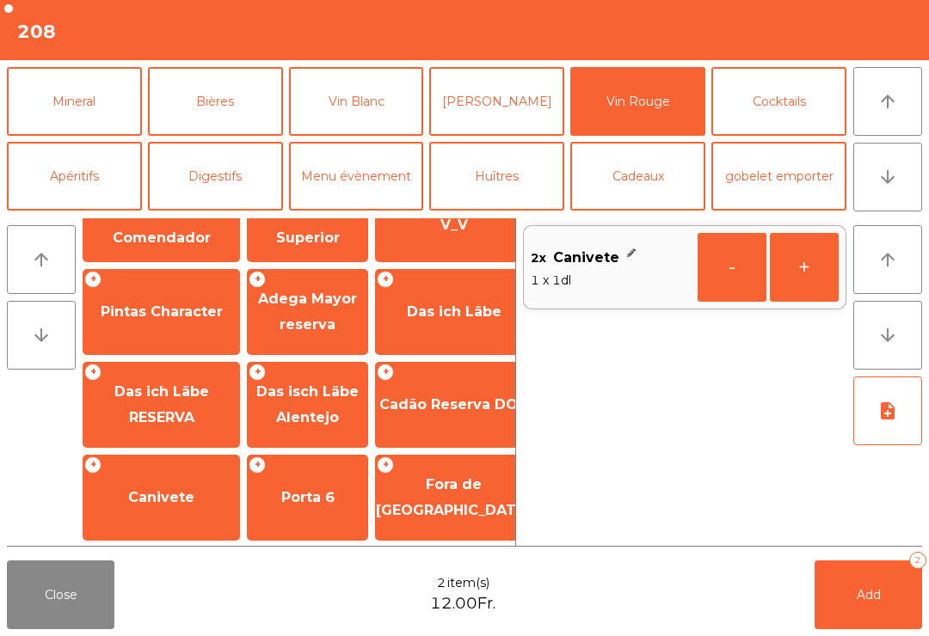
click at [870, 591] on span "Add" at bounding box center [869, 594] width 24 height 15
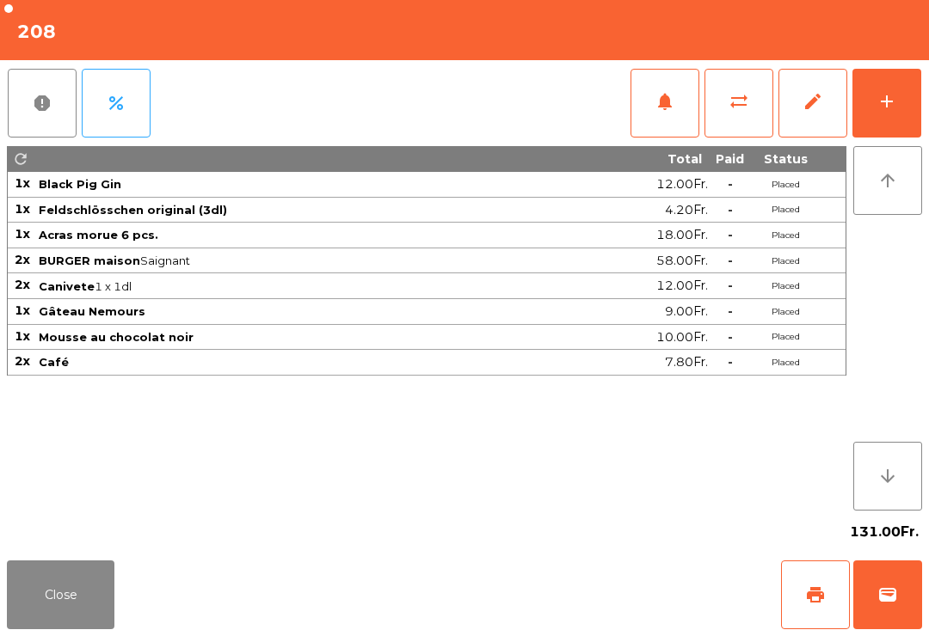
click at [828, 602] on button "print" at bounding box center [815, 595] width 69 height 69
click at [46, 602] on button "Close" at bounding box center [61, 595] width 108 height 69
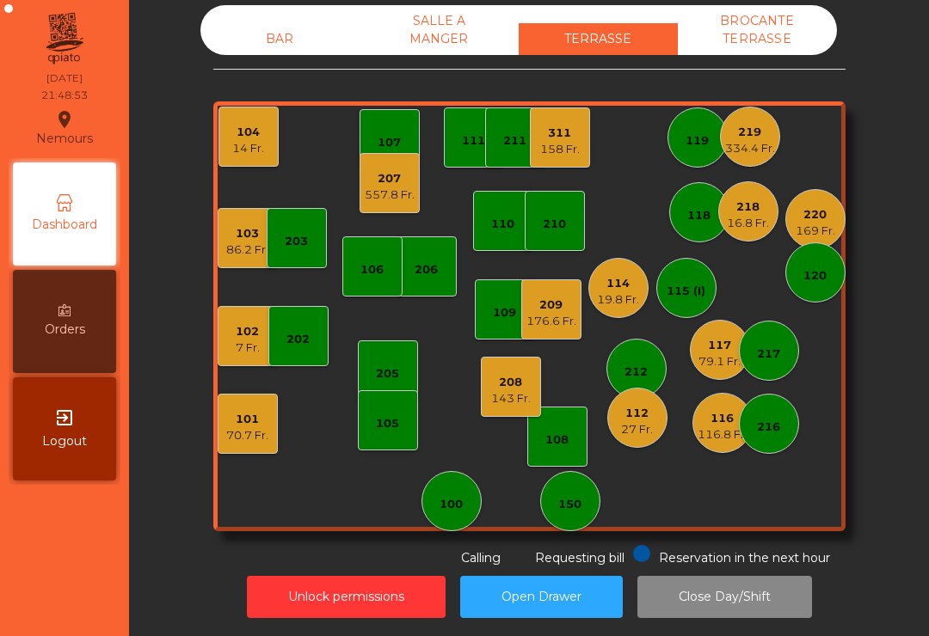
click at [710, 424] on div "116" at bounding box center [722, 418] width 50 height 17
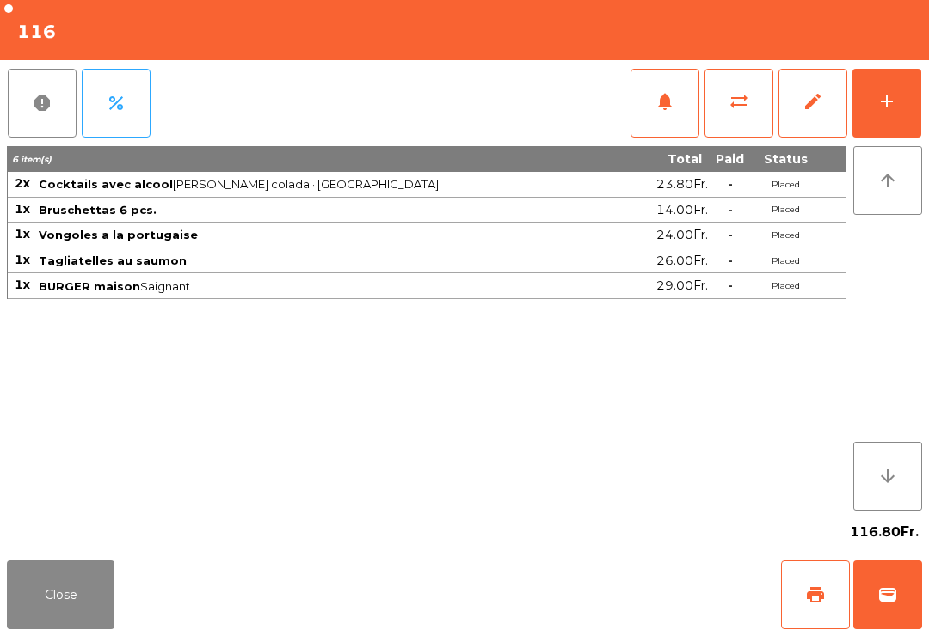
click at [876, 121] on button "add" at bounding box center [886, 103] width 69 height 69
click at [882, 108] on div "add" at bounding box center [886, 101] width 21 height 21
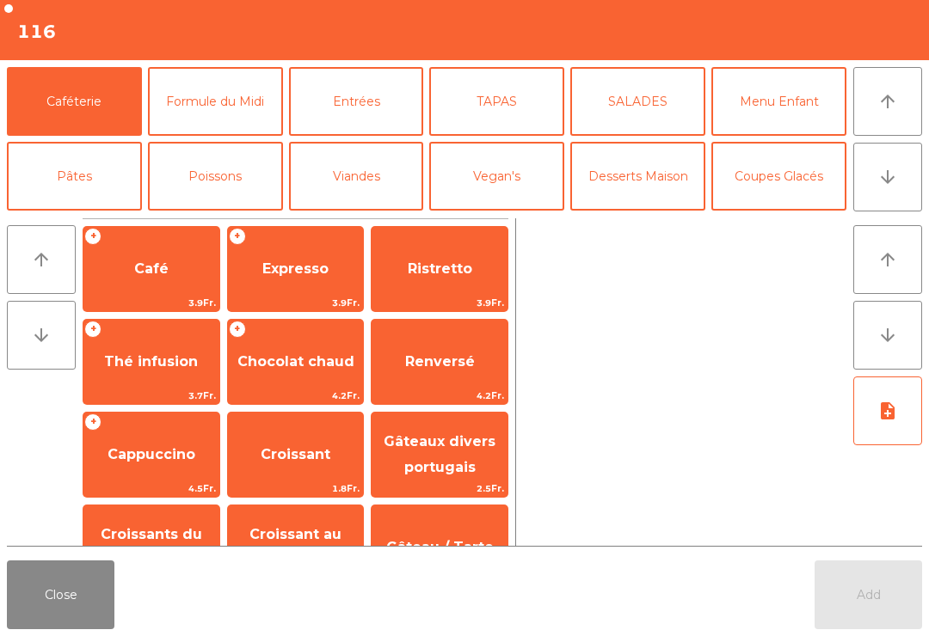
click at [504, 103] on button "TAPAS" at bounding box center [496, 101] width 135 height 69
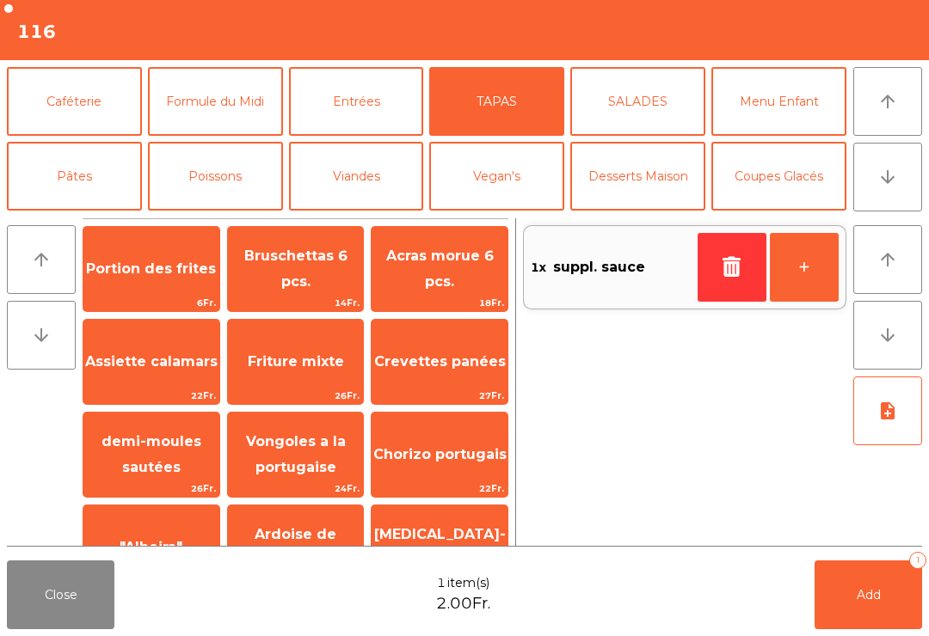
click at [916, 583] on button "Add 1" at bounding box center [868, 595] width 108 height 69
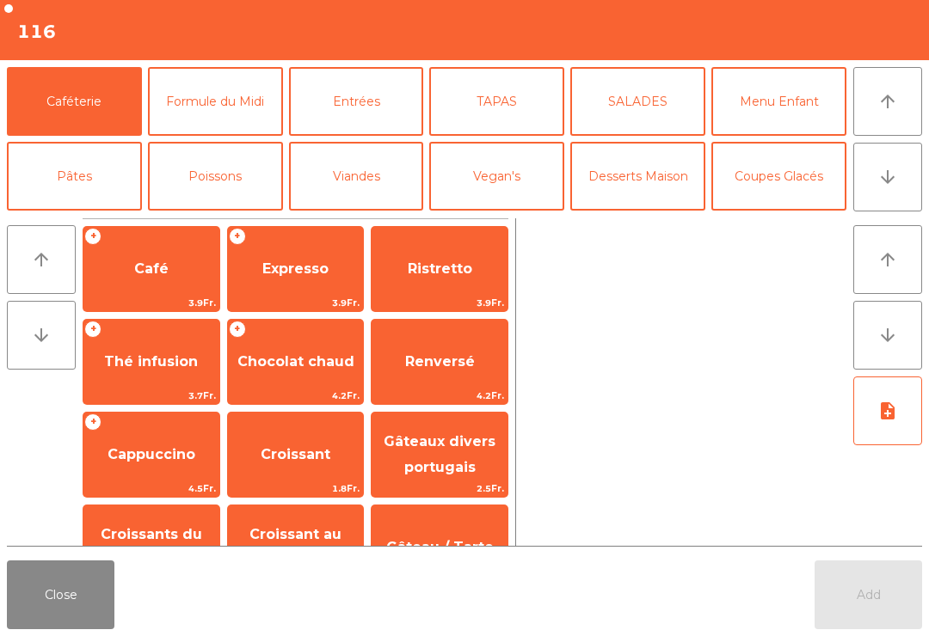
click at [52, 599] on button "Close" at bounding box center [61, 595] width 108 height 69
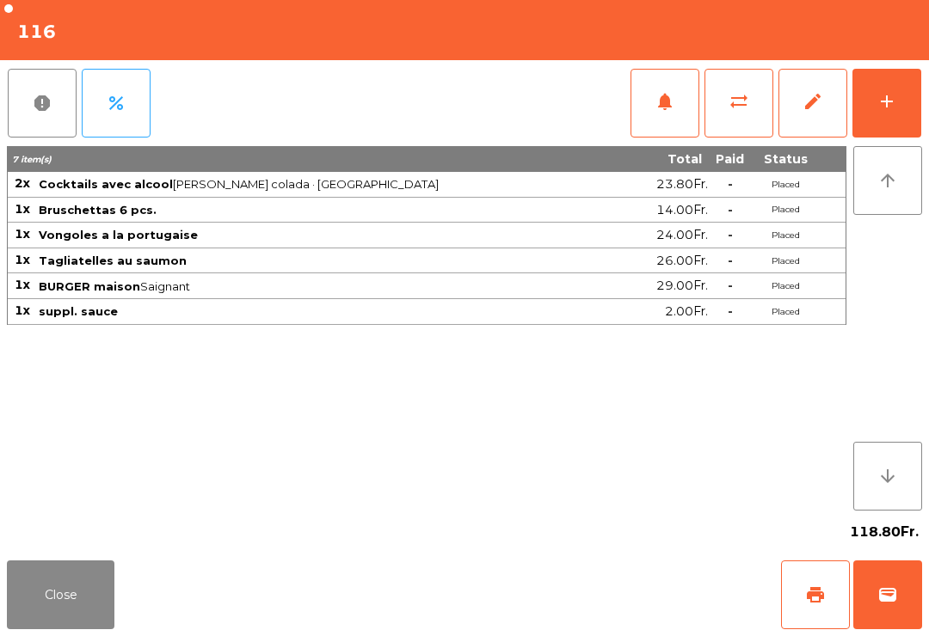
click at [54, 601] on button "Close" at bounding box center [61, 595] width 108 height 69
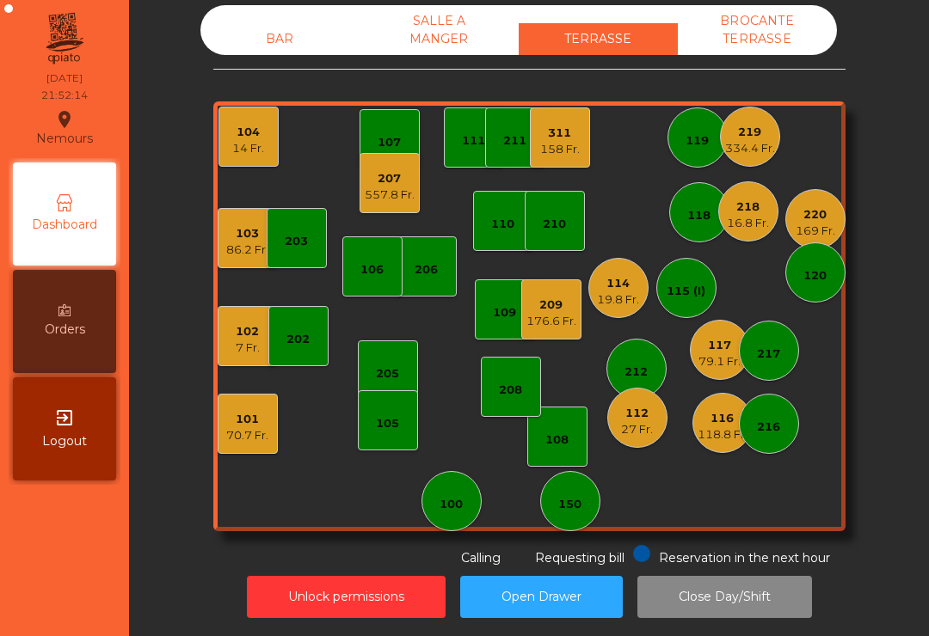
click at [557, 138] on div "311" at bounding box center [560, 133] width 40 height 17
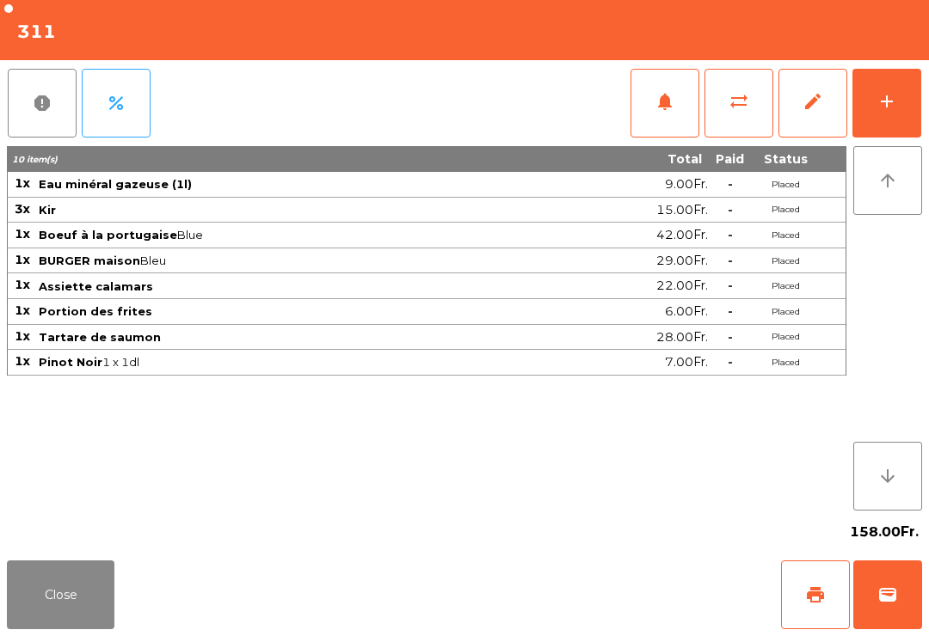
click at [871, 118] on button "add" at bounding box center [886, 103] width 69 height 69
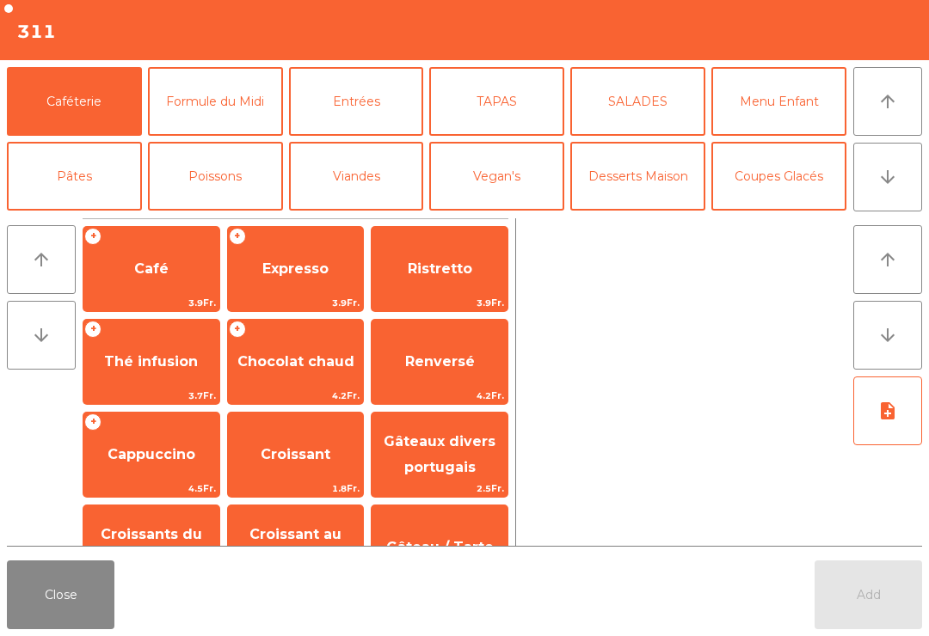
scroll to position [13, 0]
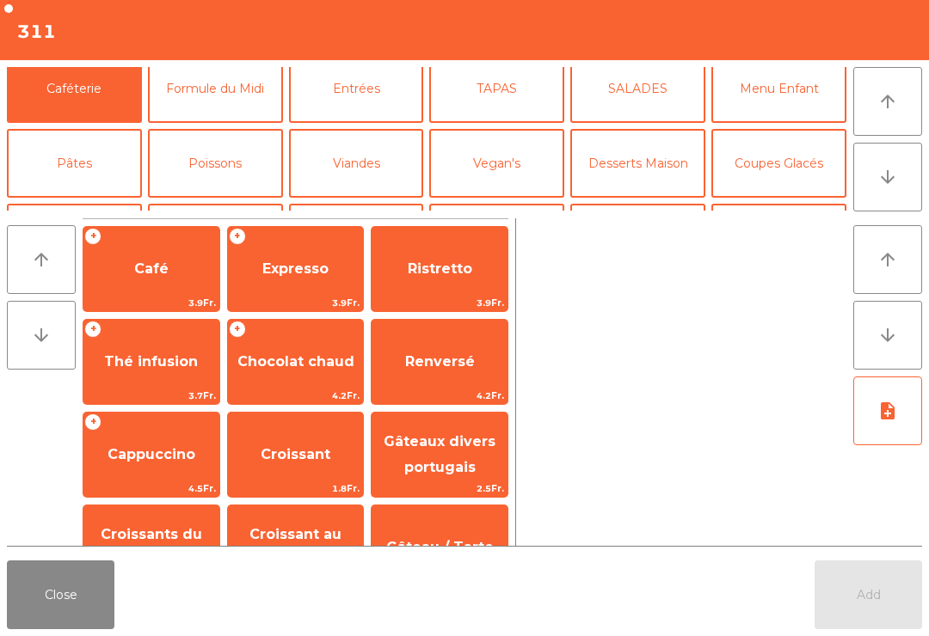
click at [808, 175] on button "Coupes Glacés" at bounding box center [778, 163] width 135 height 69
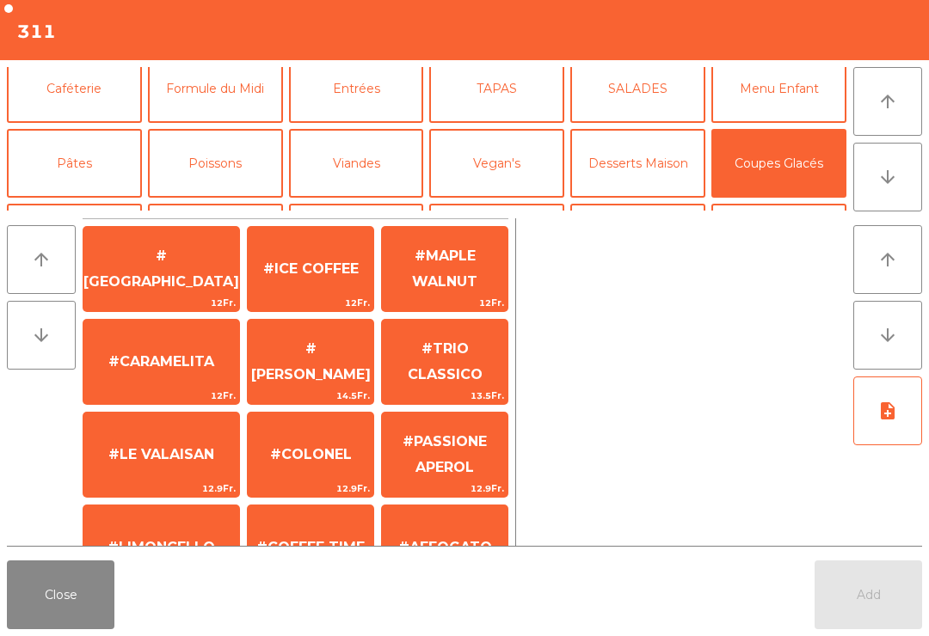
click at [465, 525] on span "#AFFOGATO" at bounding box center [445, 548] width 126 height 46
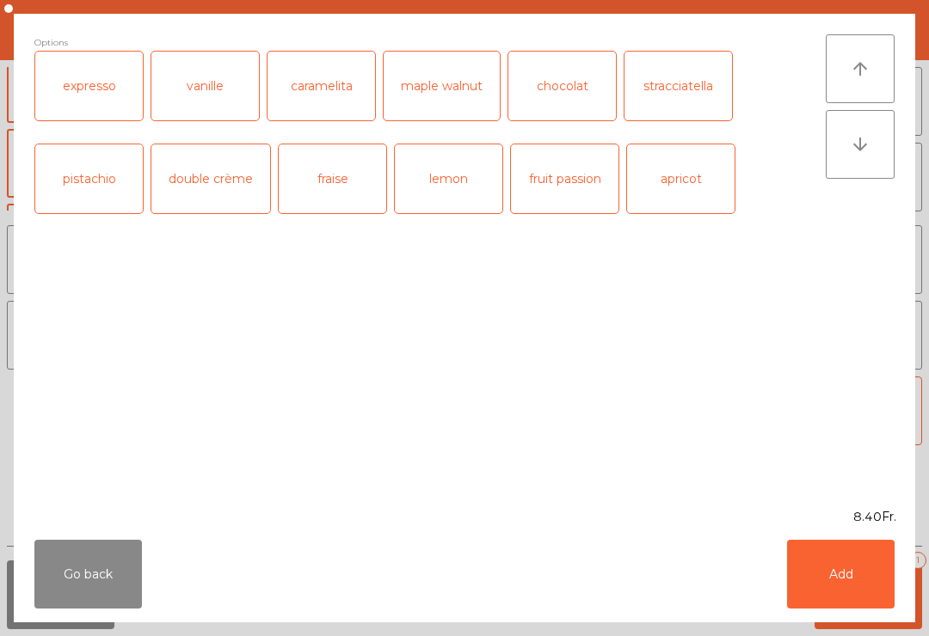
scroll to position [222, 0]
click at [832, 576] on button "Add" at bounding box center [841, 574] width 108 height 69
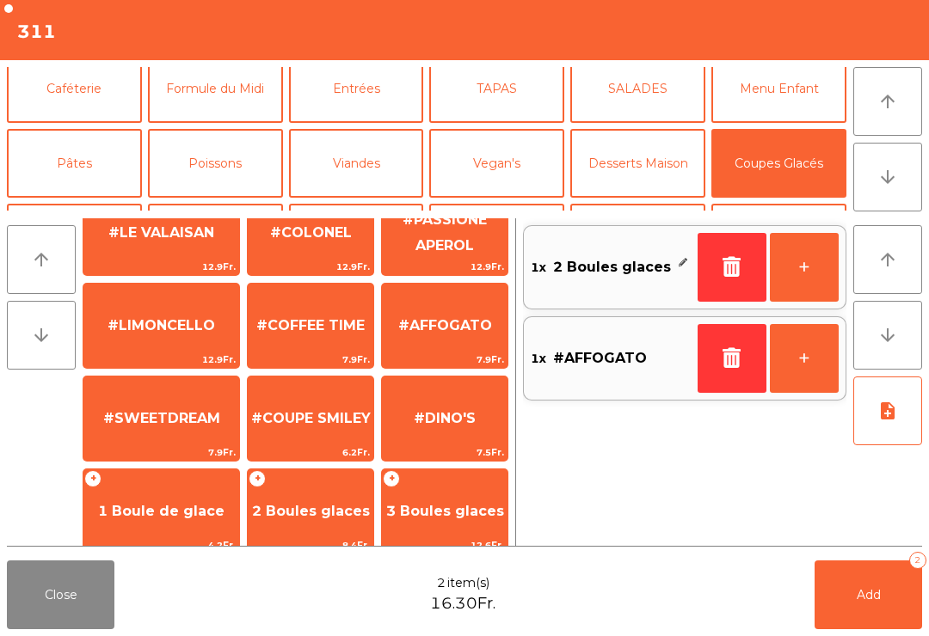
click at [296, 500] on span "2 Boules glaces" at bounding box center [311, 511] width 126 height 46
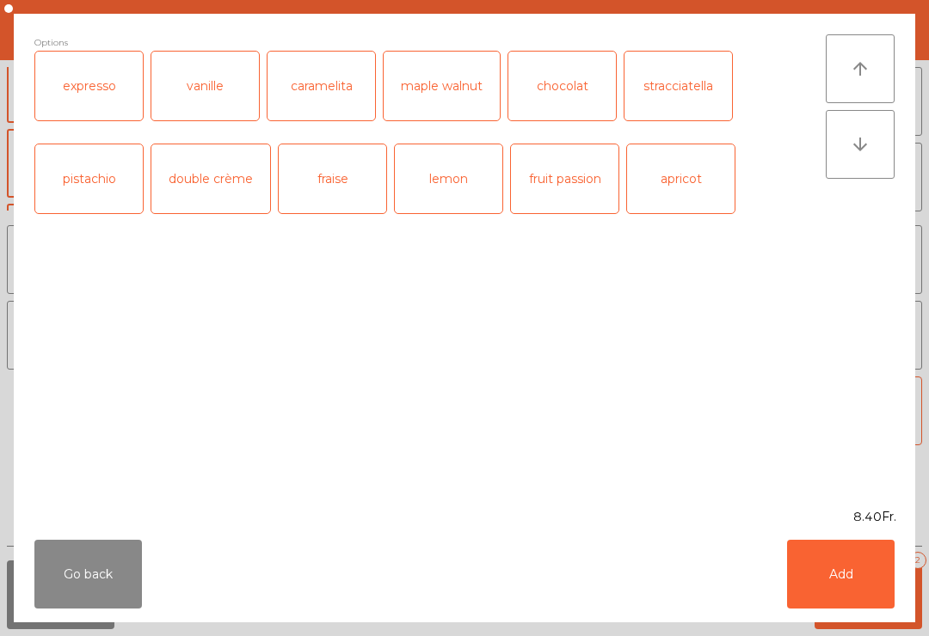
click at [842, 559] on button "Add" at bounding box center [841, 574] width 108 height 69
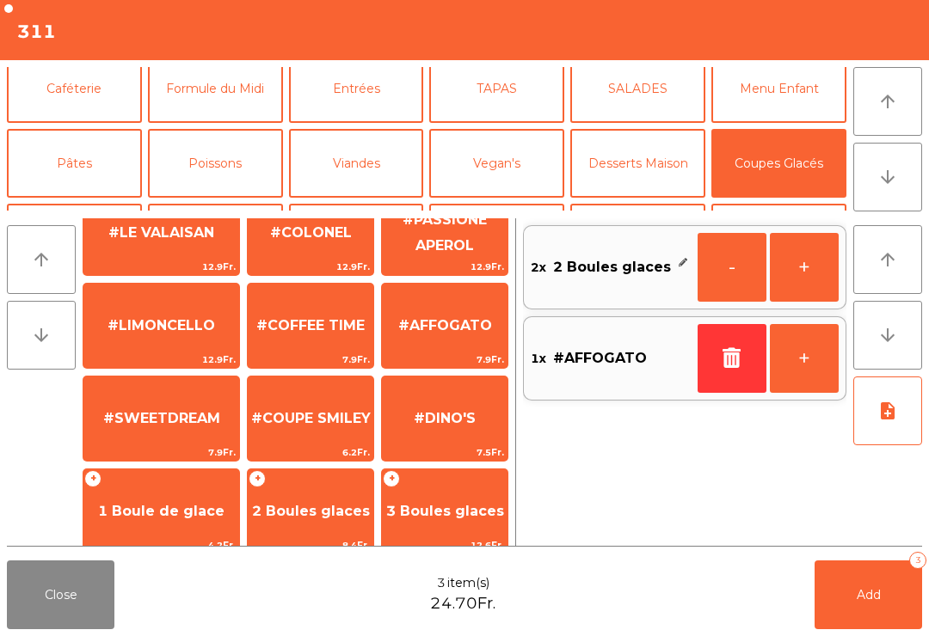
click at [161, 568] on span "Supp. [GEOGRAPHIC_DATA]" at bounding box center [161, 604] width 156 height 73
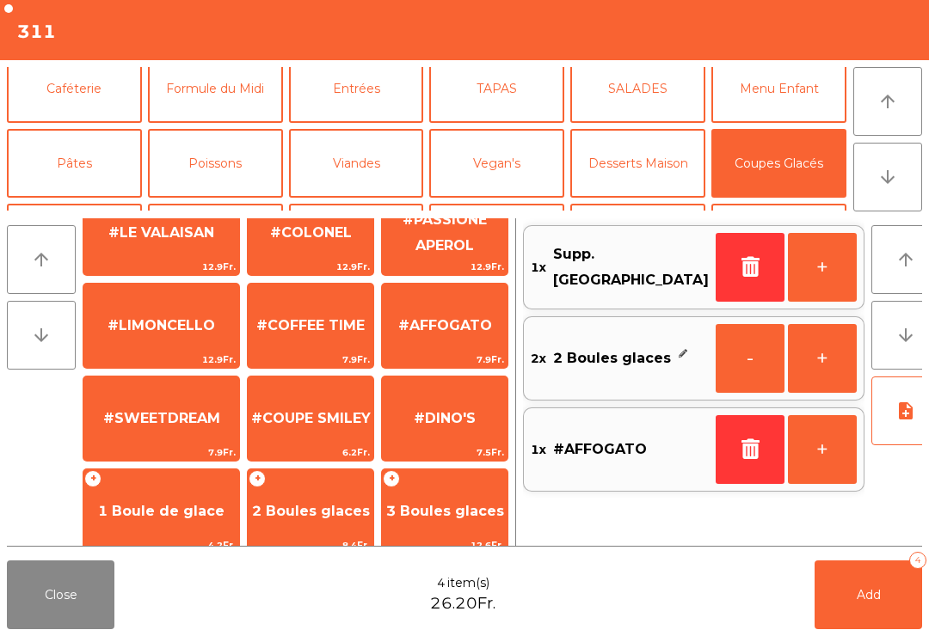
scroll to position [330, 0]
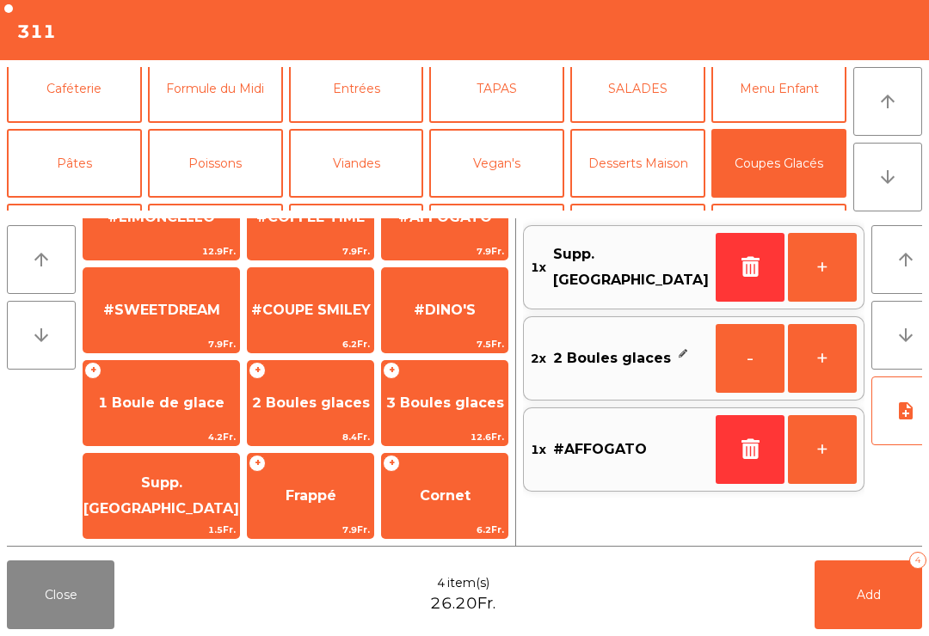
click at [857, 599] on span "Add" at bounding box center [869, 594] width 24 height 15
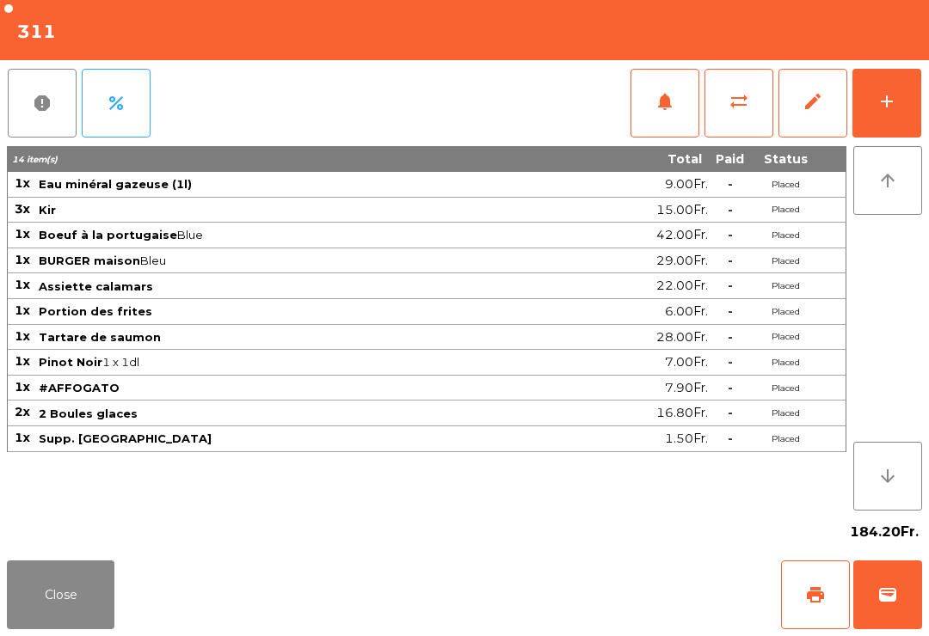
click at [80, 585] on button "Close" at bounding box center [61, 595] width 108 height 69
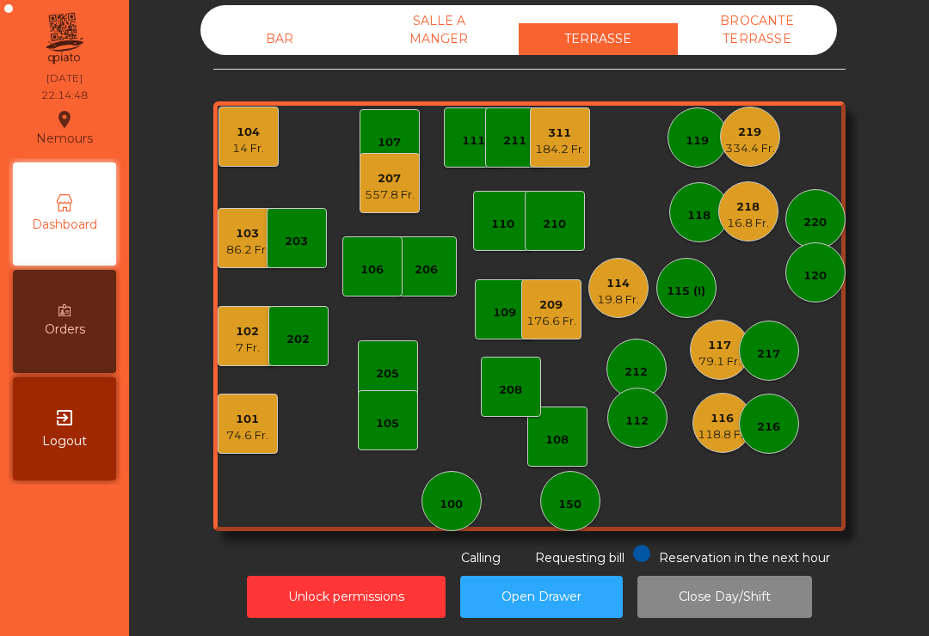
click at [258, 424] on div "101" at bounding box center [247, 419] width 42 height 17
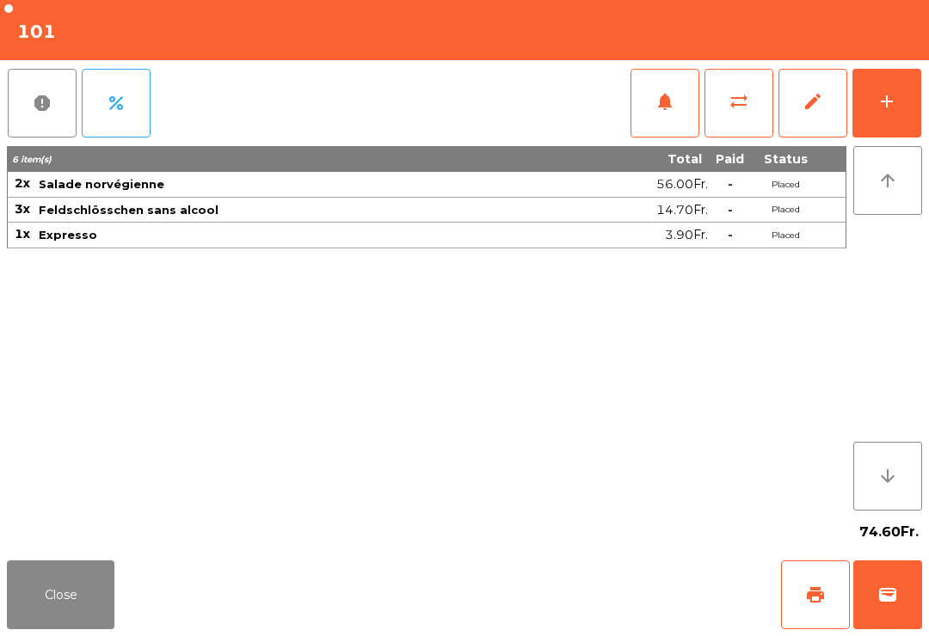
click at [817, 598] on span "print" at bounding box center [815, 595] width 21 height 21
click at [97, 579] on button "Close" at bounding box center [61, 595] width 108 height 69
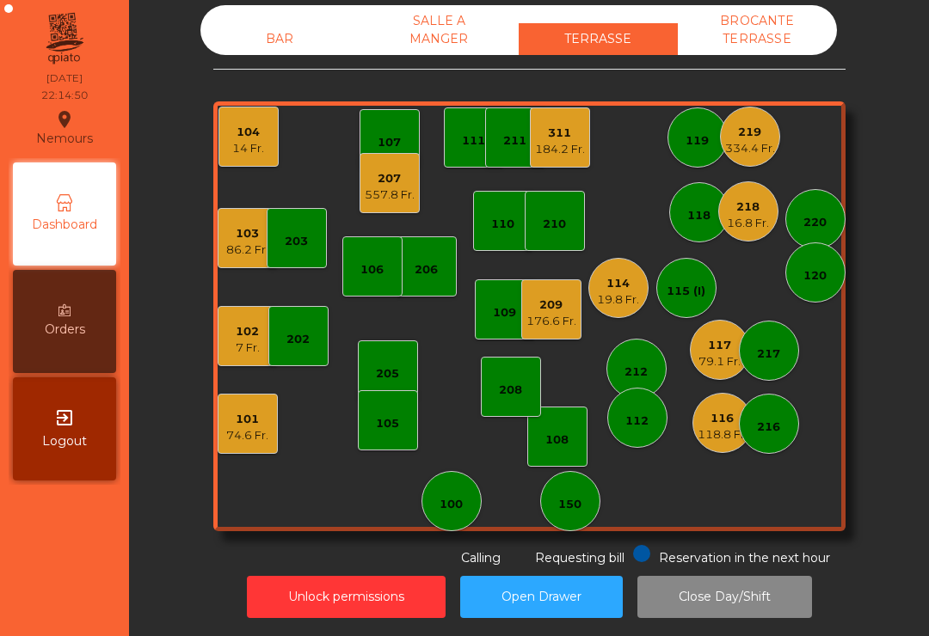
click at [246, 120] on div "104 14 Fr." at bounding box center [248, 137] width 32 height 40
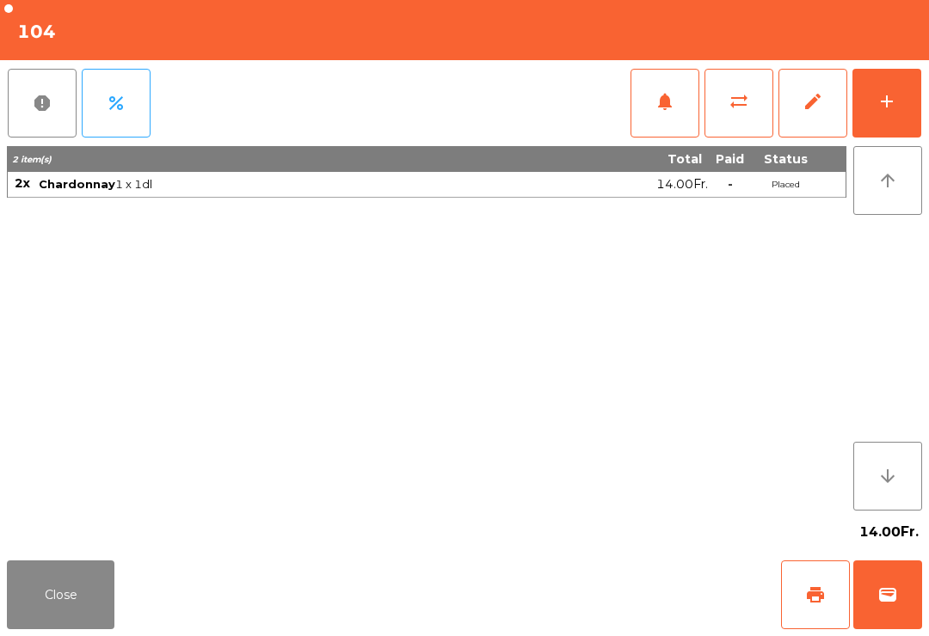
click at [900, 587] on button "wallet" at bounding box center [887, 595] width 69 height 69
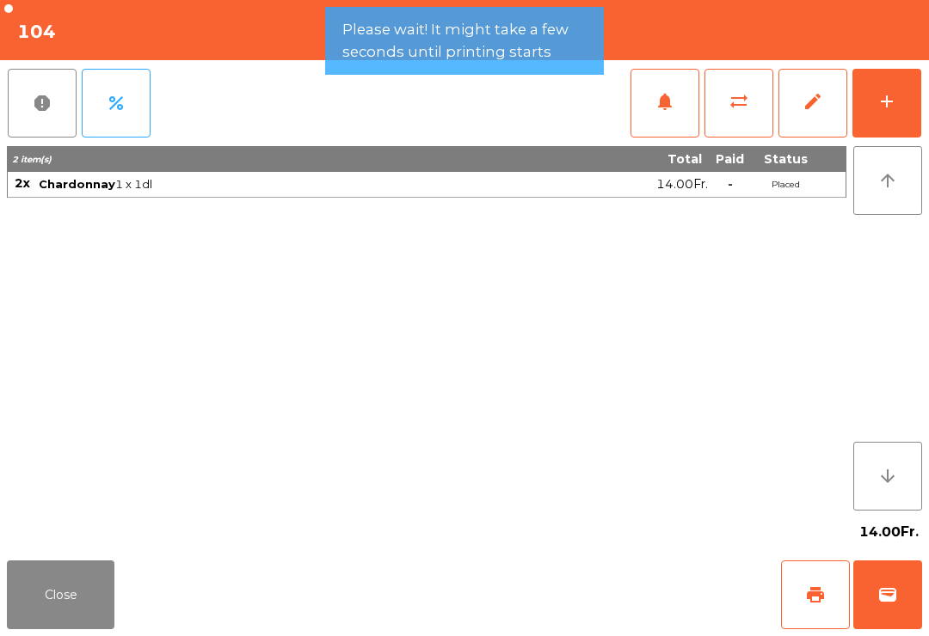
click at [593, 606] on div "Close print wallet" at bounding box center [464, 595] width 929 height 83
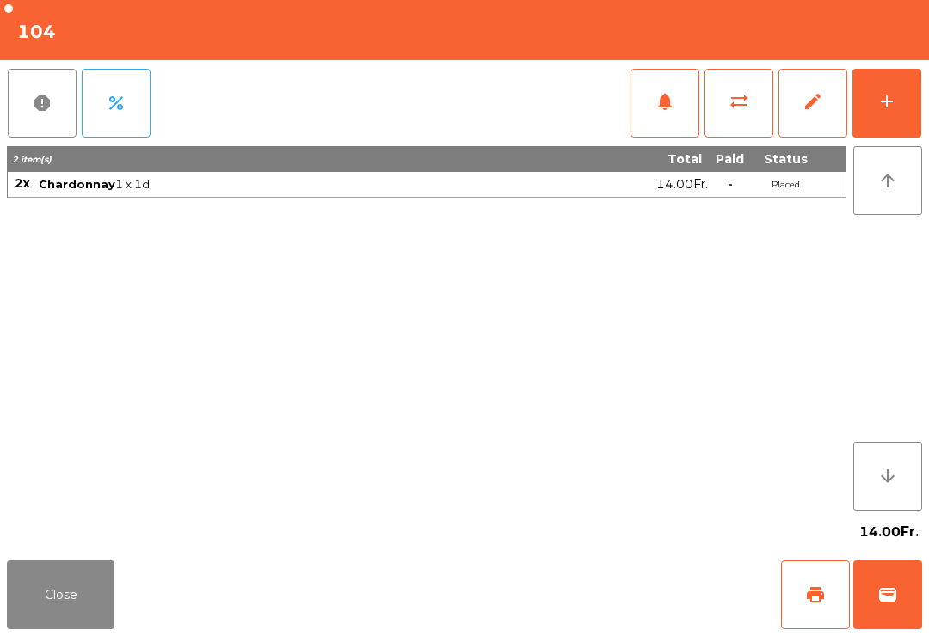
click at [603, 598] on div "Close print wallet" at bounding box center [464, 595] width 929 height 83
click at [603, 597] on div "Close print wallet" at bounding box center [464, 595] width 929 height 83
click at [582, 581] on div "Close print wallet" at bounding box center [464, 595] width 929 height 83
click at [547, 606] on div "Close print wallet" at bounding box center [464, 595] width 929 height 83
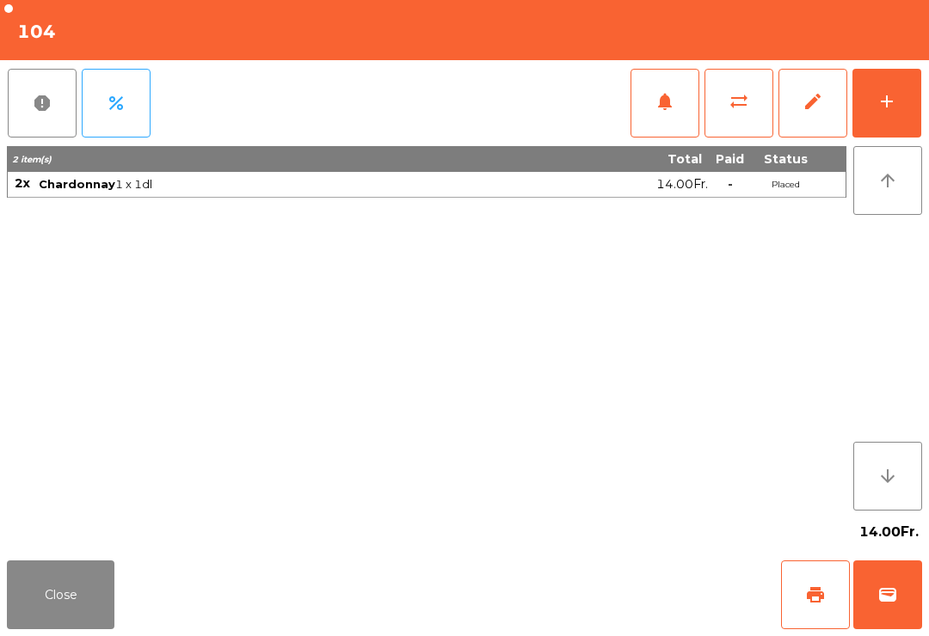
click at [546, 605] on div "Close print wallet" at bounding box center [464, 595] width 929 height 83
click at [562, 594] on div "Close print wallet" at bounding box center [464, 595] width 929 height 83
click at [561, 593] on div "Close print wallet" at bounding box center [464, 595] width 929 height 83
click at [550, 584] on div "Close print wallet" at bounding box center [464, 595] width 929 height 83
click at [555, 598] on div "Close print wallet" at bounding box center [464, 595] width 929 height 83
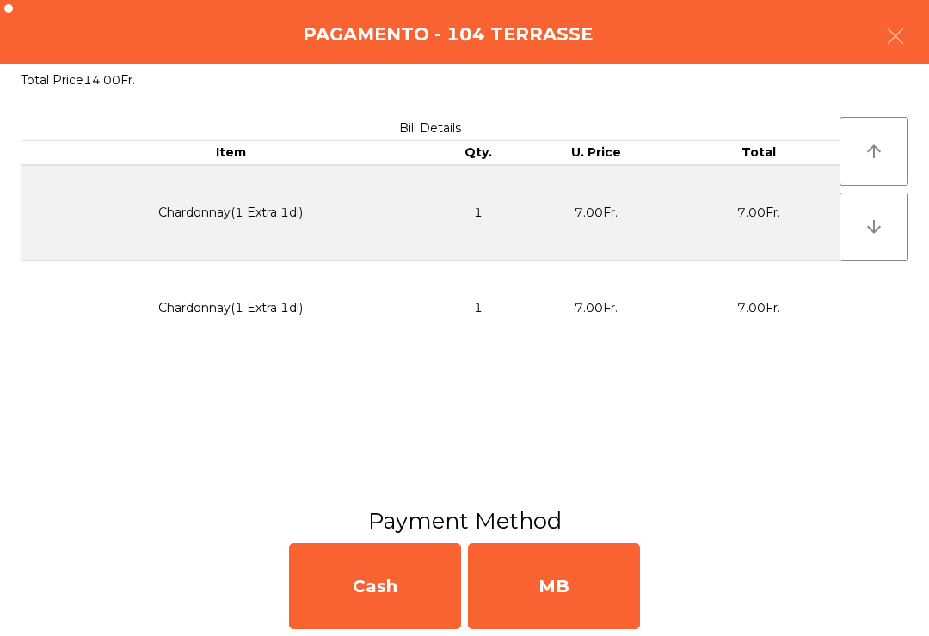
click at [544, 599] on div "MB" at bounding box center [554, 587] width 172 height 86
click at [544, 598] on div "No" at bounding box center [554, 587] width 172 height 86
click at [560, 568] on div "No" at bounding box center [554, 587] width 172 height 86
click at [574, 597] on div "No" at bounding box center [554, 587] width 172 height 86
click at [574, 596] on div "No" at bounding box center [554, 587] width 172 height 86
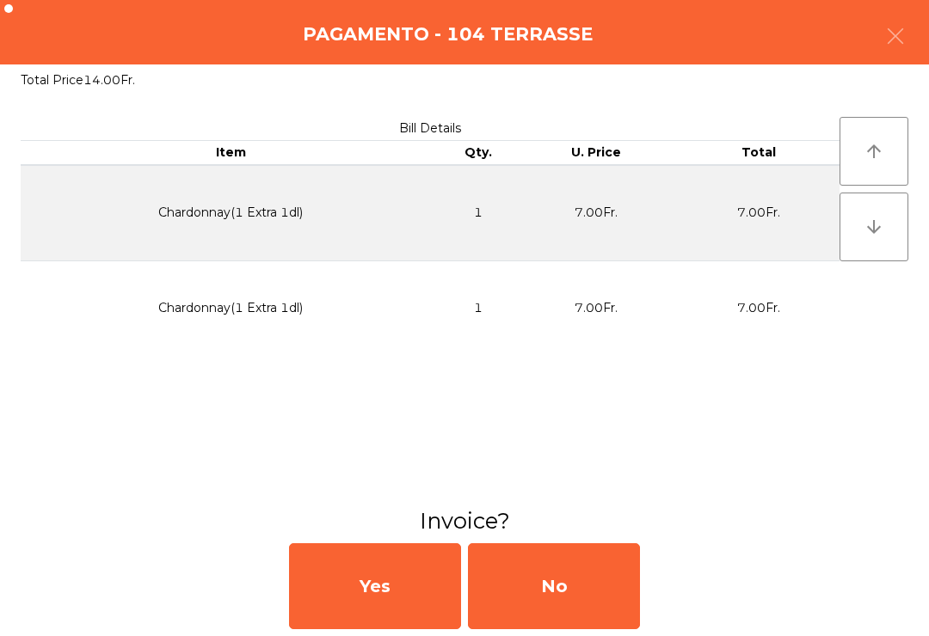
click at [588, 581] on div "No" at bounding box center [554, 587] width 172 height 86
click at [519, 601] on div "No" at bounding box center [554, 587] width 172 height 86
click at [549, 559] on div "No" at bounding box center [554, 587] width 172 height 86
click at [574, 584] on div "No" at bounding box center [554, 587] width 172 height 86
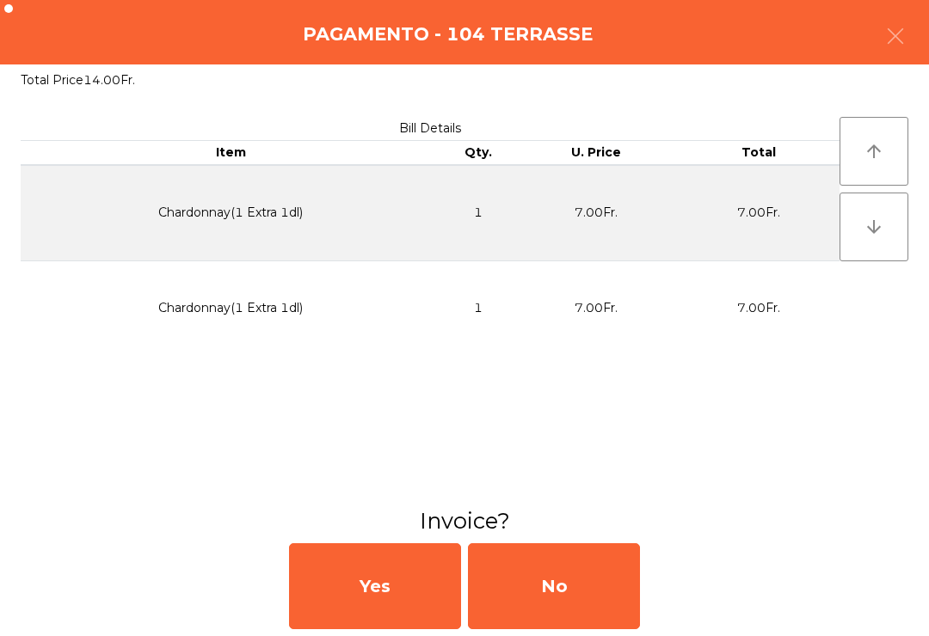
click at [900, 40] on icon "button" at bounding box center [895, 36] width 21 height 21
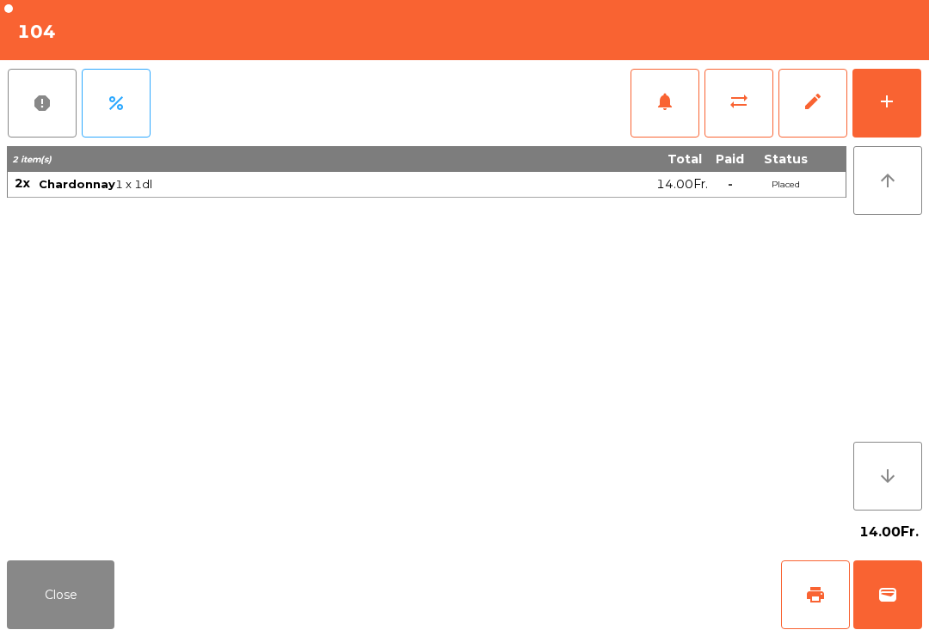
click at [34, 610] on button "Close" at bounding box center [61, 595] width 108 height 69
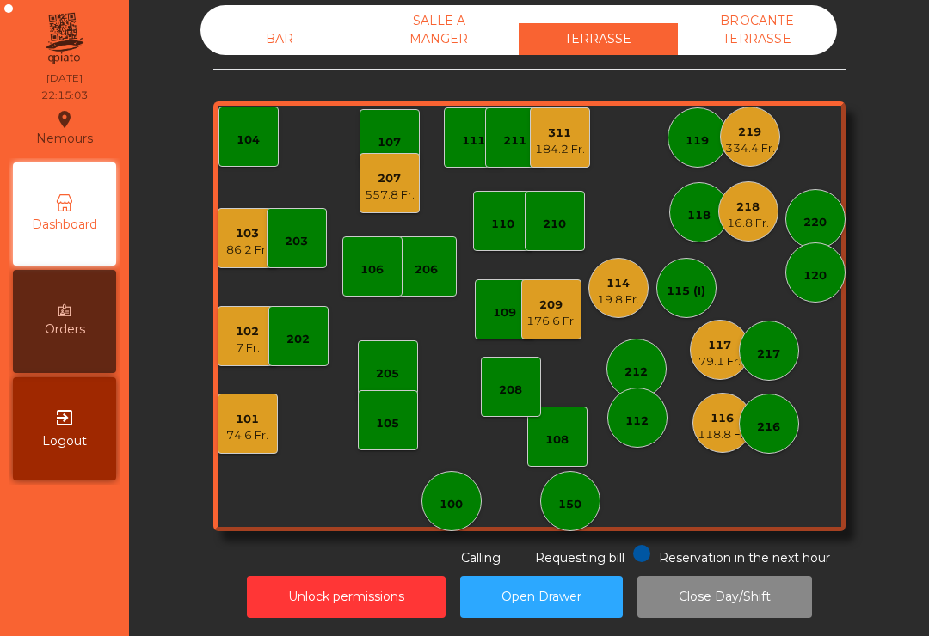
click at [234, 258] on div "103 86.2 Fr." at bounding box center [248, 238] width 60 height 60
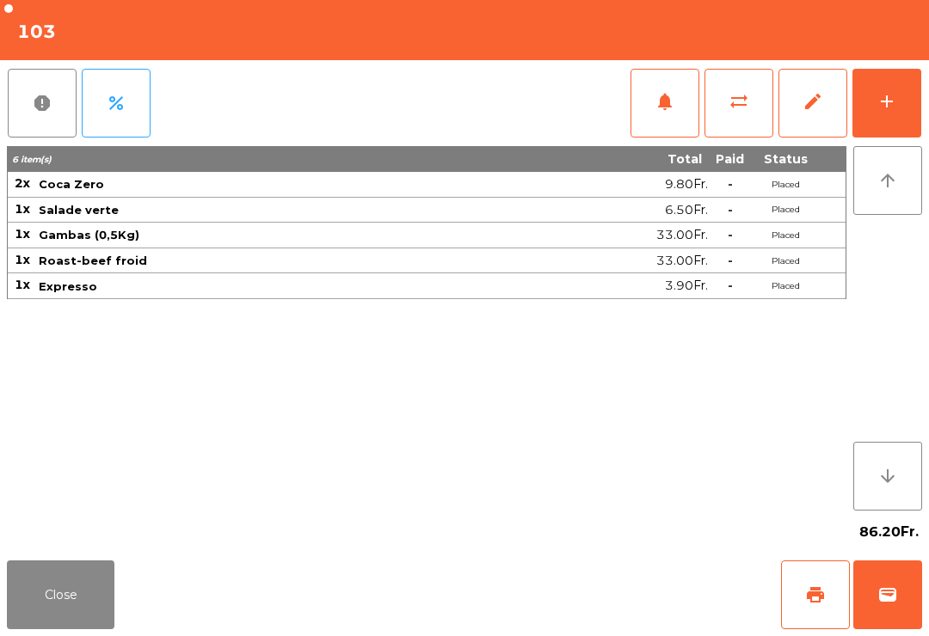
click at [898, 597] on button "wallet" at bounding box center [887, 595] width 69 height 69
click at [593, 581] on div "Close print wallet" at bounding box center [464, 595] width 929 height 83
click at [592, 581] on div "Close print wallet" at bounding box center [464, 595] width 929 height 83
click at [575, 597] on div "Close print wallet" at bounding box center [464, 595] width 929 height 83
click at [574, 596] on div "Close print wallet" at bounding box center [464, 595] width 929 height 83
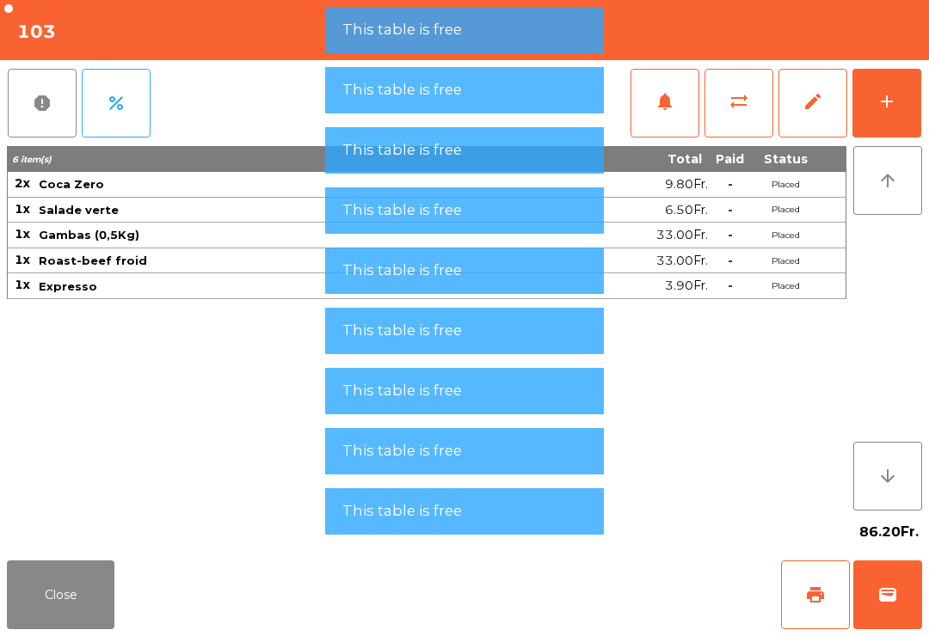
click at [574, 604] on div "Close print wallet" at bounding box center [464, 595] width 929 height 83
click at [580, 593] on div "Close print wallet" at bounding box center [464, 595] width 929 height 83
click at [572, 582] on div "Close print wallet" at bounding box center [464, 595] width 929 height 83
click at [562, 594] on div "Close print wallet" at bounding box center [464, 595] width 929 height 83
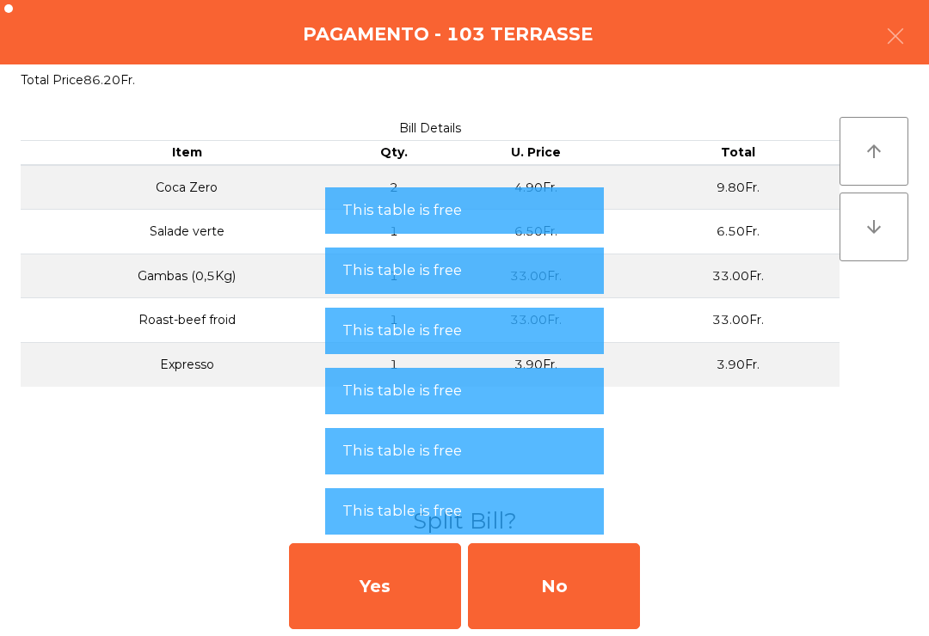
click at [568, 594] on div "No" at bounding box center [554, 587] width 172 height 86
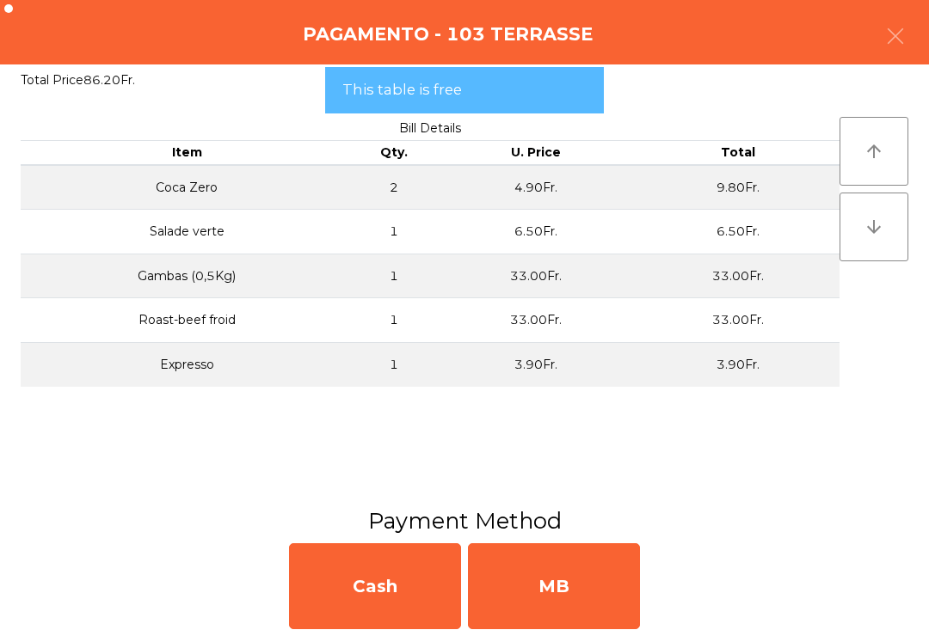
click at [569, 592] on div "MB" at bounding box center [554, 587] width 172 height 86
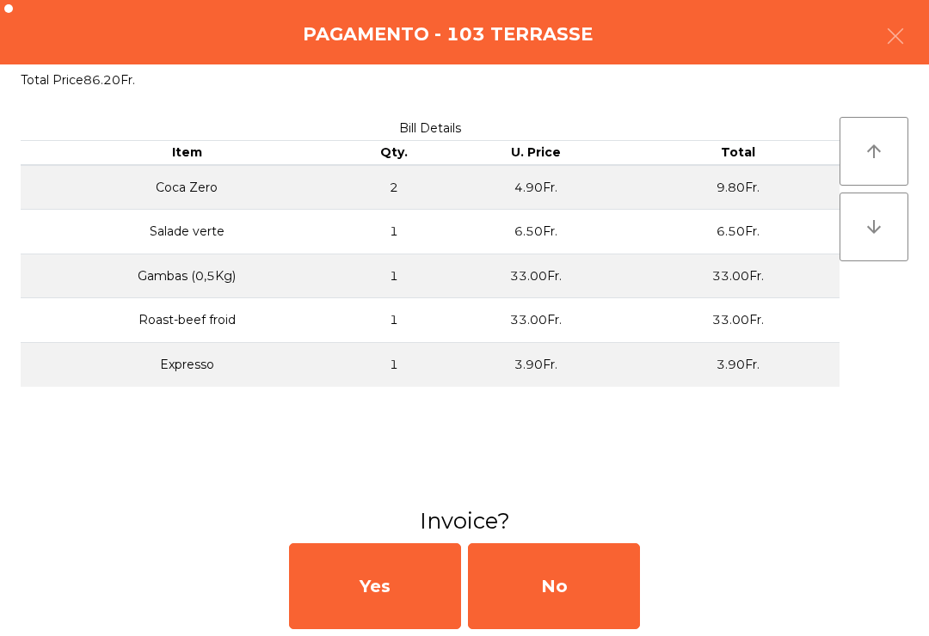
click at [565, 588] on div "No" at bounding box center [554, 587] width 172 height 86
click at [563, 585] on div "No" at bounding box center [554, 587] width 172 height 86
click at [568, 586] on div "No" at bounding box center [554, 587] width 172 height 86
click at [563, 579] on div "No" at bounding box center [554, 587] width 172 height 86
click at [573, 588] on div "No" at bounding box center [554, 587] width 172 height 86
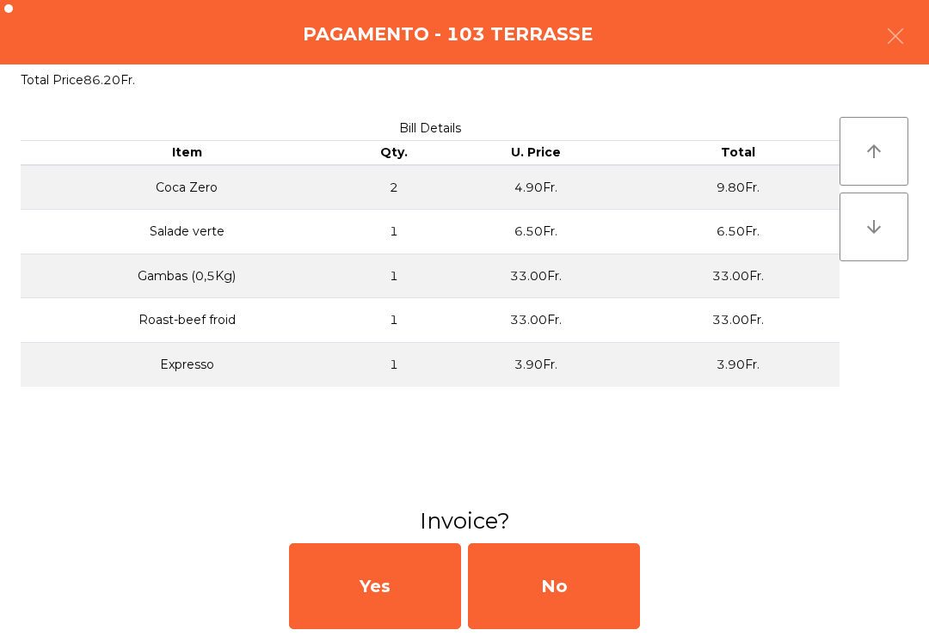
click at [882, 26] on button "button" at bounding box center [895, 38] width 48 height 52
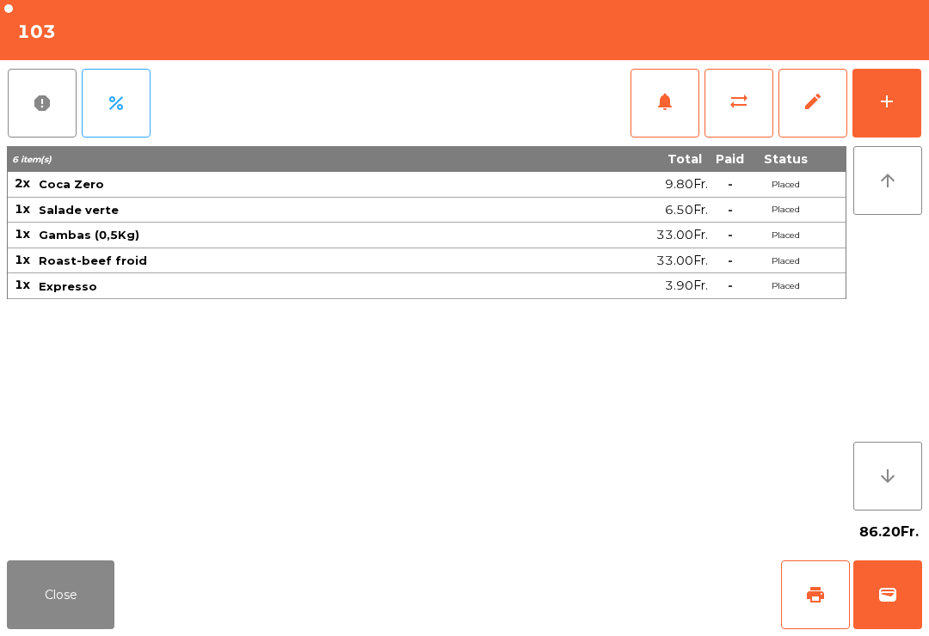
click at [55, 544] on div "86.20Fr." at bounding box center [464, 532] width 915 height 43
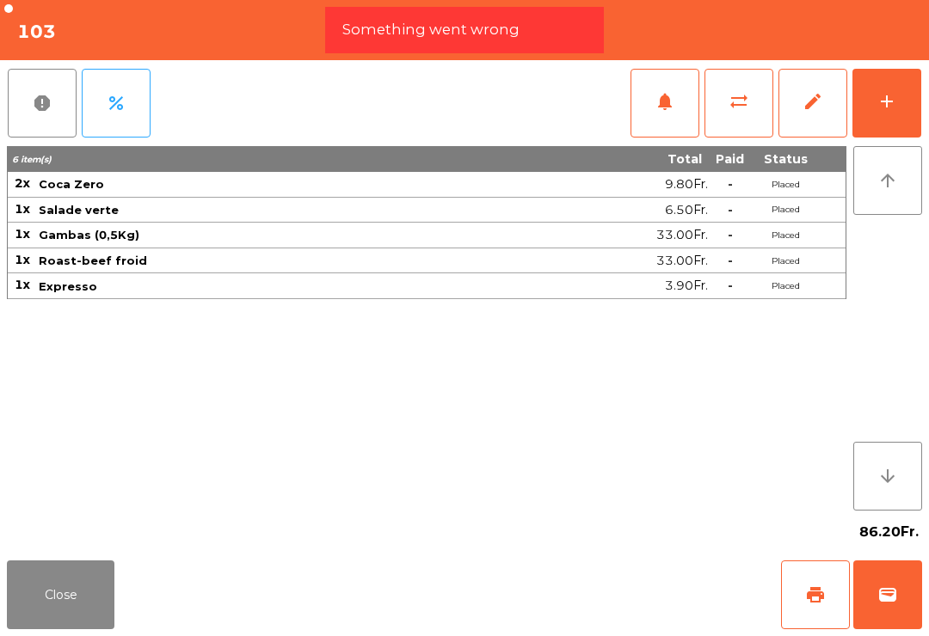
click at [51, 582] on button "Close" at bounding box center [61, 595] width 108 height 69
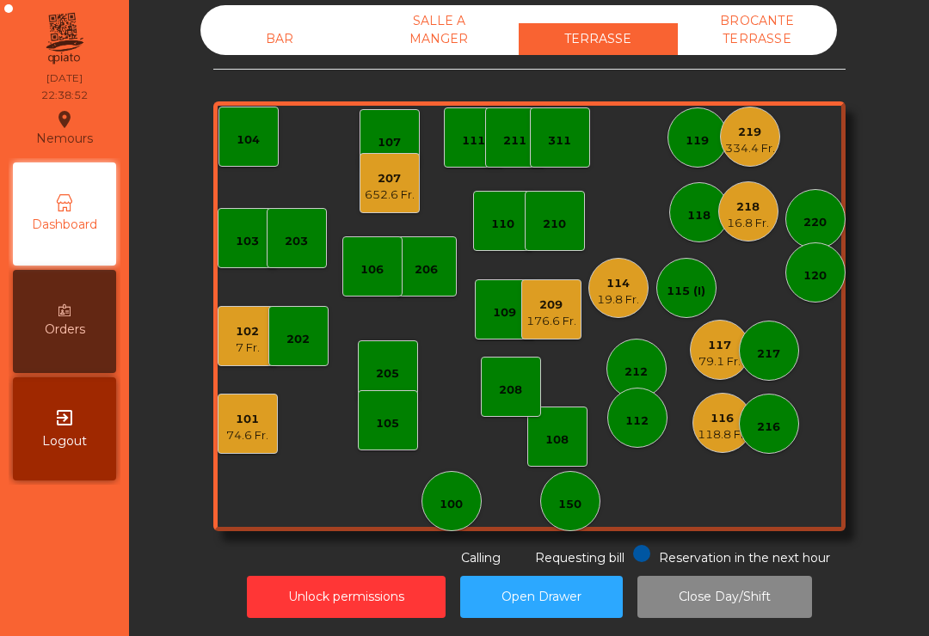
click at [528, 307] on div "209" at bounding box center [551, 305] width 50 height 17
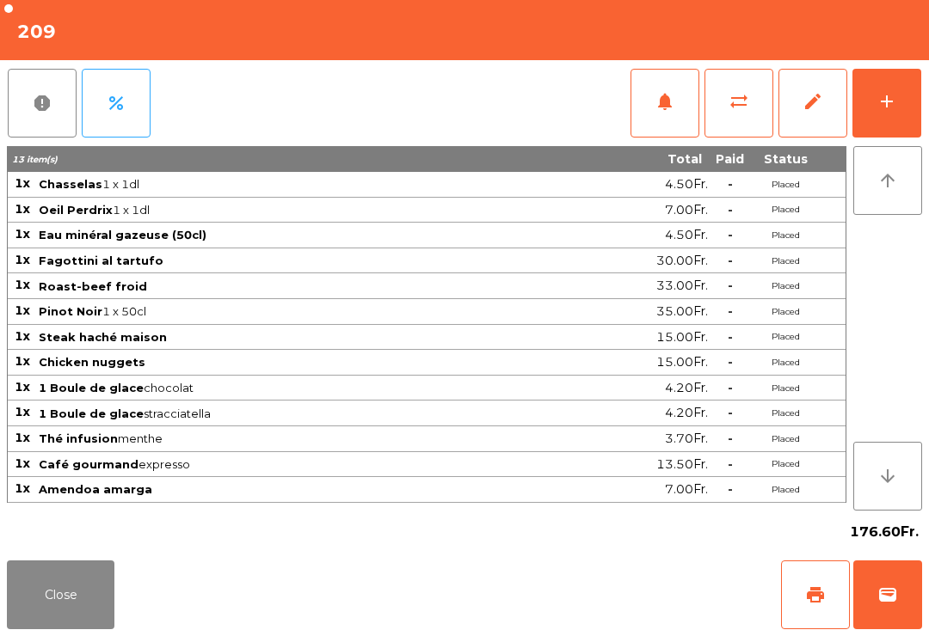
click at [901, 599] on button "wallet" at bounding box center [887, 595] width 69 height 69
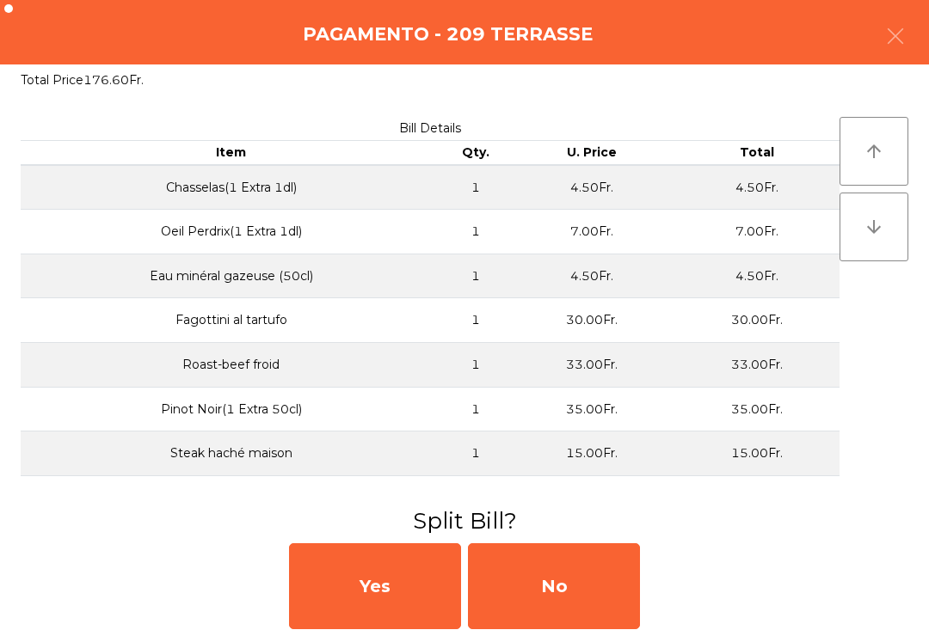
click at [578, 569] on div "No" at bounding box center [554, 587] width 172 height 86
click at [577, 568] on div "MB" at bounding box center [554, 587] width 172 height 86
click at [567, 581] on div "No" at bounding box center [554, 587] width 172 height 86
click at [566, 580] on div "No" at bounding box center [554, 587] width 172 height 86
click at [571, 587] on div "No" at bounding box center [554, 587] width 172 height 86
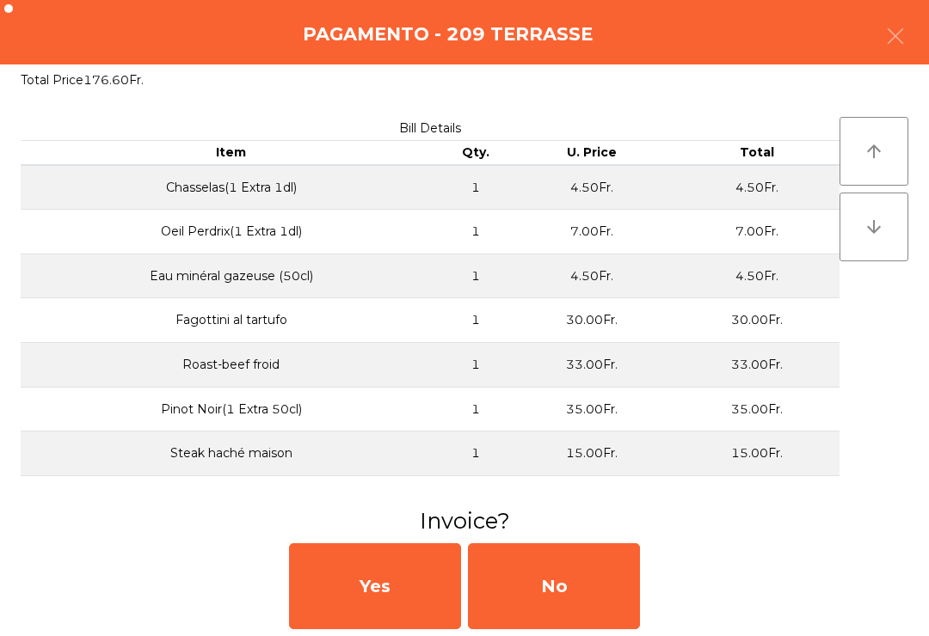
click at [587, 582] on div "No" at bounding box center [554, 587] width 172 height 86
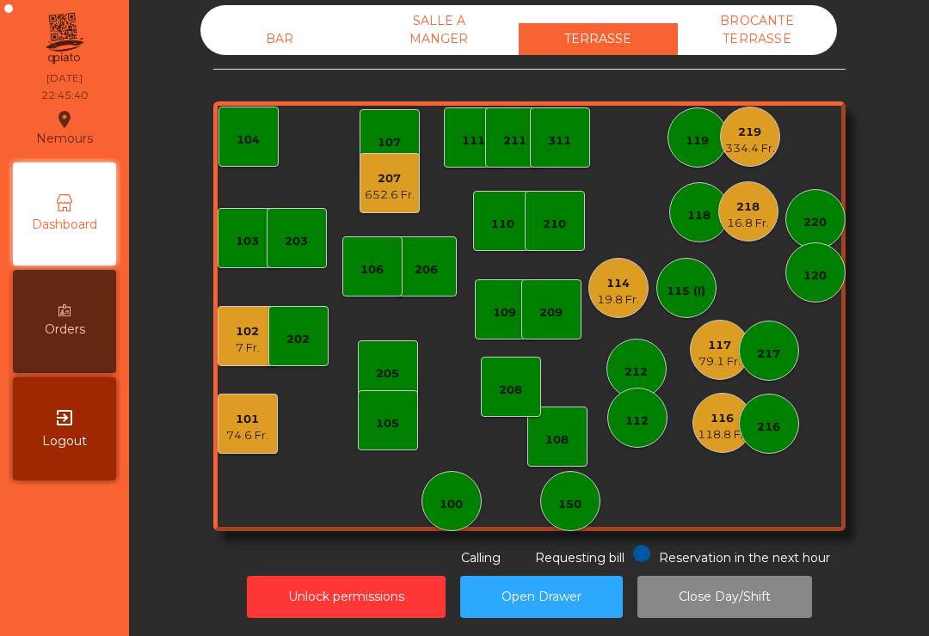
click at [728, 427] on div "118.8 Fr." at bounding box center [722, 435] width 50 height 17
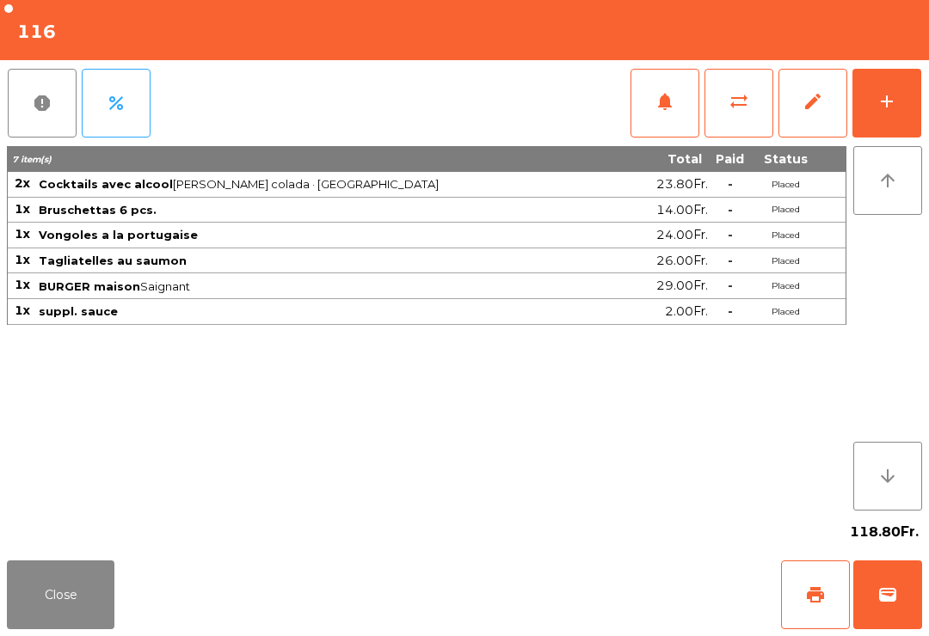
click at [813, 624] on button "print" at bounding box center [815, 595] width 69 height 69
click at [40, 586] on button "Close" at bounding box center [61, 595] width 108 height 69
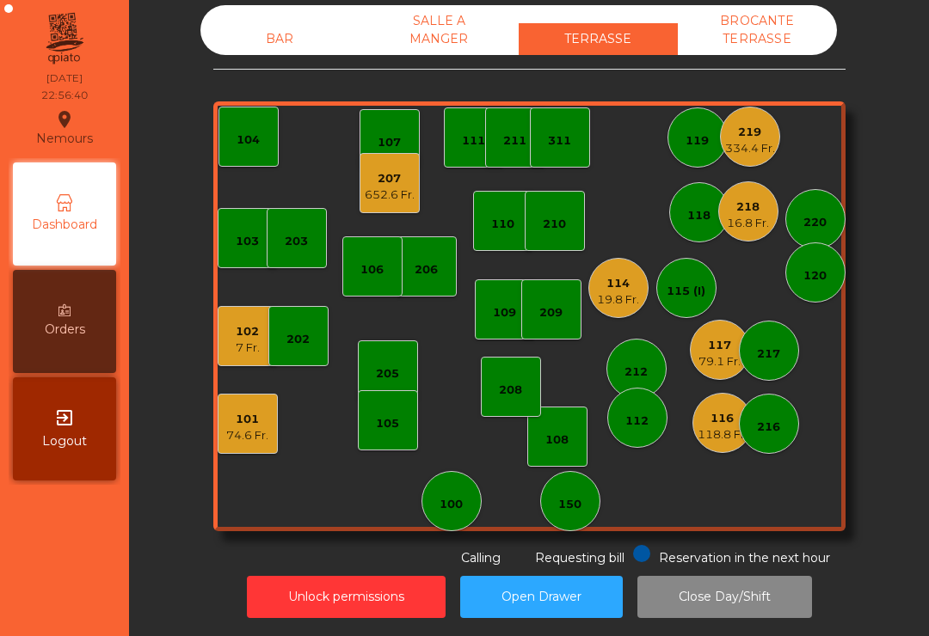
click at [353, 169] on div "103 102 7 Fr. 101 74.6 Fr. 202 206 104 205 108 105 107 100 150 110 207 652.6 Fr…" at bounding box center [529, 316] width 632 height 430
click at [398, 192] on div "652.6 Fr." at bounding box center [390, 195] width 50 height 17
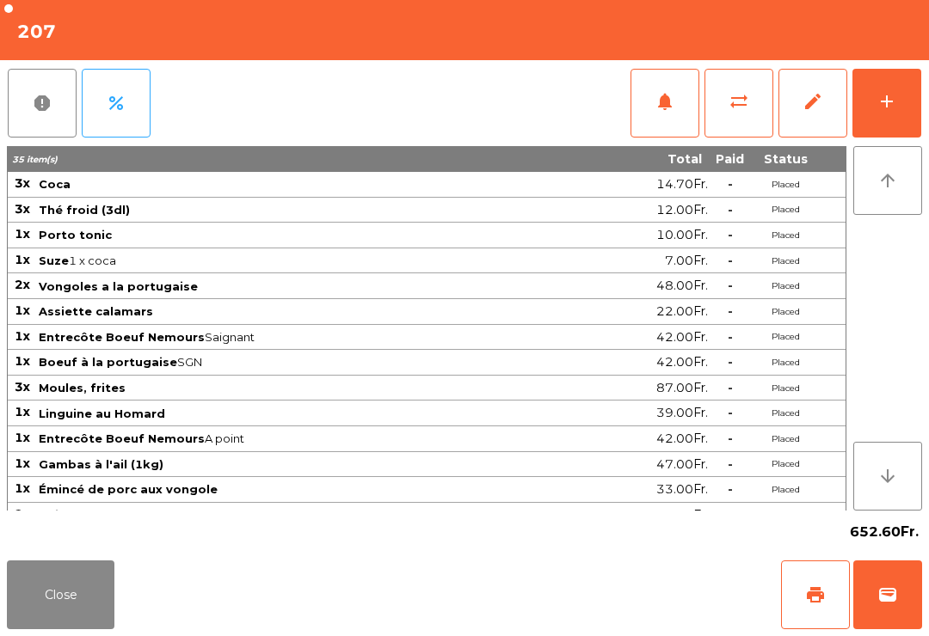
click at [820, 603] on span "print" at bounding box center [815, 595] width 21 height 21
click at [57, 616] on button "Close" at bounding box center [61, 595] width 108 height 69
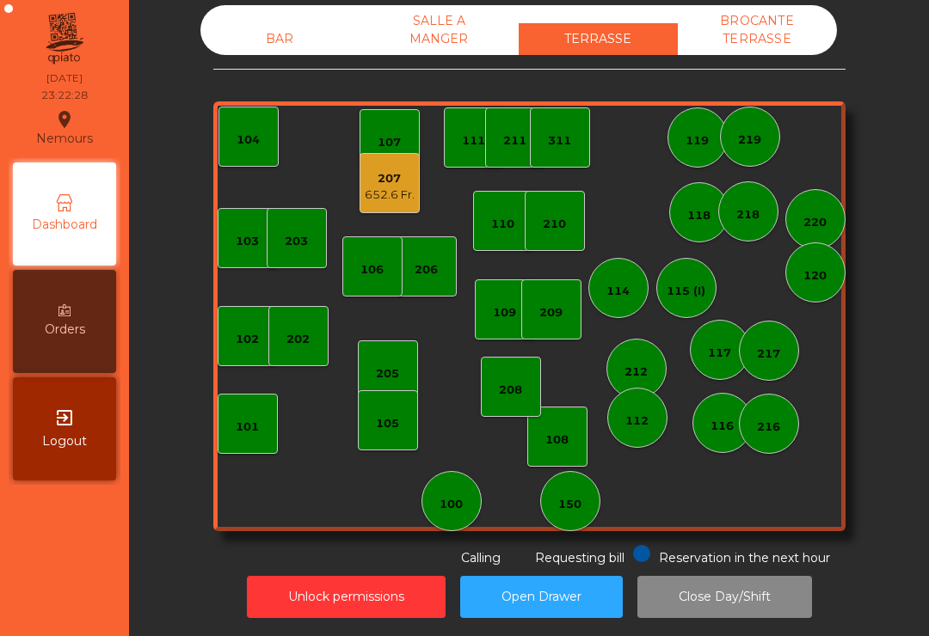
click at [390, 179] on div "207" at bounding box center [390, 178] width 50 height 17
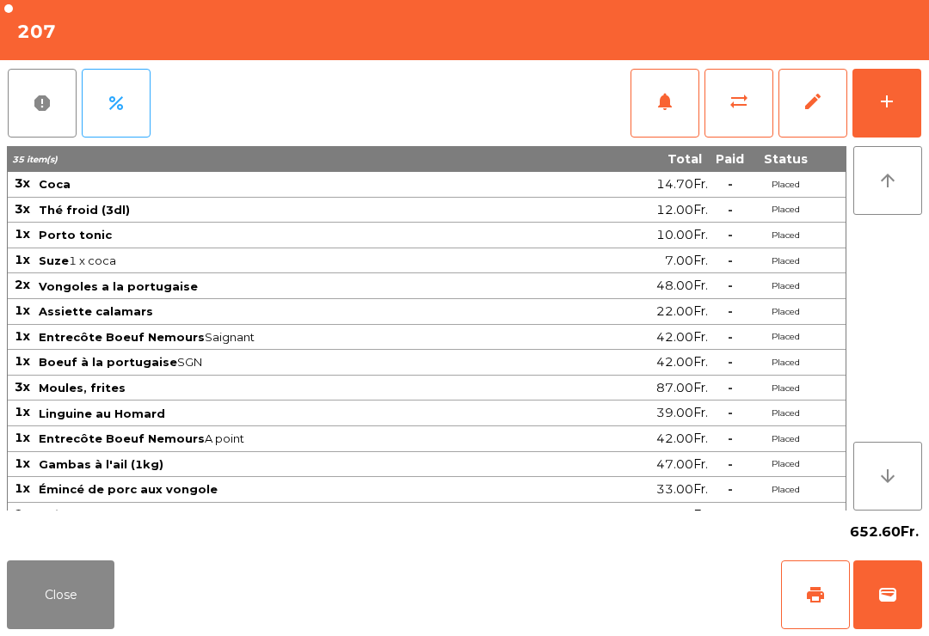
click at [40, 602] on button "Close" at bounding box center [61, 595] width 108 height 69
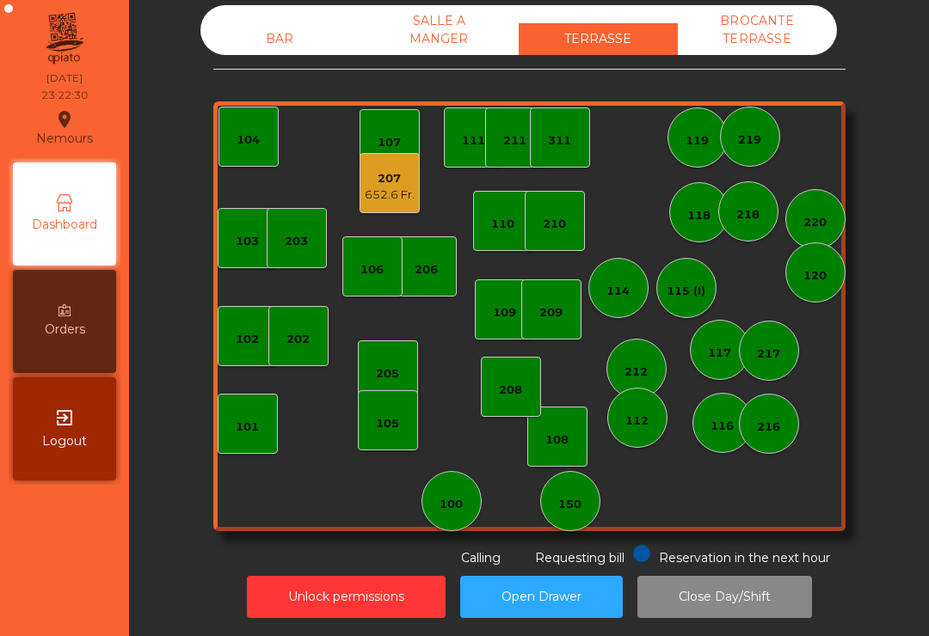
click at [378, 589] on button "Unlock permissions" at bounding box center [346, 597] width 199 height 42
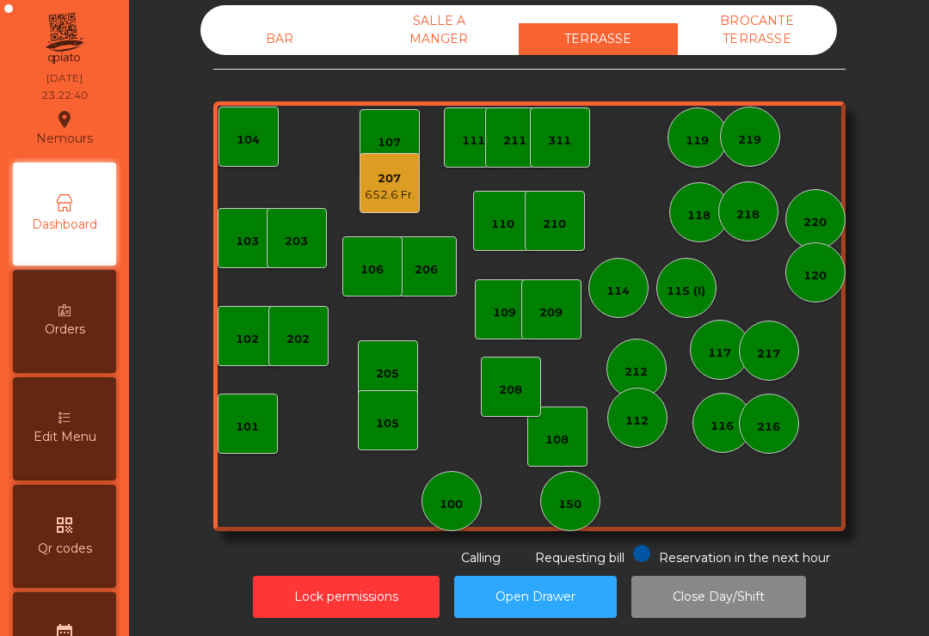
click at [448, 42] on div "SALLE A MANGER" at bounding box center [438, 30] width 159 height 50
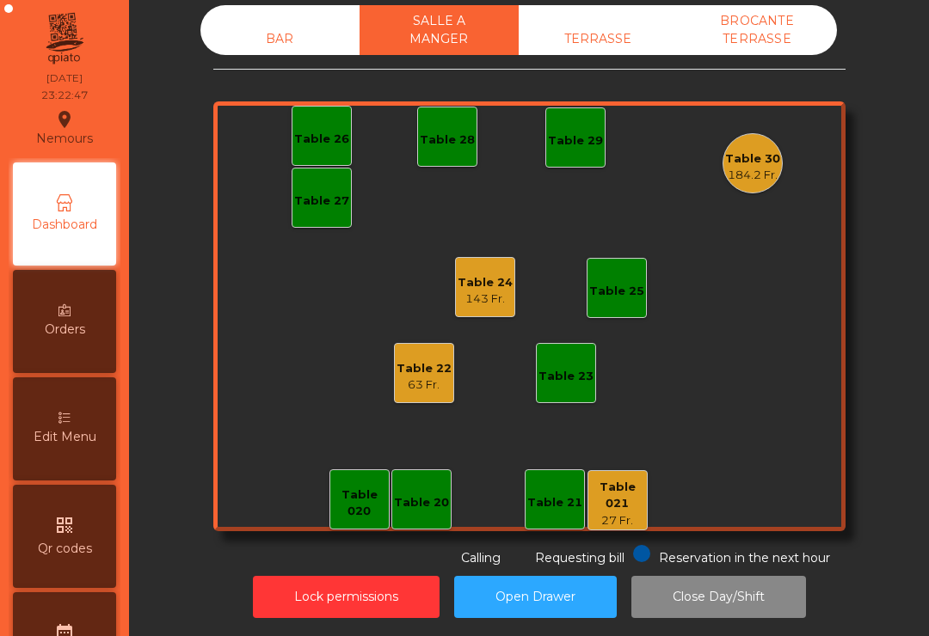
click at [778, 179] on div "Table 30 184.2 Fr." at bounding box center [752, 163] width 60 height 60
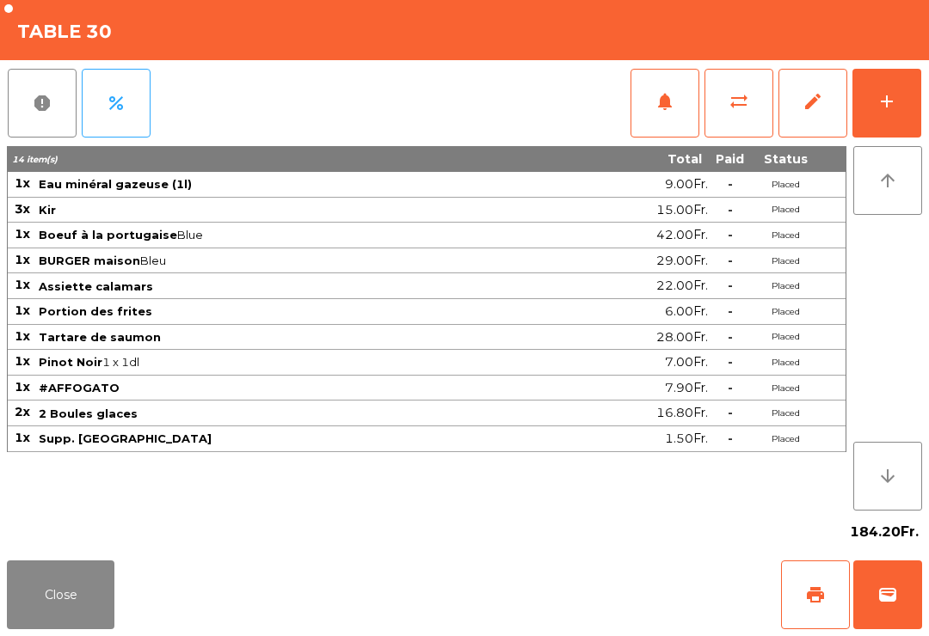
click at [84, 593] on button "Close" at bounding box center [61, 595] width 108 height 69
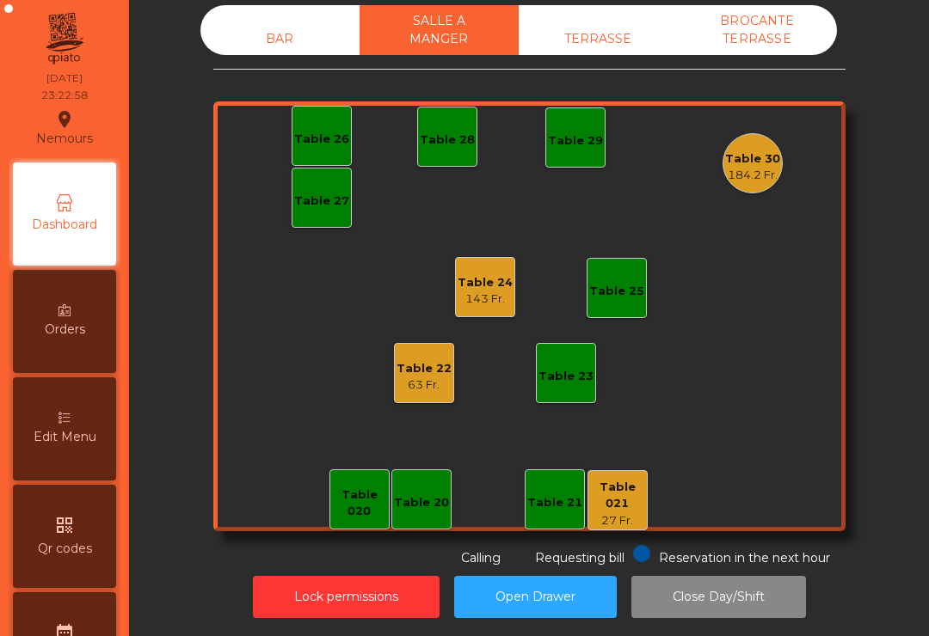
click at [757, 142] on div "Table 30 184.2 Fr." at bounding box center [752, 163] width 60 height 60
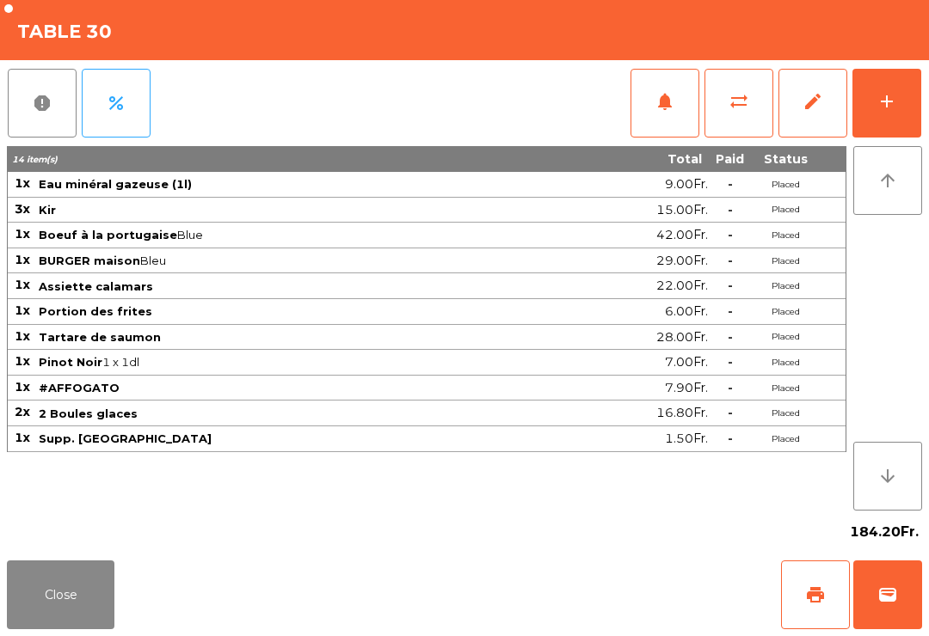
click at [909, 604] on button "wallet" at bounding box center [887, 595] width 69 height 69
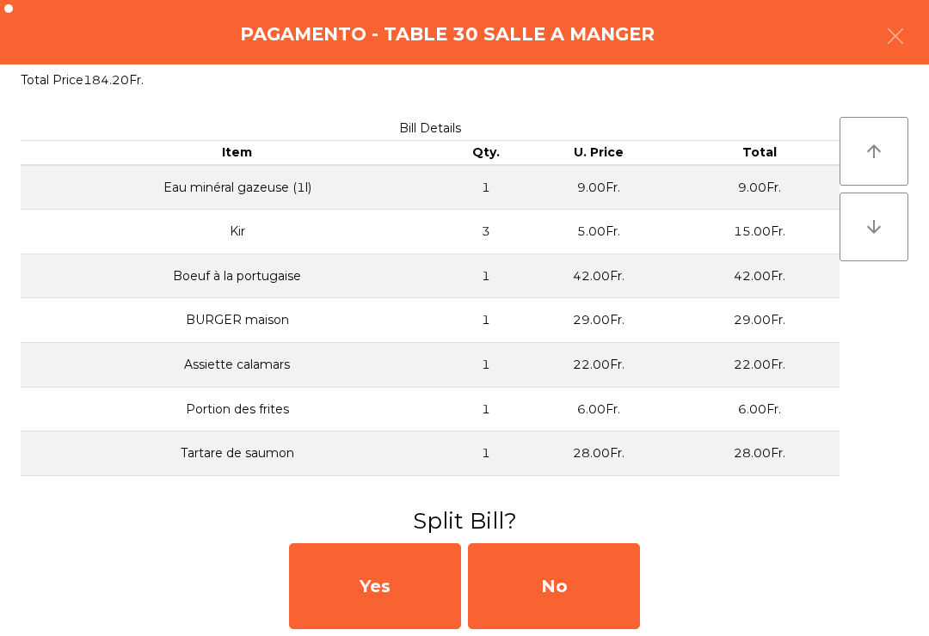
click at [570, 581] on div "No" at bounding box center [554, 587] width 172 height 86
click at [559, 596] on div "No" at bounding box center [554, 587] width 172 height 86
click at [548, 605] on div "No" at bounding box center [554, 587] width 172 height 86
click at [553, 593] on div "No" at bounding box center [554, 587] width 172 height 86
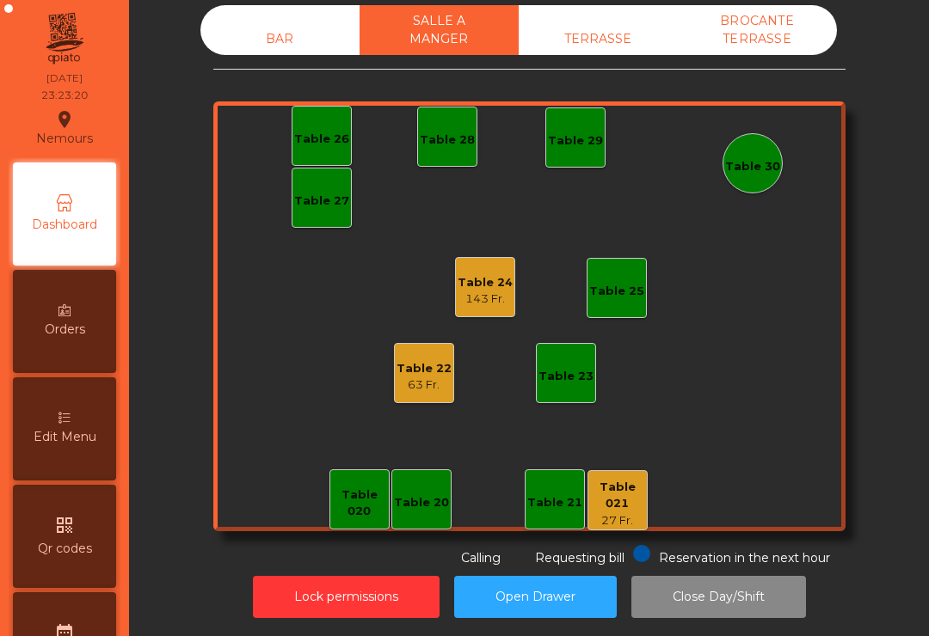
click at [271, 37] on div "BAR" at bounding box center [279, 39] width 159 height 32
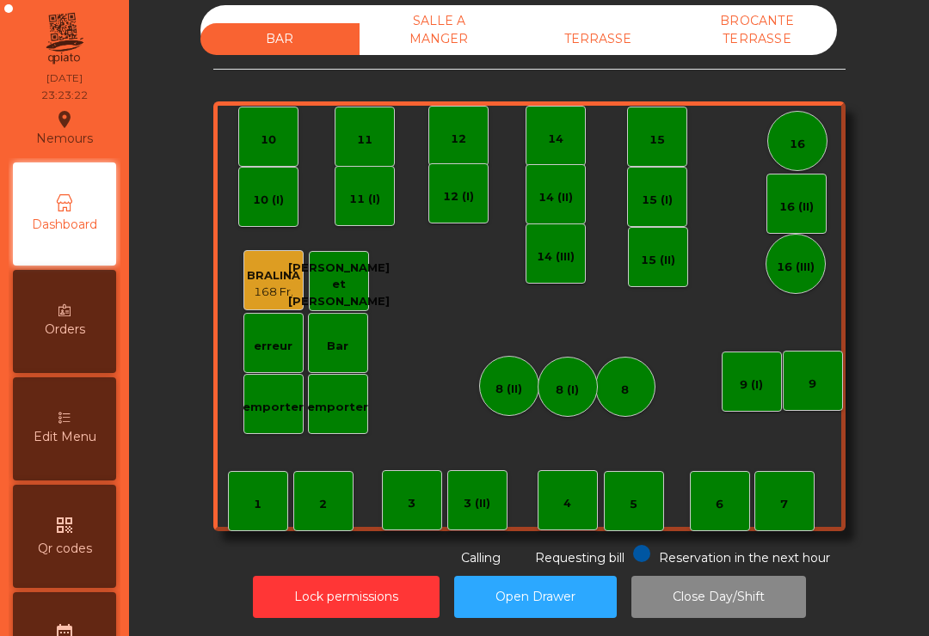
click at [757, 22] on div "BROCANTE TERRASSE" at bounding box center [757, 30] width 159 height 50
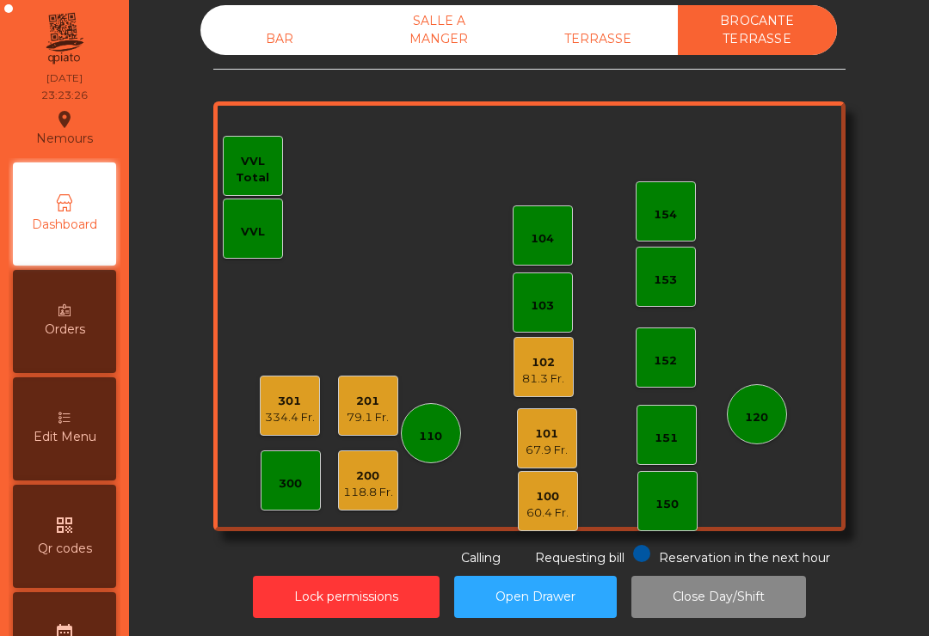
click at [572, 46] on div "TERRASSE" at bounding box center [598, 39] width 159 height 32
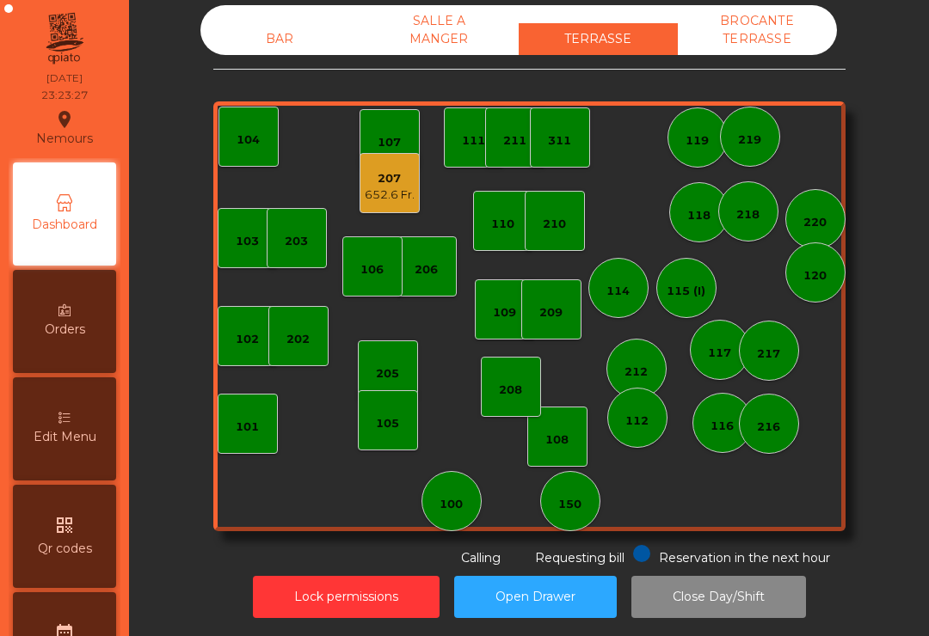
click at [386, 181] on div "207" at bounding box center [390, 178] width 50 height 17
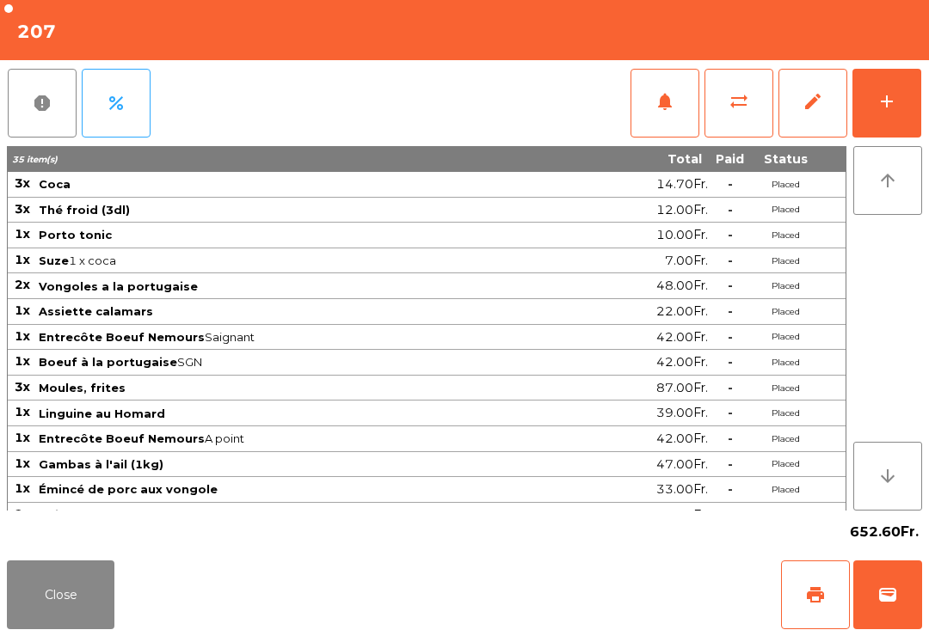
click at [818, 113] on button "edit" at bounding box center [812, 103] width 69 height 69
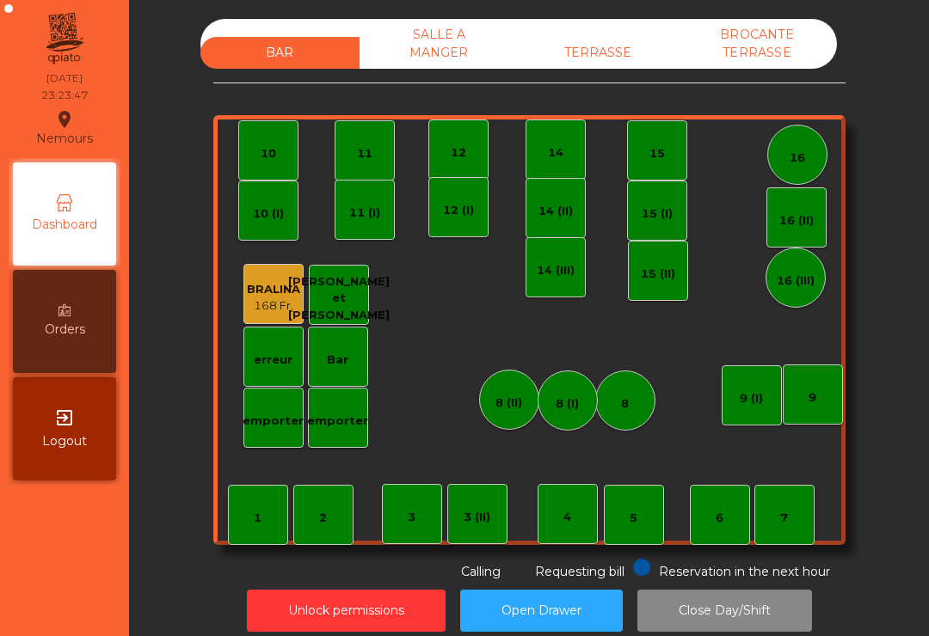
click at [368, 622] on button "Unlock permissions" at bounding box center [346, 611] width 199 height 42
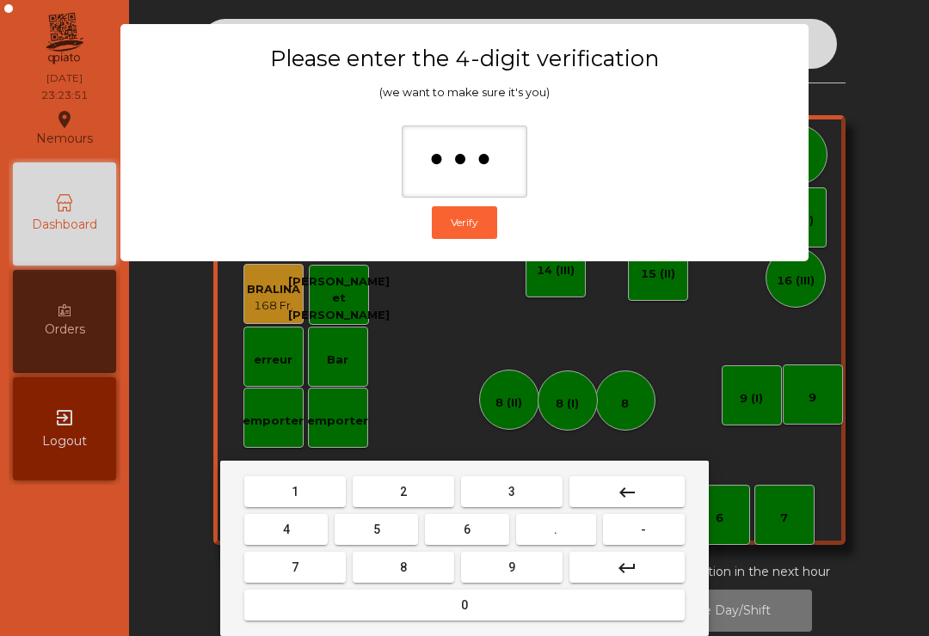
type input "****"
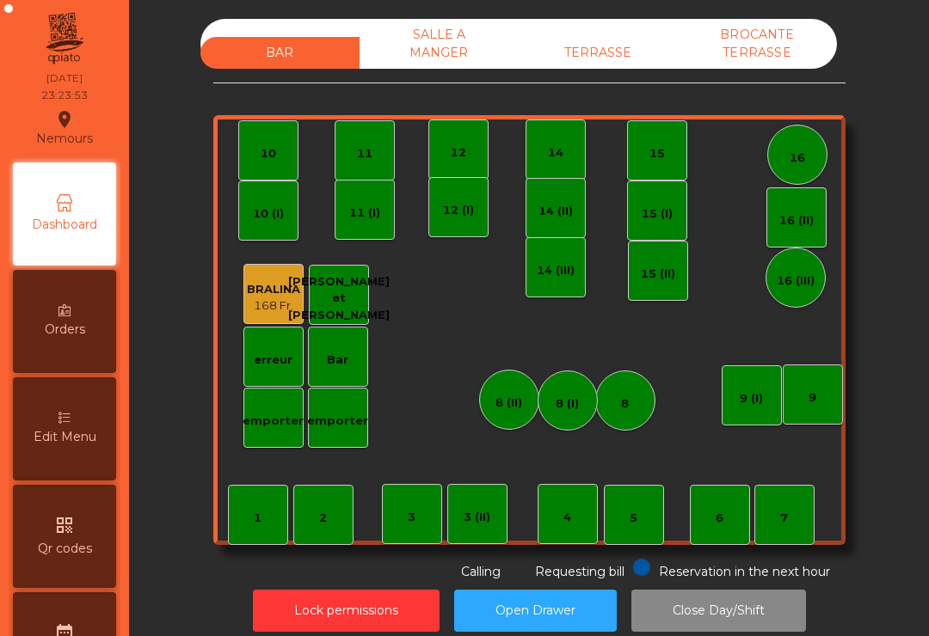
click at [598, 51] on div "TERRASSE" at bounding box center [598, 53] width 159 height 32
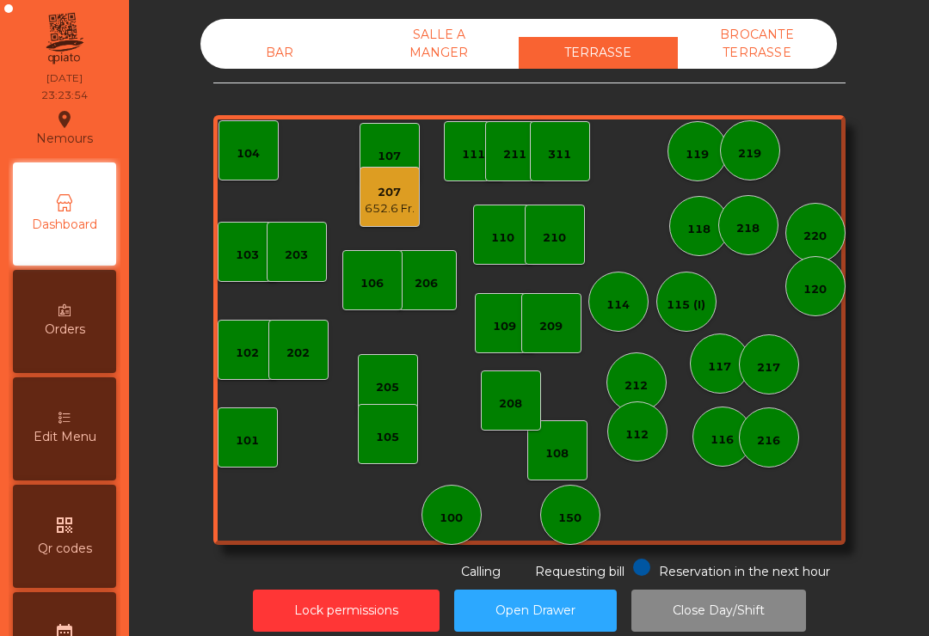
click at [381, 200] on div "207" at bounding box center [390, 192] width 50 height 17
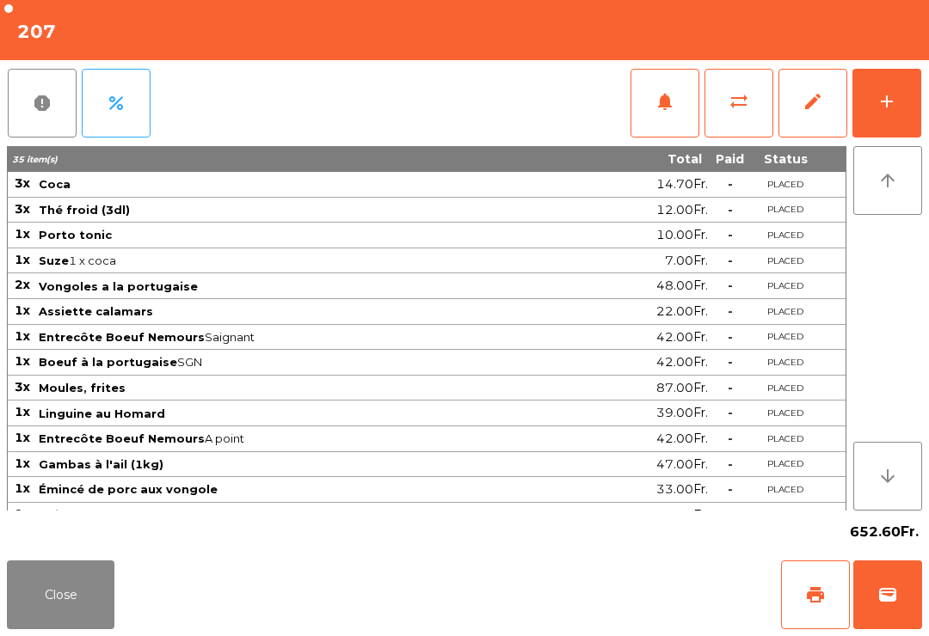
click at [806, 107] on span "edit" at bounding box center [812, 101] width 21 height 21
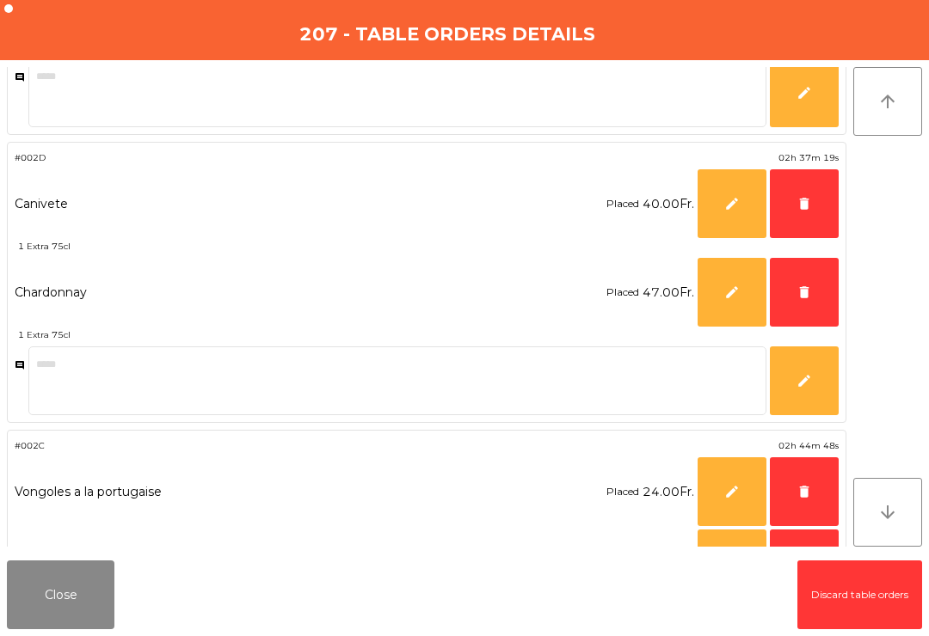
scroll to position [1088, 0]
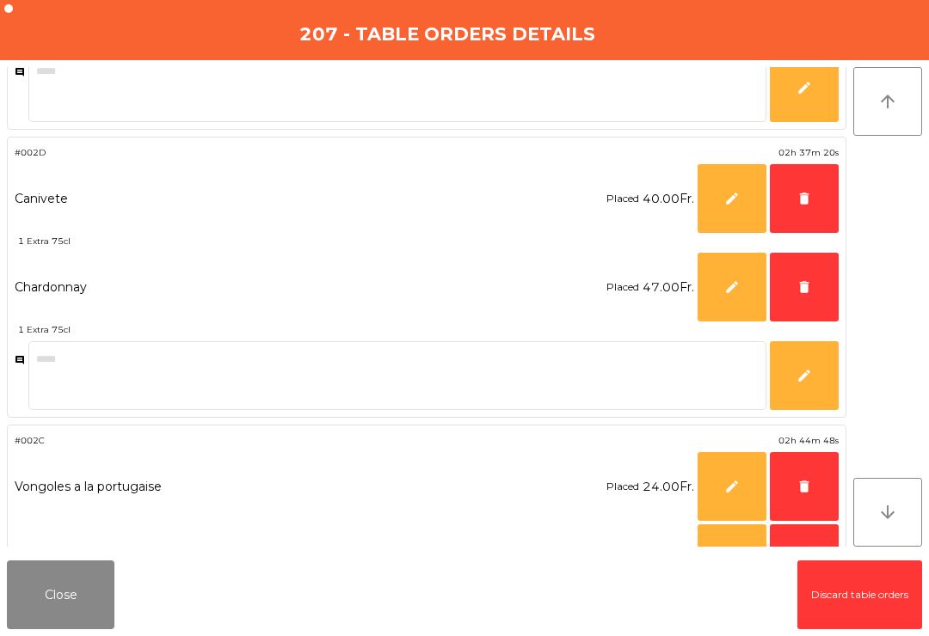
click at [807, 191] on span "delete" at bounding box center [803, 198] width 15 height 15
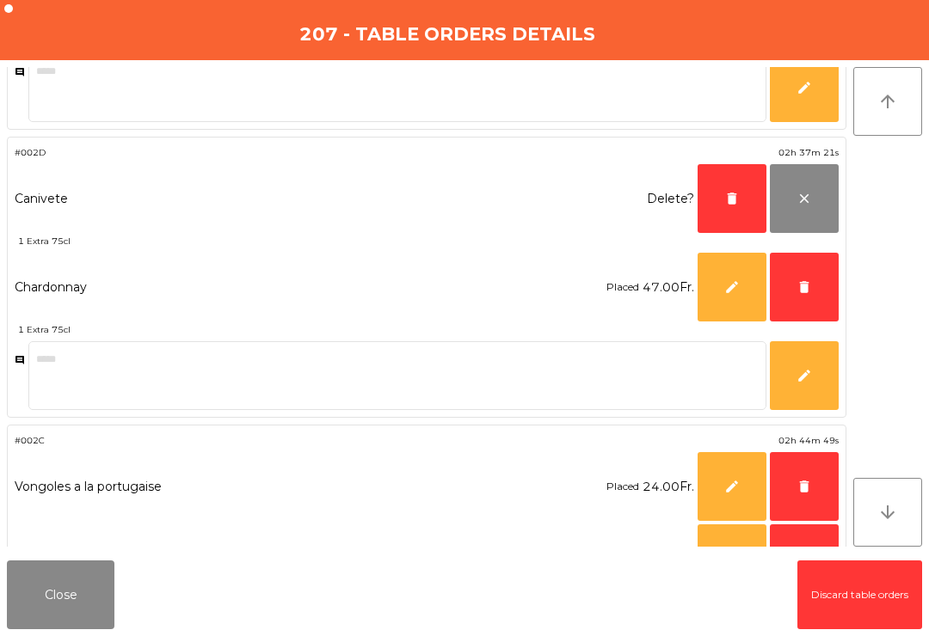
click at [708, 205] on button "delete" at bounding box center [731, 198] width 69 height 69
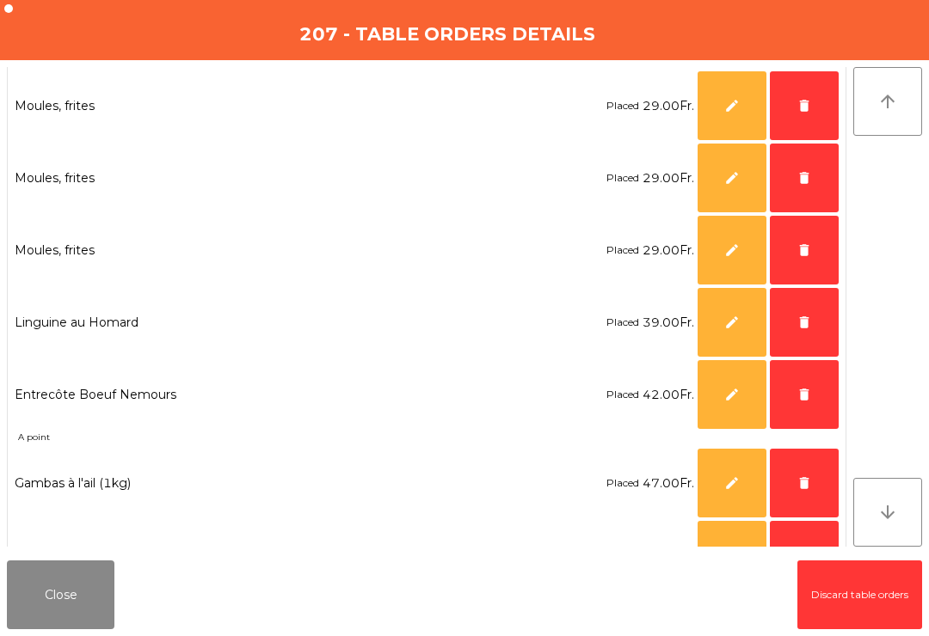
scroll to position [1773, 0]
click at [787, 326] on button "delete" at bounding box center [804, 323] width 69 height 69
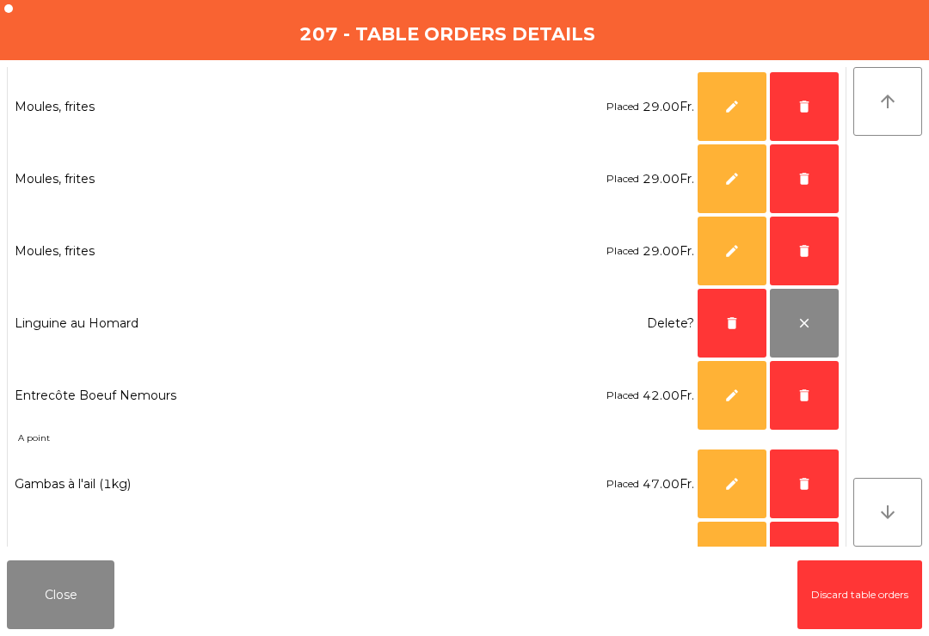
click at [711, 327] on button "delete" at bounding box center [731, 323] width 69 height 69
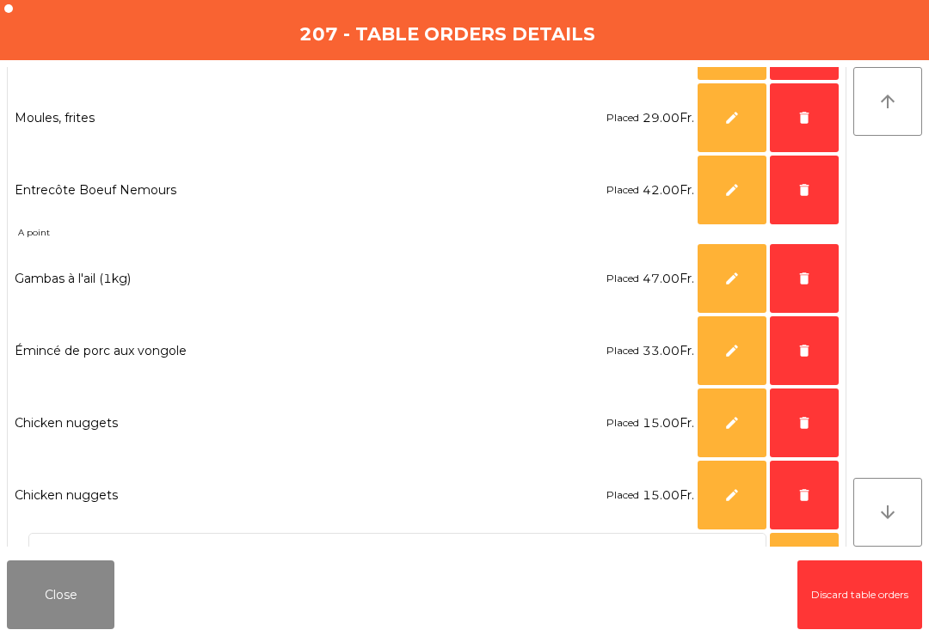
scroll to position [1914, 0]
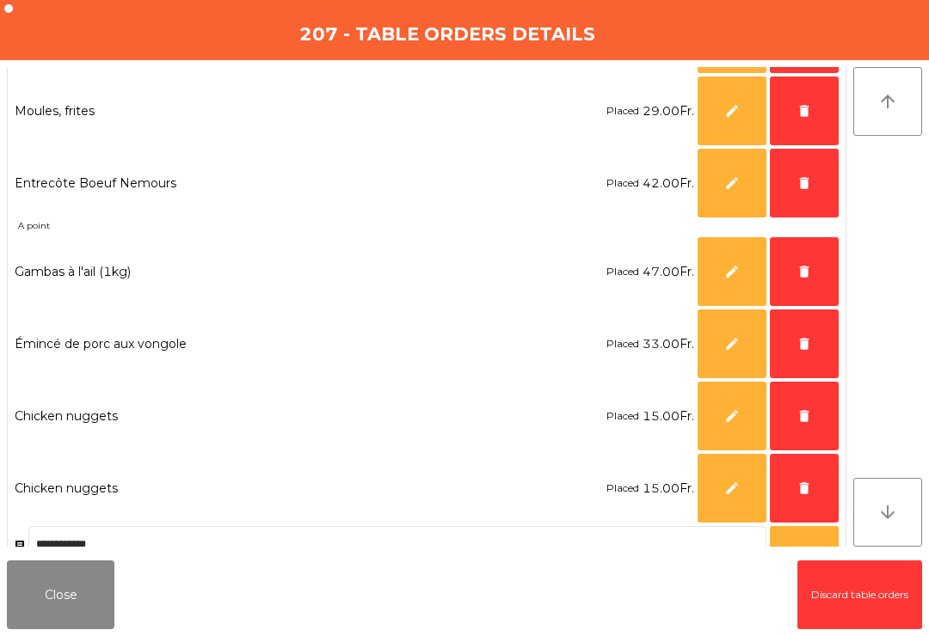
click at [812, 273] on button "delete" at bounding box center [804, 271] width 69 height 69
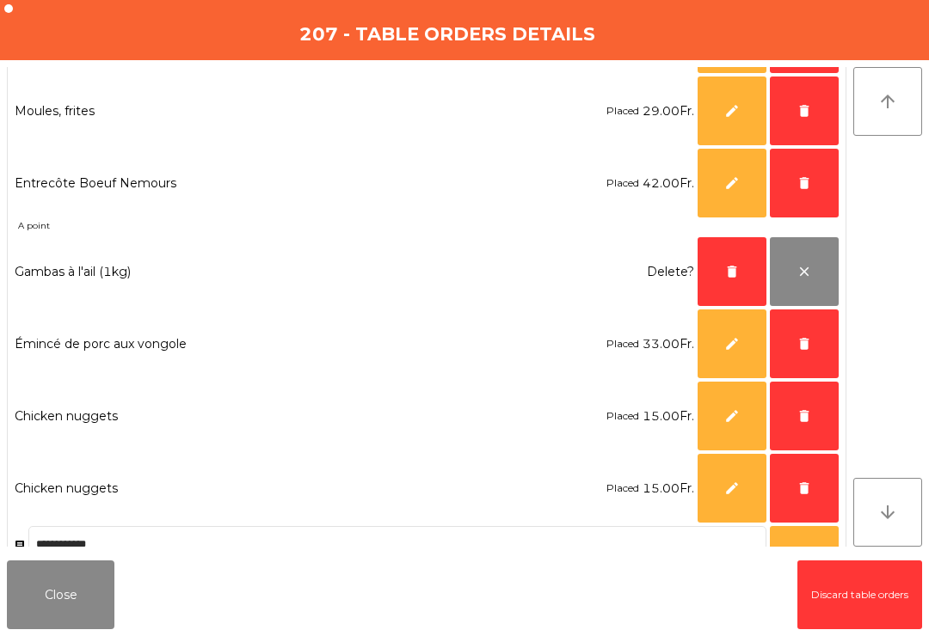
click at [712, 276] on button "delete" at bounding box center [731, 271] width 69 height 69
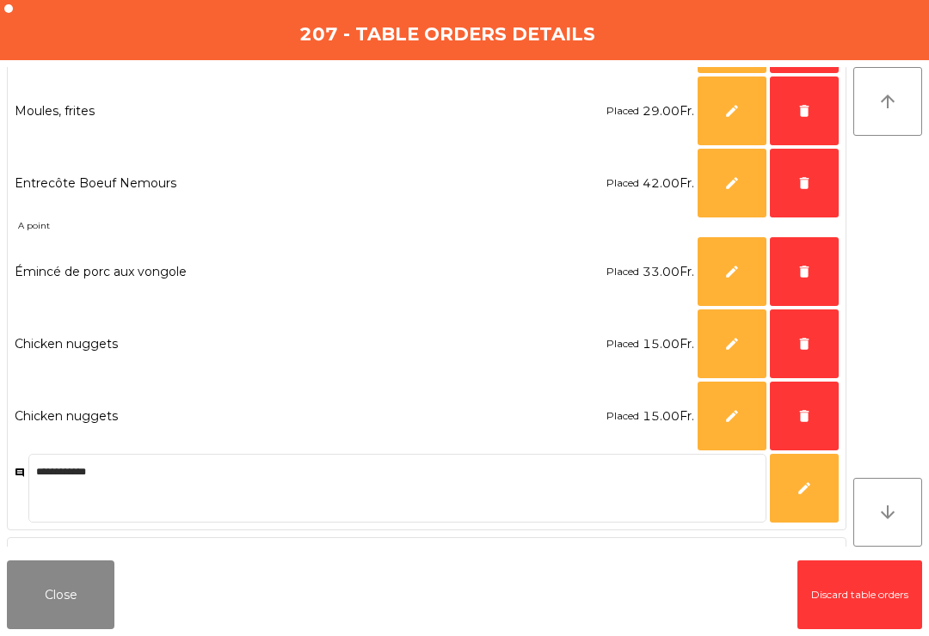
click at [83, 585] on button "Close" at bounding box center [61, 595] width 108 height 69
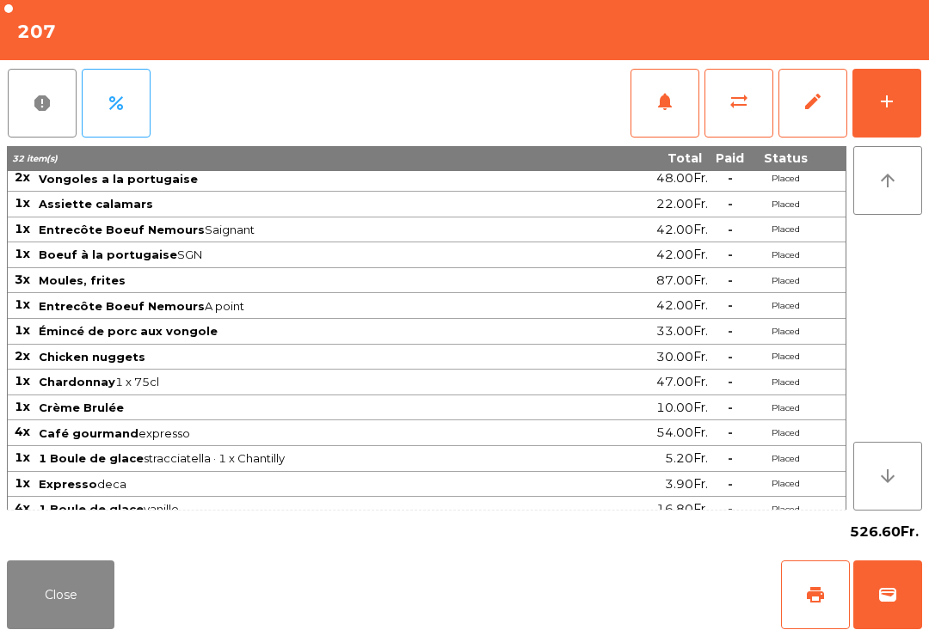
scroll to position [107, 0]
click at [808, 107] on span "edit" at bounding box center [812, 101] width 21 height 21
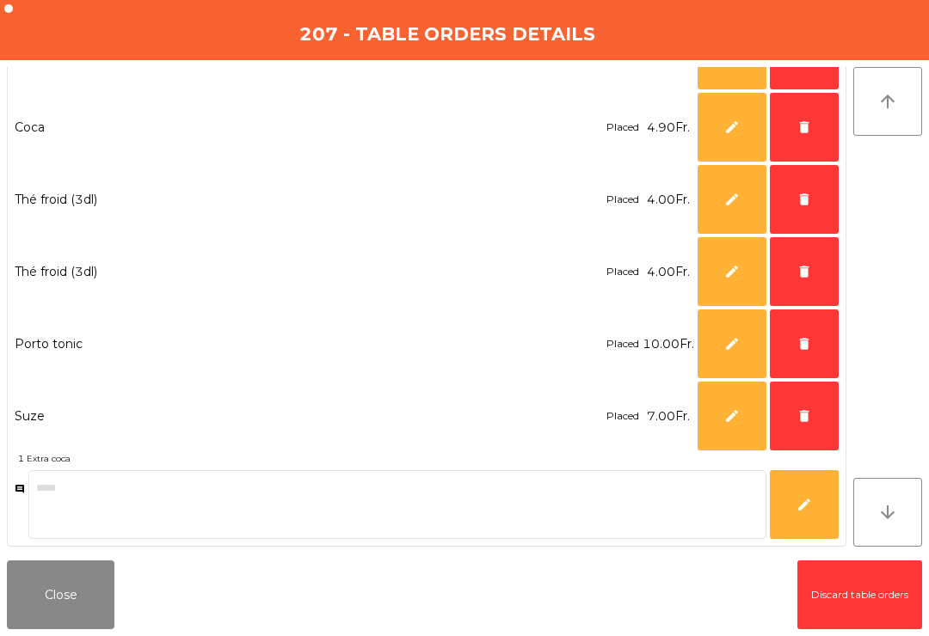
scroll to position [2641, 0]
click at [791, 421] on button "delete" at bounding box center [804, 416] width 69 height 69
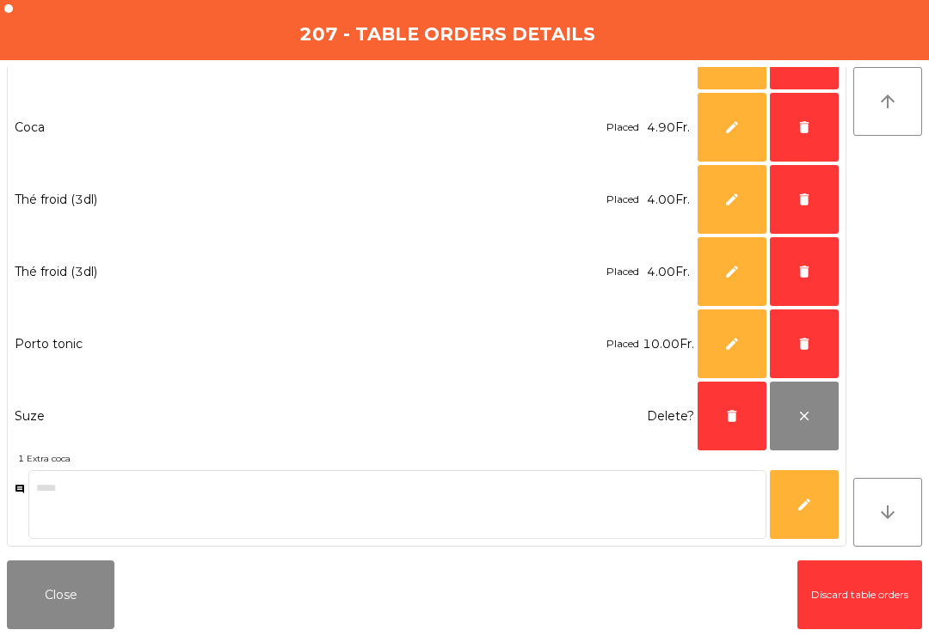
click at [713, 420] on button "delete" at bounding box center [731, 416] width 69 height 69
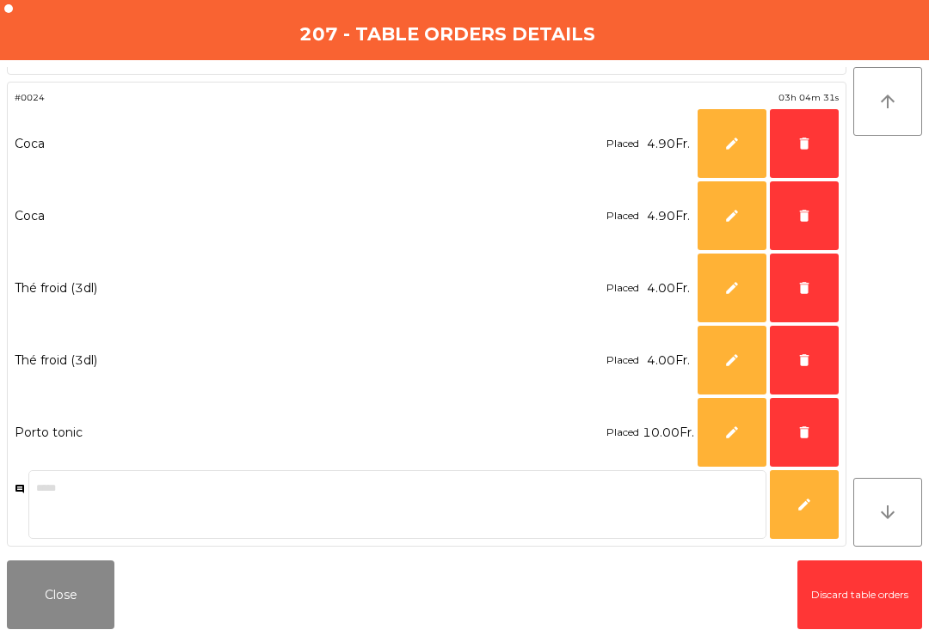
scroll to position [82, 0]
click at [64, 591] on button "Close" at bounding box center [61, 595] width 108 height 69
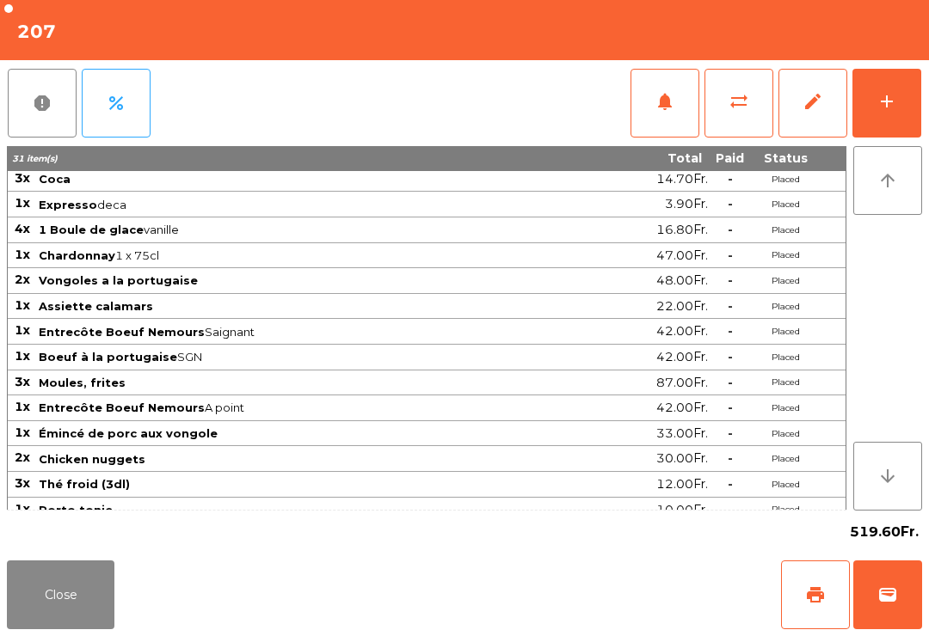
click at [90, 574] on button "Close" at bounding box center [61, 595] width 108 height 69
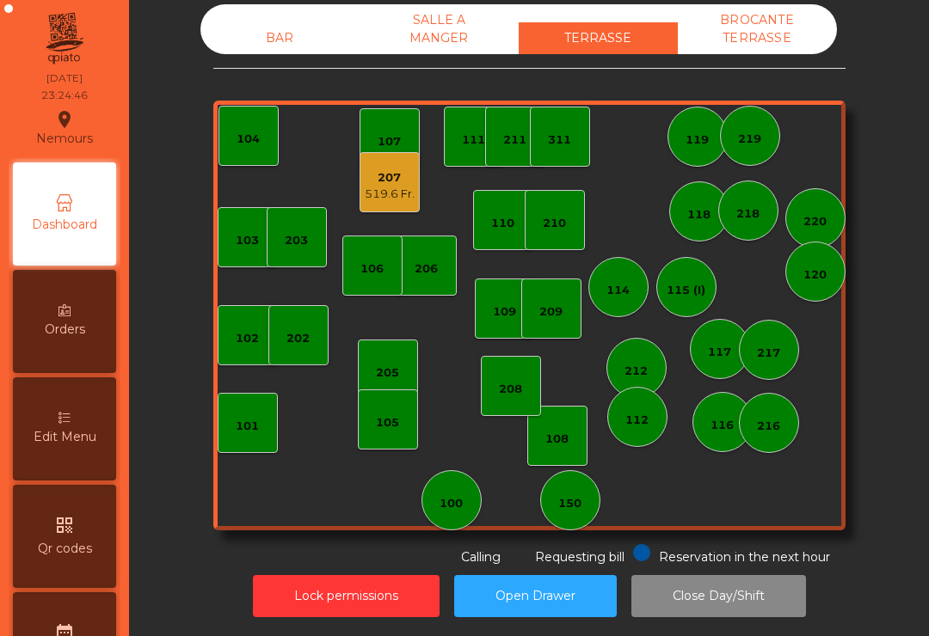
scroll to position [14, 0]
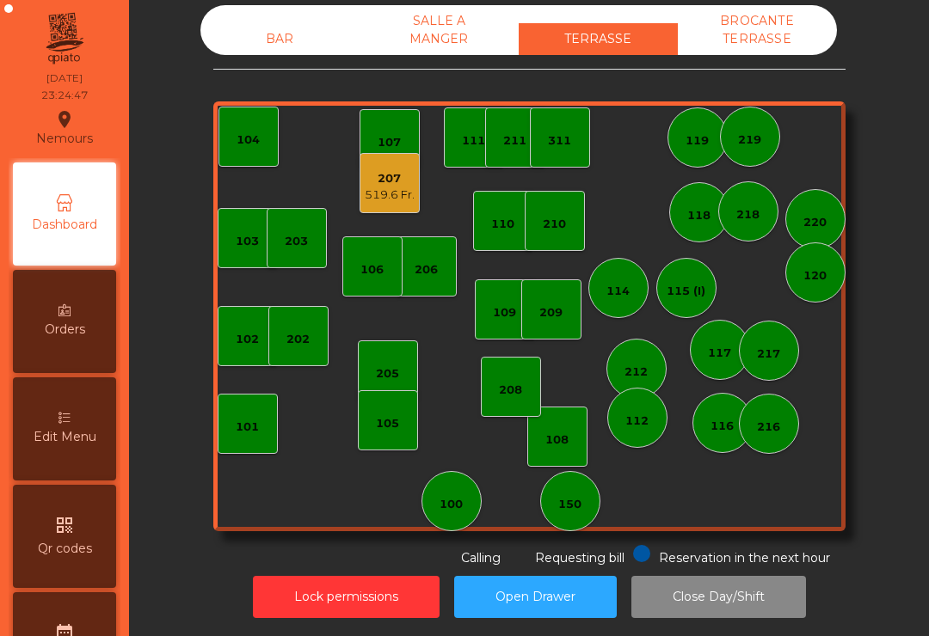
click at [396, 184] on div "207" at bounding box center [390, 178] width 50 height 17
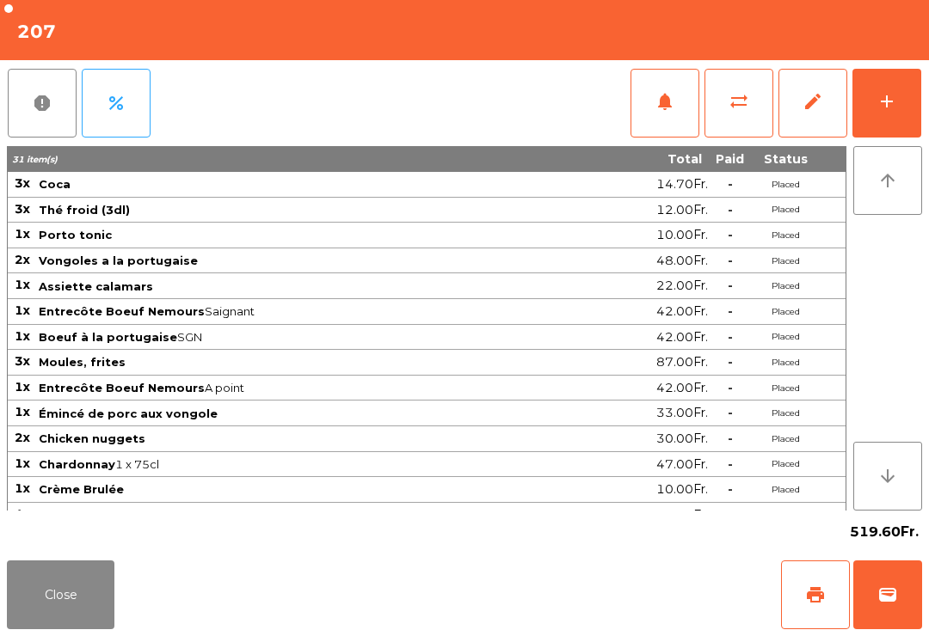
click at [920, 587] on button "wallet" at bounding box center [887, 595] width 69 height 69
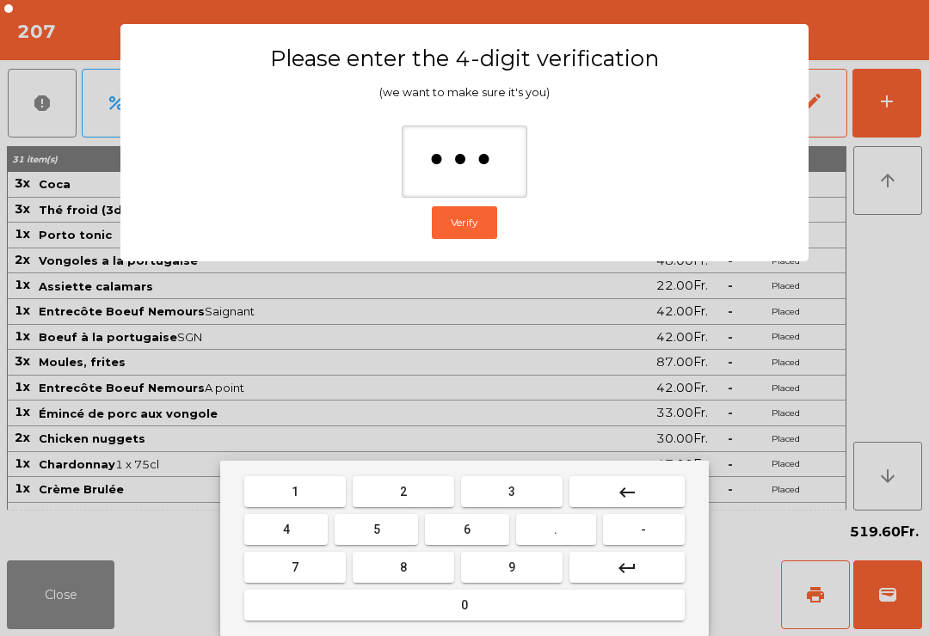
type input "****"
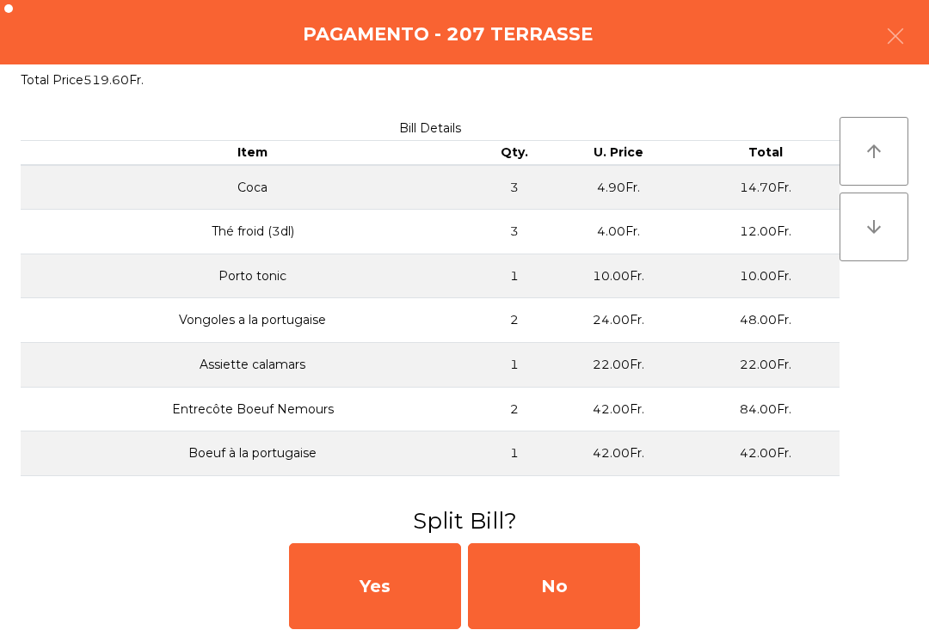
click at [581, 590] on div "No" at bounding box center [554, 587] width 172 height 86
click at [565, 598] on div "MB" at bounding box center [554, 587] width 172 height 86
click at [570, 605] on div "No" at bounding box center [554, 587] width 172 height 86
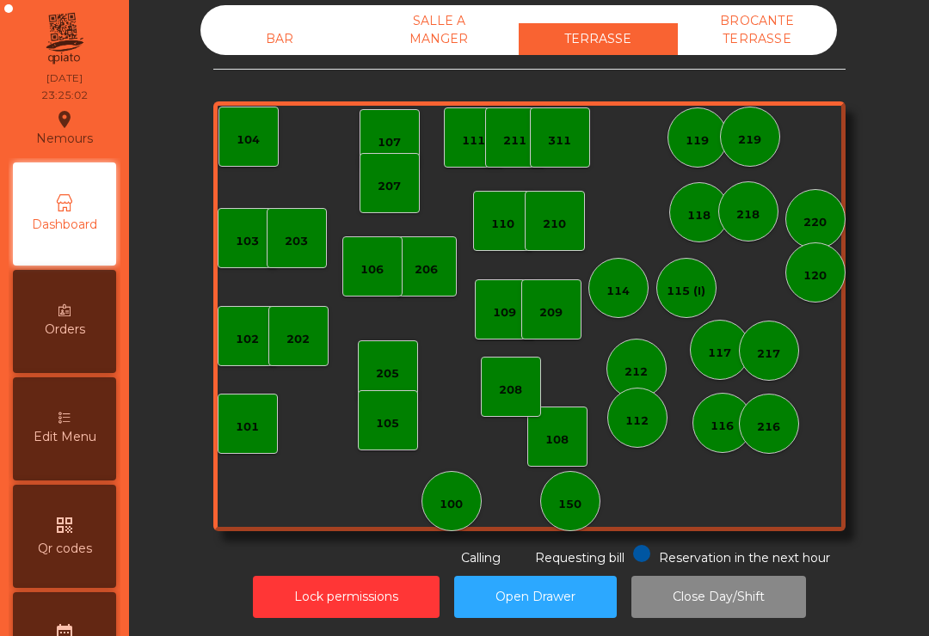
click at [751, 41] on div "BROCANTE TERRASSE" at bounding box center [757, 30] width 159 height 50
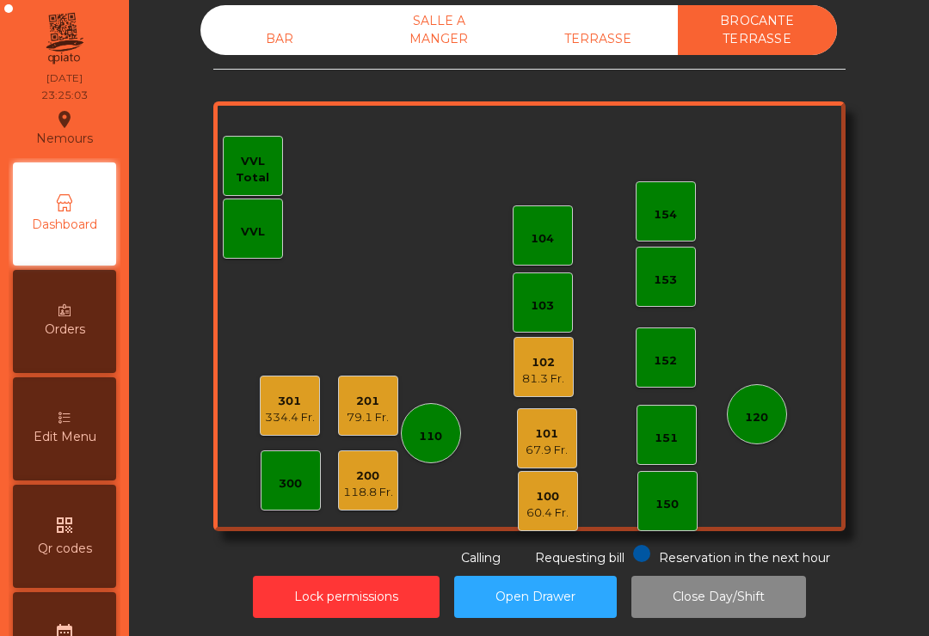
click at [432, 29] on div "SALLE A MANGER" at bounding box center [438, 30] width 159 height 50
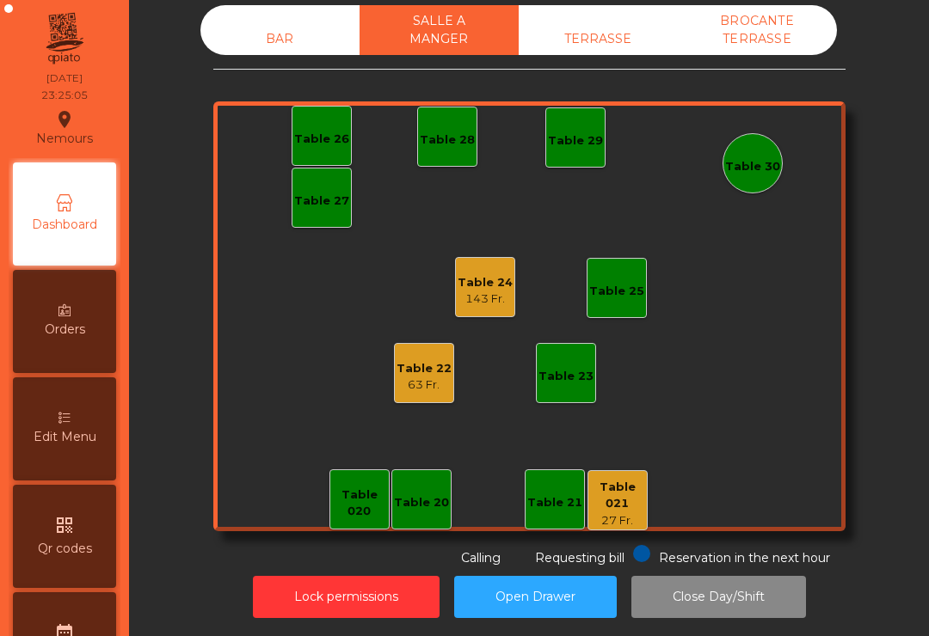
click at [600, 26] on div "TERRASSE" at bounding box center [598, 39] width 159 height 32
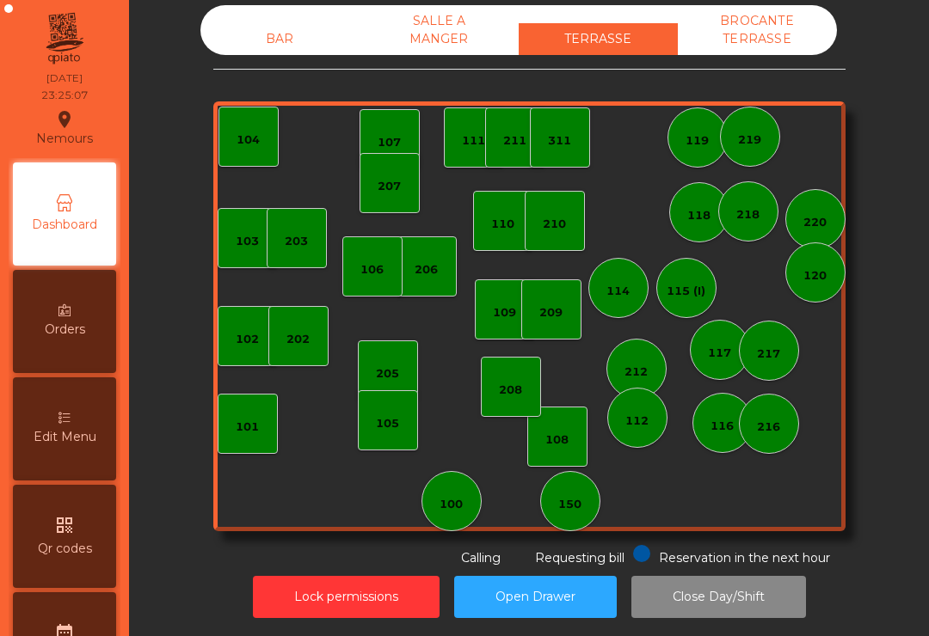
click at [286, 43] on div "BAR" at bounding box center [279, 39] width 159 height 32
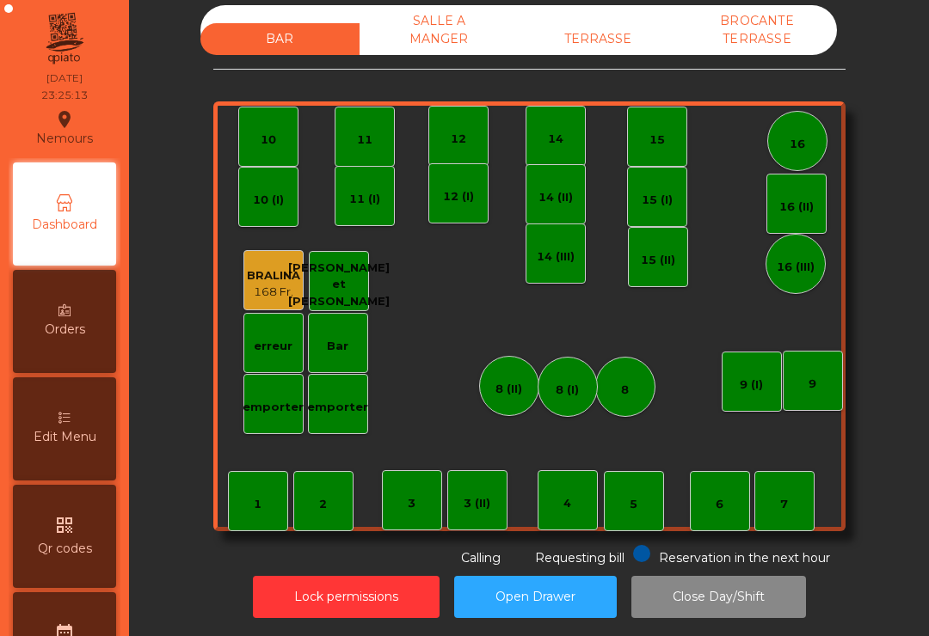
click at [591, 25] on div "TERRASSE" at bounding box center [598, 39] width 159 height 32
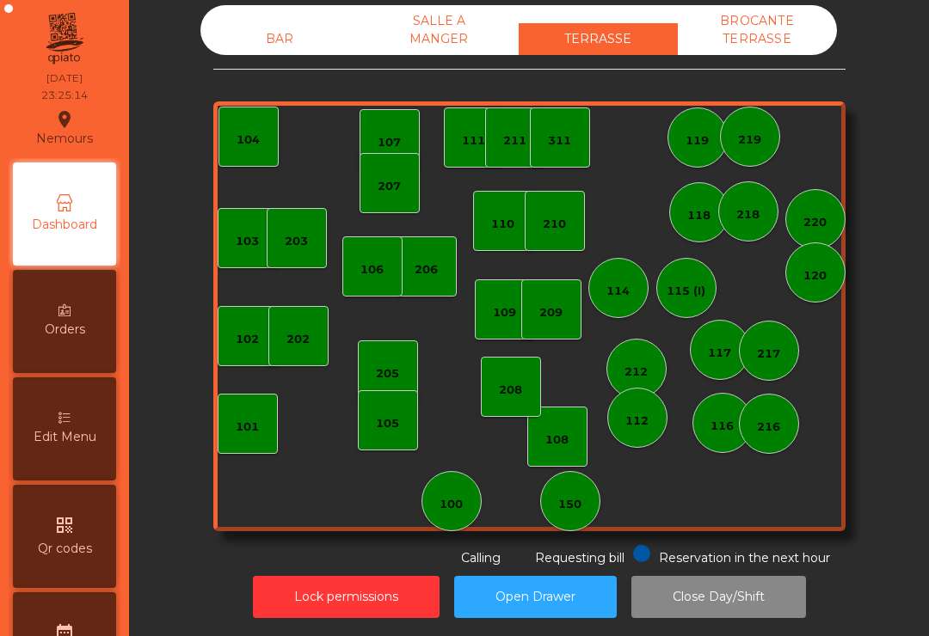
click at [433, 34] on div "SALLE A MANGER" at bounding box center [438, 30] width 159 height 50
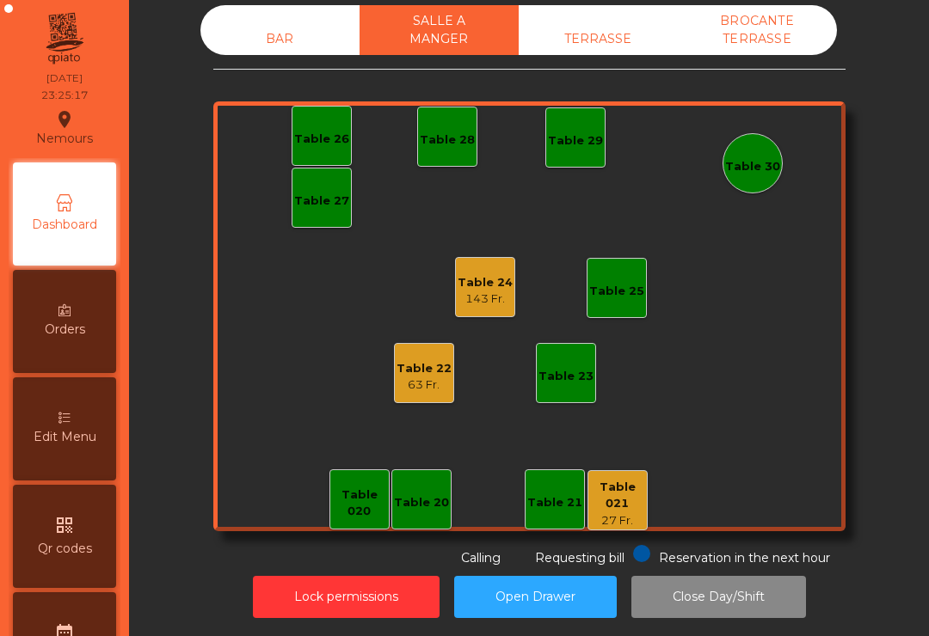
click at [771, 36] on div "BROCANTE TERRASSE" at bounding box center [757, 30] width 159 height 50
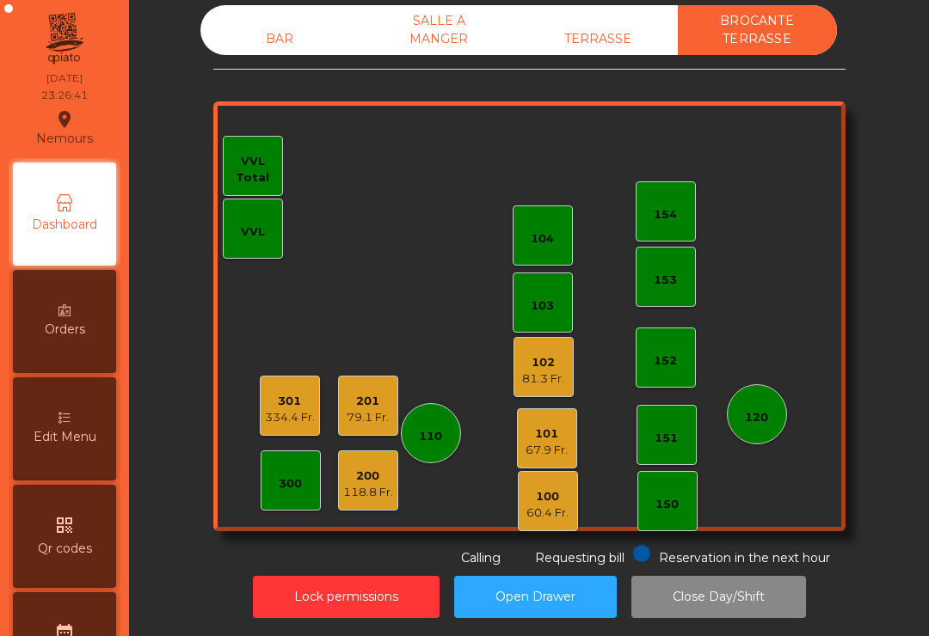
click at [617, 30] on div "TERRASSE" at bounding box center [598, 39] width 159 height 32
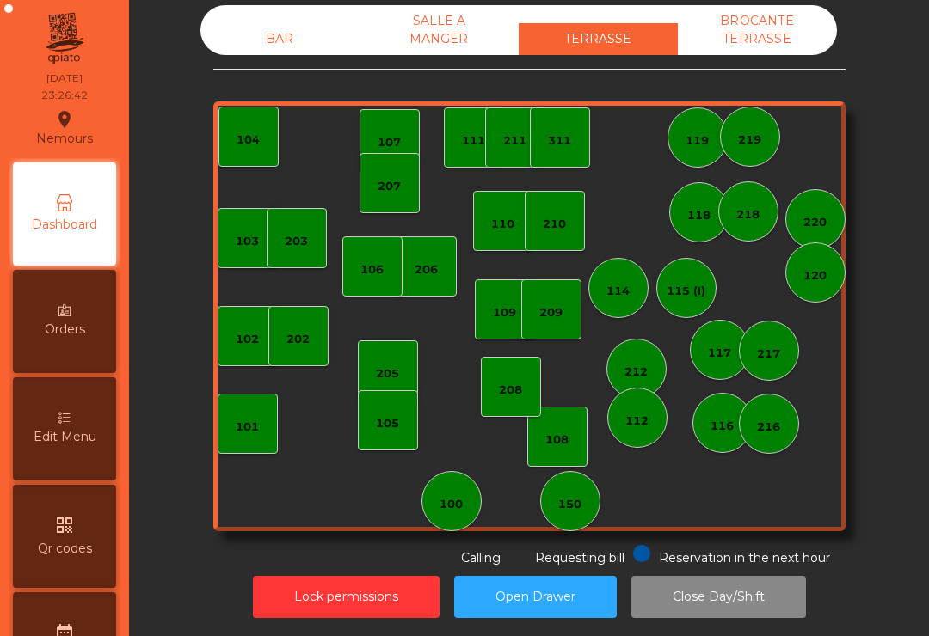
click at [431, 15] on div "SALLE A MANGER" at bounding box center [438, 30] width 159 height 50
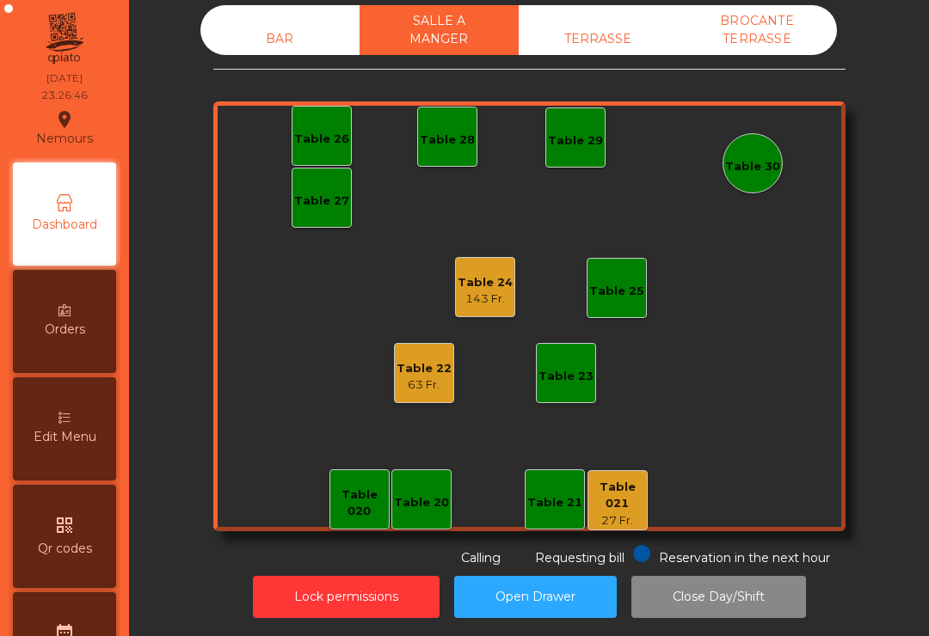
click at [620, 513] on div "27 Fr." at bounding box center [617, 521] width 58 height 17
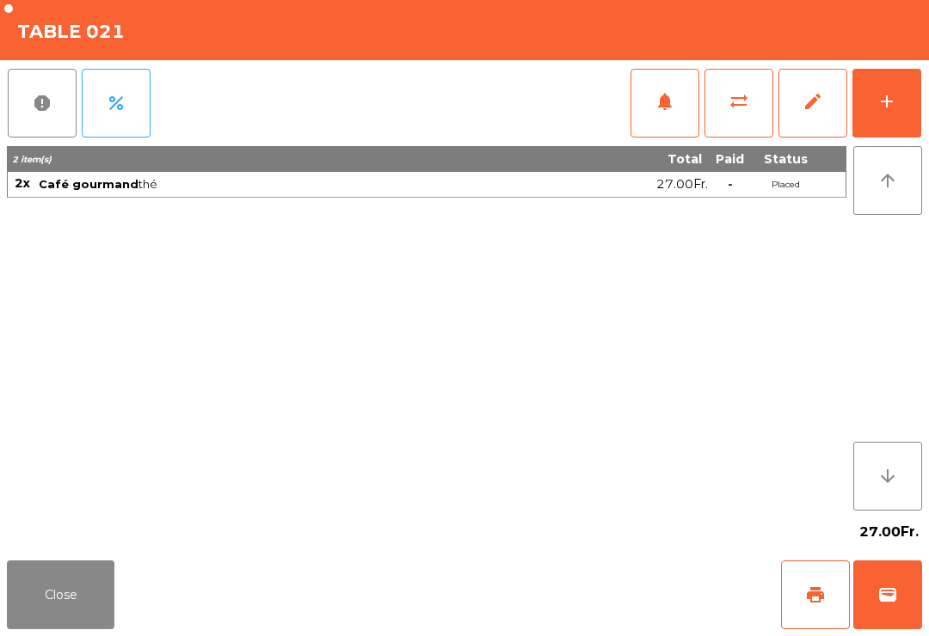
click at [878, 607] on button "wallet" at bounding box center [887, 595] width 69 height 69
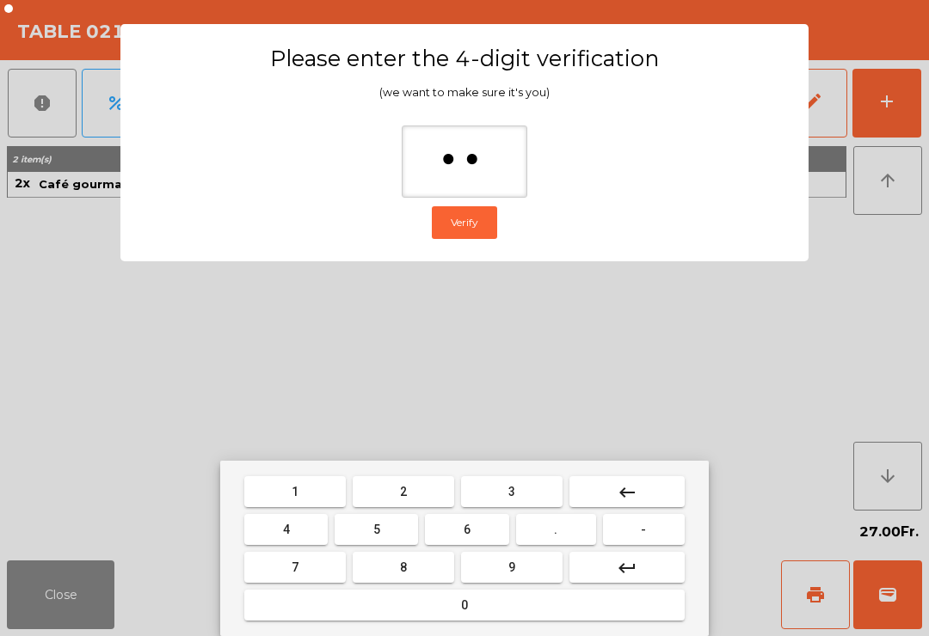
type input "***"
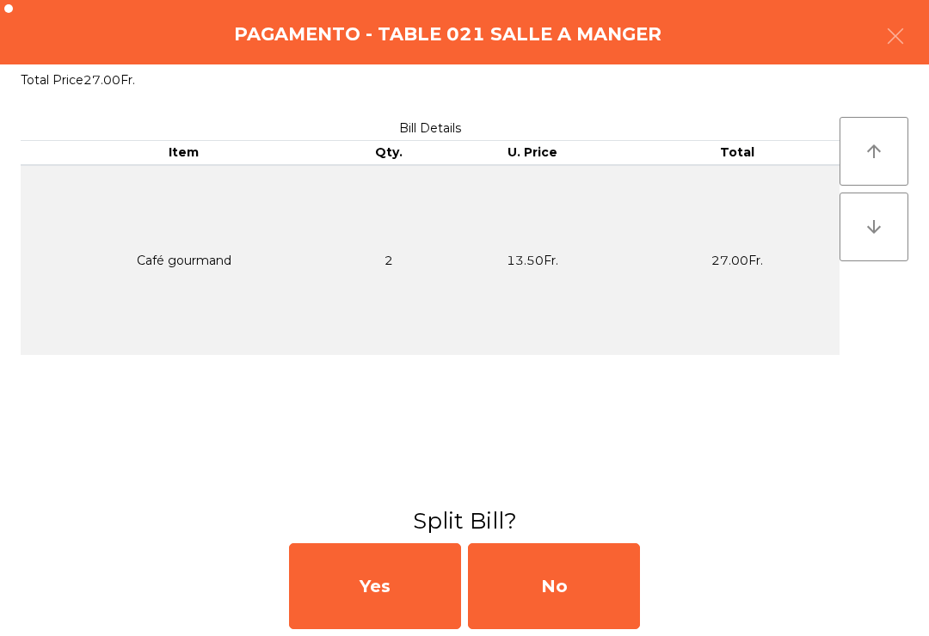
click at [565, 587] on div "No" at bounding box center [554, 587] width 172 height 86
click at [565, 587] on div "MB" at bounding box center [554, 587] width 172 height 86
click at [557, 592] on div "No" at bounding box center [554, 587] width 172 height 86
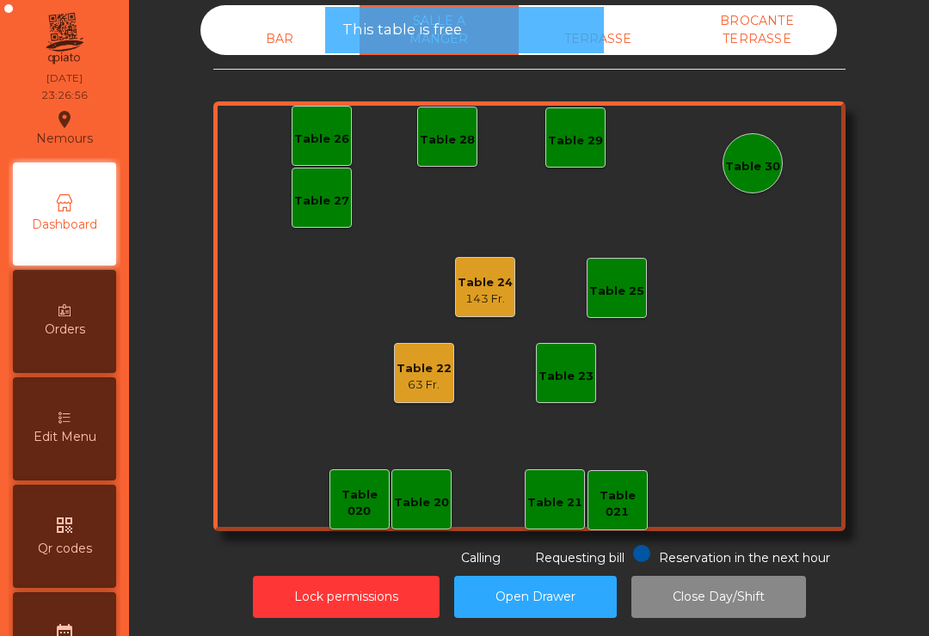
click at [544, 593] on button "Open Drawer" at bounding box center [535, 597] width 163 height 42
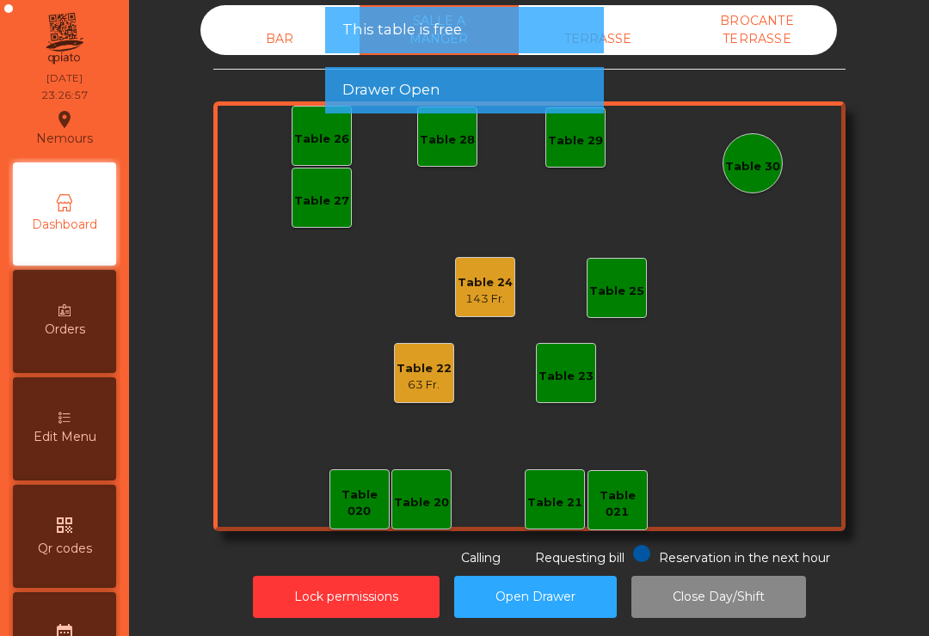
click at [488, 297] on div "143 Fr." at bounding box center [485, 299] width 55 height 17
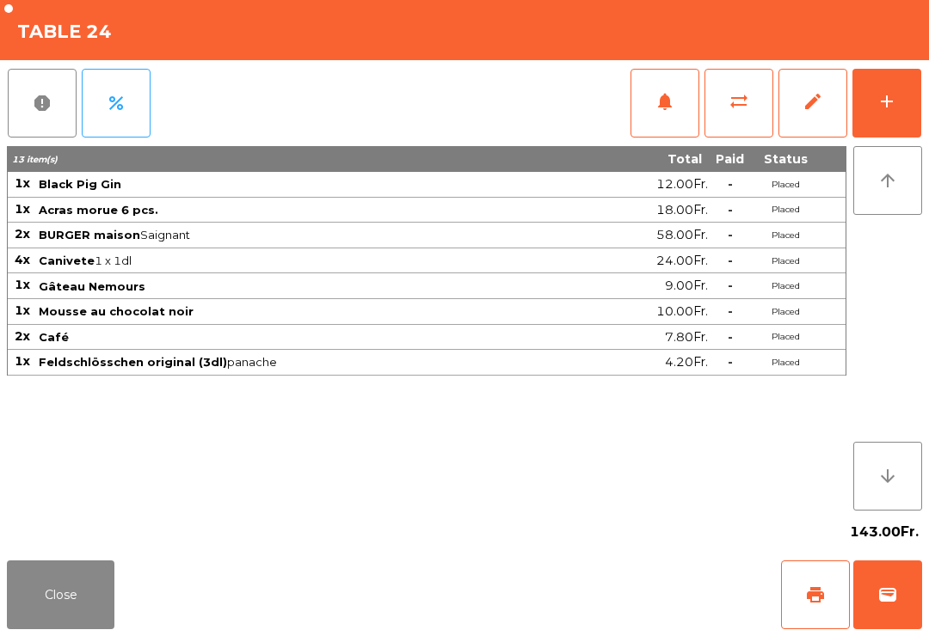
click at [788, 103] on button "edit" at bounding box center [812, 103] width 69 height 69
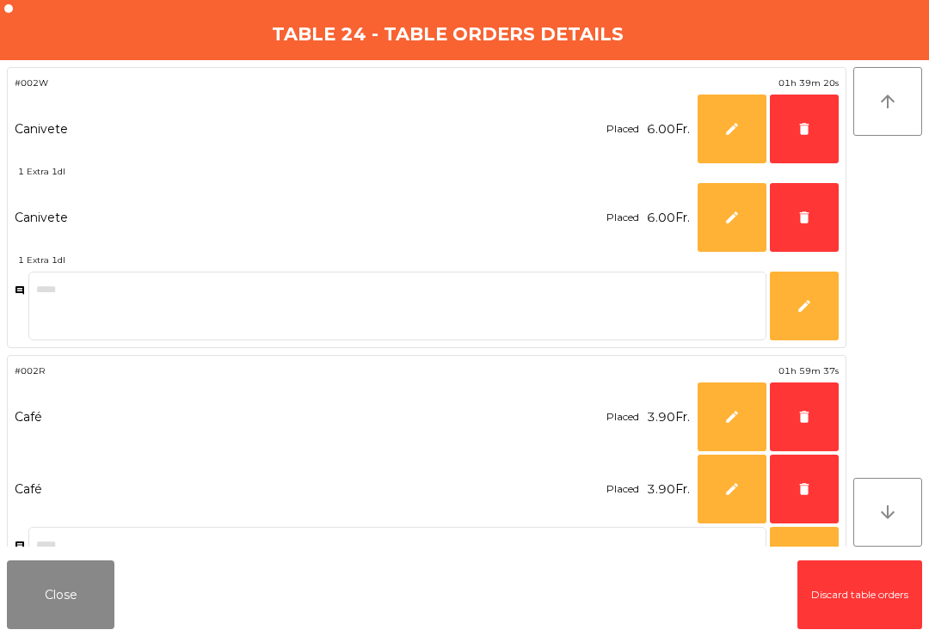
click at [805, 121] on span "delete" at bounding box center [803, 128] width 15 height 15
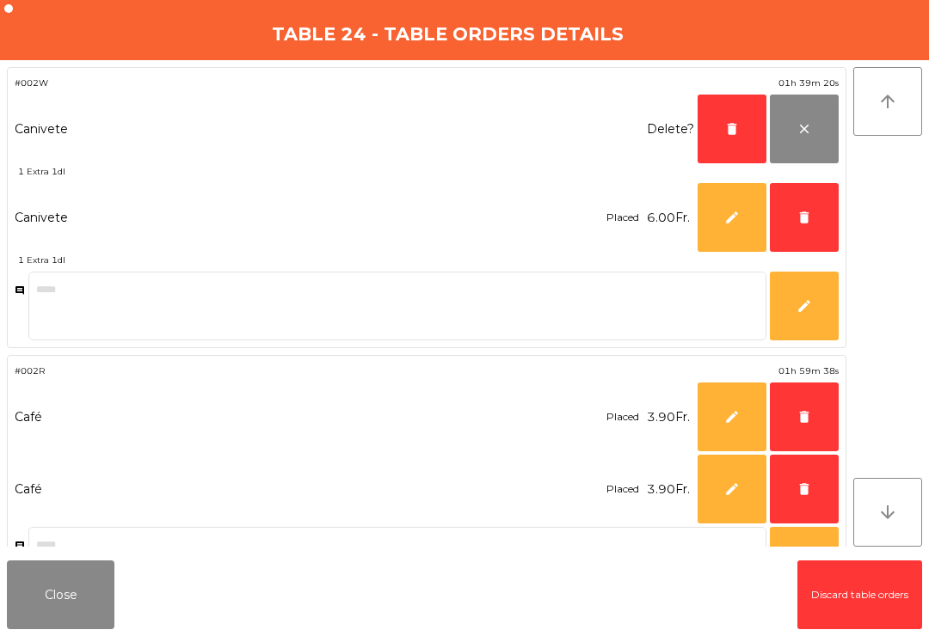
click at [808, 201] on button "delete" at bounding box center [804, 217] width 69 height 69
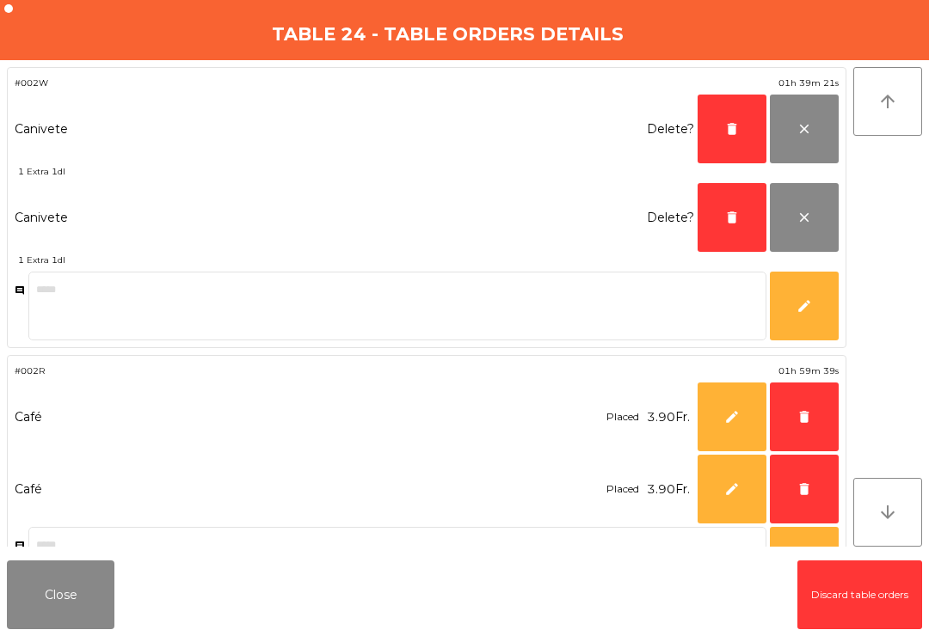
click at [803, 415] on span "delete" at bounding box center [803, 416] width 15 height 15
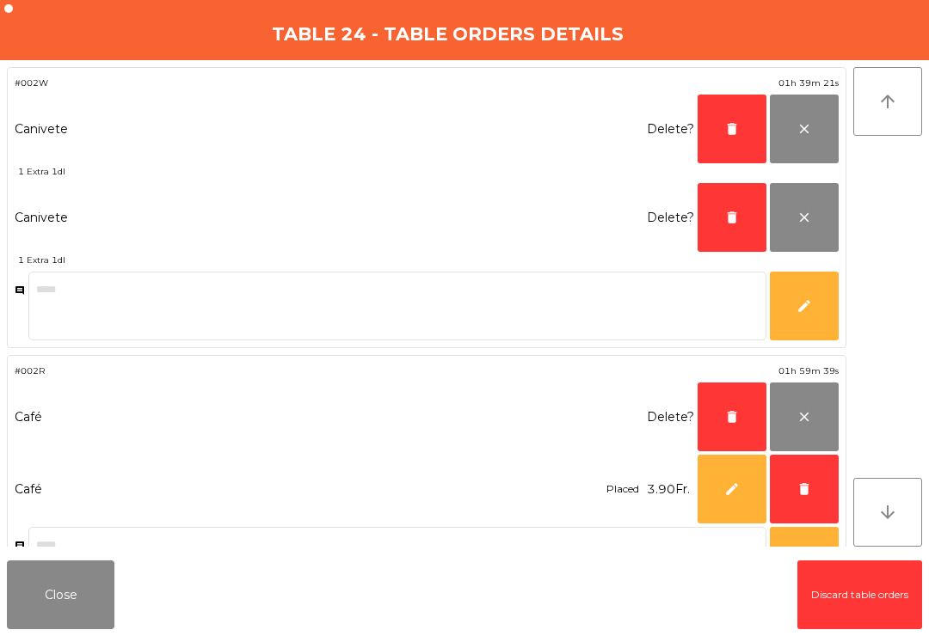
click at [80, 592] on button "Close" at bounding box center [61, 595] width 108 height 69
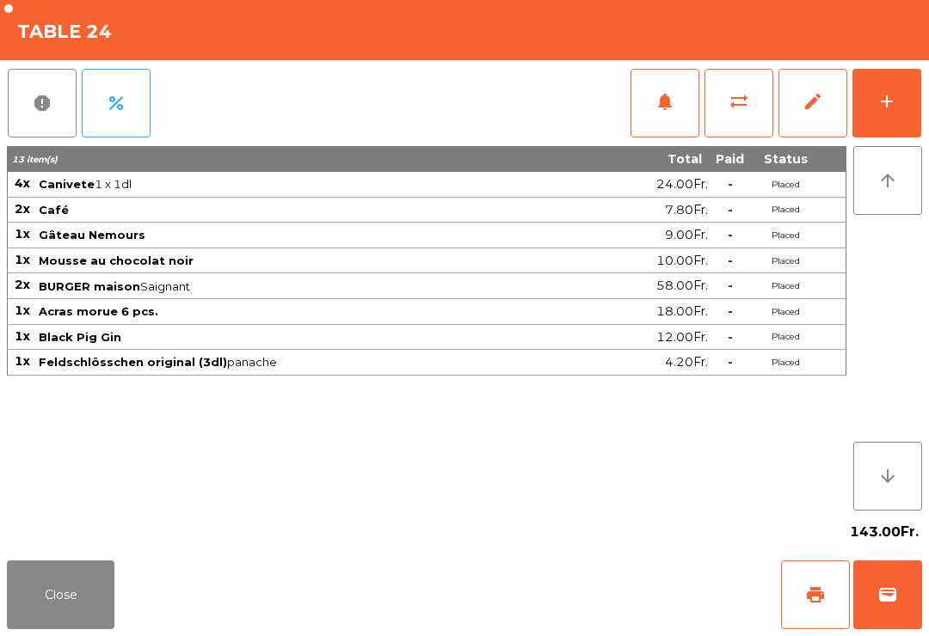
click at [80, 592] on button "Close" at bounding box center [61, 595] width 108 height 69
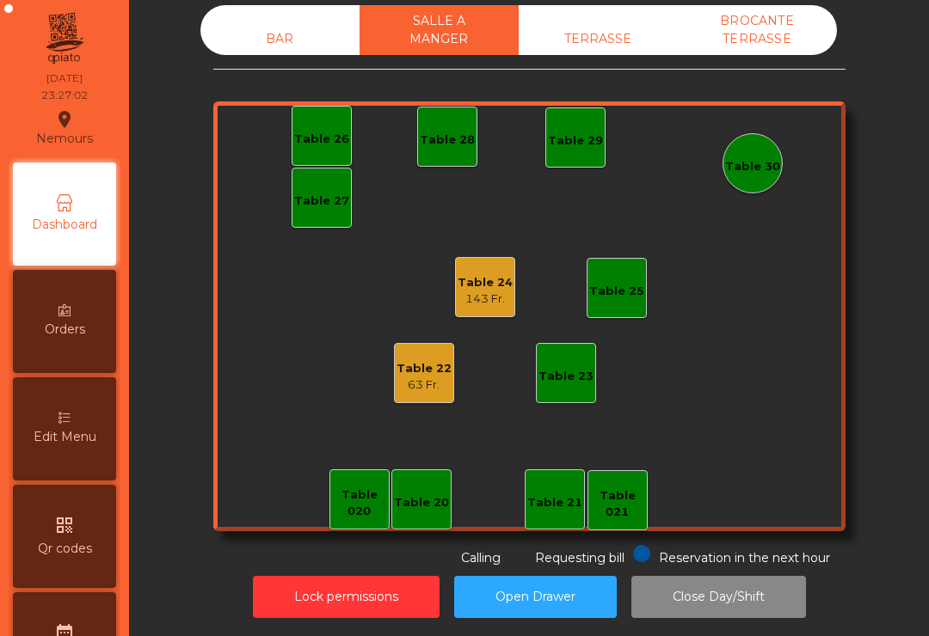
click at [71, 603] on div "date_range Reservations" at bounding box center [64, 644] width 103 height 103
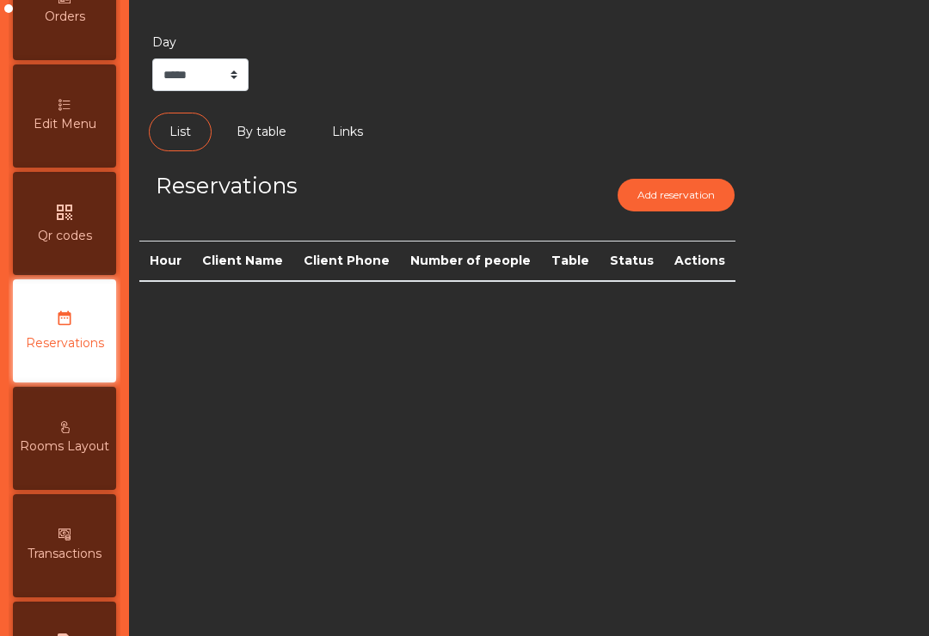
scroll to position [313, 0]
click at [704, 433] on div "Day ***** ******** ****** List By table Links Reservations Add reservation Hour…" at bounding box center [529, 318] width 800 height 636
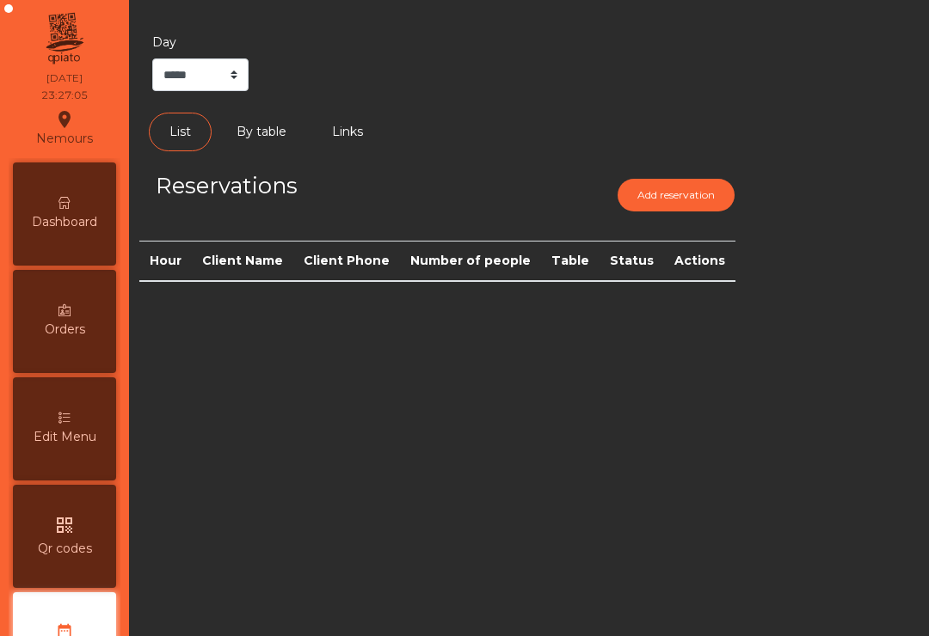
scroll to position [0, 0]
click at [51, 213] on span "Dashboard" at bounding box center [64, 222] width 65 height 18
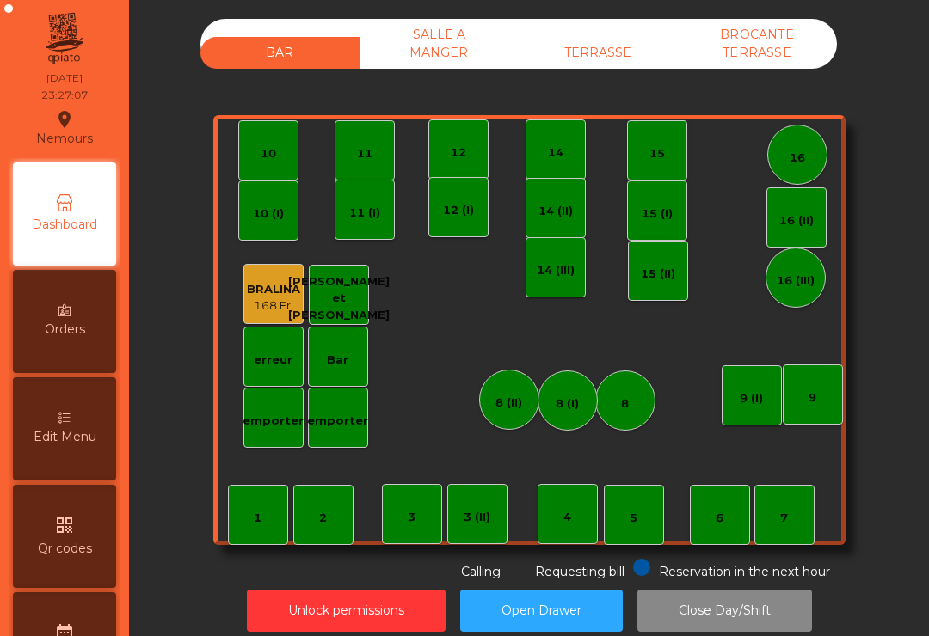
click at [740, 49] on div "BROCANTE TERRASSE" at bounding box center [757, 44] width 159 height 50
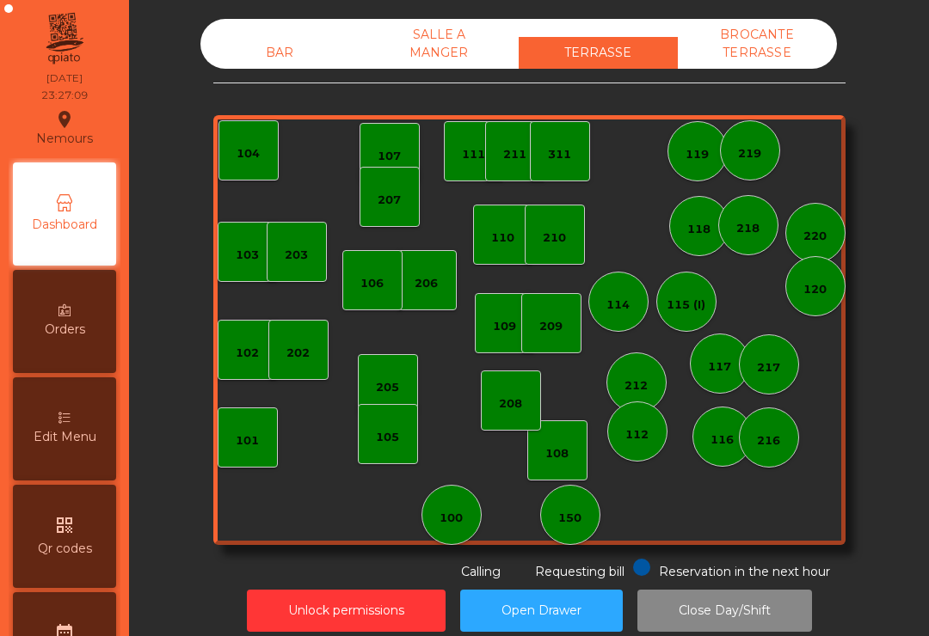
click at [435, 48] on div "SALLE A MANGER" at bounding box center [438, 44] width 159 height 50
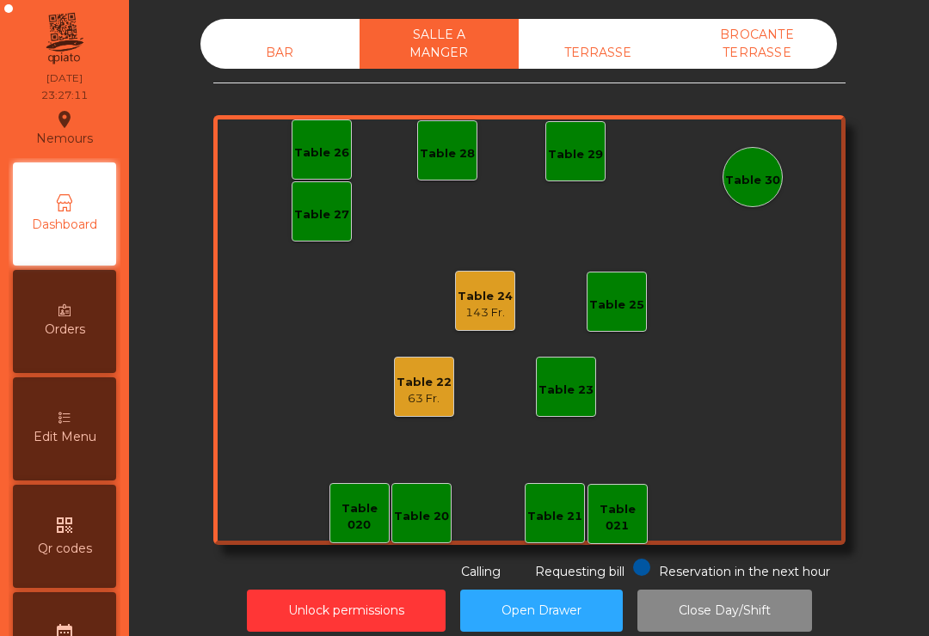
click at [498, 305] on div "143 Fr." at bounding box center [485, 312] width 55 height 17
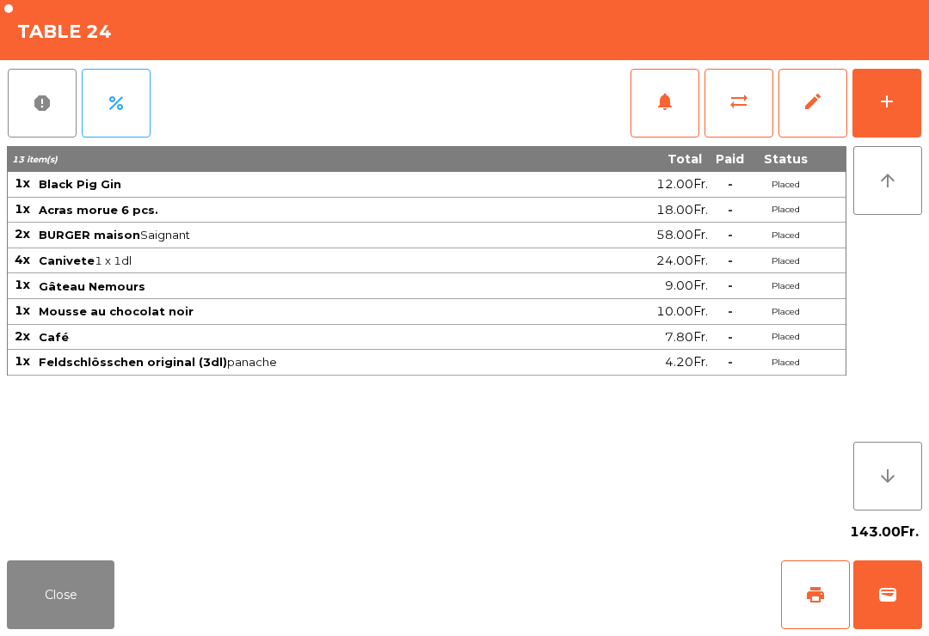
click at [878, 626] on button "wallet" at bounding box center [887, 595] width 69 height 69
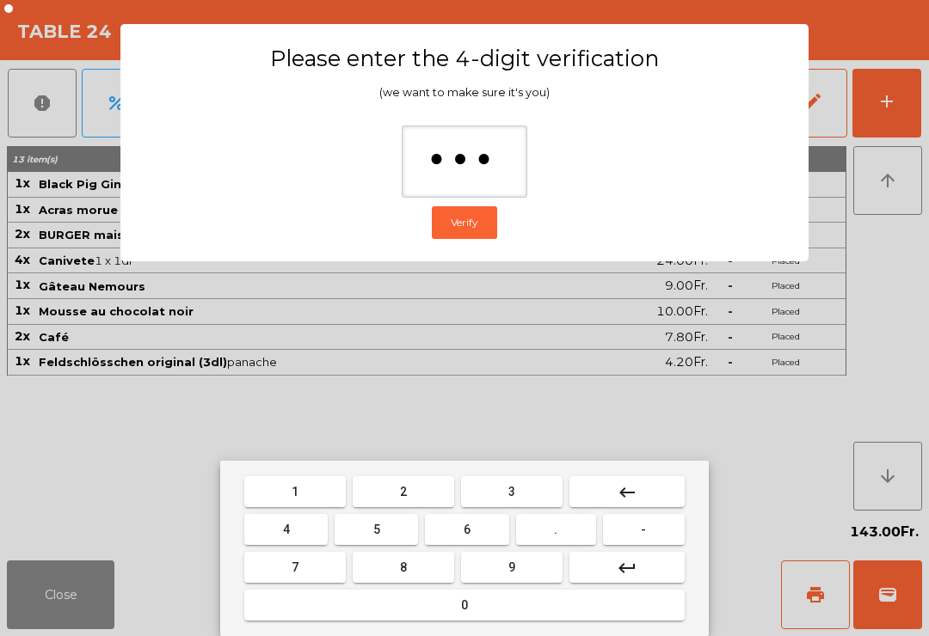
type input "****"
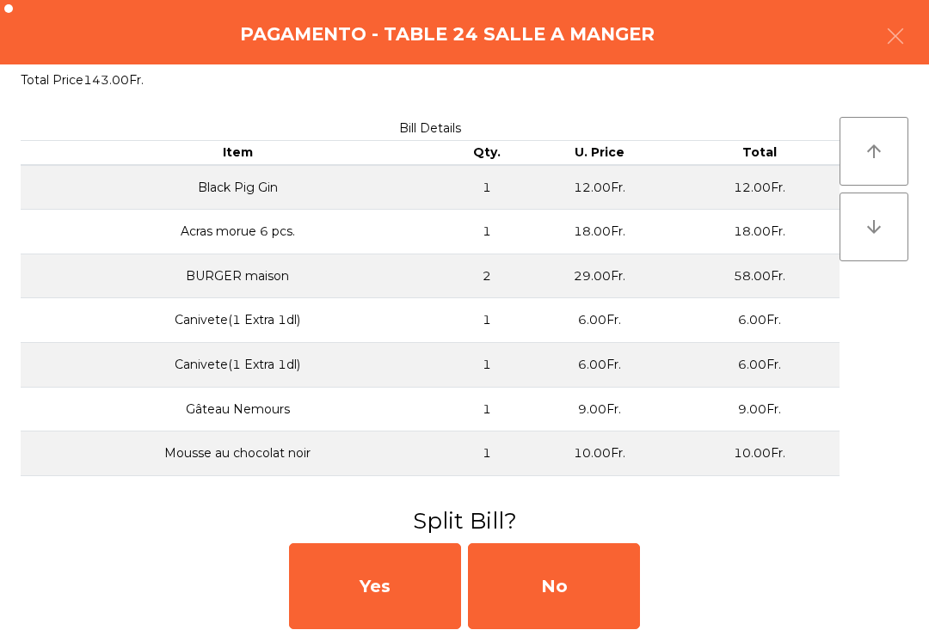
click at [556, 605] on div "No" at bounding box center [554, 587] width 172 height 86
click at [561, 615] on div "MB" at bounding box center [554, 587] width 172 height 86
click at [572, 602] on div "No" at bounding box center [554, 587] width 172 height 86
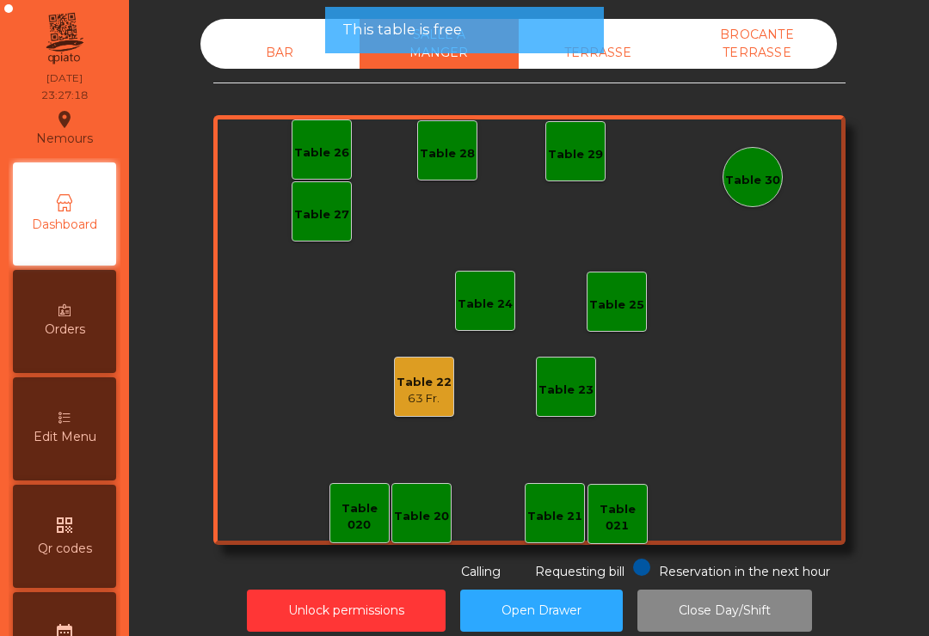
click at [413, 390] on div "Table 22" at bounding box center [423, 382] width 55 height 17
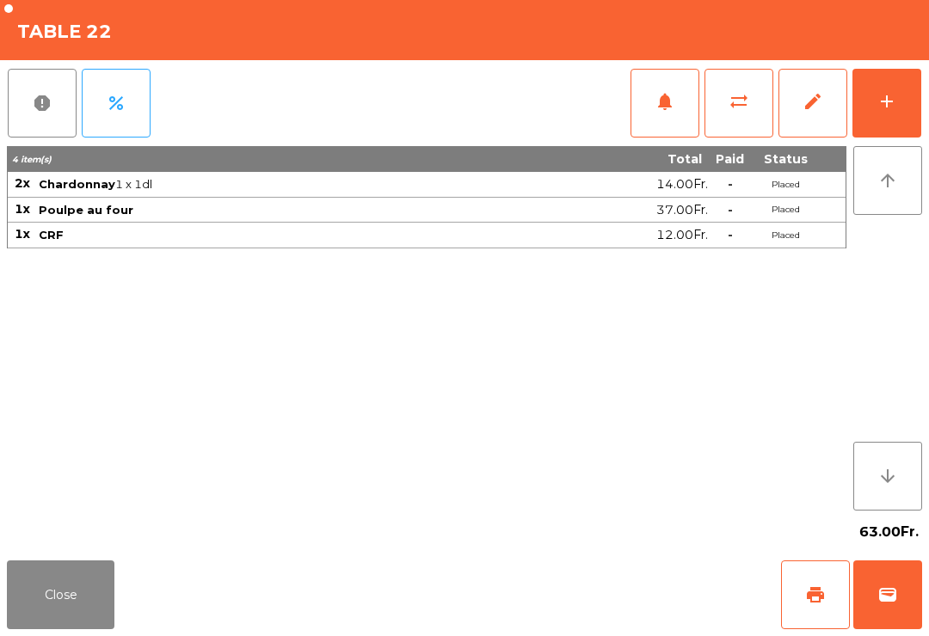
click at [802, 111] on button "edit" at bounding box center [812, 103] width 69 height 69
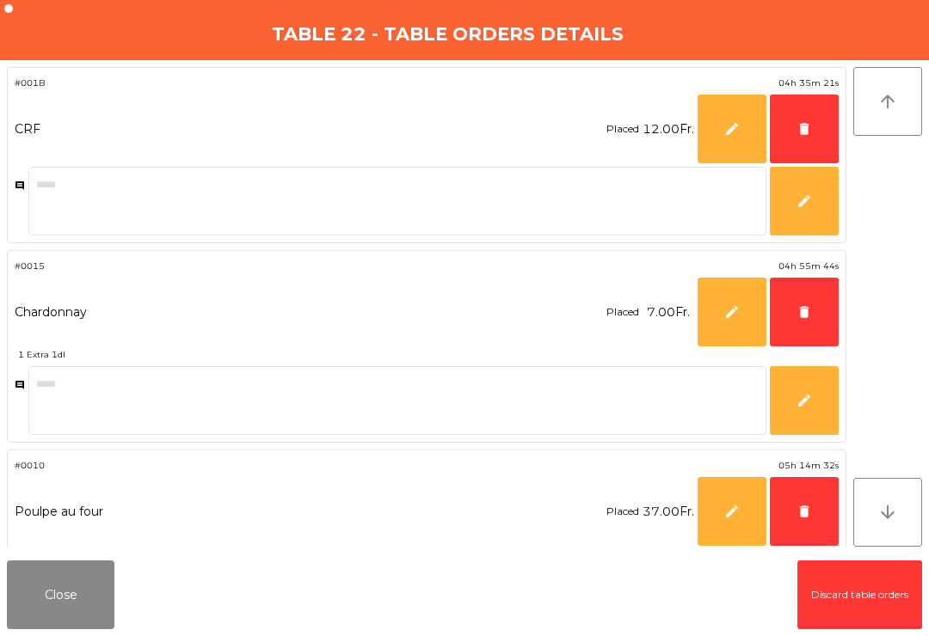
click at [58, 607] on button "Close" at bounding box center [61, 595] width 108 height 69
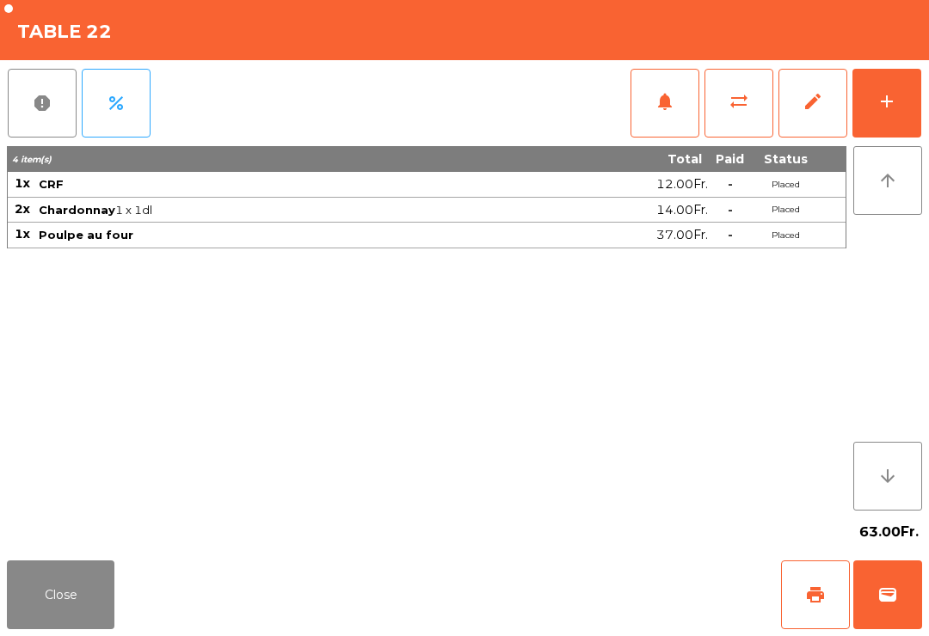
click at [876, 596] on button "wallet" at bounding box center [887, 595] width 69 height 69
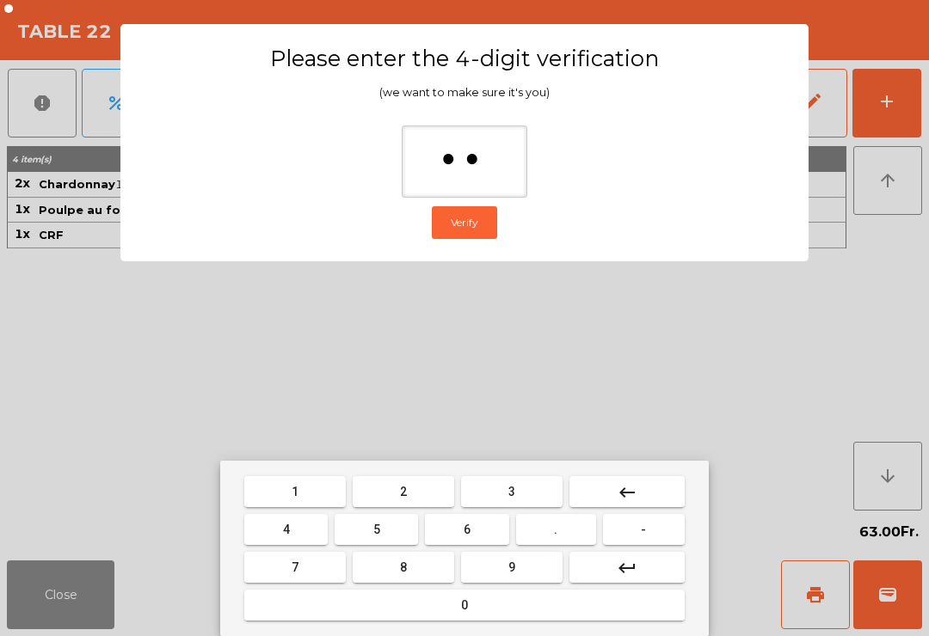
type input "***"
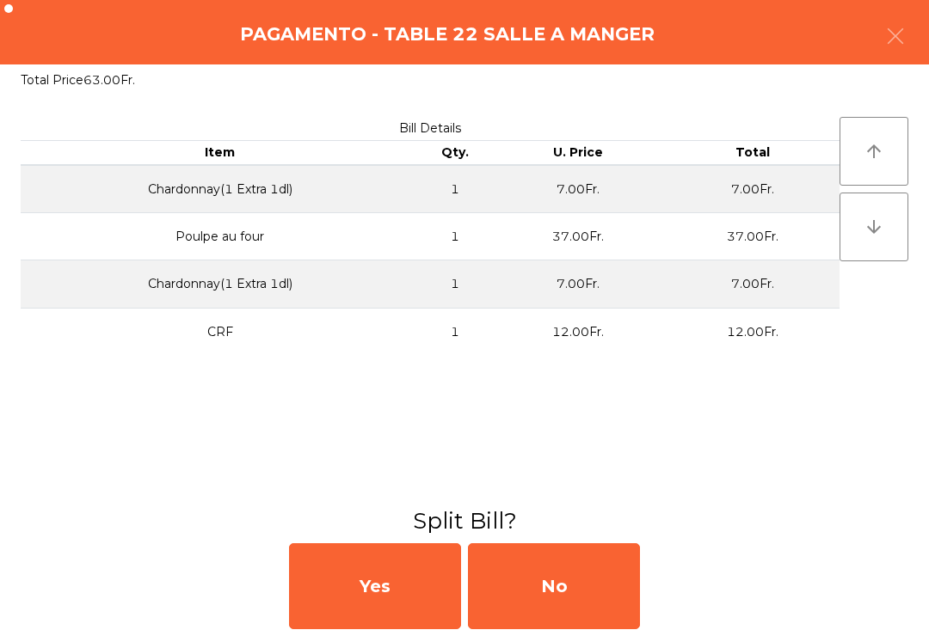
click at [547, 592] on div "No" at bounding box center [554, 587] width 172 height 86
click at [574, 591] on div "MB" at bounding box center [554, 587] width 172 height 86
click at [565, 598] on div "No" at bounding box center [554, 587] width 172 height 86
